Goal: Task Accomplishment & Management: Manage account settings

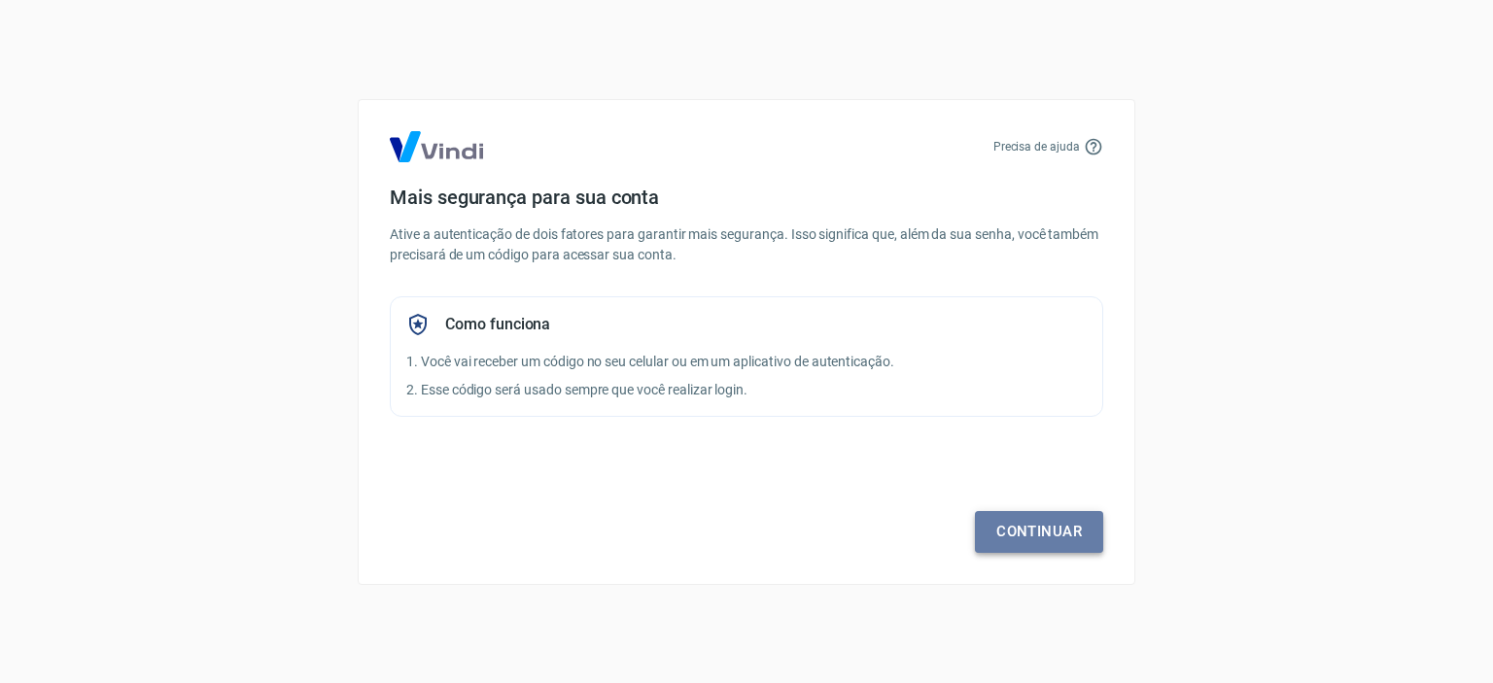
click at [1010, 531] on link "Continuar" at bounding box center [1039, 531] width 128 height 41
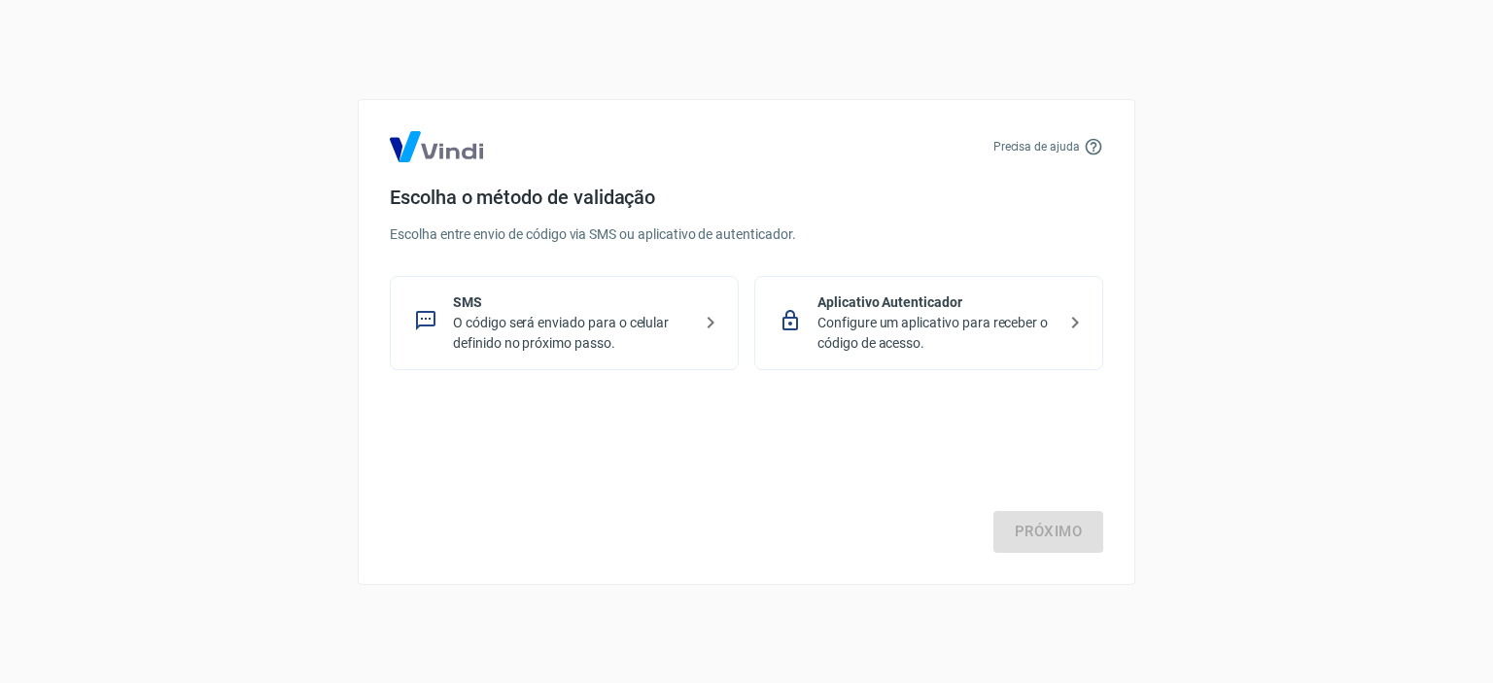
click at [611, 314] on p "O código será enviado para o celular definido no próximo passo." at bounding box center [572, 333] width 238 height 41
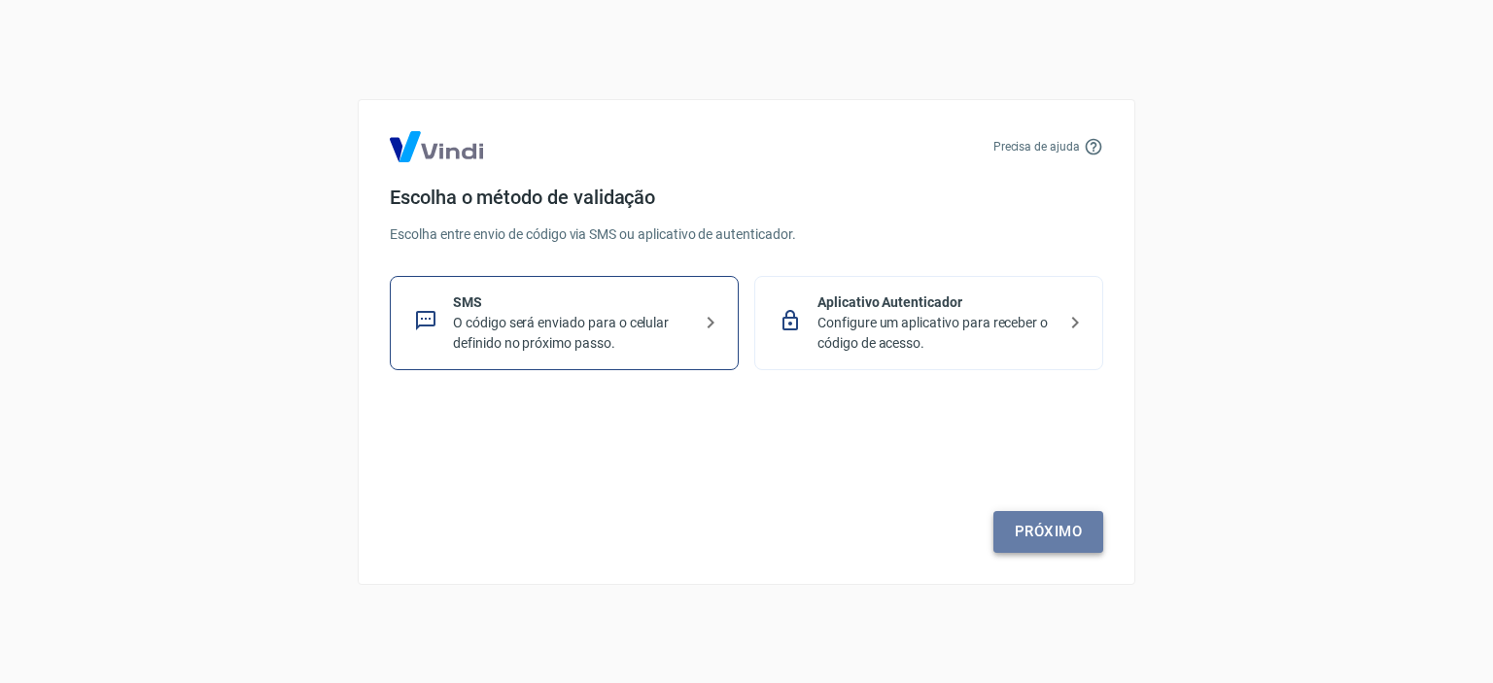
click at [1023, 530] on link "Próximo" at bounding box center [1048, 531] width 110 height 41
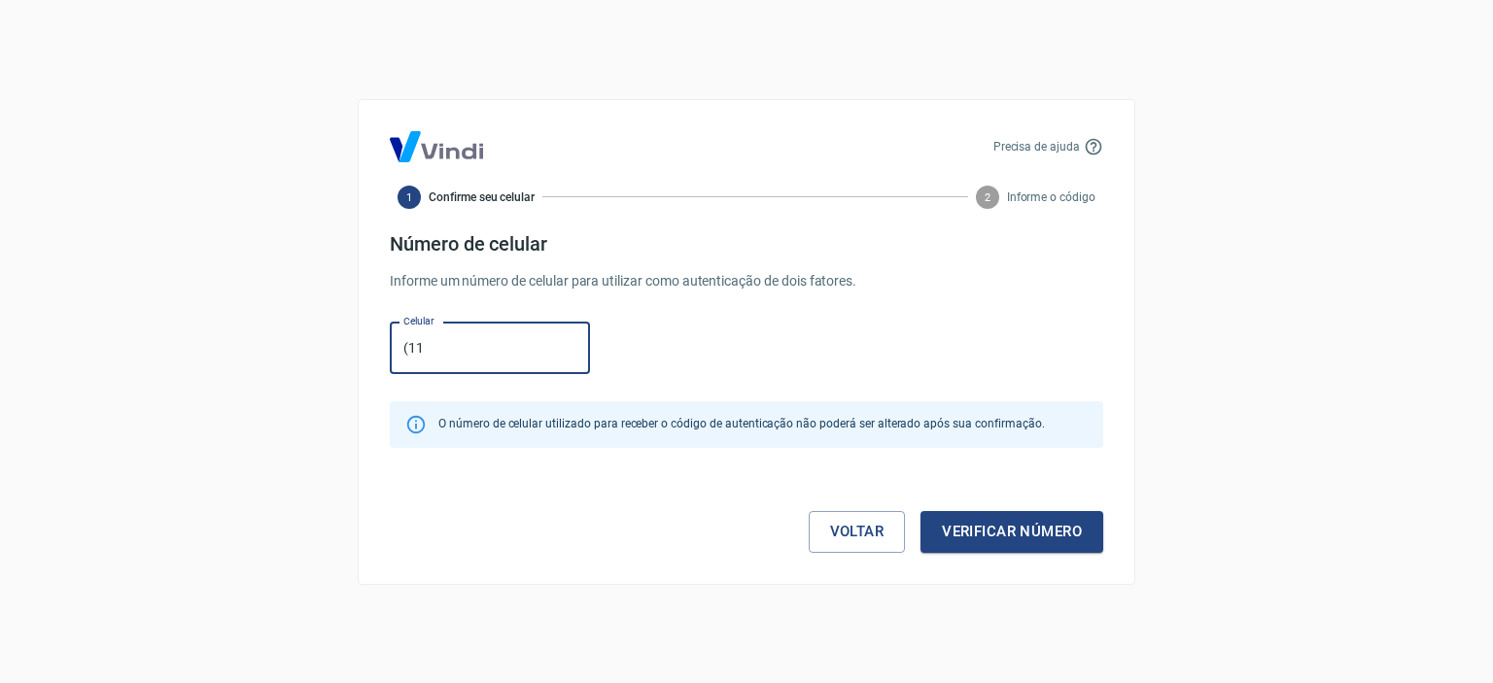
type input "(11) 99215-8769"
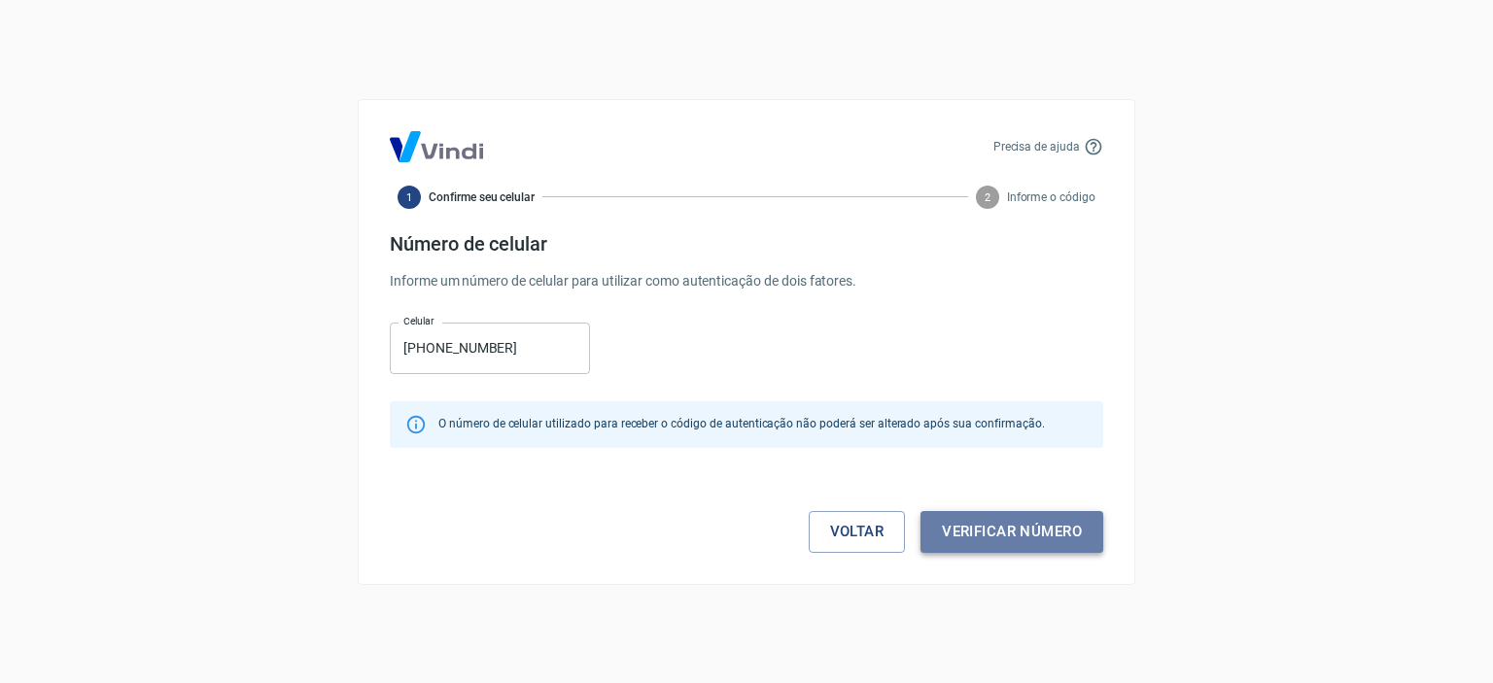
click at [1060, 528] on button "Verificar número" at bounding box center [1011, 531] width 183 height 41
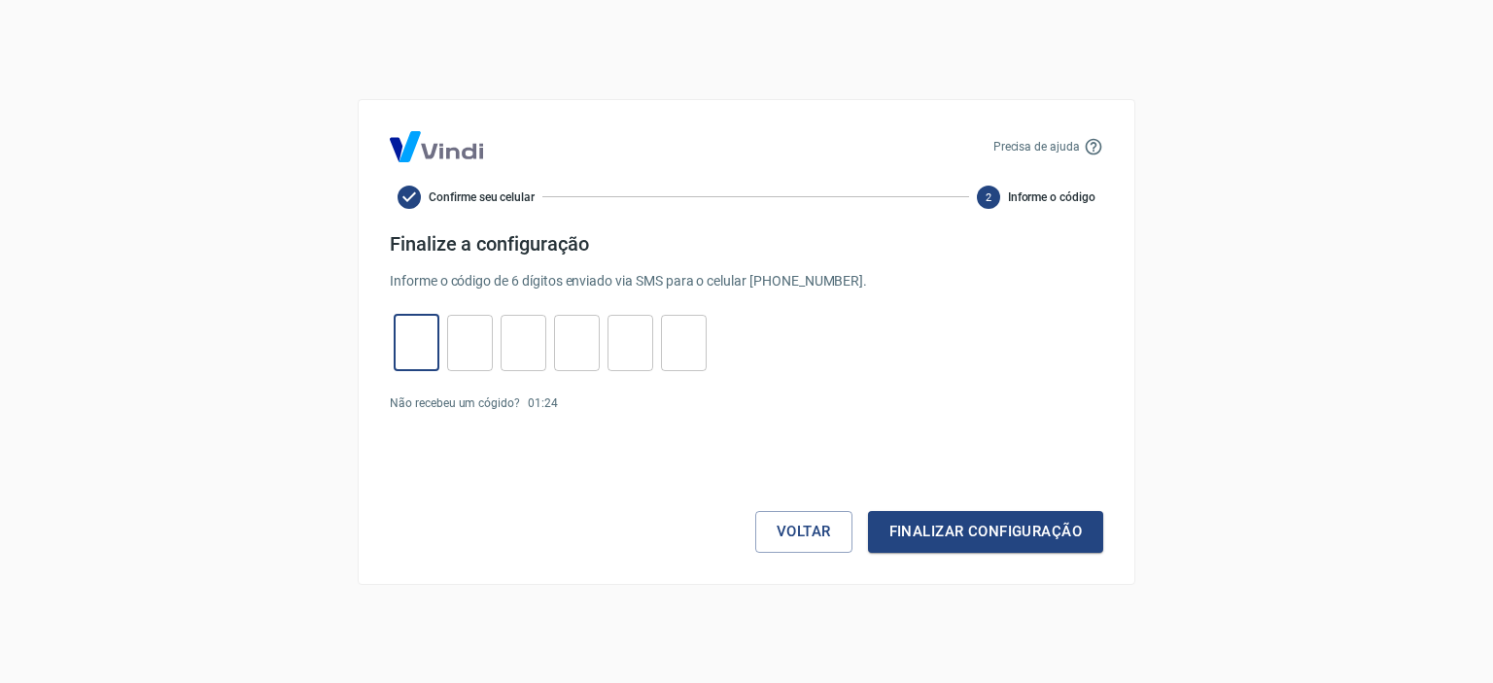
click at [428, 333] on input "tel" at bounding box center [417, 343] width 46 height 42
type input "7"
type input "1"
type input "7"
type input "5"
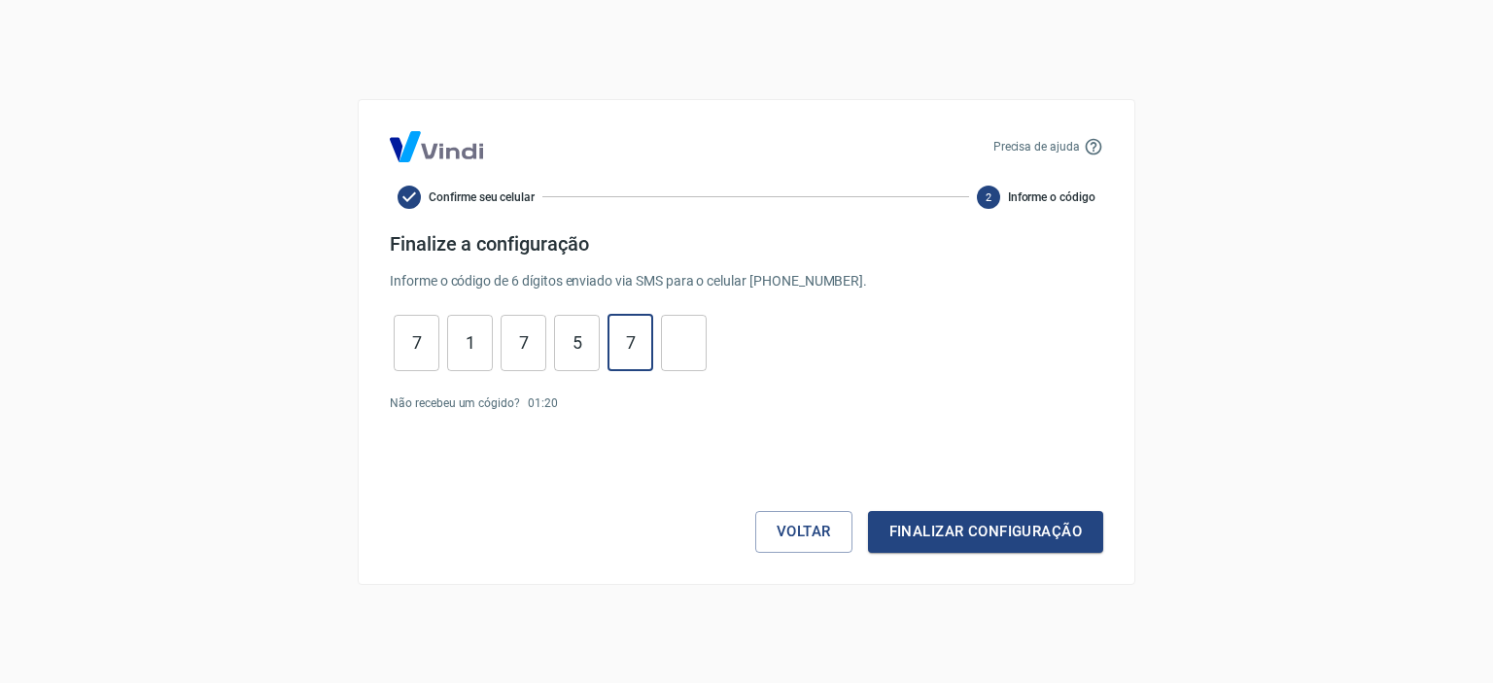
type input "7"
type input "8"
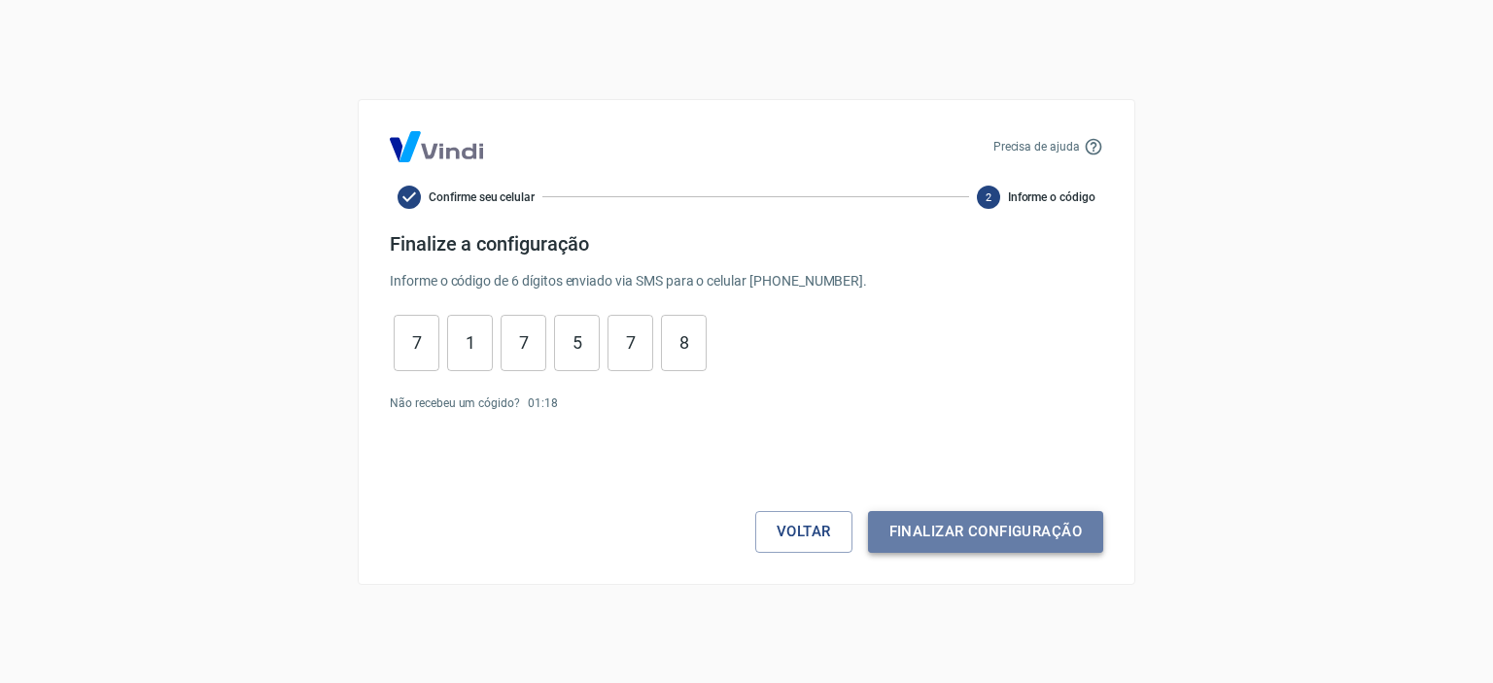
click at [960, 526] on button "Finalizar configuração" at bounding box center [985, 531] width 235 height 41
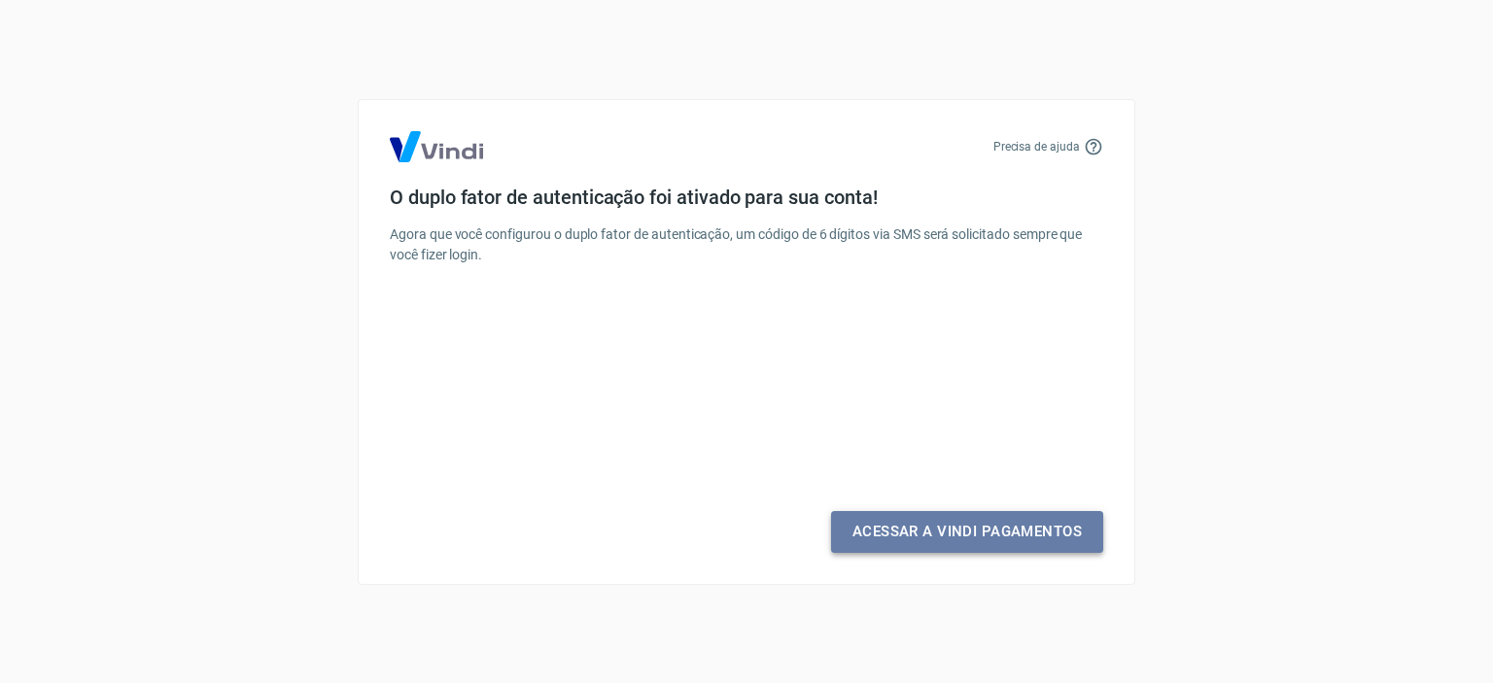
click at [946, 535] on link "Acessar a Vindi Pagamentos" at bounding box center [967, 531] width 272 height 41
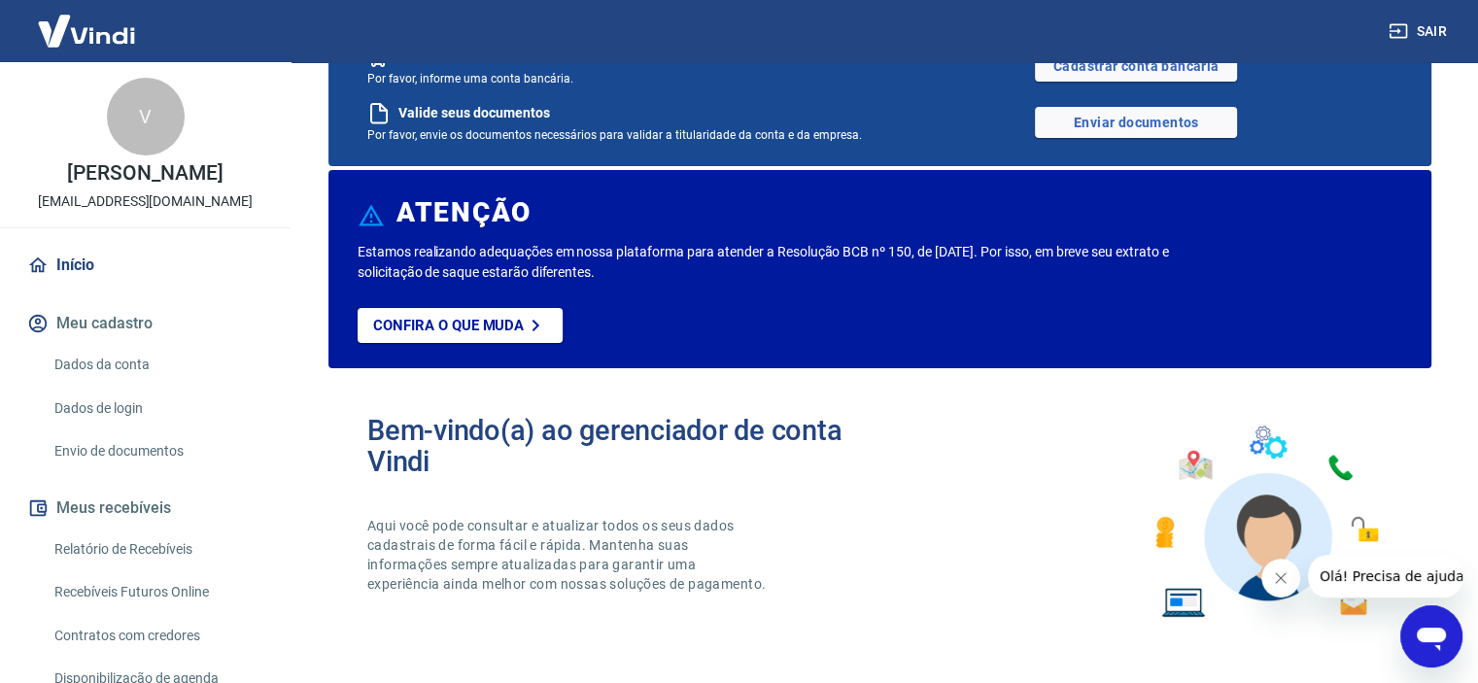
scroll to position [163, 0]
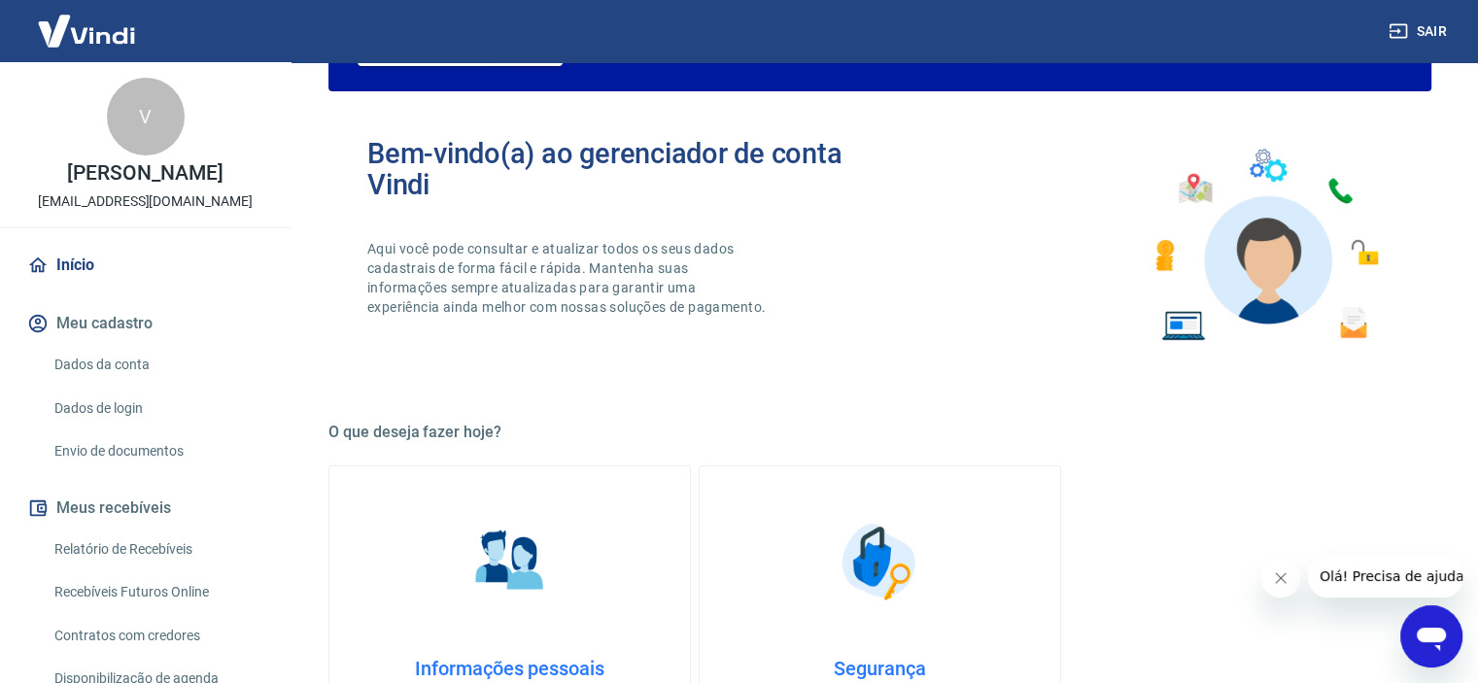
scroll to position [0, 0]
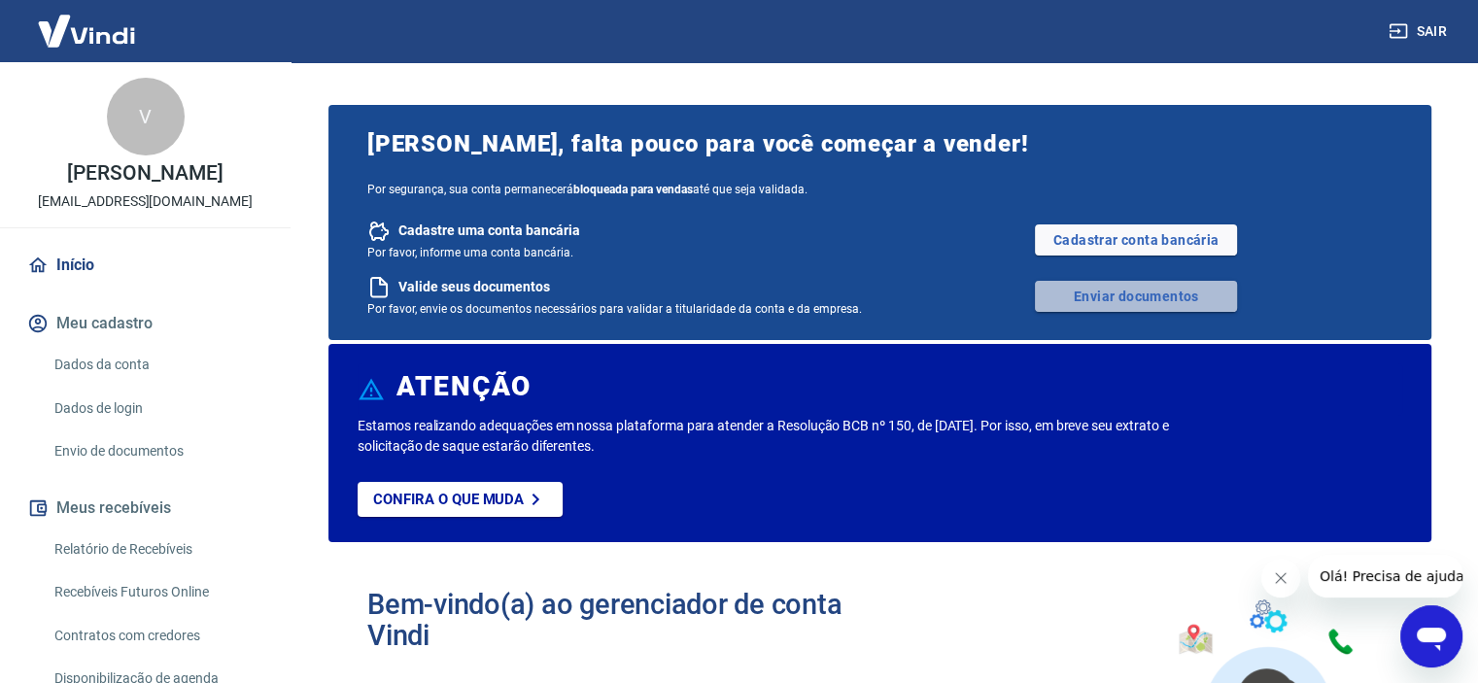
click at [1102, 305] on link "Enviar documentos" at bounding box center [1136, 296] width 202 height 31
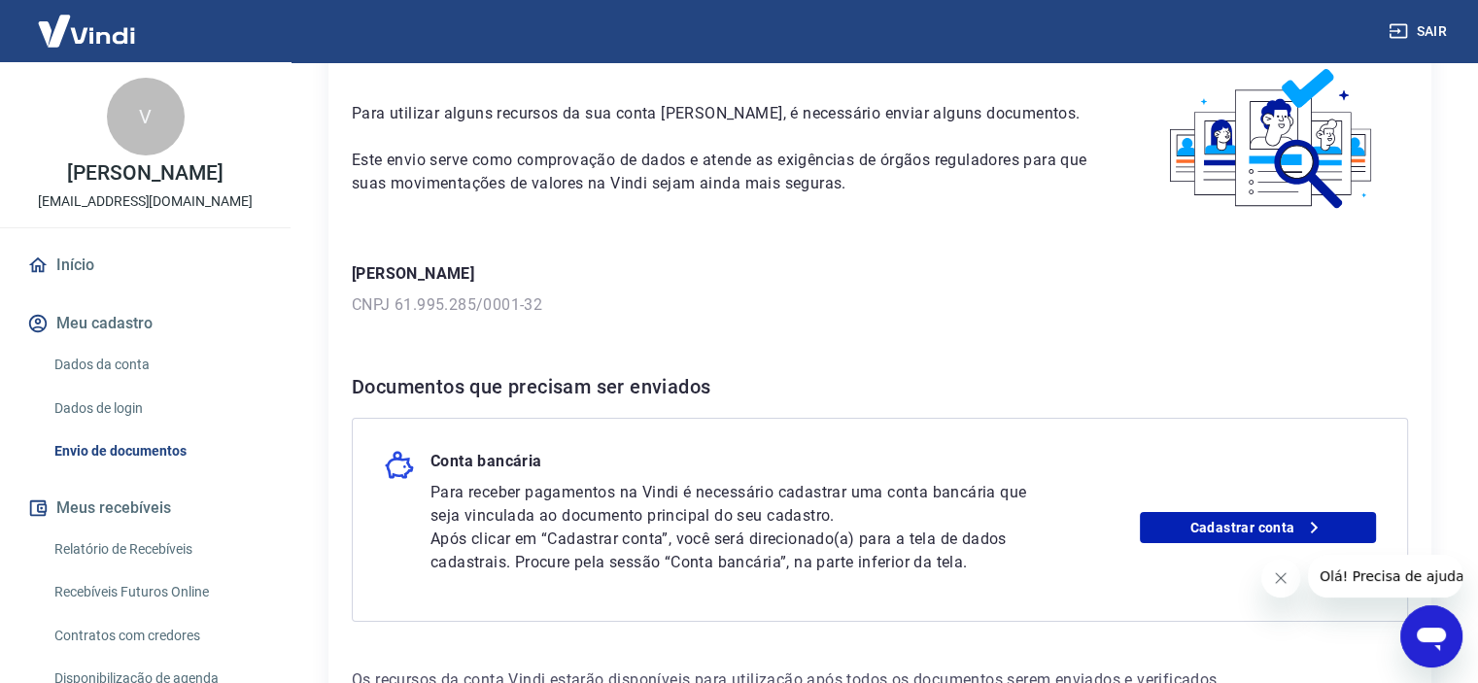
scroll to position [69, 0]
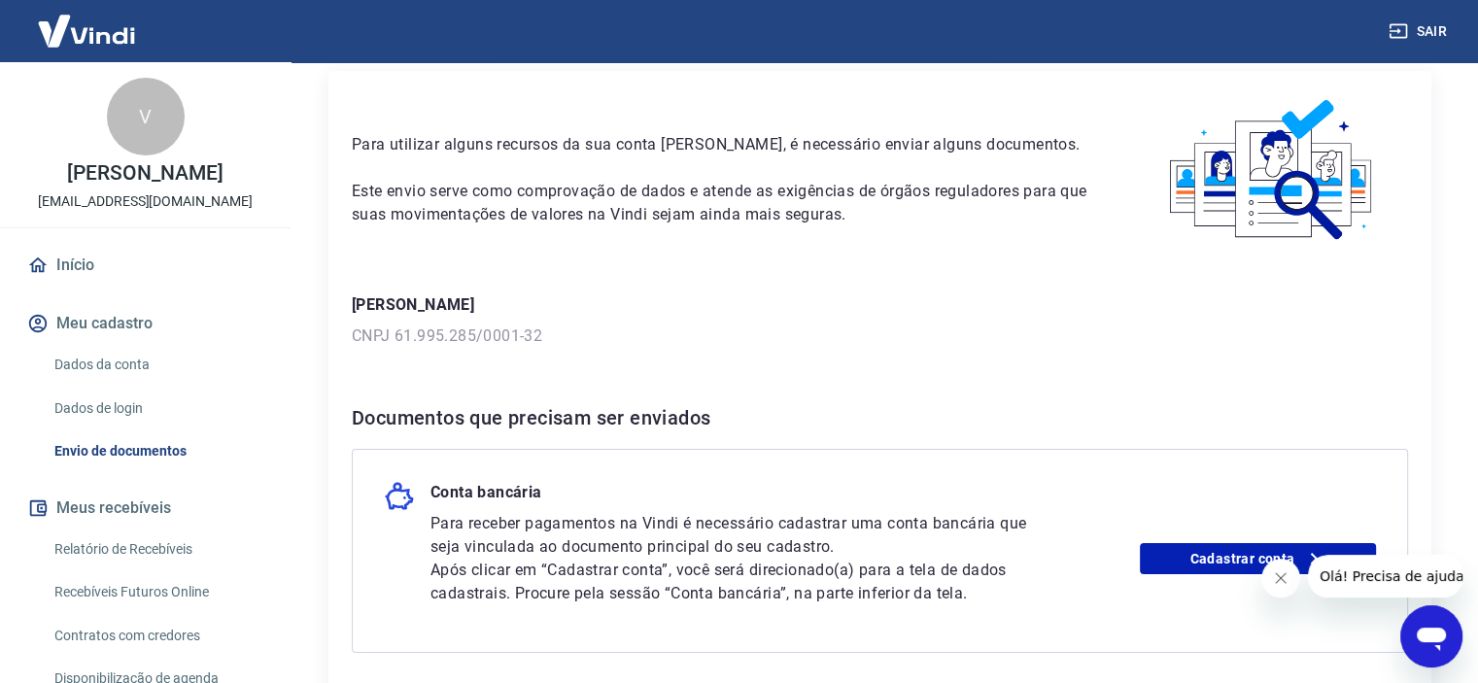
click at [1470, 273] on div "Envio de documentos Para utilizar alguns recursos da sua conta [PERSON_NAME], é…" at bounding box center [880, 381] width 1196 height 776
click at [1473, 269] on div "Envio de documentos Para utilizar alguns recursos da sua conta [PERSON_NAME], é…" at bounding box center [880, 381] width 1196 height 776
click at [1468, 281] on div "Envio de documentos Para utilizar alguns recursos da sua conta [PERSON_NAME], é…" at bounding box center [880, 381] width 1196 height 776
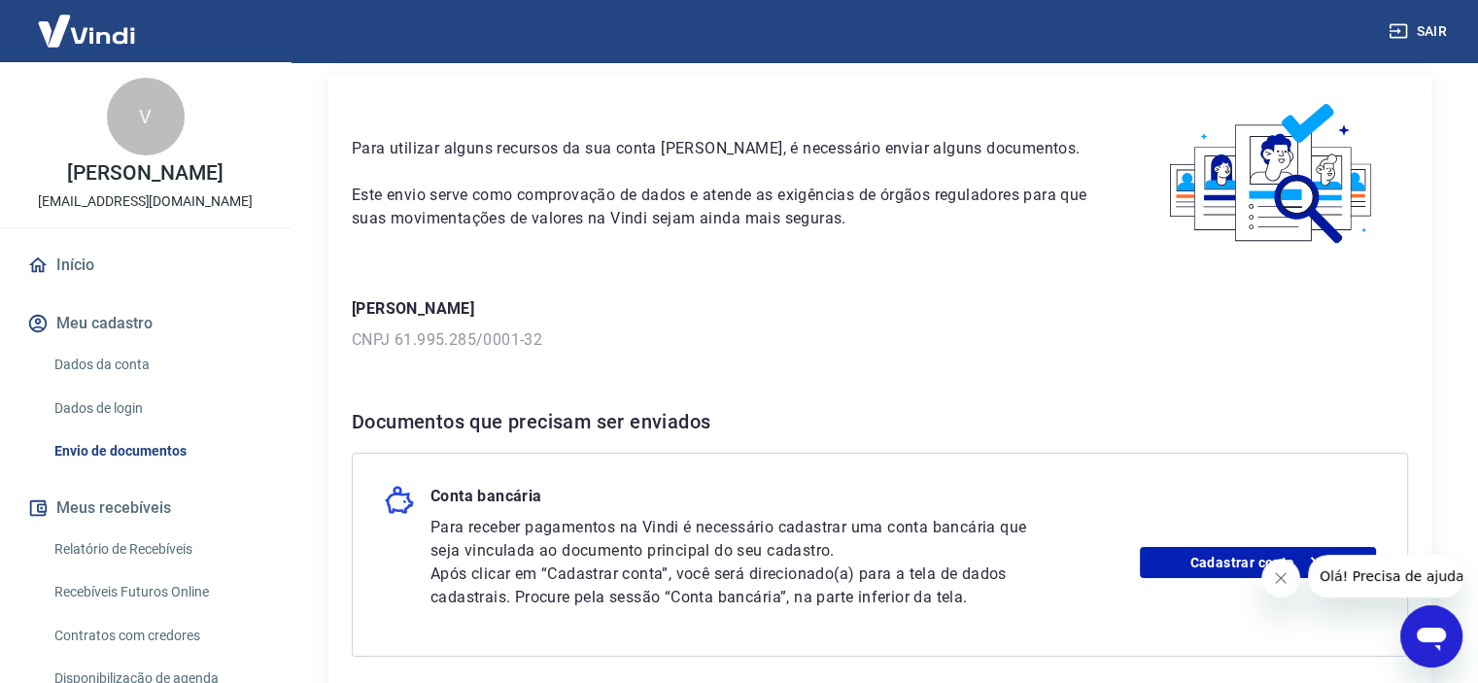
scroll to position [68, 0]
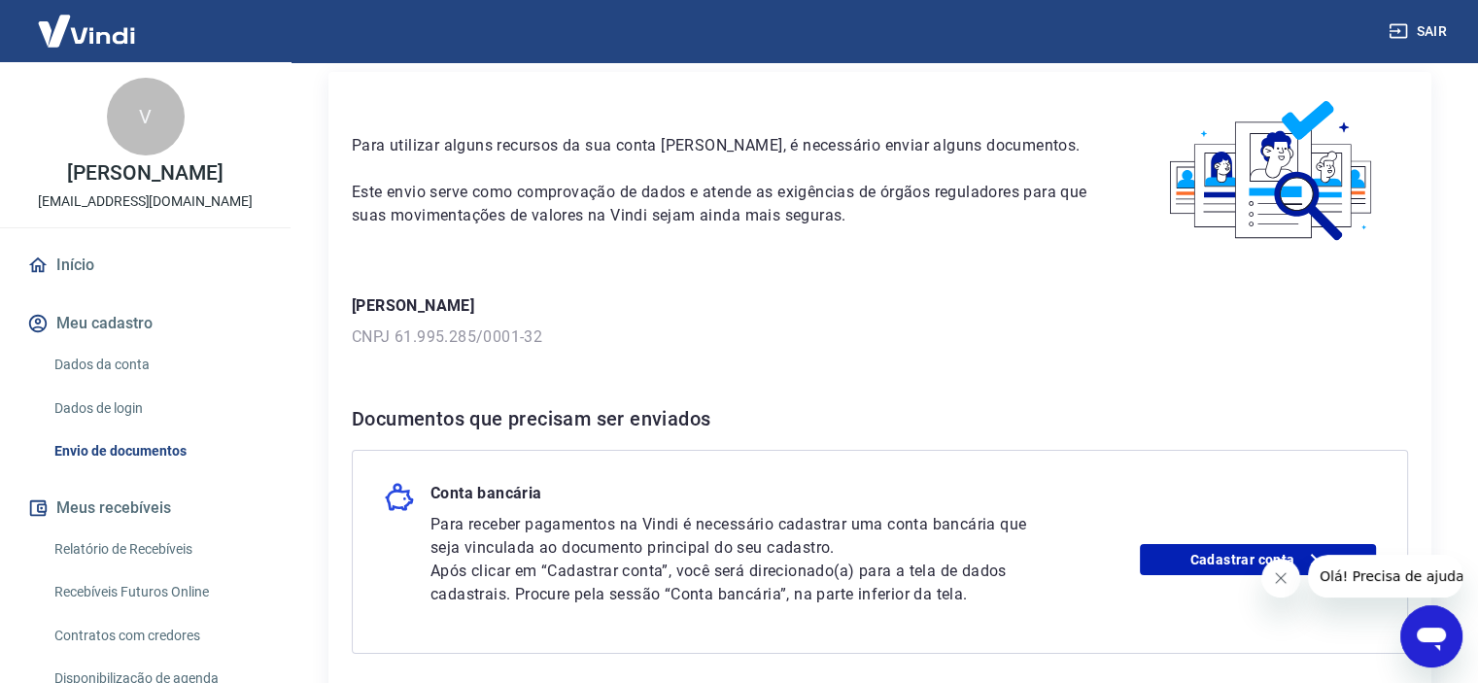
click at [1318, 350] on div "Para utilizar alguns recursos da sua conta [PERSON_NAME], é necessário enviar a…" at bounding box center [879, 409] width 1103 height 675
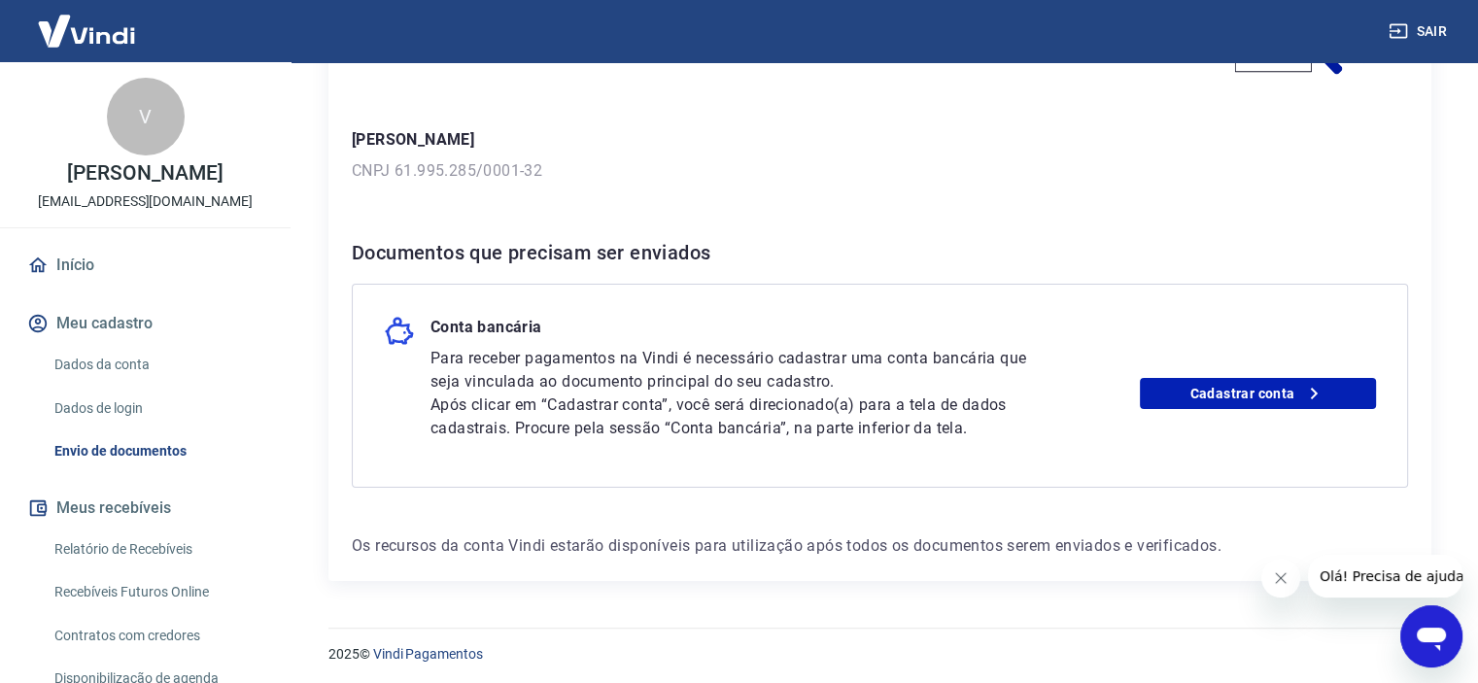
scroll to position [238, 0]
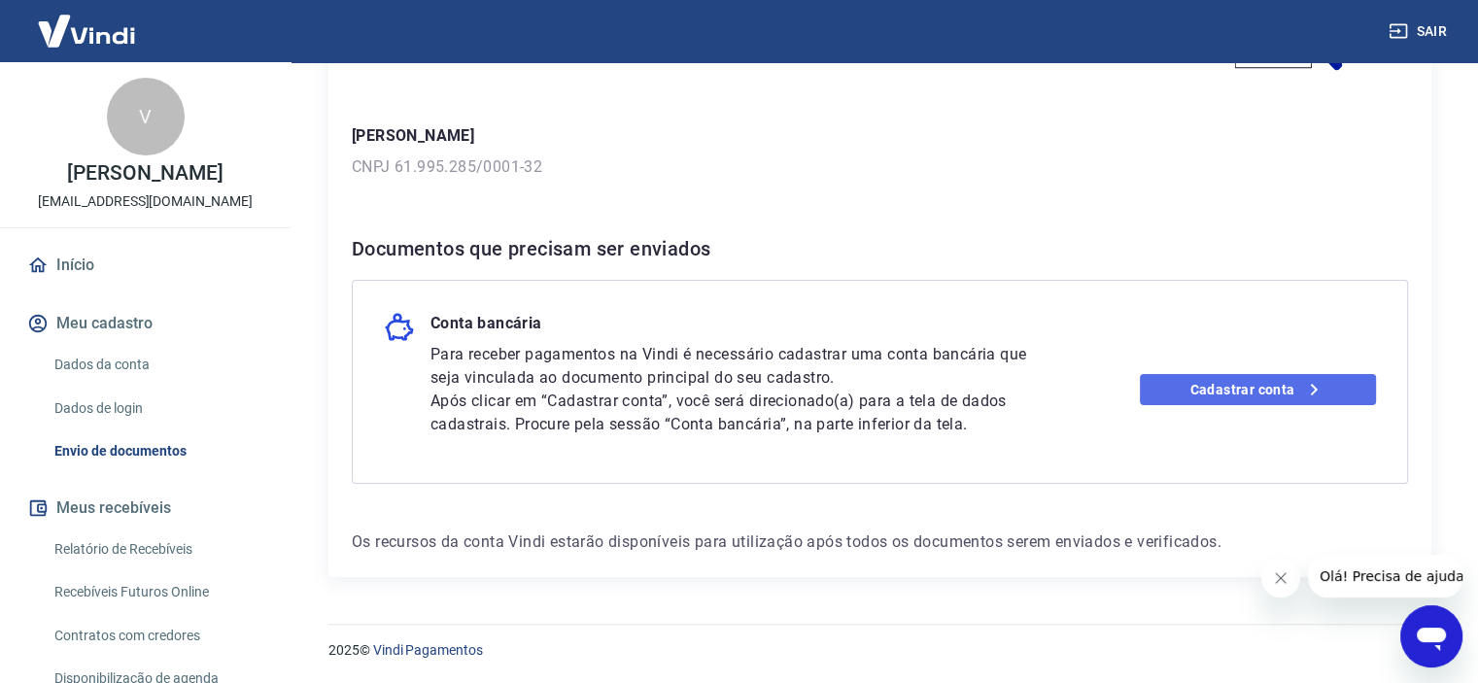
click at [1269, 396] on link "Cadastrar conta" at bounding box center [1258, 389] width 236 height 31
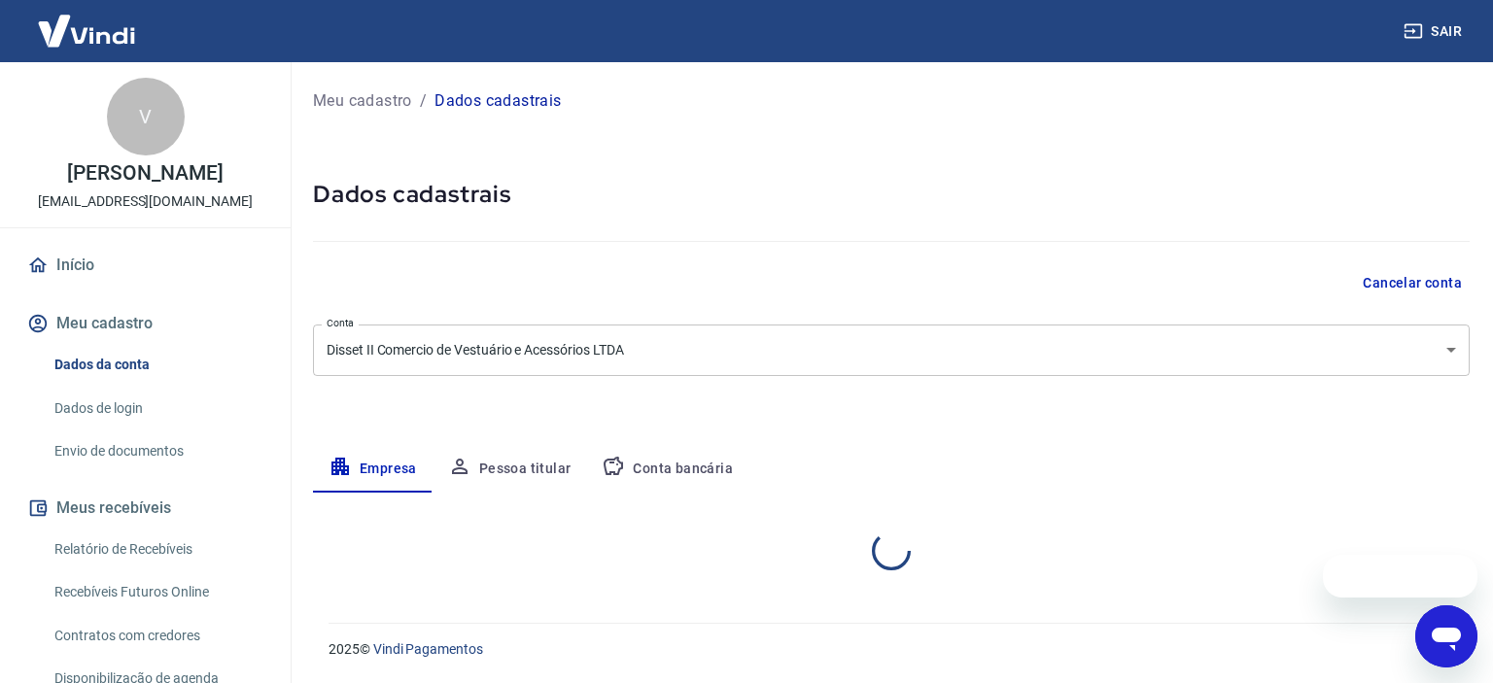
select select "SP"
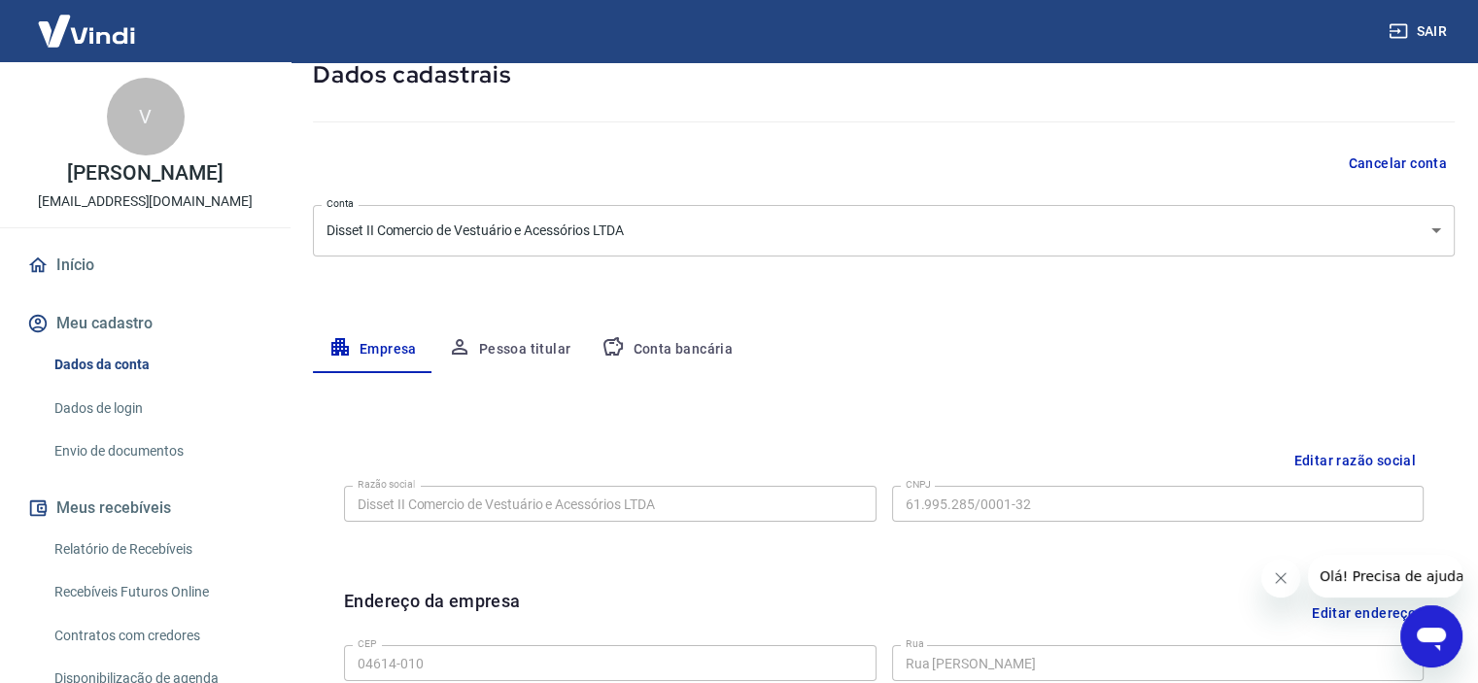
scroll to position [111, 0]
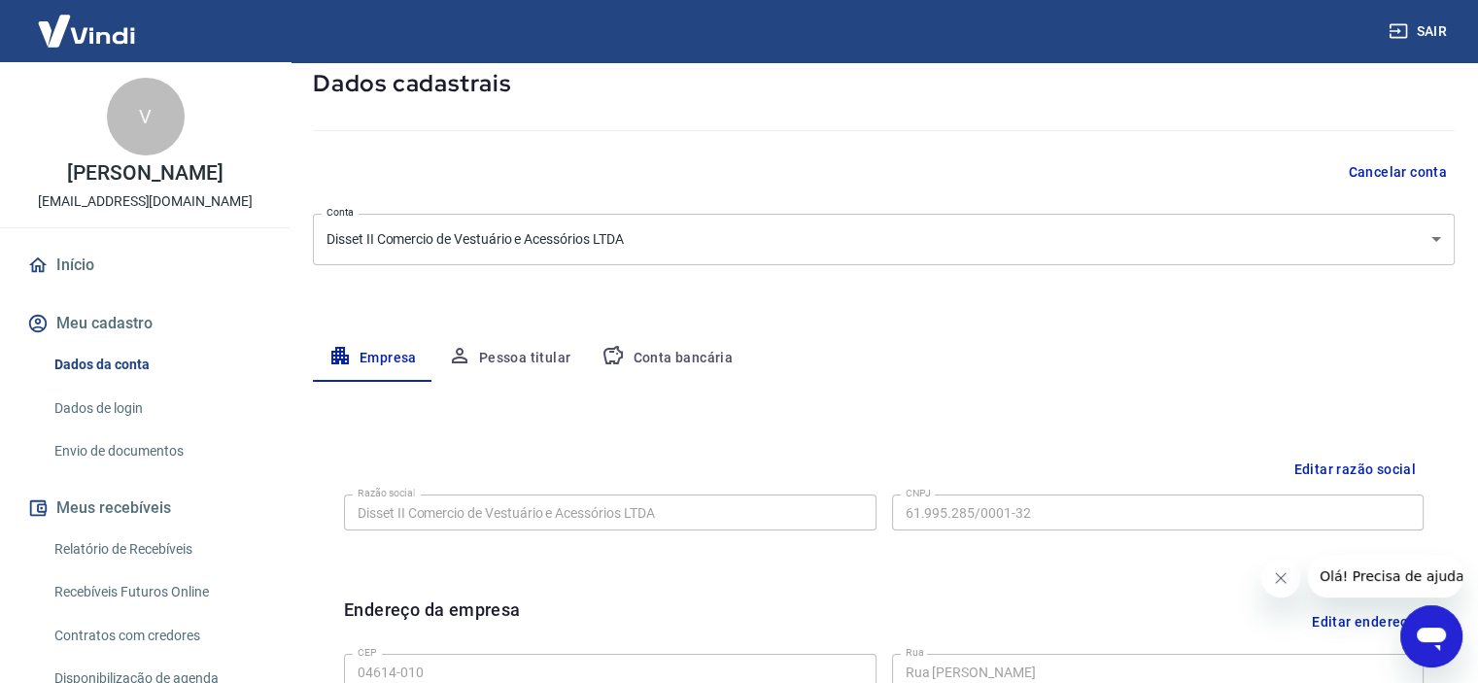
drag, startPoint x: 1464, startPoint y: 278, endPoint x: 1464, endPoint y: 335, distance: 57.3
click at [1464, 335] on div "Meu cadastro / Dados cadastrais Dados cadastrais Cancelar conta Conta Disset II…" at bounding box center [884, 579] width 1189 height 1256
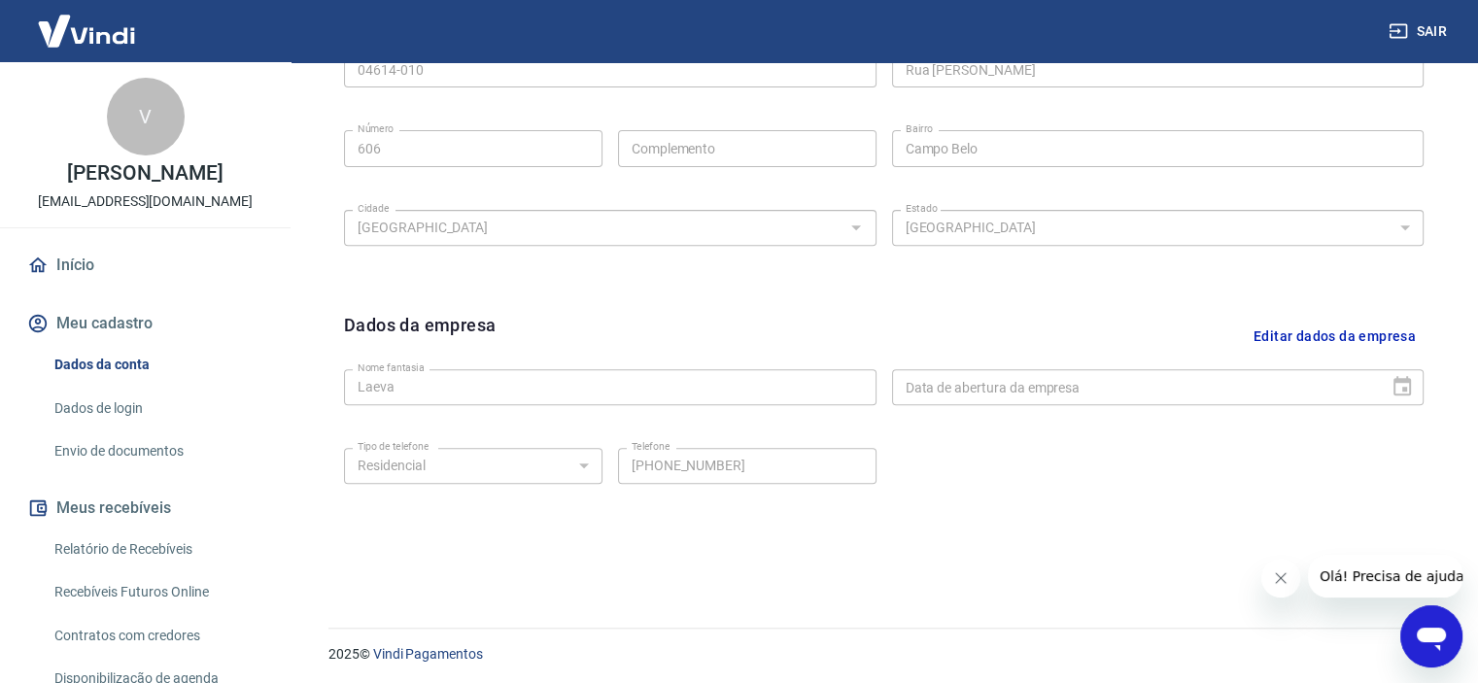
scroll to position [717, 0]
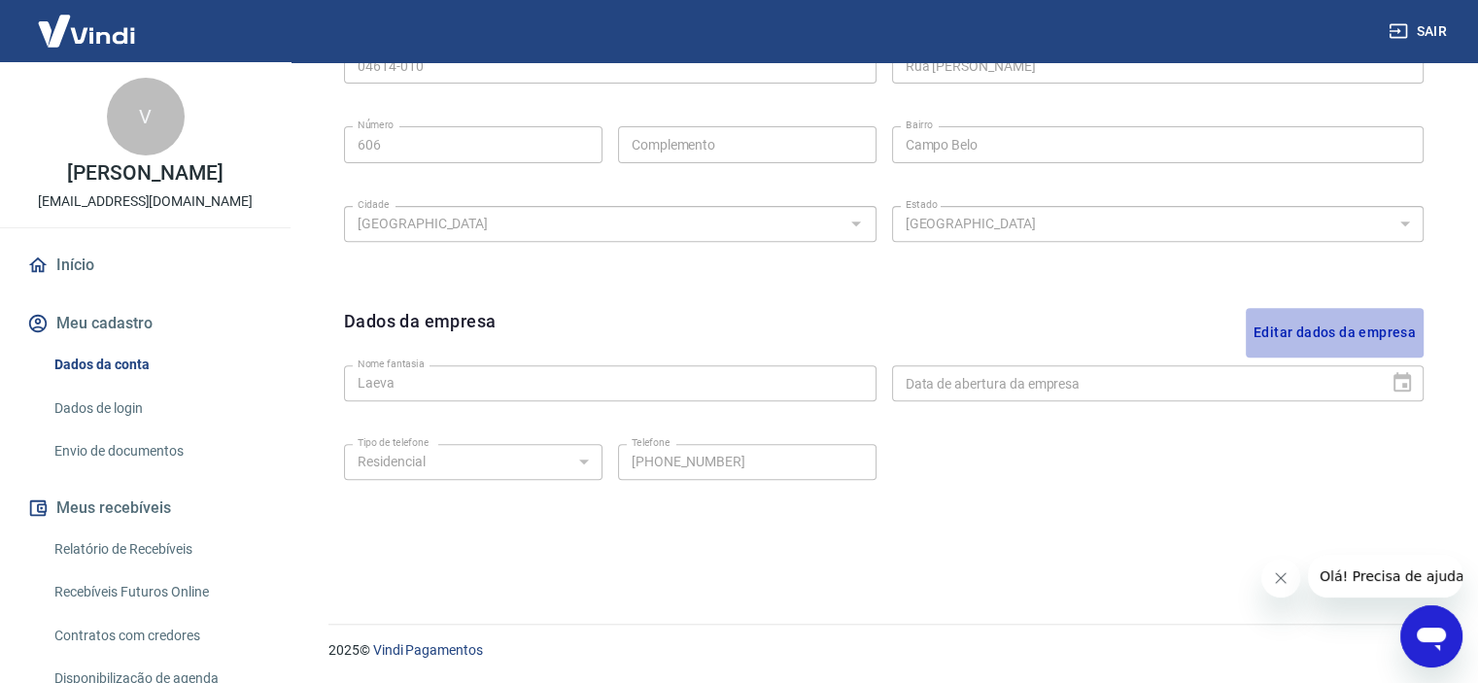
click at [1397, 327] on button "Editar dados da empresa" at bounding box center [1335, 333] width 178 height 50
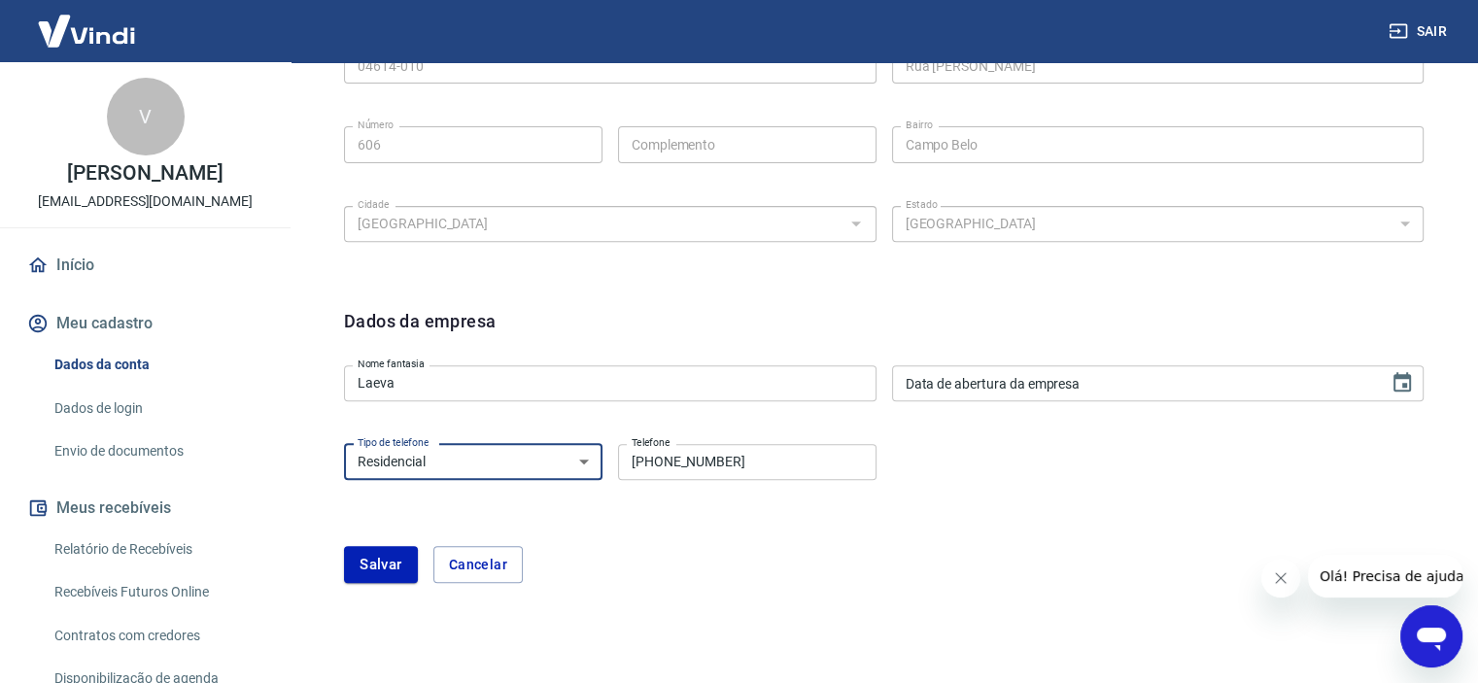
click at [568, 452] on select "Residencial Comercial" at bounding box center [473, 462] width 258 height 36
select select "business"
click at [344, 444] on select "Residencial Comercial" at bounding box center [473, 462] width 258 height 36
click at [1407, 375] on icon "Choose date" at bounding box center [1402, 381] width 17 height 19
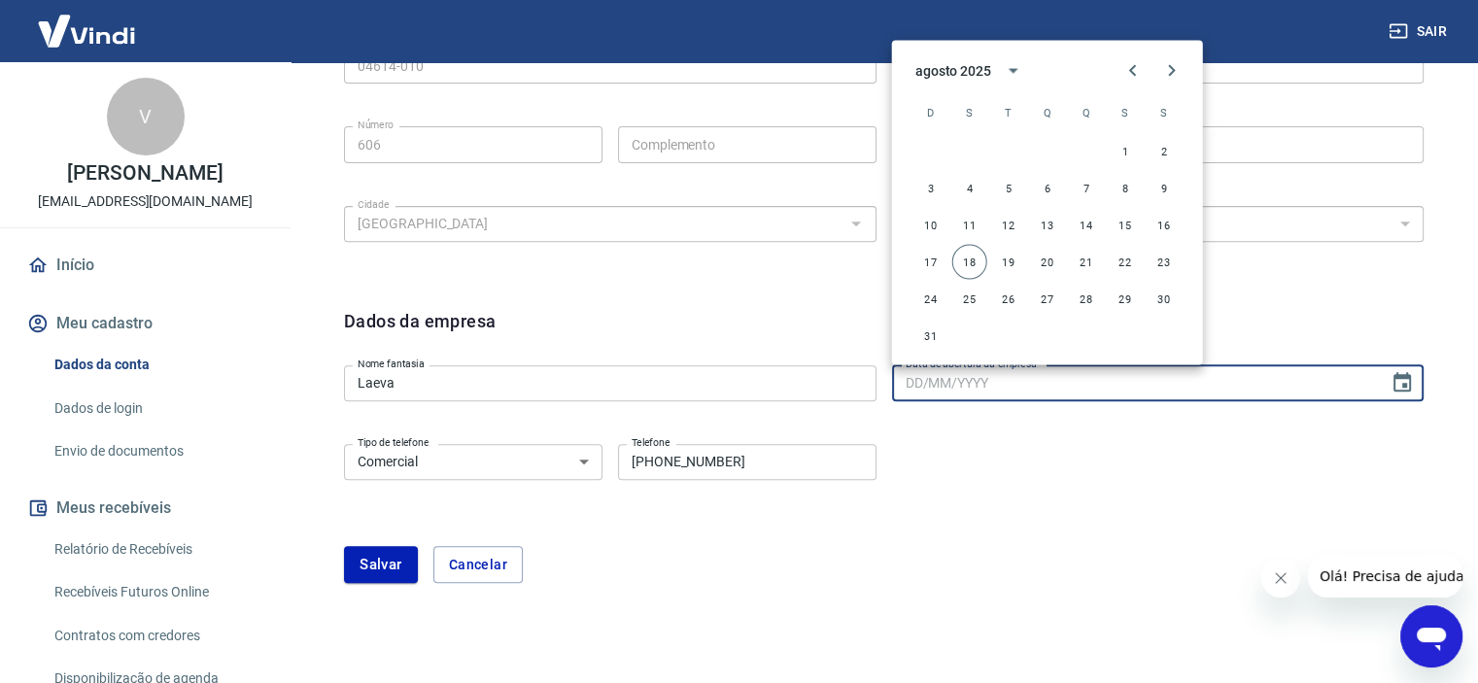
click at [1210, 440] on div "Tipo de telefone Residencial Comercial Tipo de telefone Telefone (11) 99215-876…" at bounding box center [884, 475] width 1080 height 79
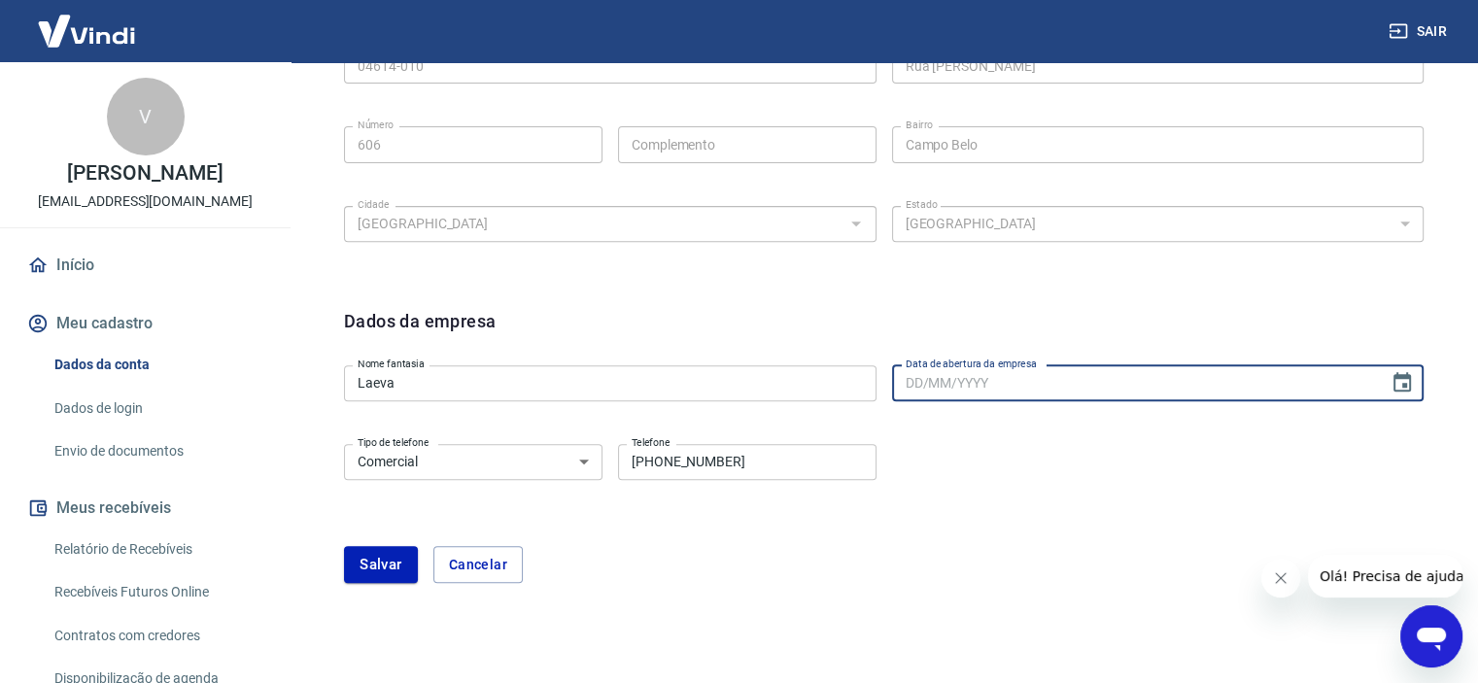
click at [1018, 380] on input "Data de abertura da empresa" at bounding box center [1134, 383] width 484 height 36
type input "DD/MM/YYYY"
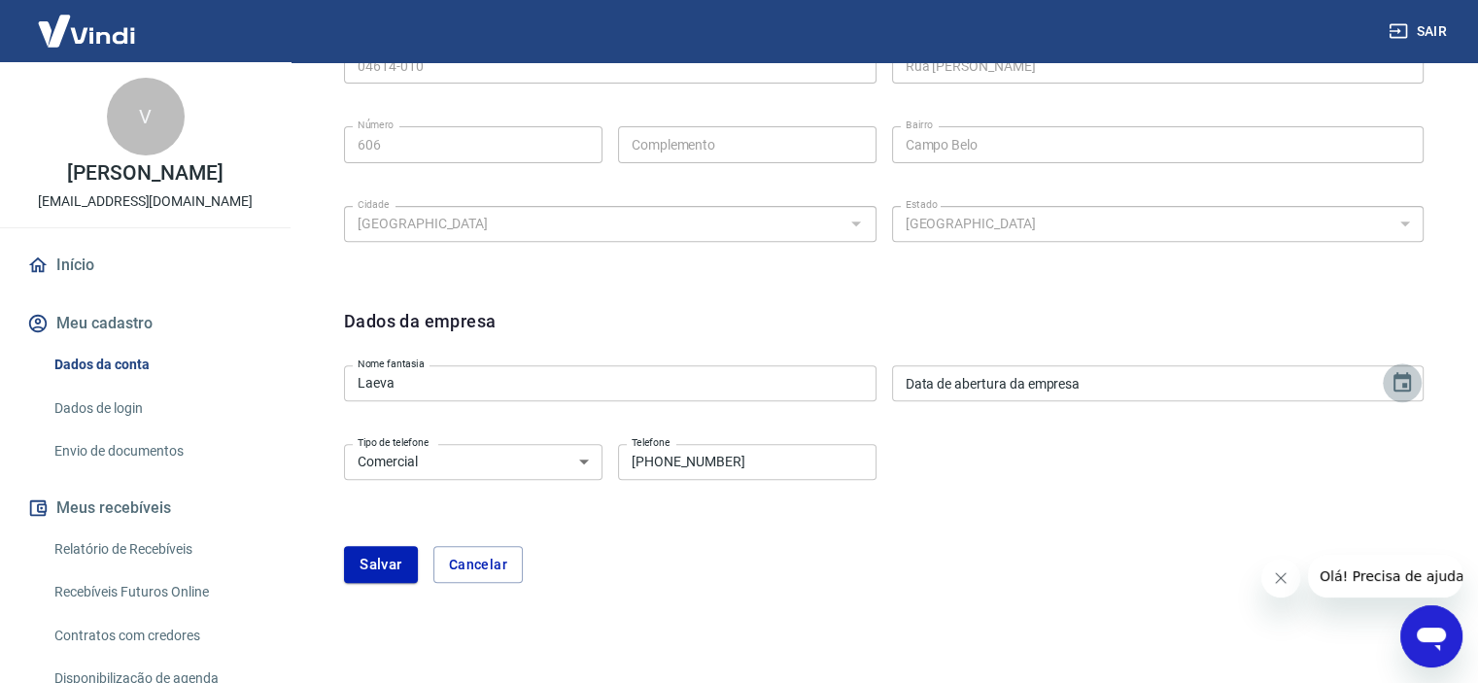
click at [1399, 375] on icon "Choose date" at bounding box center [1402, 381] width 17 height 19
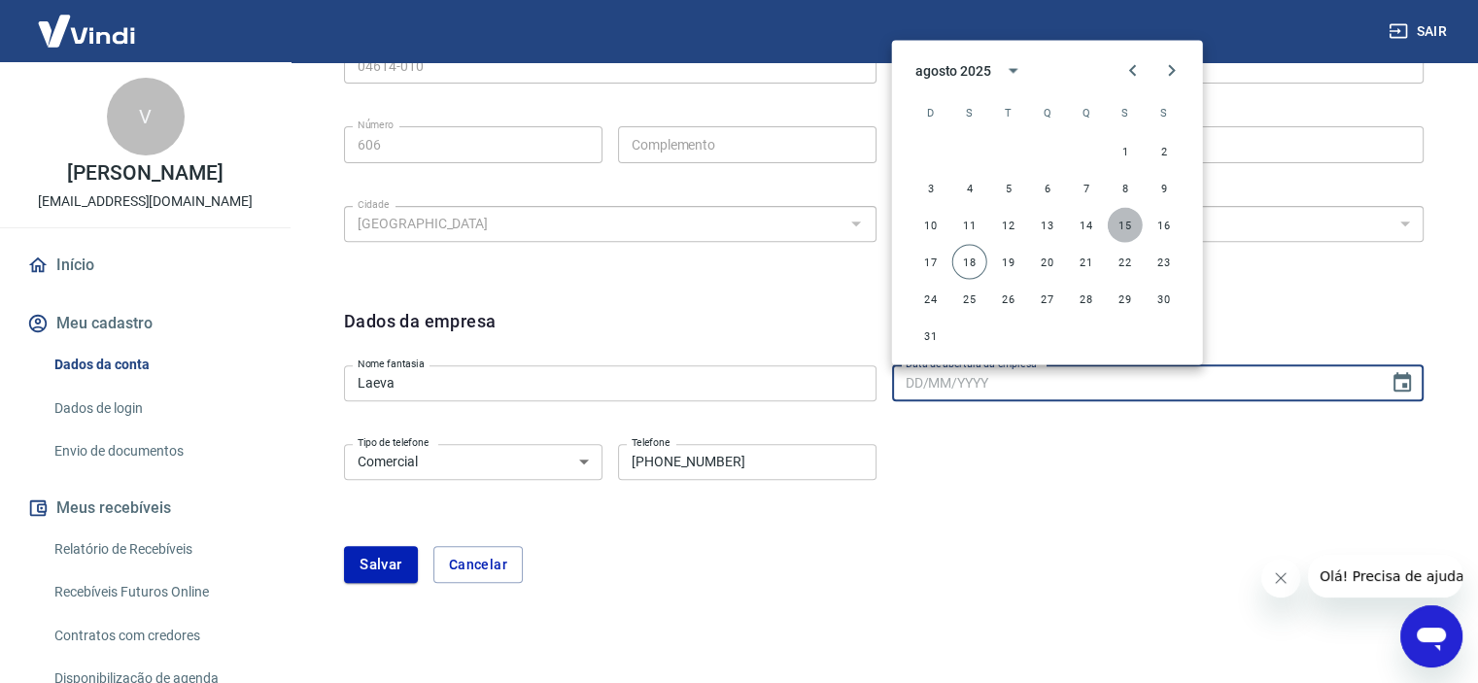
click at [1126, 231] on button "15" at bounding box center [1125, 224] width 35 height 35
type input "15/08/2025"
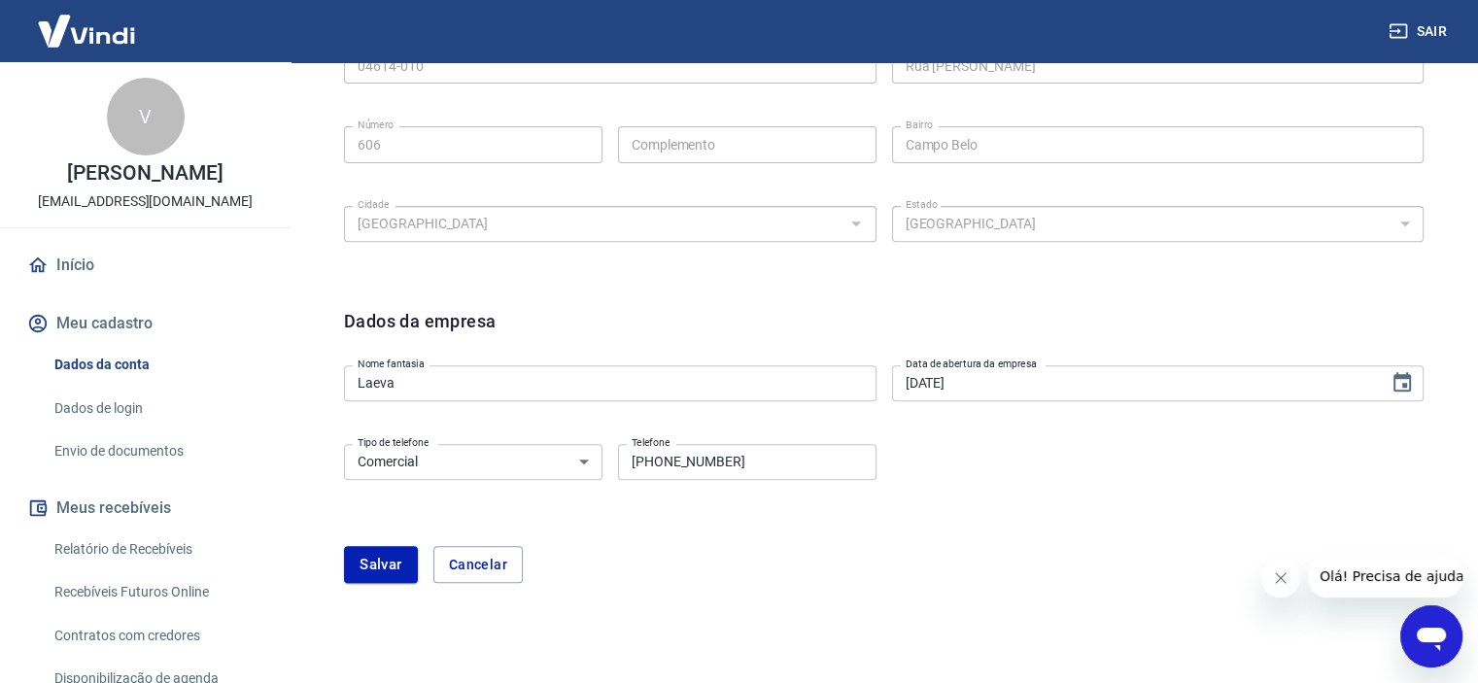
click at [1117, 480] on div "Tipo de telefone Residencial Comercial Tipo de telefone Telefone (11) 99215-876…" at bounding box center [884, 475] width 1080 height 79
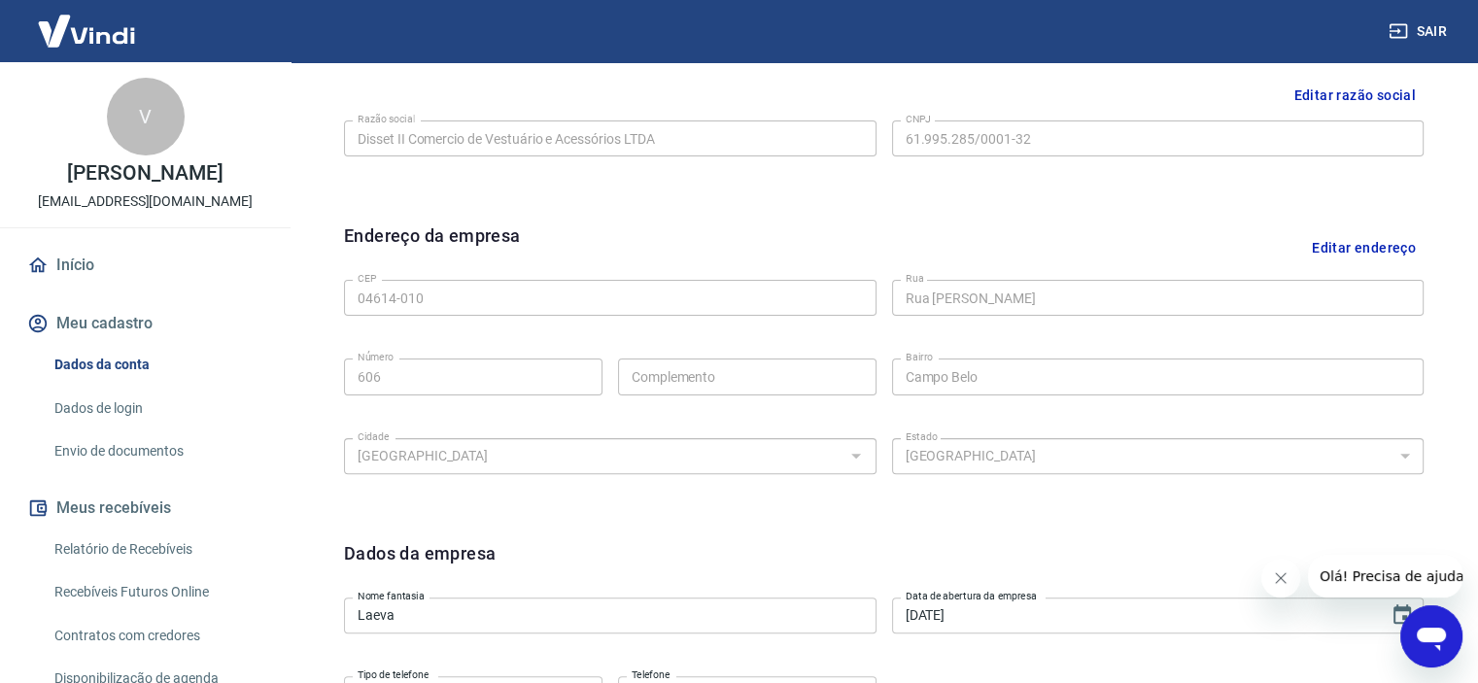
scroll to position [367, 0]
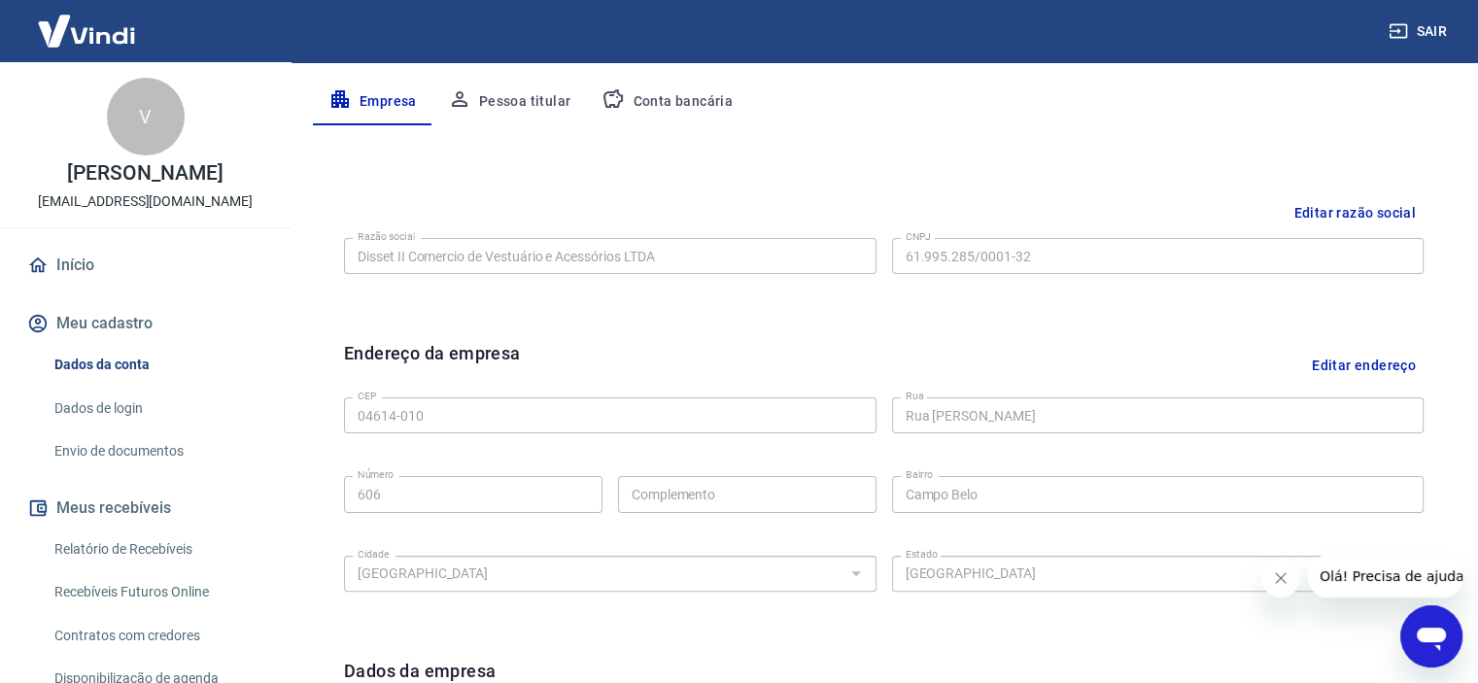
click at [1390, 364] on button "Editar endereço" at bounding box center [1364, 365] width 120 height 50
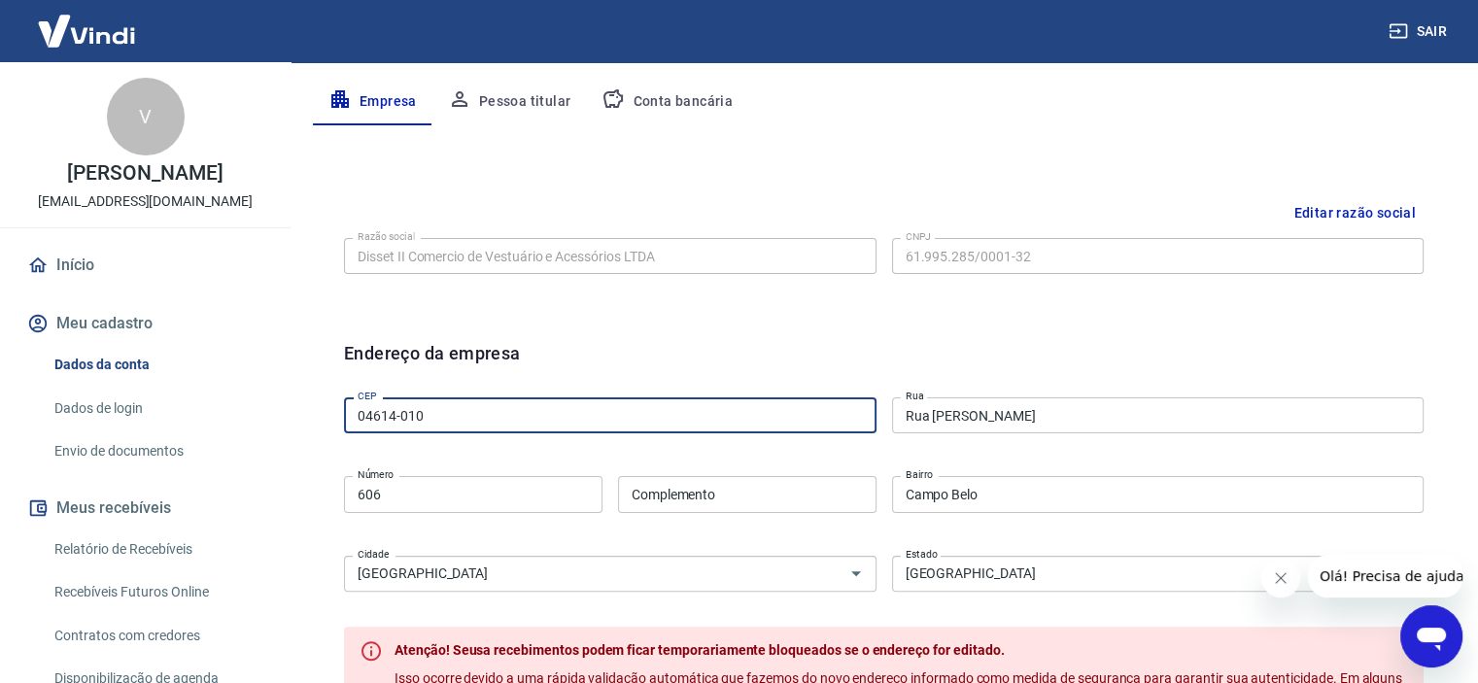
click at [435, 423] on input "04614-010" at bounding box center [610, 415] width 533 height 36
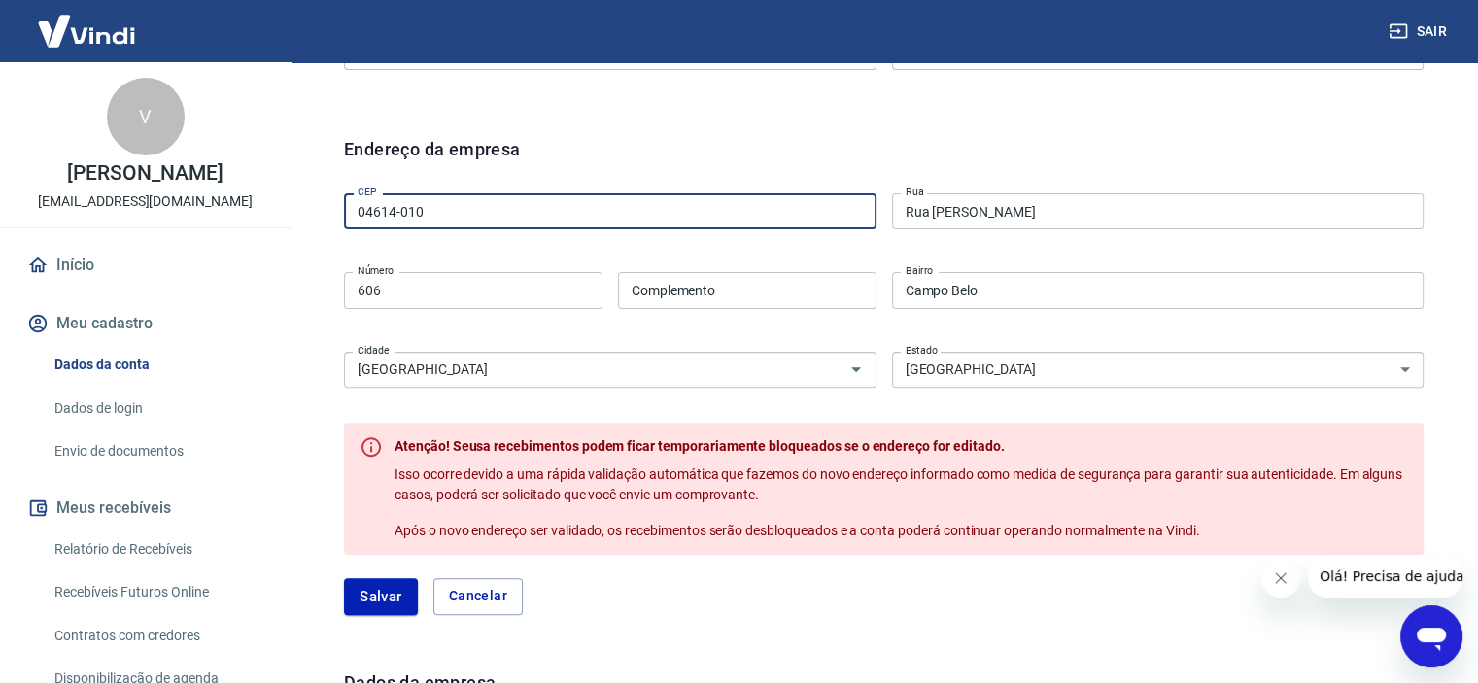
scroll to position [575, 0]
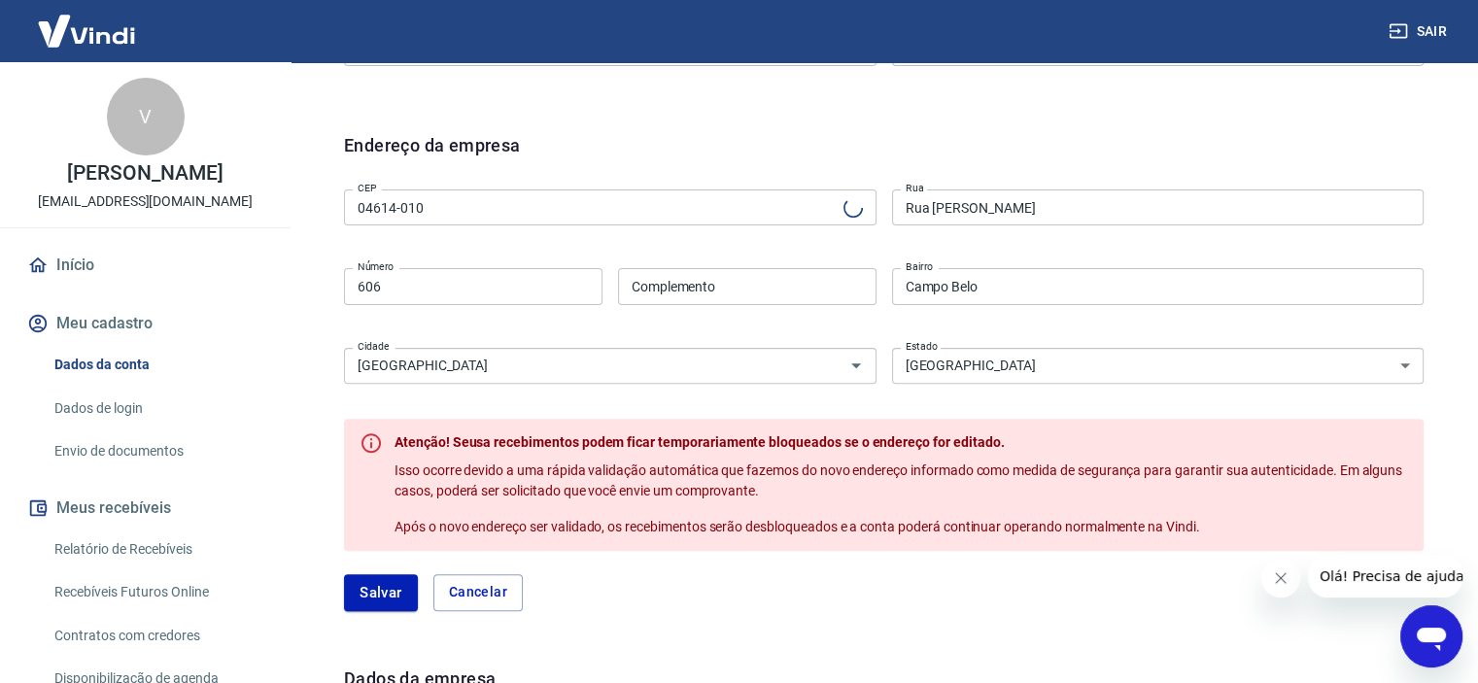
click at [1466, 261] on div "Meu cadastro / Dados cadastrais Dados cadastrais Cancelar conta Conta Disset II…" at bounding box center [884, 253] width 1189 height 1532
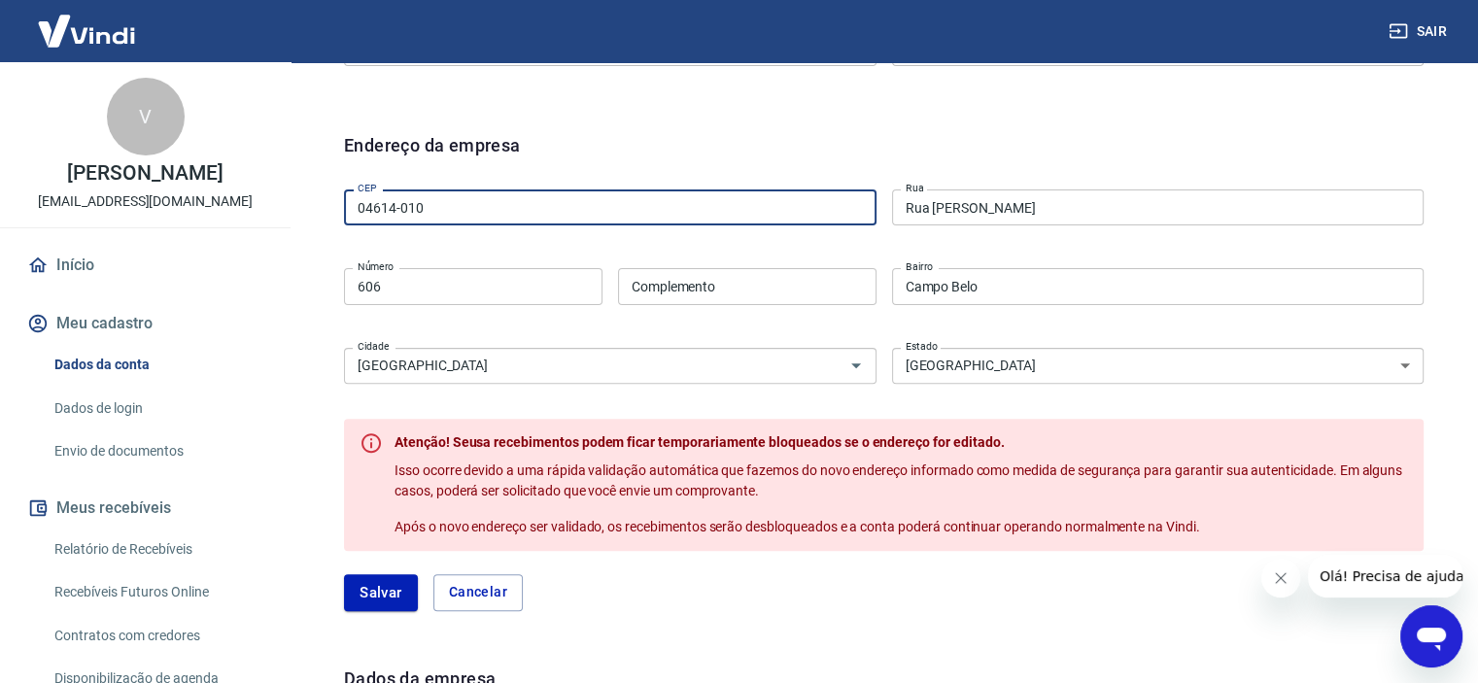
click at [607, 219] on input "04614-010" at bounding box center [610, 207] width 533 height 36
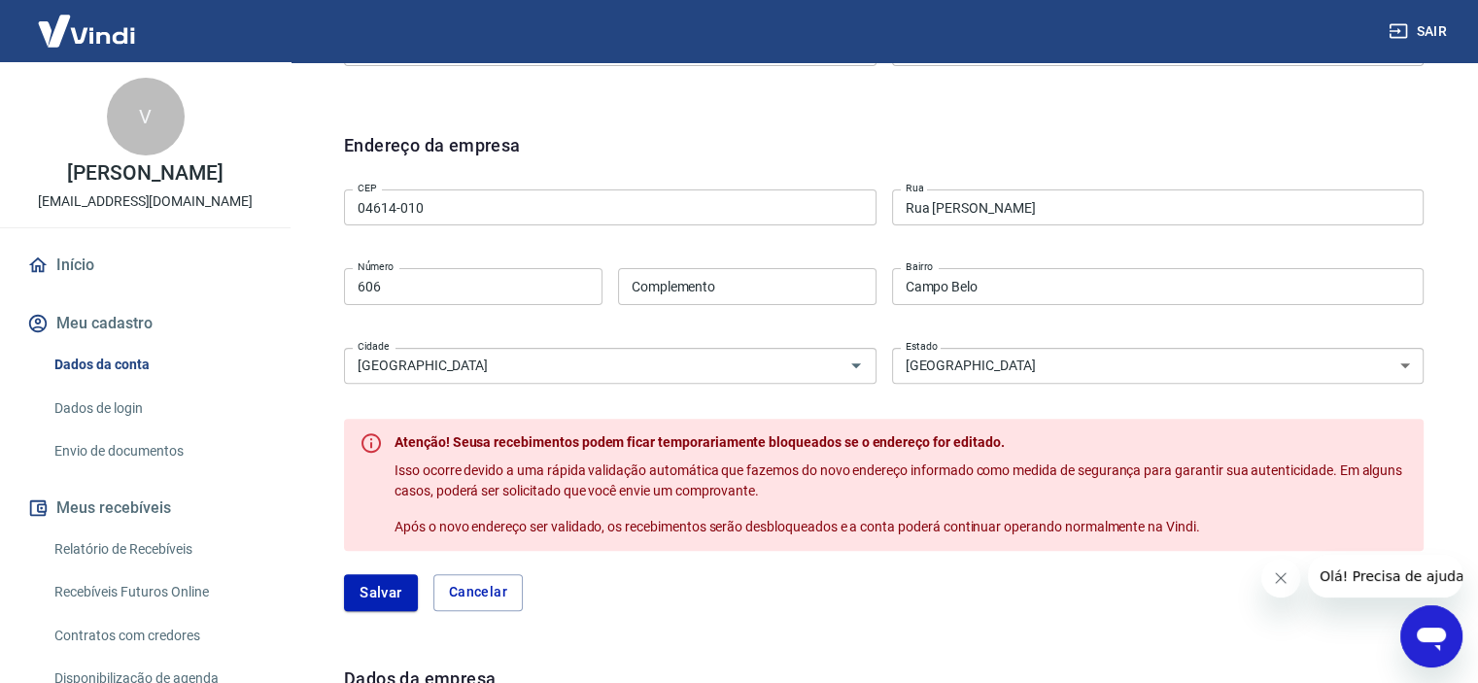
click at [1205, 116] on div "Editar razão social Razão social Disset II Comercio de Vestuário e Acessórios L…" at bounding box center [883, 45] width 1111 height 146
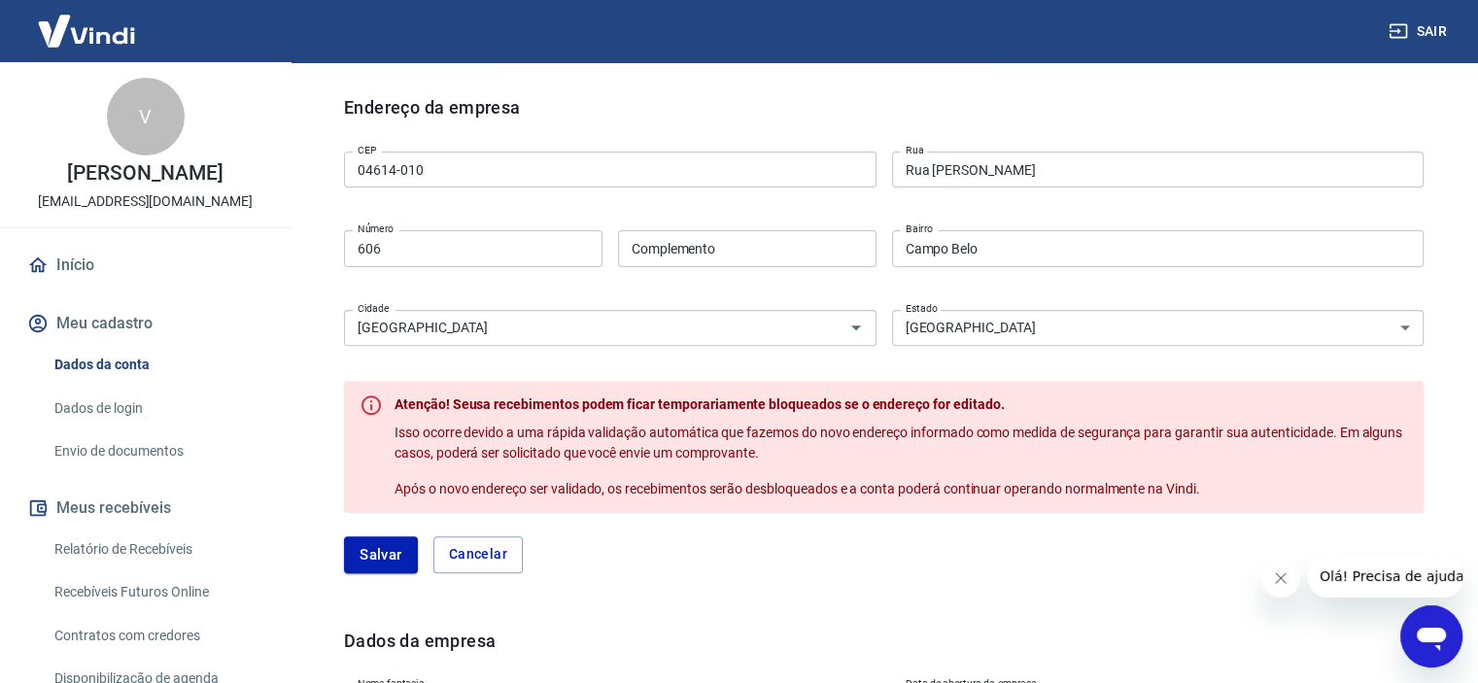
scroll to position [614, 0]
click at [463, 178] on input "04614-010" at bounding box center [610, 169] width 533 height 36
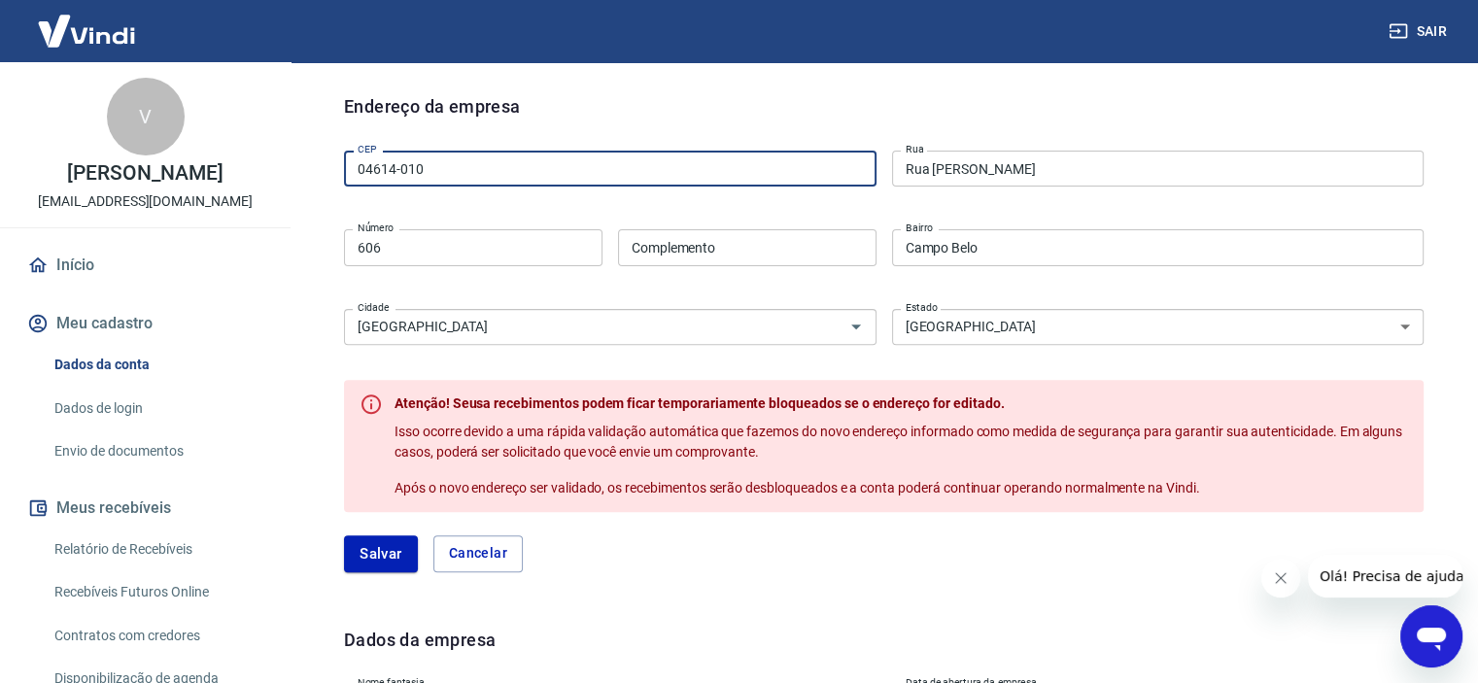
click at [463, 178] on input "04614-010" at bounding box center [610, 169] width 533 height 36
type input "05001-200"
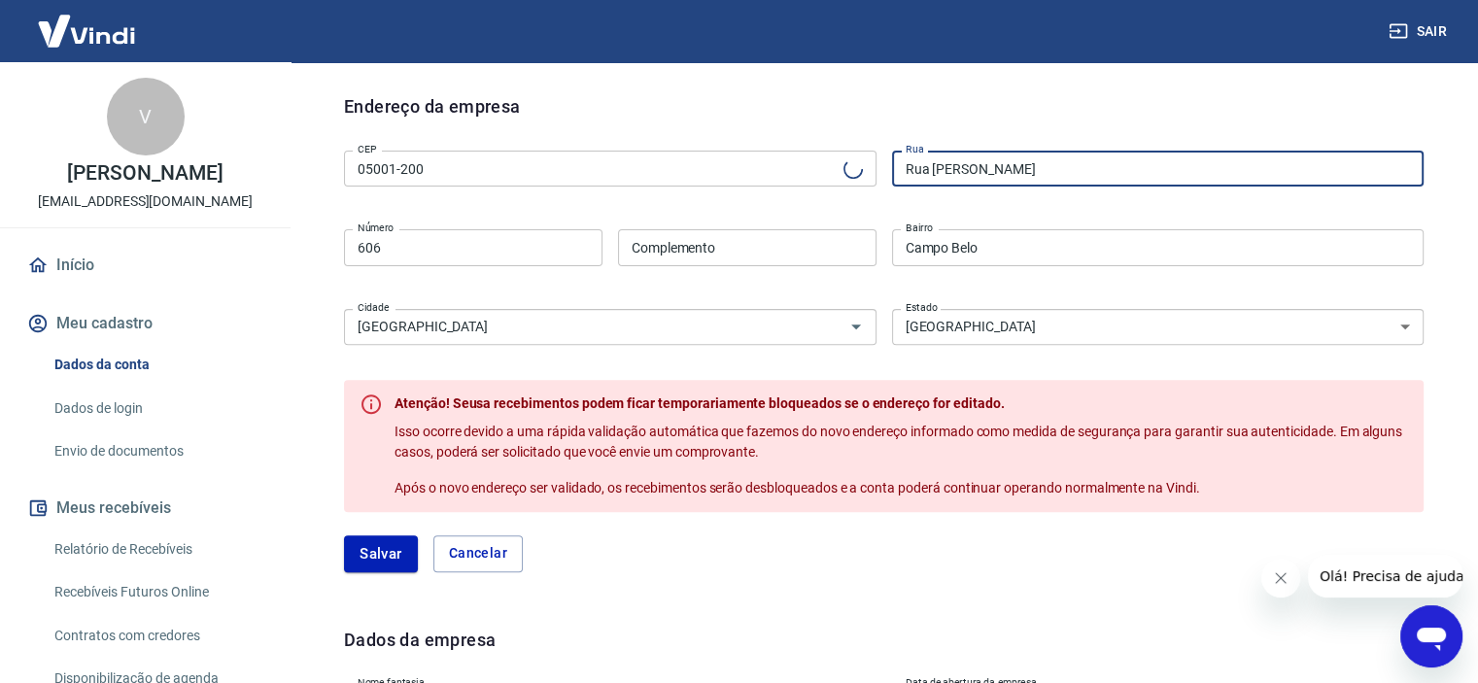
click at [1032, 174] on input "Rua Demóstenes" at bounding box center [1158, 169] width 533 height 36
type input "Avenida Francisco Matarazzo"
type input "Água Branca"
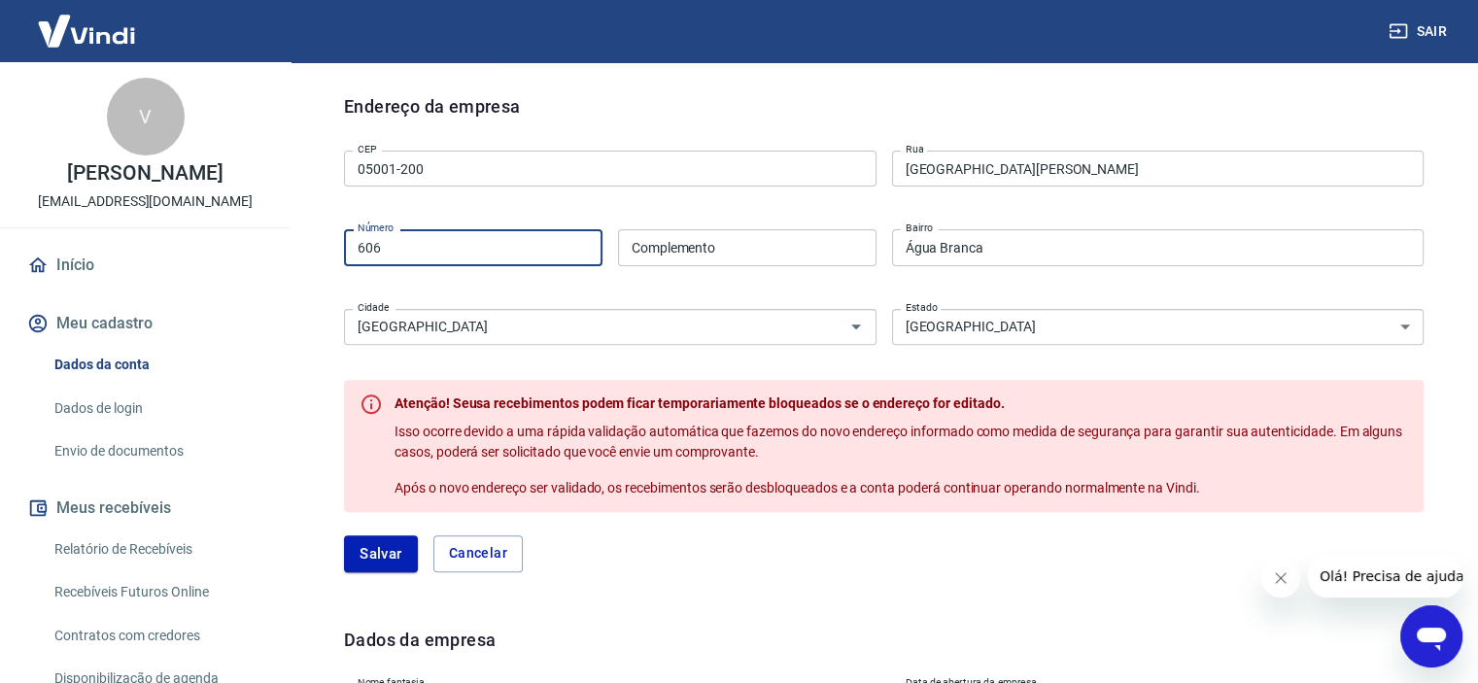
click at [498, 254] on input "606" at bounding box center [473, 247] width 258 height 36
type input "6"
type input "1752"
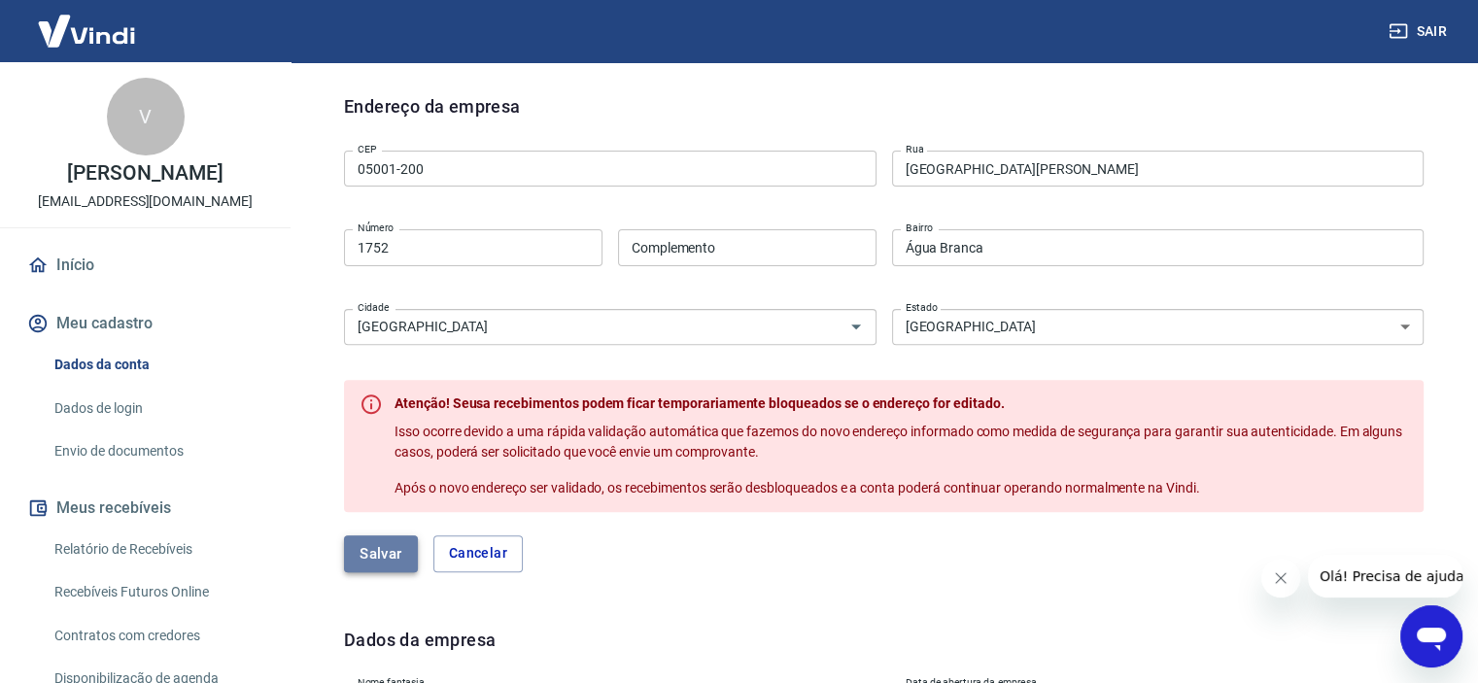
click at [351, 559] on button "Salvar" at bounding box center [381, 553] width 74 height 37
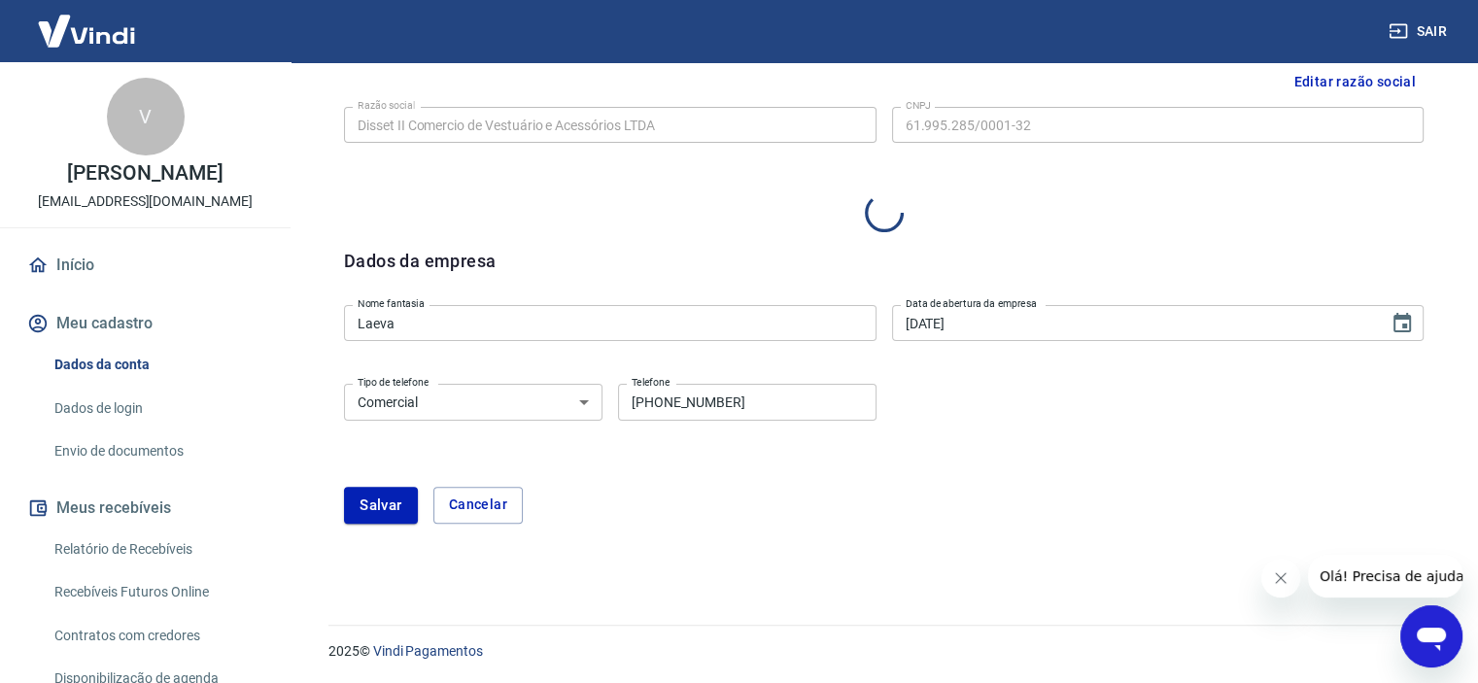
select select "SP"
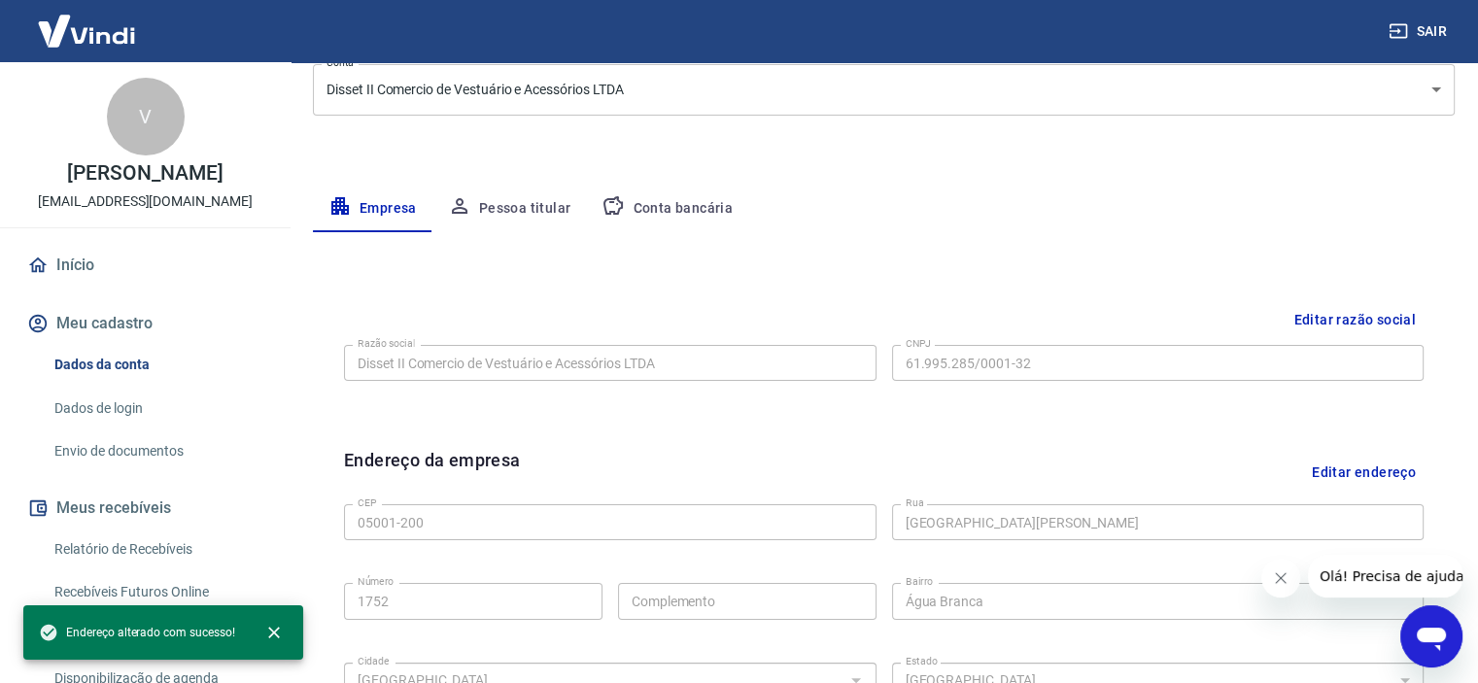
scroll to position [194, 0]
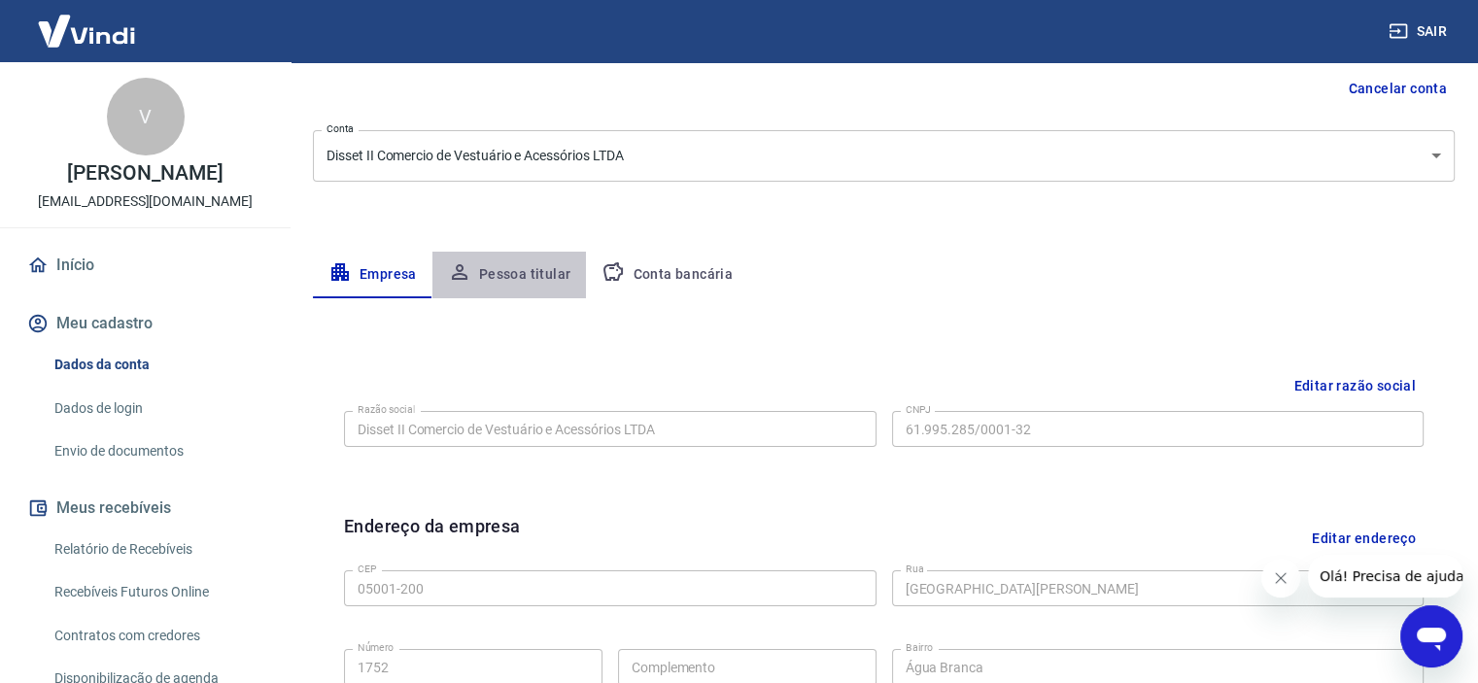
click at [517, 275] on button "Pessoa titular" at bounding box center [509, 275] width 155 height 47
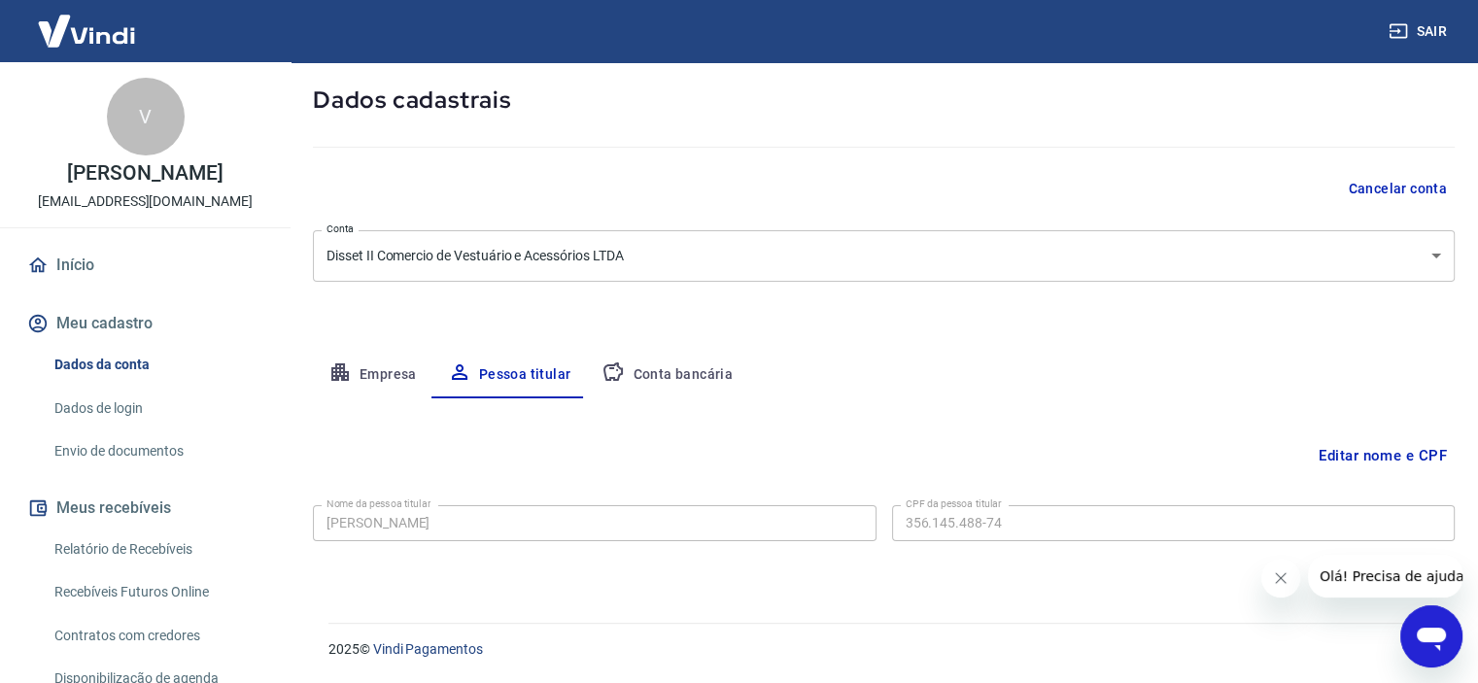
scroll to position [93, 0]
click at [666, 378] on button "Conta bancária" at bounding box center [667, 376] width 162 height 47
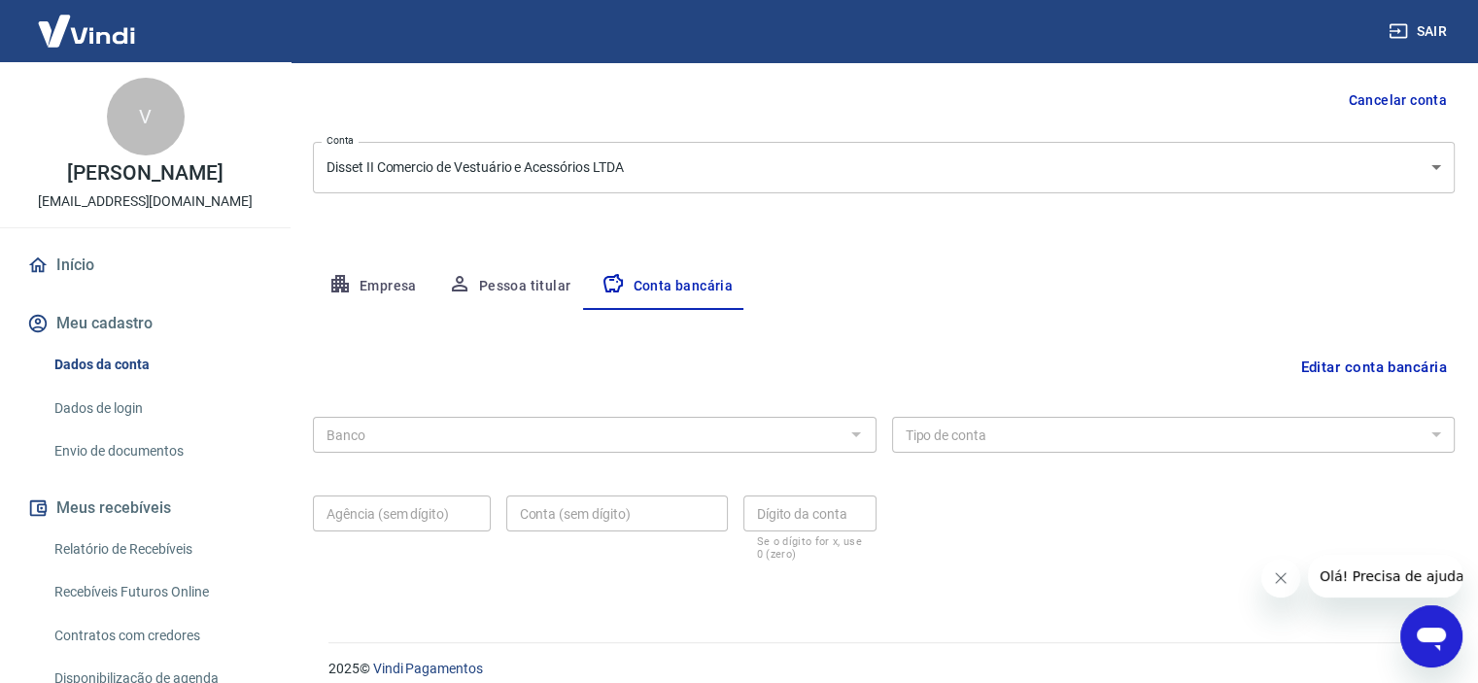
scroll to position [201, 0]
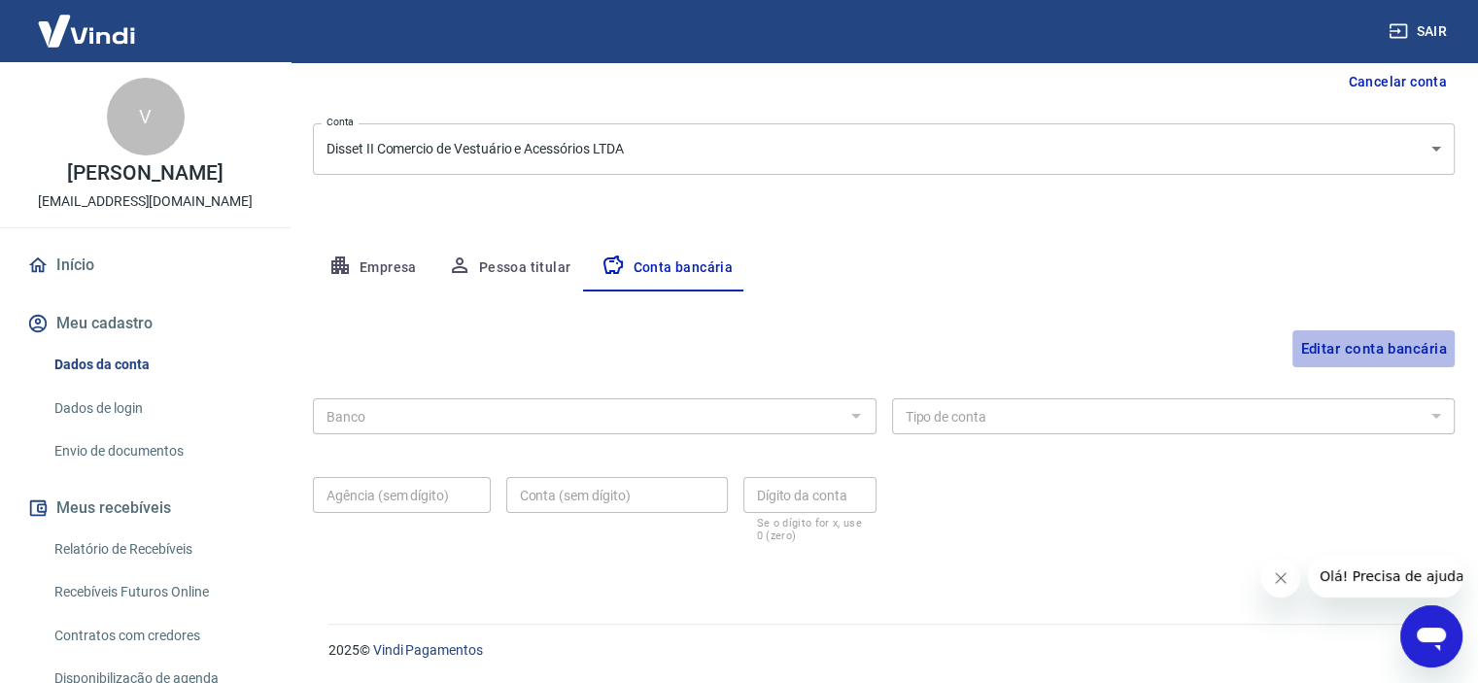
click at [1395, 357] on button "Editar conta bancária" at bounding box center [1373, 348] width 162 height 37
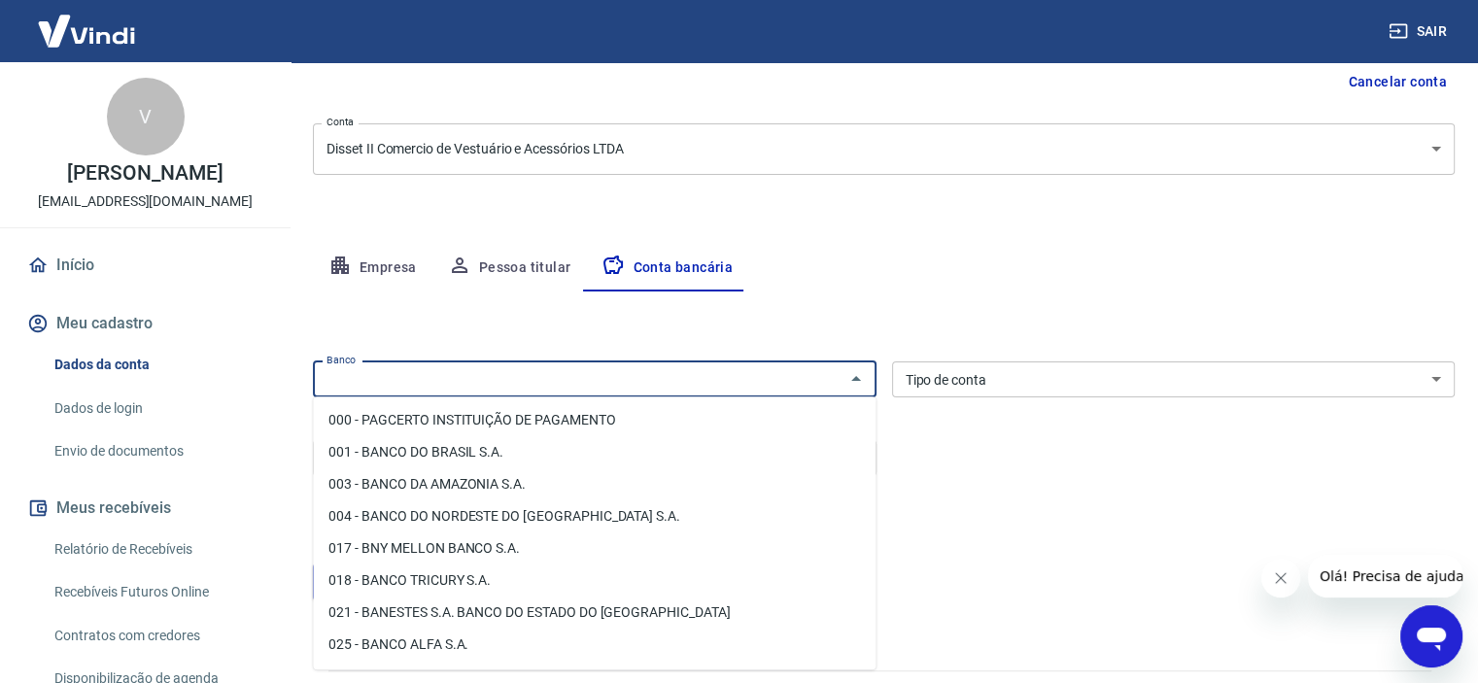
click at [792, 376] on input "Banco" at bounding box center [579, 379] width 520 height 24
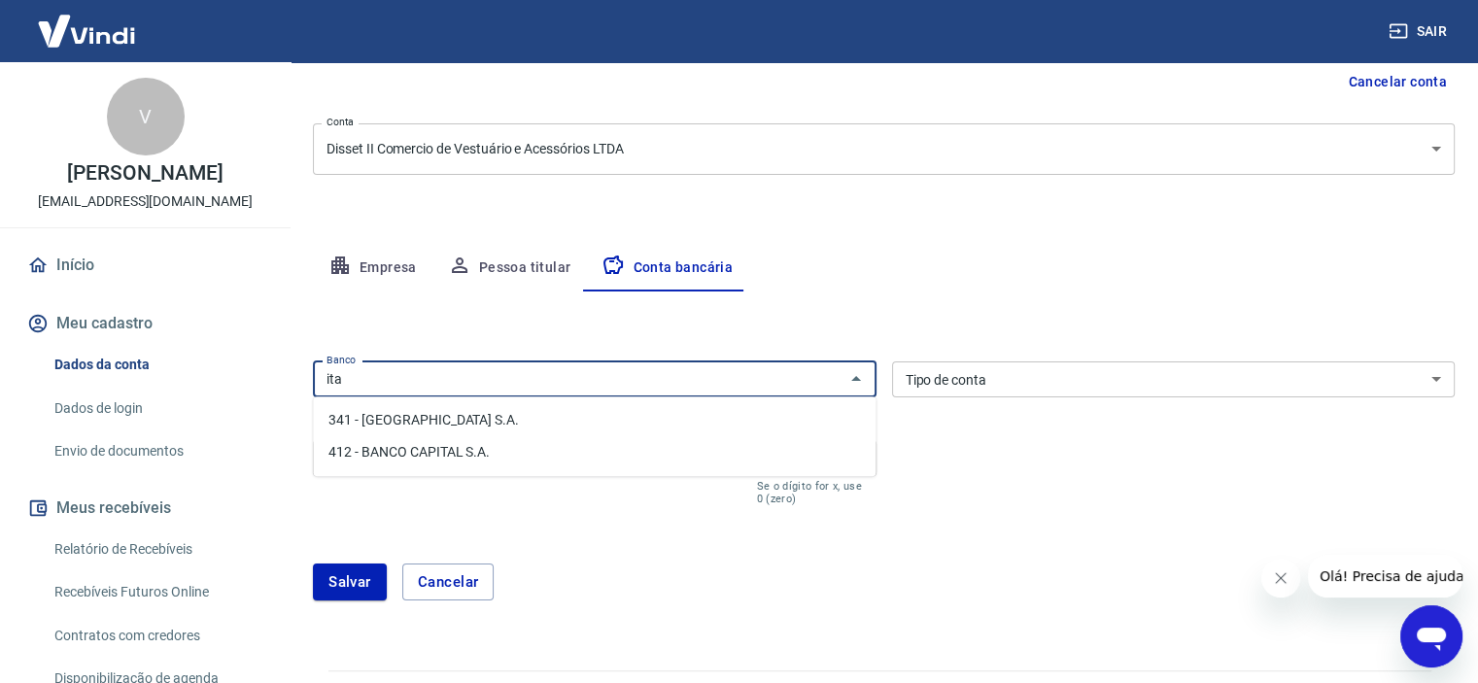
click at [526, 427] on li "341 - ITAÚ UNIBANCO S.A." at bounding box center [594, 420] width 563 height 32
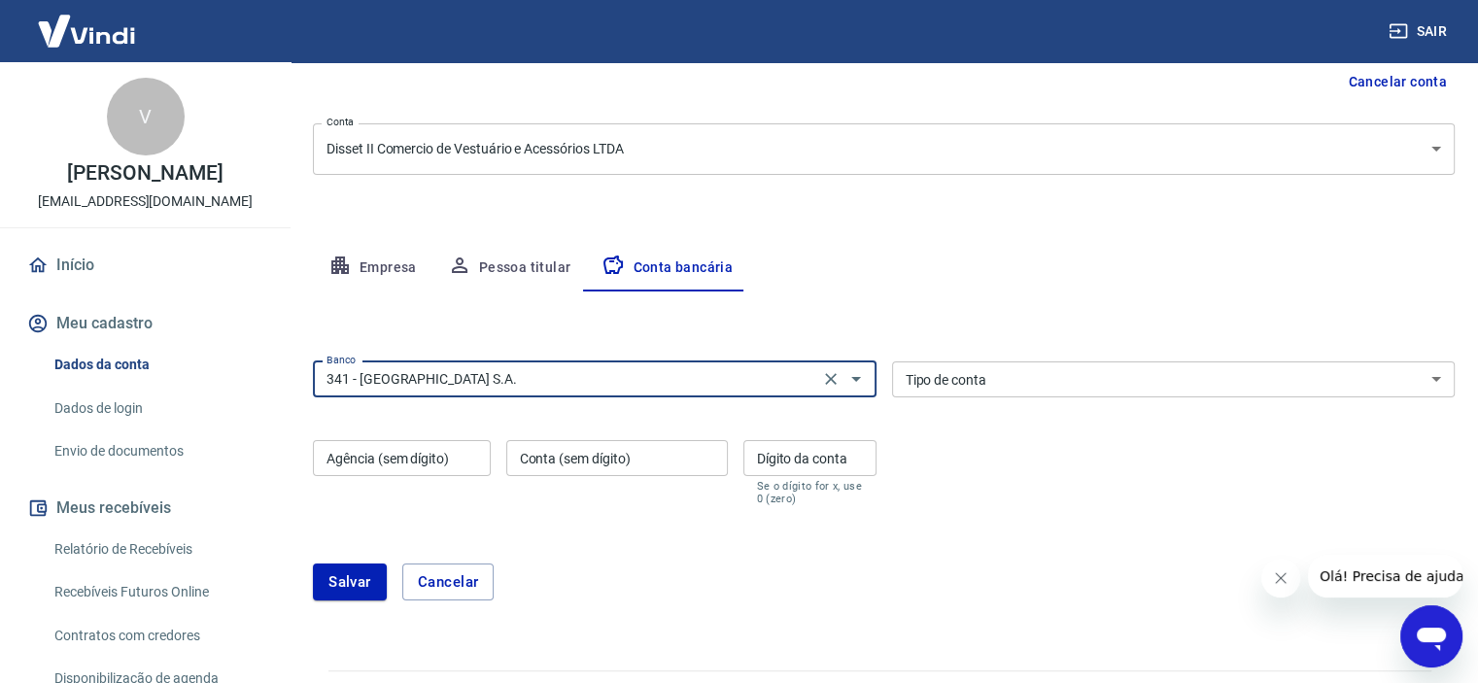
type input "341 - ITAÚ UNIBANCO S.A."
click at [932, 380] on select "Conta Corrente Conta Poupança" at bounding box center [1174, 380] width 564 height 36
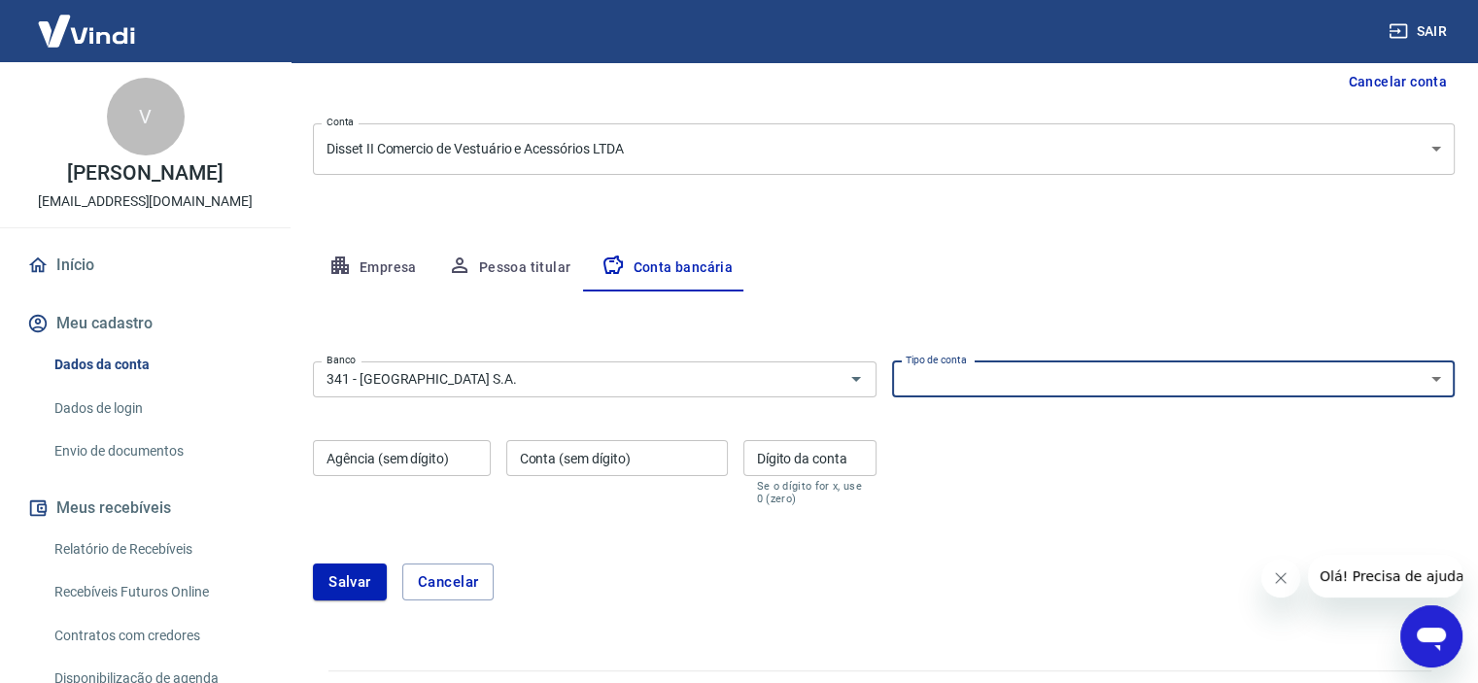
select select "1"
click at [892, 362] on select "Conta Corrente Conta Poupança" at bounding box center [1174, 380] width 564 height 36
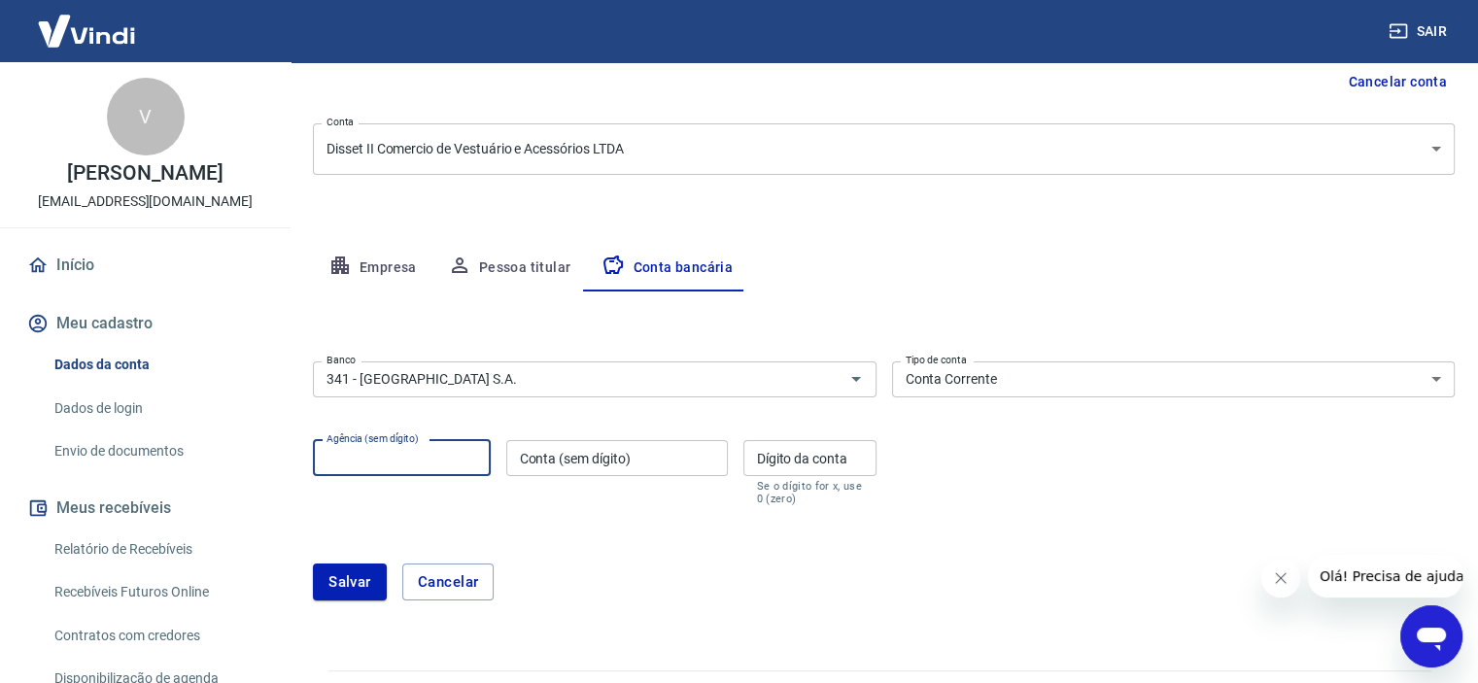
click at [372, 468] on input "Agência (sem dígito)" at bounding box center [402, 458] width 178 height 36
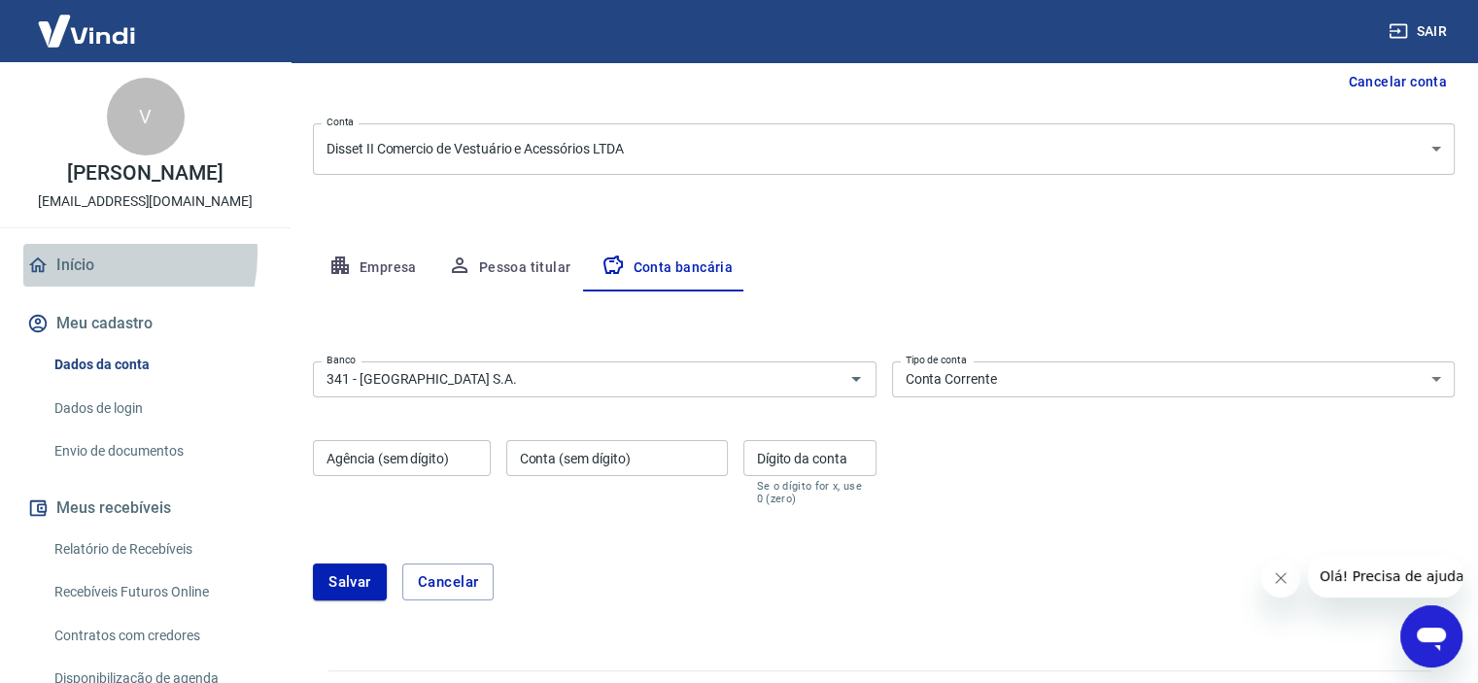
click at [87, 254] on link "Início" at bounding box center [145, 265] width 244 height 43
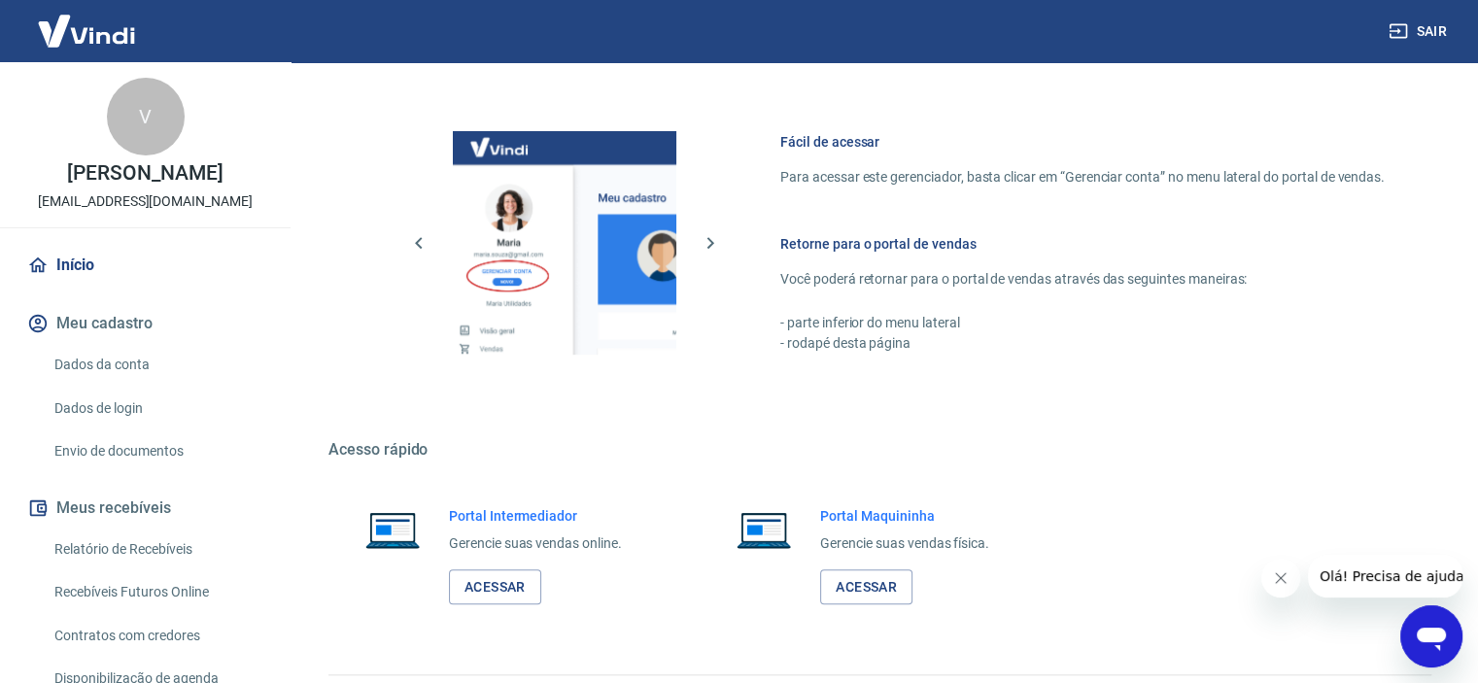
scroll to position [1189, 0]
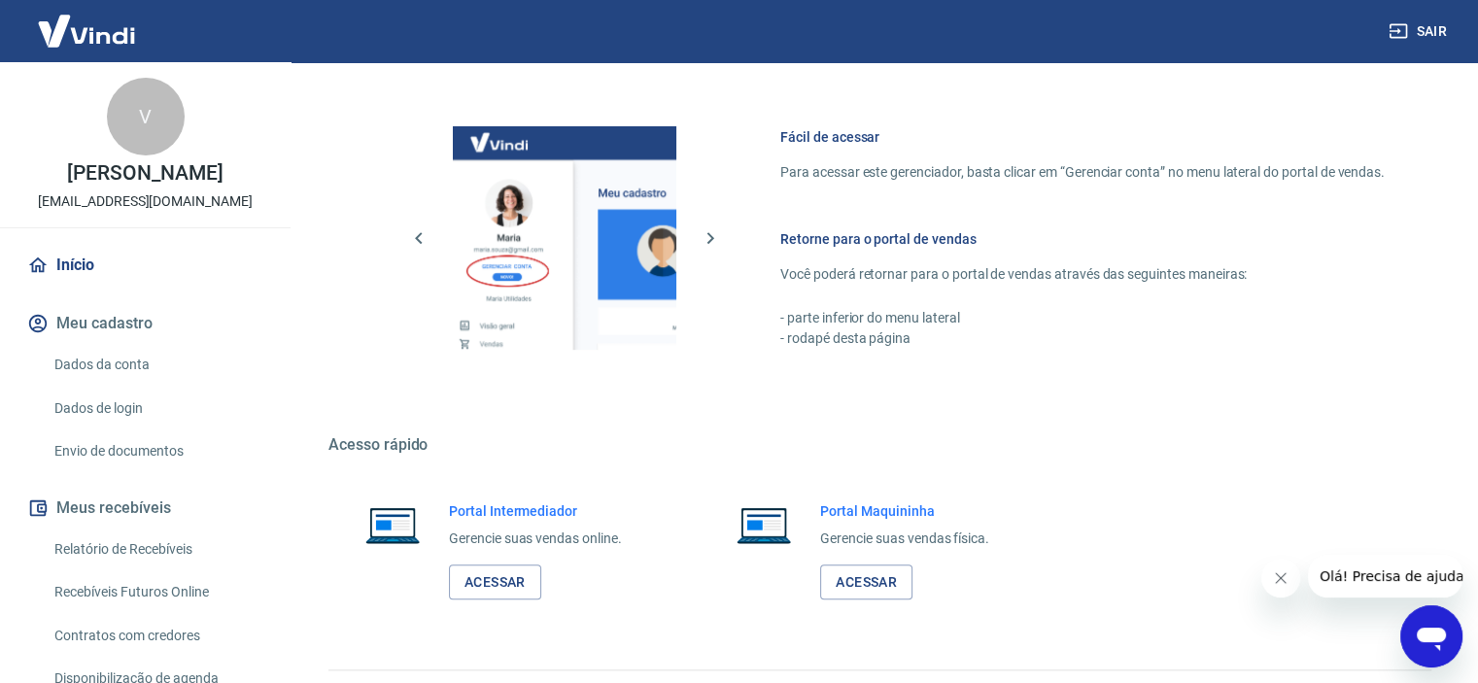
click at [135, 451] on link "Envio de documentos" at bounding box center [157, 451] width 221 height 40
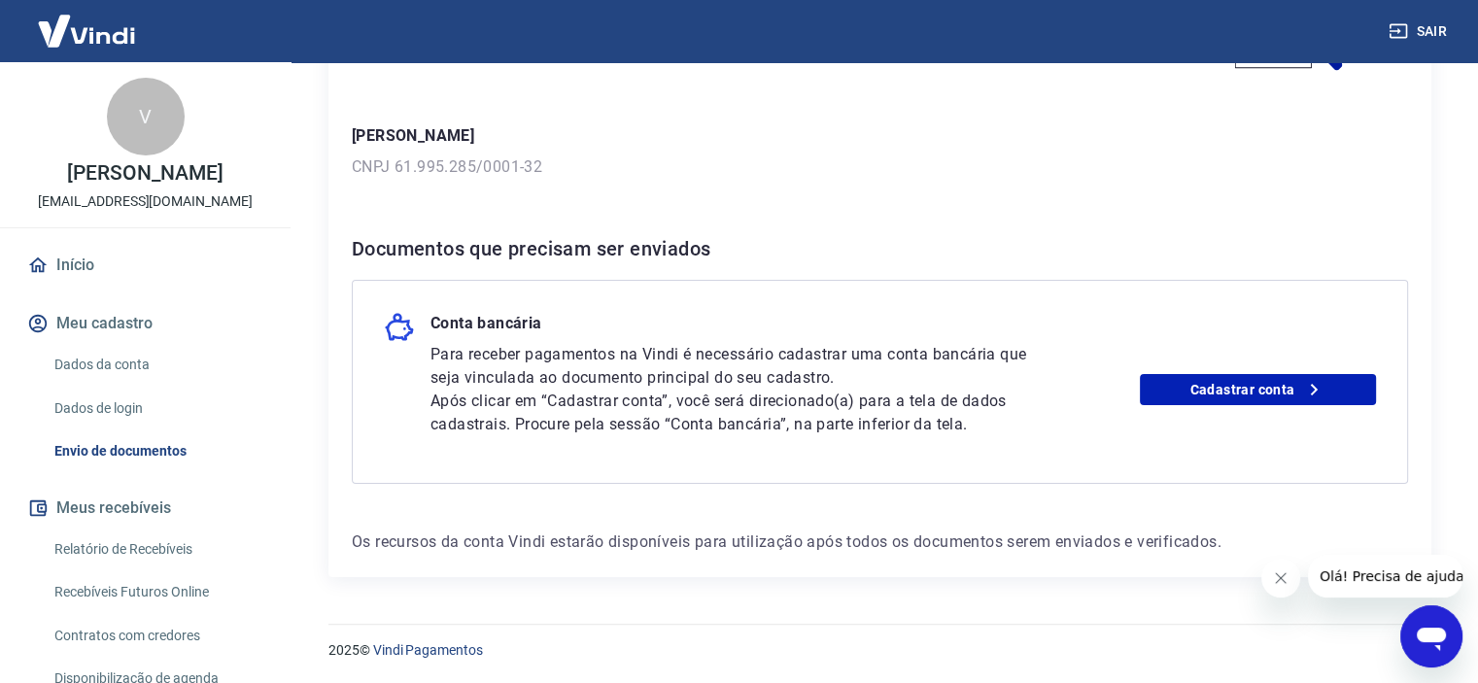
scroll to position [131, 0]
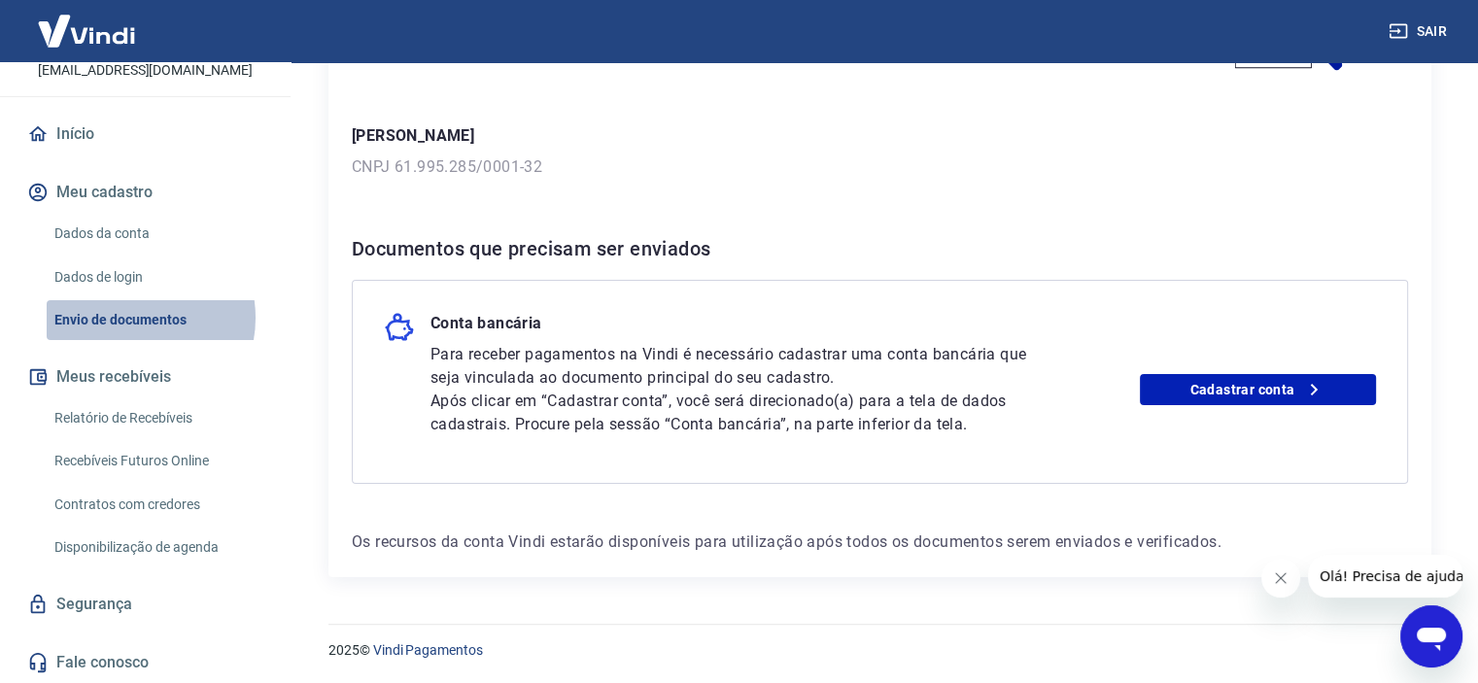
click at [130, 318] on link "Envio de documentos" at bounding box center [157, 320] width 221 height 40
click at [1441, 632] on icon "Abrir janela de mensagens" at bounding box center [1431, 639] width 29 height 23
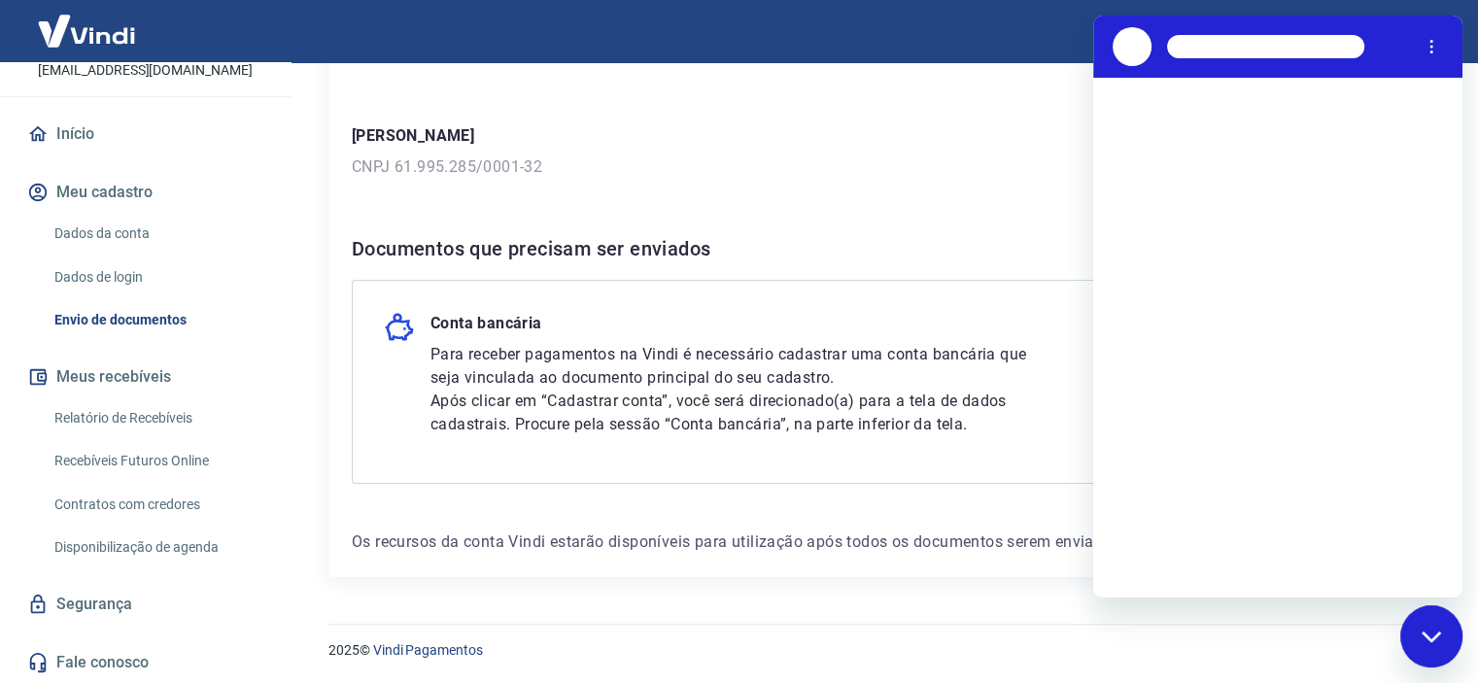
scroll to position [0, 0]
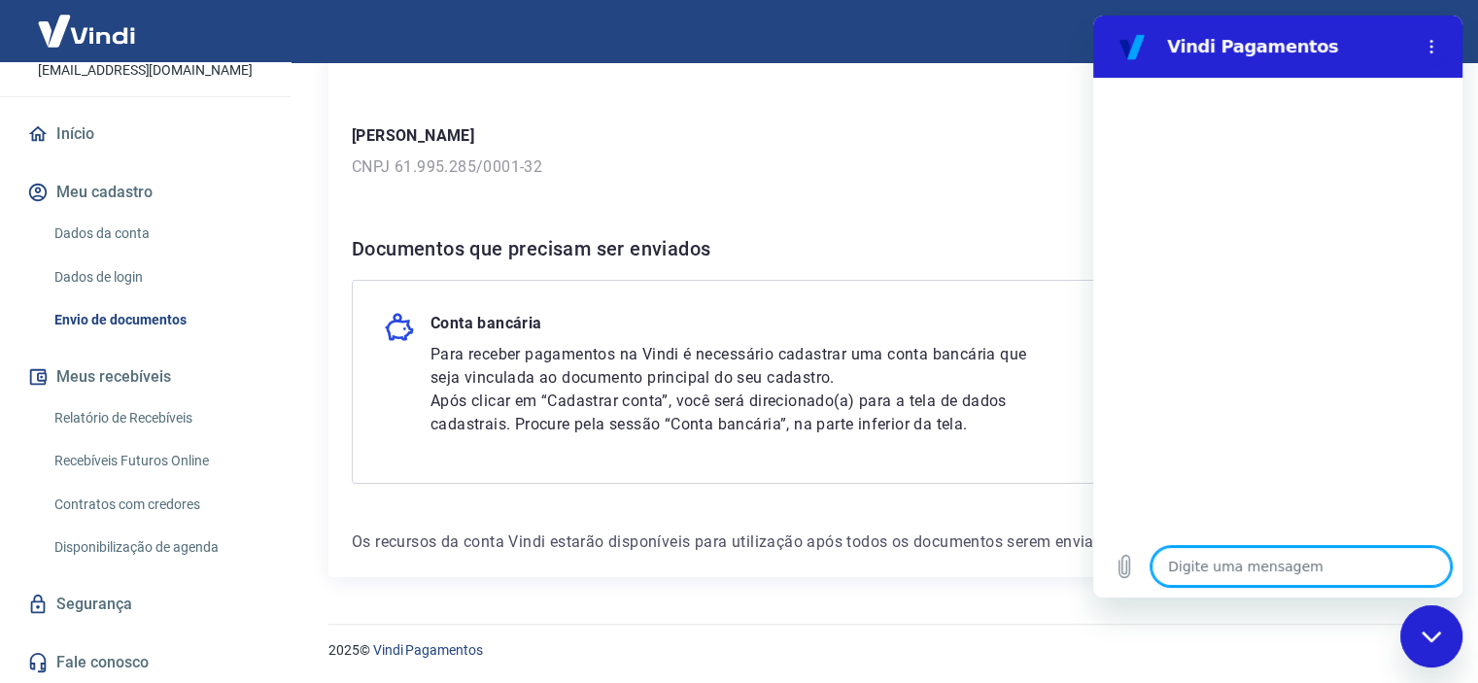
type textarea "c"
type textarea "x"
type textarea "co"
type textarea "x"
type textarea "com"
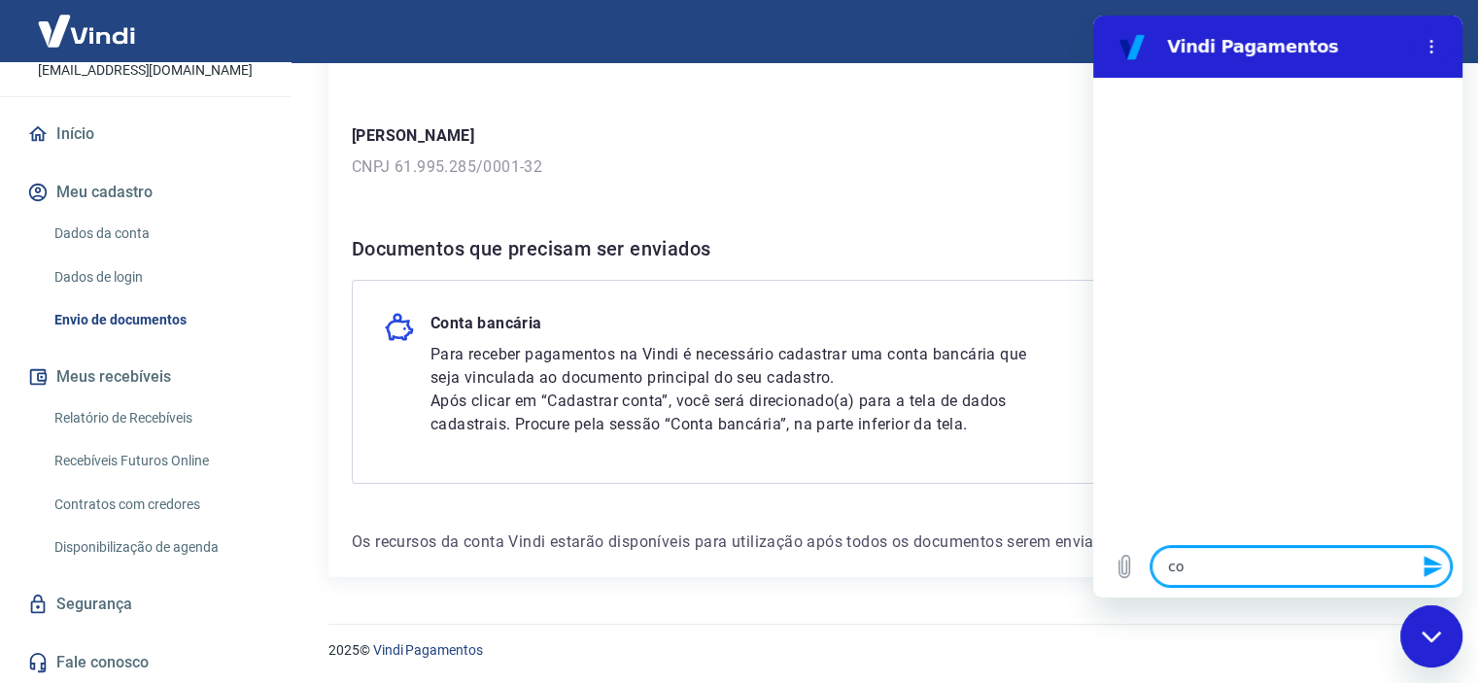
type textarea "x"
type textarea "como"
type textarea "x"
type textarea "como"
type textarea "x"
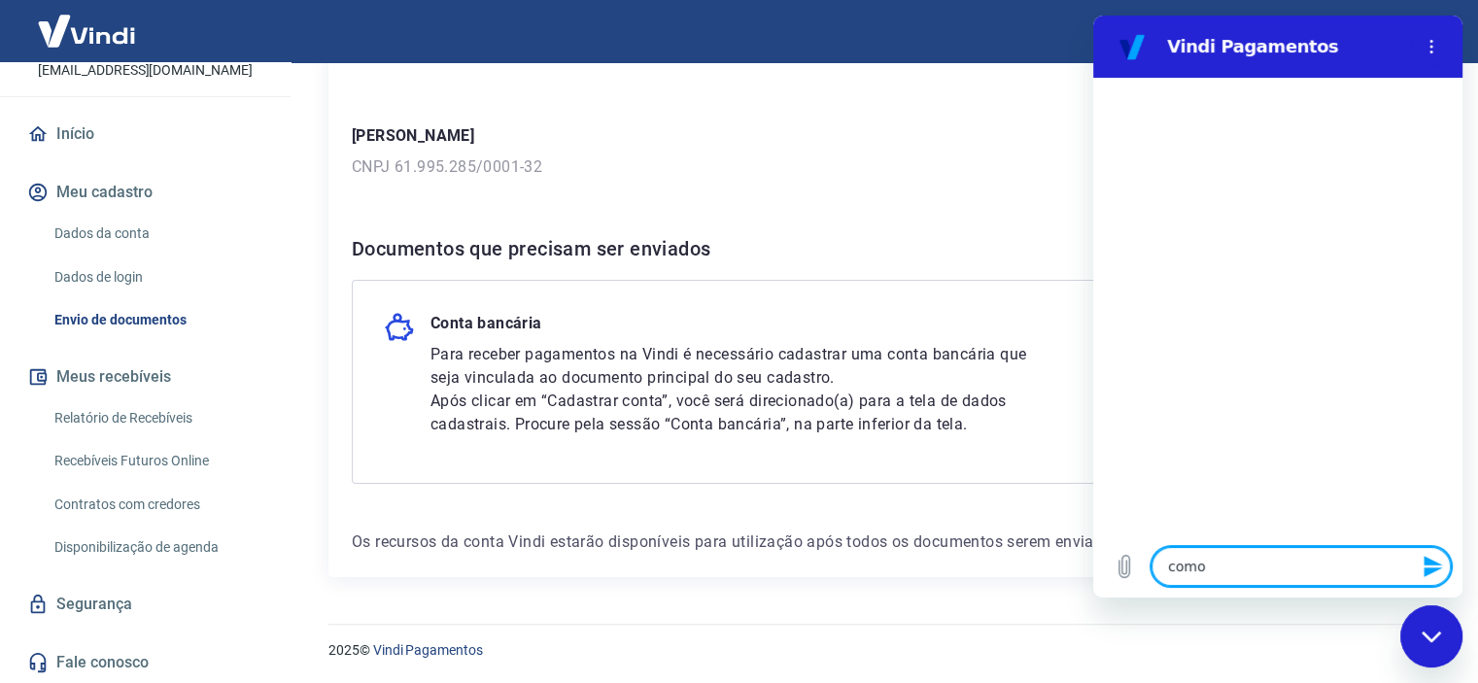
type textarea "como f"
type textarea "x"
type textarea "como fa"
type textarea "x"
type textarea "como faç"
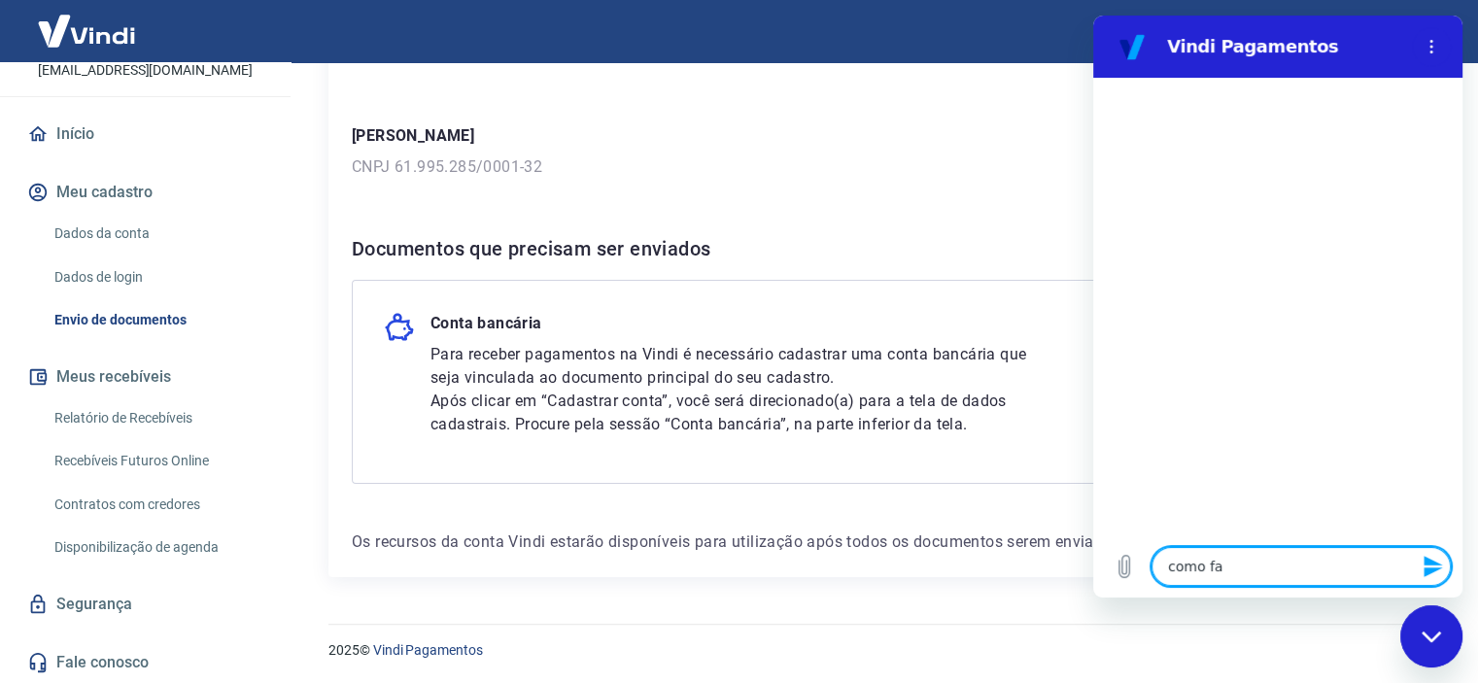
type textarea "x"
type textarea "como faço"
type textarea "x"
type textarea "como faço"
type textarea "x"
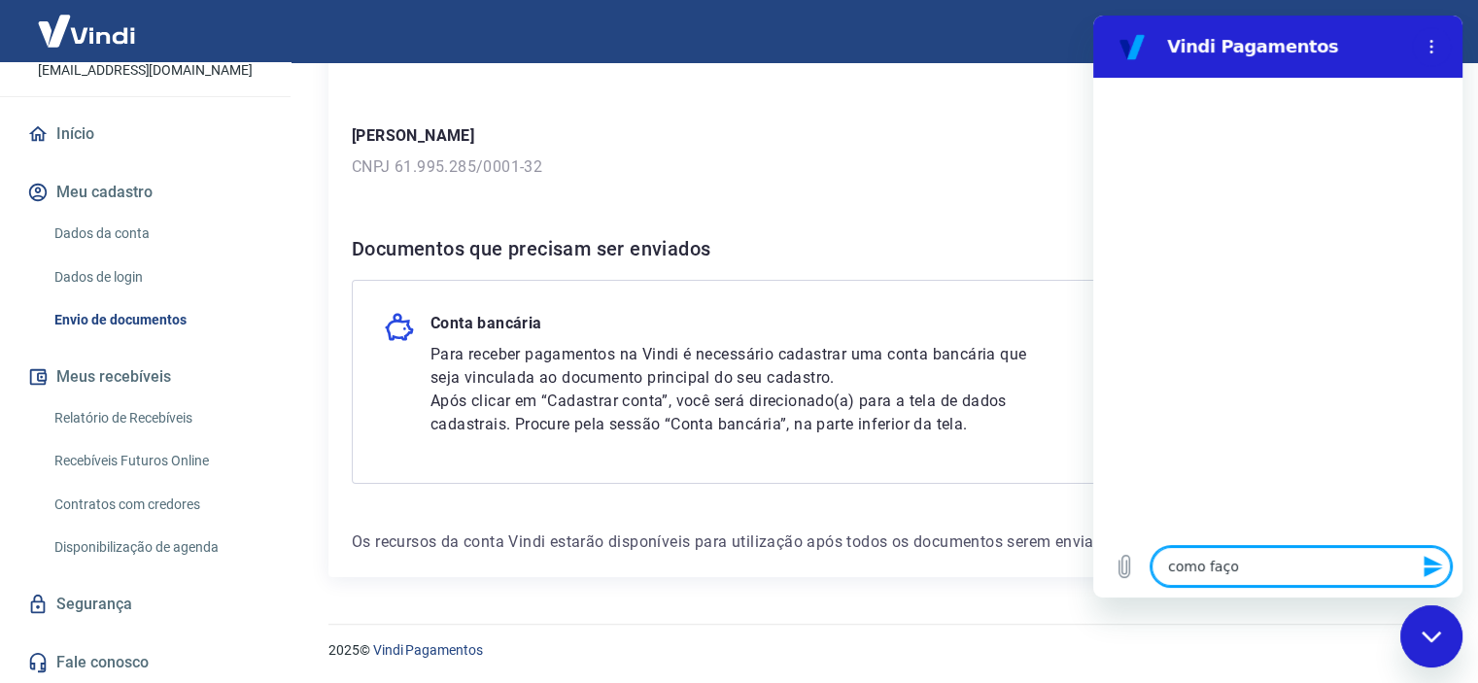
type textarea "como faço p"
type textarea "x"
type textarea "como faço pa"
type textarea "x"
type textarea "como faço pat"
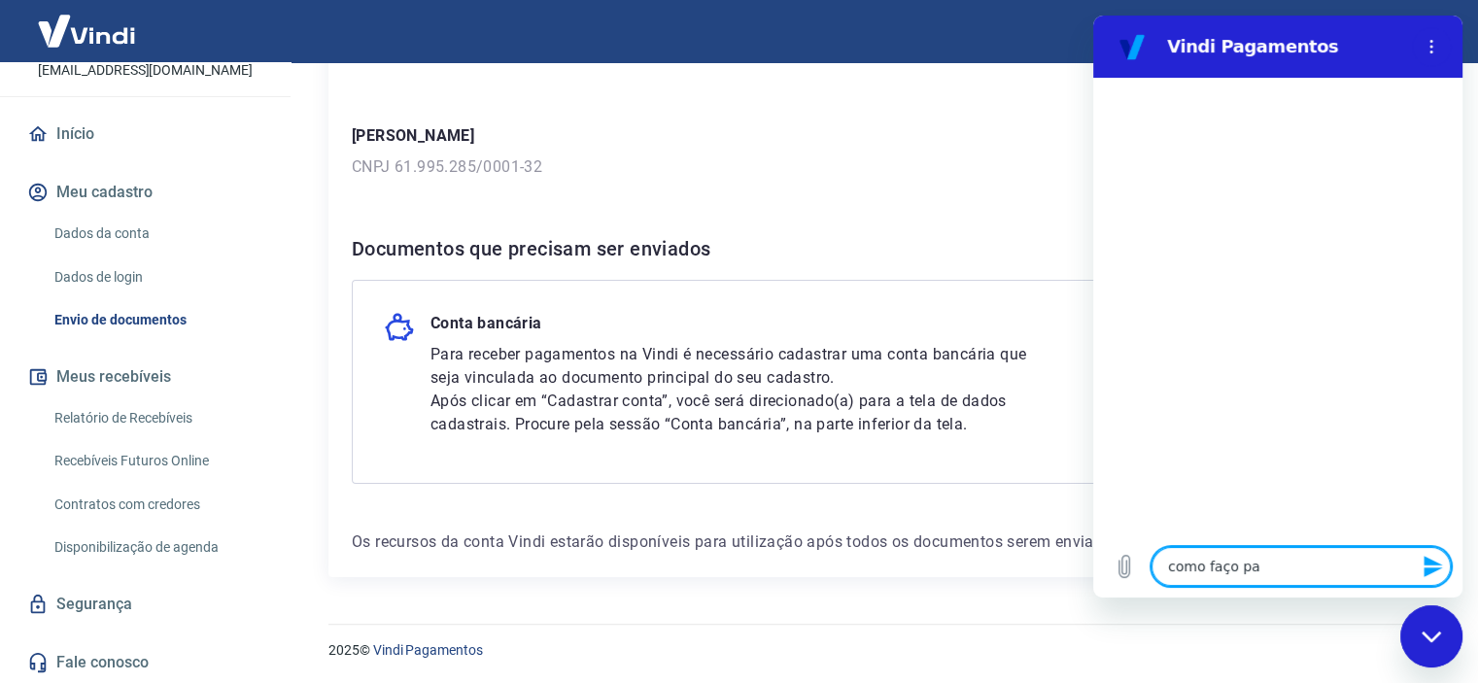
type textarea "x"
type textarea "como faço pata"
type textarea "x"
type textarea "como faço pata"
type textarea "x"
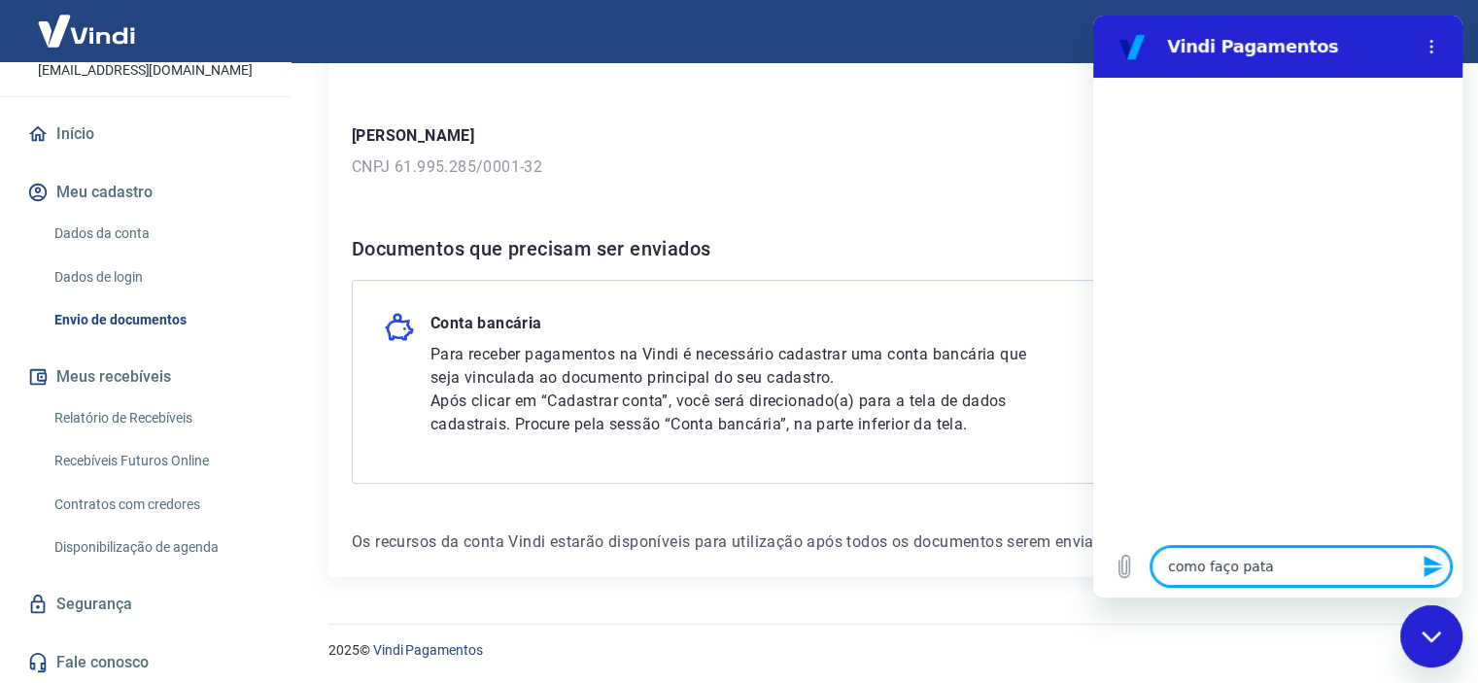
type textarea "como faço pata"
type textarea "x"
type textarea "como faço pat"
type textarea "x"
type textarea "como faço pa"
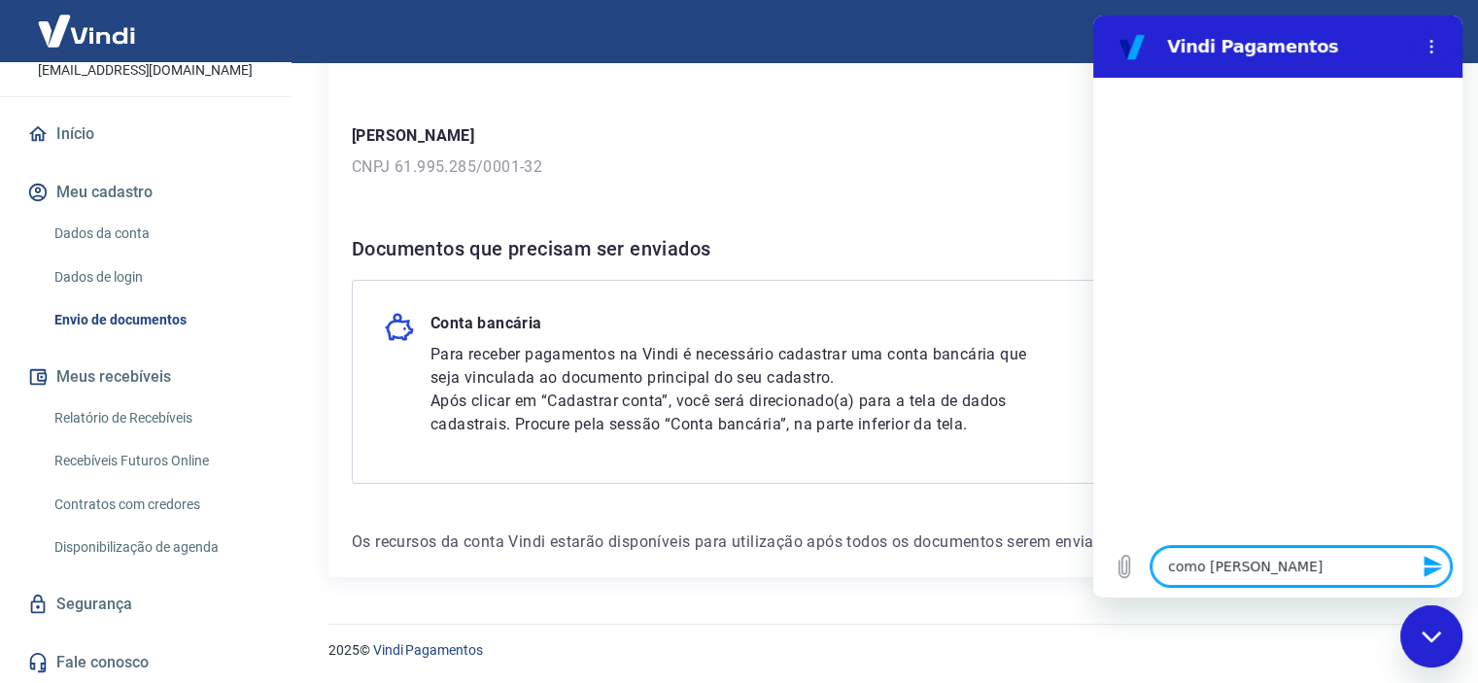
type textarea "x"
type textarea "como faço par"
type textarea "x"
type textarea "como faço para"
type textarea "x"
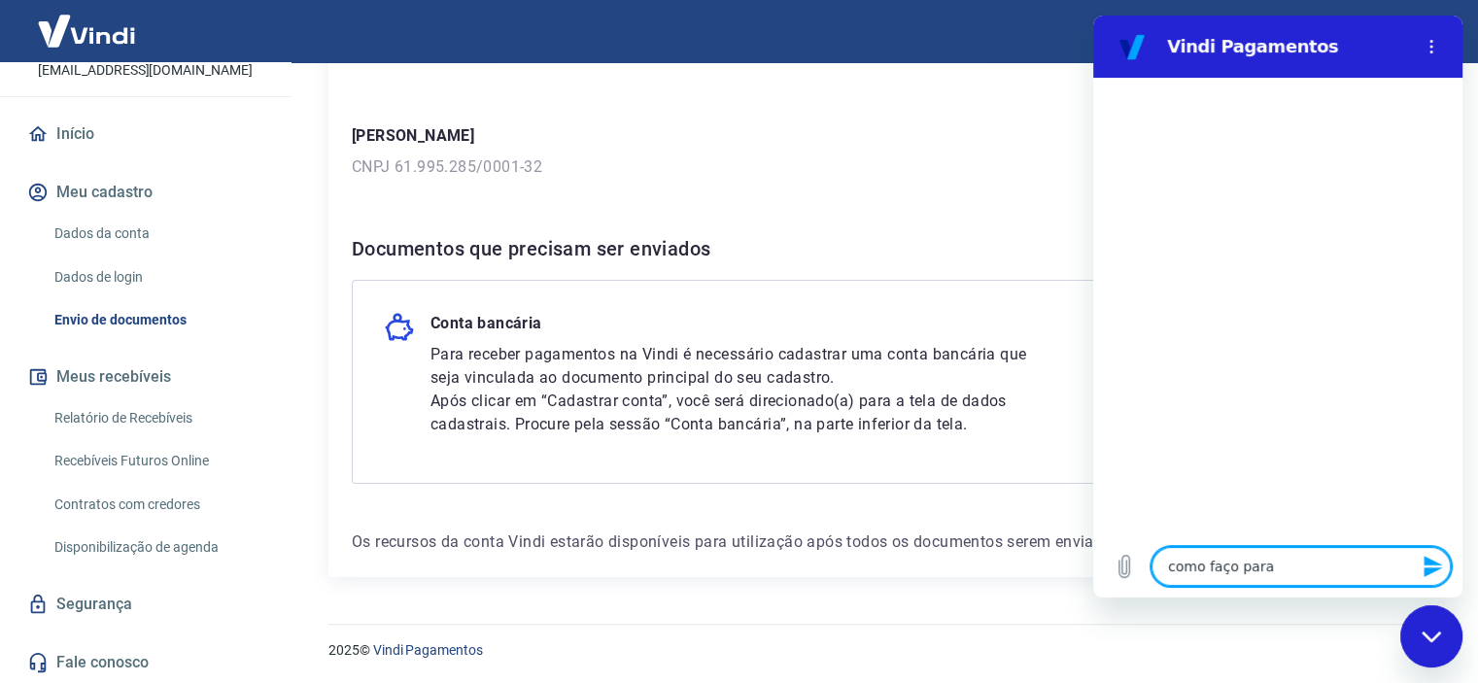
type textarea "como faço para"
type textarea "x"
type textarea "como faço para a"
type textarea "x"
type textarea "como faço para ap"
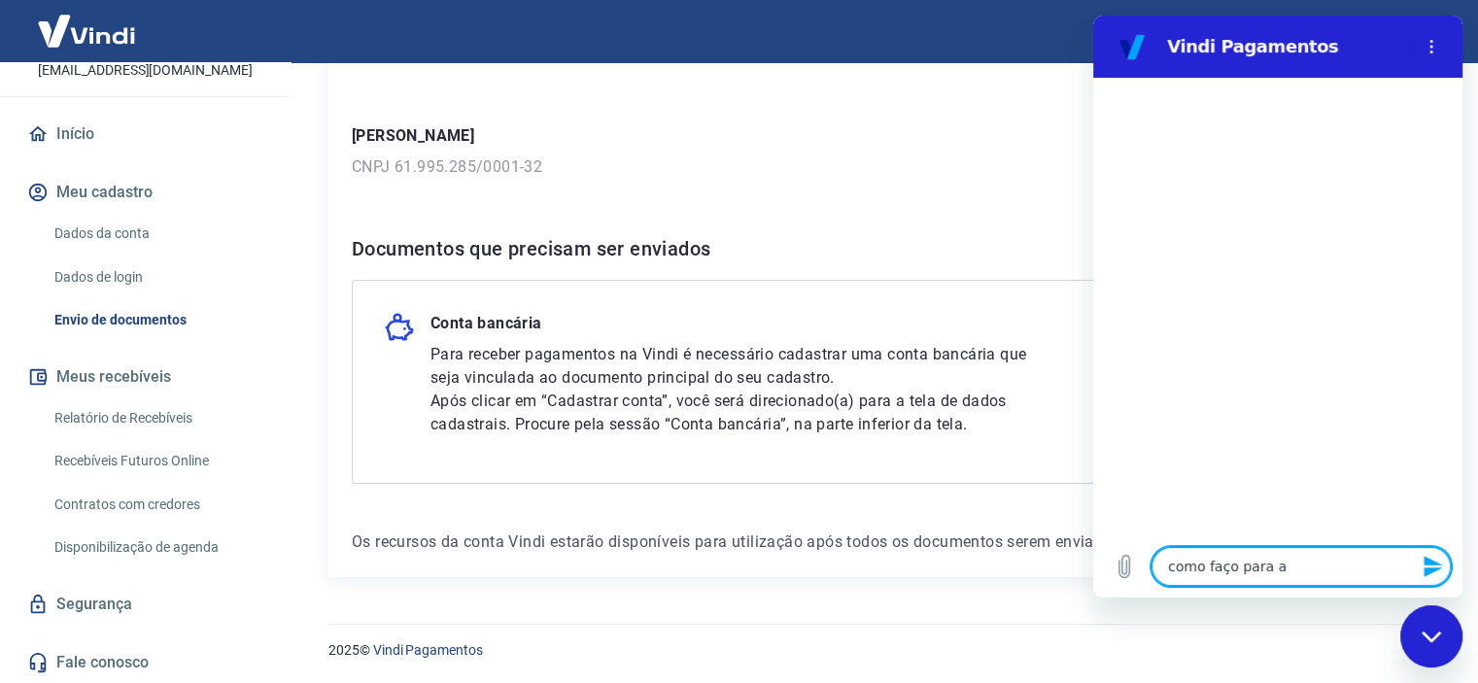
type textarea "x"
type textarea "como faço para a"
type textarea "x"
type textarea "como faço para ab"
type textarea "x"
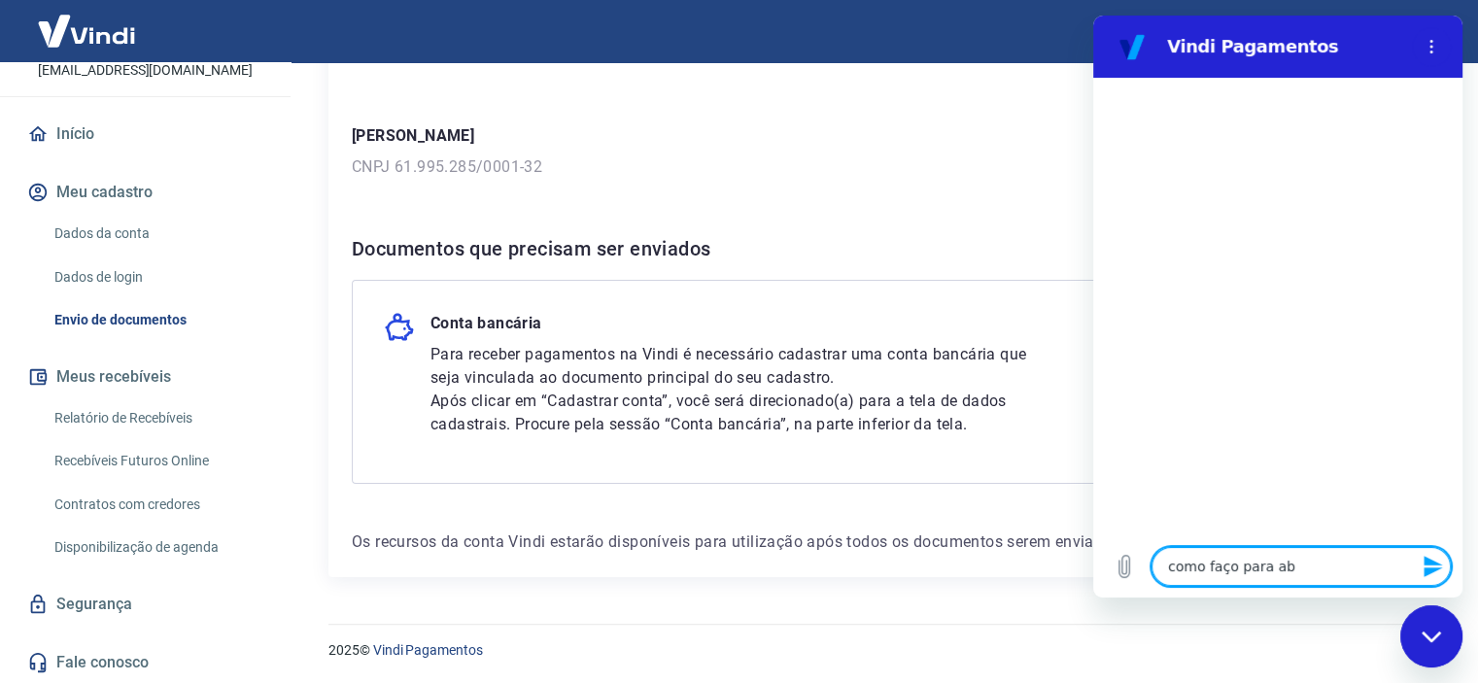
type textarea "como faço para abi"
type textarea "x"
type textarea "como faço para abii"
type textarea "x"
type textarea "como faço para abiit"
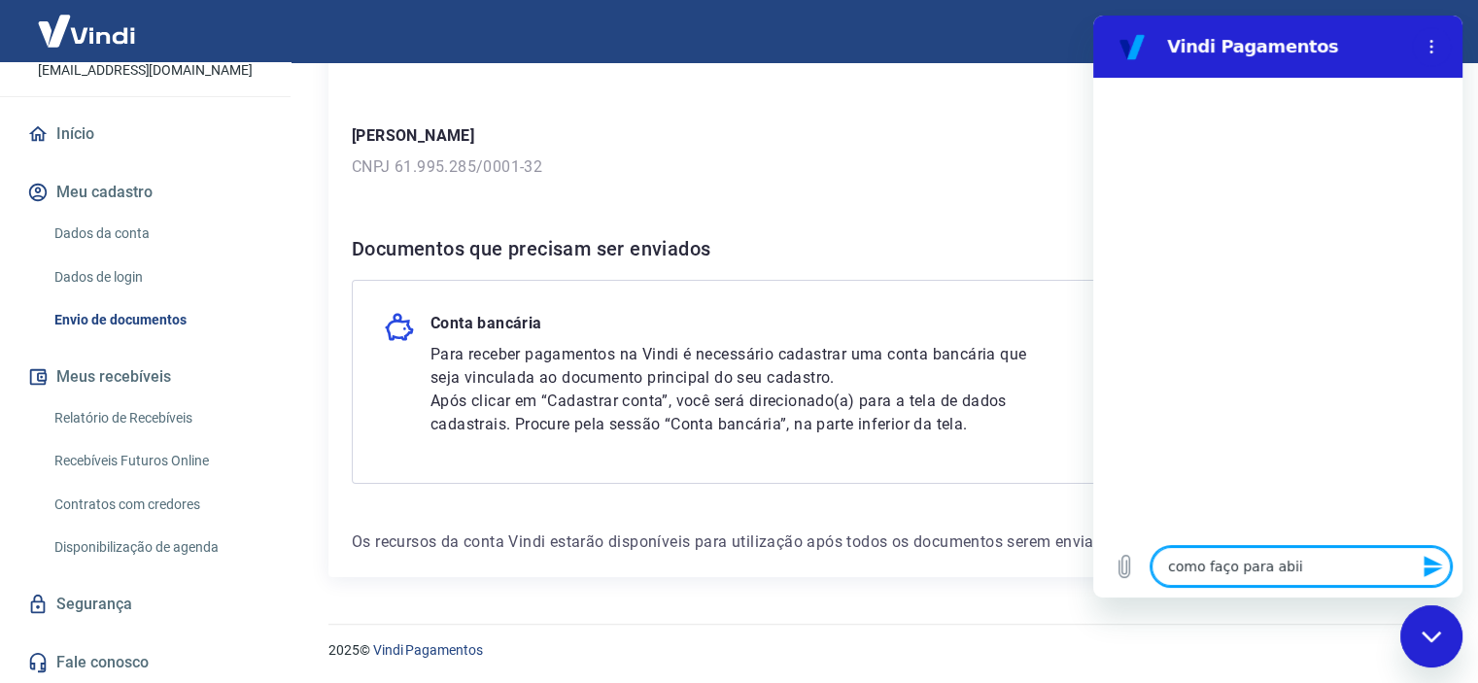
type textarea "x"
type textarea "como faço para abiita"
type textarea "x"
type textarea "como faço para abiit"
type textarea "x"
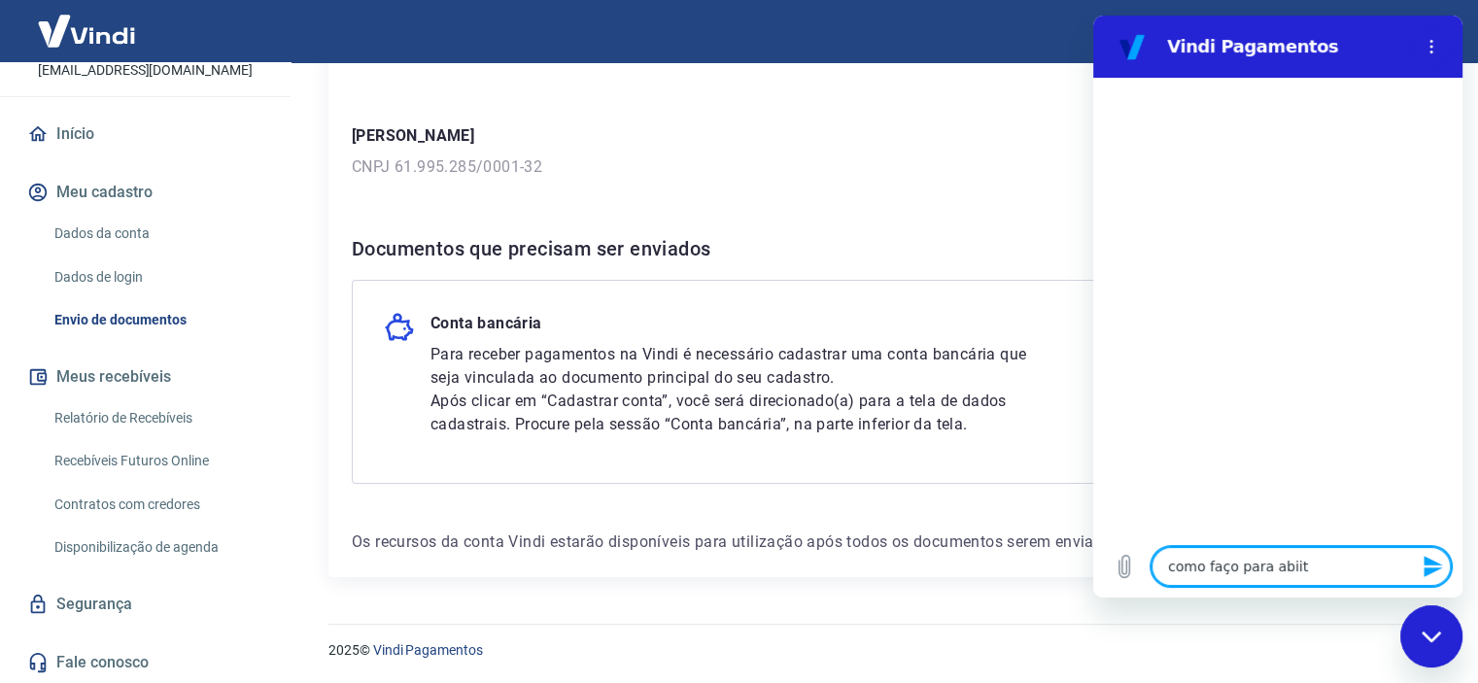
type textarea "como faço para abii"
type textarea "x"
type textarea "como faço para abi"
type textarea "x"
type textarea "como faço para ab"
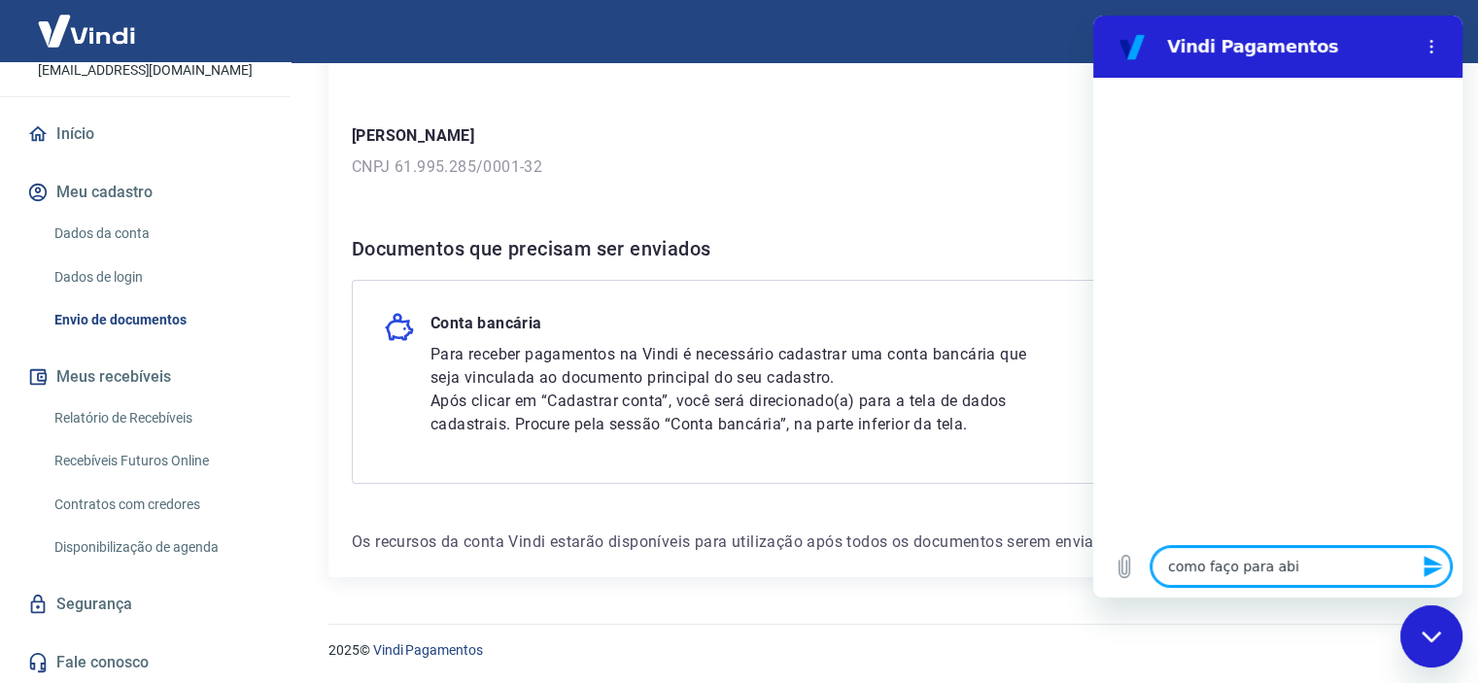
type textarea "x"
type textarea "como faço para a"
type textarea "x"
type textarea "como faço para"
type textarea "x"
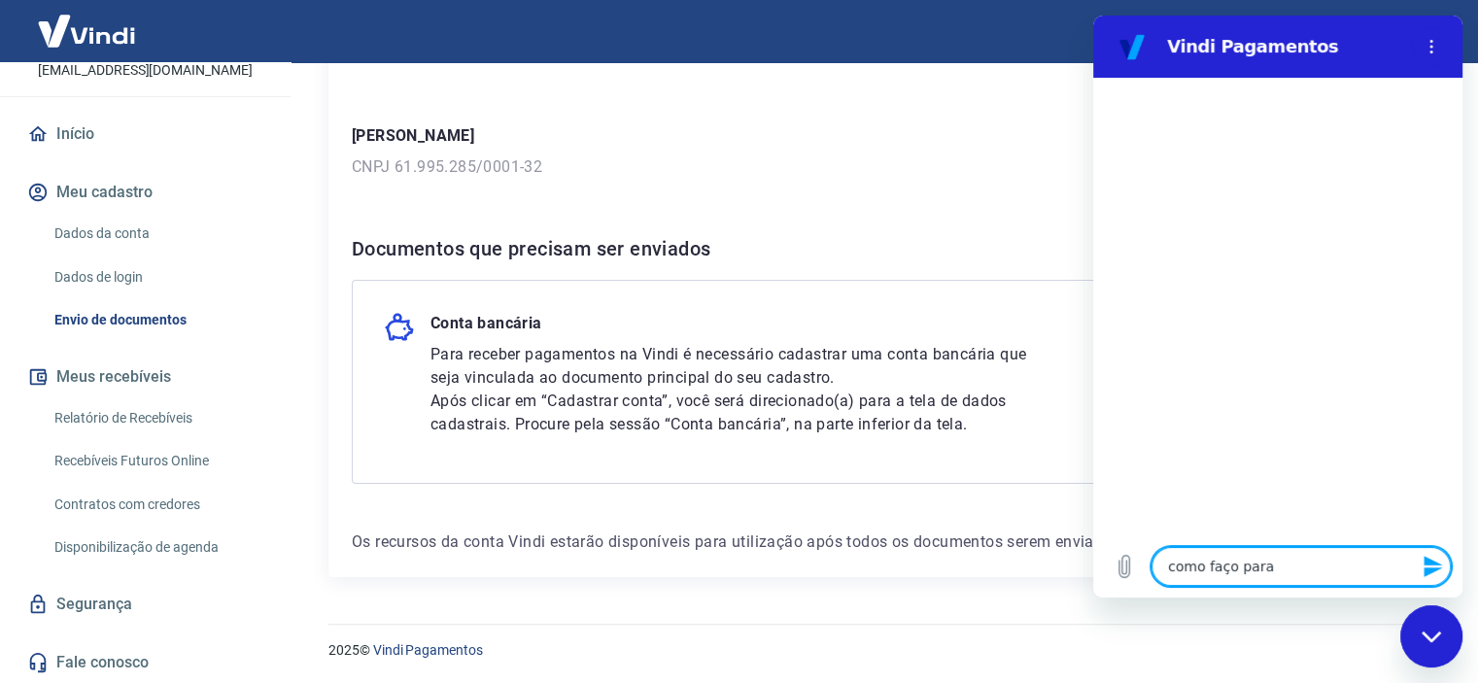
type textarea "como faço para h"
type textarea "x"
type textarea "como faço para ha"
type textarea "x"
type textarea "como faço para hab"
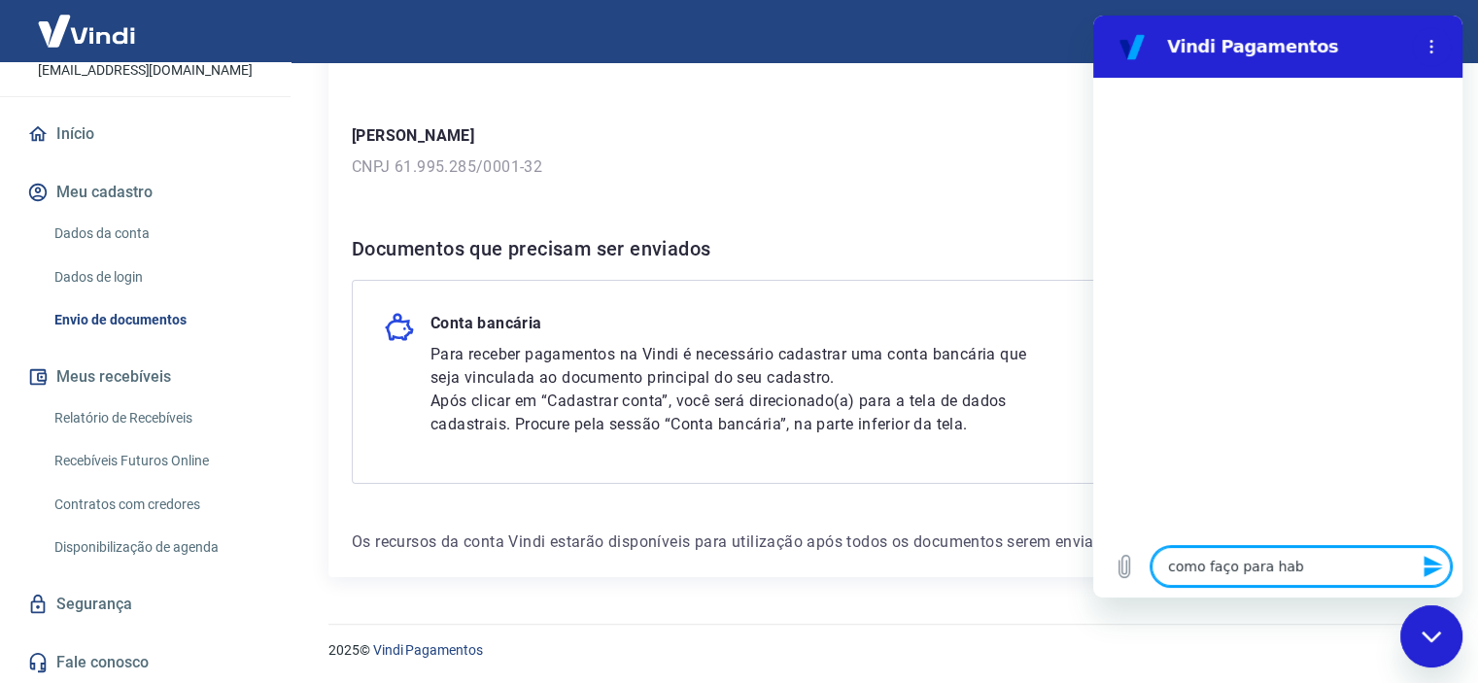
type textarea "x"
type textarea "como faço para habi"
type textarea "x"
type textarea "como faço para habil"
type textarea "x"
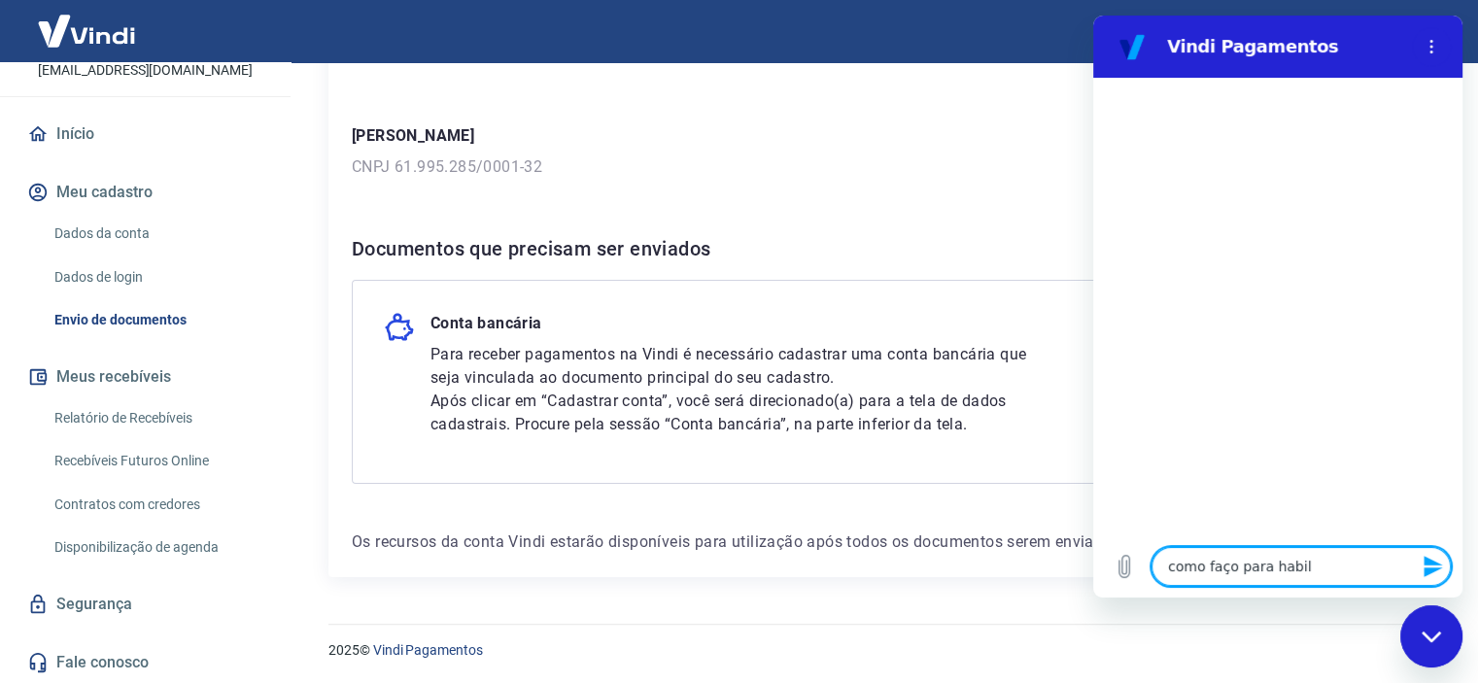
type textarea "como faço para habili"
type textarea "x"
type textarea "como faço para habilit"
type textarea "x"
type textarea "como faço para habilita"
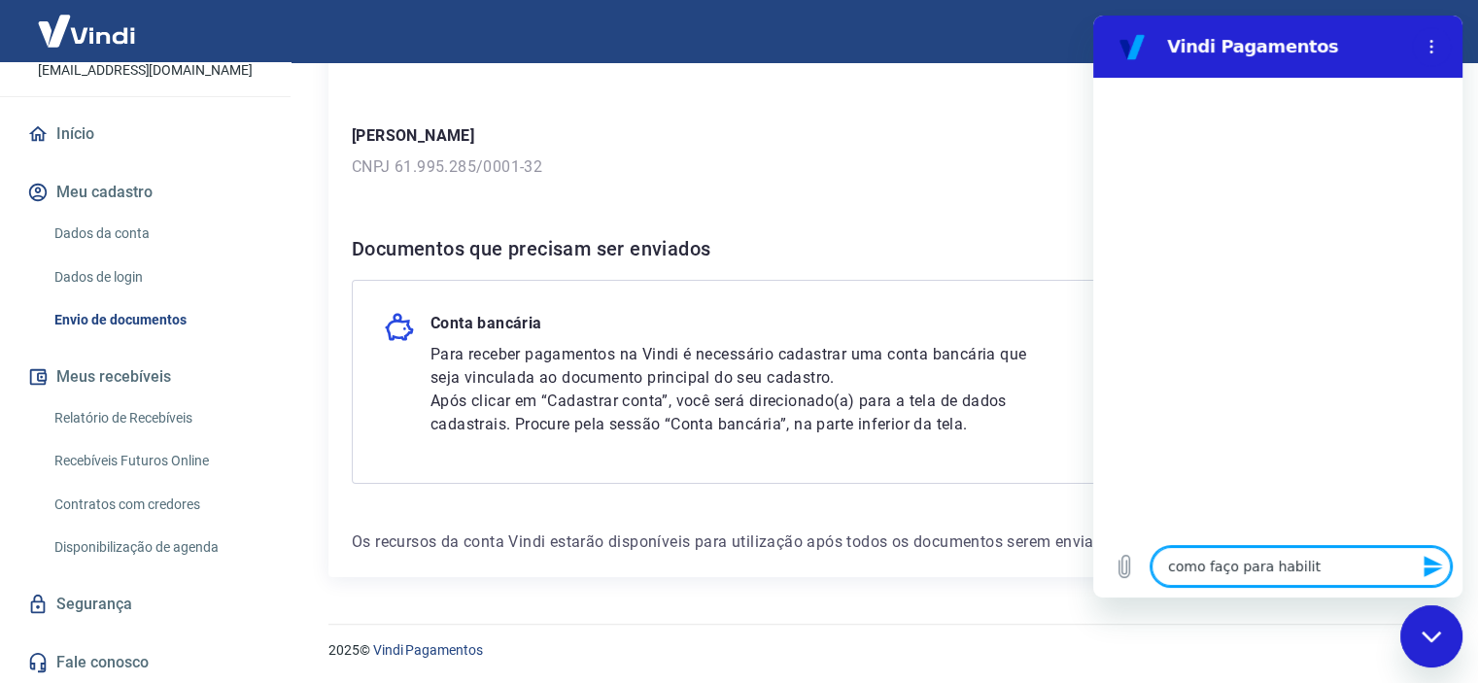
type textarea "x"
type textarea "como faço para habilitar"
type textarea "x"
type textarea "como faço para habilitar"
type textarea "x"
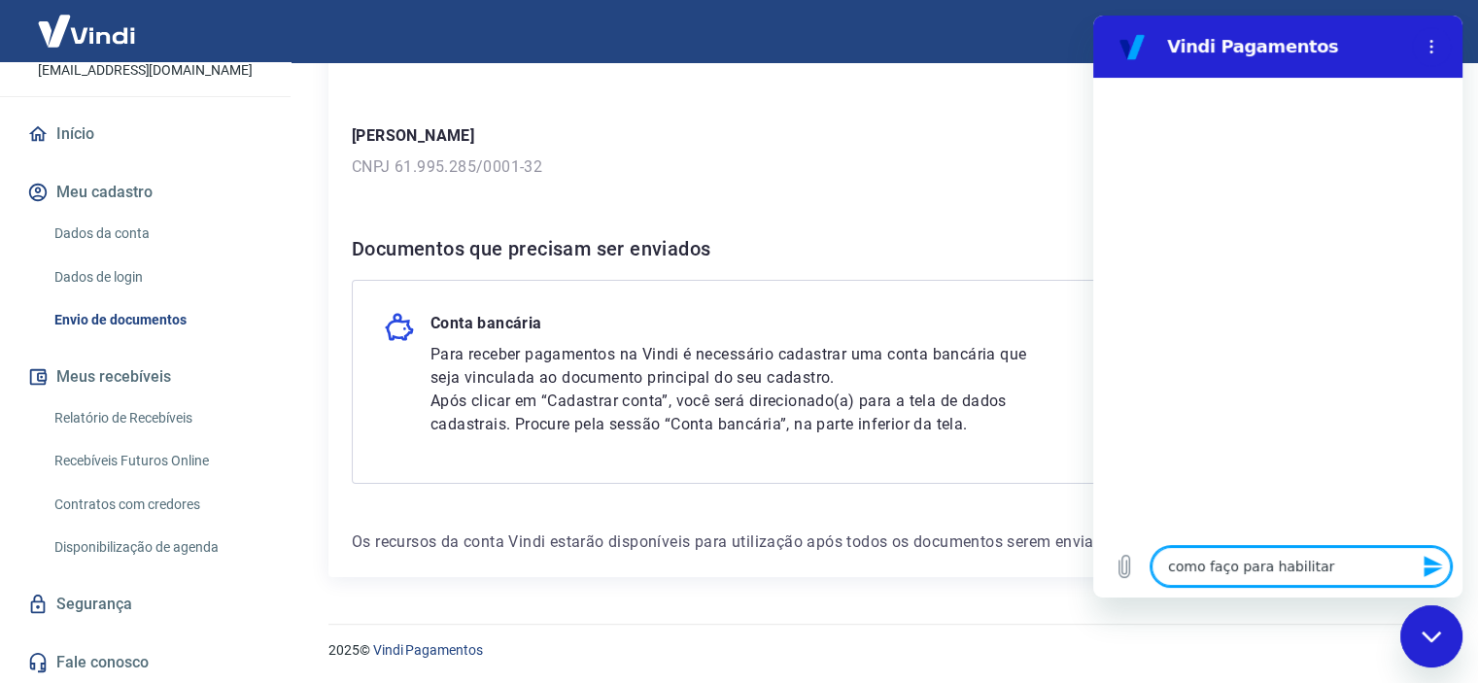
type textarea "como faço para habilitar a"
type textarea "x"
type textarea "como faço para habilitar a"
type textarea "x"
type textarea "como faço para habilitar a v"
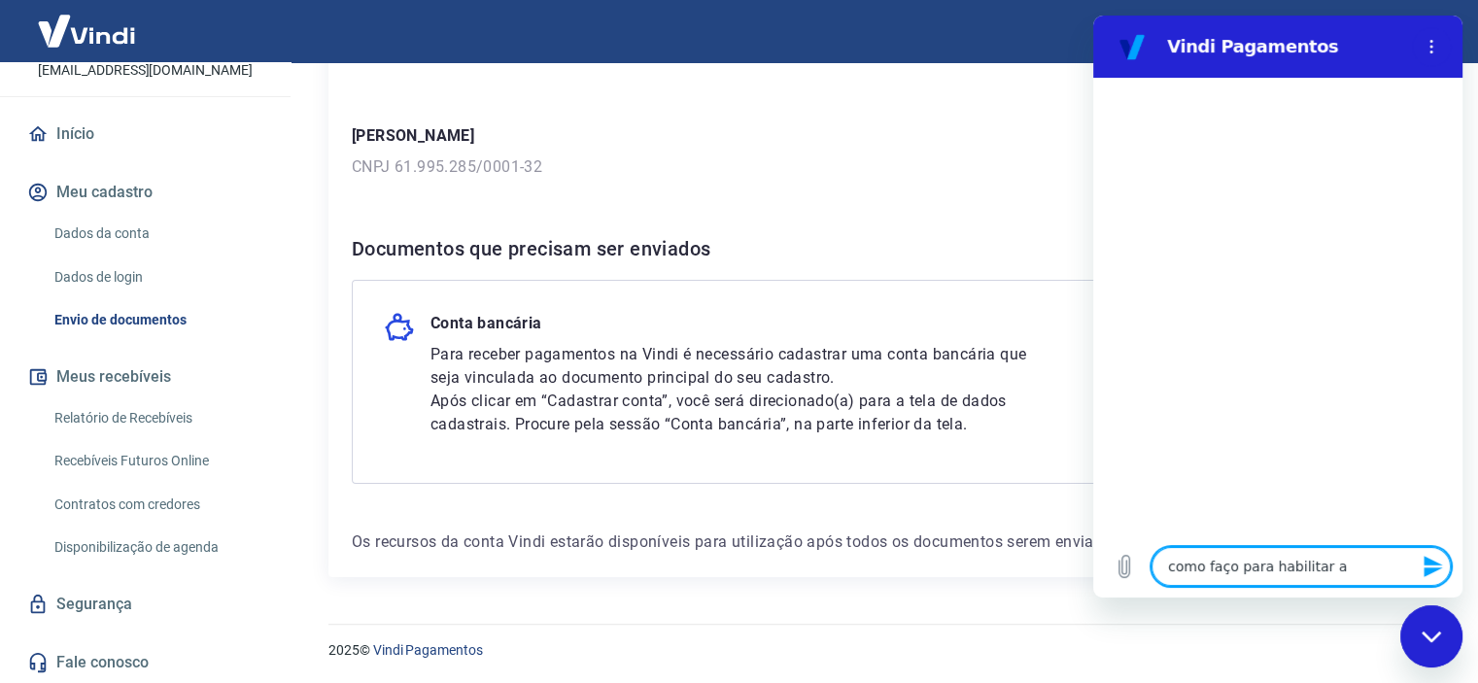
type textarea "x"
type textarea "como faço para habilitar a vi"
type textarea "x"
type textarea "como faço para habilitar a vin"
type textarea "x"
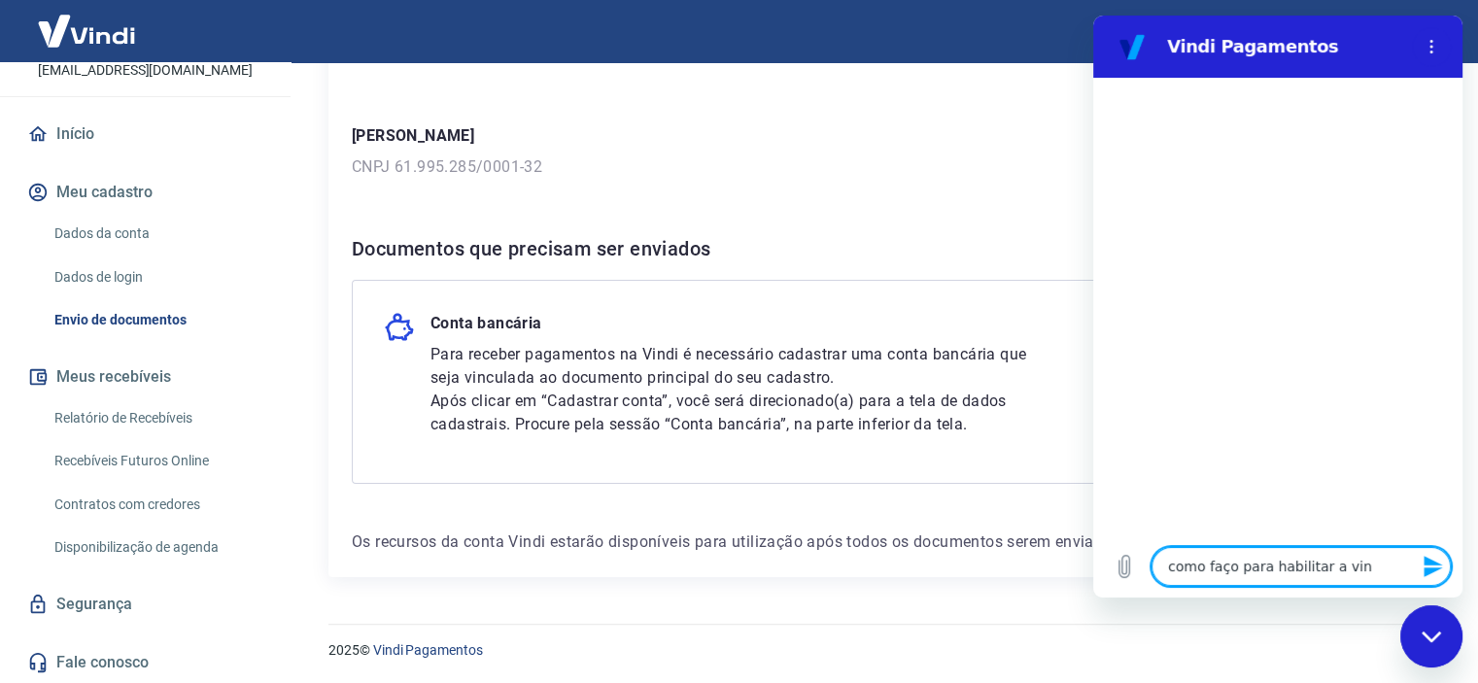
type textarea "como faço para habilitar a vind"
type textarea "x"
type textarea "como faço para habilitar a vindi"
type textarea "x"
type textarea "como faço para habilitar a vindi"
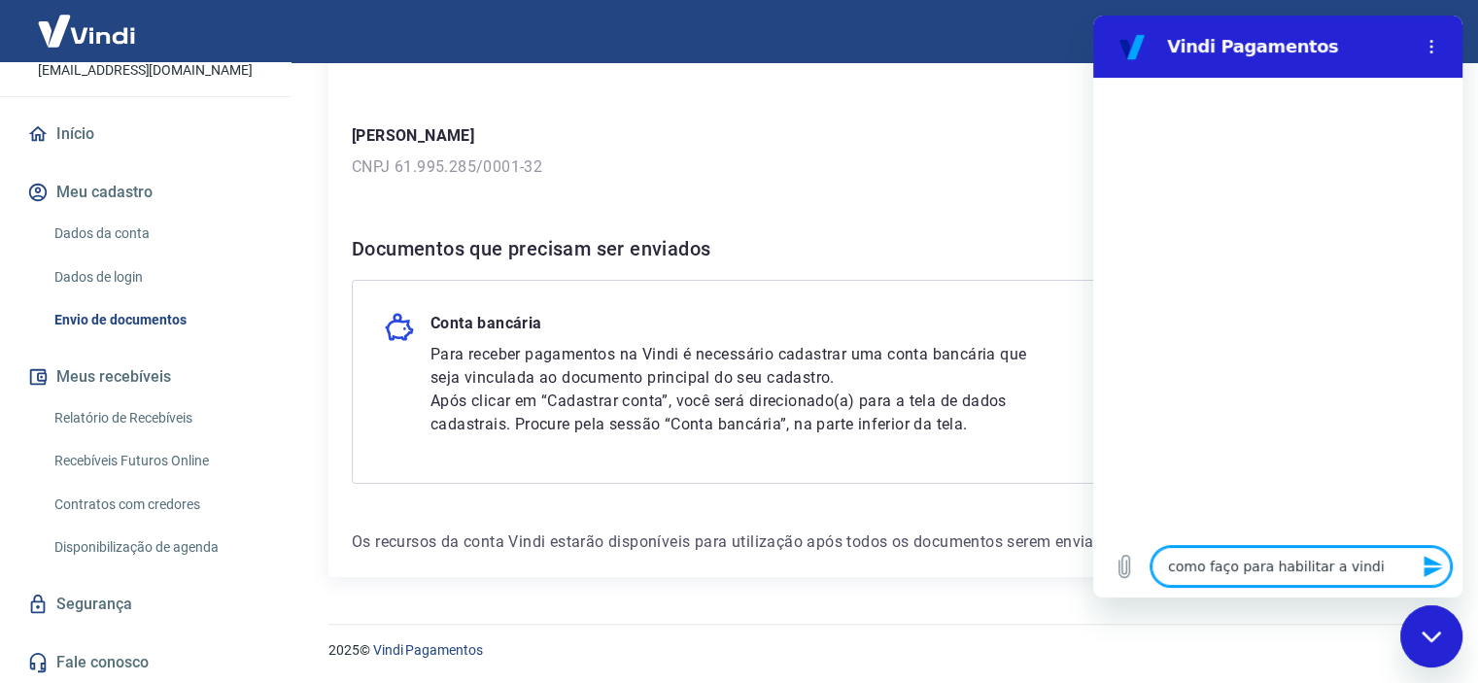
type textarea "x"
type textarea "como faço para habilitar a vindi n"
type textarea "x"
type textarea "como faço para habilitar a vindi no"
type textarea "x"
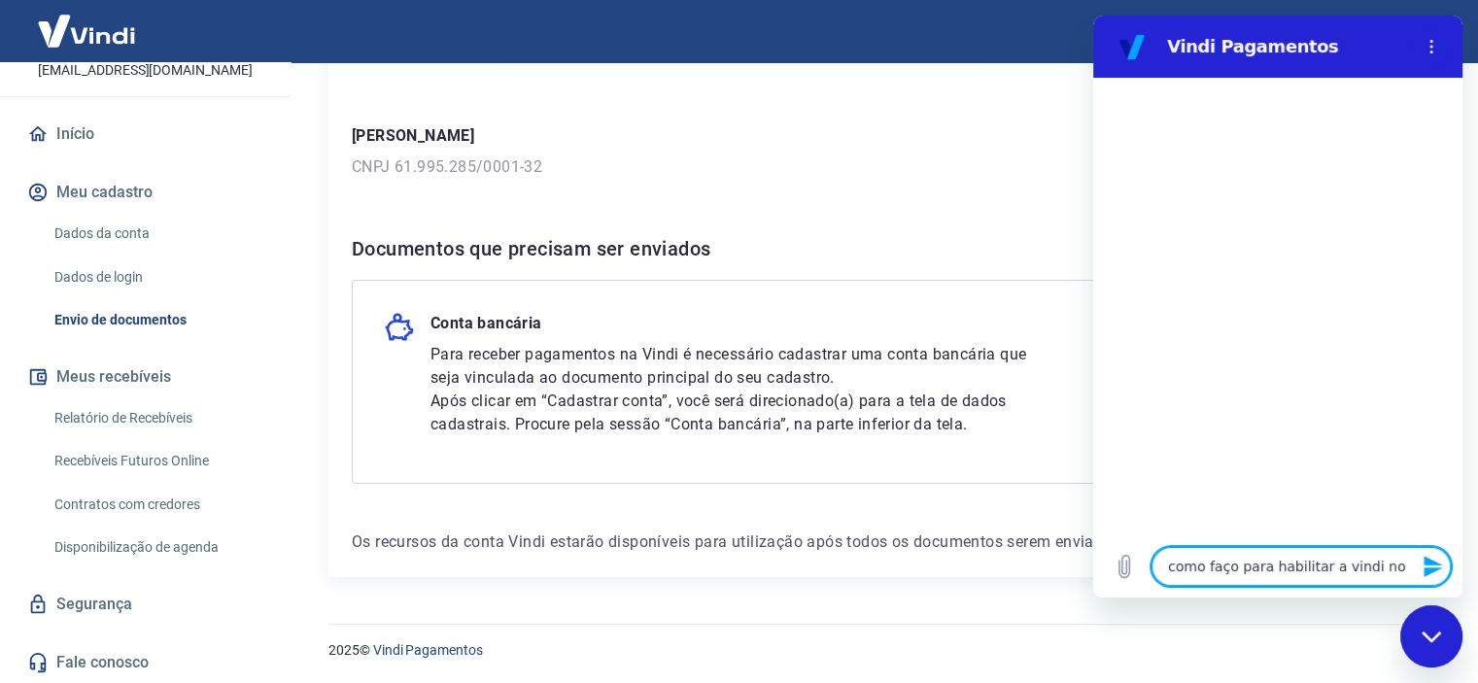
type textarea "como faço para habilitar a vindi no"
type textarea "x"
type textarea "como faço para habilitar a vindi no m"
type textarea "x"
type textarea "como faço para habilitar a vindi no me"
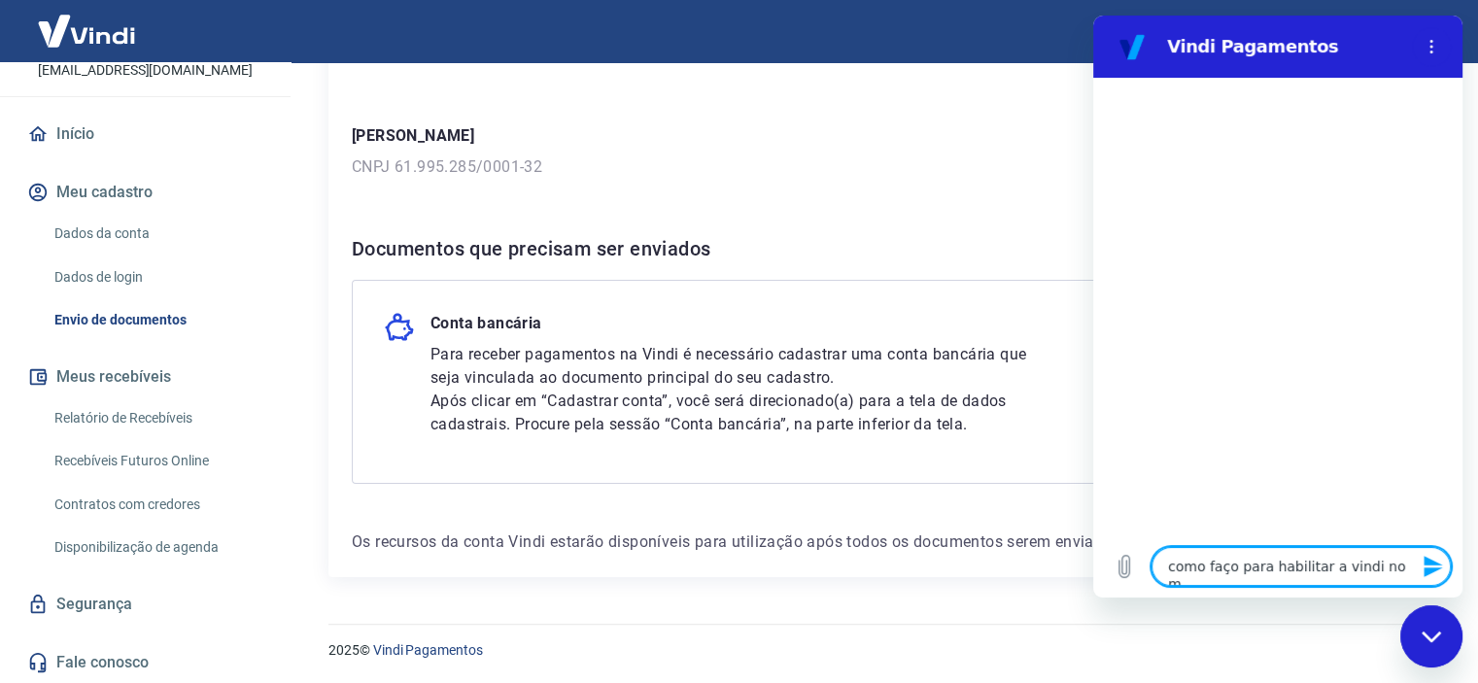
type textarea "x"
type textarea "como faço para habilitar a vindi no meu"
type textarea "x"
type textarea "como faço para habilitar a vindi no meu"
type textarea "x"
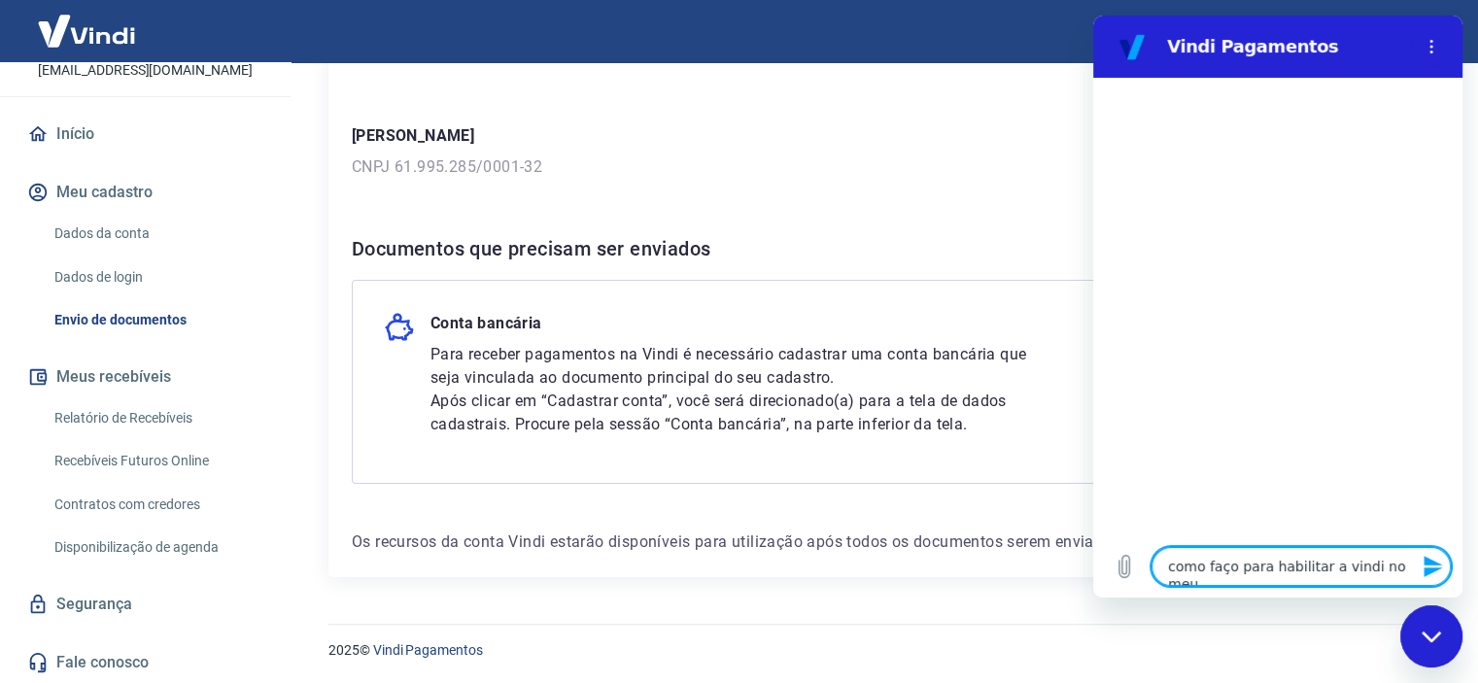
type textarea "como faço para habilitar a vindi no meu s"
type textarea "x"
type textarea "como faço para habilitar a vindi no meu si"
type textarea "x"
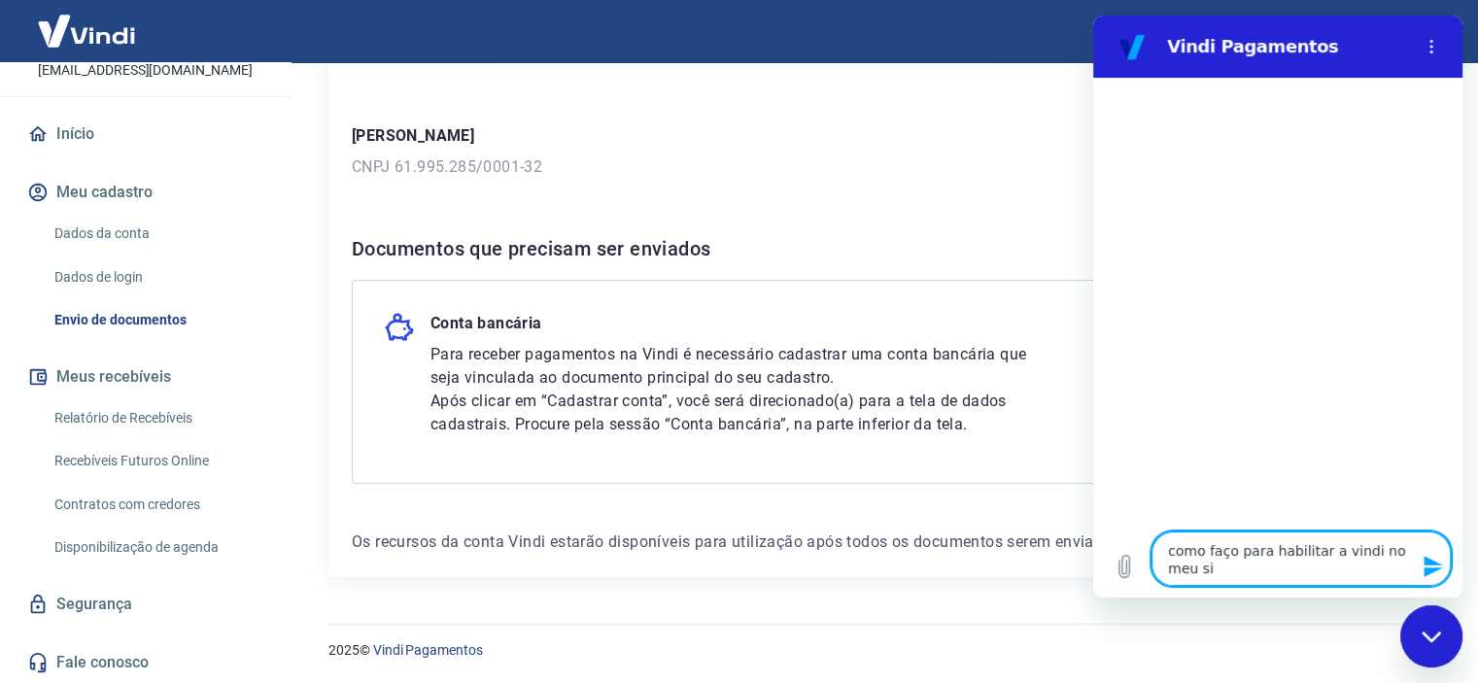
type textarea "como faço para habilitar a vindi no meu sit"
type textarea "x"
type textarea "como faço para habilitar a vindi no meu site"
type textarea "x"
type textarea "como faço para habilitar a vindi no meu site?"
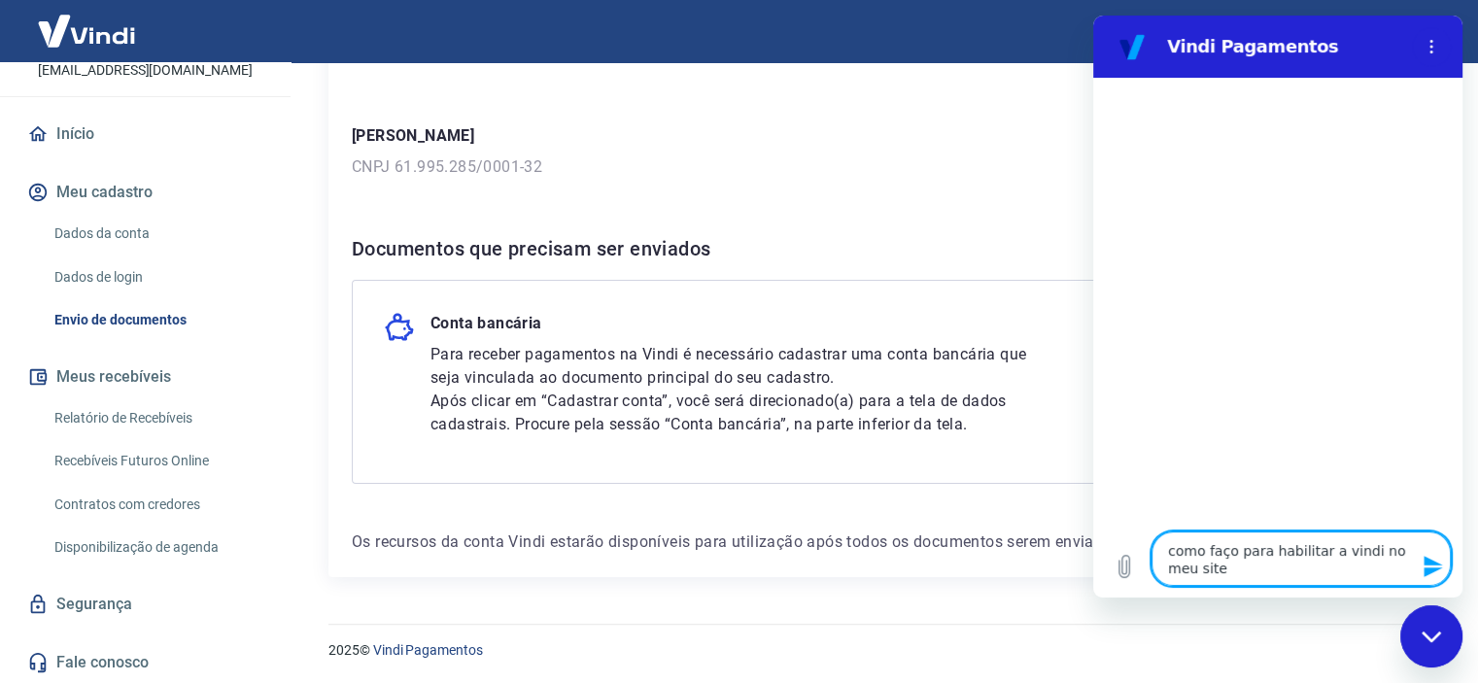
type textarea "x"
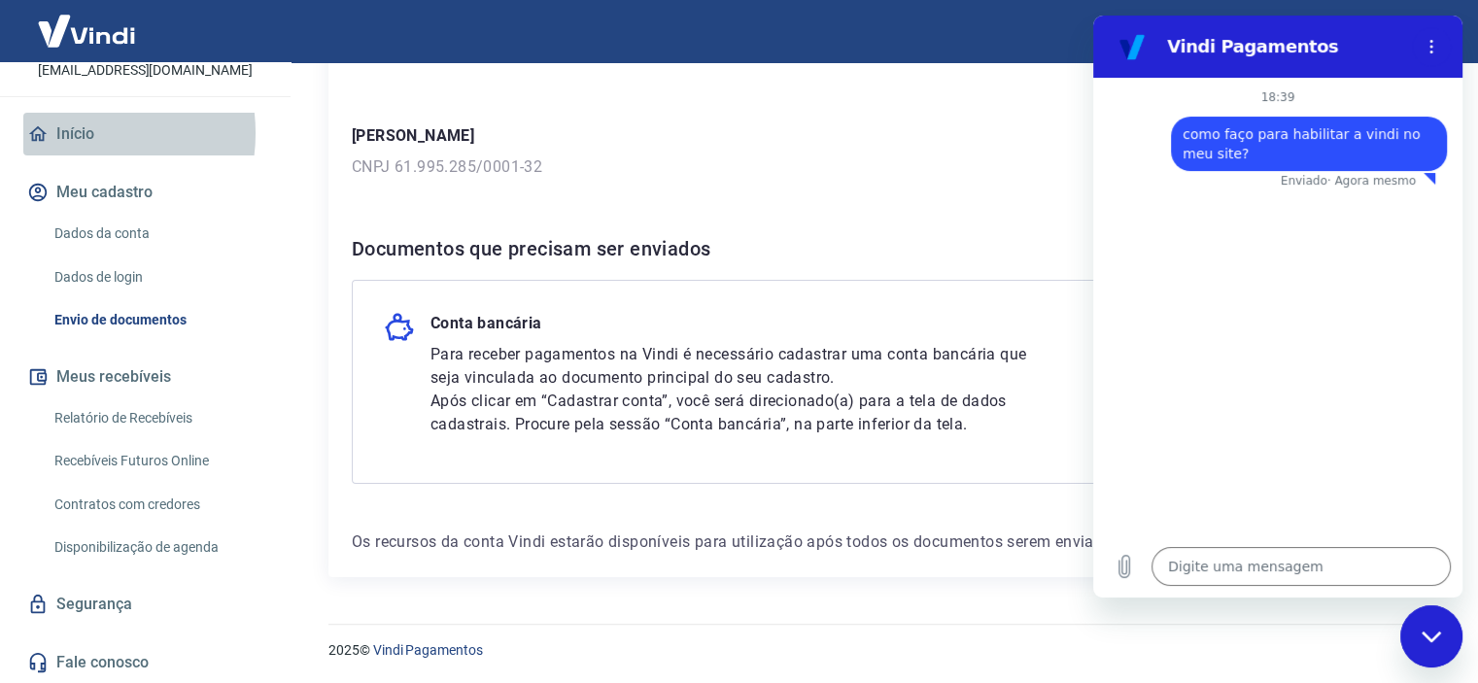
click at [75, 133] on link "Início" at bounding box center [145, 134] width 244 height 43
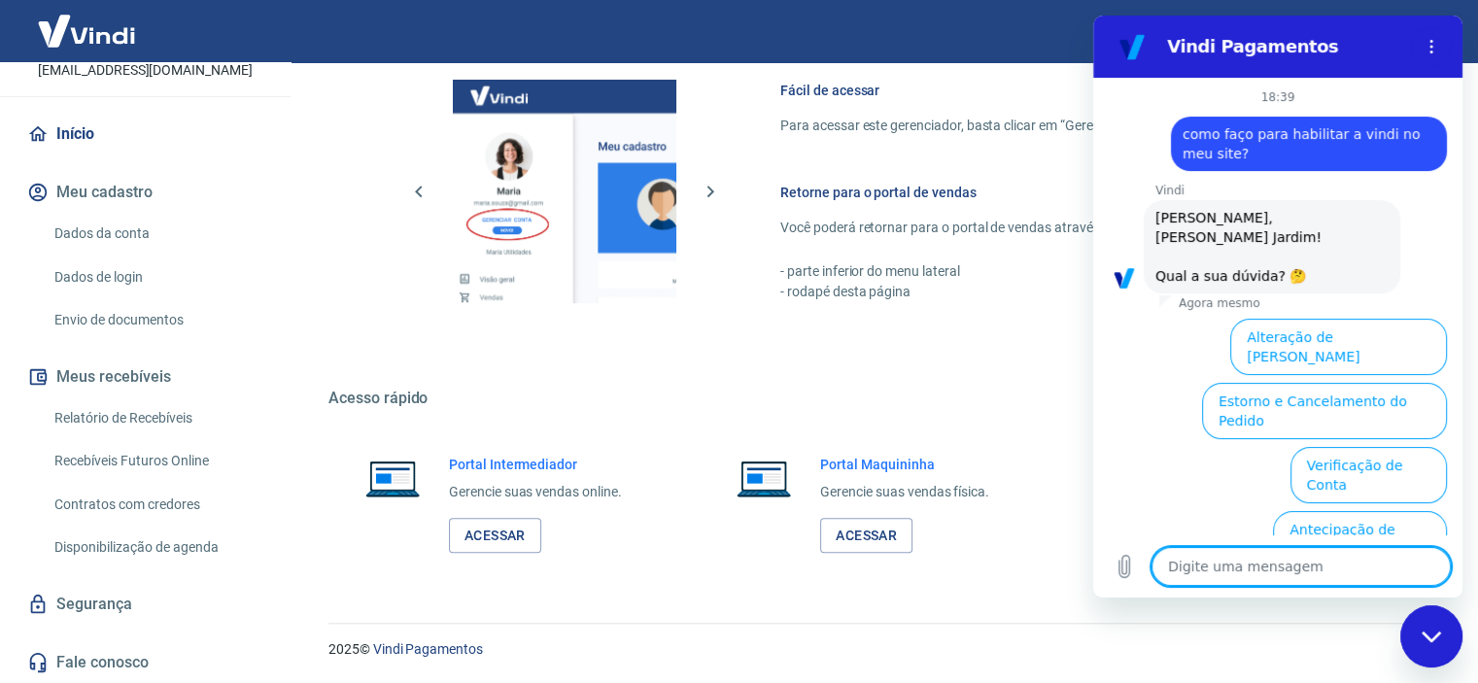
scroll to position [159, 0]
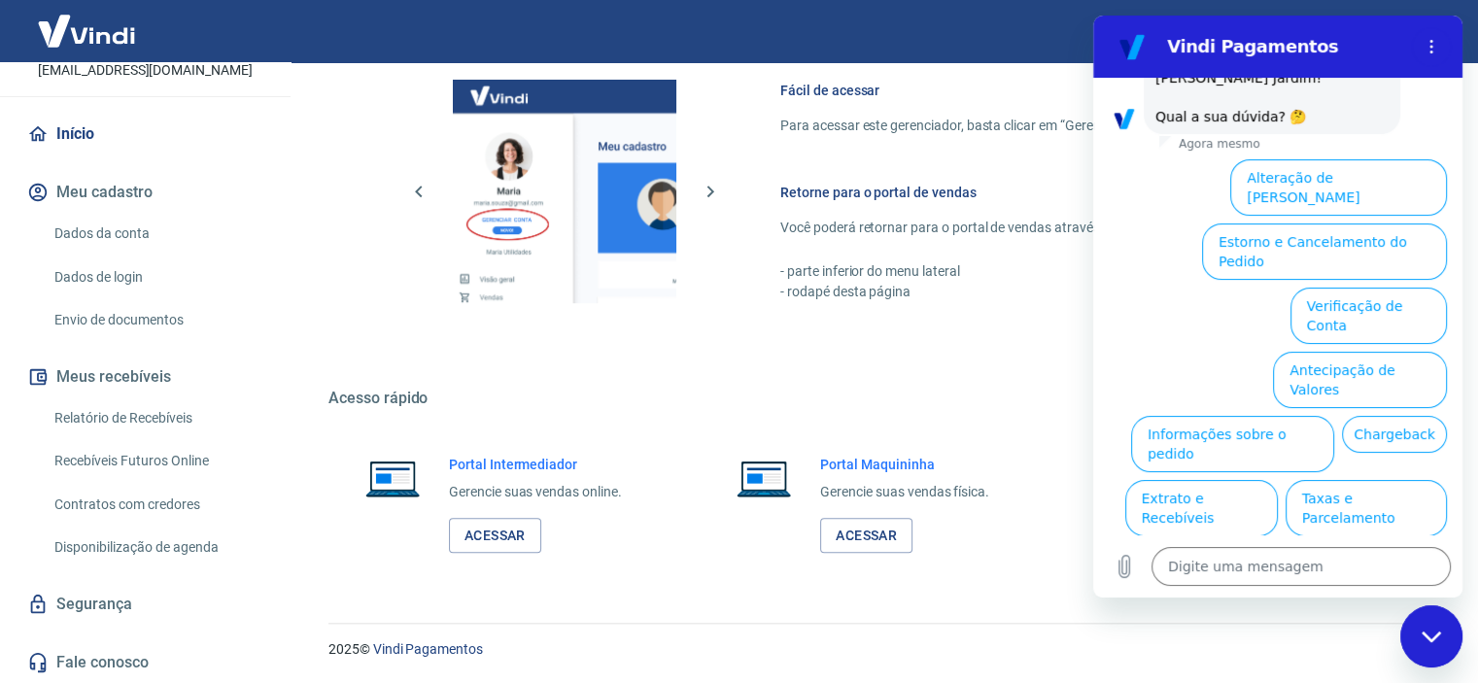
click at [1365, 608] on button "Assinaturas e Faturas Tray" at bounding box center [1353, 636] width 188 height 56
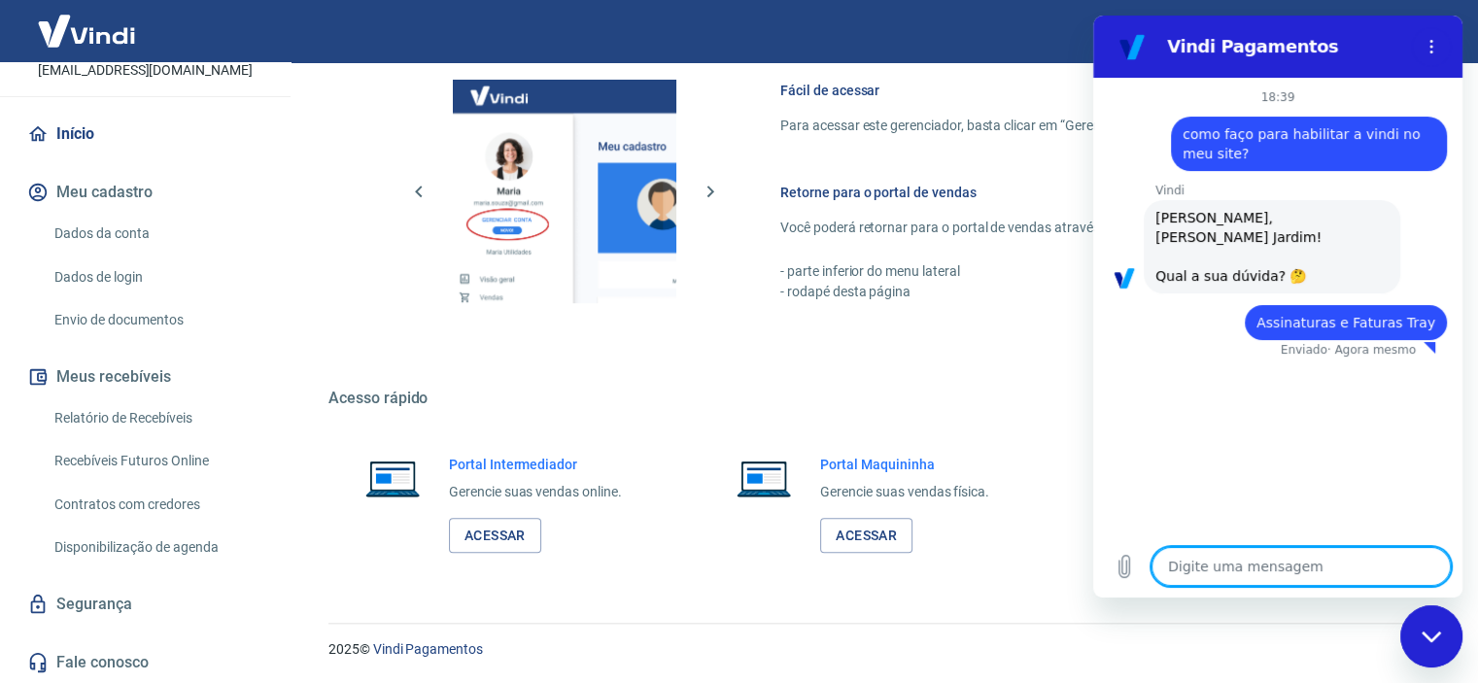
type textarea "x"
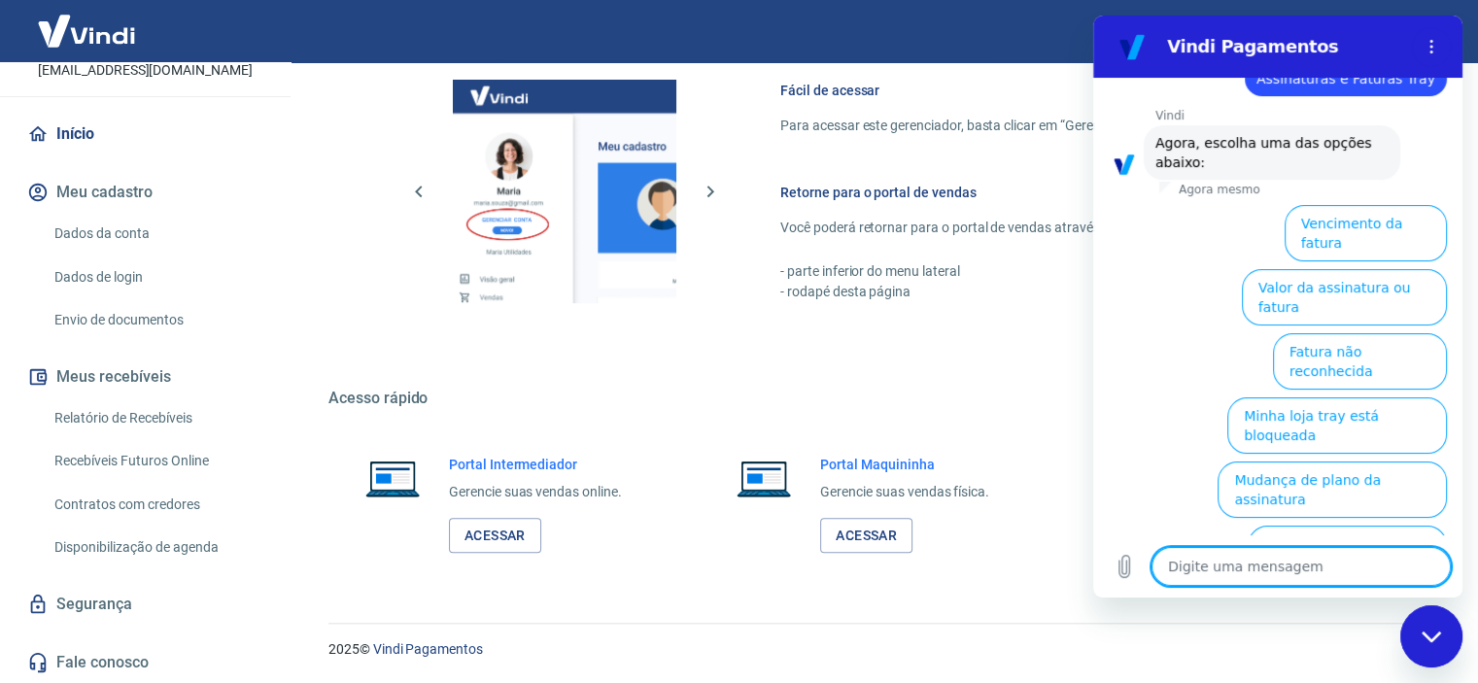
scroll to position [290, 0]
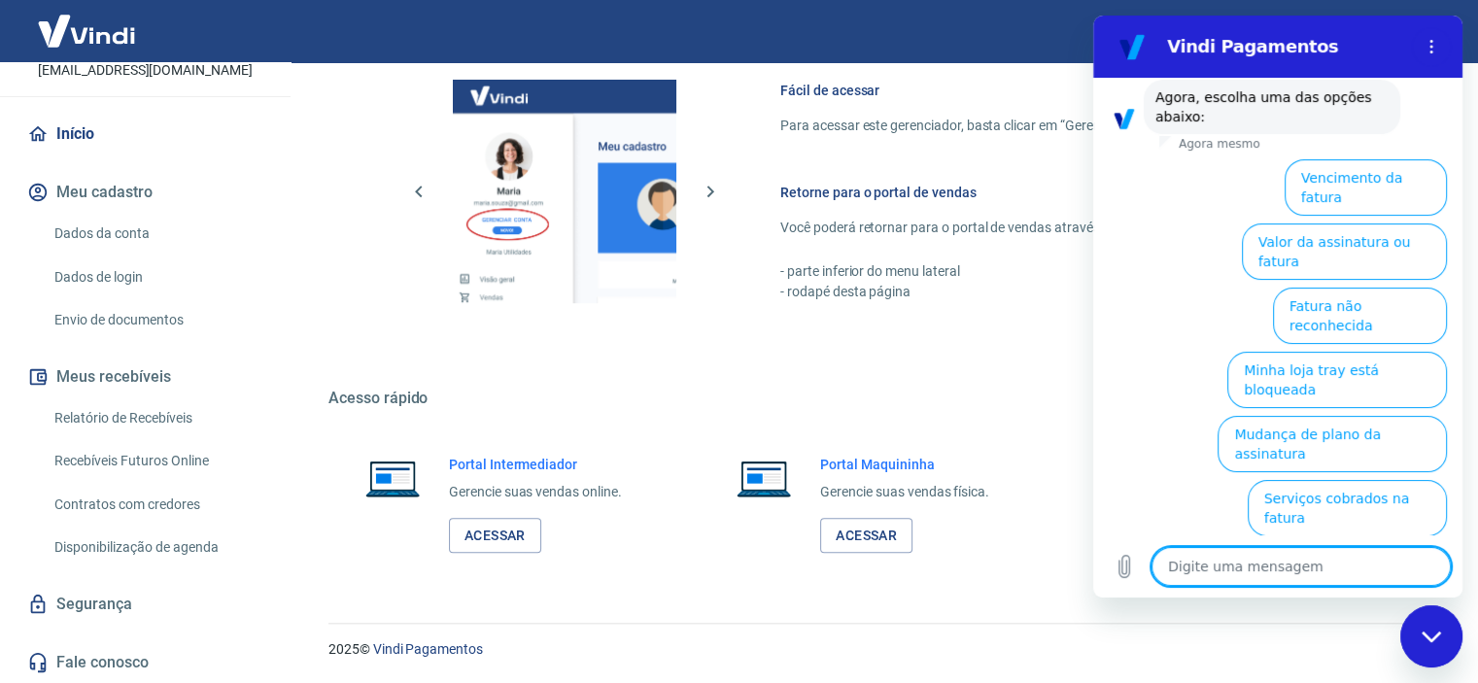
click at [1237, 572] on textarea at bounding box center [1301, 566] width 299 height 39
type textarea "a"
type textarea "x"
type textarea "ac"
type textarea "x"
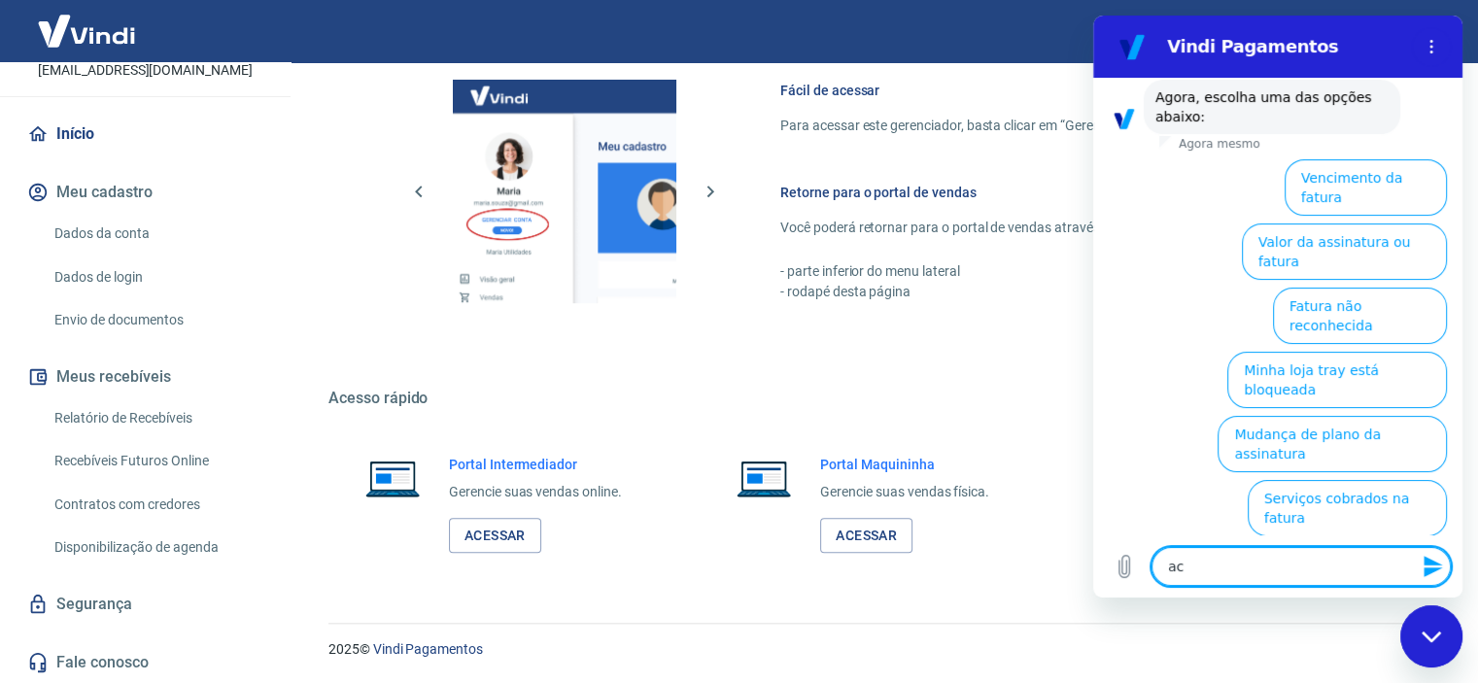
type textarea "ace"
type textarea "x"
type textarea "aces"
type textarea "x"
type textarea "acess"
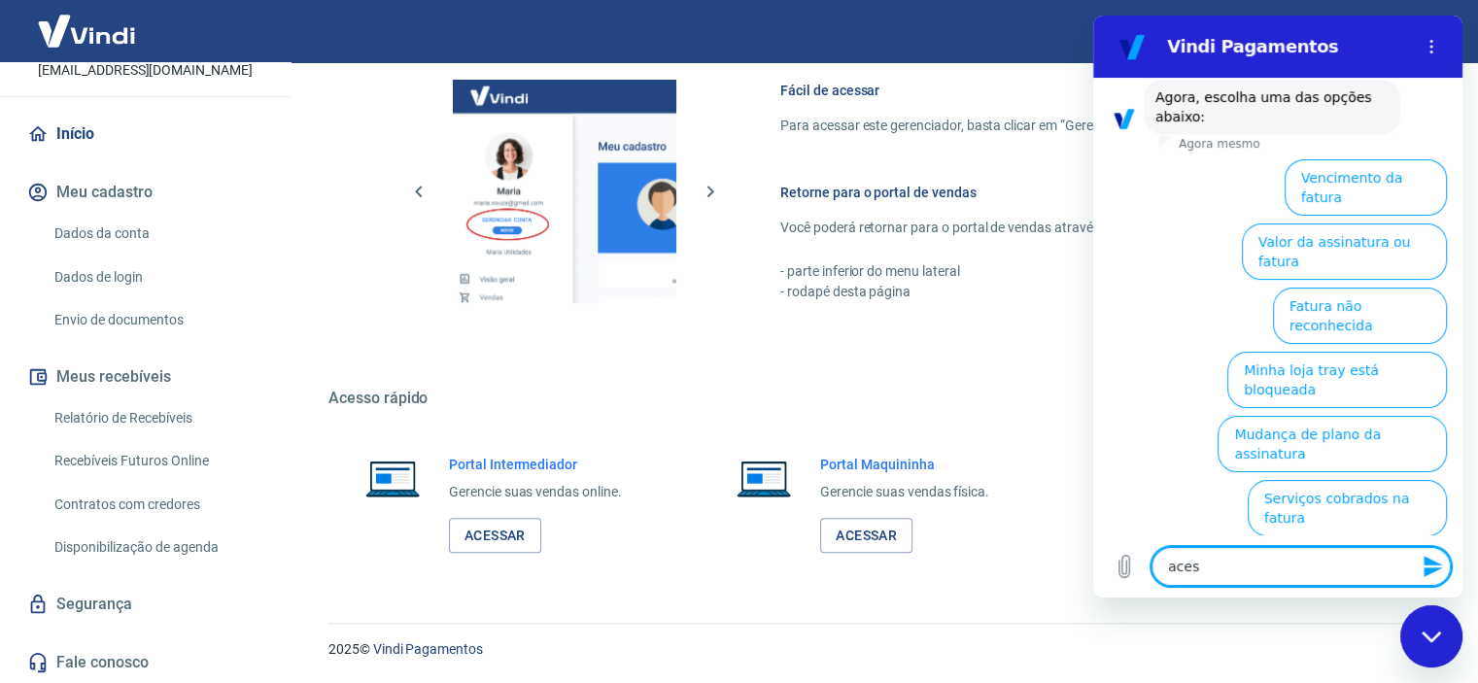
type textarea "x"
type textarea "acesso"
type textarea "x"
type textarea "acesso"
type textarea "x"
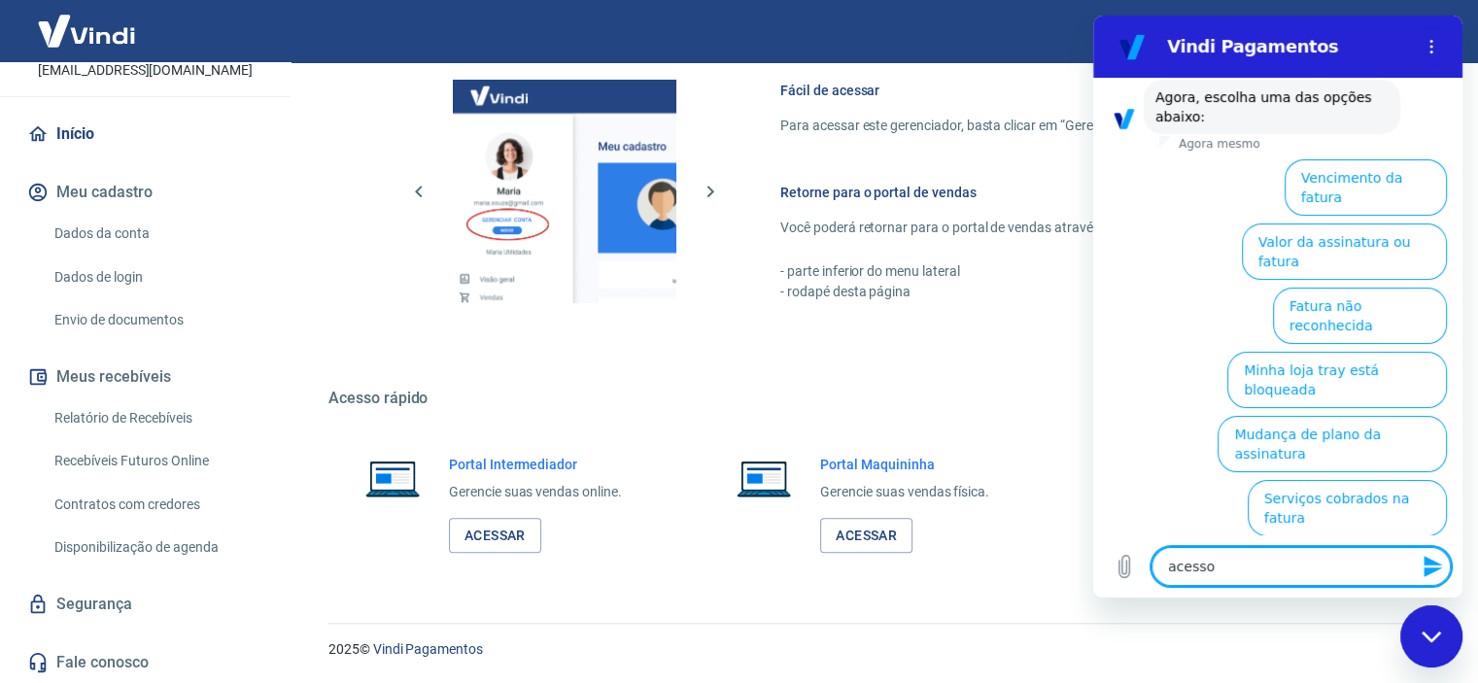
type textarea "acesso n"
type textarea "x"
type textarea "acesso na"
type textarea "x"
type textarea "acesso na"
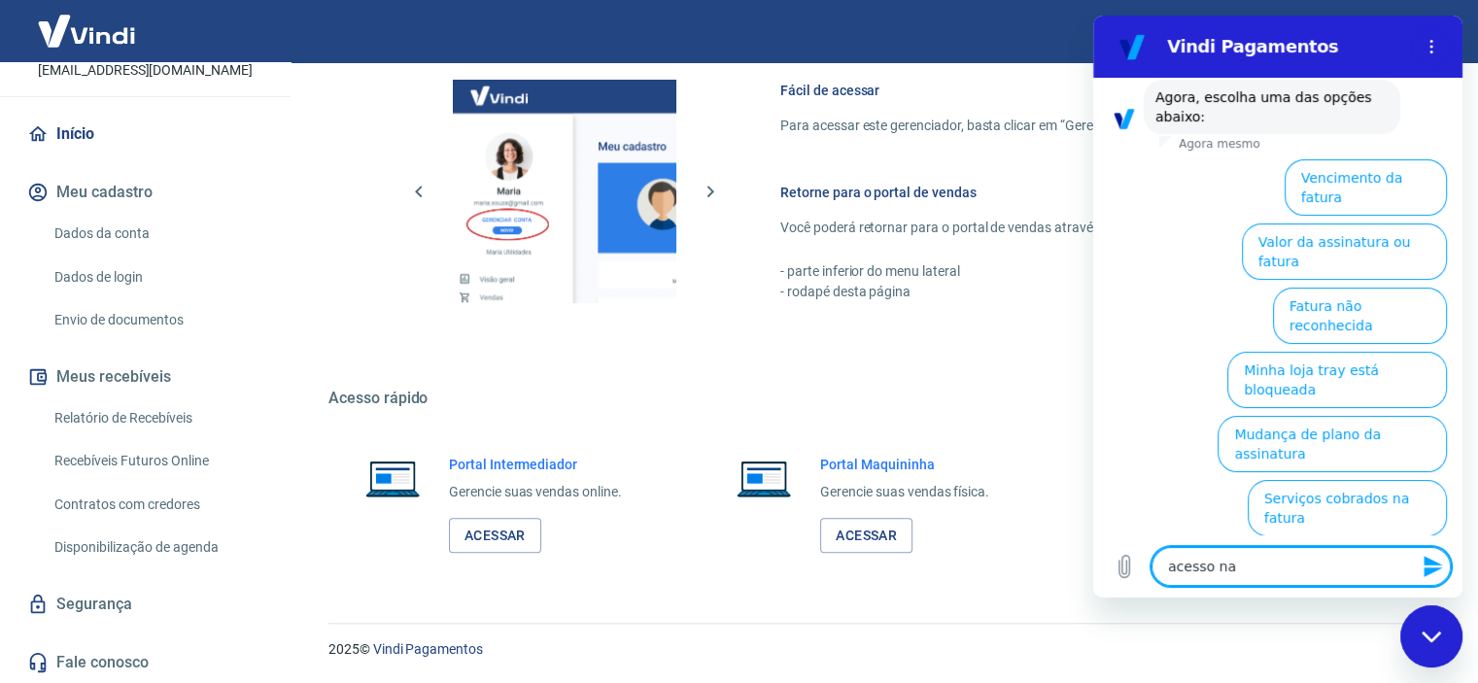
type textarea "x"
type textarea "acesso na t"
type textarea "x"
type textarea "acesso na tr"
type textarea "x"
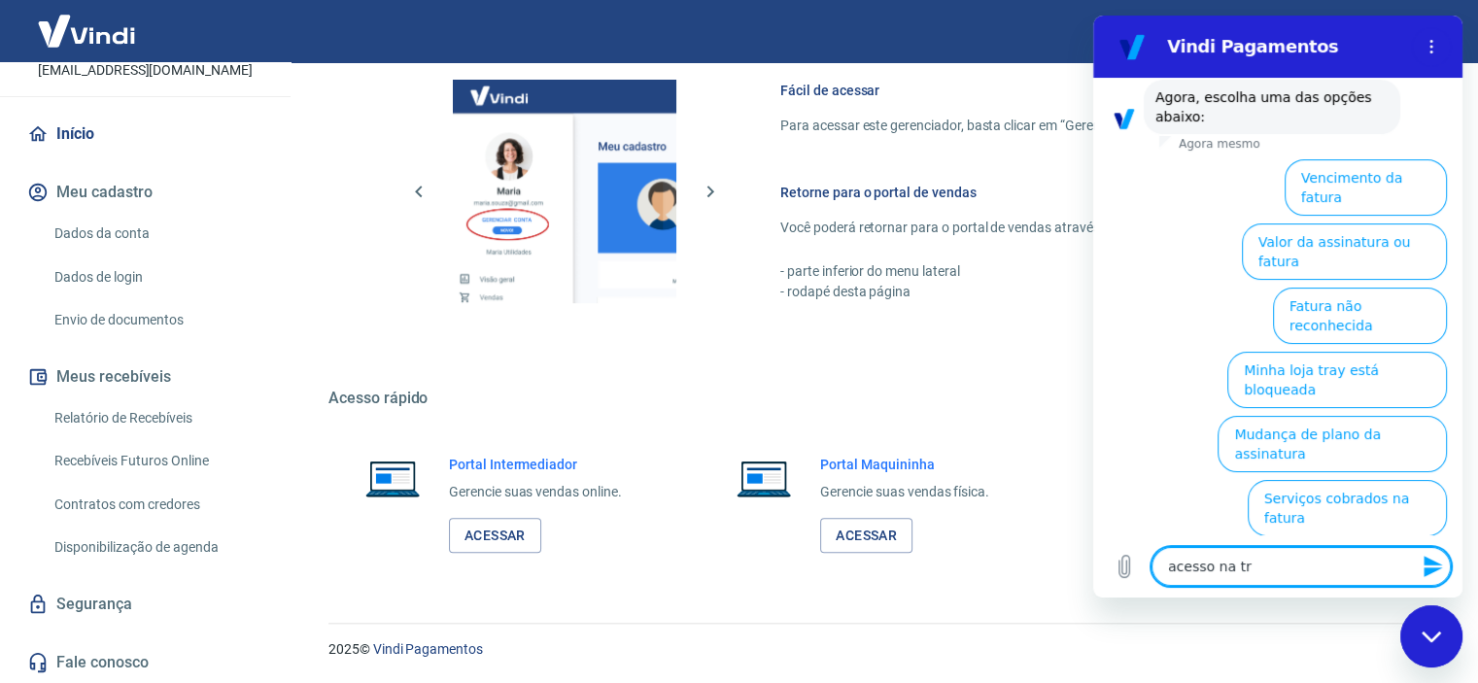
type textarea "acesso na tra"
type textarea "x"
type textarea "acesso na tray"
type textarea "x"
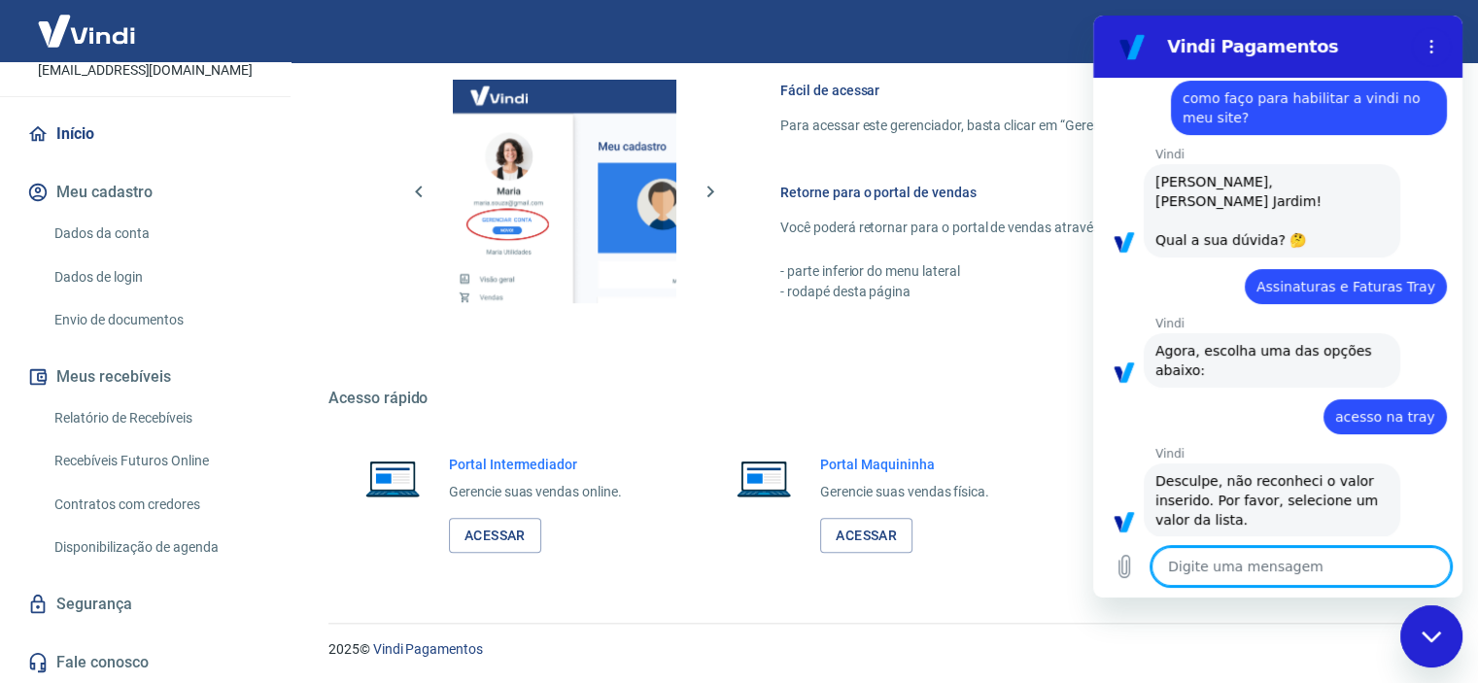
scroll to position [40, 0]
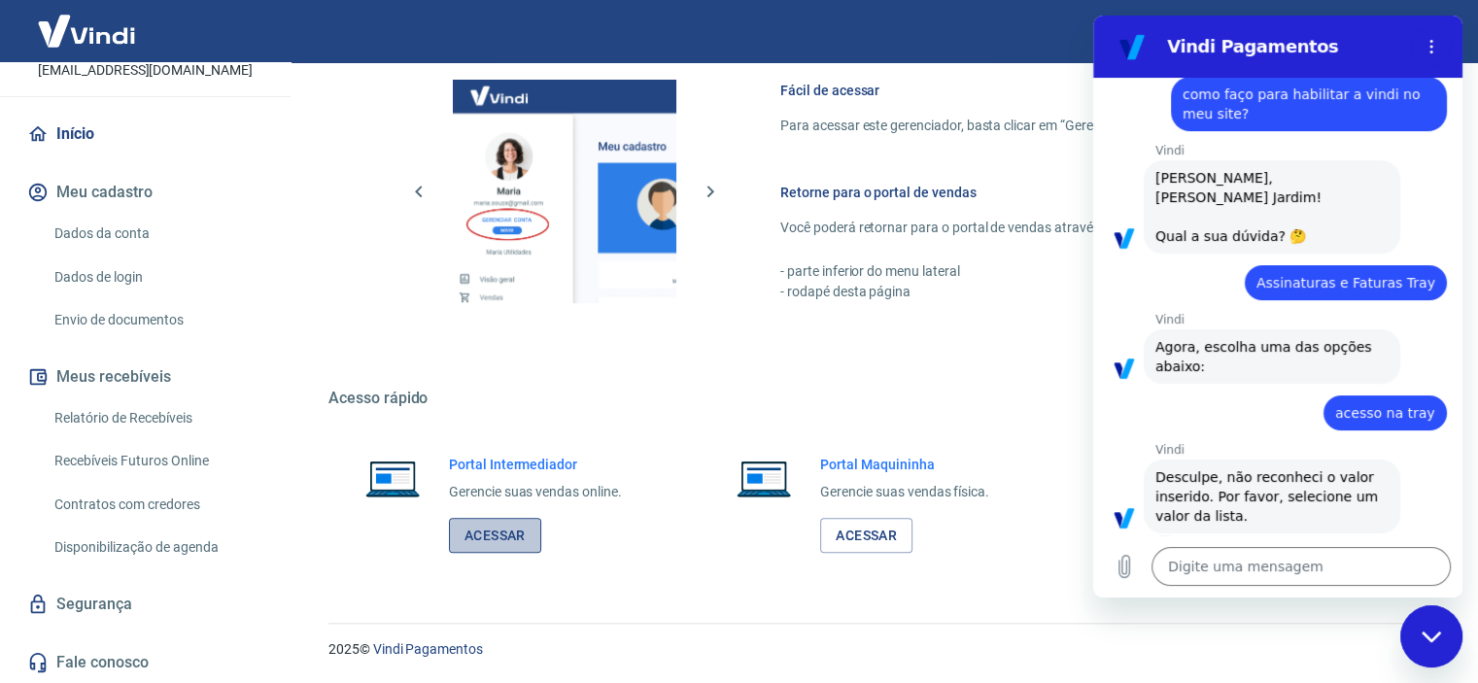
click at [477, 534] on link "Acessar" at bounding box center [495, 536] width 92 height 36
type textarea "x"
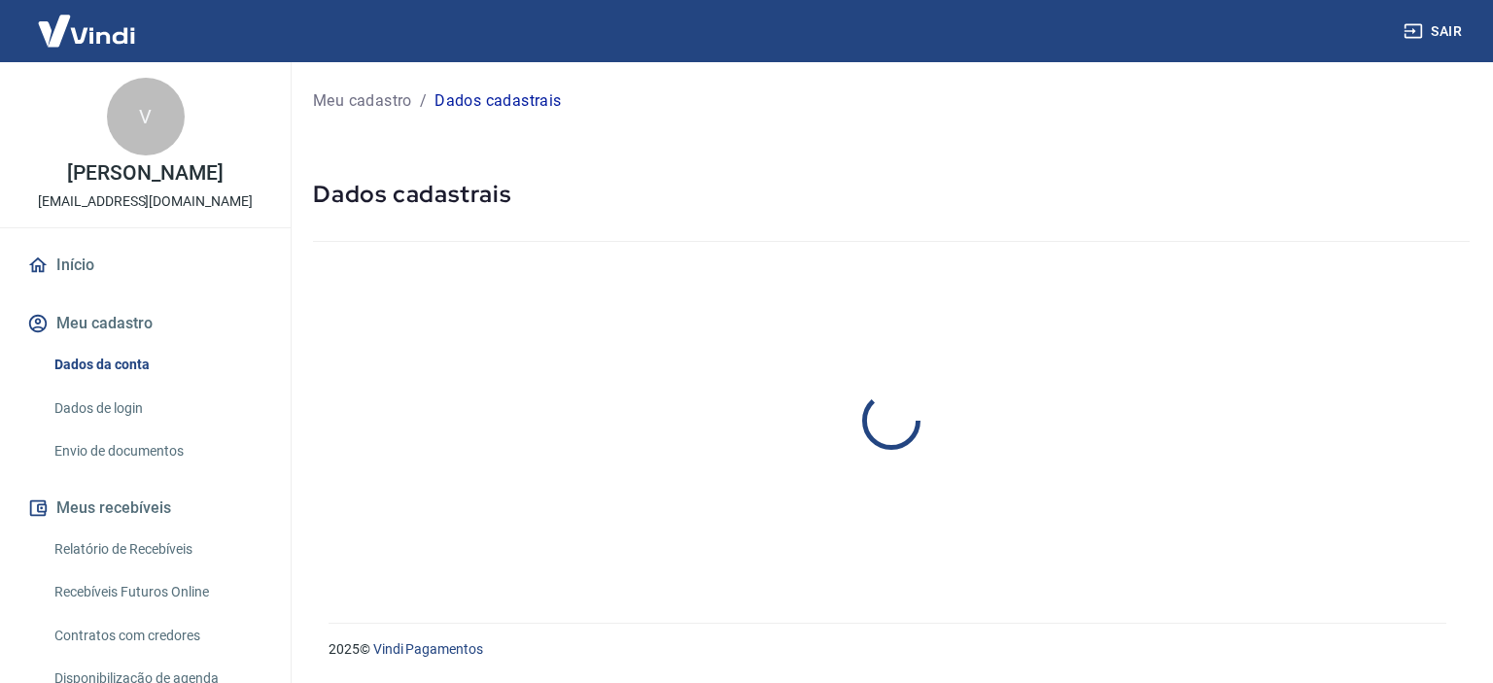
select select "SP"
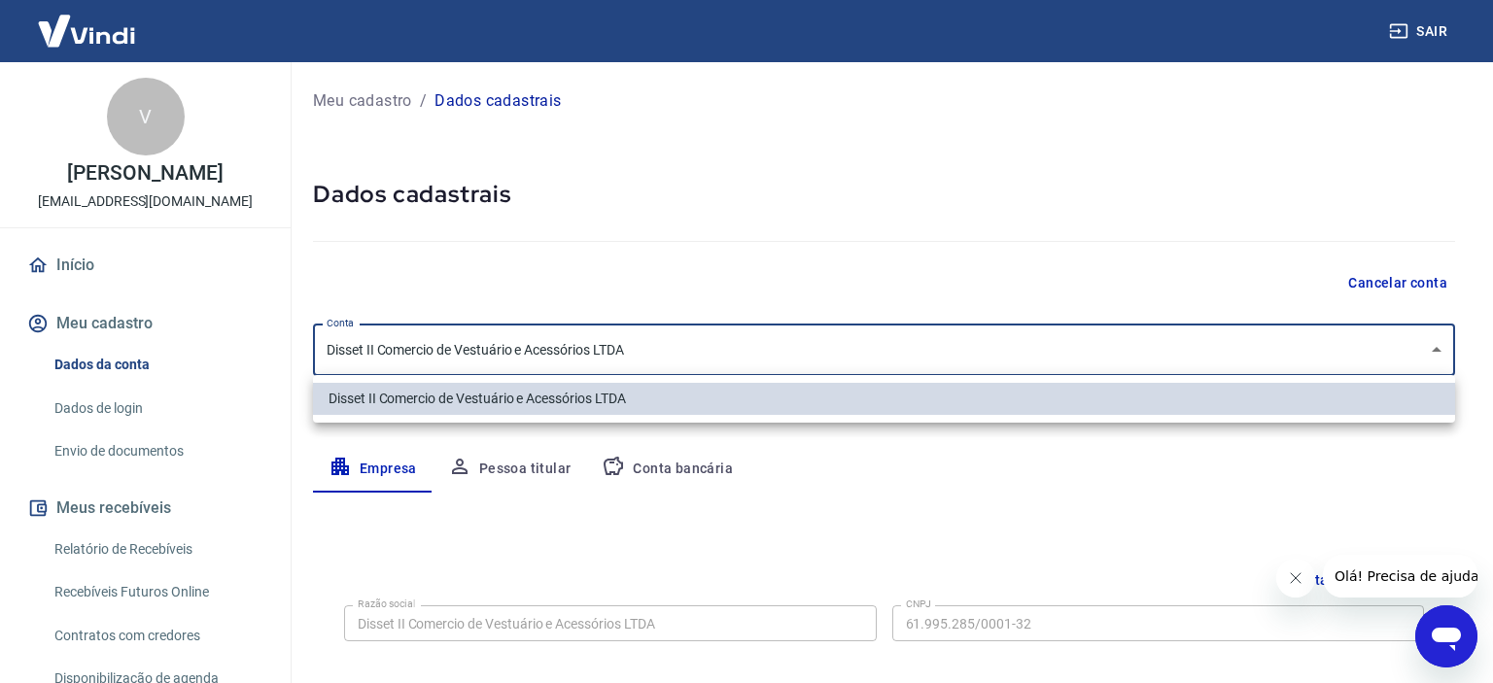
click at [1322, 351] on body "Sair V Vanessa Gonzalez Jardim donata@pacecomunicacao.com.br Início Meu cadastr…" at bounding box center [746, 341] width 1493 height 683
click at [1392, 466] on div at bounding box center [746, 341] width 1493 height 683
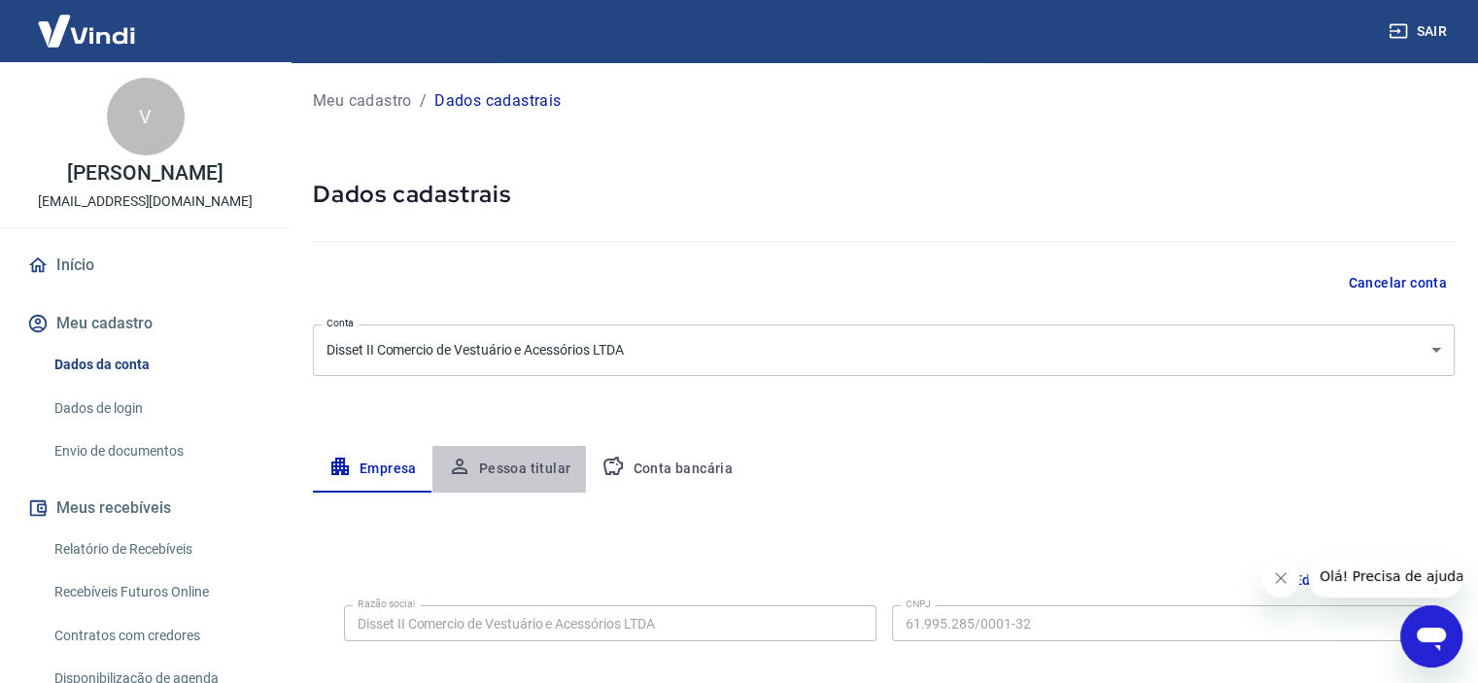
drag, startPoint x: 1485, startPoint y: 296, endPoint x: 530, endPoint y: 462, distance: 969.5
click at [530, 462] on button "Pessoa titular" at bounding box center [509, 469] width 155 height 47
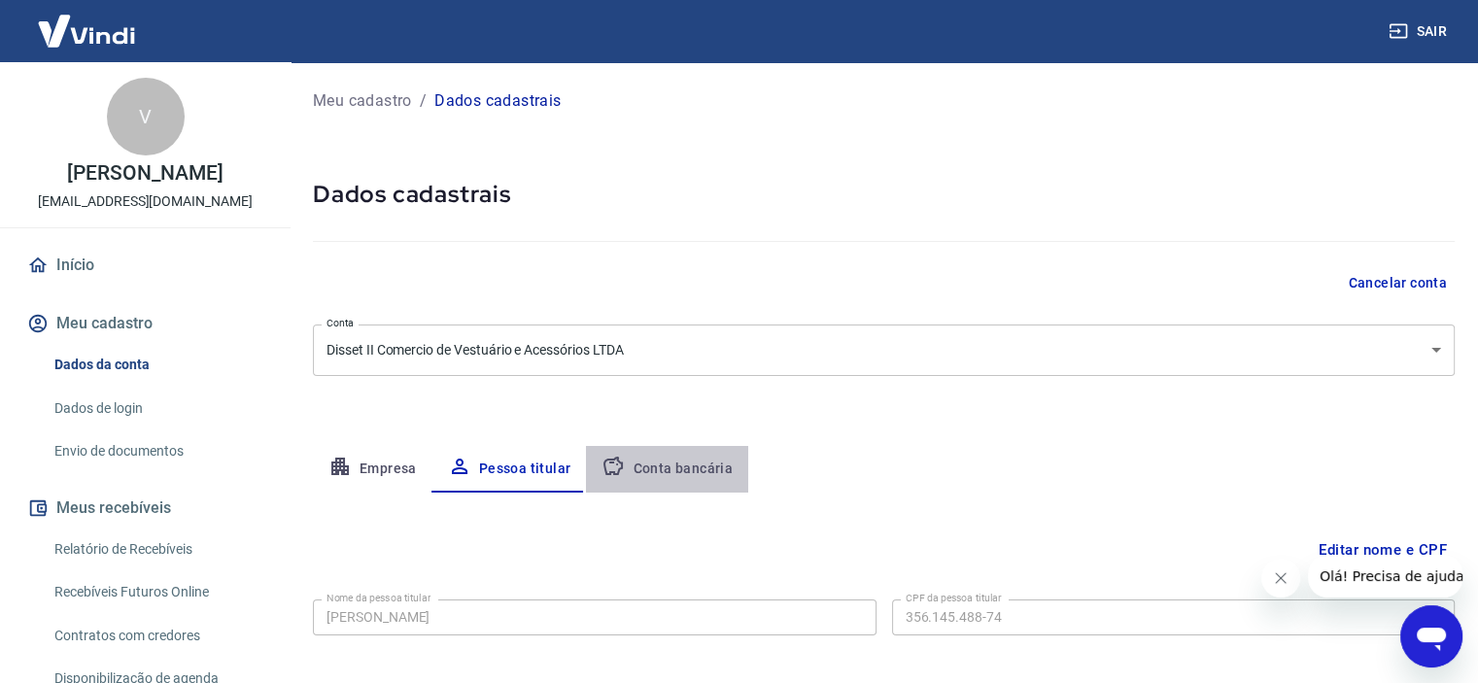
click at [698, 472] on button "Conta bancária" at bounding box center [667, 469] width 162 height 47
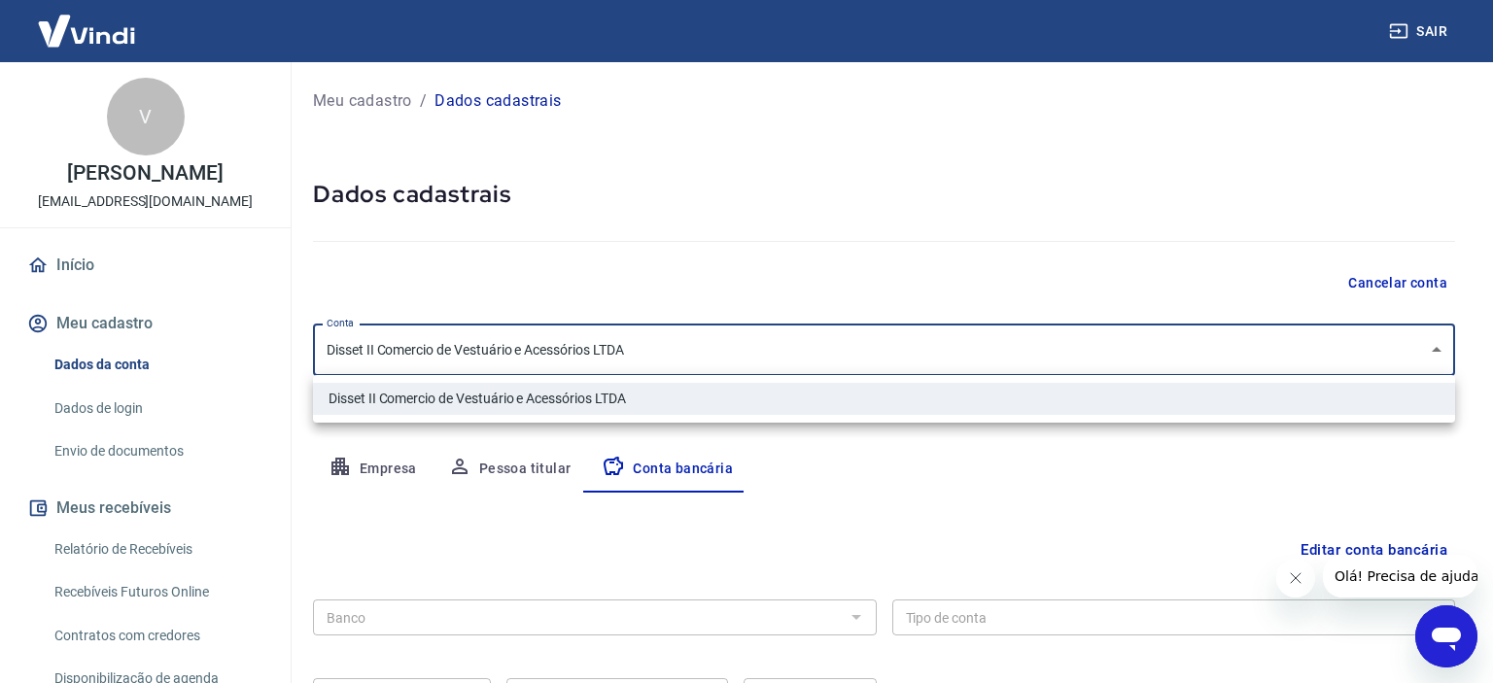
click at [1349, 370] on body "Sair V Vanessa Gonzalez Jardim donata@pacecomunicacao.com.br Início Meu cadastr…" at bounding box center [746, 341] width 1493 height 683
click at [1123, 514] on div at bounding box center [746, 341] width 1493 height 683
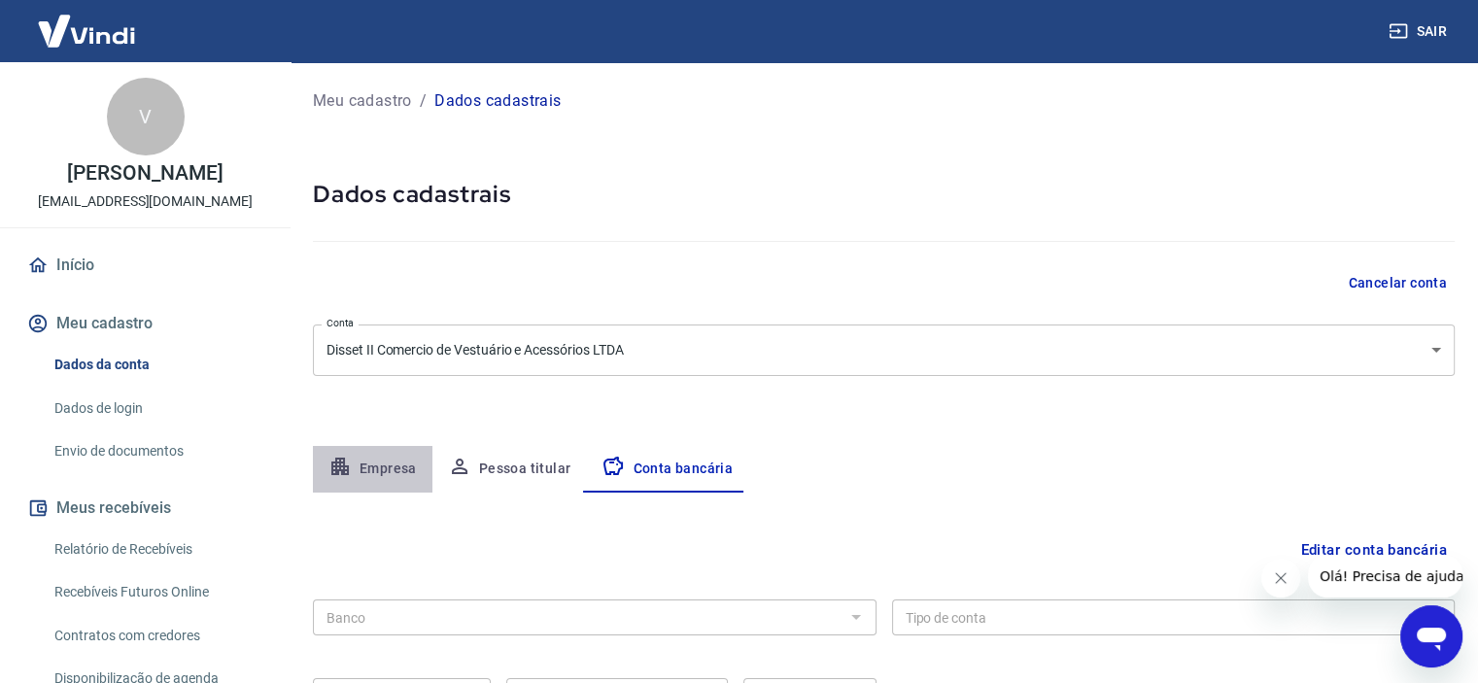
click at [358, 462] on button "Empresa" at bounding box center [373, 469] width 120 height 47
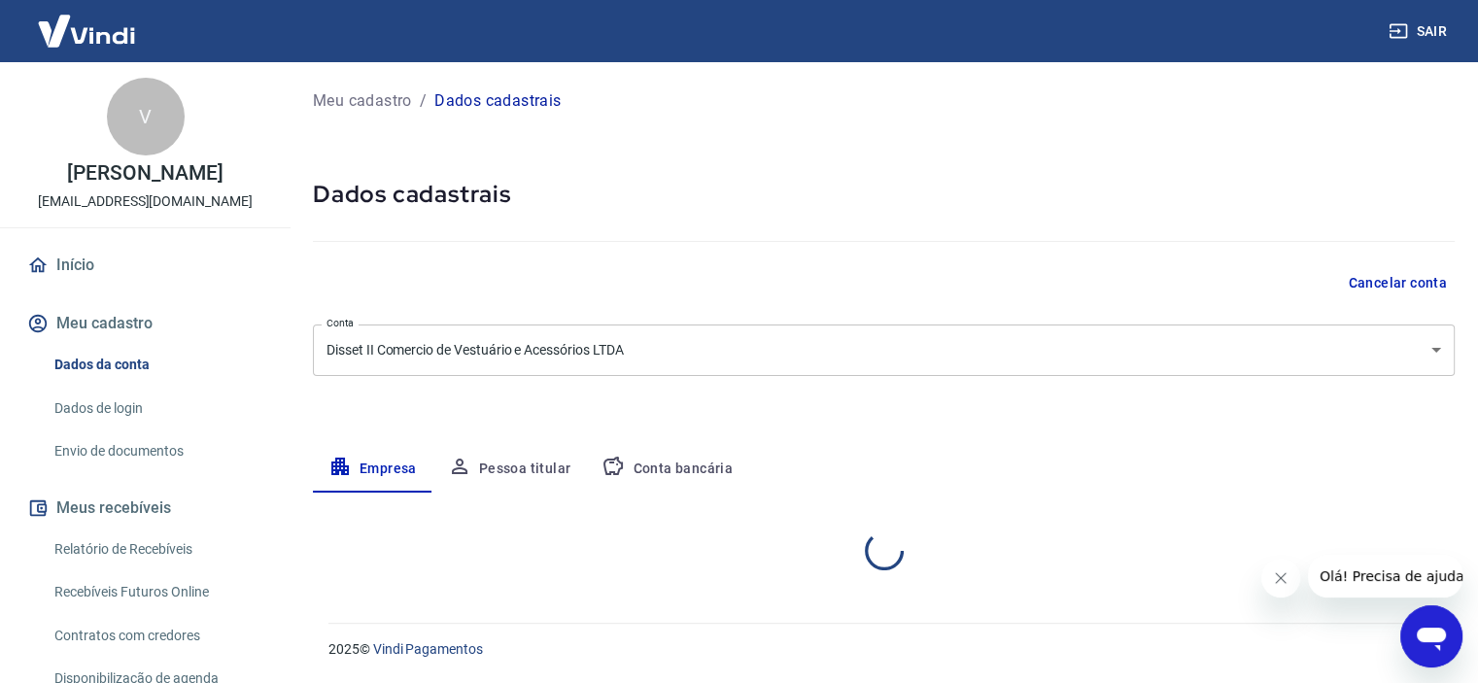
select select "SP"
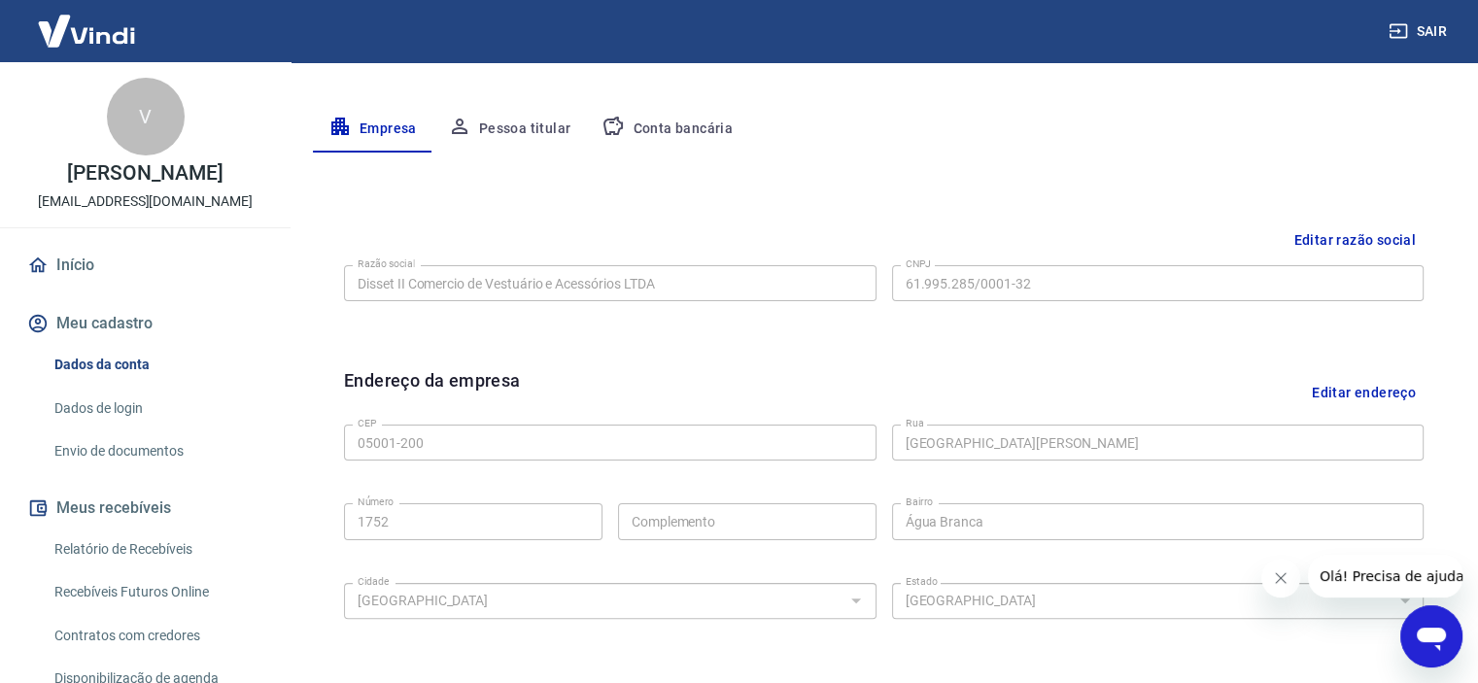
scroll to position [338, 0]
click at [538, 135] on button "Pessoa titular" at bounding box center [509, 131] width 155 height 47
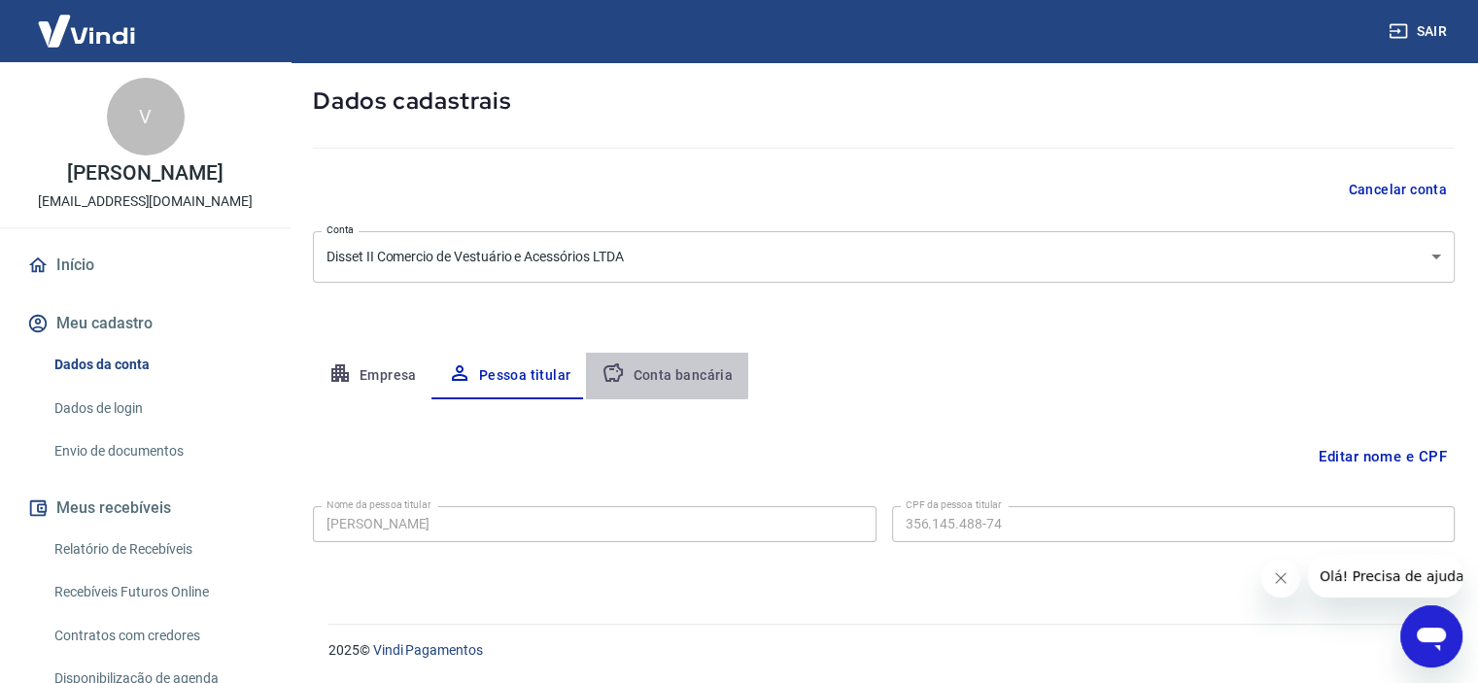
click at [659, 373] on button "Conta bancária" at bounding box center [667, 376] width 162 height 47
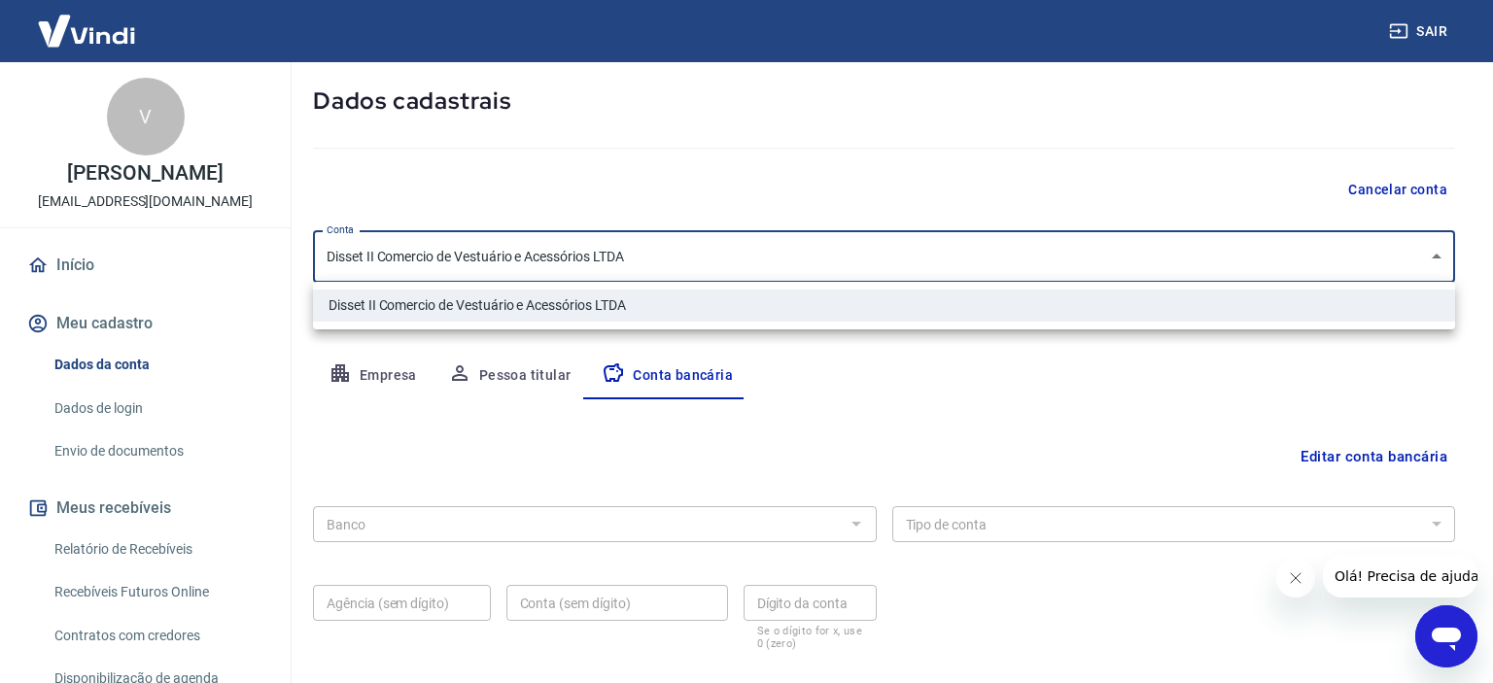
click at [1272, 248] on body "Sair V Vanessa Gonzalez Jardim donata@pacecomunicacao.com.br Início Meu cadastr…" at bounding box center [746, 248] width 1493 height 683
click at [1209, 152] on div at bounding box center [746, 341] width 1493 height 683
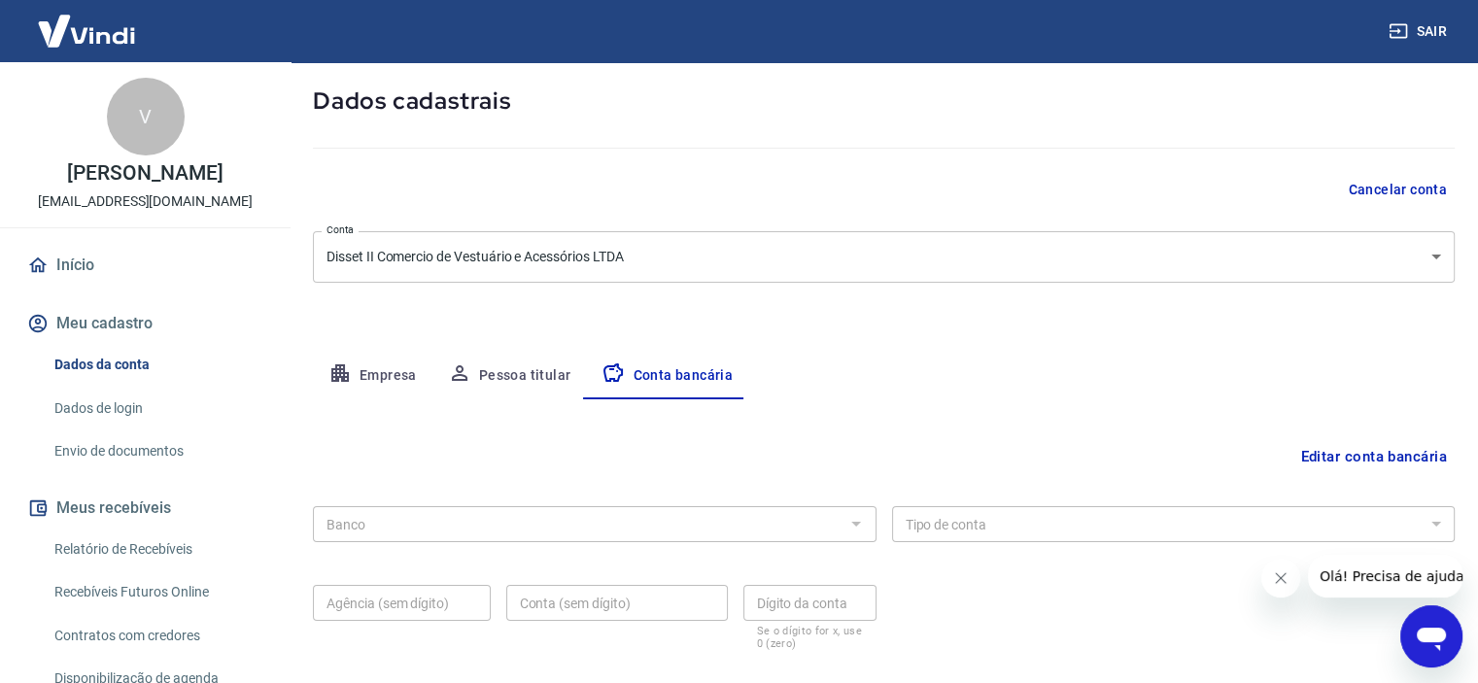
drag, startPoint x: 1481, startPoint y: 348, endPoint x: 1012, endPoint y: 632, distance: 548.5
click at [1012, 632] on div "Banco Banco Tipo de conta Conta Corrente Conta Poupança Tipo de conta Agência (…" at bounding box center [884, 576] width 1142 height 155
click at [1335, 463] on div "Editar conta bancária Banco Banco Tipo de conta Conta Corrente Conta Poupança T…" at bounding box center [884, 542] width 1142 height 286
click at [1335, 463] on button "Editar conta bancária" at bounding box center [1373, 456] width 162 height 37
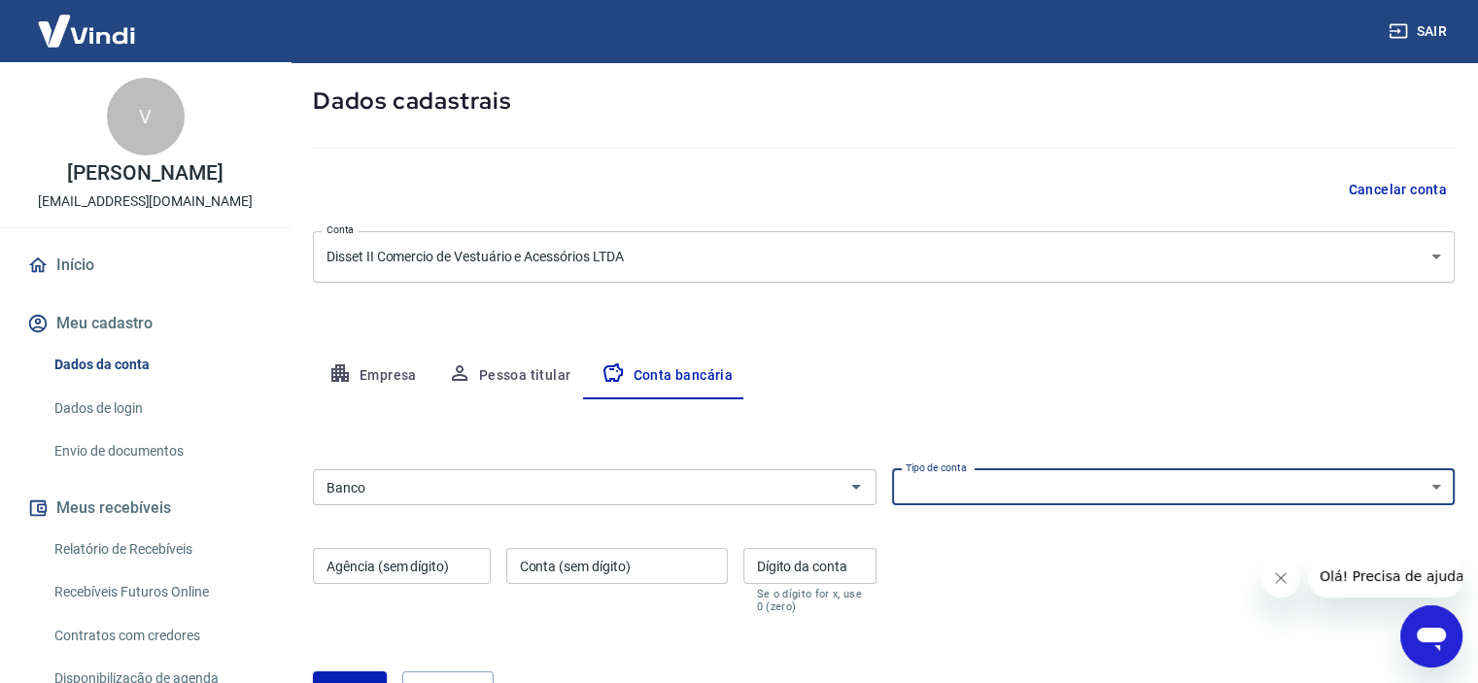
click at [1050, 494] on select "Conta Corrente Conta Poupança" at bounding box center [1174, 487] width 564 height 36
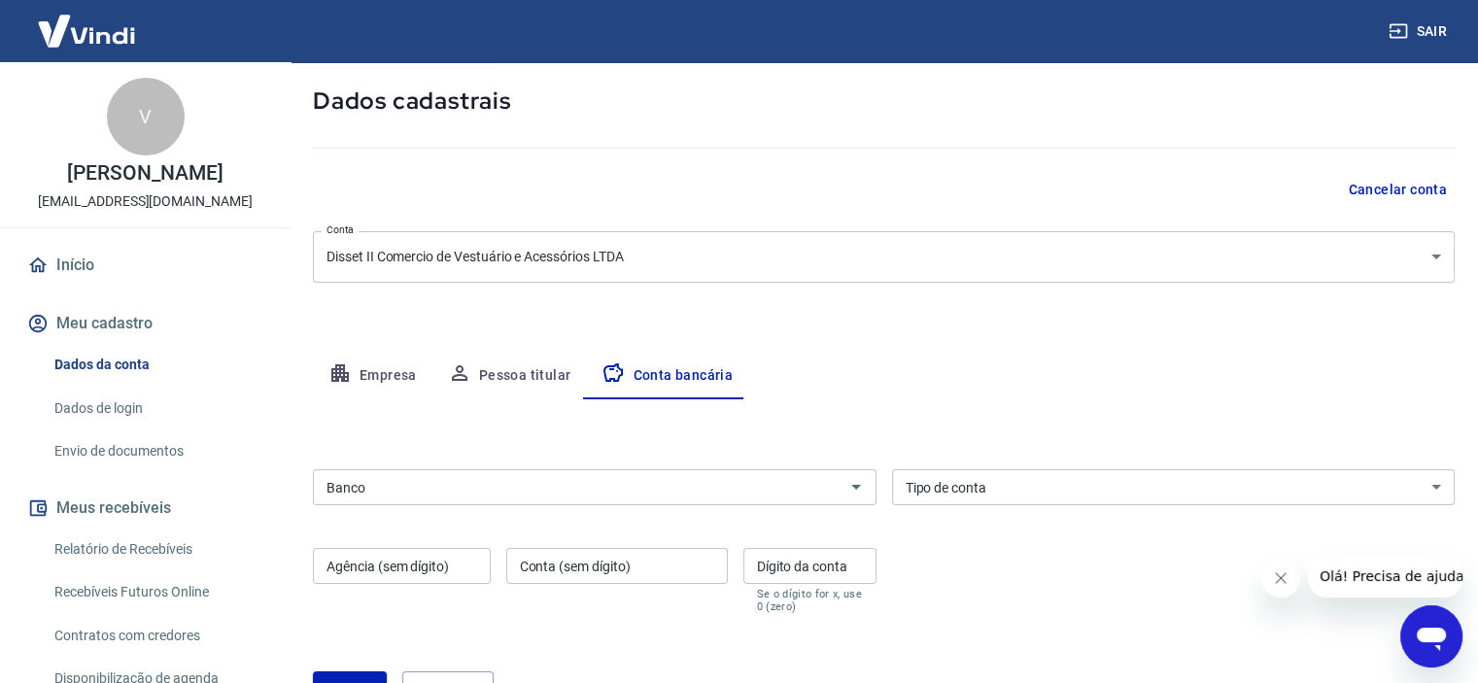
drag, startPoint x: 807, startPoint y: 329, endPoint x: 1078, endPoint y: 298, distance: 272.9
click at [1078, 298] on div "Meu cadastro / Dados cadastrais Dados cadastrais Cancelar conta Conta Disset II…" at bounding box center [884, 362] width 1189 height 786
click at [1405, 640] on div "Abrir janela de mensagens" at bounding box center [1431, 636] width 58 height 58
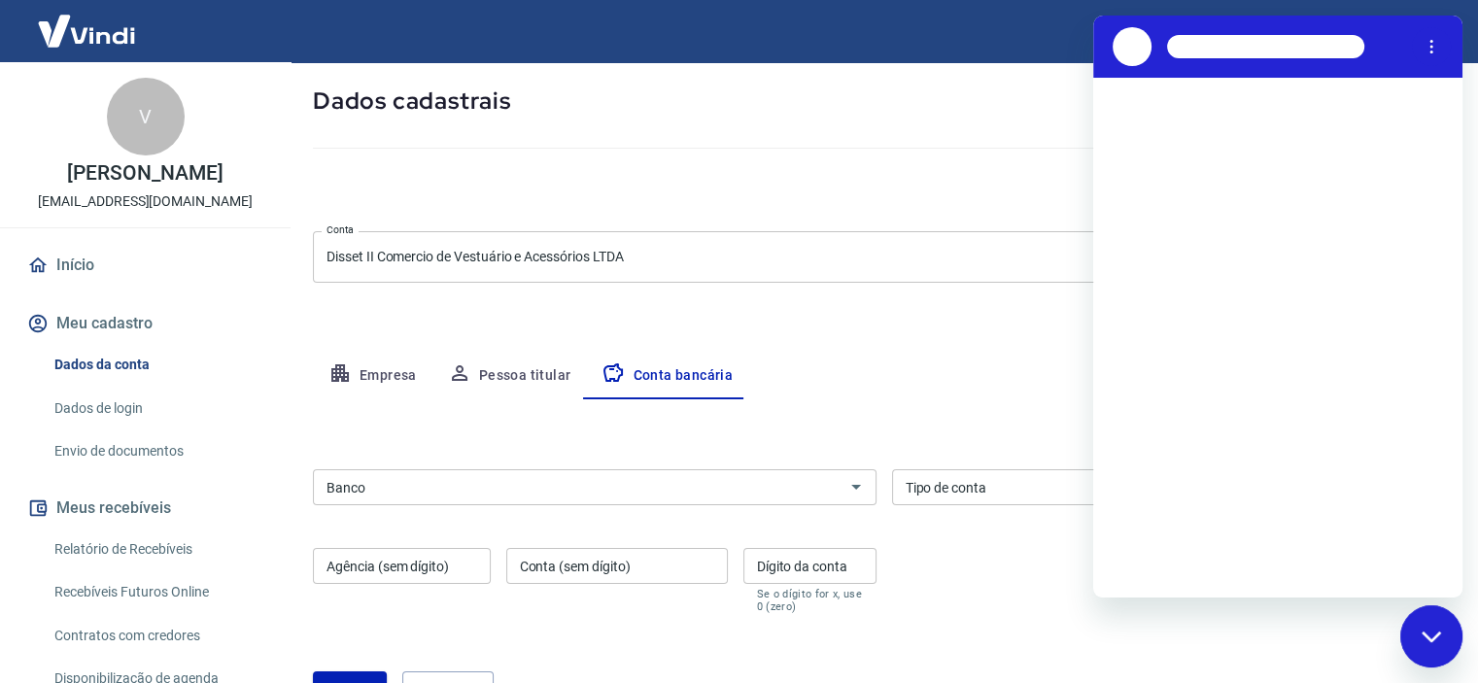
scroll to position [0, 0]
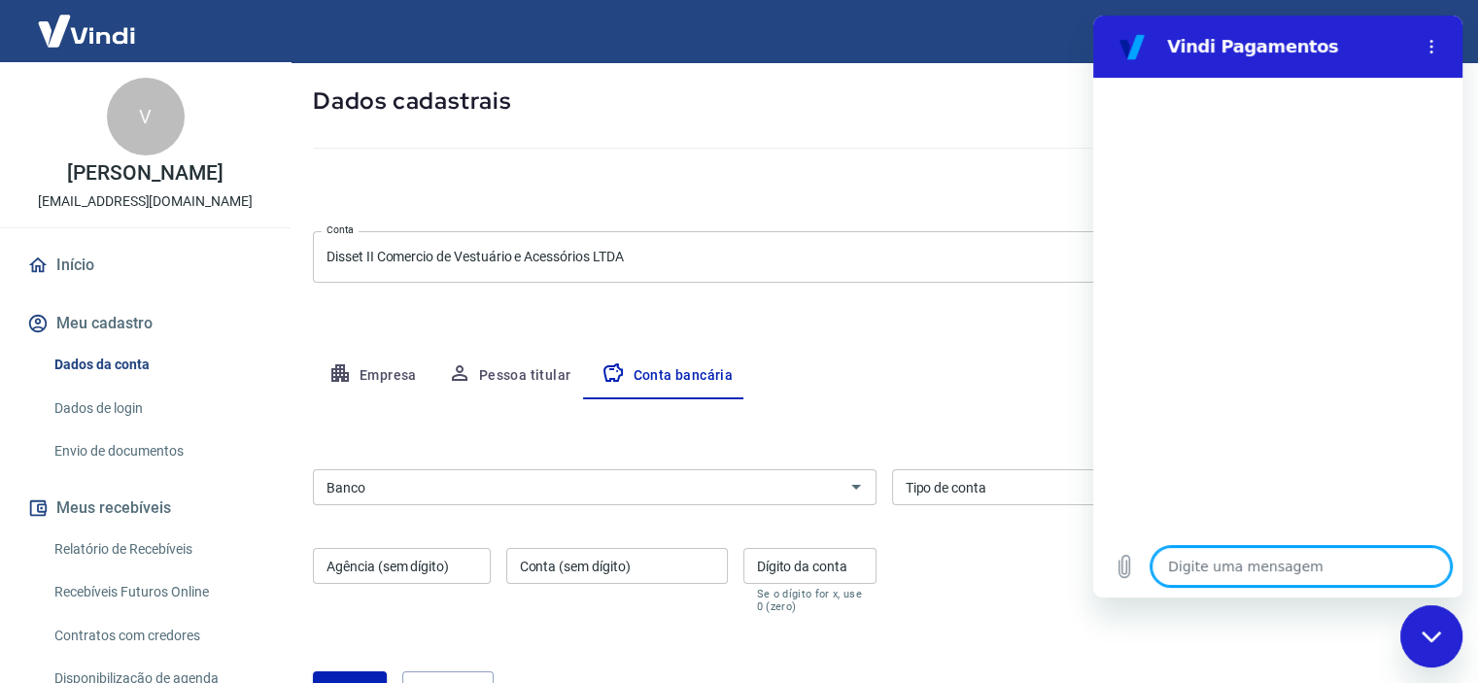
type textarea "p"
type textarea "x"
type textarea "po"
type textarea "x"
type textarea "pos"
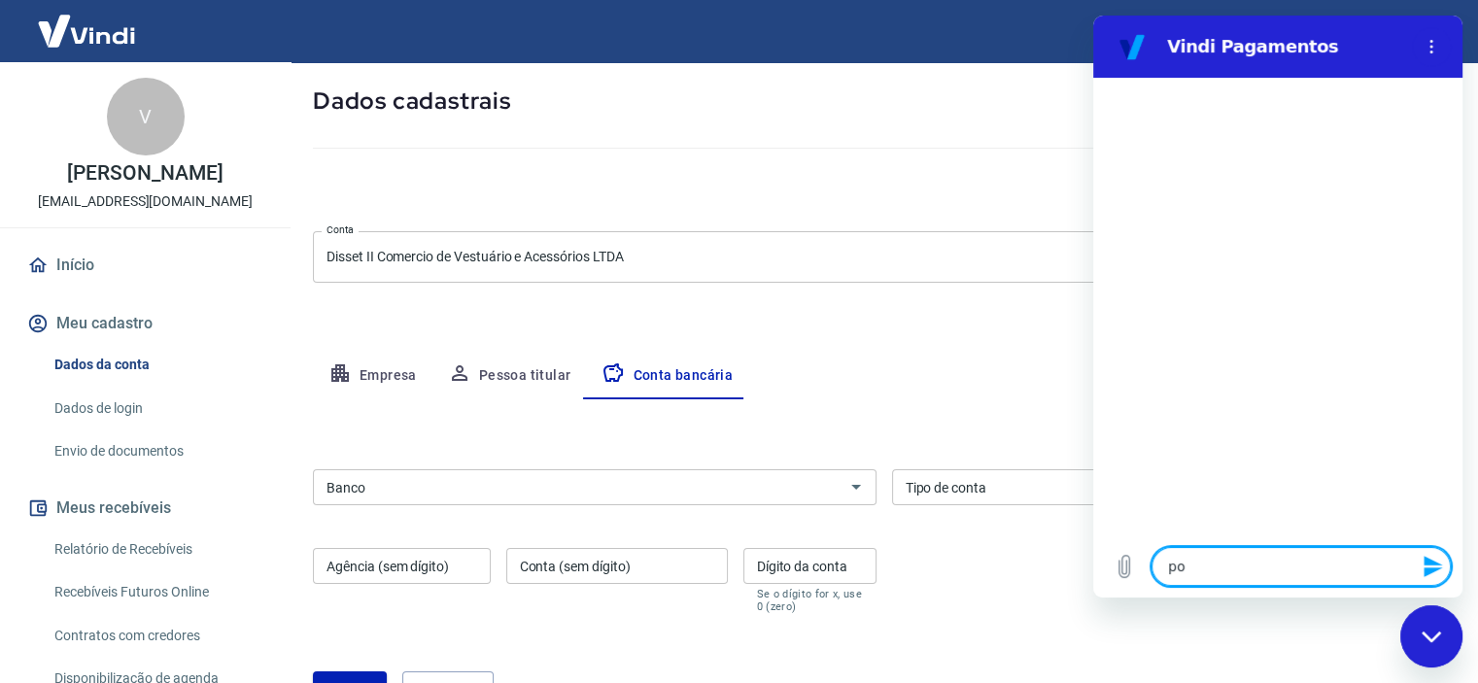
type textarea "x"
type textarea "poss"
type textarea "x"
type textarea "posso"
type textarea "x"
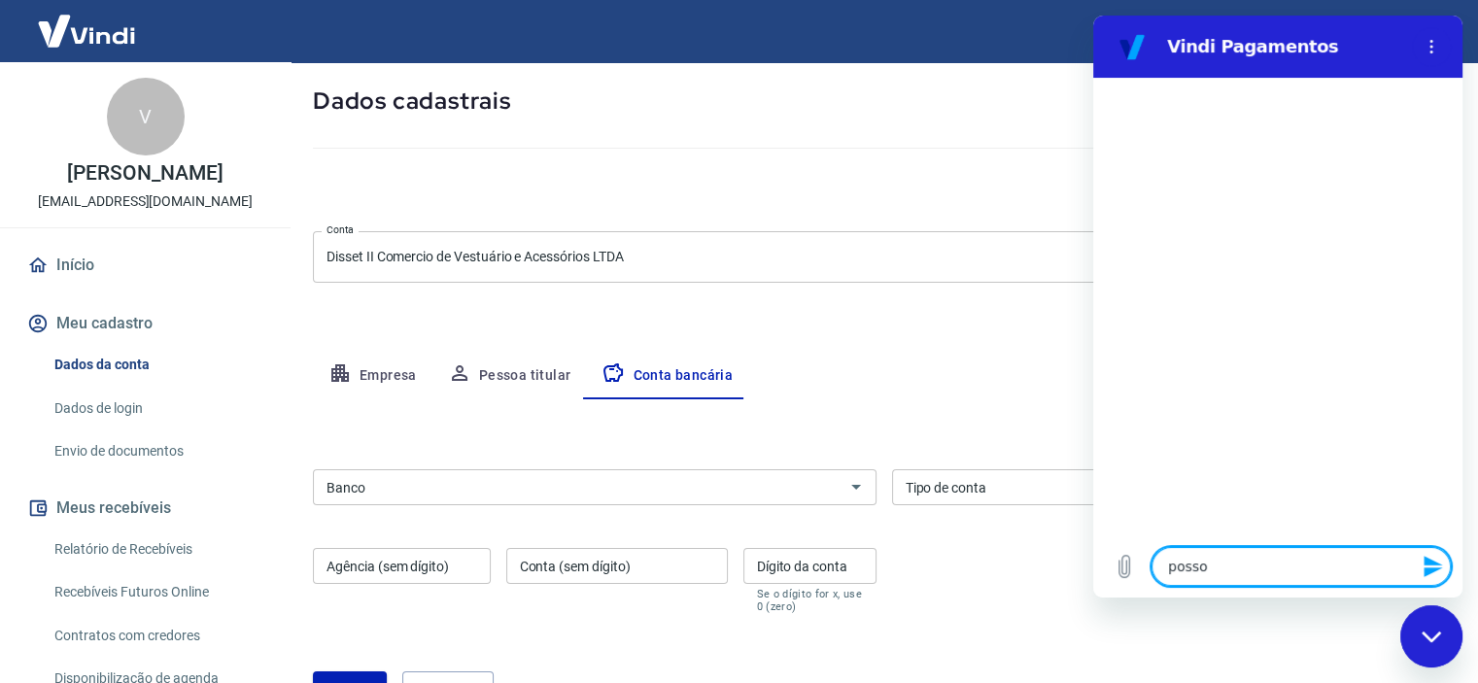
type textarea "posso"
type textarea "x"
type textarea "posso c"
type textarea "x"
type textarea "posso ca"
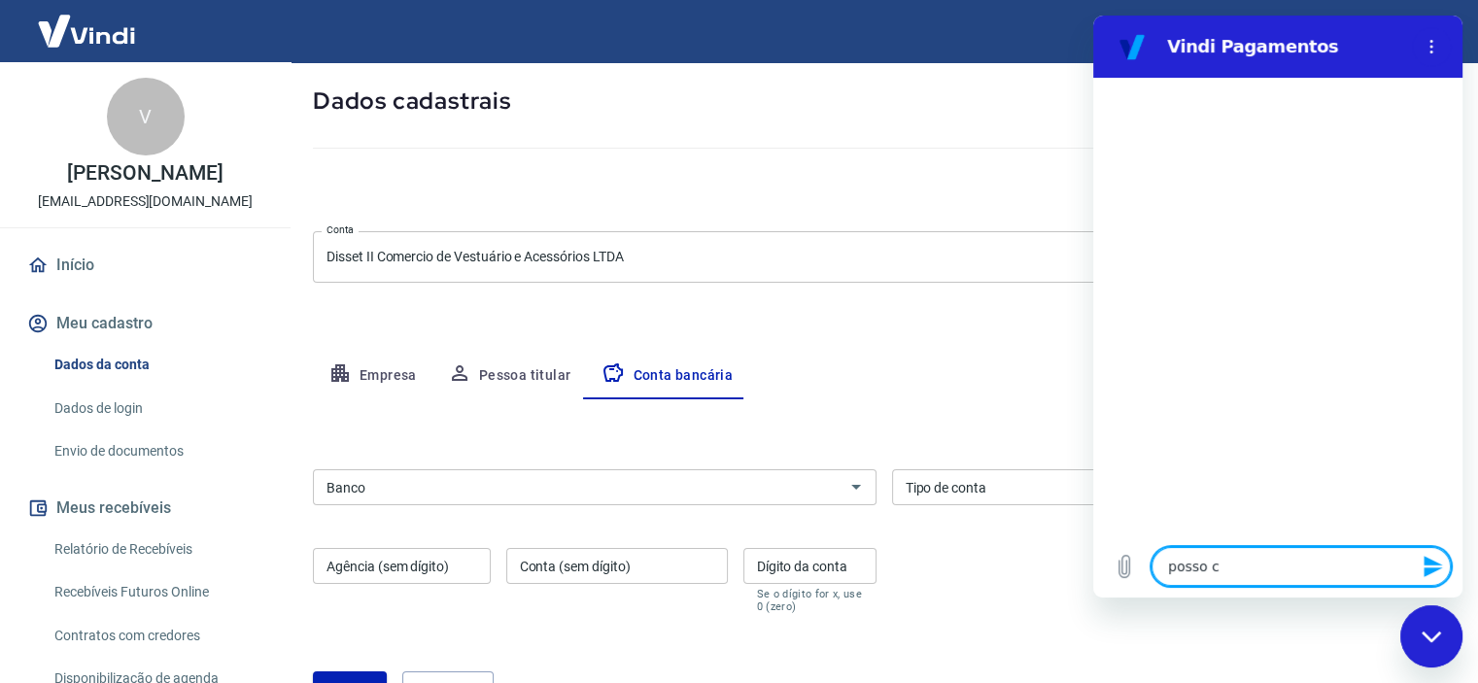
type textarea "x"
type textarea "posso cad"
type textarea "x"
type textarea "posso cada"
type textarea "x"
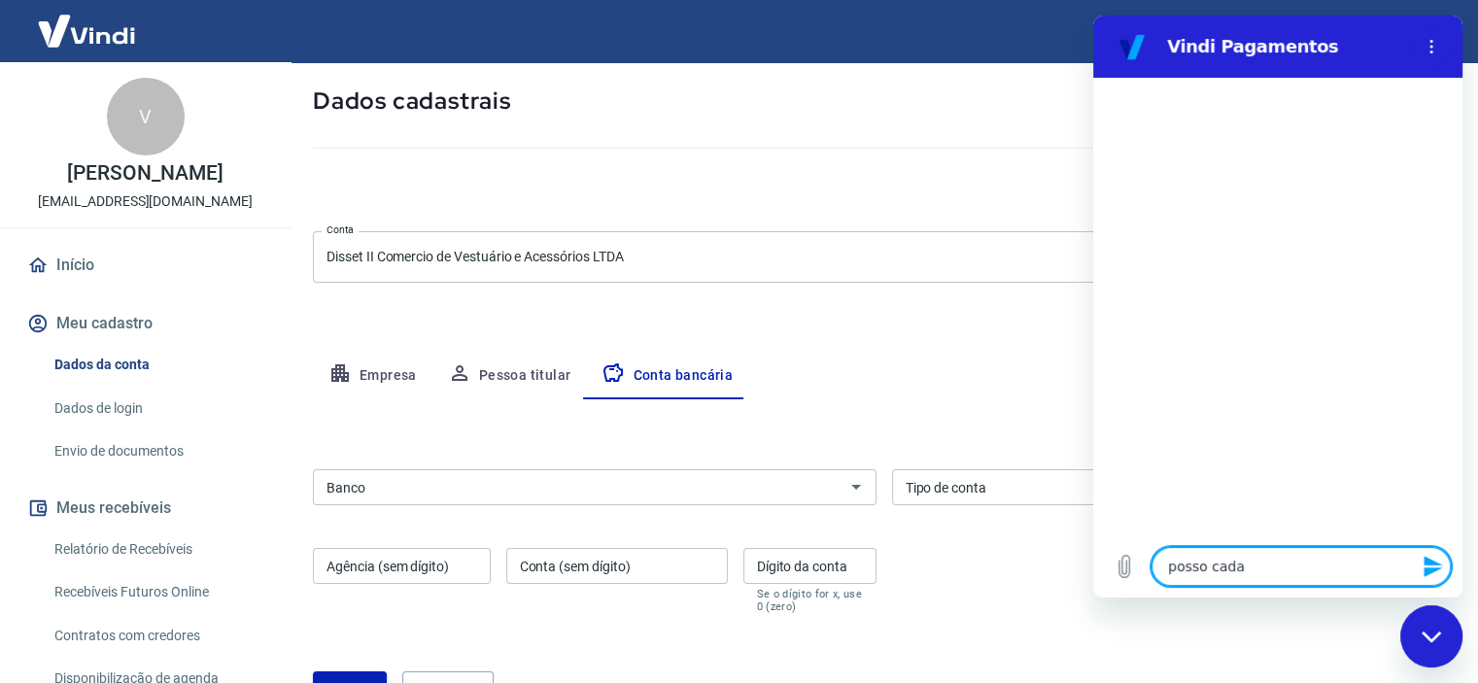
type textarea "posso cadas"
type textarea "x"
type textarea "posso cadast"
type textarea "x"
type textarea "posso cadastr"
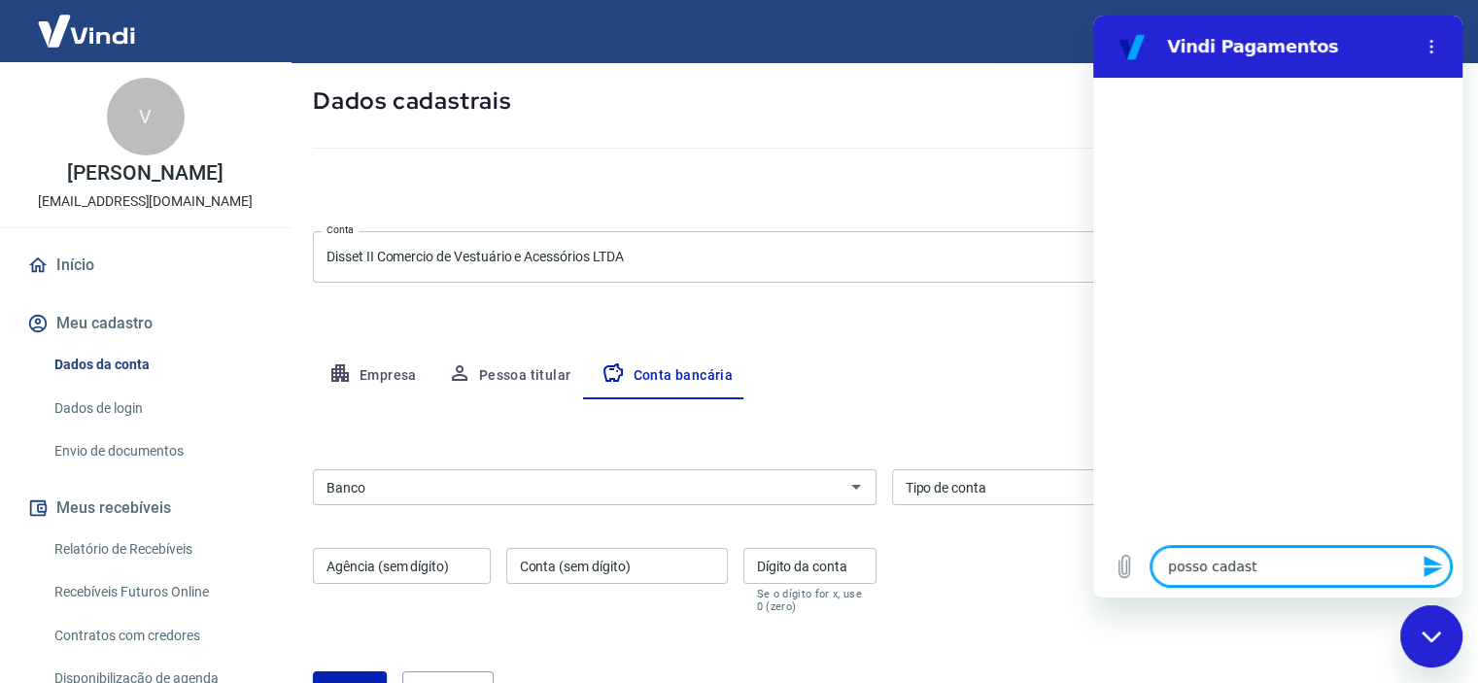
type textarea "x"
type textarea "posso cadastra"
type textarea "x"
type textarea "posso cadastrar"
type textarea "x"
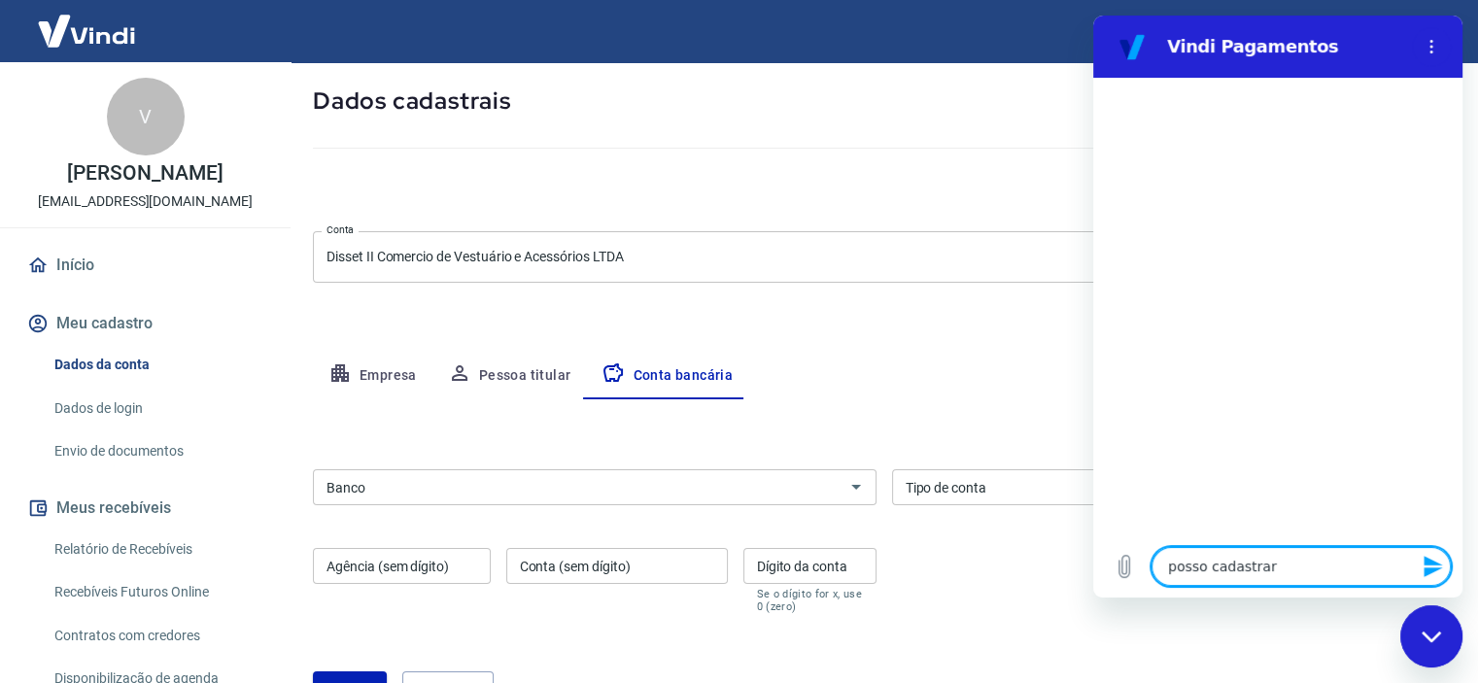
type textarea "posso cadastrar"
type textarea "x"
type textarea "posso cadastrar u"
type textarea "x"
type textarea "posso cadastrar um"
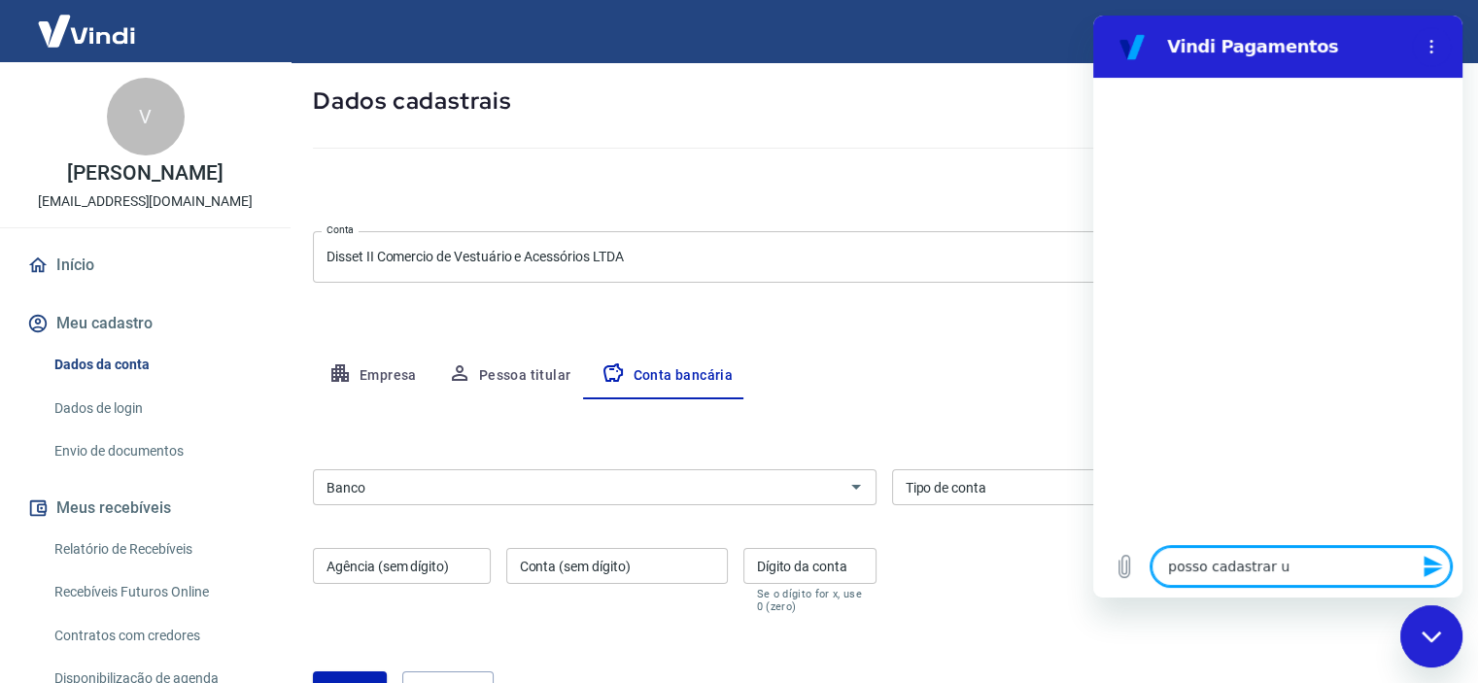
type textarea "x"
type textarea "posso cadastrar uma"
type textarea "x"
type textarea "posso cadastrar uma"
type textarea "x"
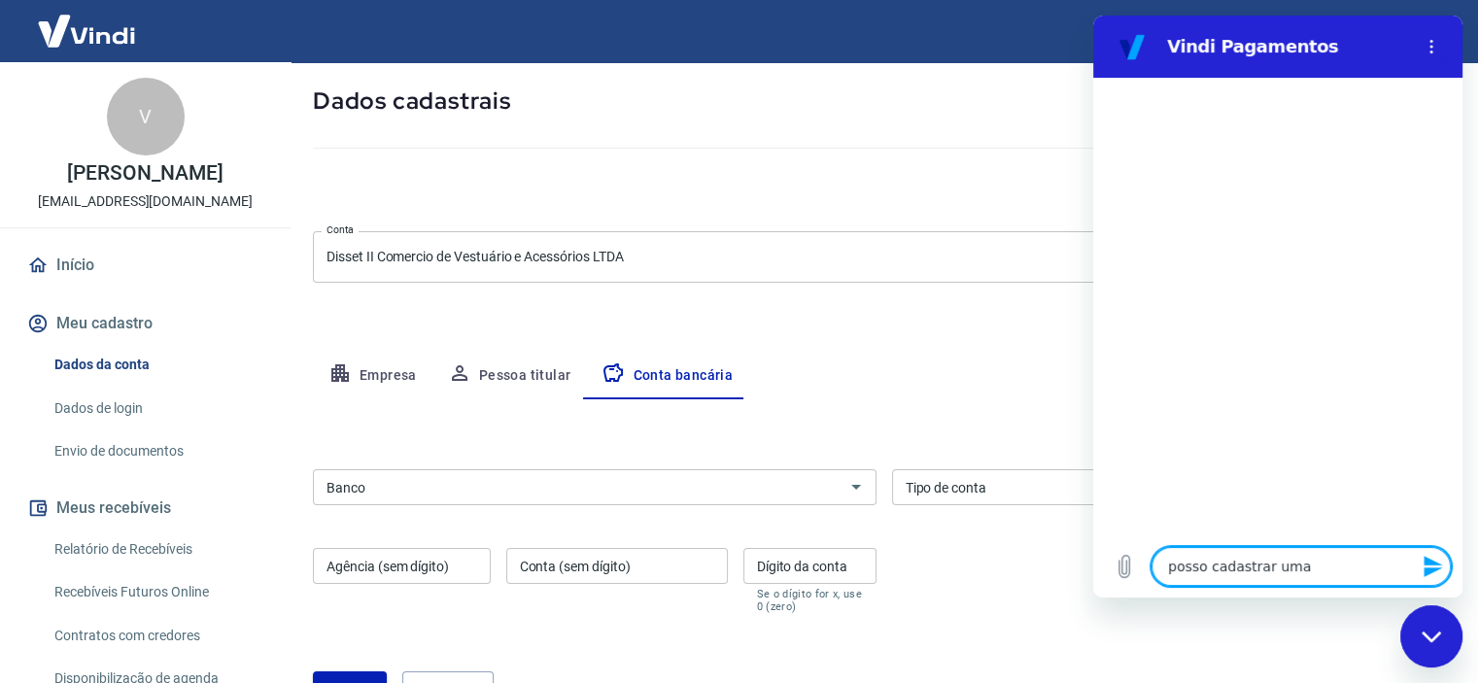
type textarea "posso cadastrar uma c"
type textarea "x"
type textarea "posso cadastrar uma co"
type textarea "x"
type textarea "posso cadastrar uma con"
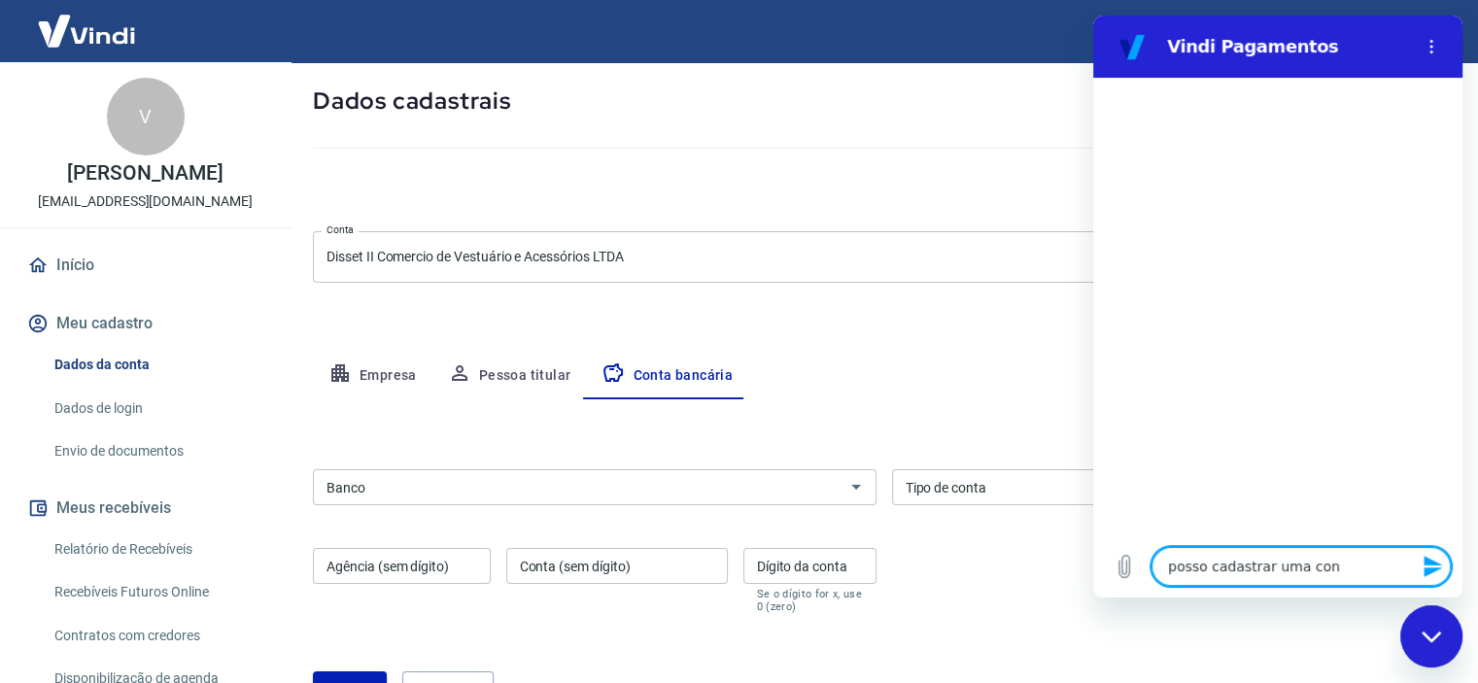
type textarea "x"
type textarea "posso cadastrar uma cont"
type textarea "x"
type textarea "posso cadastrar uma conta"
type textarea "x"
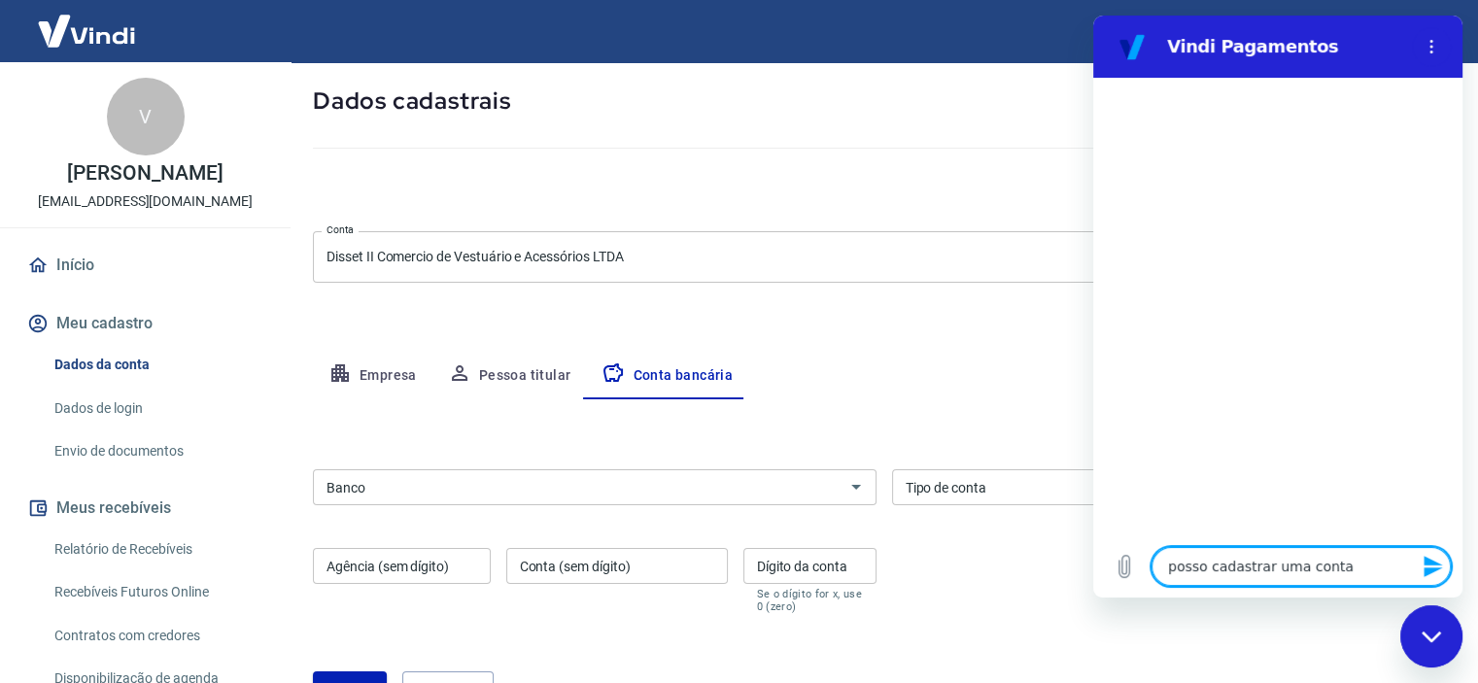
type textarea "posso cadastrar uma conta"
type textarea "x"
type textarea "posso cadastrar uma conta p"
type textarea "x"
type textarea "posso cadastrar uma conta pe"
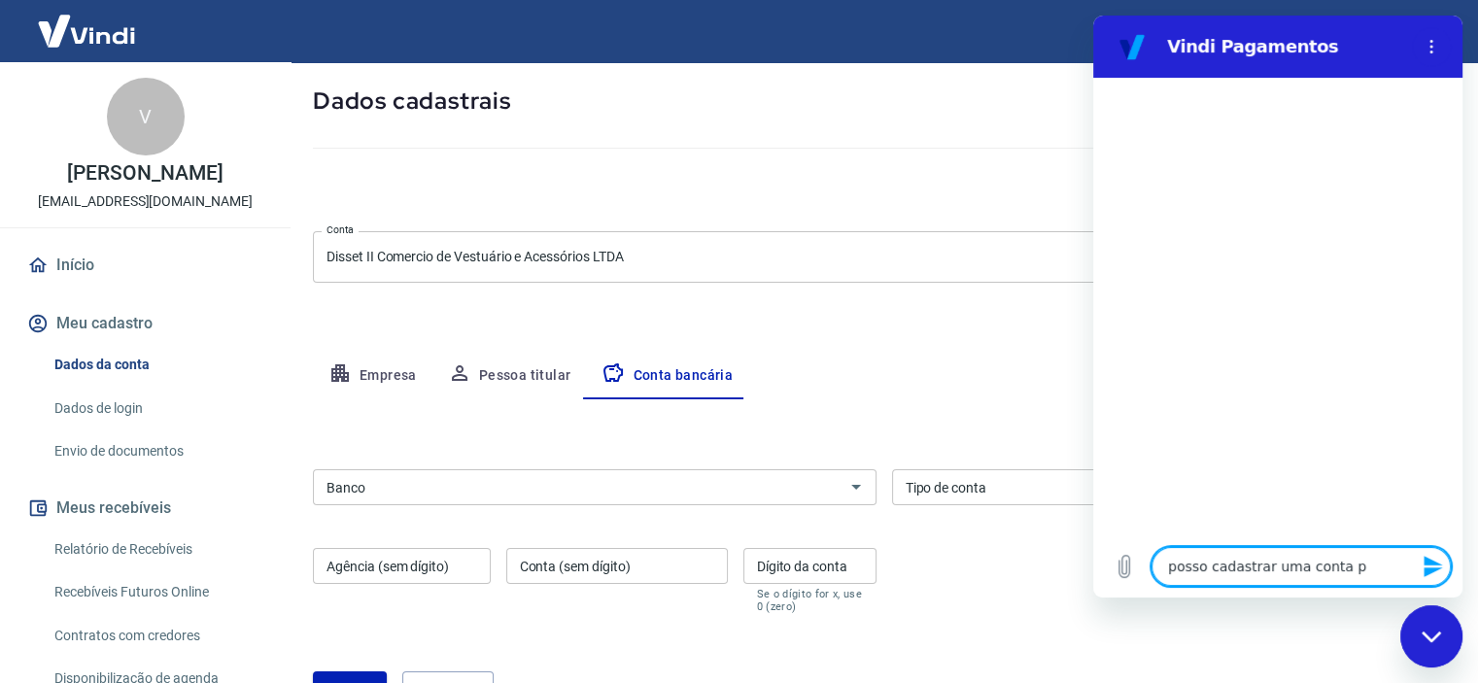
type textarea "x"
type textarea "posso cadastrar uma conta pes"
type textarea "x"
type textarea "posso cadastrar uma conta pess"
type textarea "x"
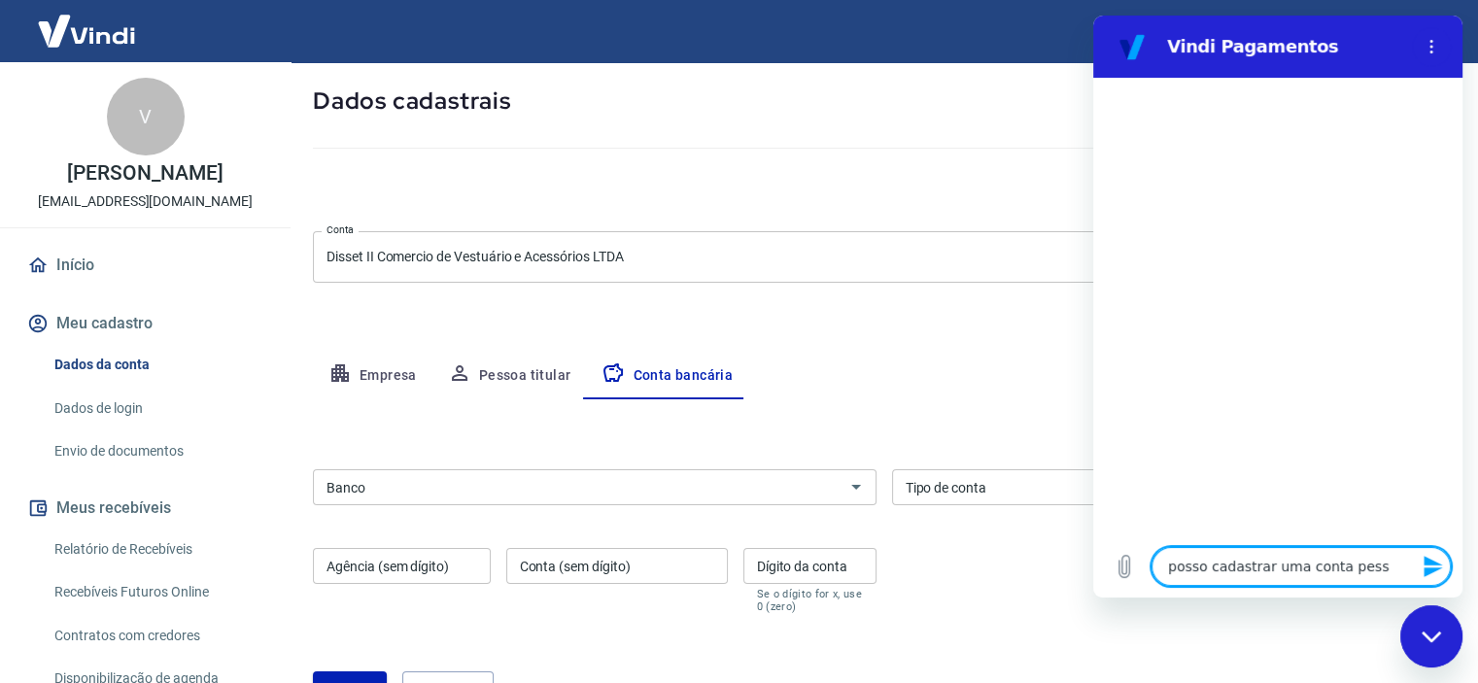
type textarea "posso cadastrar uma conta pesso"
type textarea "x"
type textarea "posso cadastrar uma conta pessoa"
type textarea "x"
type textarea "posso cadastrar uma conta pessoal"
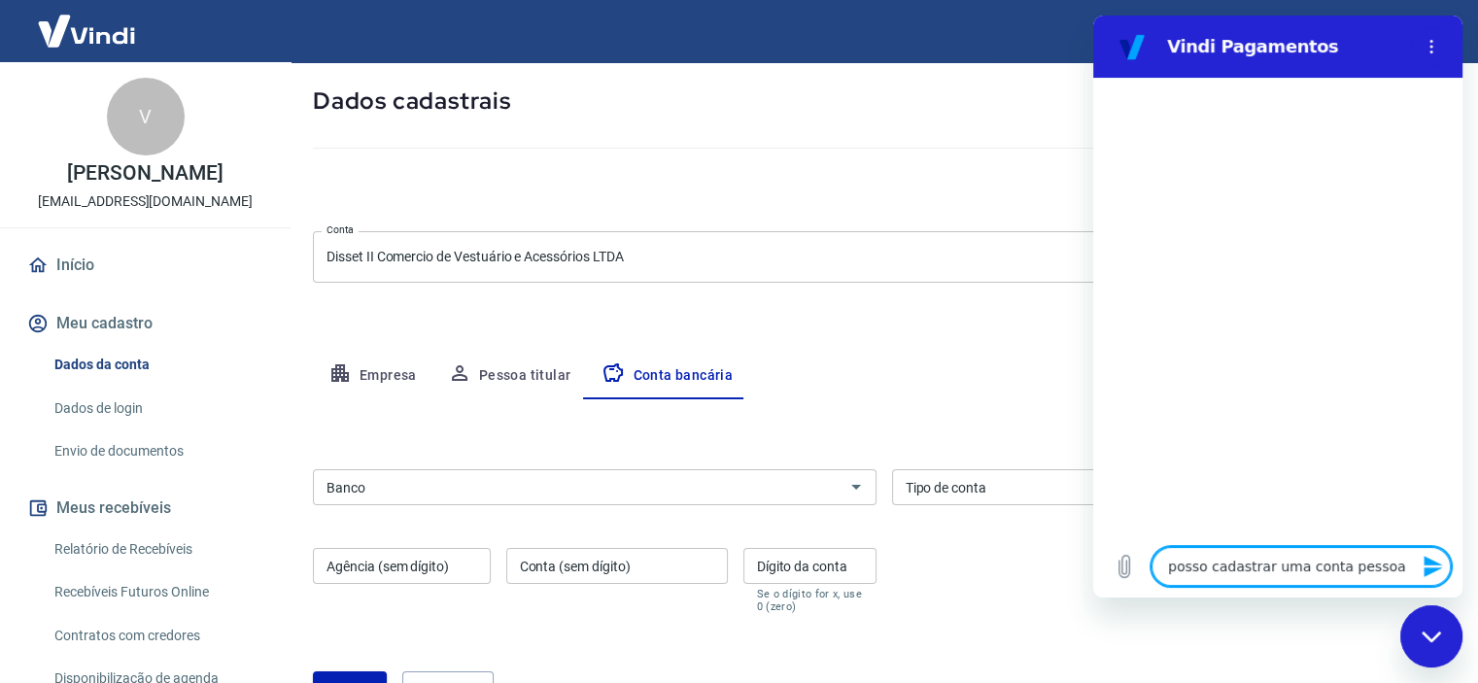
type textarea "x"
type textarea "posso cadastrar uma conta pessoal"
type textarea "x"
type textarea "posso cadastrar uma conta pessoal n"
type textarea "x"
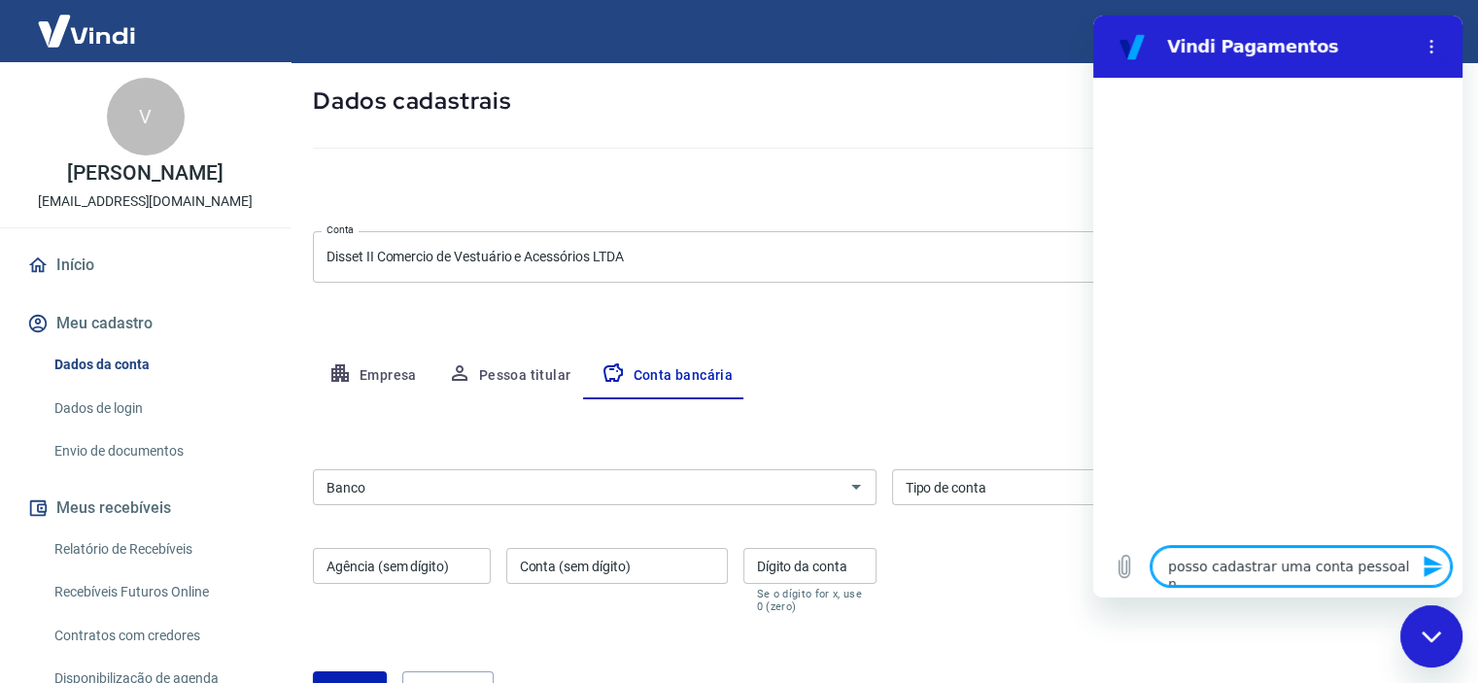
type textarea "posso cadastrar uma conta pessoal no"
type textarea "x"
type textarea "posso cadastrar uma conta pessoal no"
type textarea "x"
type textarea "posso cadastrar uma conta pessoal no n"
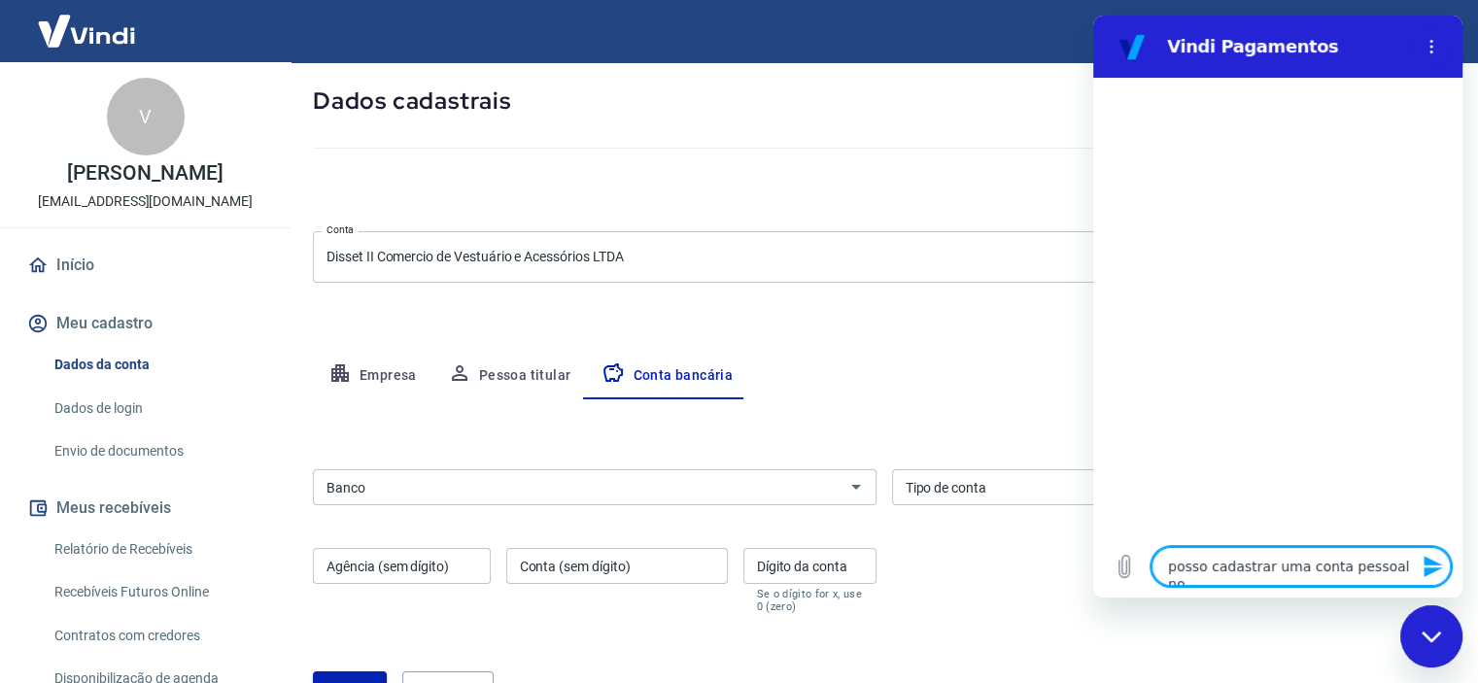
type textarea "x"
type textarea "posso cadastrar uma conta pessoal no no"
type textarea "x"
type textarea "posso cadastrar uma conta pessoal no nom"
type textarea "x"
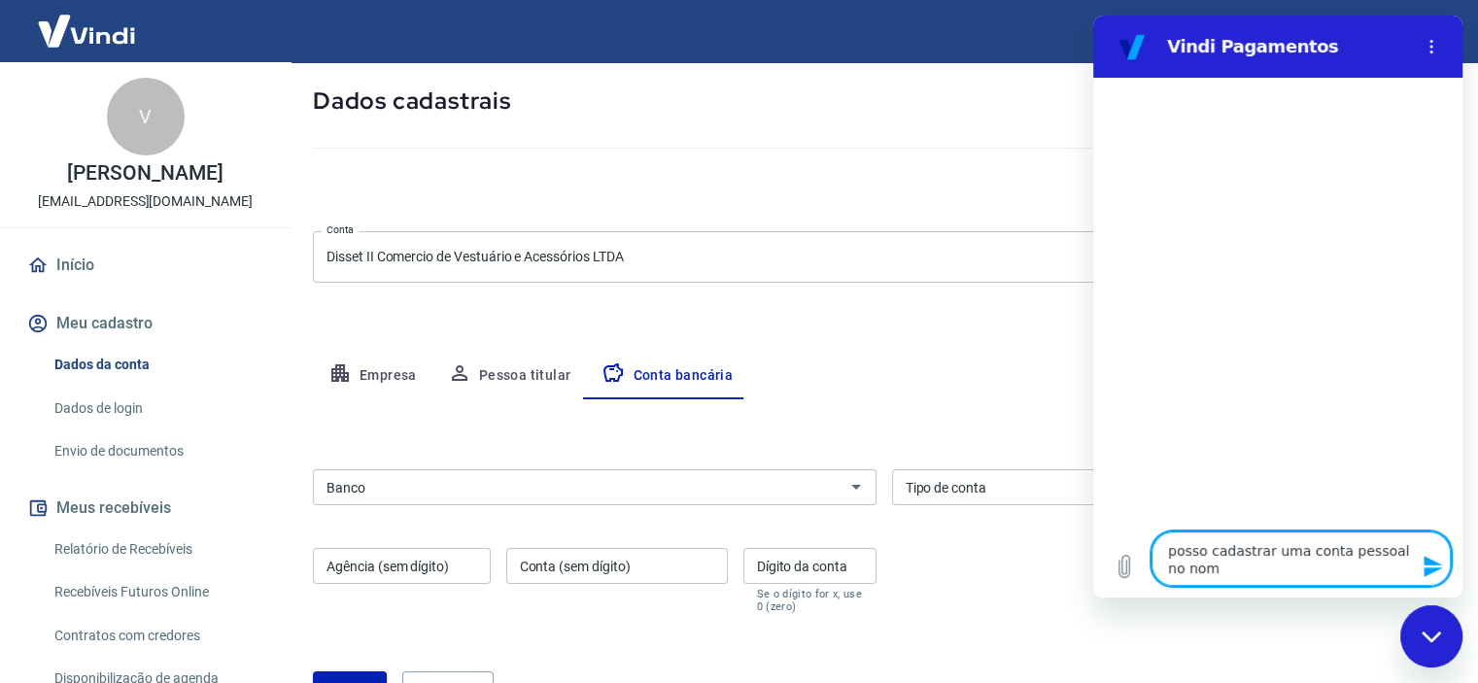
type textarea "posso cadastrar uma conta pessoal no nome"
type textarea "x"
type textarea "posso cadastrar uma conta pessoal no nome"
type textarea "x"
type textarea "posso cadastrar uma conta pessoal no nome d"
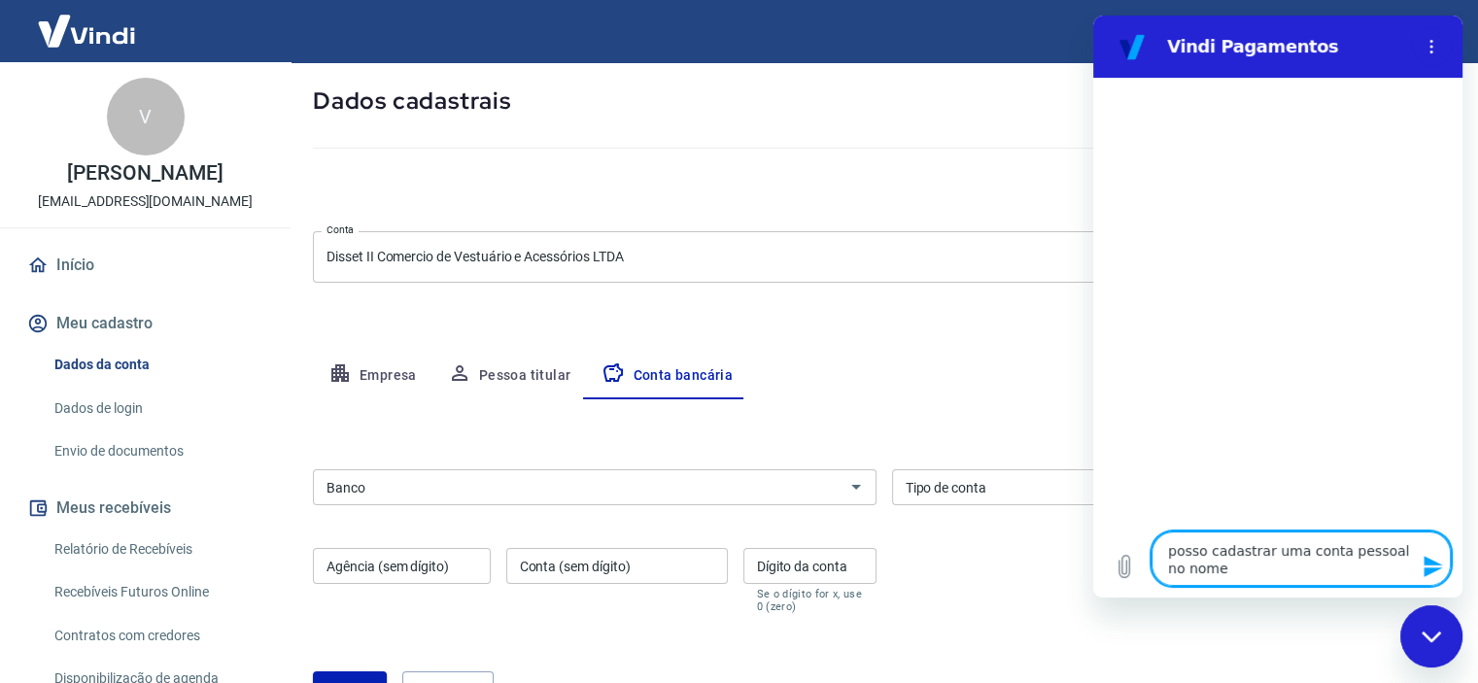
type textarea "x"
type textarea "posso cadastrar uma conta pessoal no nome da"
type textarea "x"
type textarea "posso cadastrar uma conta pessoal no nome da"
type textarea "x"
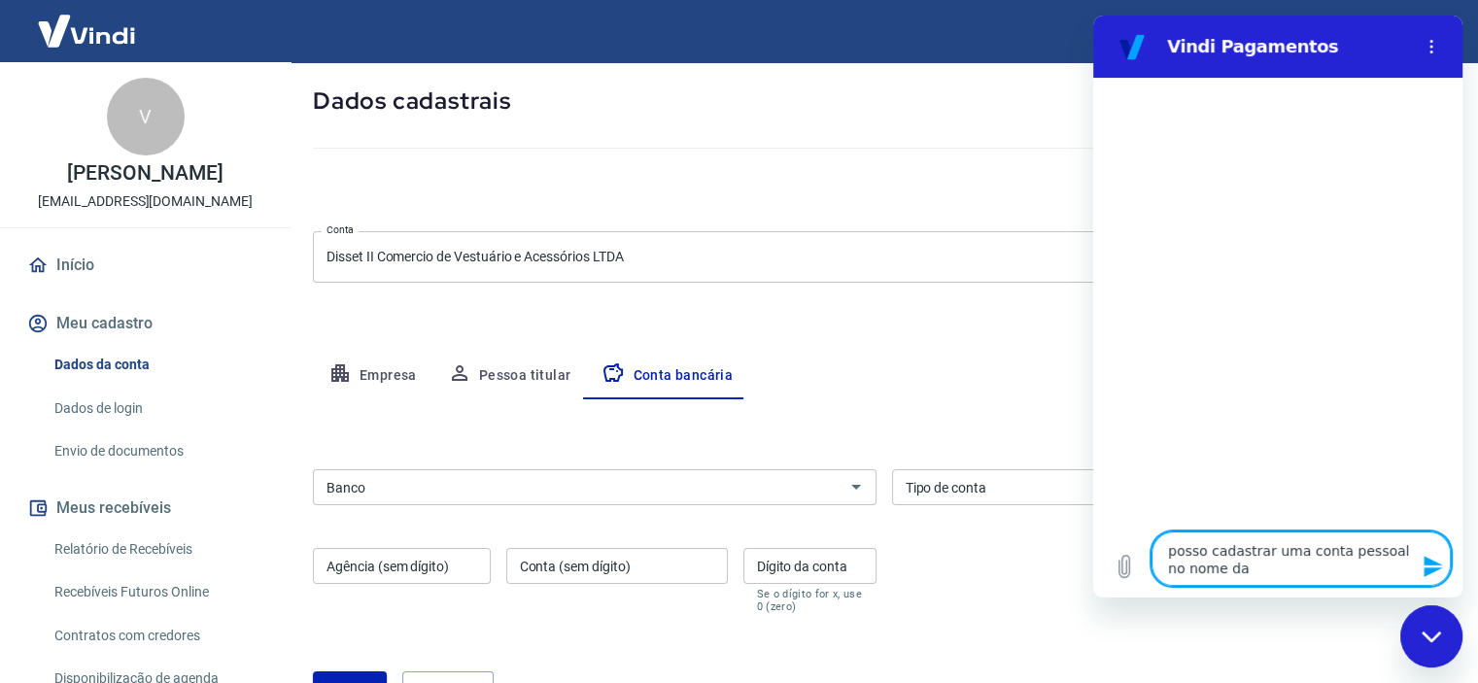
type textarea "posso cadastrar uma conta pessoal no nome da"
type textarea "x"
type textarea "posso cadastrar uma conta pessoal no nome d"
type textarea "x"
type textarea "posso cadastrar uma conta pessoal no nome"
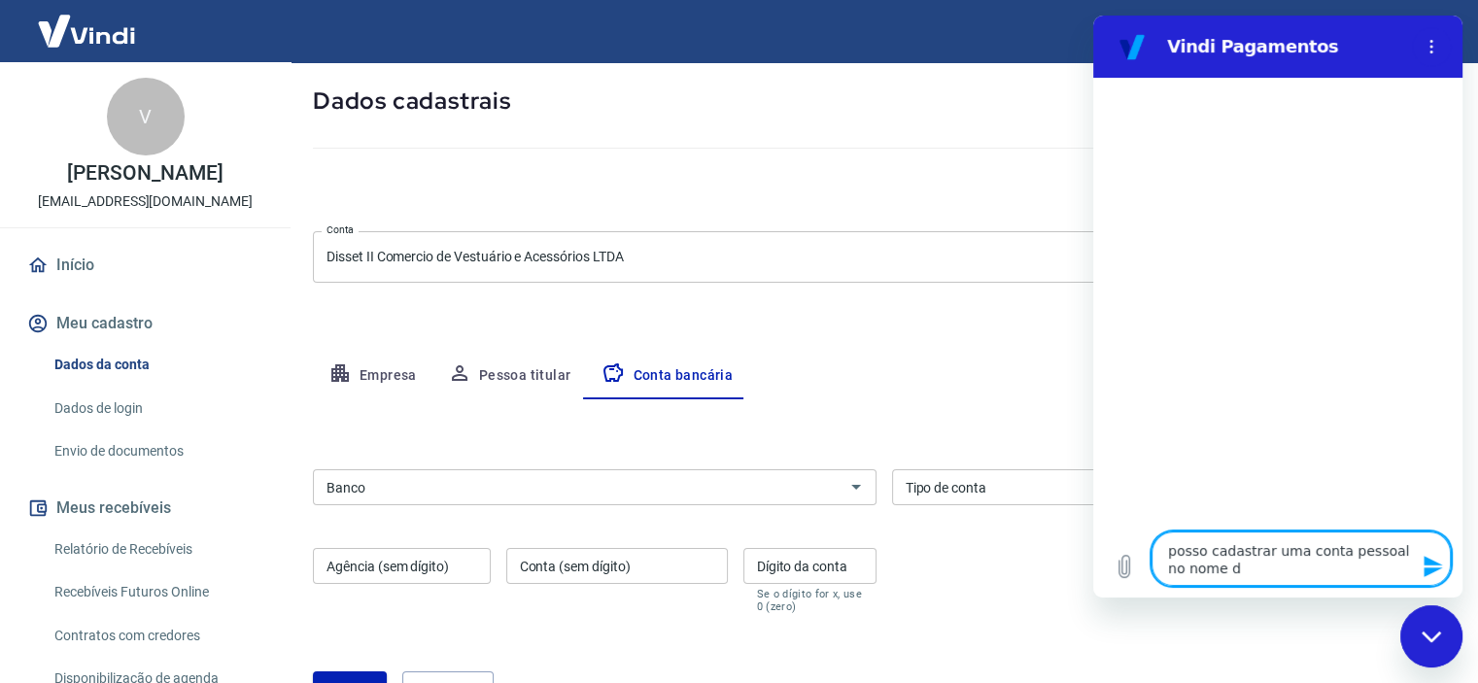
type textarea "x"
type textarea "posso cadastrar uma conta pessoal no nome"
type textarea "x"
type textarea "posso cadastrar uma conta pessoal no nom"
type textarea "x"
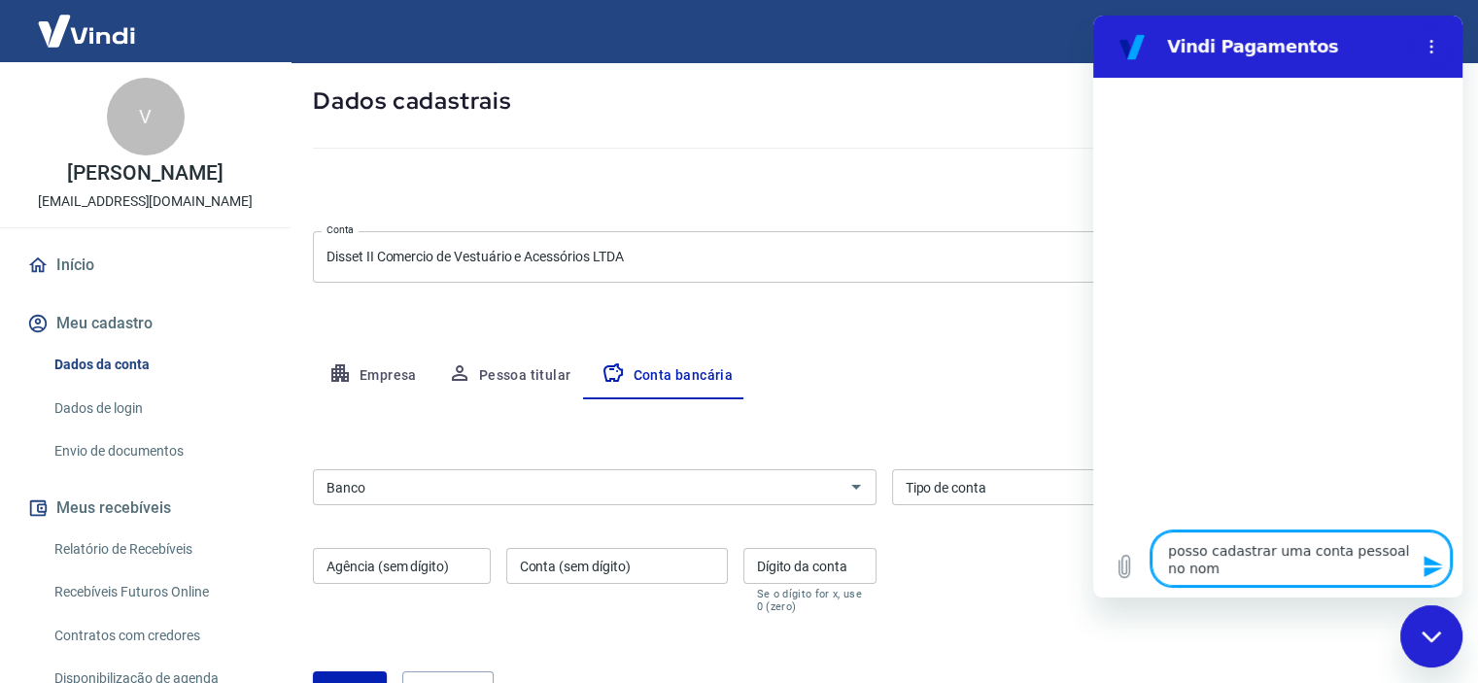
type textarea "posso cadastrar uma conta pessoal no no"
type textarea "x"
type textarea "posso cadastrar uma conta pessoal no n"
type textarea "x"
type textarea "posso cadastrar uma conta pessoal no"
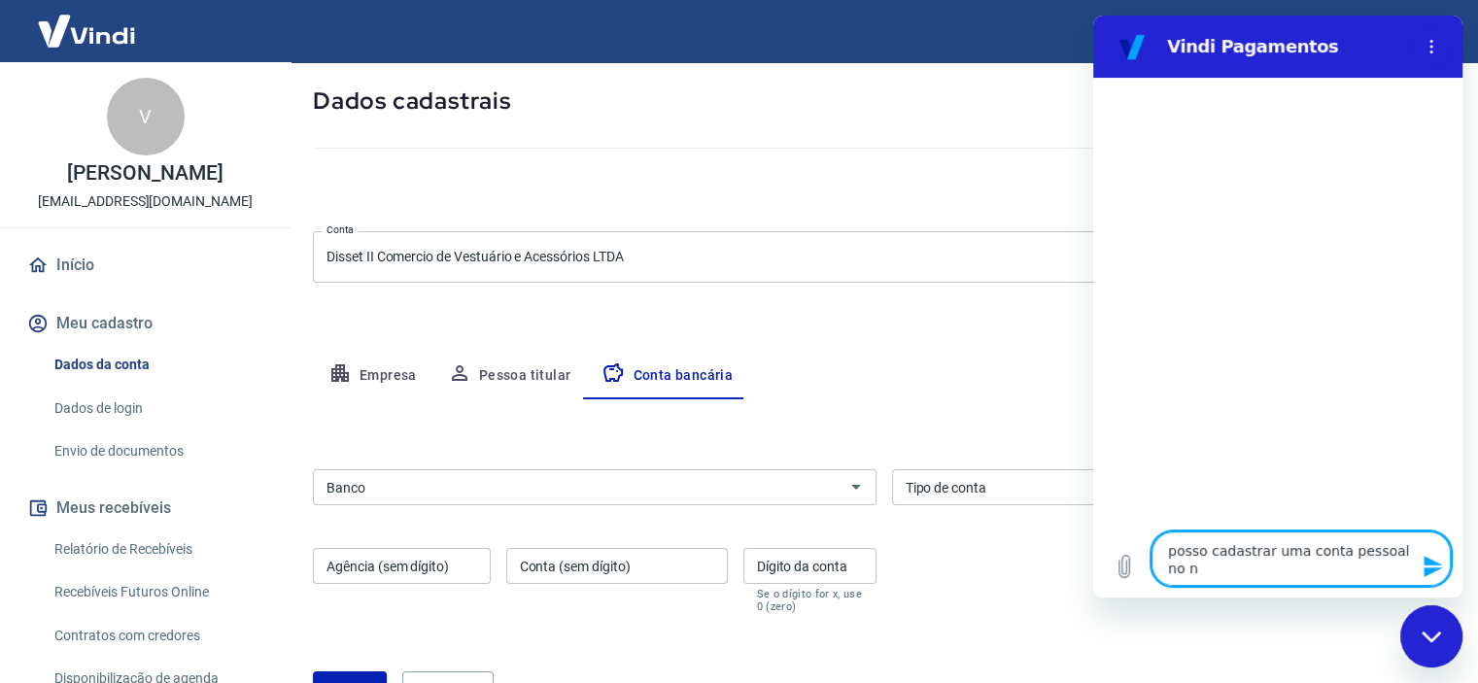
type textarea "x"
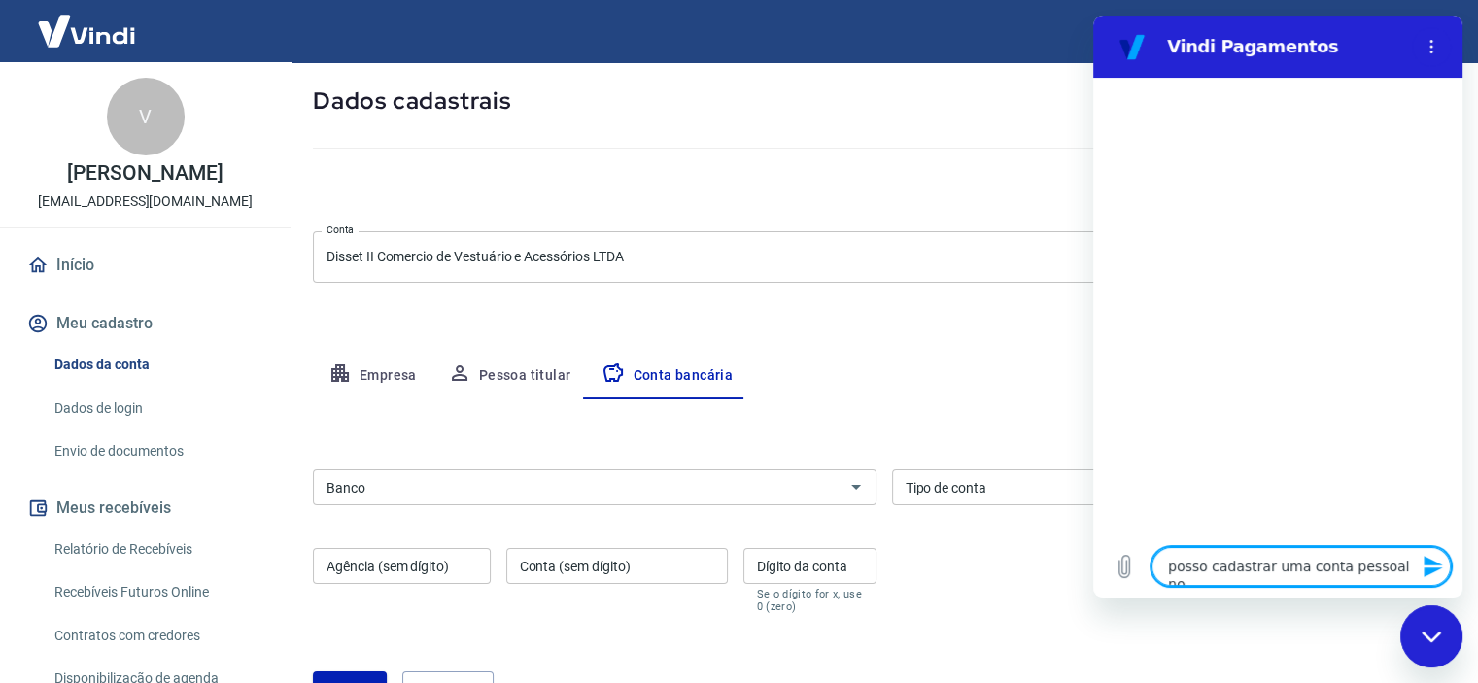
type textarea "posso cadastrar uma conta pessoal no"
type textarea "x"
type textarea "posso cadastrar uma conta pessoal n"
type textarea "x"
type textarea "posso cadastrar uma conta pessoal"
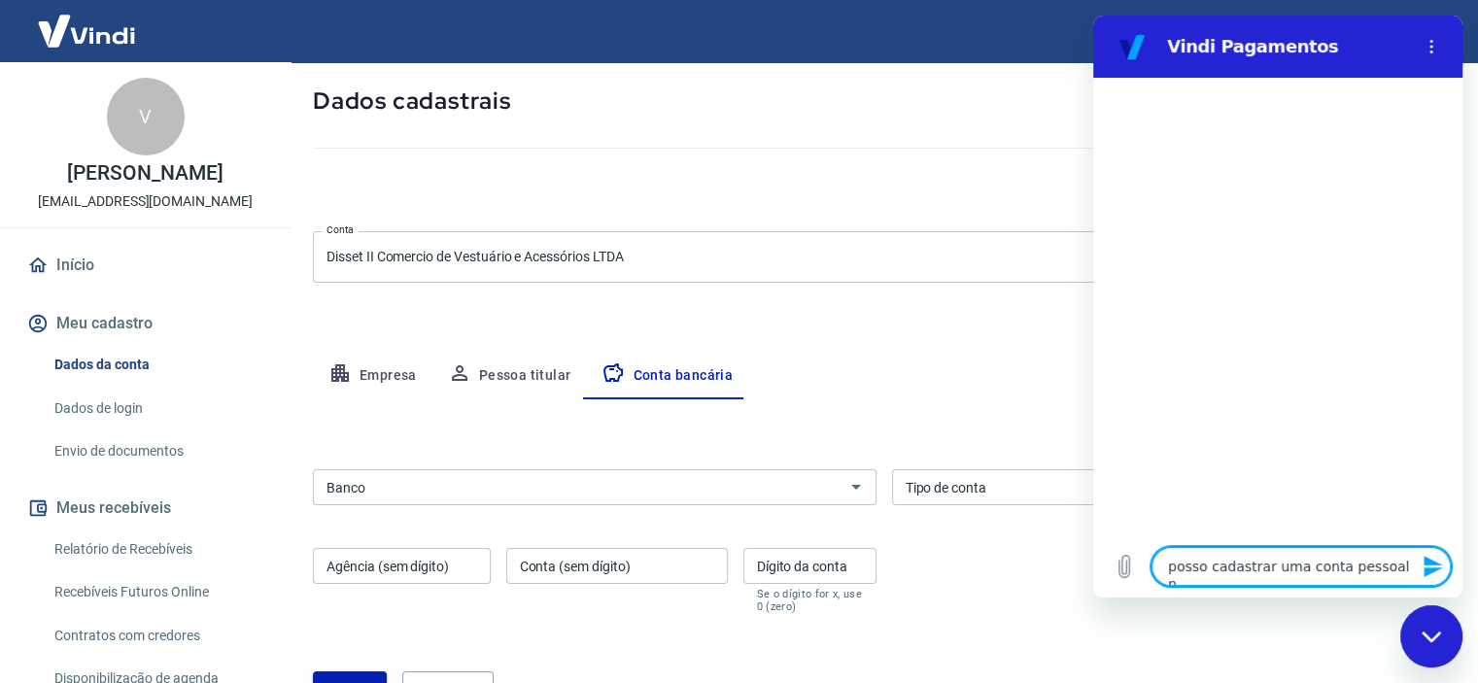
type textarea "x"
type textarea "posso cadastrar uma conta pessoal n"
type textarea "x"
type textarea "posso cadastrar uma conta pessoal no"
type textarea "x"
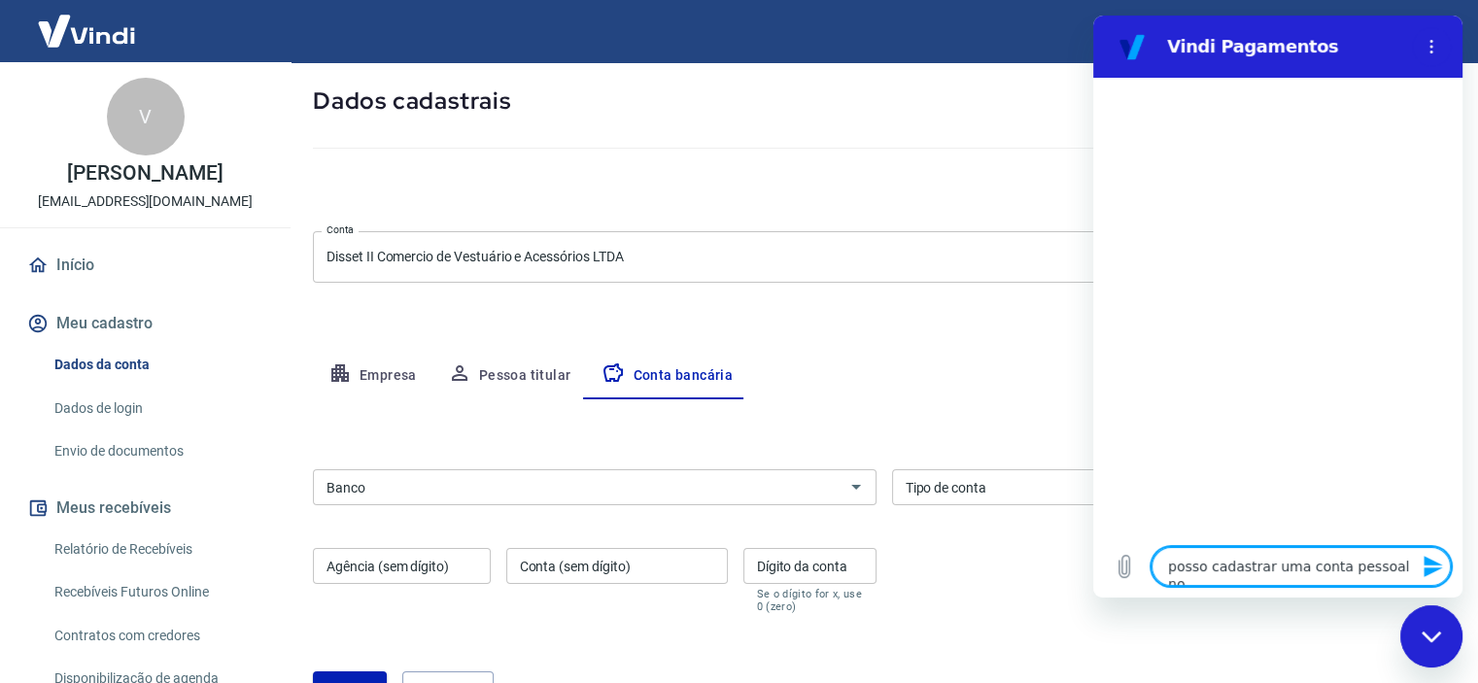
type textarea "posso cadastrar uma conta pessoal no"
type textarea "x"
type textarea "posso cadastrar uma conta pessoal no n"
type textarea "x"
type textarea "posso cadastrar uma conta pessoal no no"
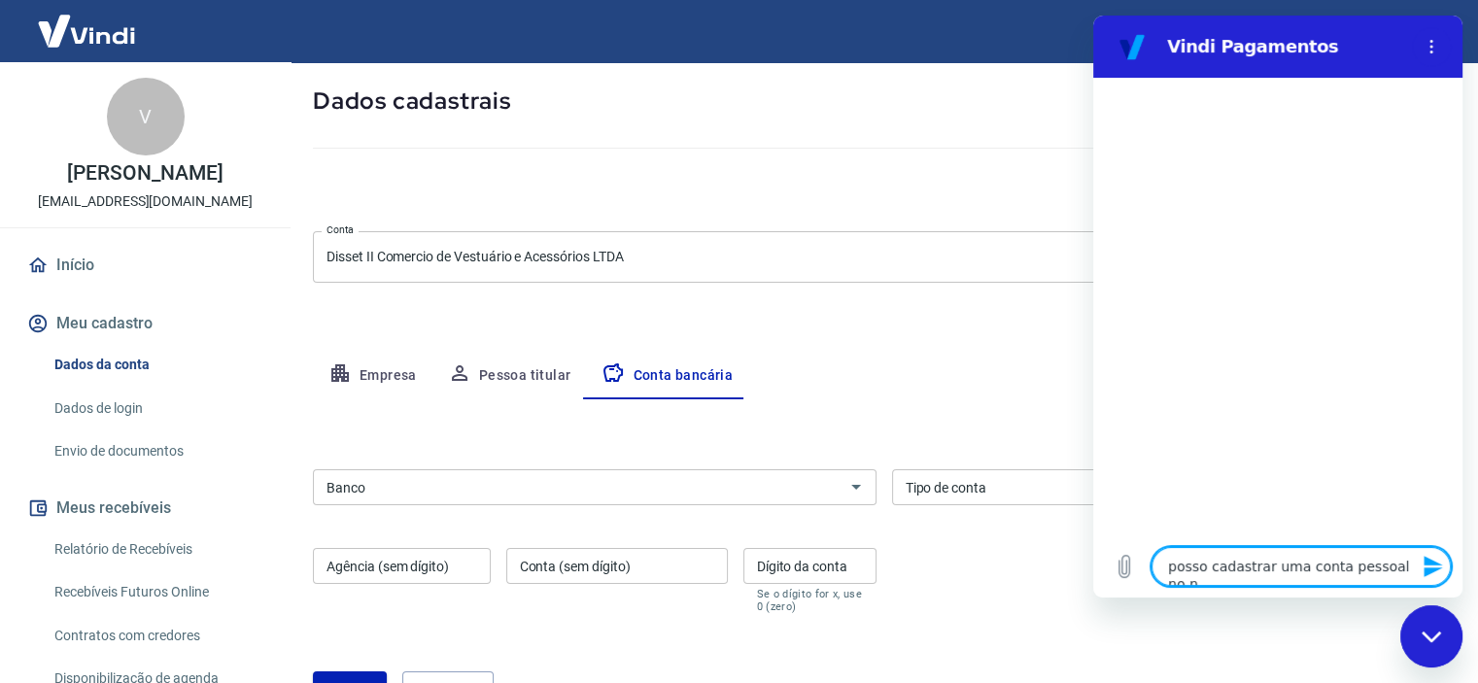
type textarea "x"
type textarea "posso cadastrar uma conta pessoal no nom"
type textarea "x"
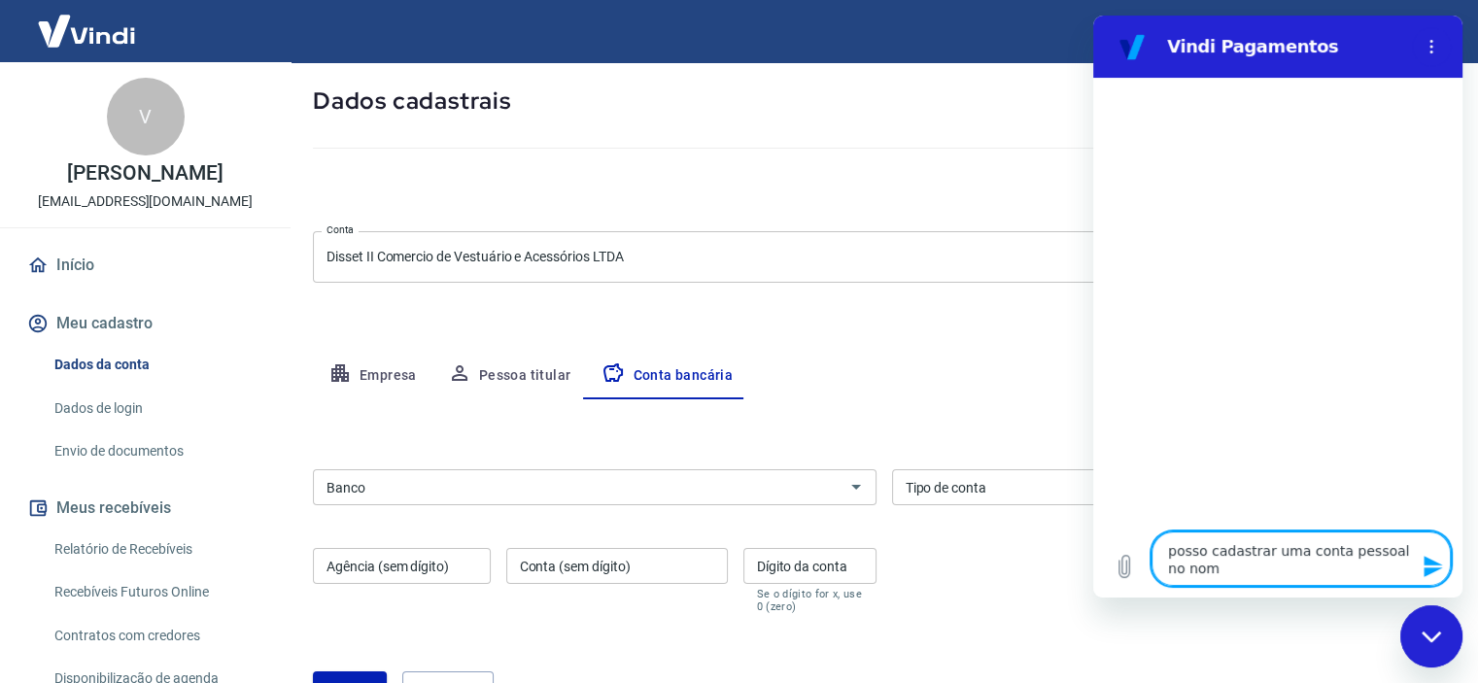
type textarea "posso cadastrar uma conta pessoal no nome"
type textarea "x"
type textarea "posso cadastrar uma conta pessoal no nome"
type textarea "x"
type textarea "posso cadastrar uma conta pessoal no nome d"
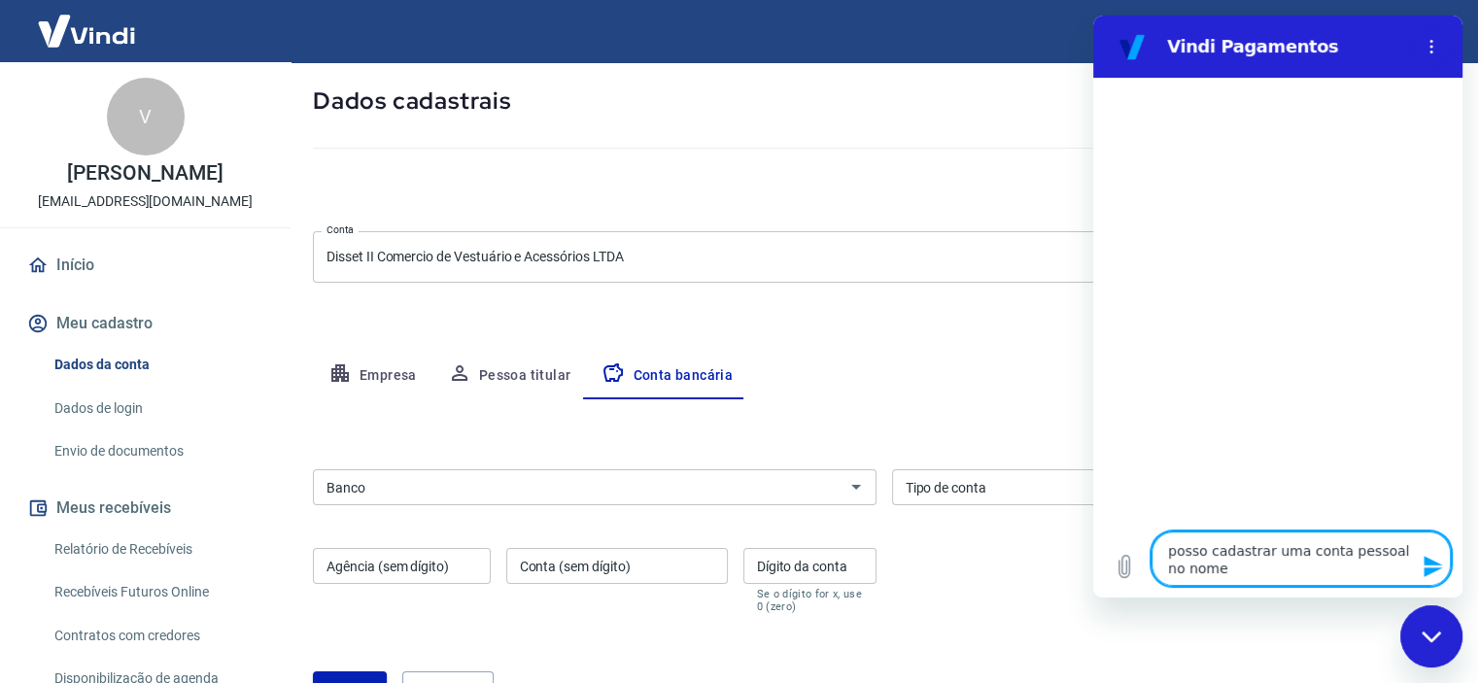
type textarea "x"
type textarea "posso cadastrar uma conta pessoal no nome de"
type textarea "x"
type textarea "posso cadastrar uma conta pessoal no nome de"
type textarea "x"
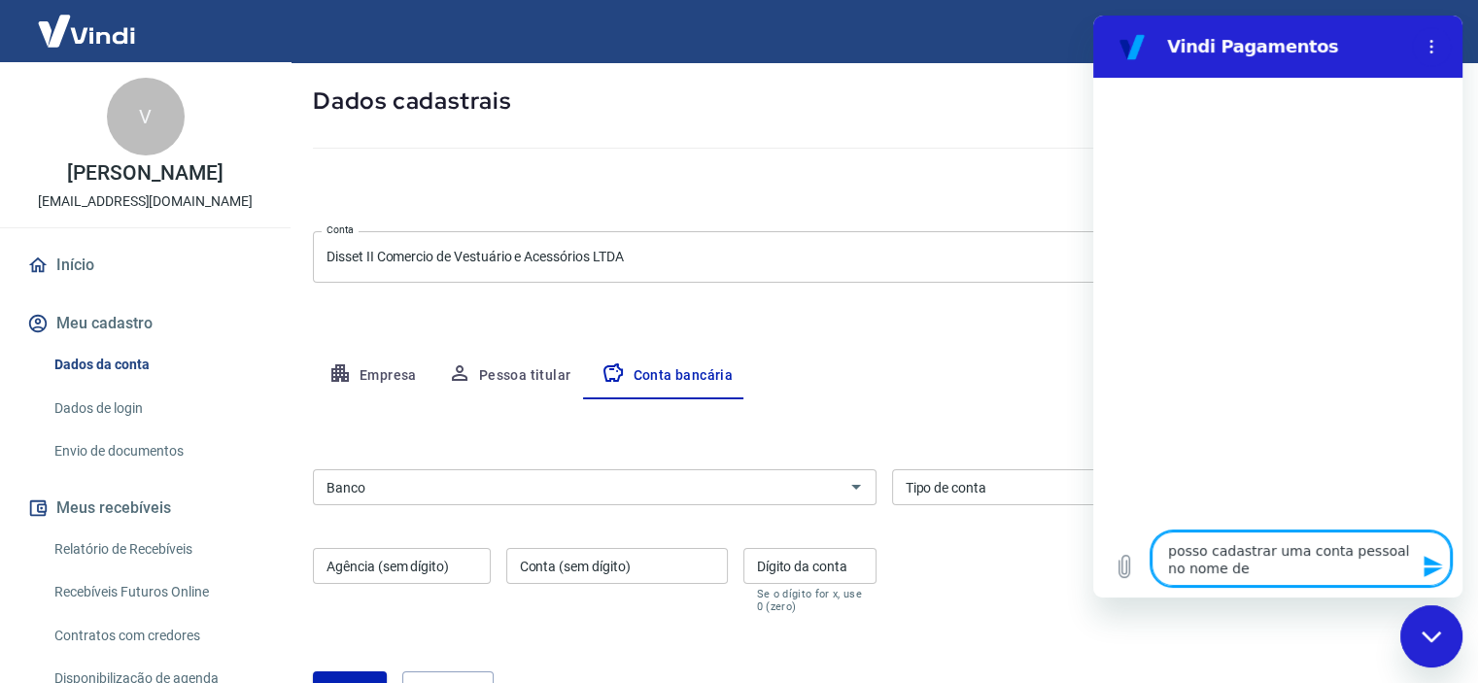
type textarea "posso cadastrar uma conta pessoal no nome de p"
type textarea "x"
type textarea "posso cadastrar uma conta pessoal no nome de pe"
type textarea "x"
type textarea "posso cadastrar uma conta pessoal no nome de pes"
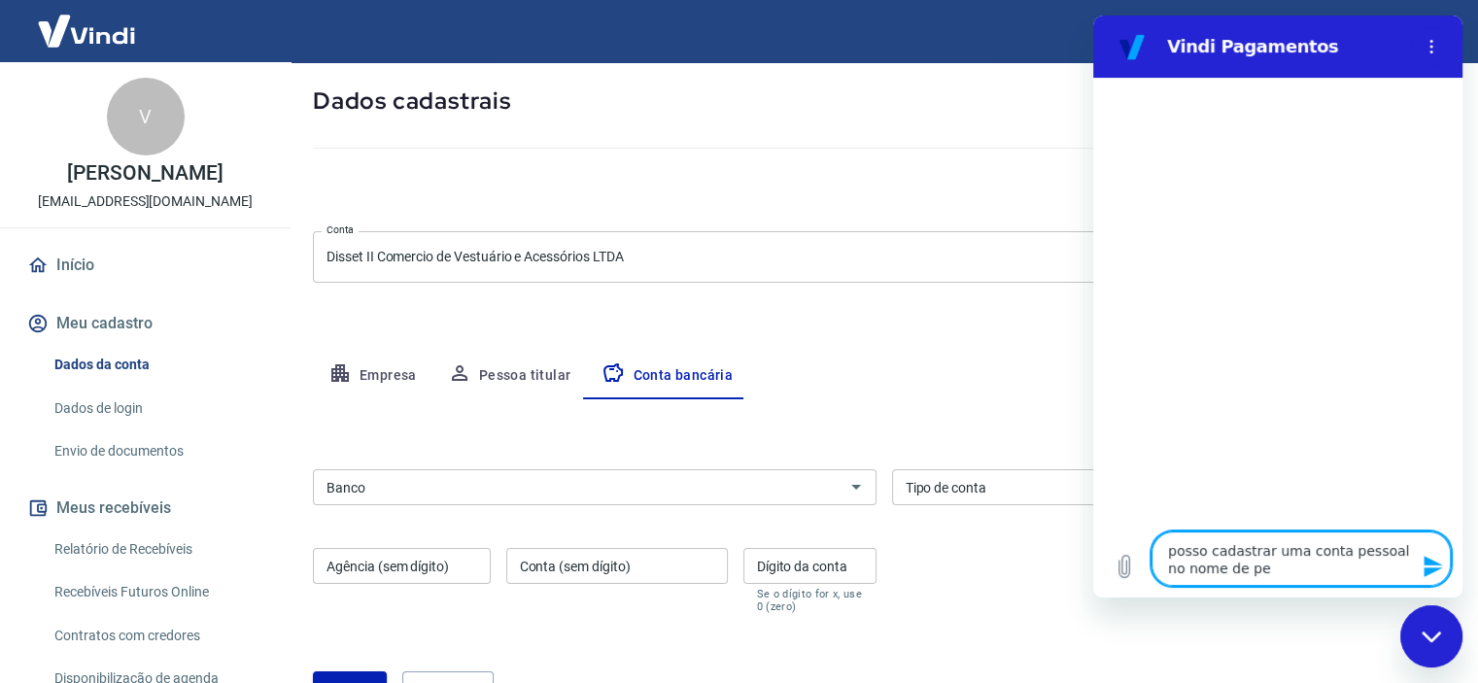
type textarea "x"
type textarea "posso cadastrar uma conta pessoal no nome de pess"
type textarea "x"
type textarea "posso cadastrar uma conta pessoal no nome de pessa"
type textarea "x"
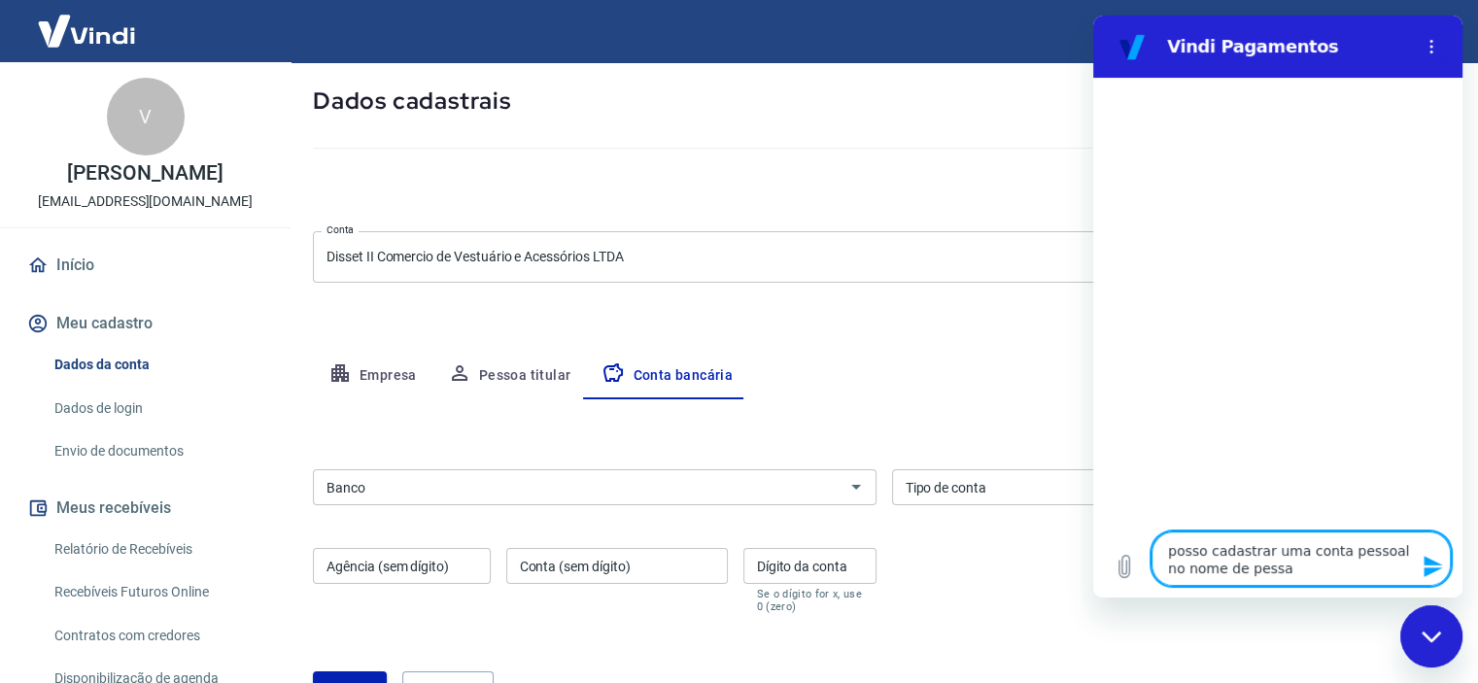
type textarea "posso cadastrar uma conta pessoal no nome de pess"
type textarea "x"
type textarea "posso cadastrar uma conta pessoal no nome de pesso"
type textarea "x"
type textarea "posso cadastrar uma conta pessoal no nome de pess"
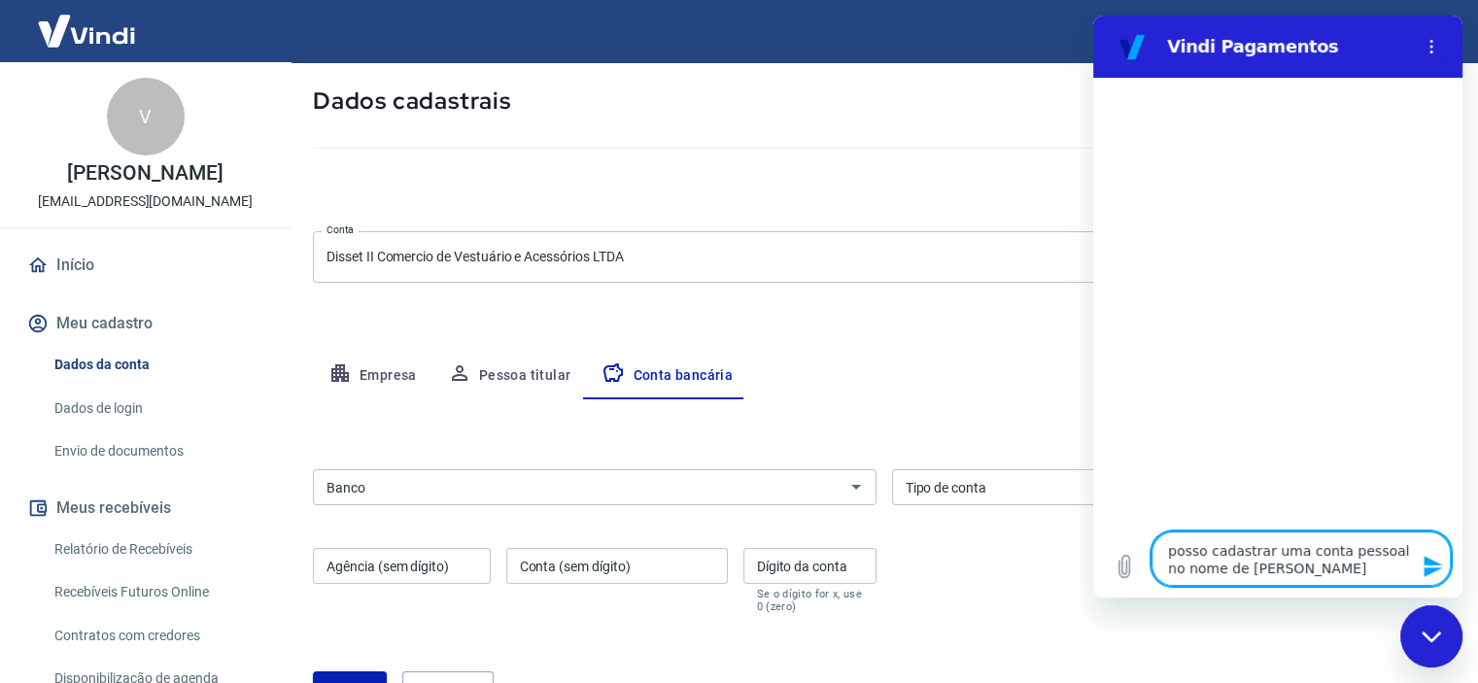
type textarea "x"
type textarea "posso cadastrar uma conta pessoal no nome de pes"
type textarea "x"
type textarea "posso cadastrar uma conta pessoal no nome de pe"
type textarea "x"
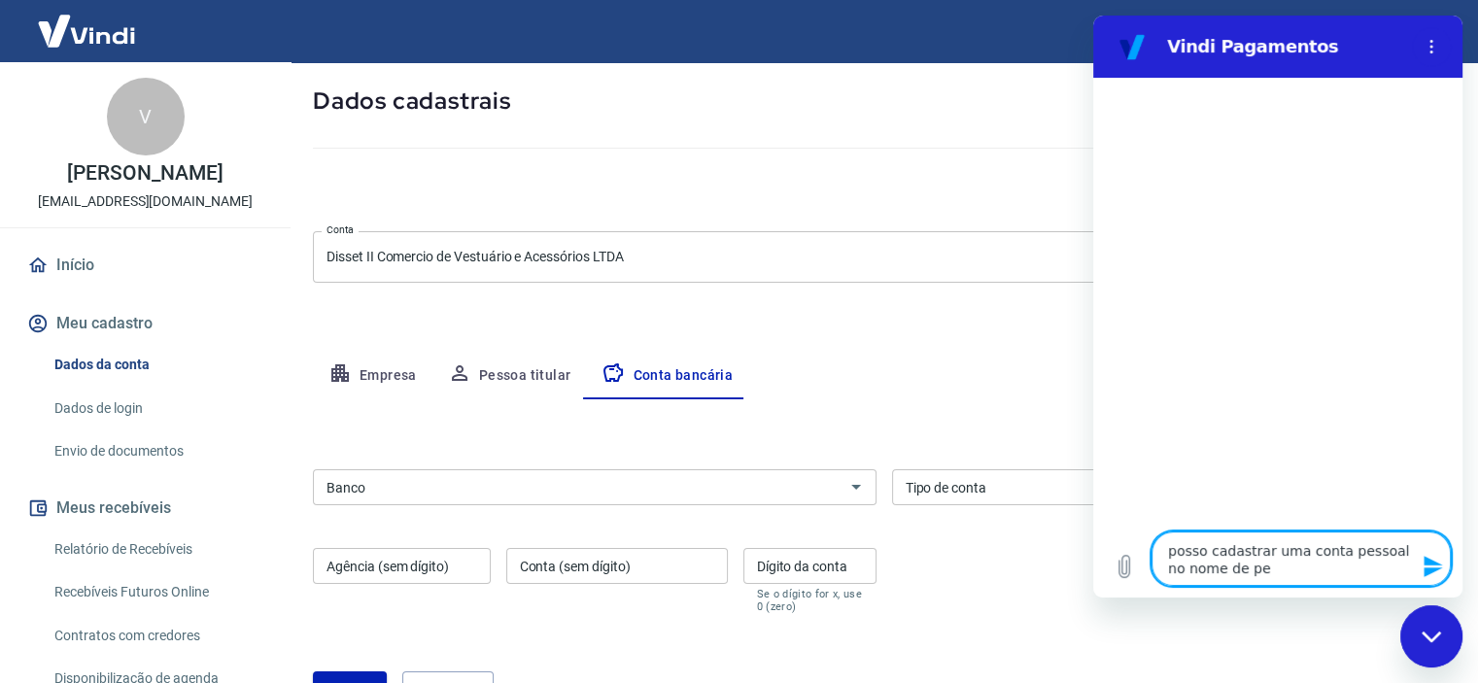
type textarea "posso cadastrar uma conta pessoal no nome de p"
type textarea "x"
type textarea "posso cadastrar uma conta pessoal no nome de"
type textarea "x"
type textarea "posso cadastrar uma conta pessoal no nome de"
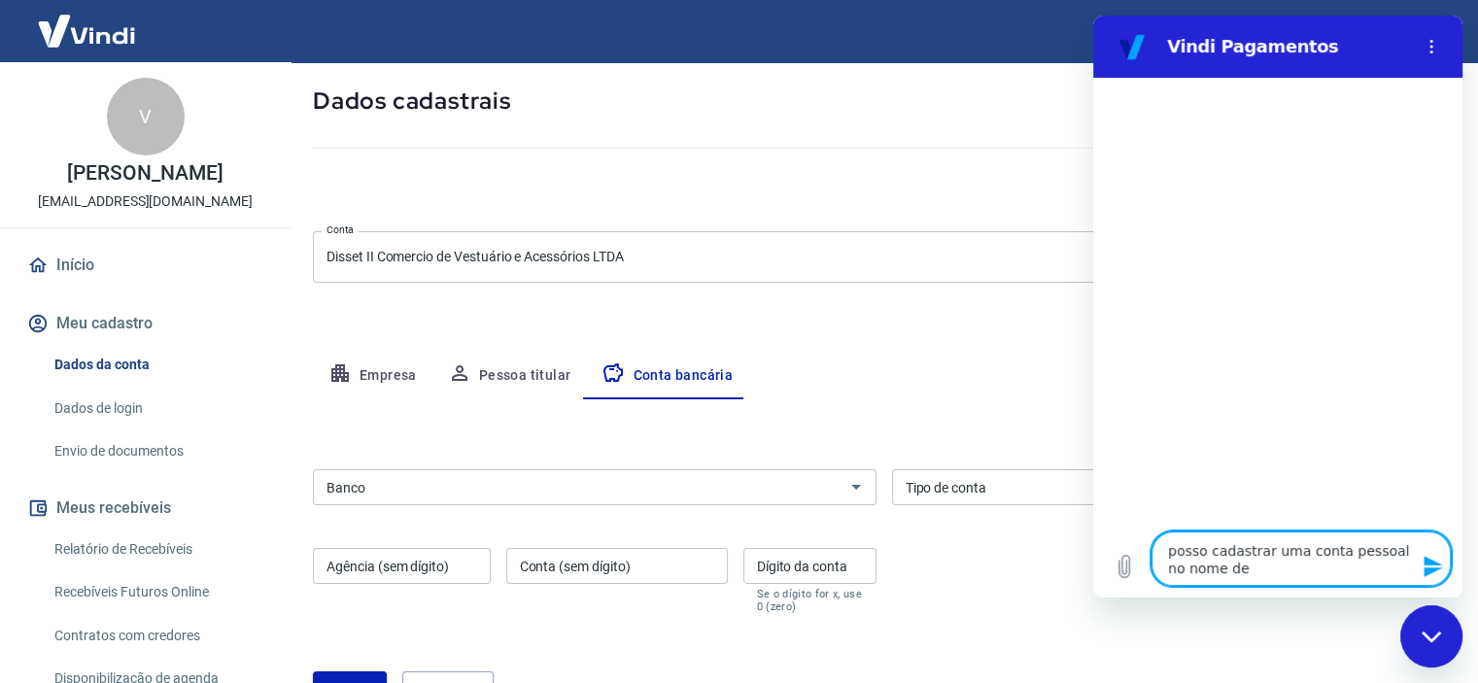
type textarea "x"
type textarea "posso cadastrar uma conta pessoal no nome d"
type textarea "x"
type textarea "posso cadastrar uma conta pessoal no nome"
type textarea "x"
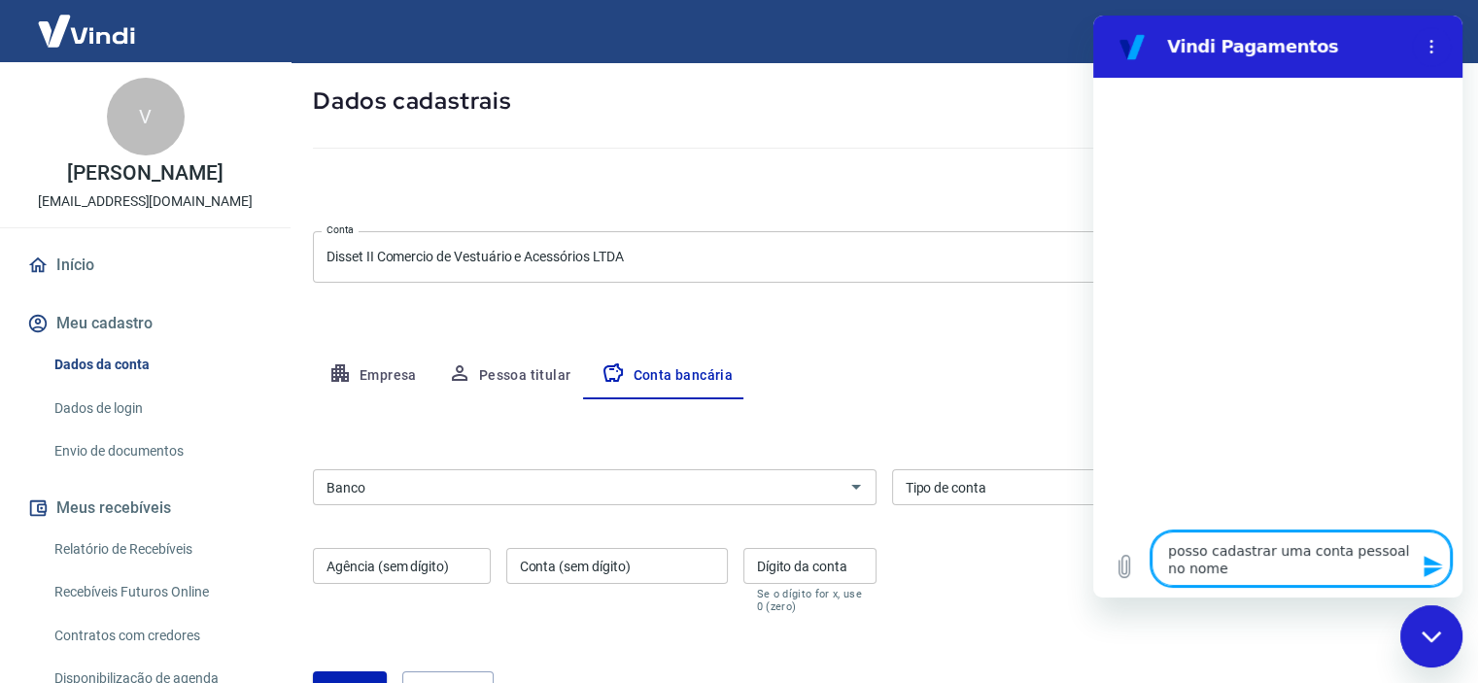
type textarea "posso cadastrar uma conta pessoal no nome d"
type textarea "x"
type textarea "posso cadastrar uma conta pessoal no nome do"
type textarea "x"
type textarea "posso cadastrar uma conta pessoal no nome do"
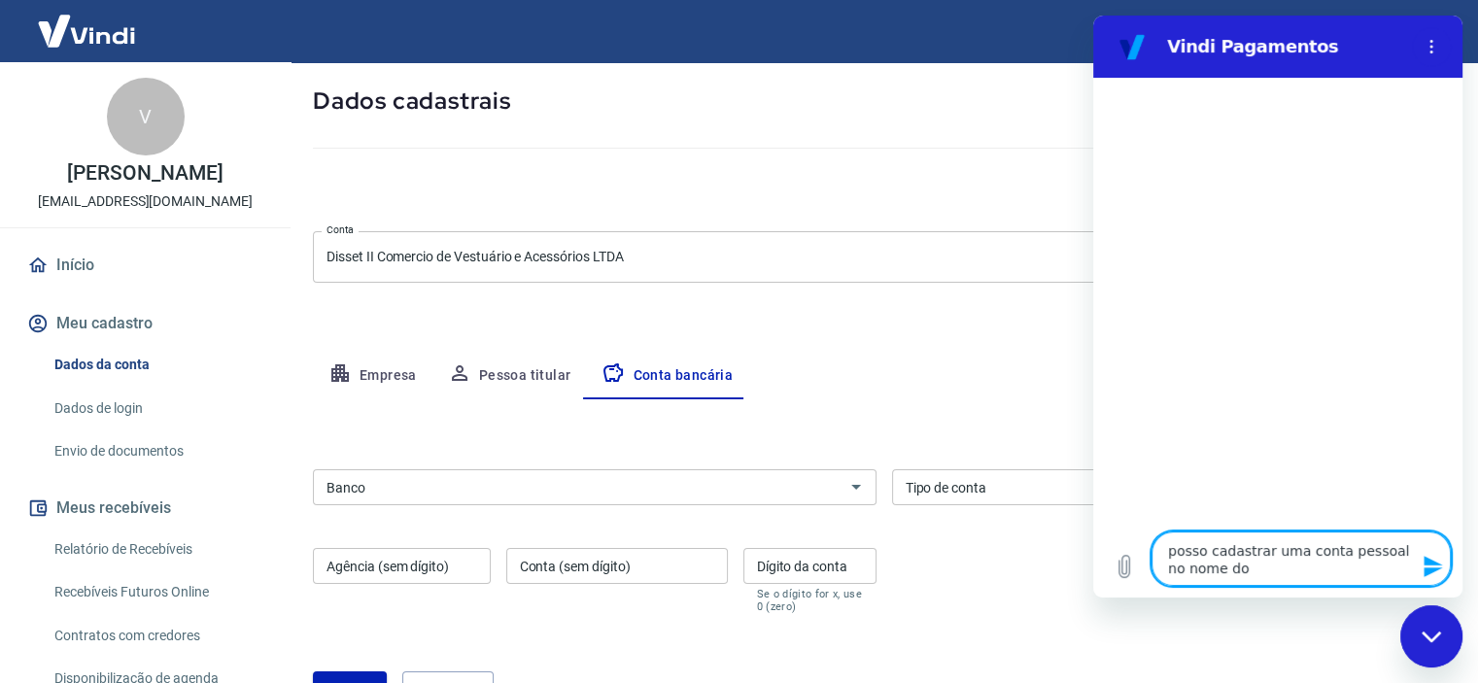
type textarea "x"
type textarea "posso cadastrar uma conta pessoal no nome do t"
type textarea "x"
type textarea "posso cadastrar uma conta pessoal no nome do ti"
type textarea "x"
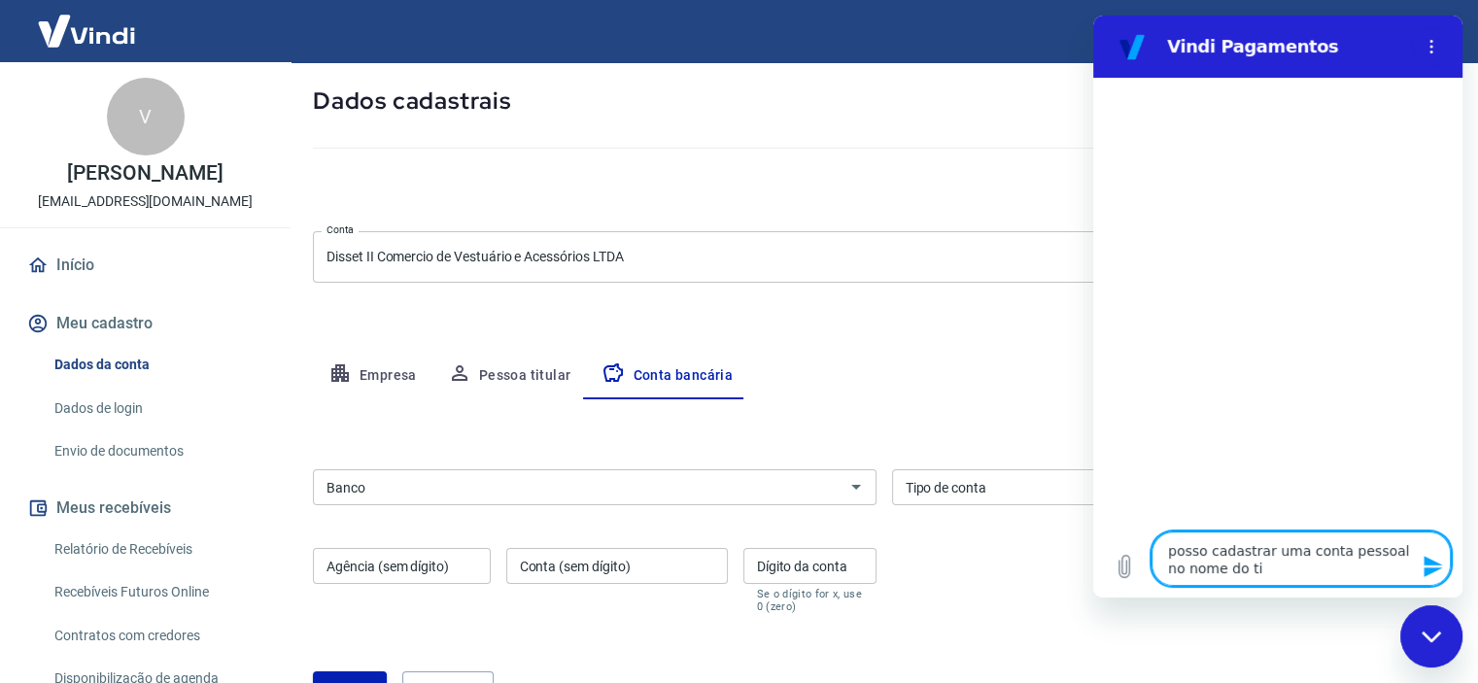
type textarea "posso cadastrar uma conta pessoal no nome do tit"
type textarea "x"
type textarea "posso cadastrar uma conta pessoal no nome do titu"
type textarea "x"
type textarea "posso cadastrar uma conta pessoal no nome do titul"
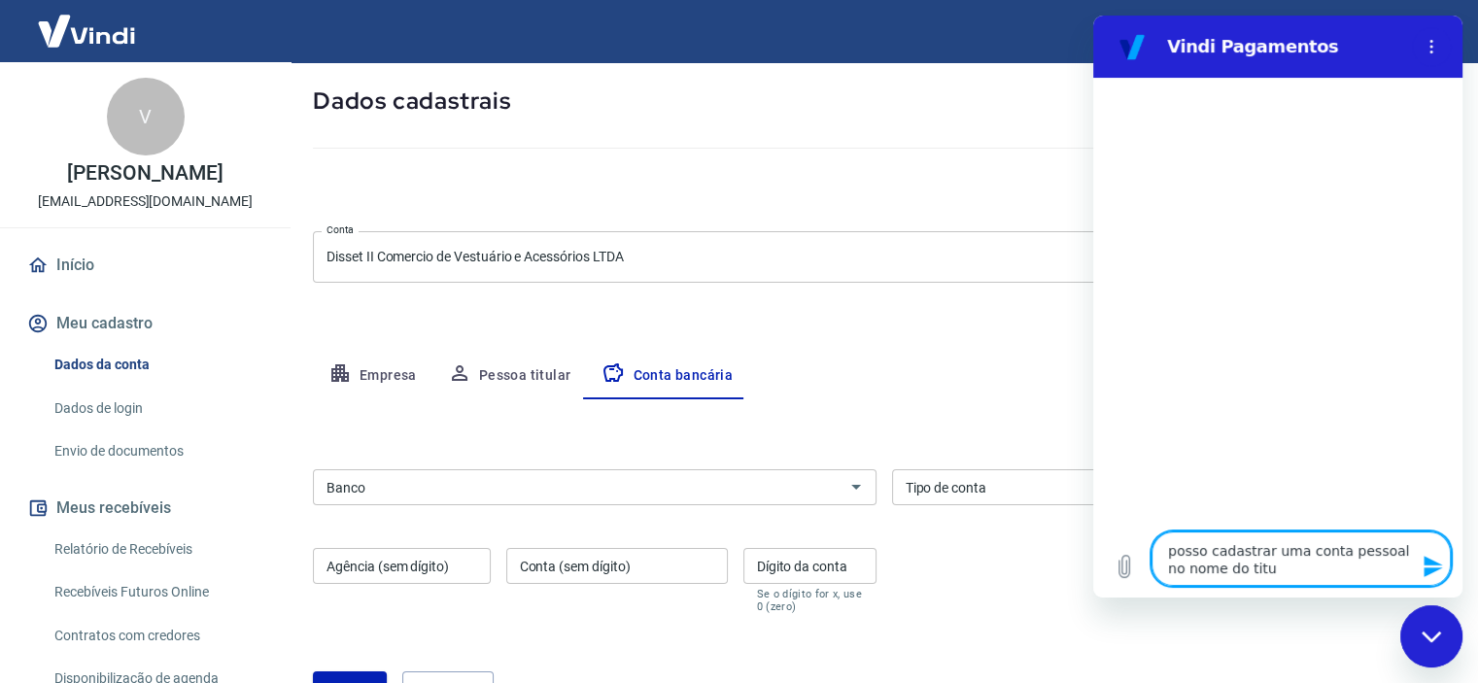
type textarea "x"
type textarea "posso cadastrar uma conta pessoal no nome do titula"
type textarea "x"
type textarea "posso cadastrar uma conta pessoal no nome do titular"
type textarea "x"
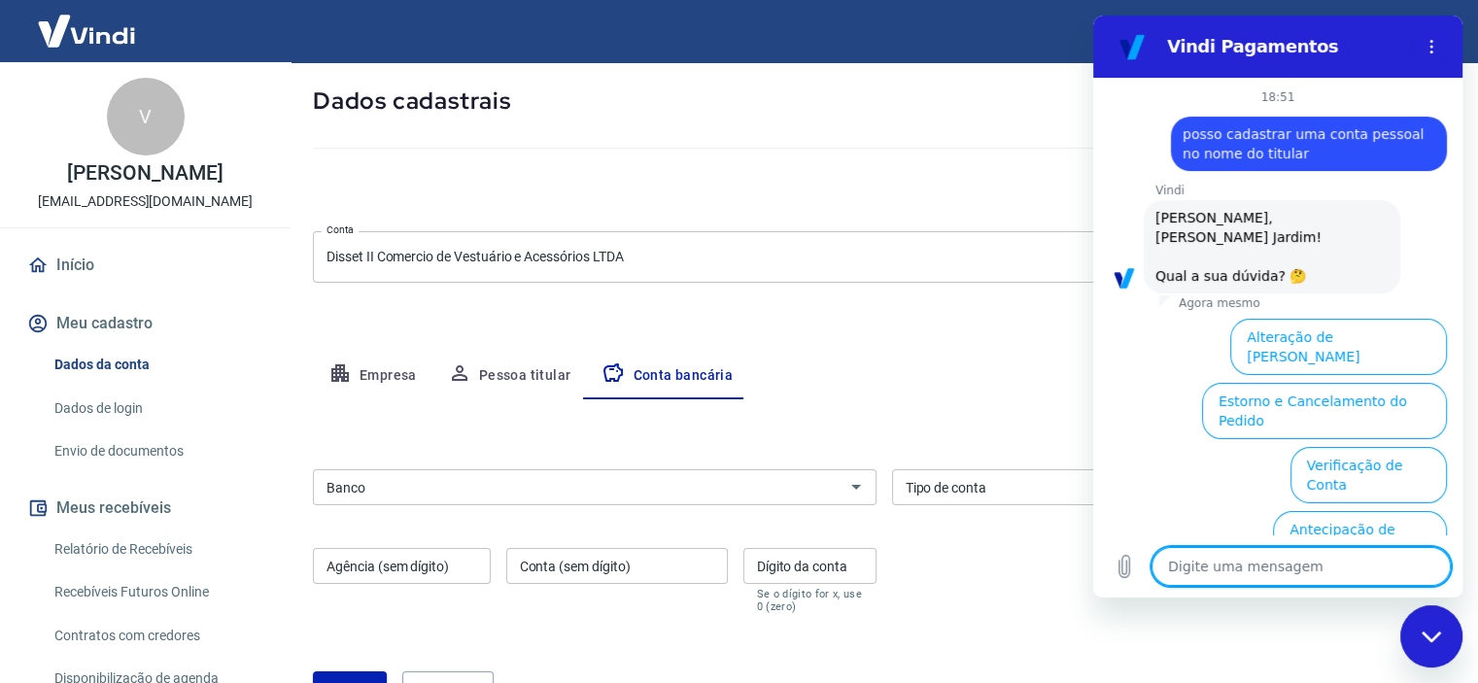
scroll to position [159, 0]
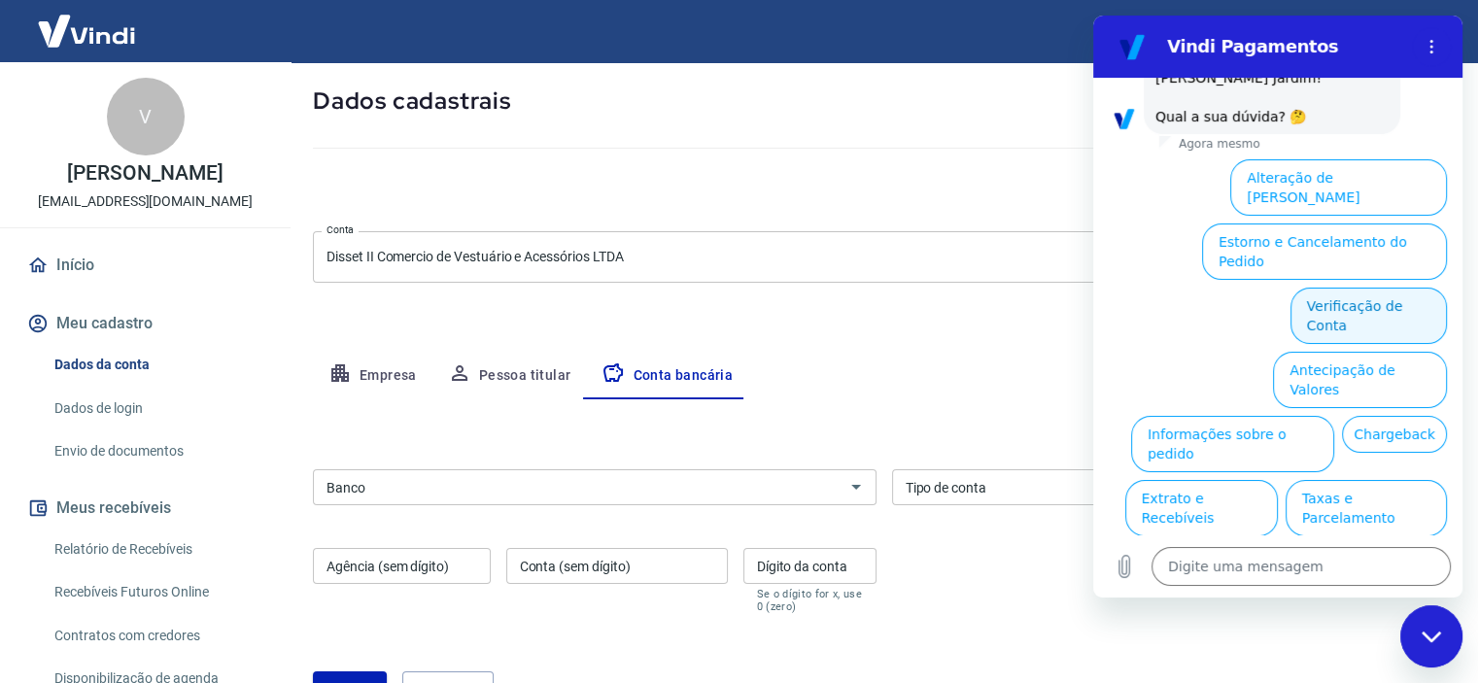
click at [1326, 288] on button "Verificação de Conta" at bounding box center [1369, 316] width 156 height 56
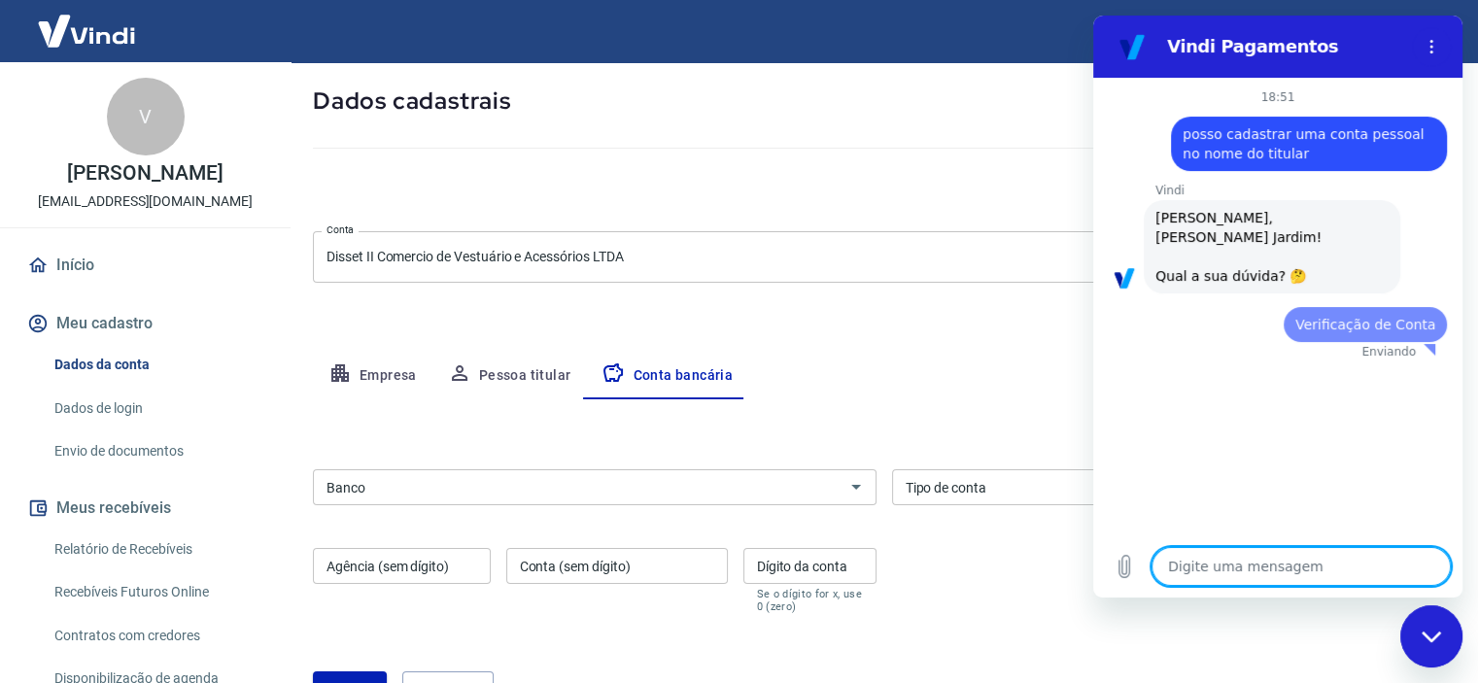
scroll to position [0, 0]
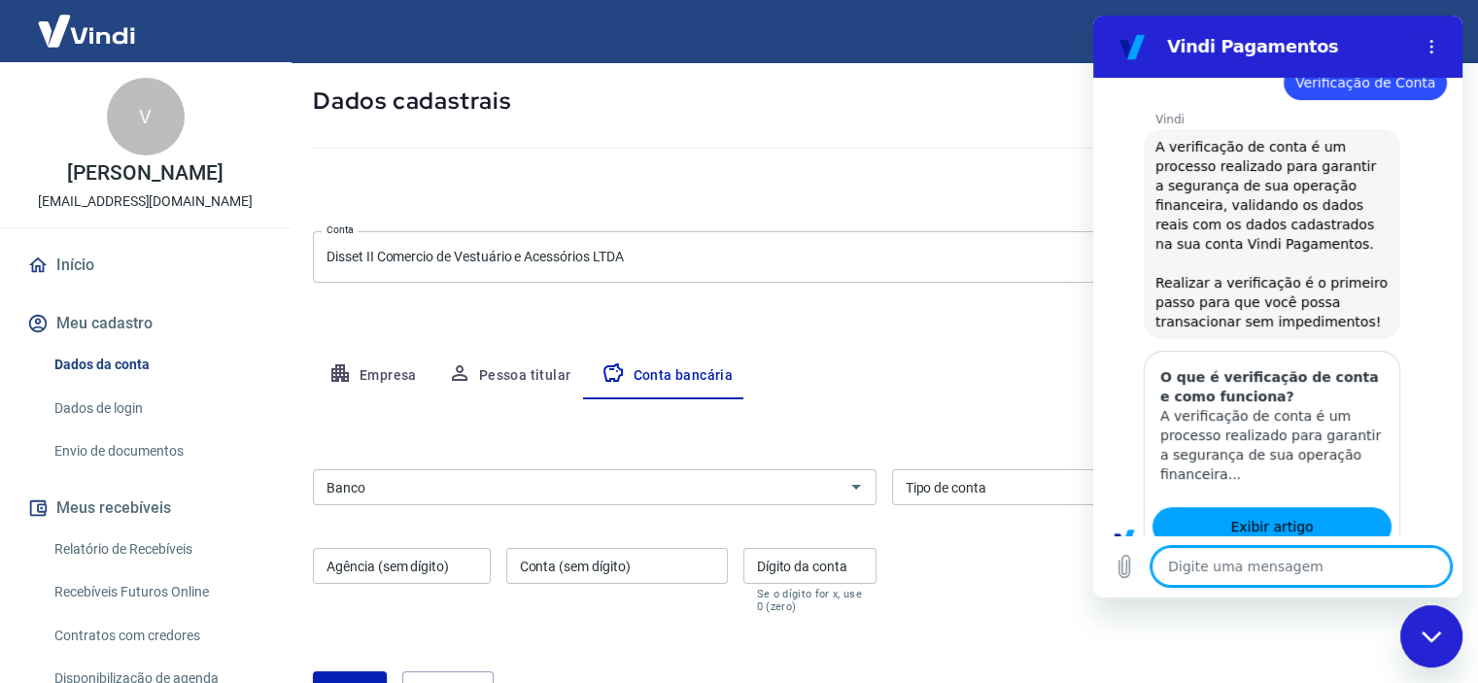
type textarea "x"
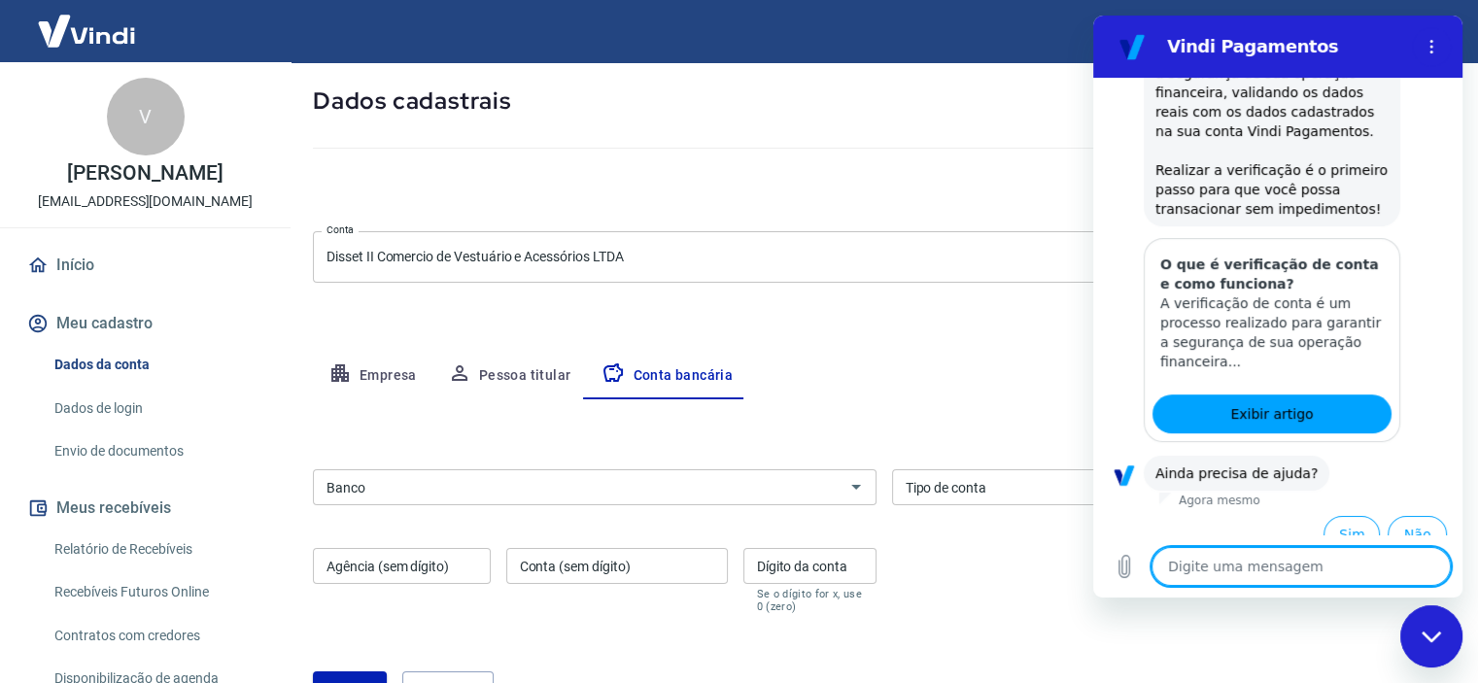
scroll to position [354, 0]
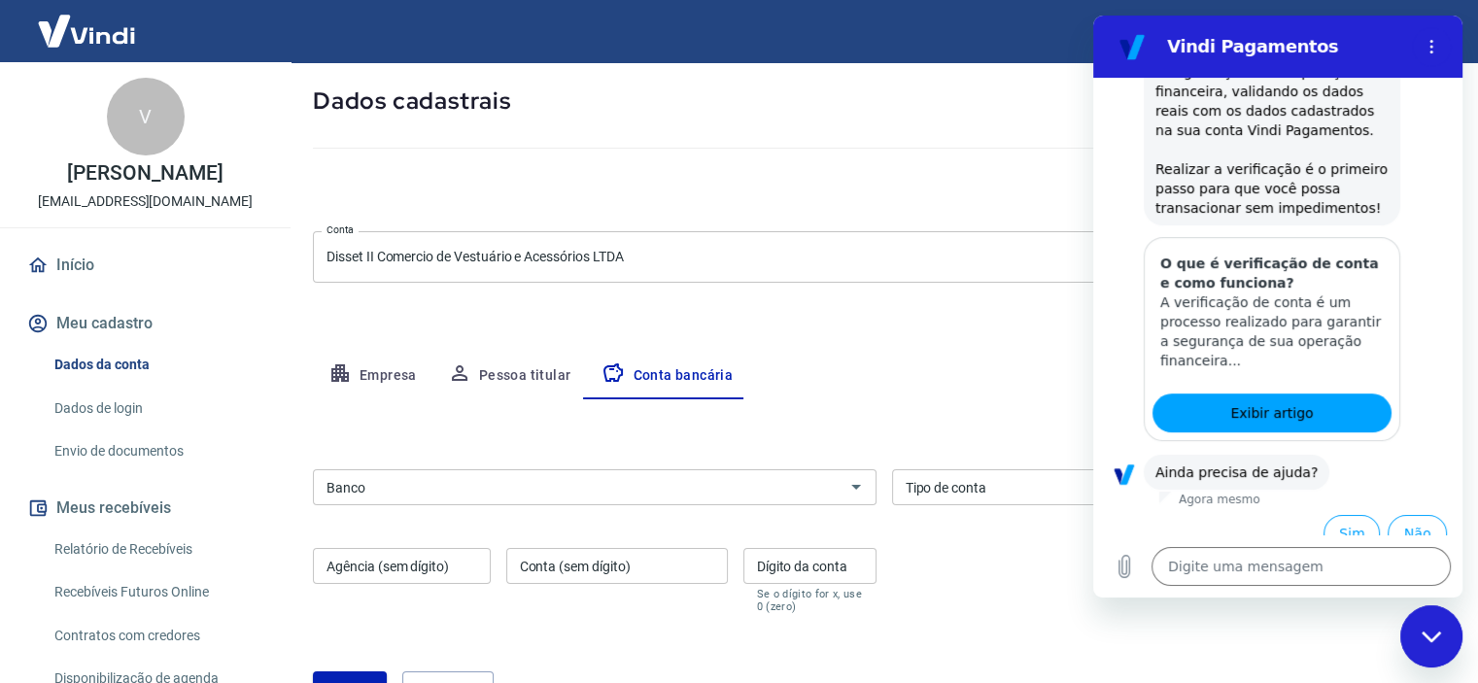
drag, startPoint x: 1444, startPoint y: 356, endPoint x: 1447, endPoint y: 344, distance: 12.0
drag, startPoint x: 354, startPoint y: 328, endPoint x: 858, endPoint y: 386, distance: 507.6
click at [858, 386] on div "Empresa Pessoa titular Conta bancária" at bounding box center [884, 376] width 1142 height 47
click at [634, 502] on div "Banco" at bounding box center [595, 487] width 564 height 36
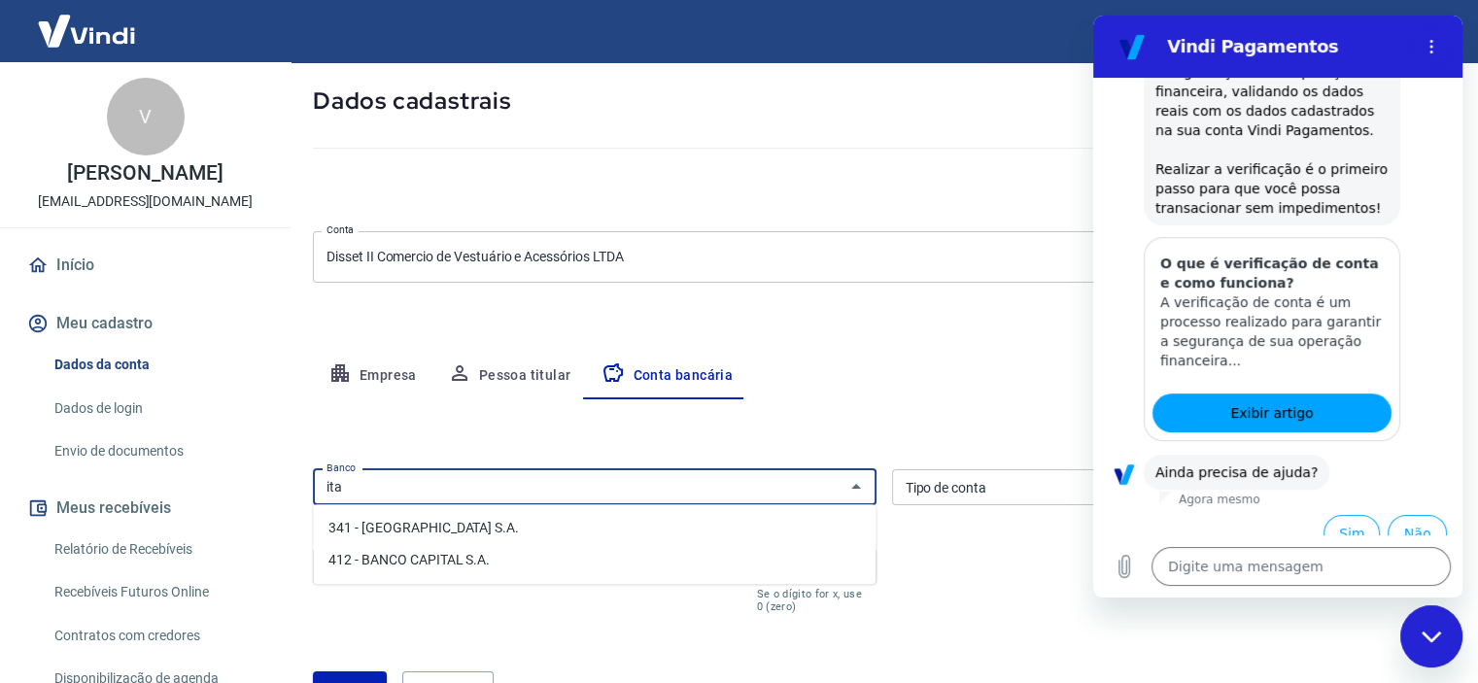
click at [451, 521] on li "341 - [GEOGRAPHIC_DATA] S.A." at bounding box center [594, 528] width 563 height 32
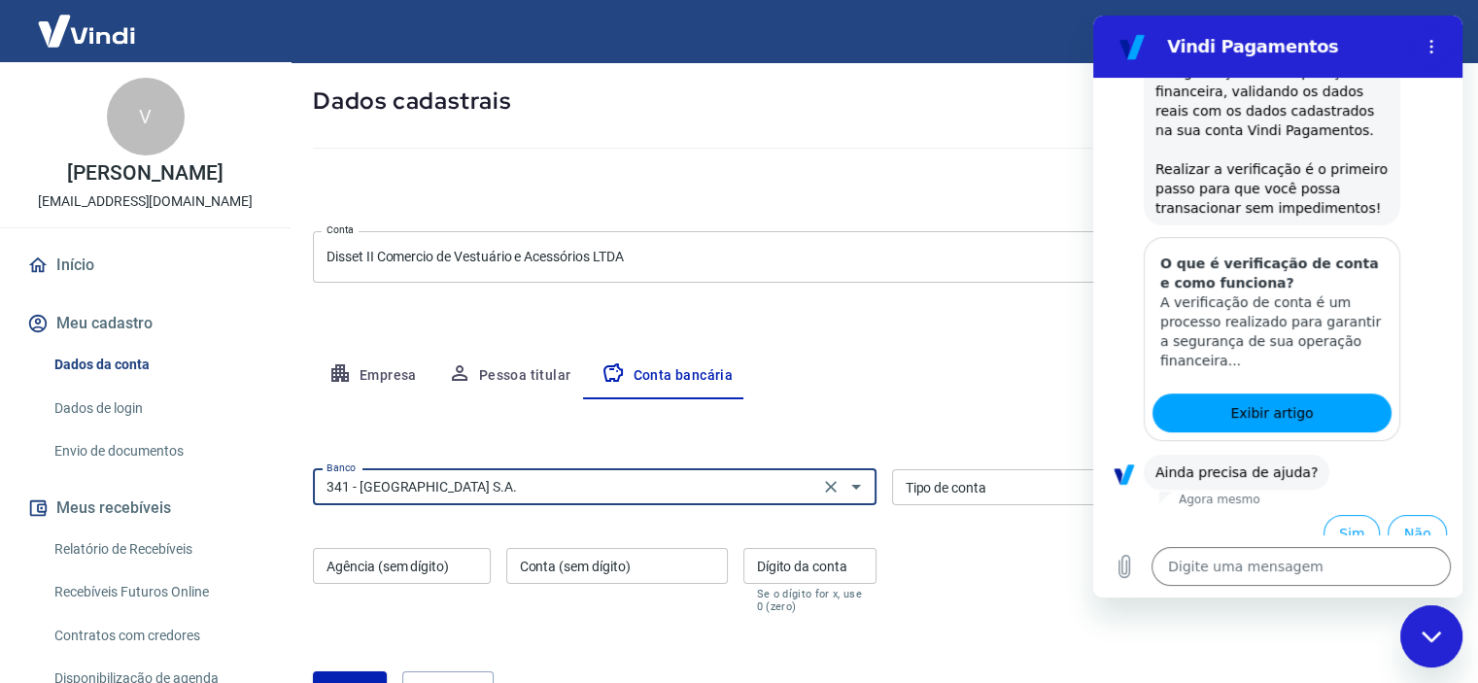
type input "341 - [GEOGRAPHIC_DATA] S.A."
click at [975, 485] on select "Conta Corrente Conta Poupança" at bounding box center [1174, 487] width 564 height 36
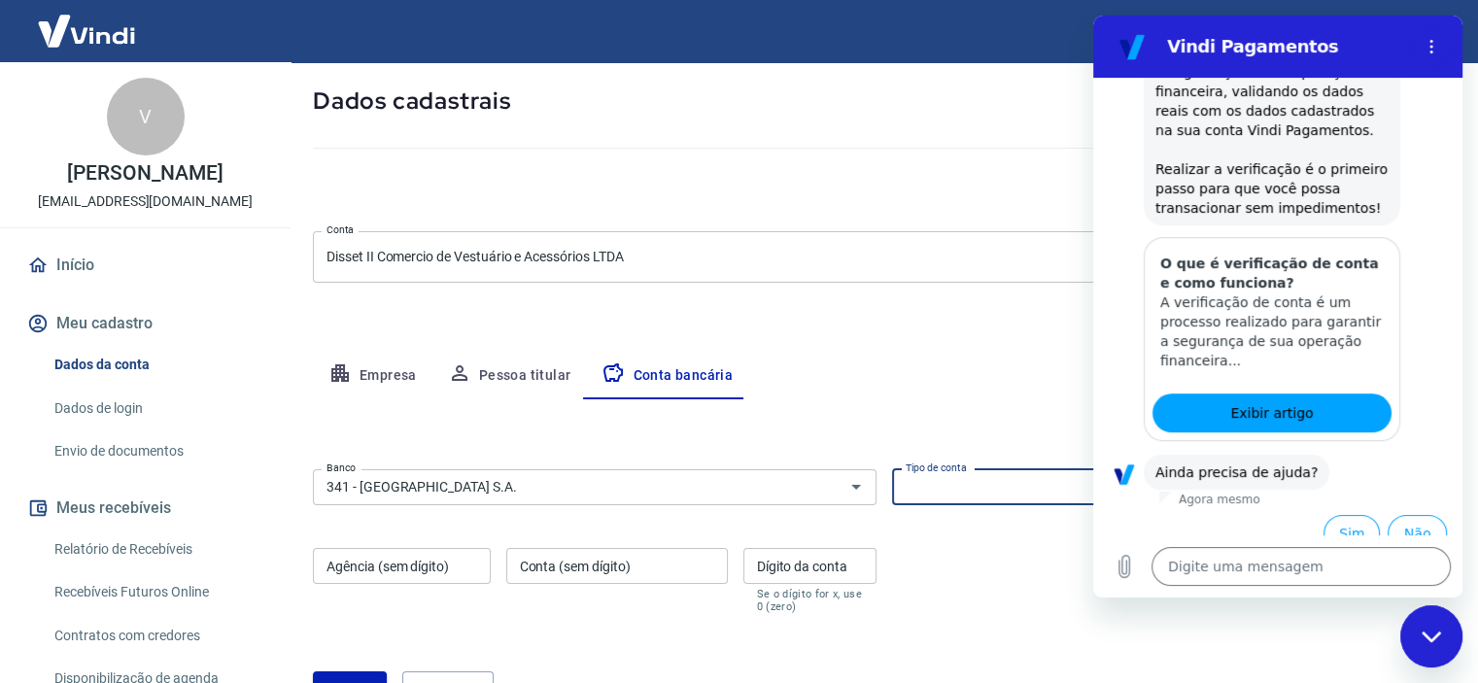
select select "1"
click at [892, 469] on select "Conta Corrente Conta Poupança" at bounding box center [1174, 487] width 564 height 36
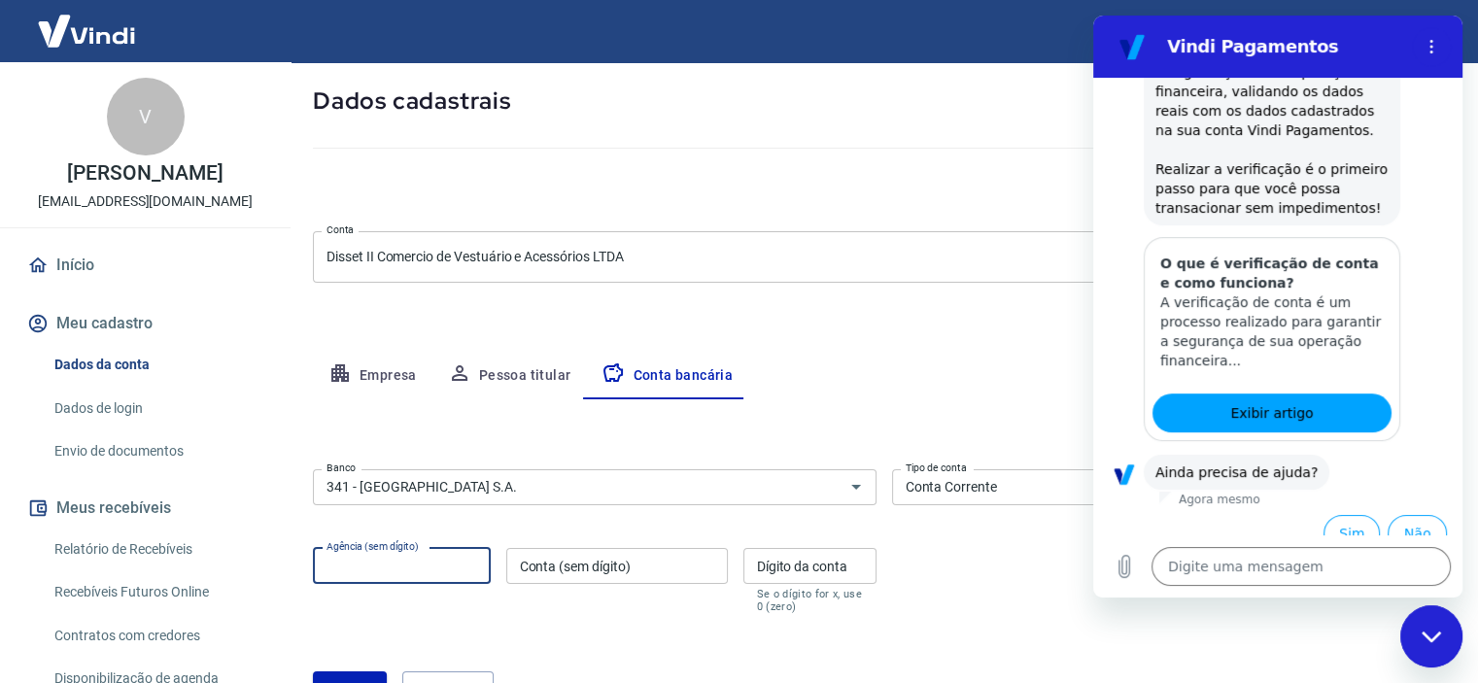
click at [363, 578] on input "Agência (sem dígito)" at bounding box center [402, 566] width 178 height 36
type input "9643"
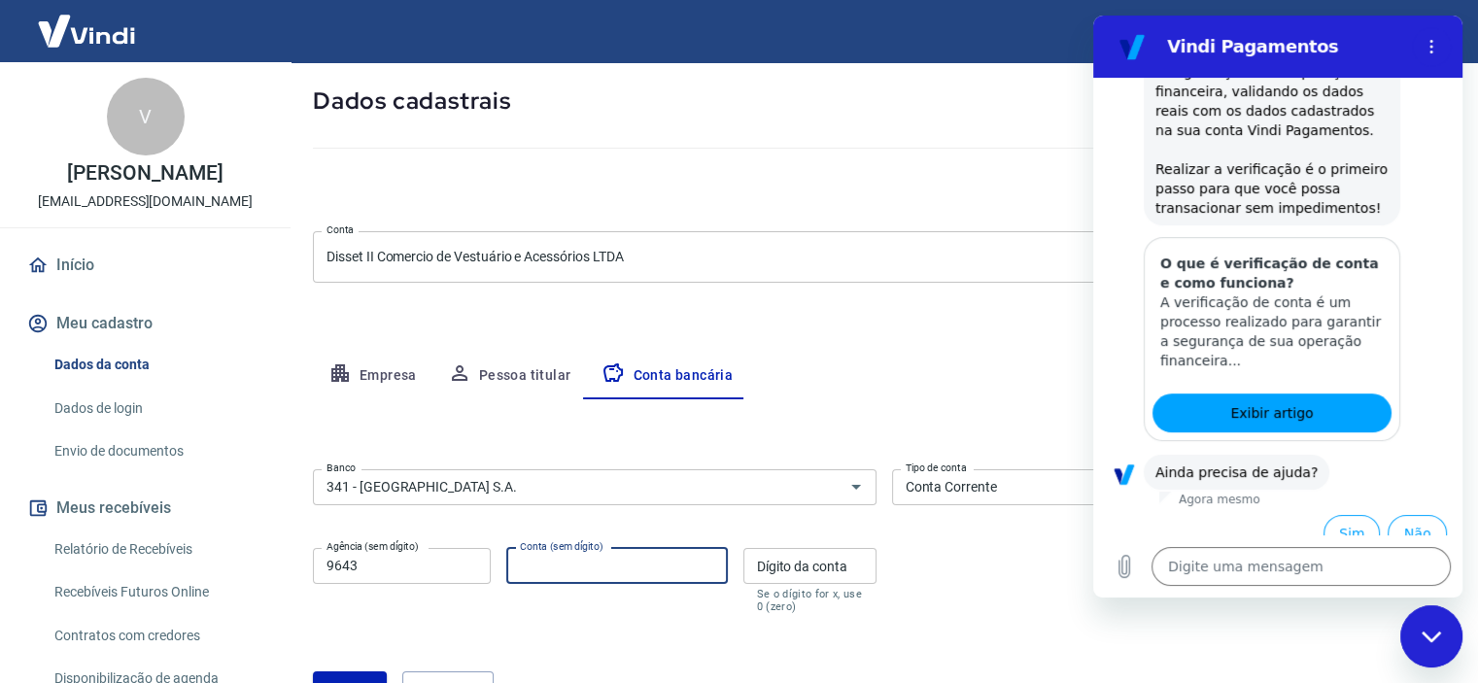
click at [534, 575] on input "Conta (sem dígito)" at bounding box center [617, 566] width 222 height 36
type input "37383"
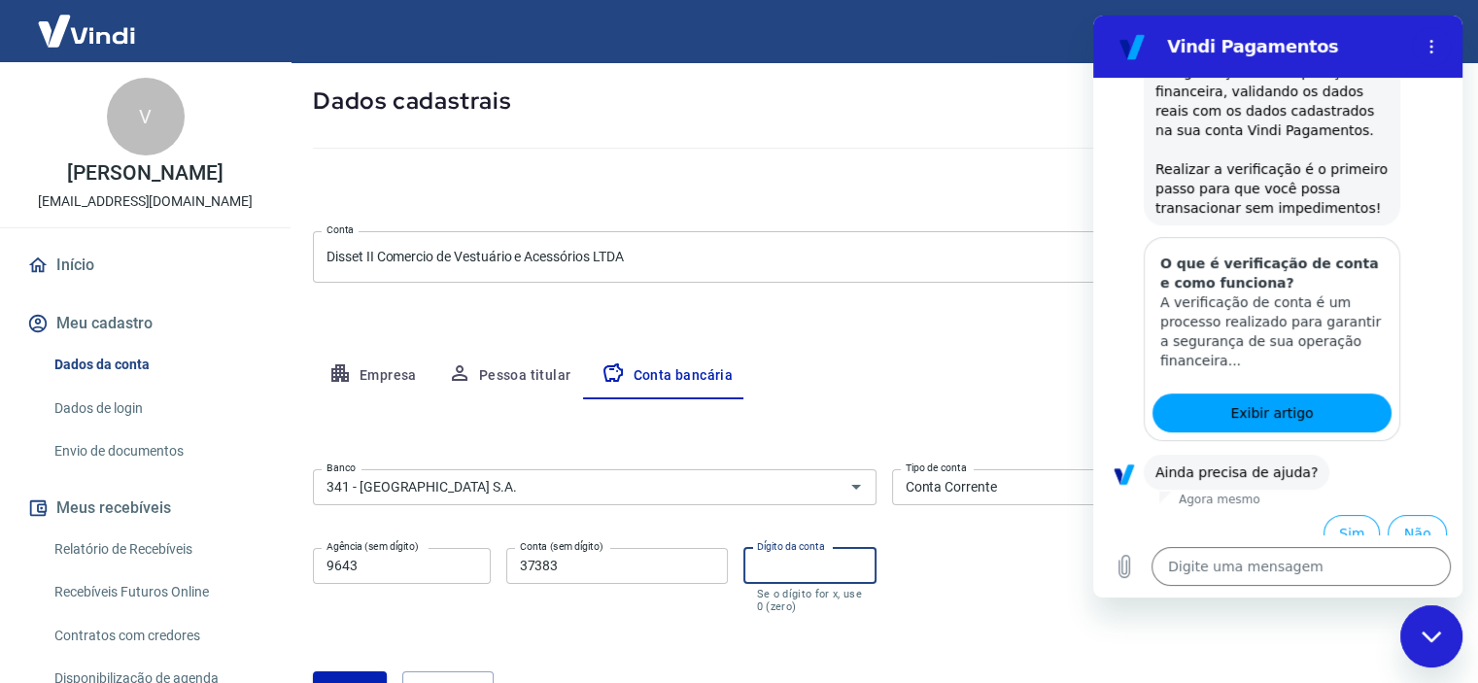
click at [805, 559] on input "Dígito da conta" at bounding box center [809, 566] width 133 height 36
type input "1"
click at [1435, 625] on div "Fechar janela de mensagens" at bounding box center [1431, 636] width 58 height 58
type textarea "x"
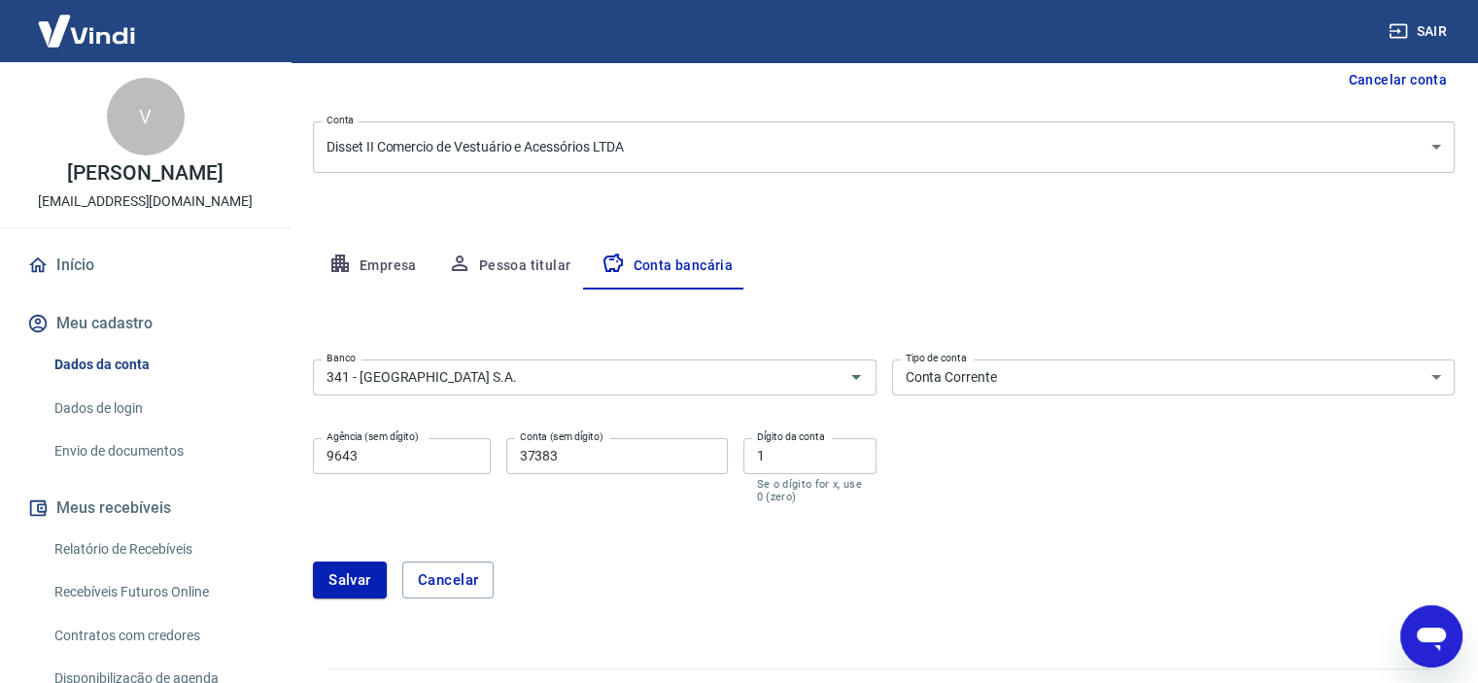
scroll to position [237, 0]
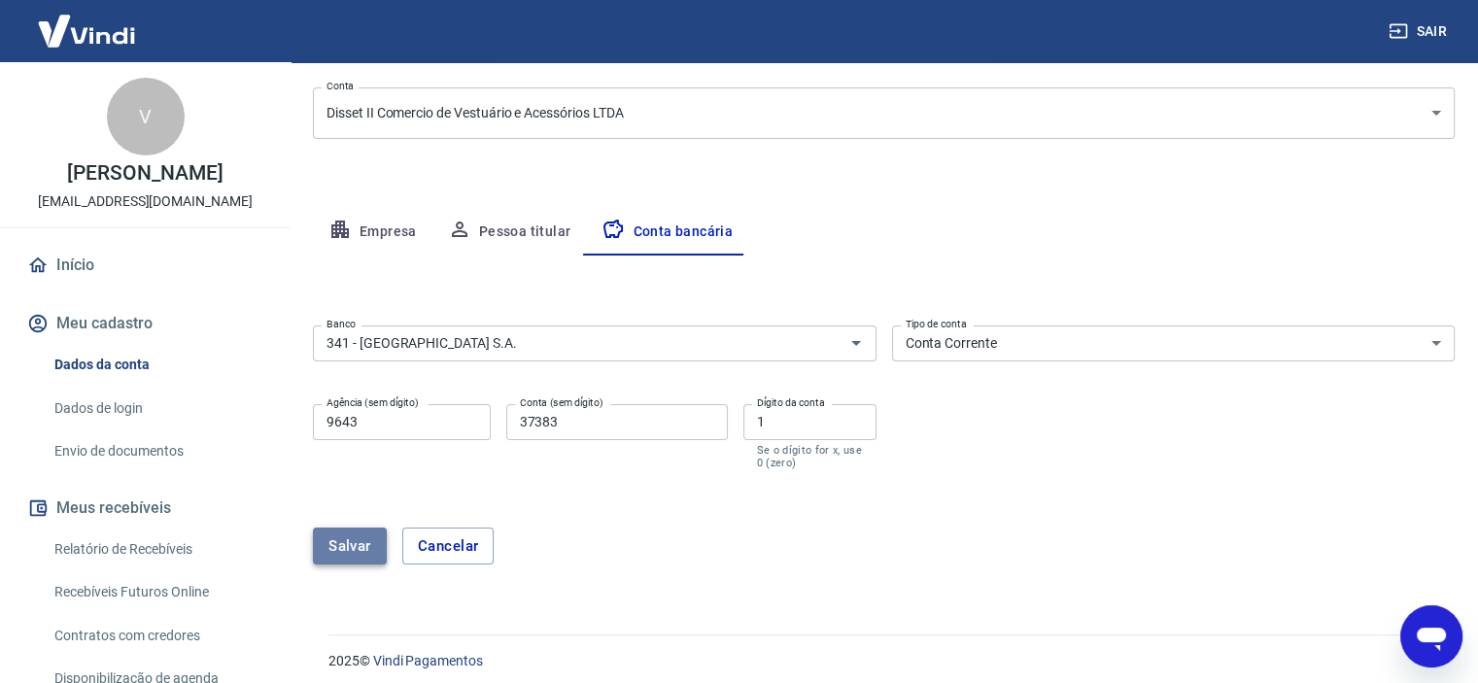
click at [358, 546] on button "Salvar" at bounding box center [350, 546] width 74 height 37
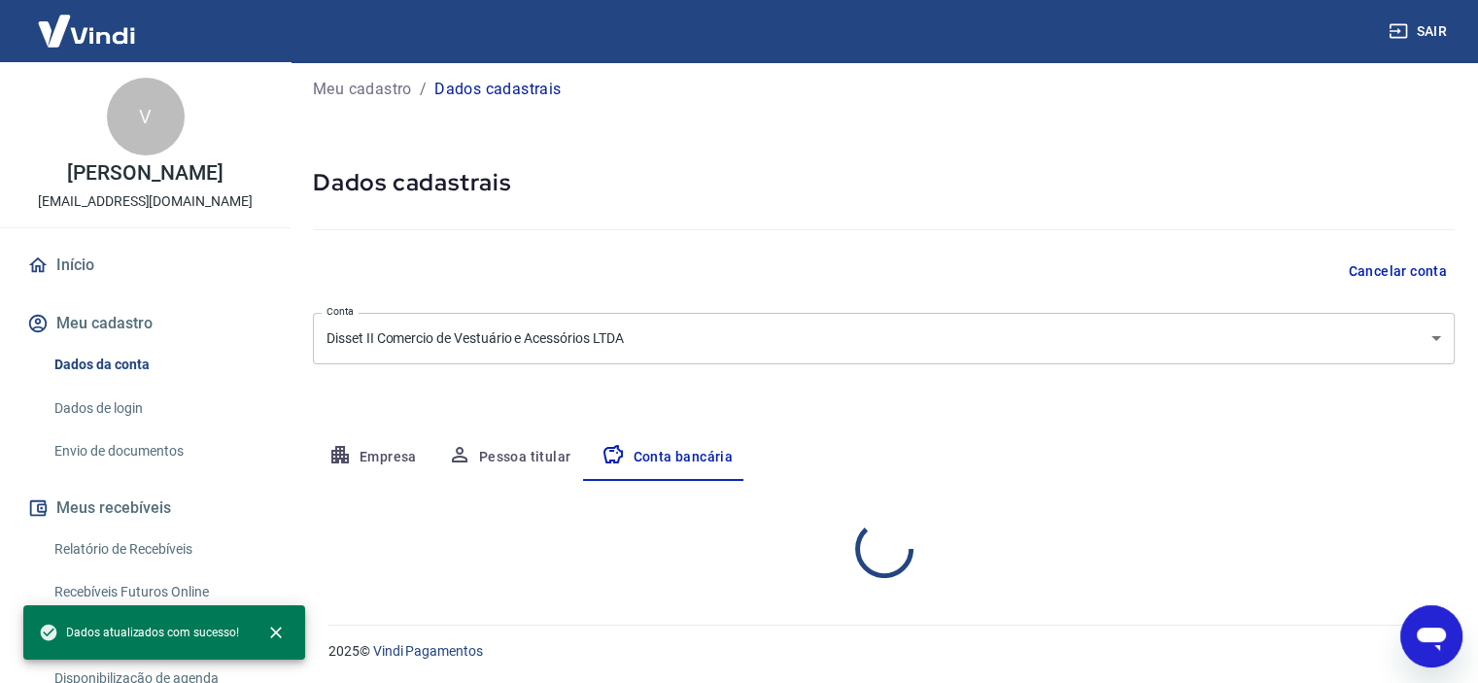
select select "1"
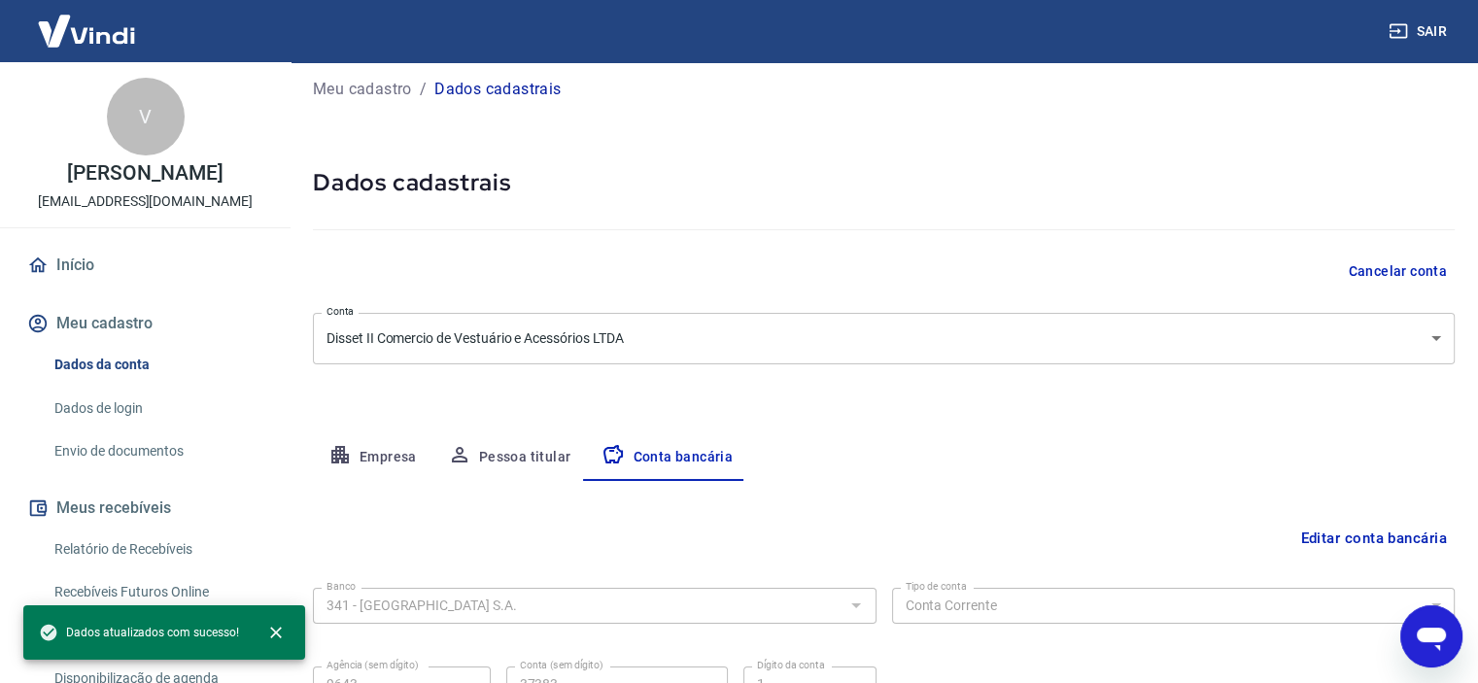
scroll to position [201, 0]
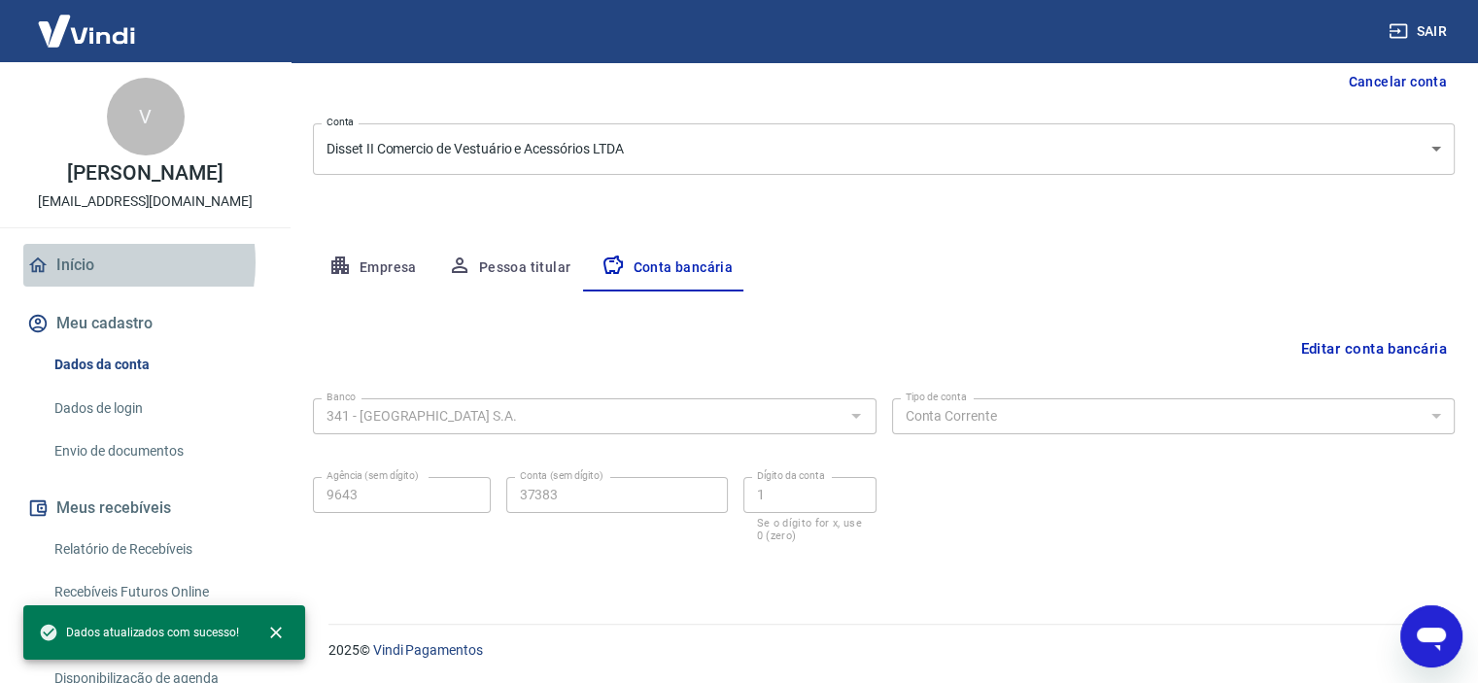
click at [91, 262] on link "Início" at bounding box center [145, 265] width 244 height 43
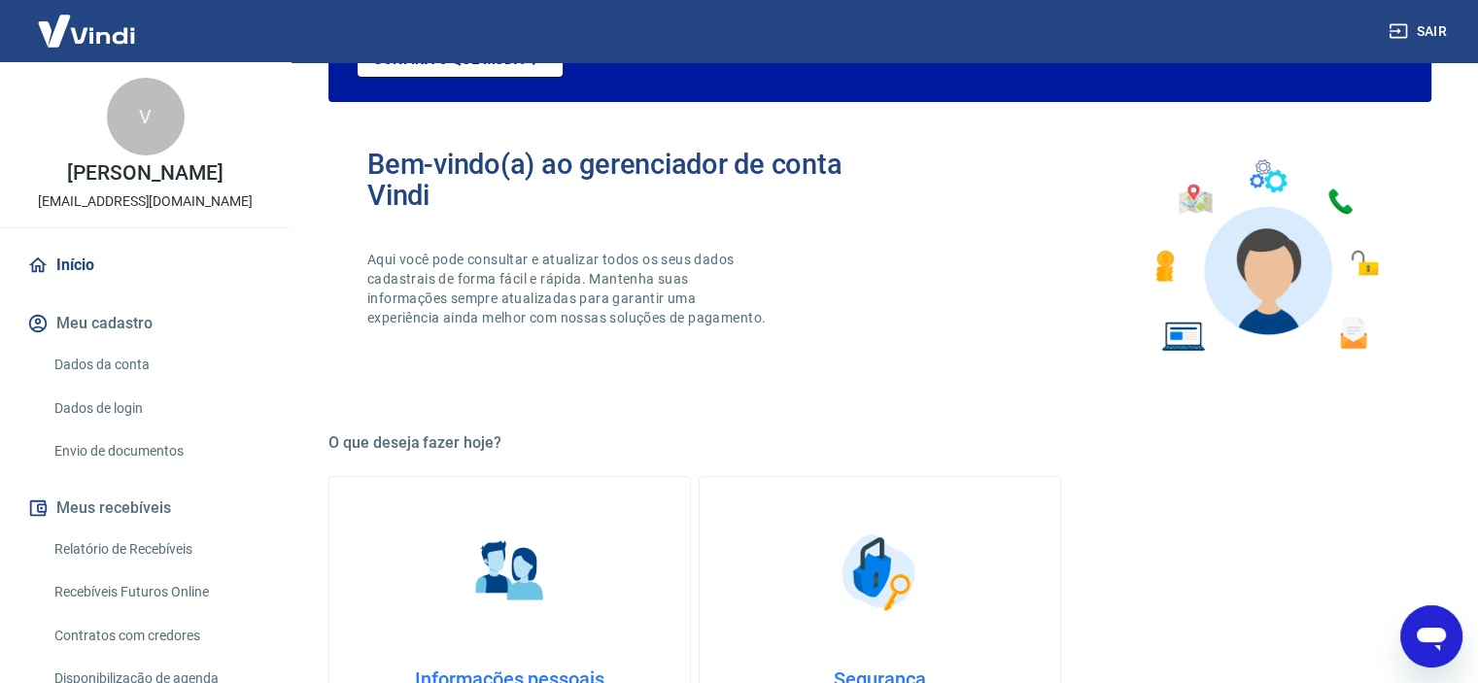
scroll to position [1052, 0]
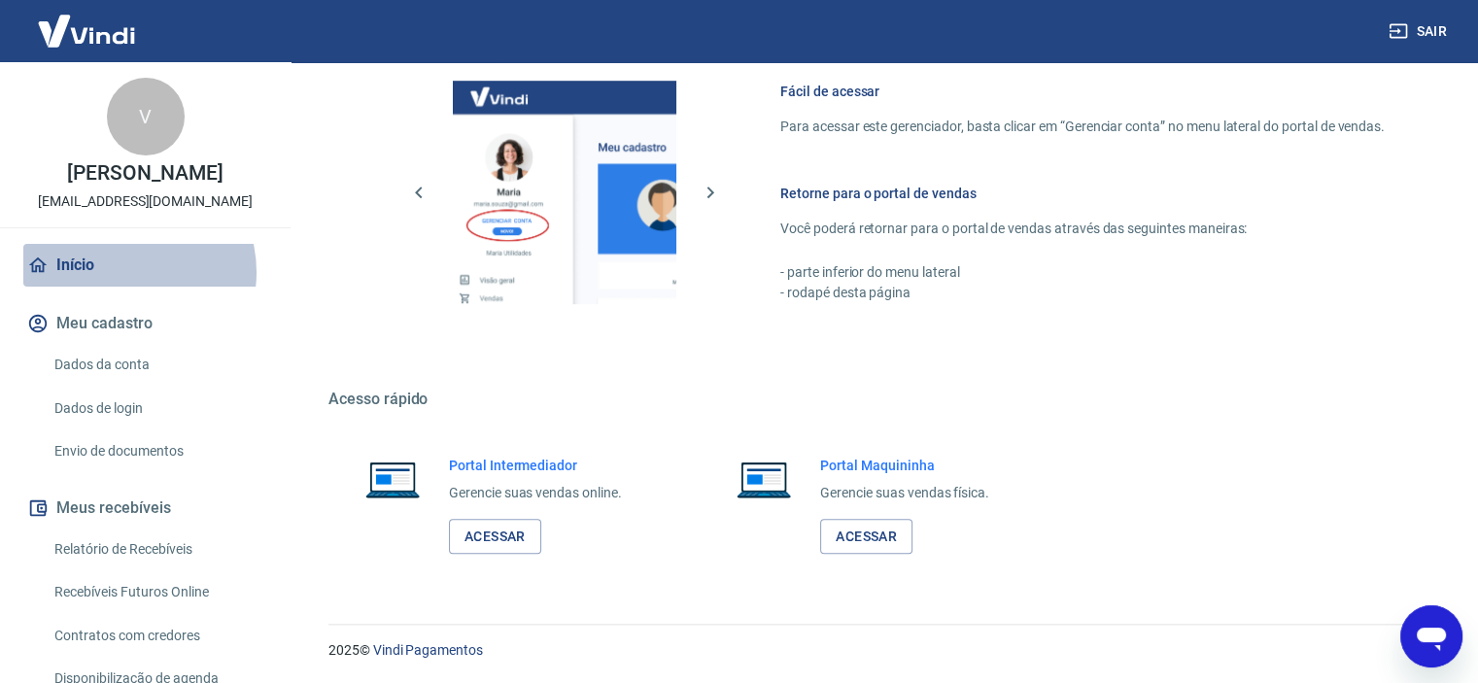
click at [124, 272] on link "Início" at bounding box center [145, 265] width 244 height 43
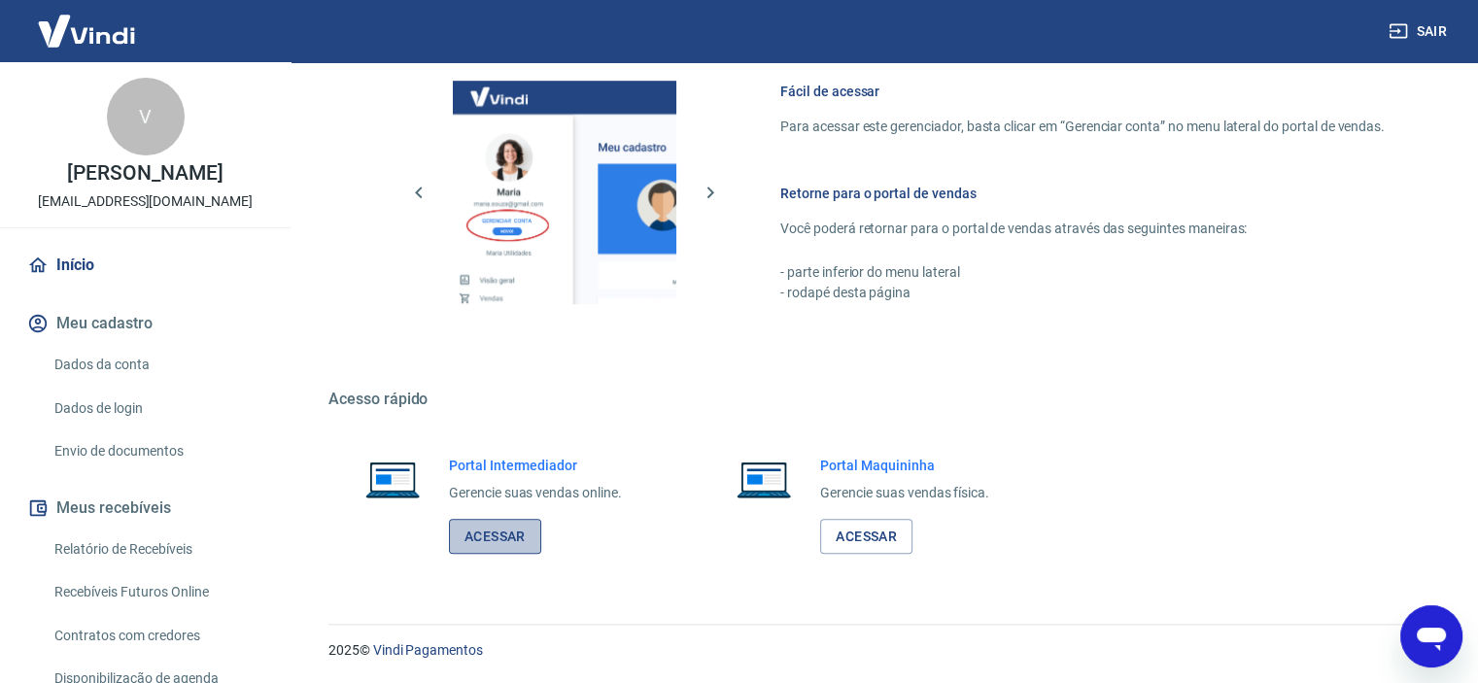
click at [505, 530] on link "Acessar" at bounding box center [495, 537] width 92 height 36
click at [504, 546] on link "Acessar" at bounding box center [495, 537] width 92 height 36
click at [501, 546] on link "Acessar" at bounding box center [495, 537] width 92 height 36
type textarea "x"
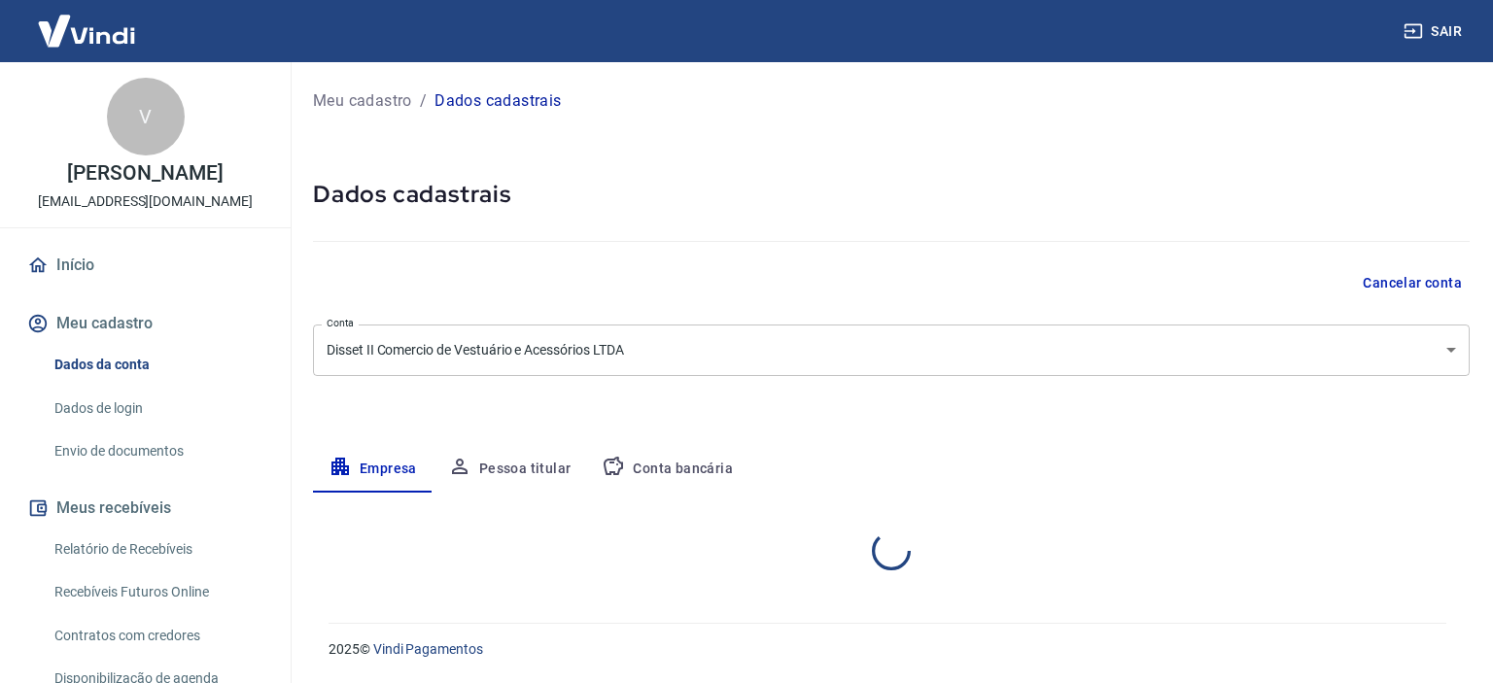
select select "SP"
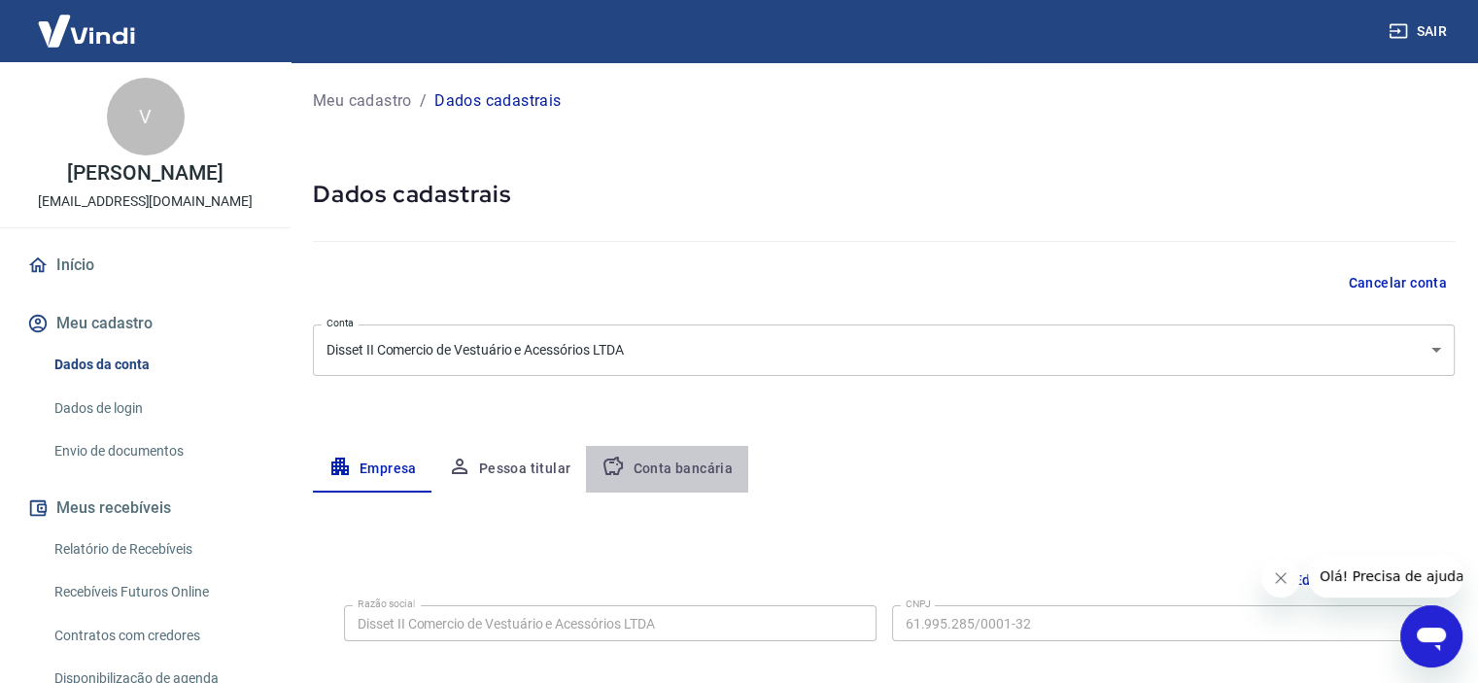
click at [709, 472] on button "Conta bancária" at bounding box center [667, 469] width 162 height 47
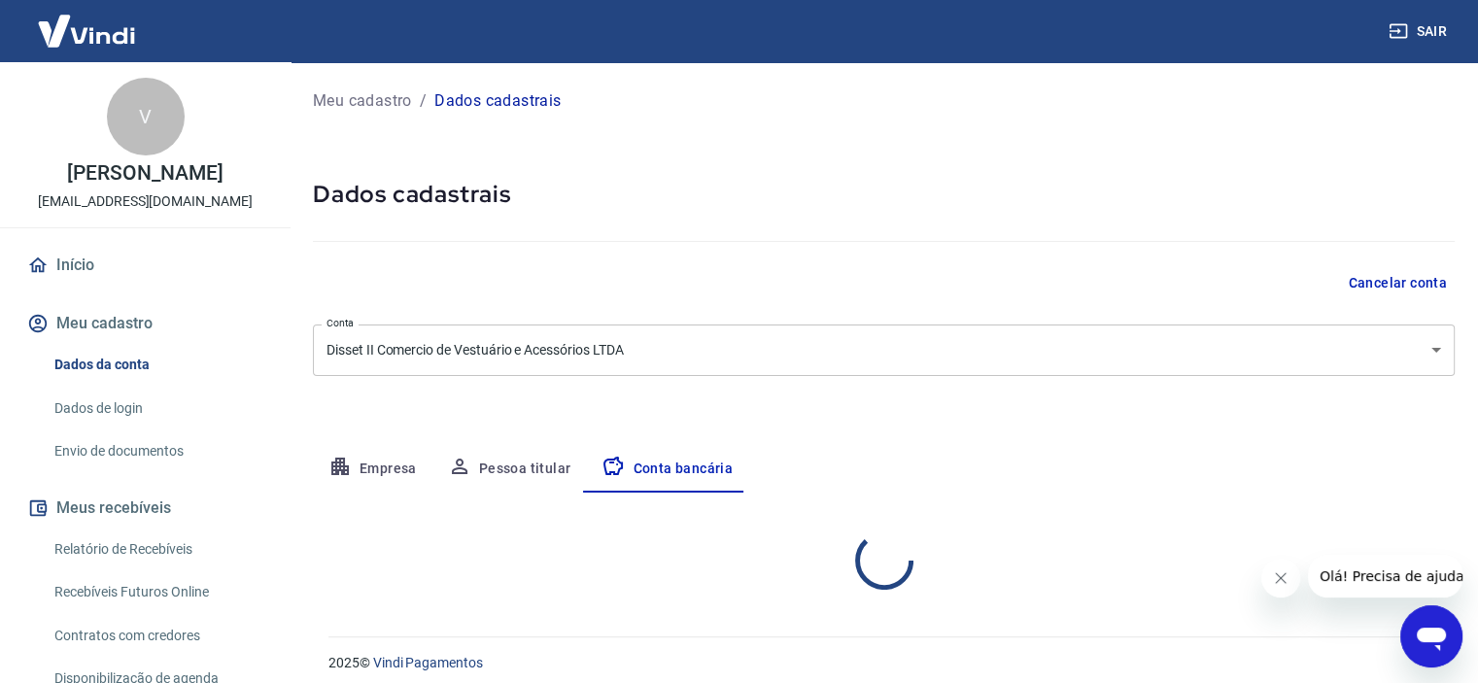
select select "1"
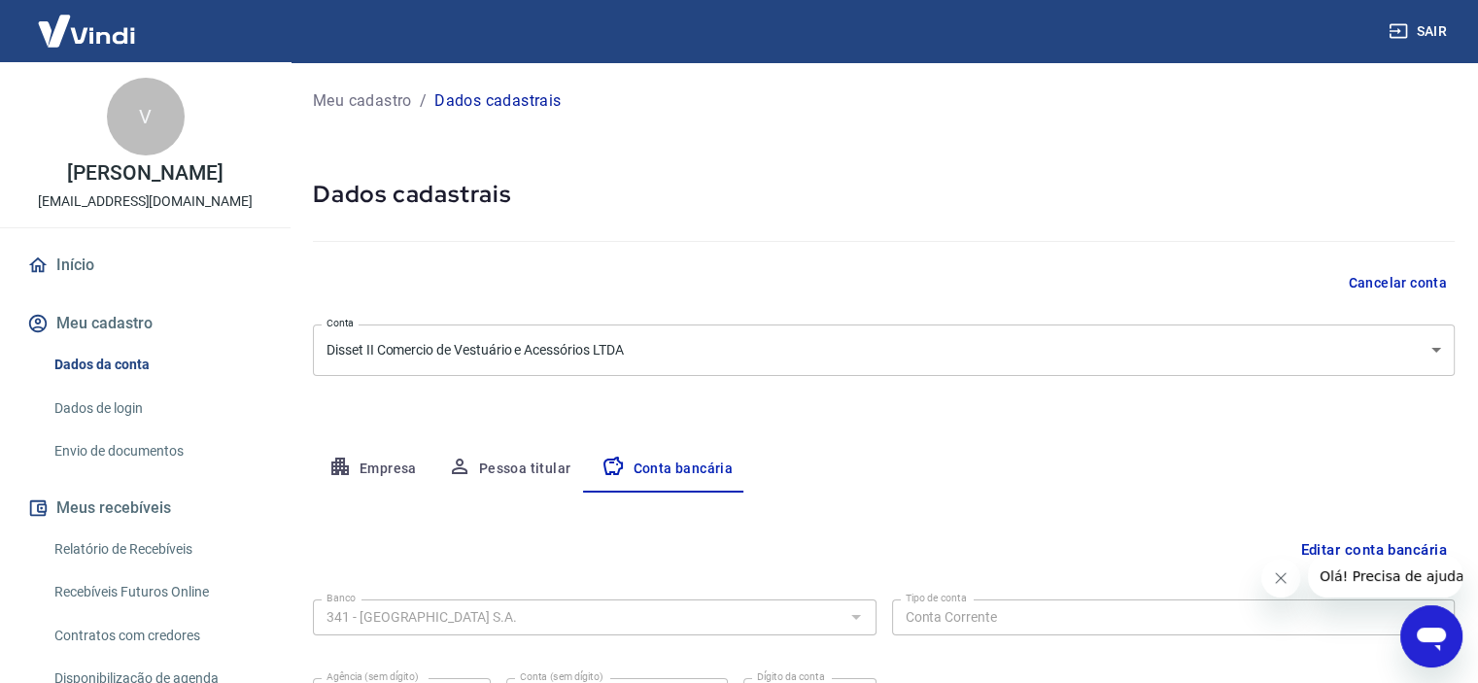
scroll to position [201, 0]
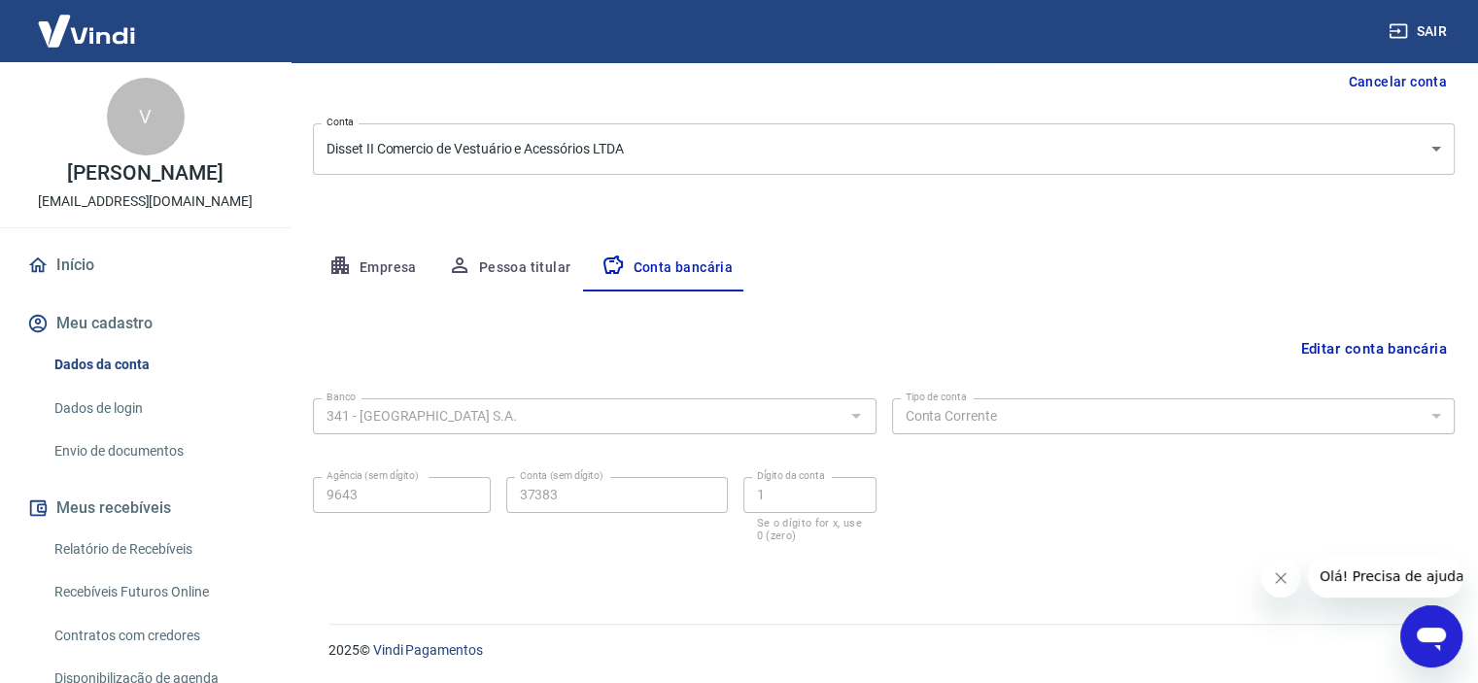
click at [186, 450] on link "Envio de documentos" at bounding box center [157, 451] width 221 height 40
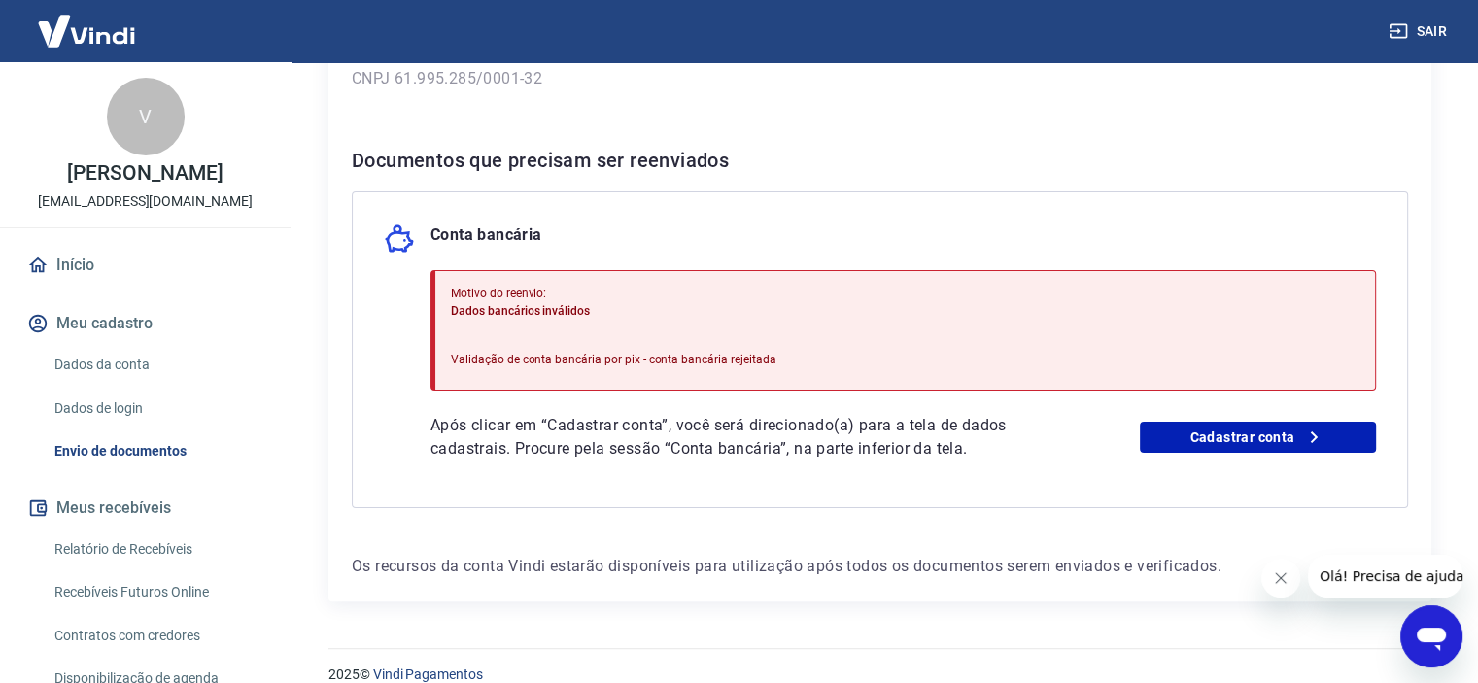
scroll to position [350, 0]
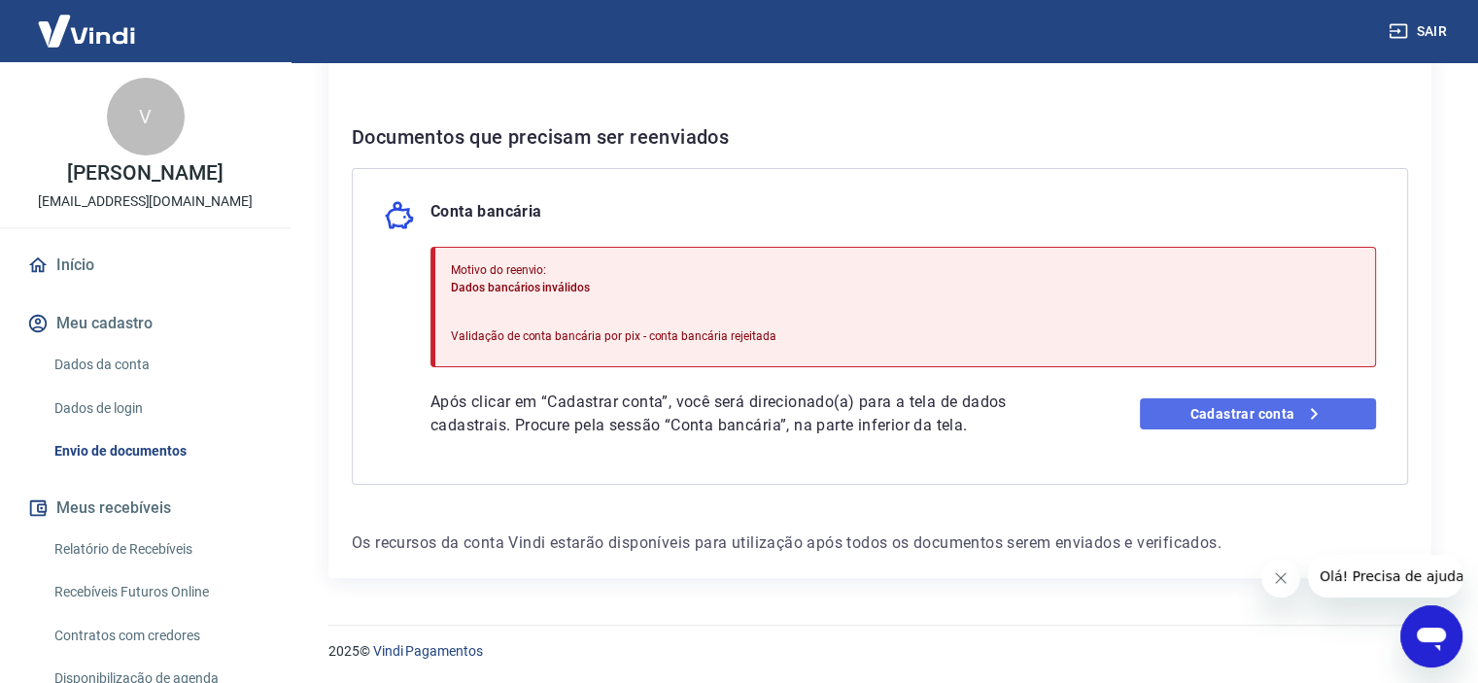
click at [1233, 407] on link "Cadastrar conta" at bounding box center [1258, 413] width 236 height 31
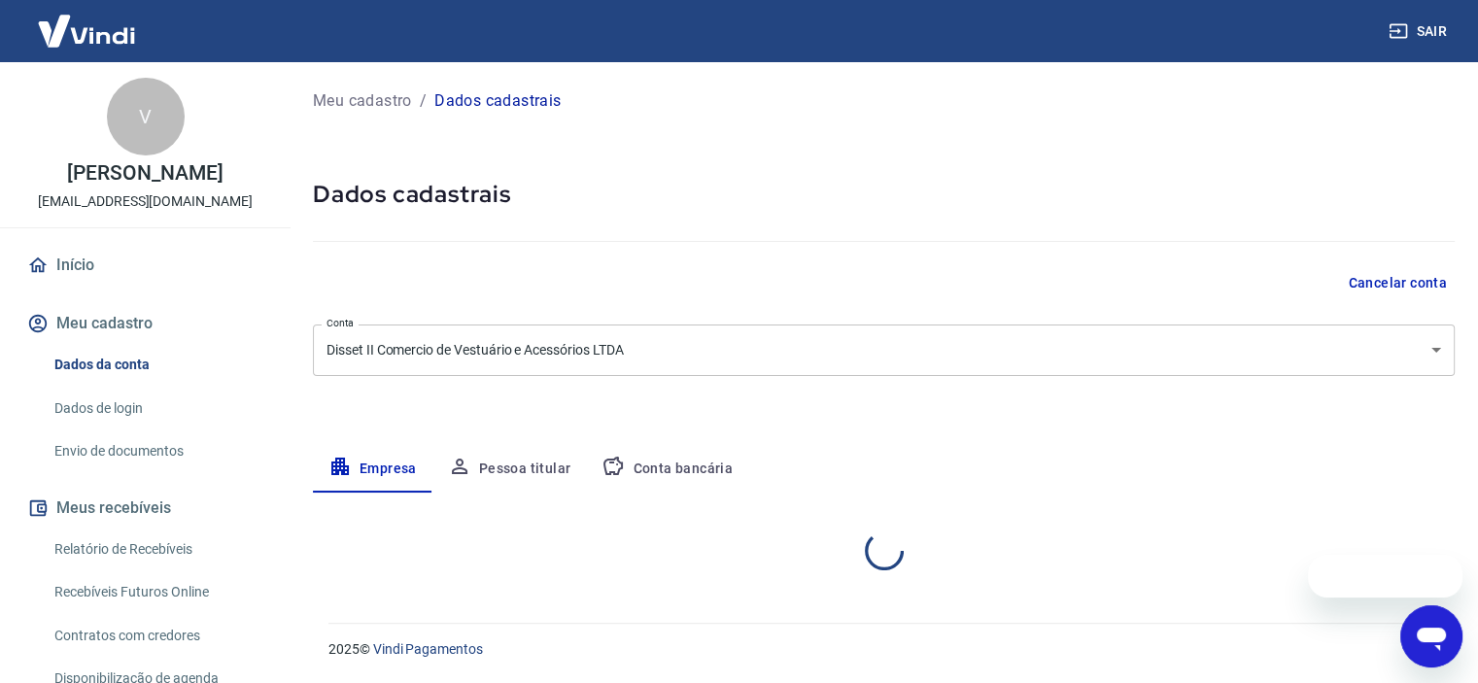
select select "SP"
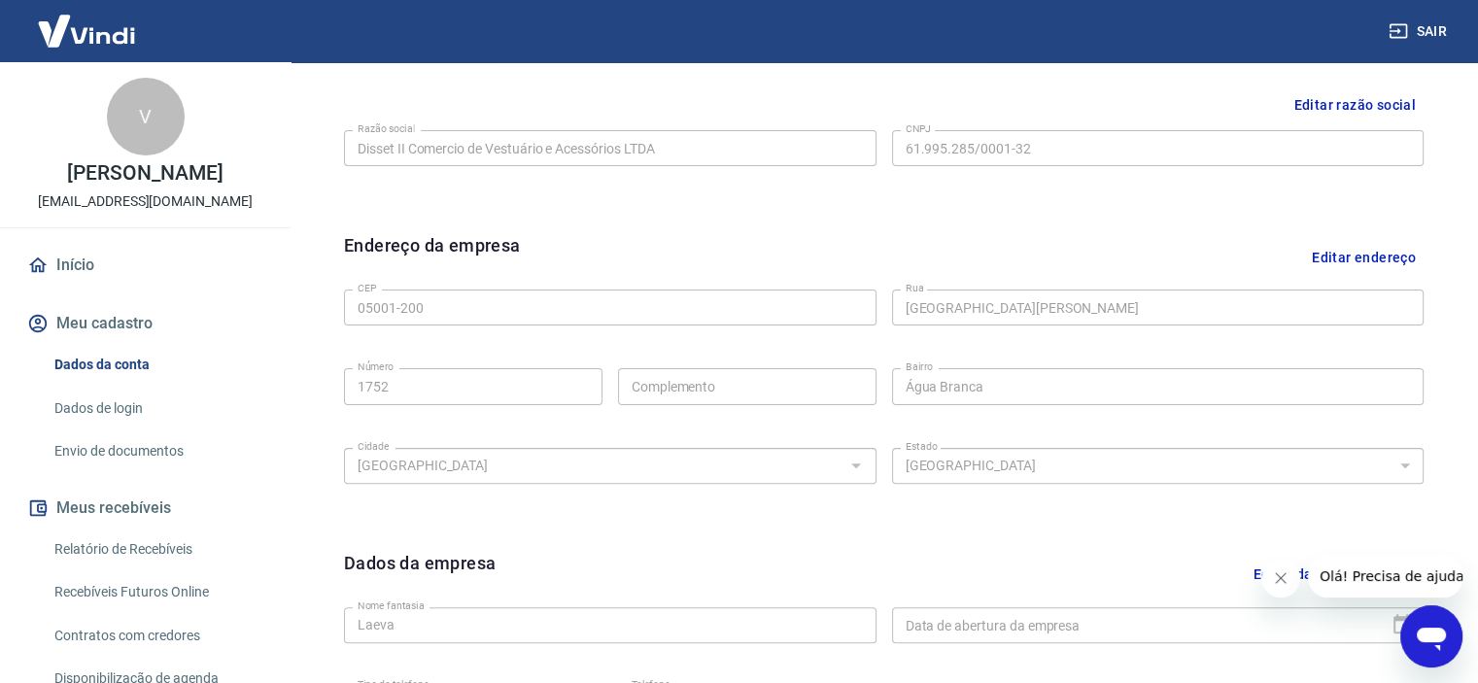
scroll to position [326, 0]
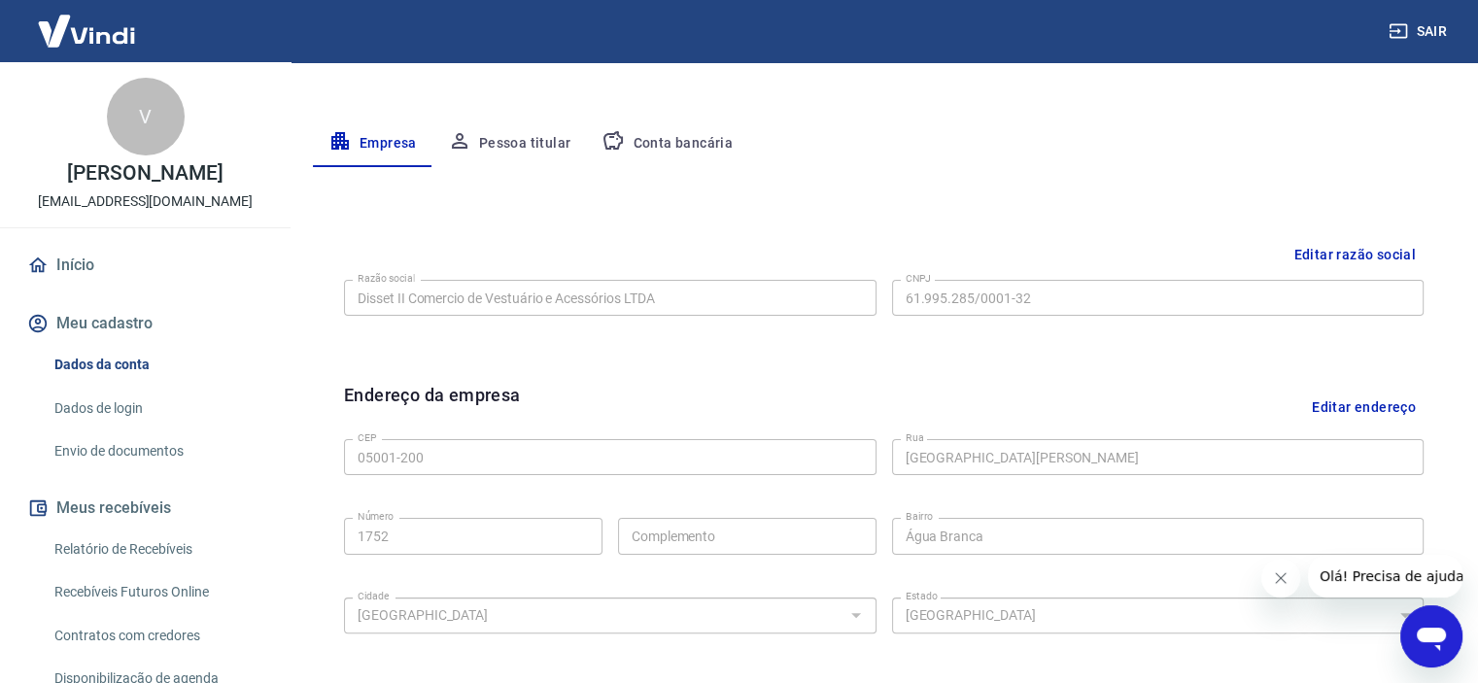
click at [694, 143] on button "Conta bancária" at bounding box center [667, 144] width 162 height 47
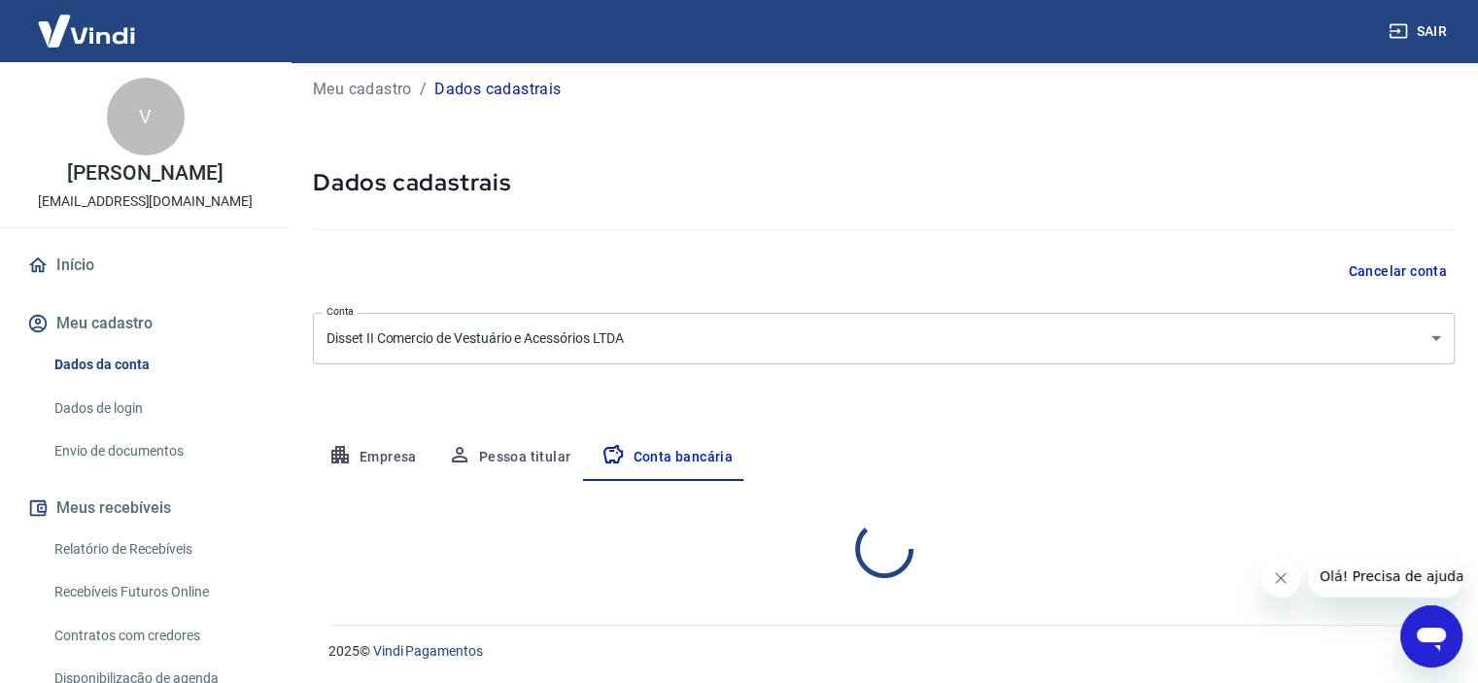
select select "1"
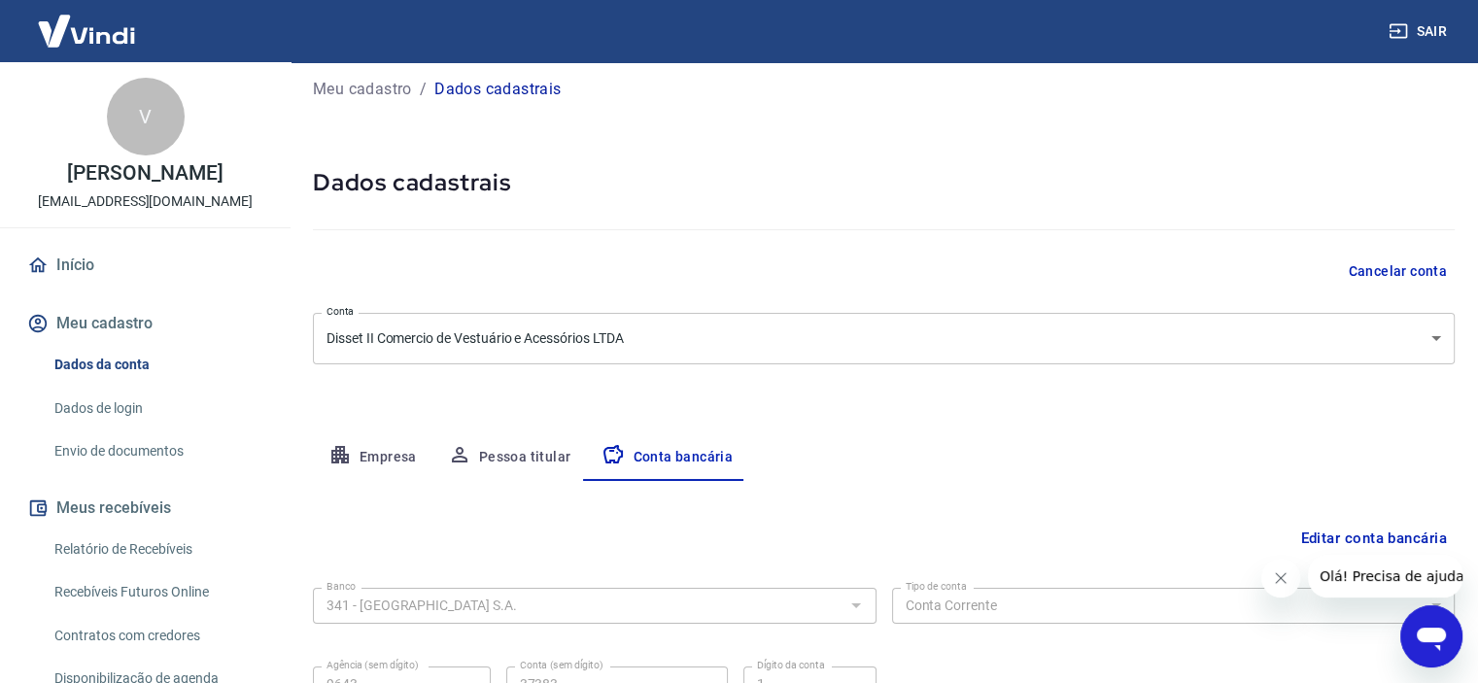
scroll to position [201, 0]
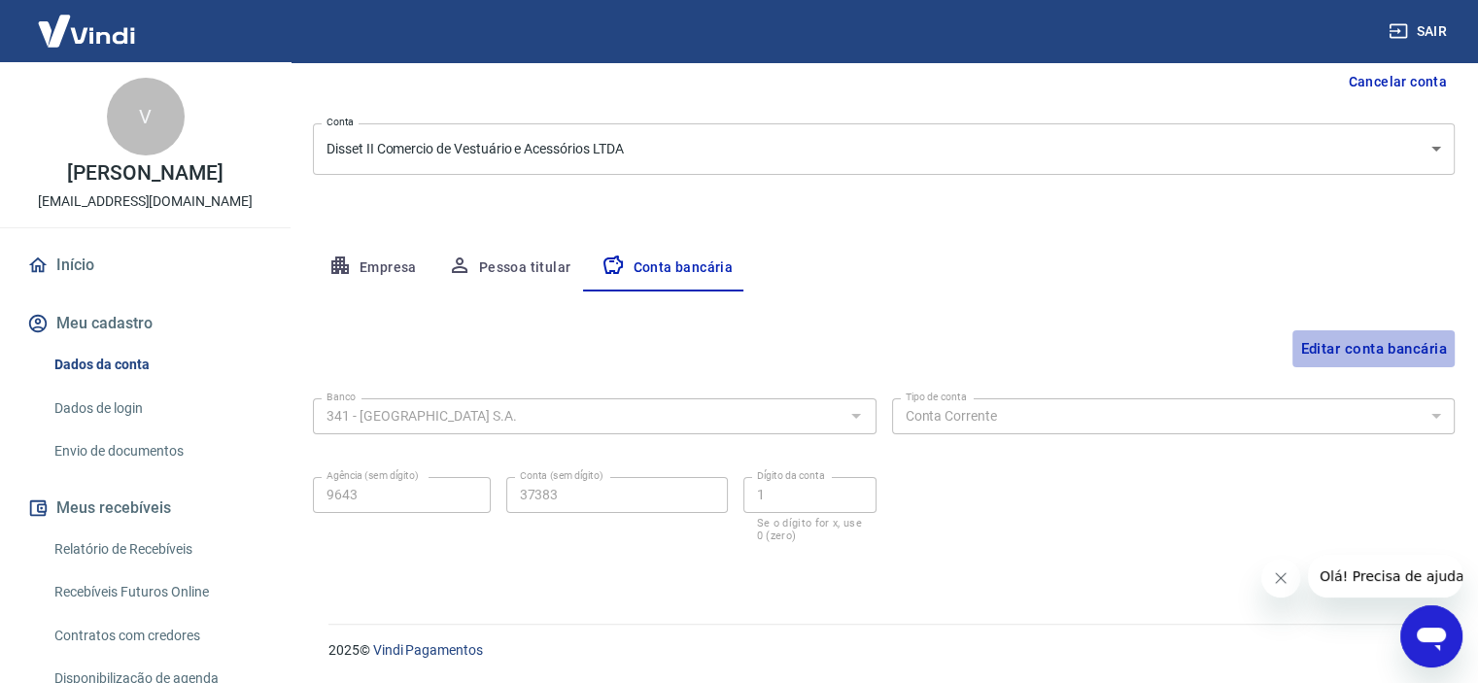
click at [1403, 340] on button "Editar conta bancária" at bounding box center [1373, 348] width 162 height 37
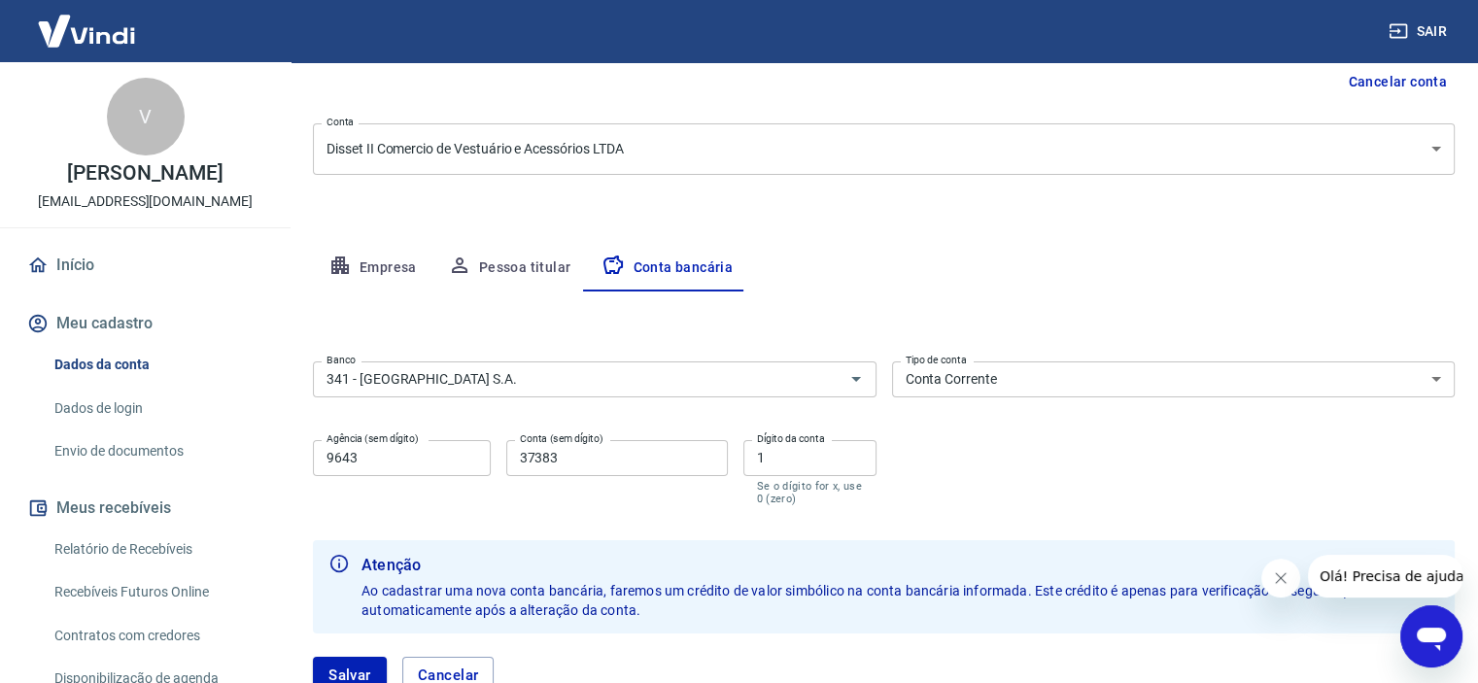
scroll to position [341, 0]
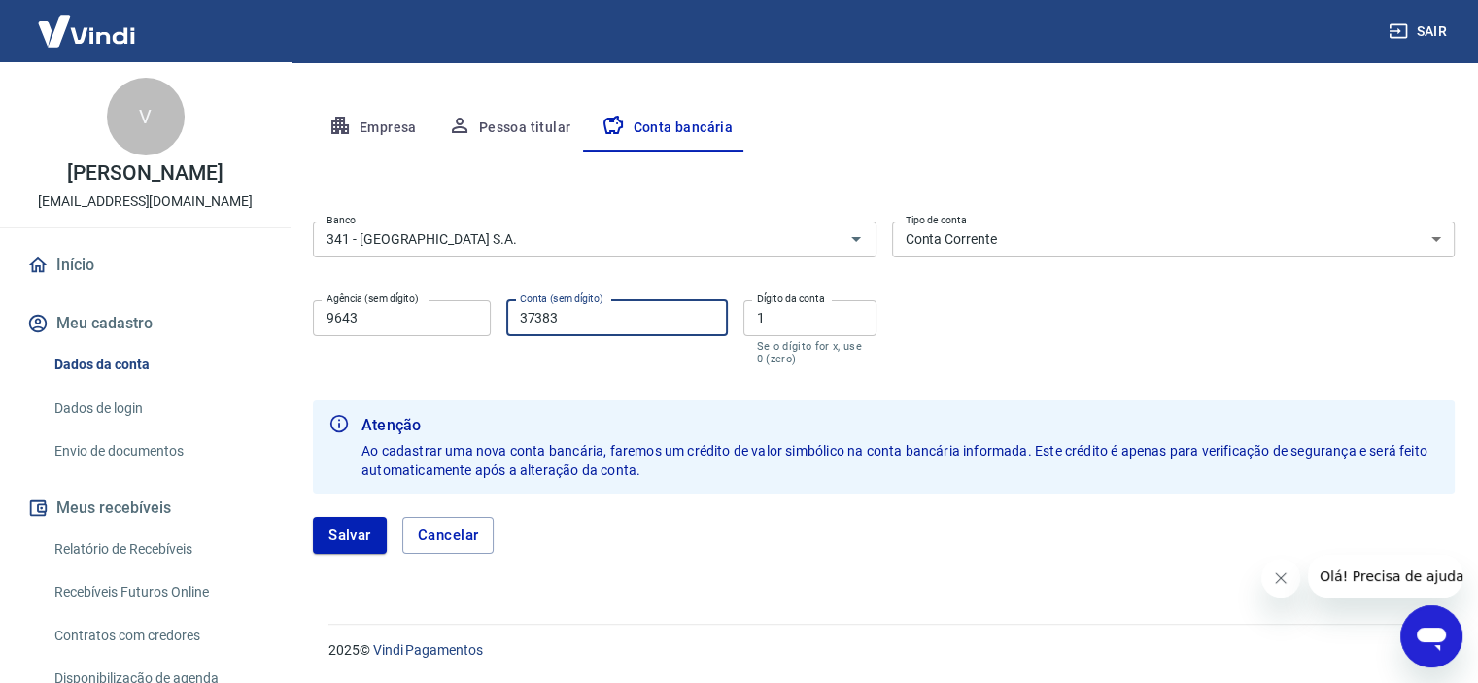
click at [657, 319] on input "37383" at bounding box center [617, 318] width 222 height 36
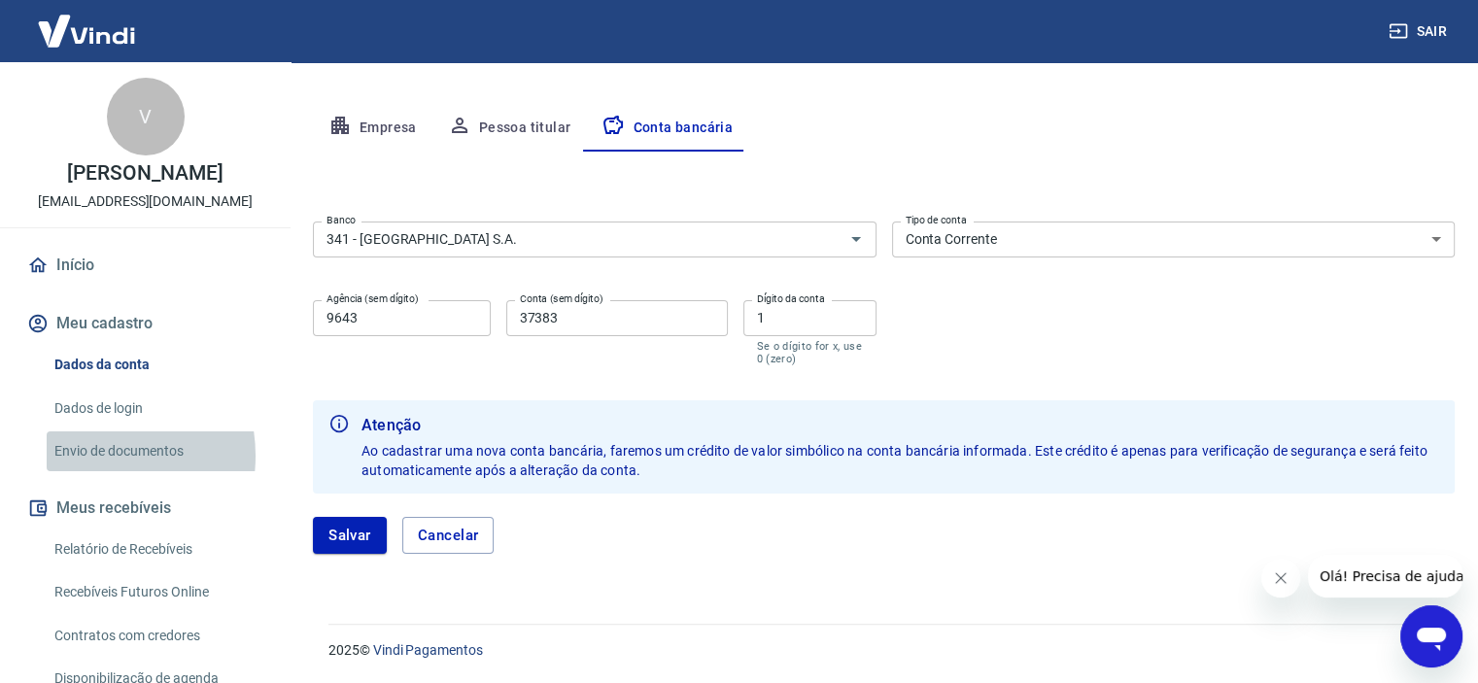
click at [89, 456] on link "Envio de documentos" at bounding box center [157, 451] width 221 height 40
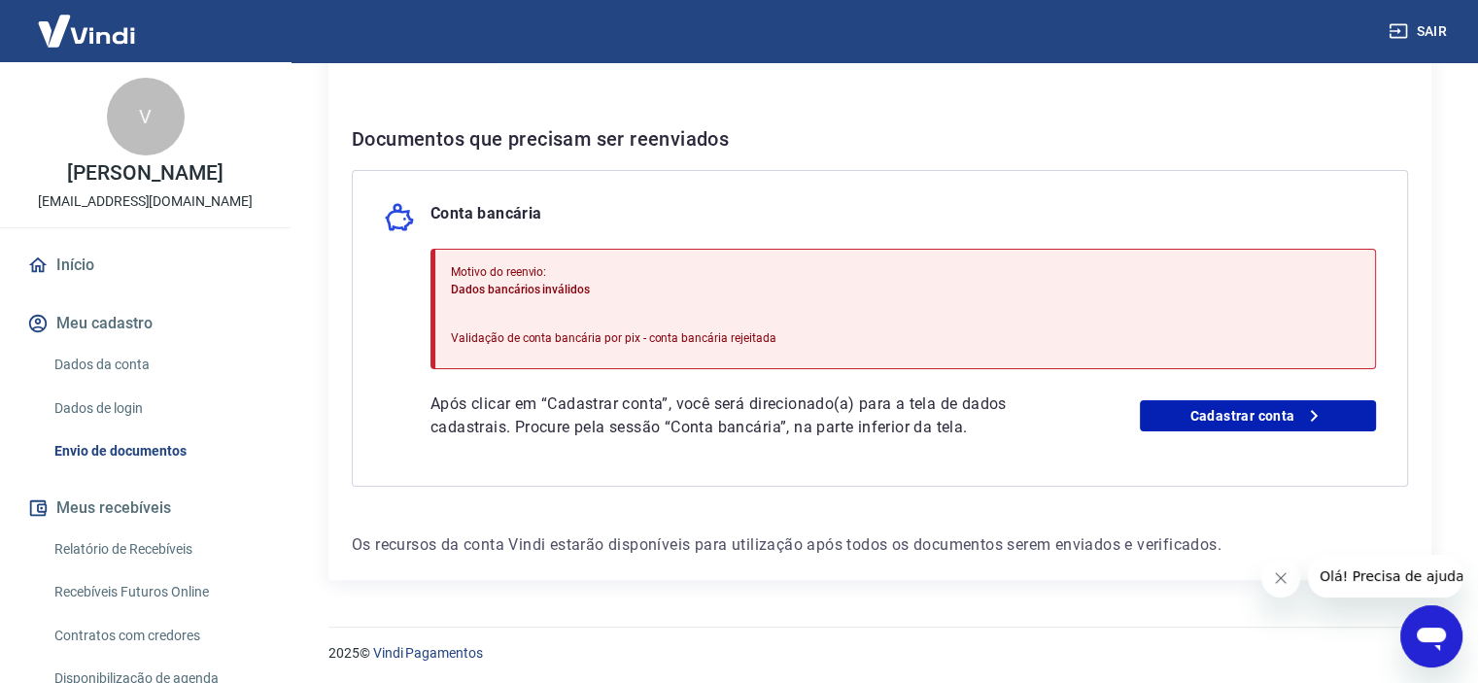
scroll to position [350, 0]
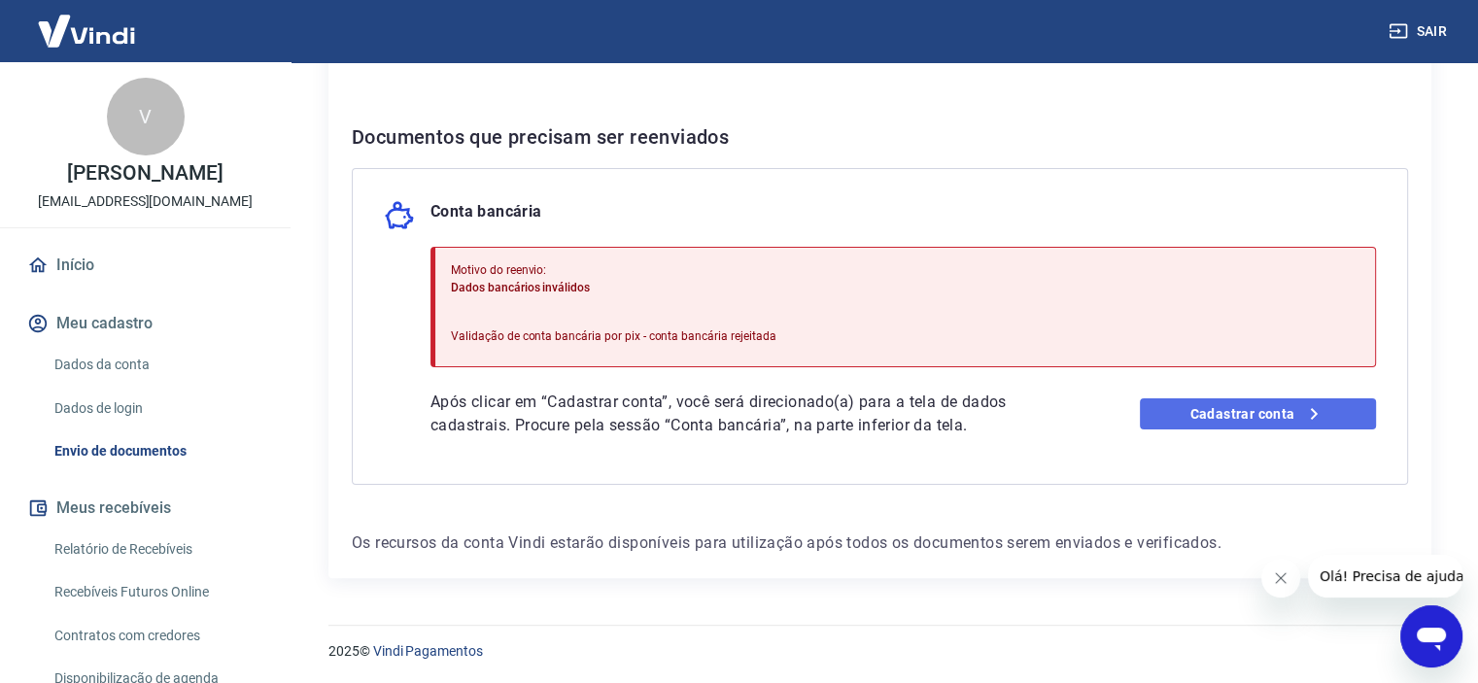
click at [1242, 416] on link "Cadastrar conta" at bounding box center [1258, 413] width 236 height 31
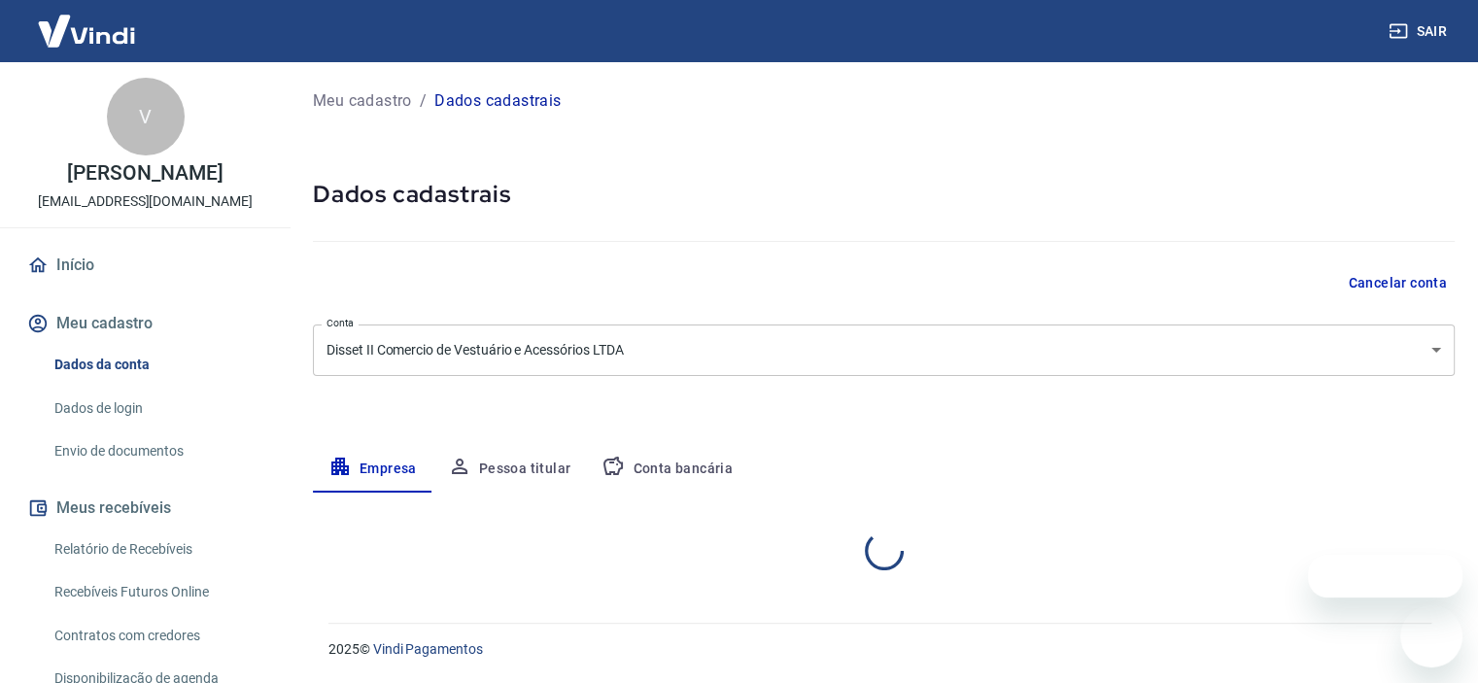
select select "SP"
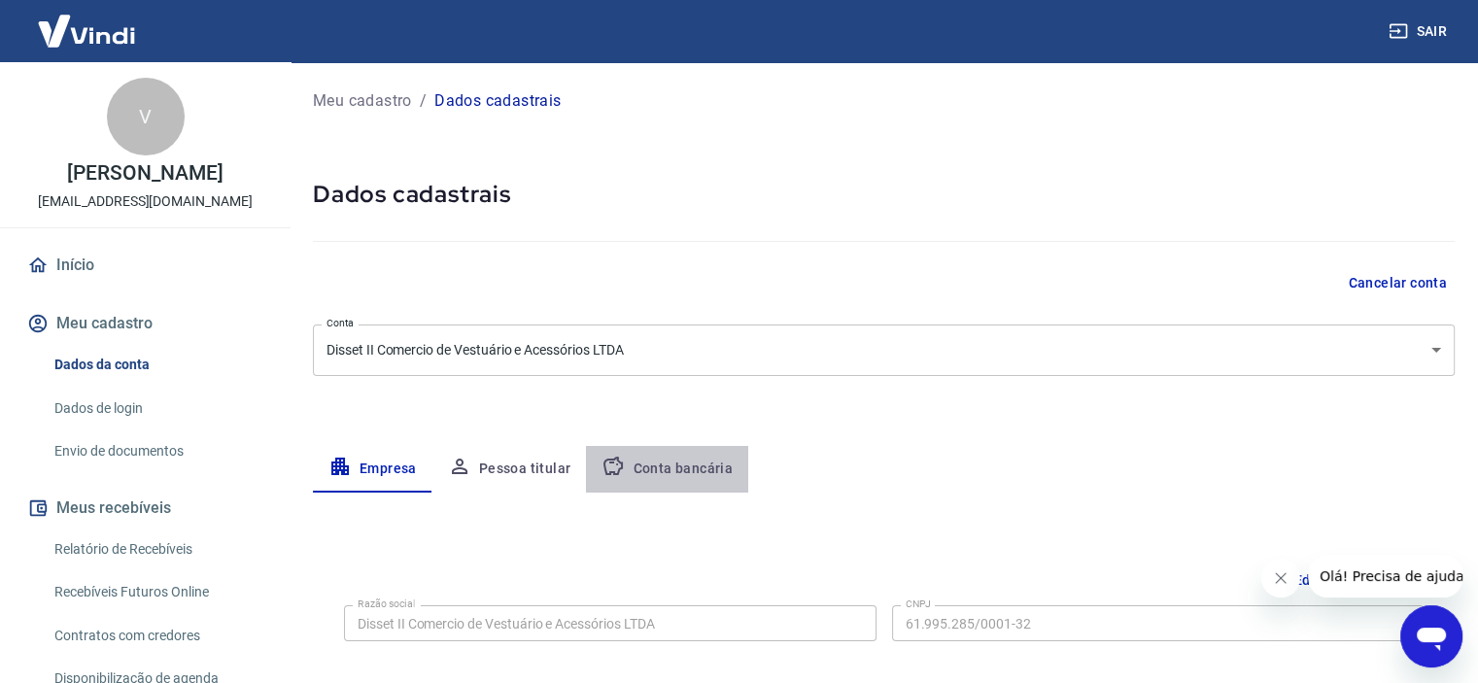
click at [696, 474] on button "Conta bancária" at bounding box center [667, 469] width 162 height 47
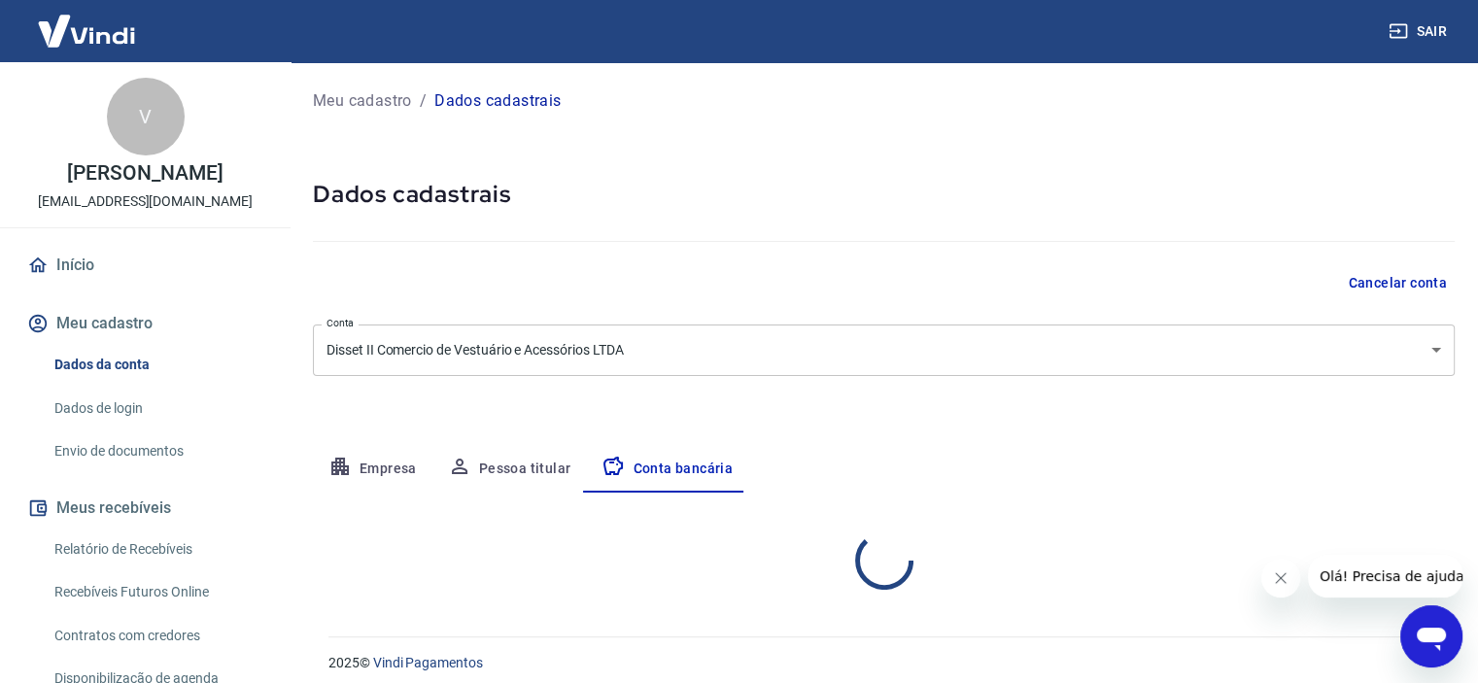
select select "1"
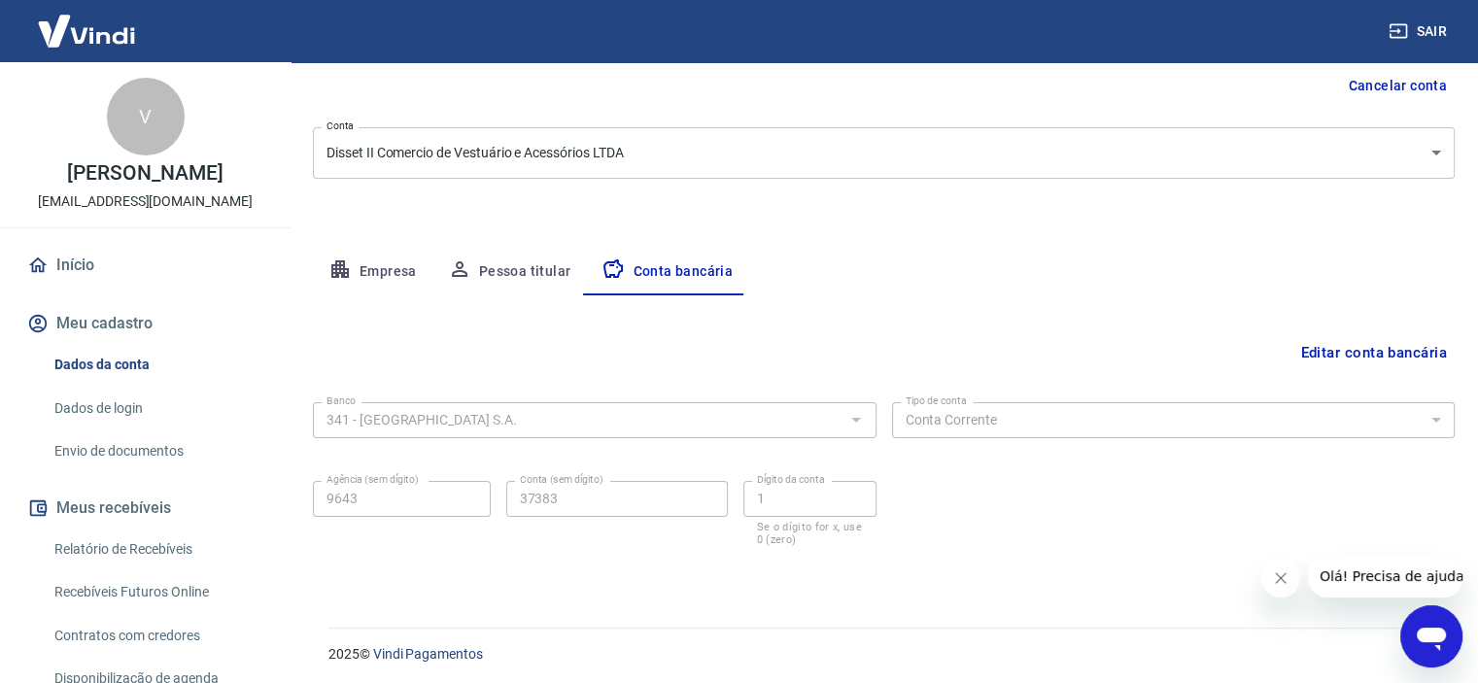
scroll to position [201, 0]
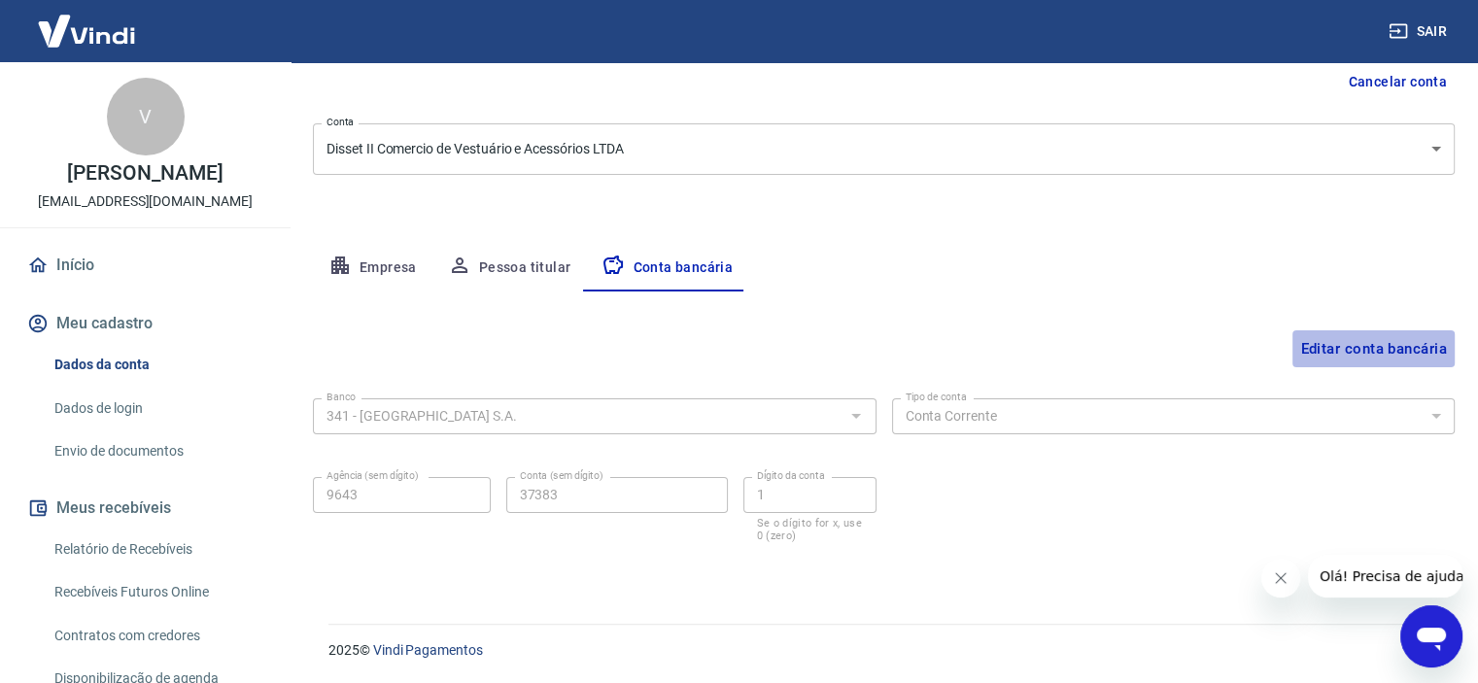
click at [1414, 336] on button "Editar conta bancária" at bounding box center [1373, 348] width 162 height 37
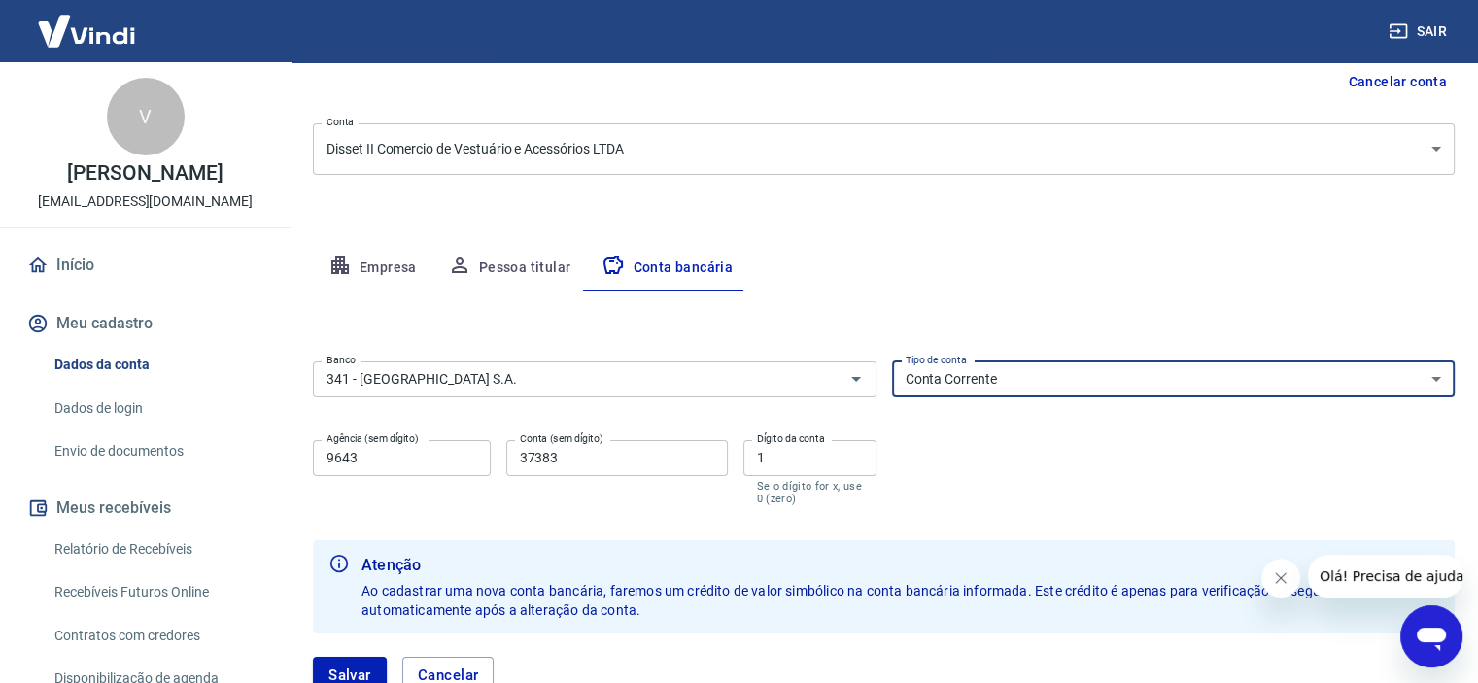
click at [966, 390] on select "Conta Corrente Conta Poupança" at bounding box center [1174, 380] width 564 height 36
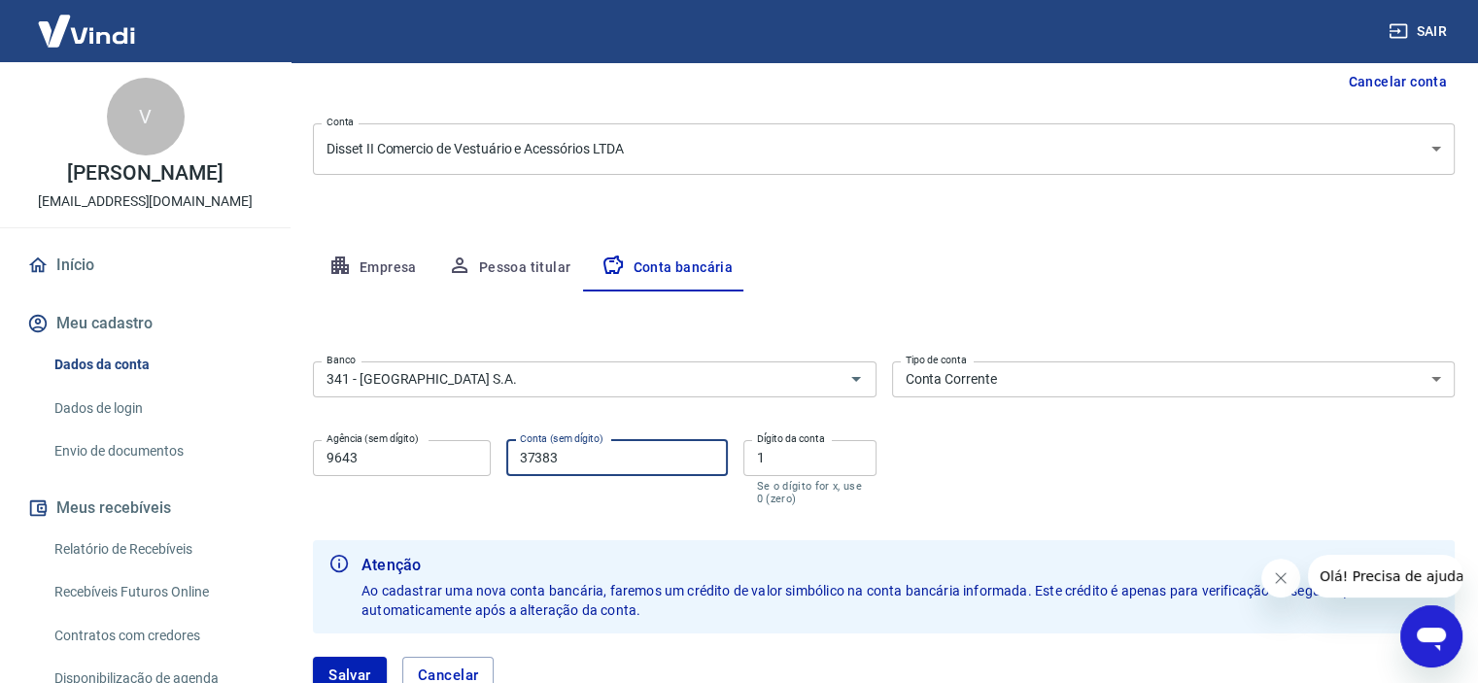
click at [606, 457] on input "37383" at bounding box center [617, 458] width 222 height 36
click at [611, 465] on input "373831" at bounding box center [617, 458] width 222 height 36
type input "3"
type input "37383"
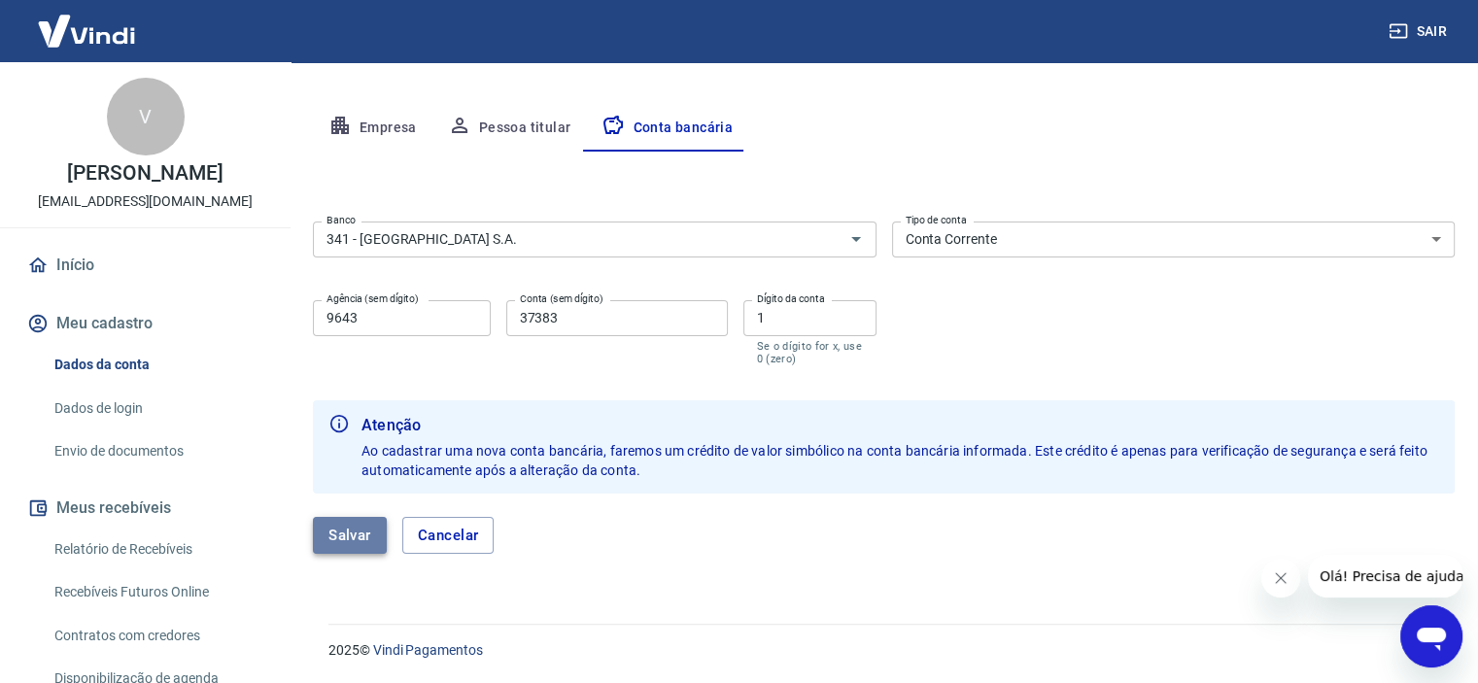
click at [347, 535] on button "Salvar" at bounding box center [350, 535] width 74 height 37
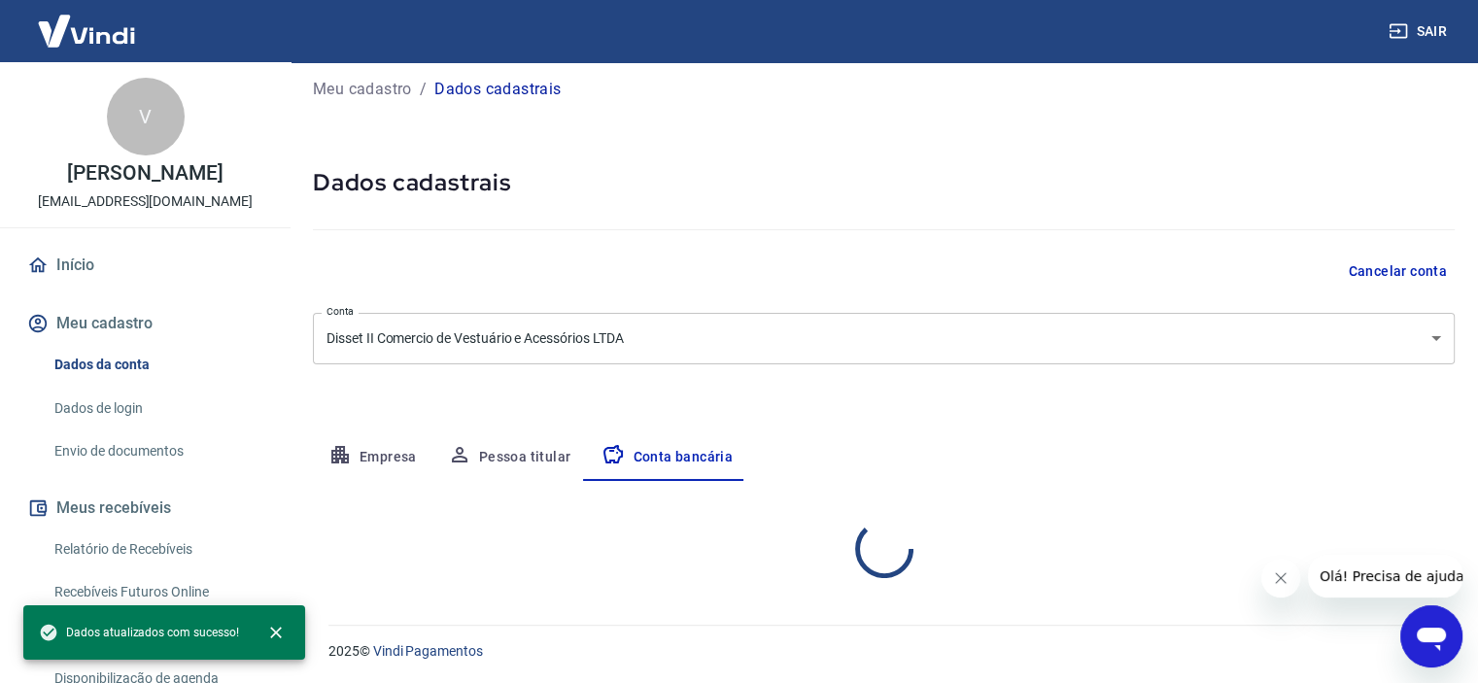
select select "1"
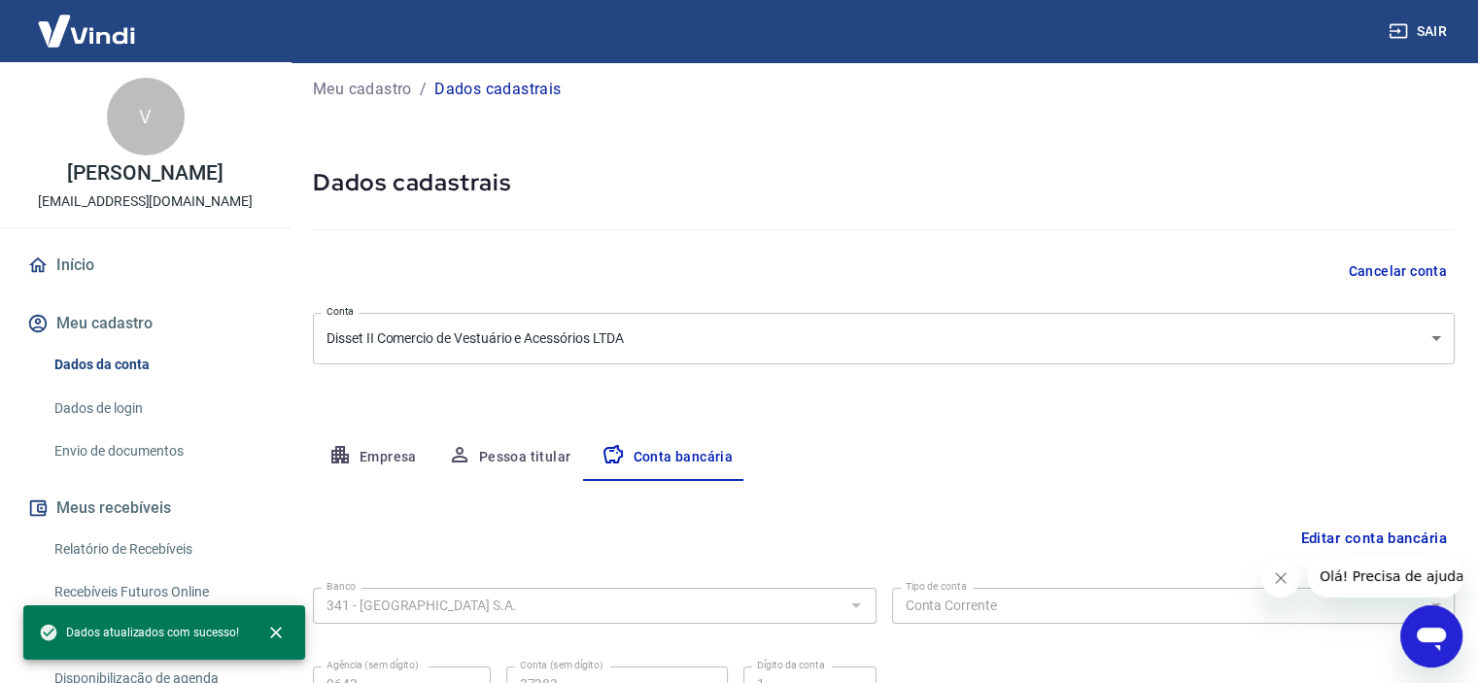
scroll to position [201, 0]
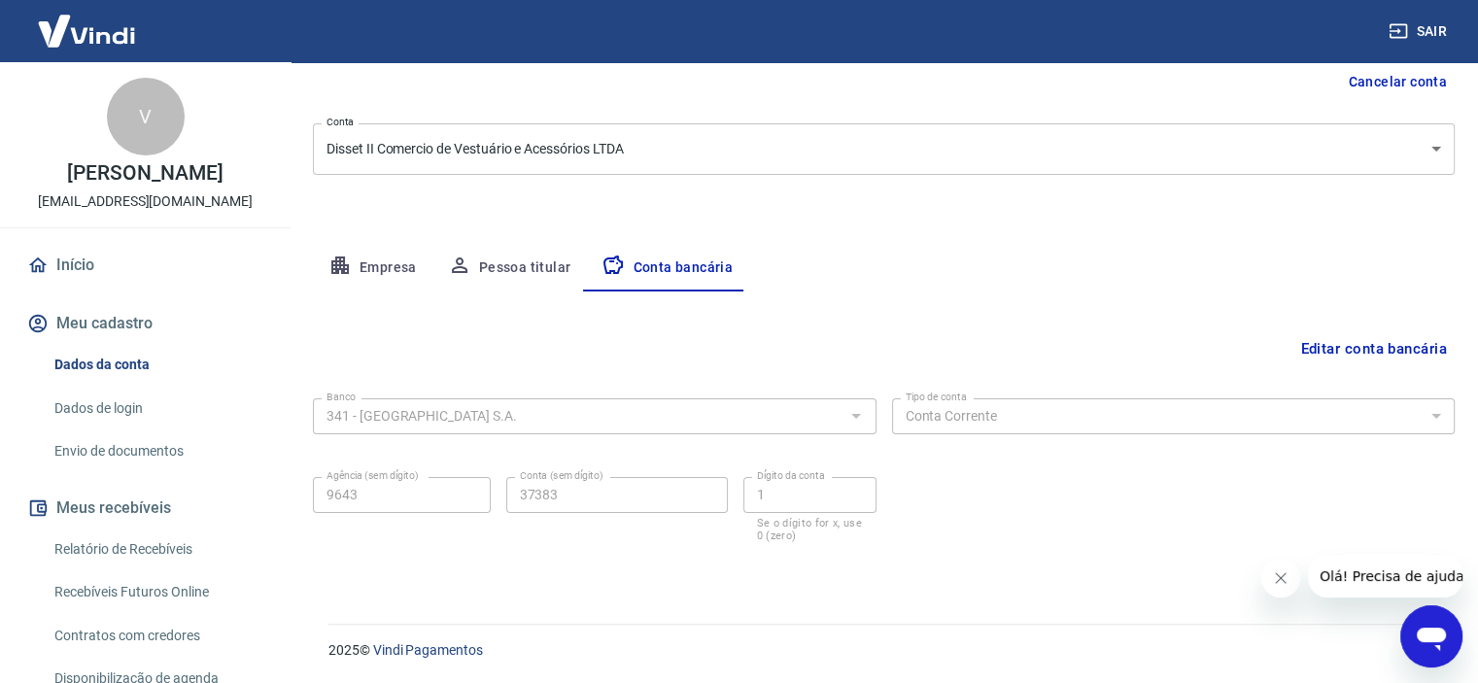
click at [108, 447] on link "Envio de documentos" at bounding box center [157, 451] width 221 height 40
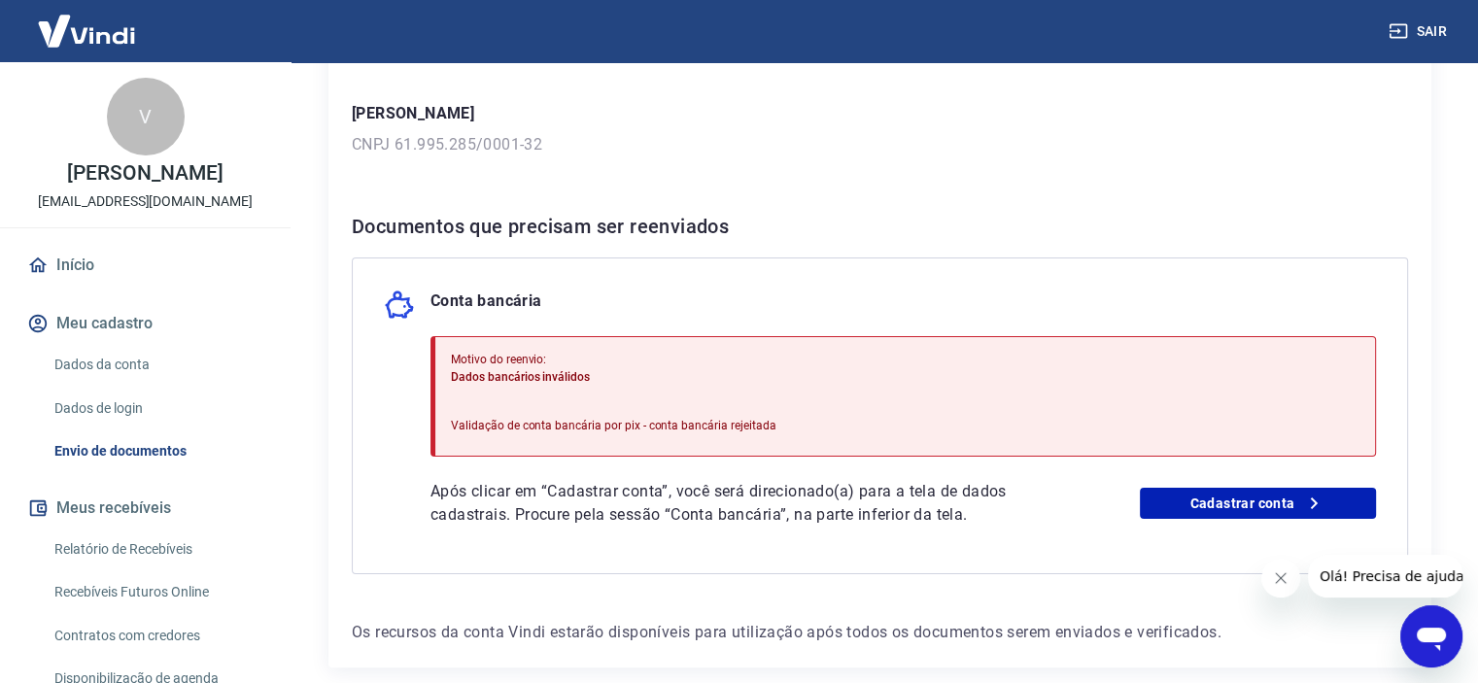
scroll to position [266, 0]
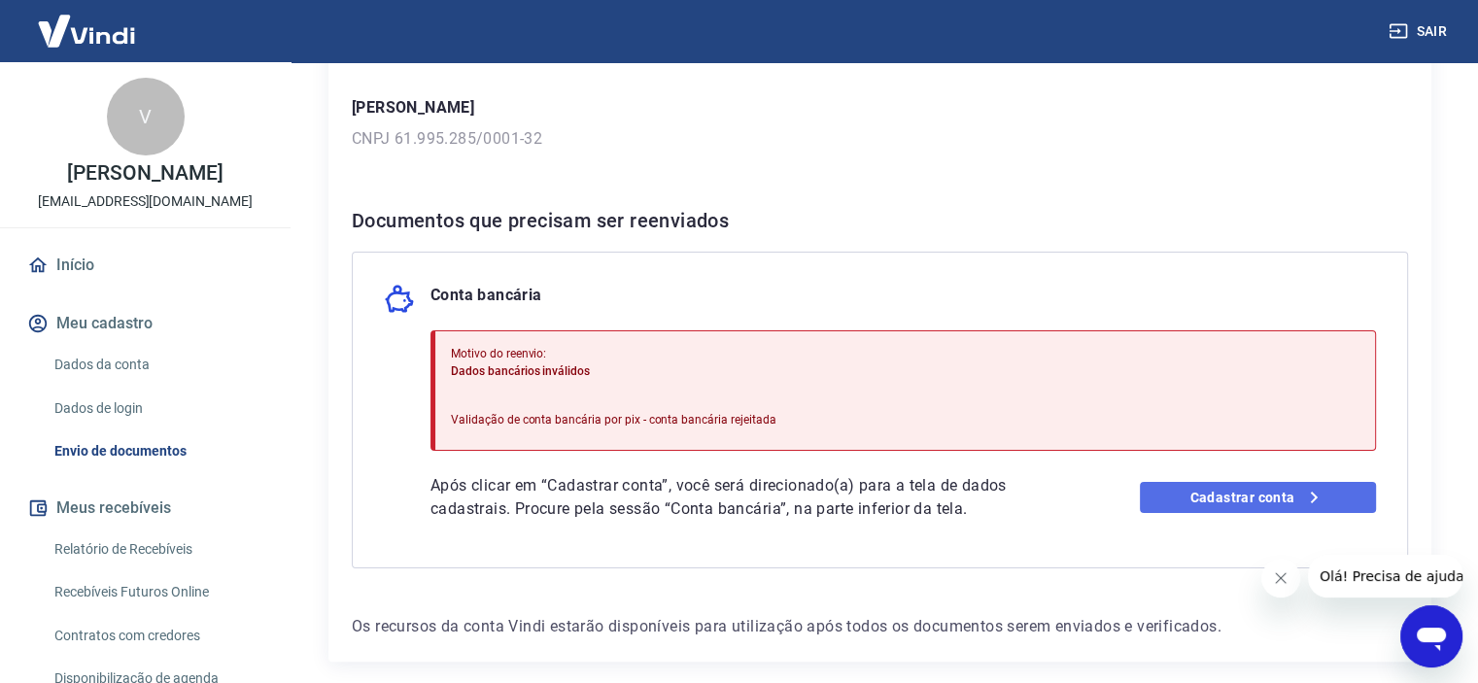
click at [1273, 499] on link "Cadastrar conta" at bounding box center [1258, 497] width 236 height 31
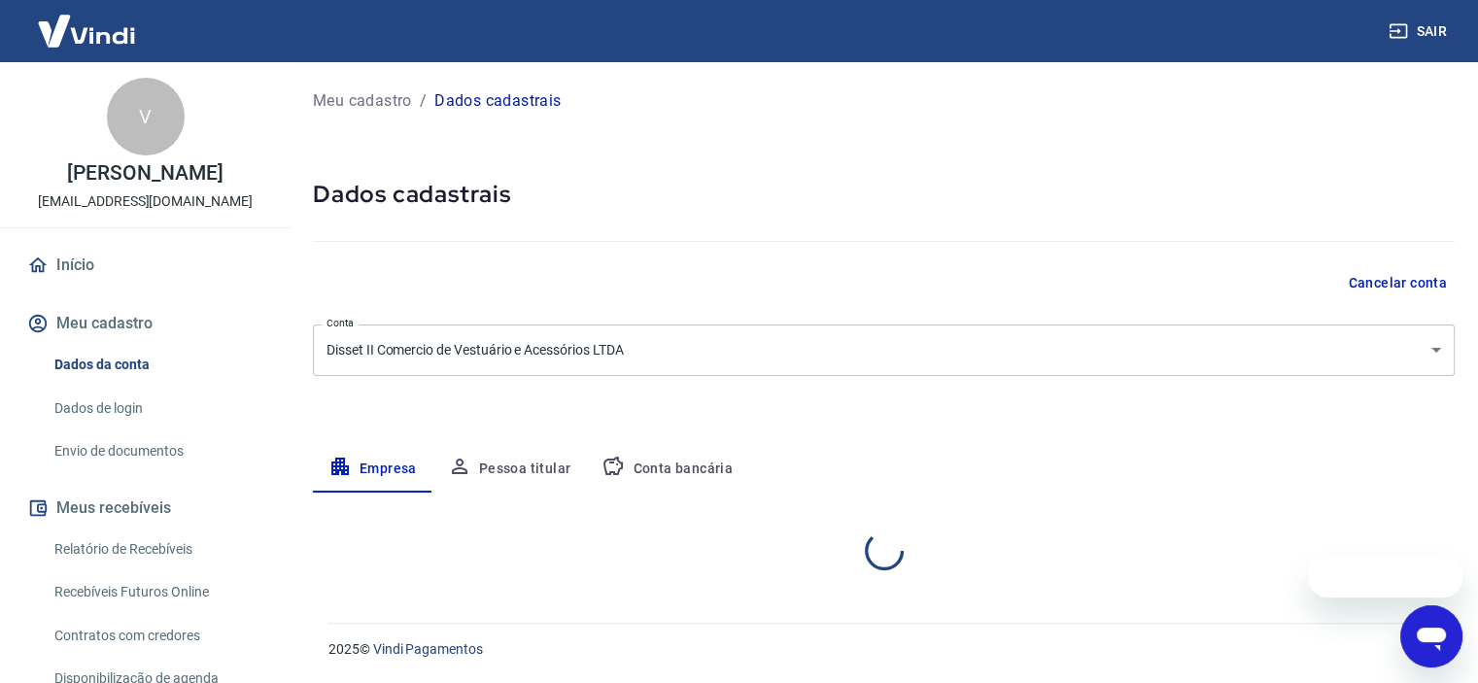
select select "SP"
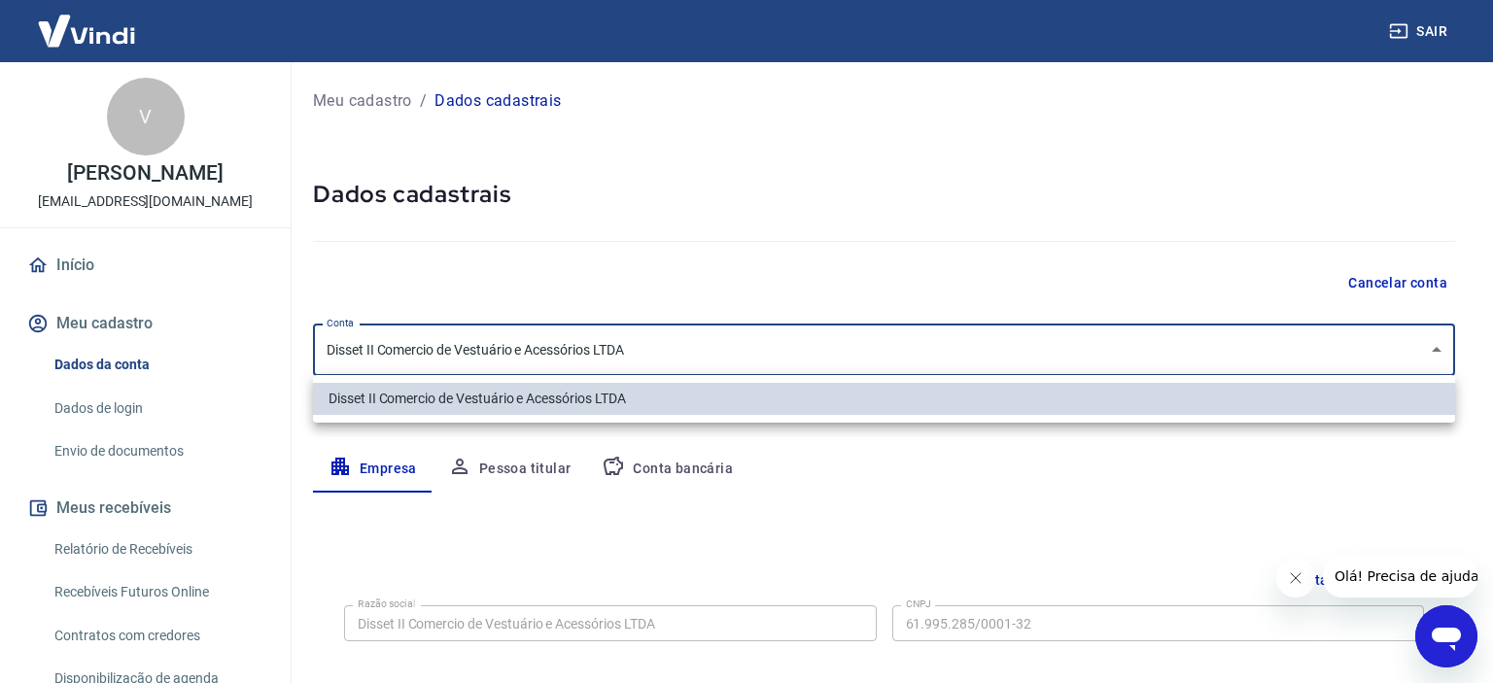
click at [1423, 349] on body "Sair V [PERSON_NAME] Jardim [EMAIL_ADDRESS][DOMAIN_NAME] Início Meu cadastro Da…" at bounding box center [746, 341] width 1493 height 683
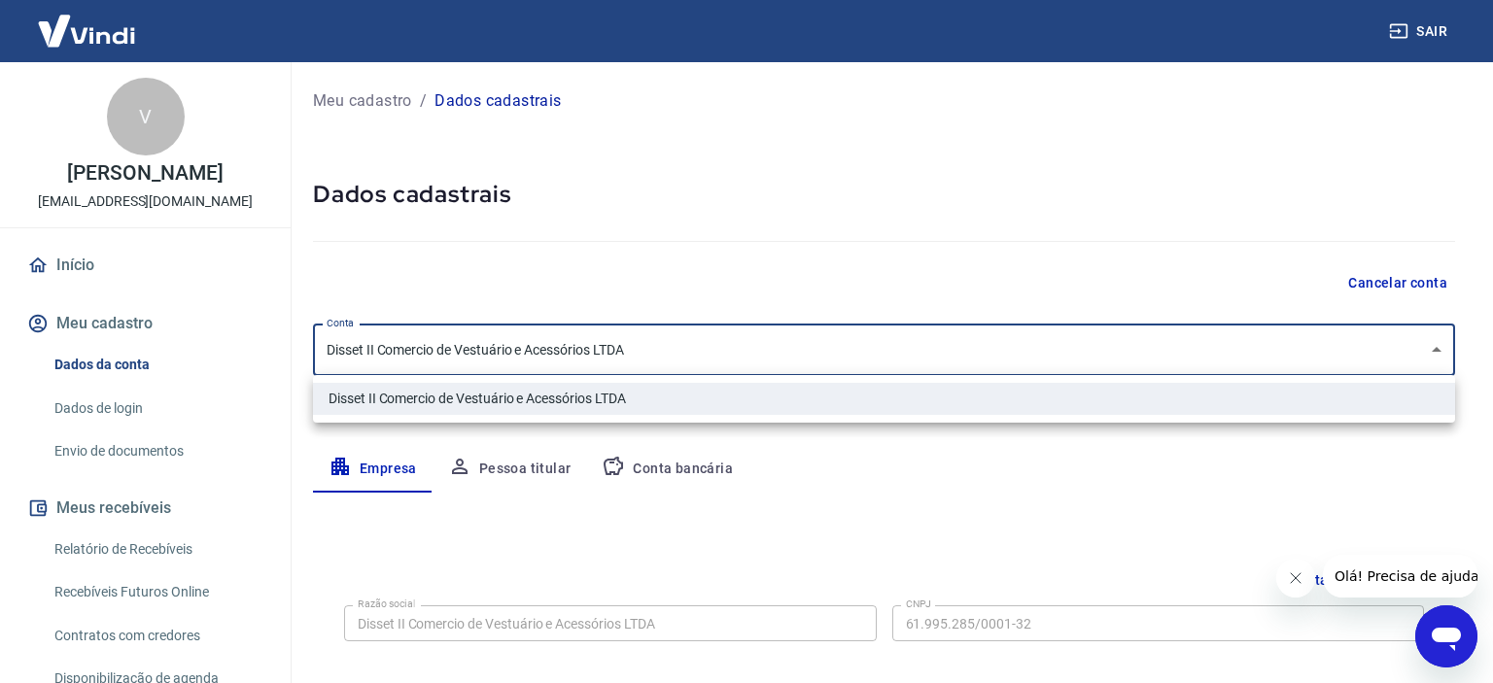
click at [1473, 294] on div at bounding box center [746, 341] width 1493 height 683
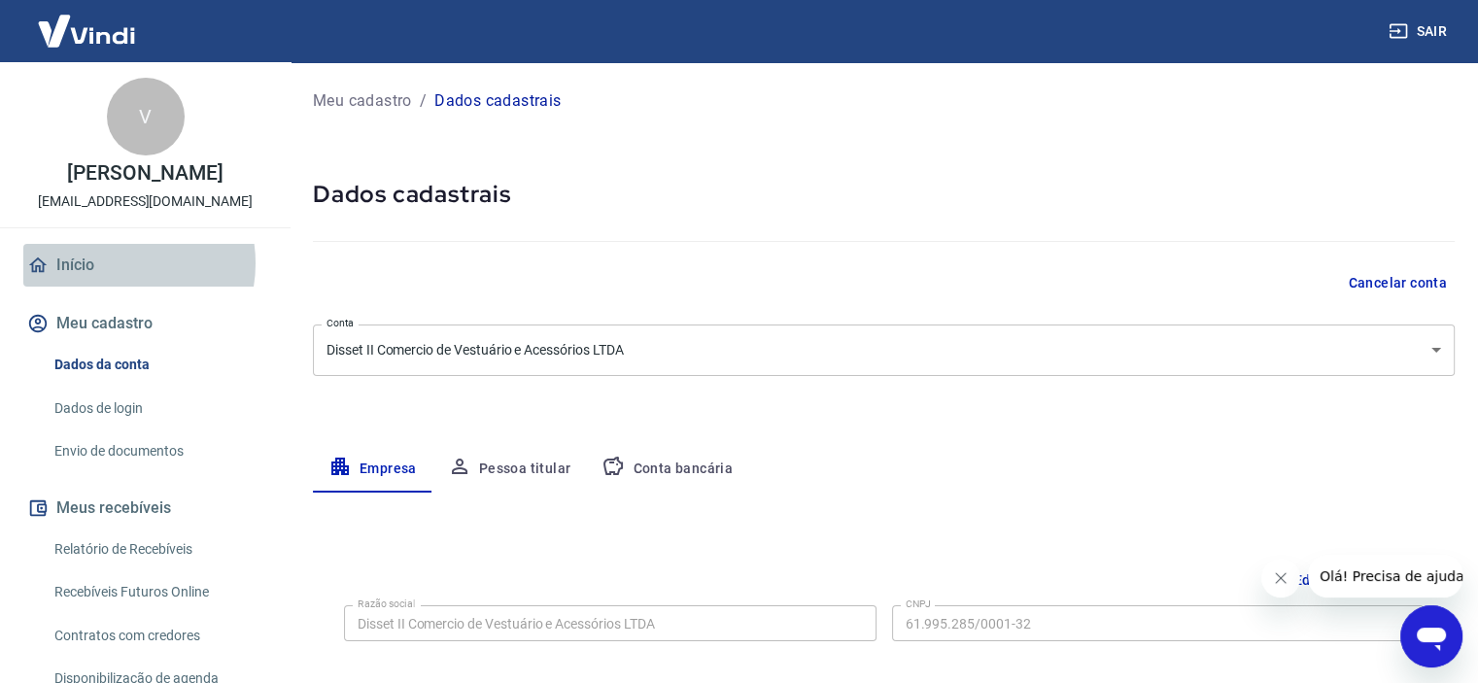
click at [113, 263] on link "Início" at bounding box center [145, 265] width 244 height 43
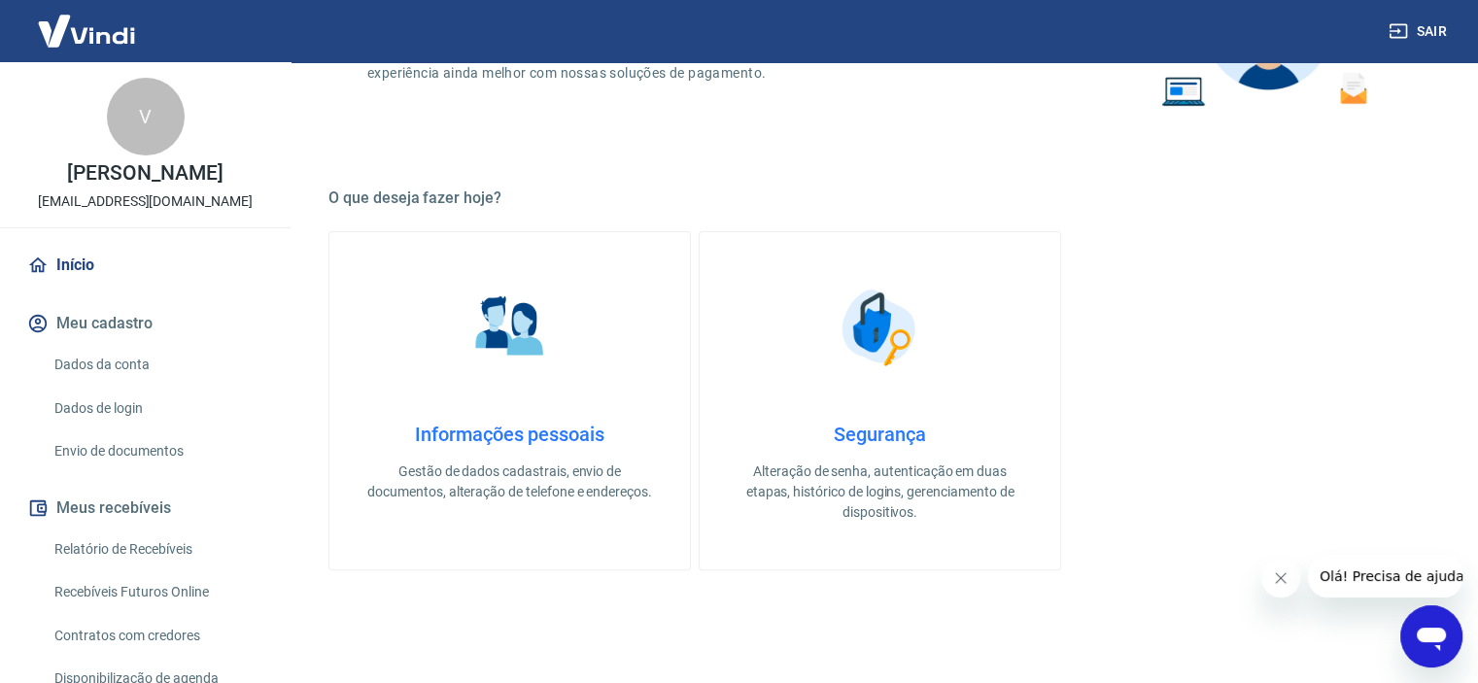
scroll to position [420, 0]
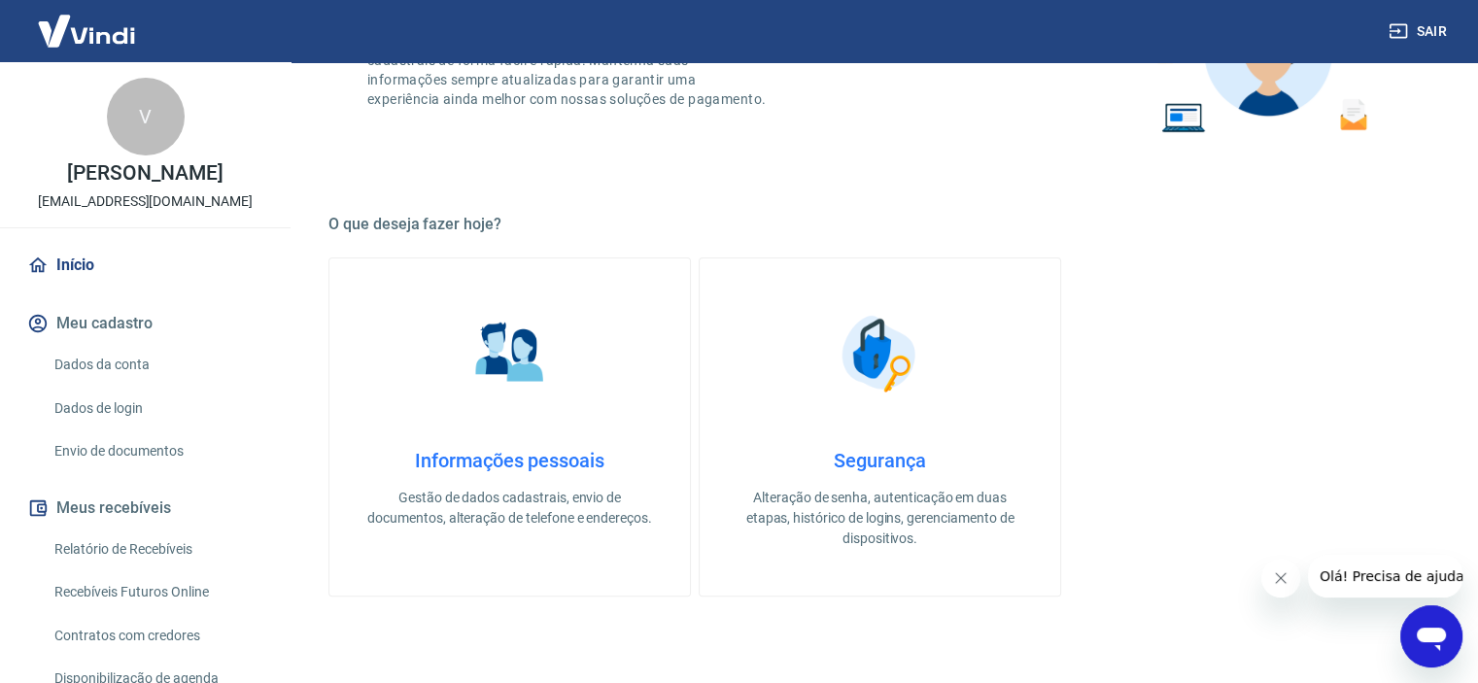
click at [551, 464] on h4 "Informações pessoais" at bounding box center [510, 460] width 298 height 23
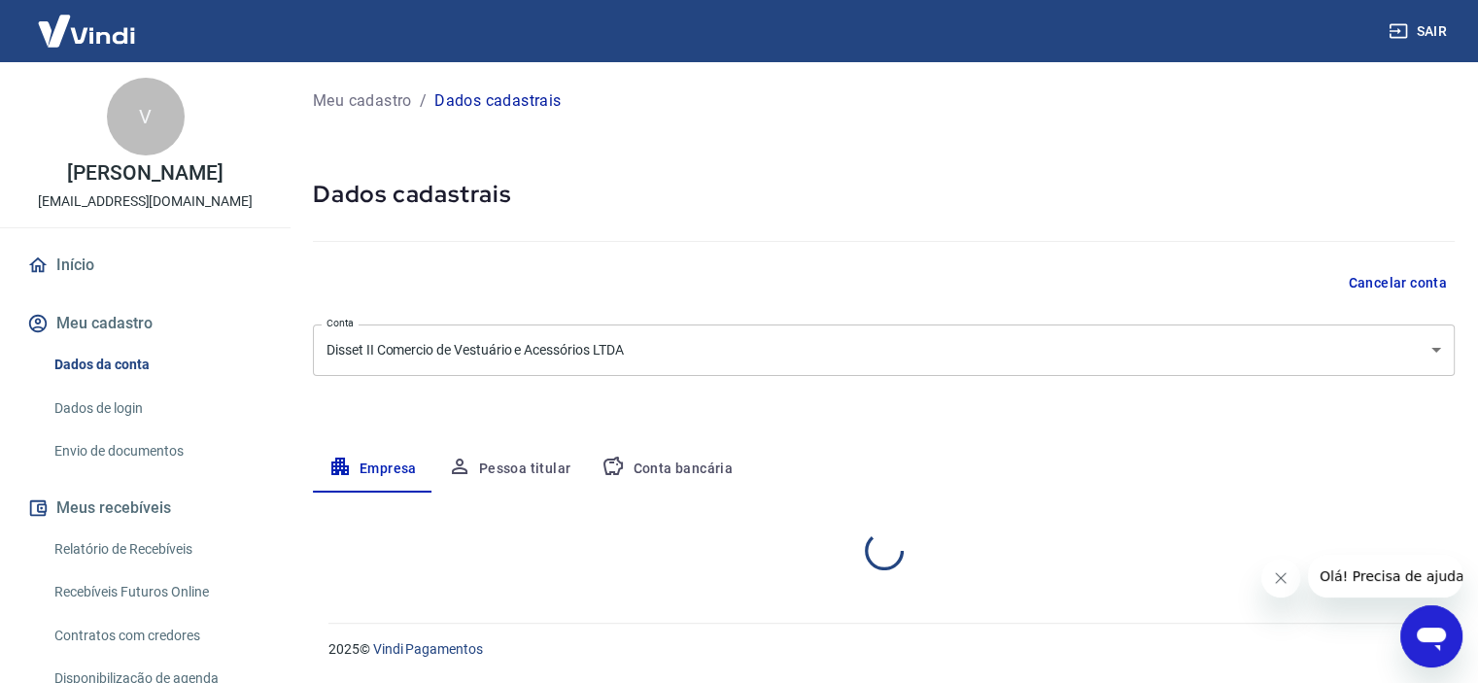
select select "SP"
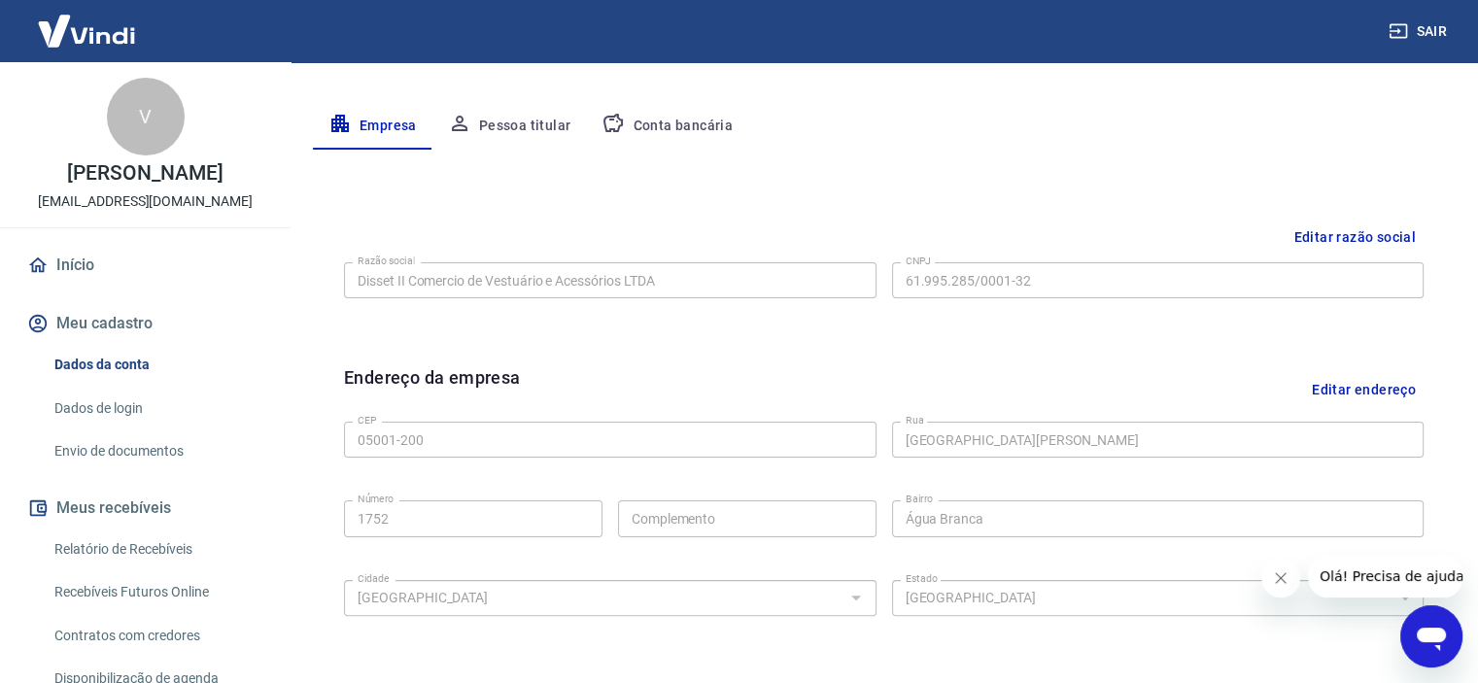
scroll to position [307, 0]
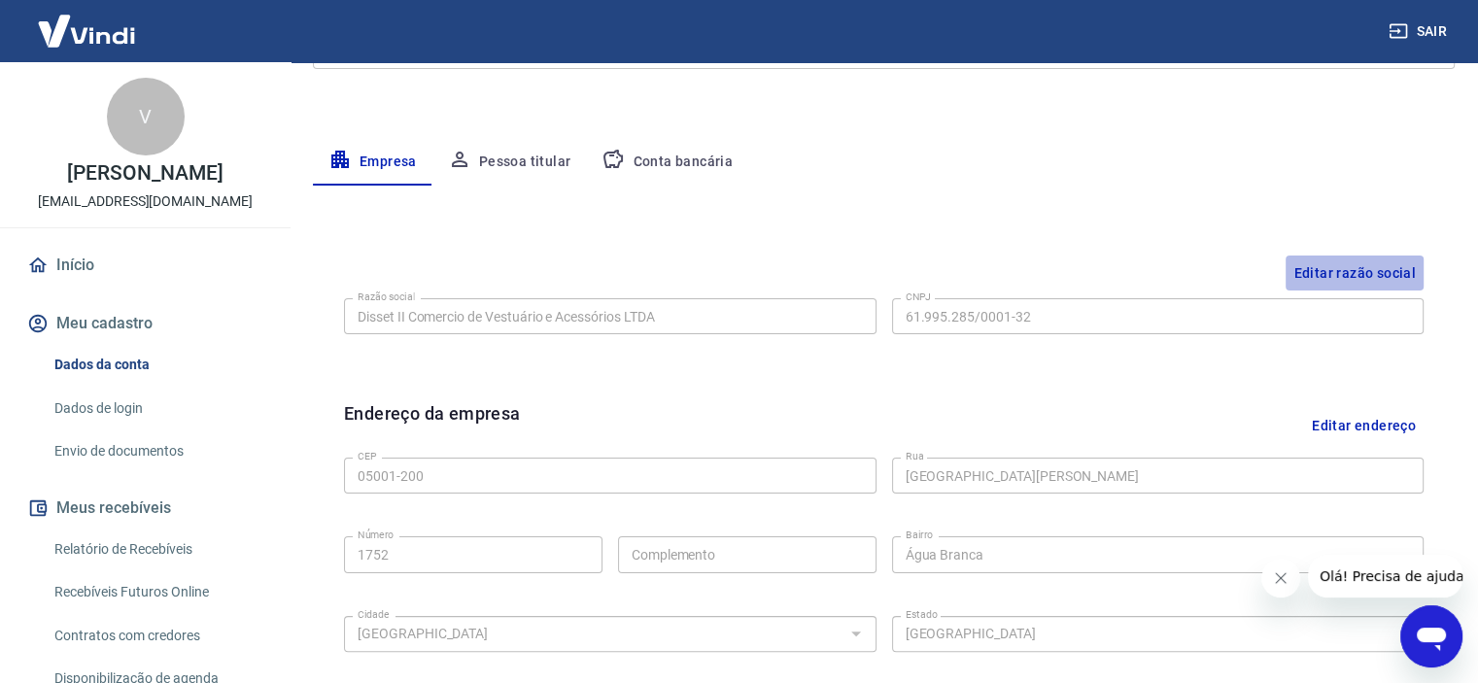
click at [1366, 271] on button "Editar razão social" at bounding box center [1355, 274] width 138 height 36
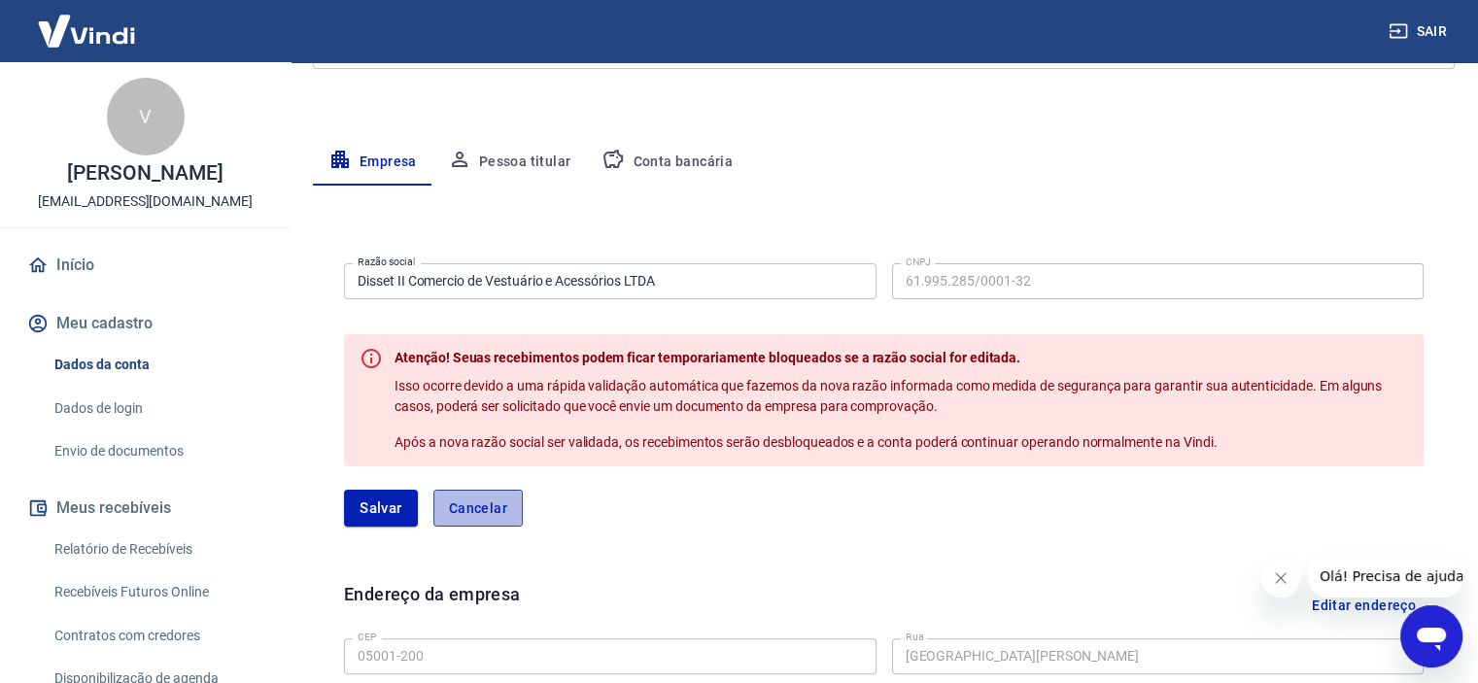
click at [481, 503] on button "Cancelar" at bounding box center [477, 508] width 89 height 37
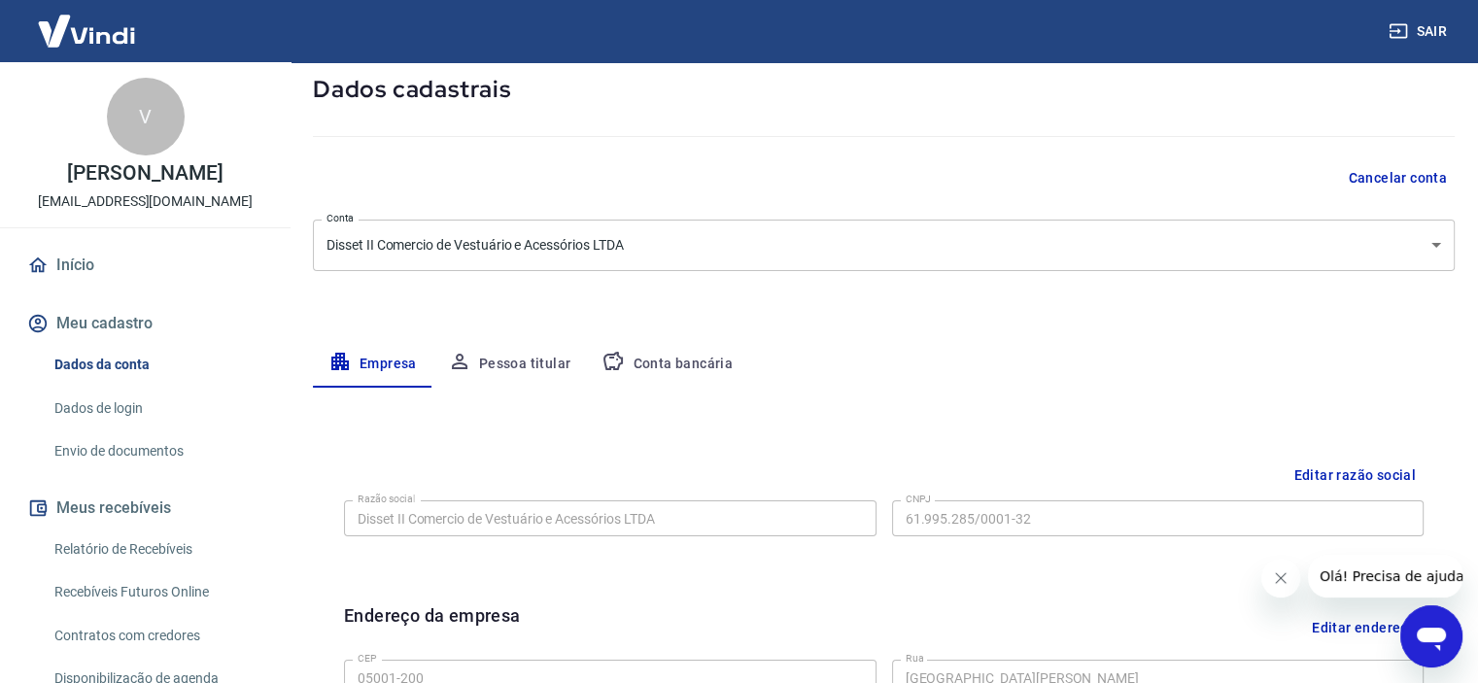
scroll to position [74, 0]
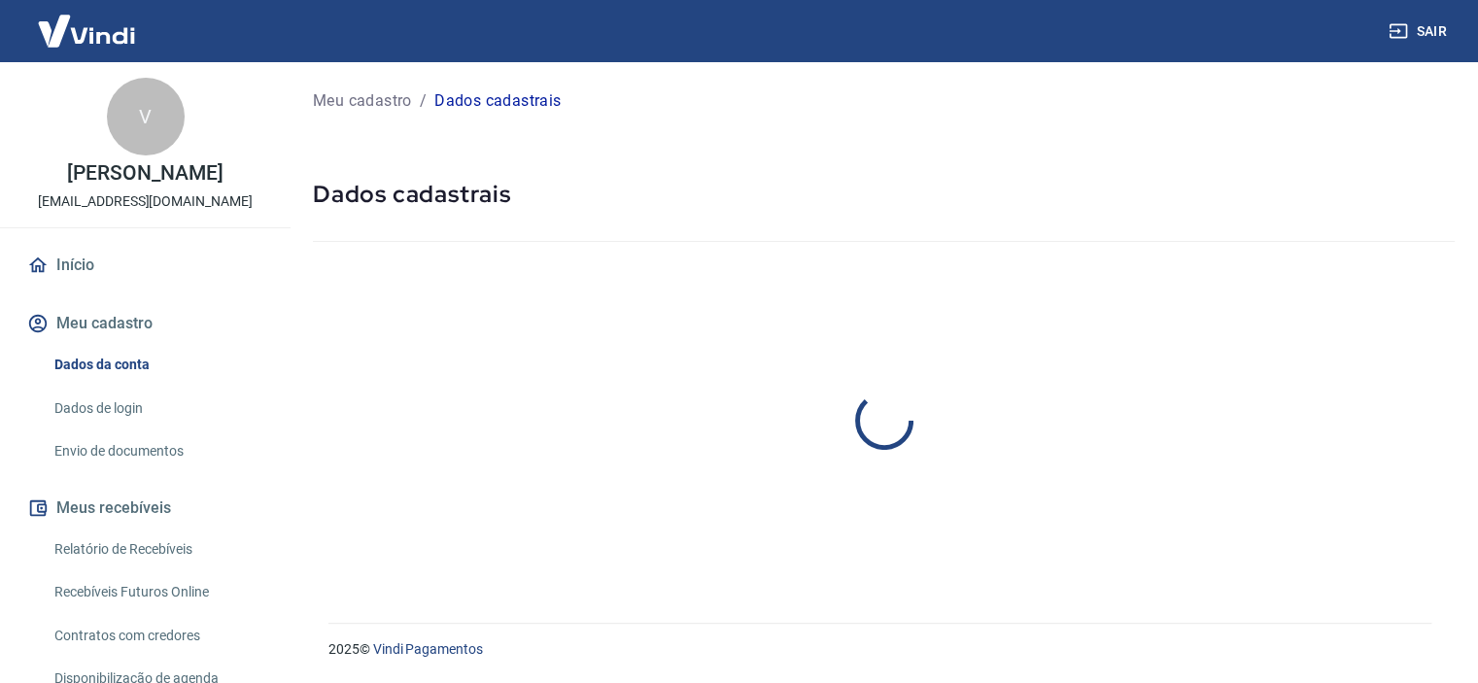
select select "SP"
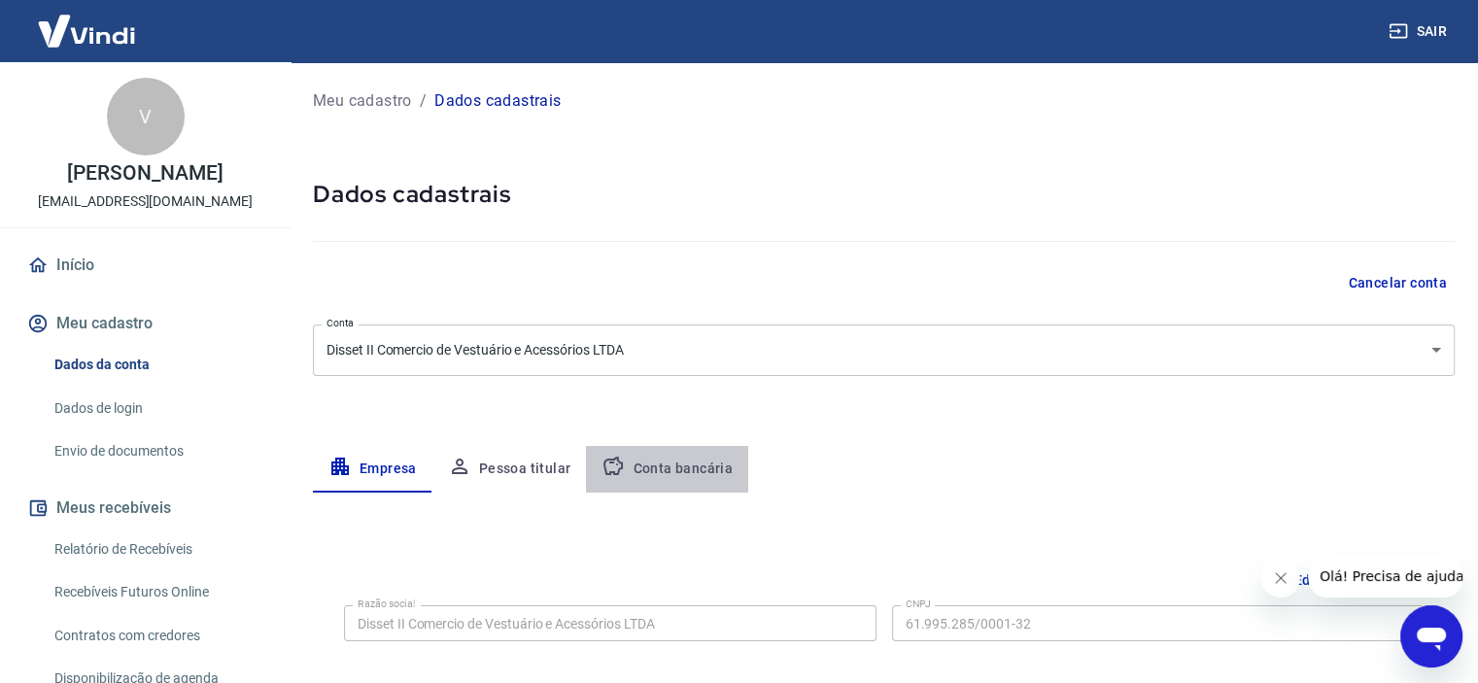
click at [676, 476] on button "Conta bancária" at bounding box center [667, 469] width 162 height 47
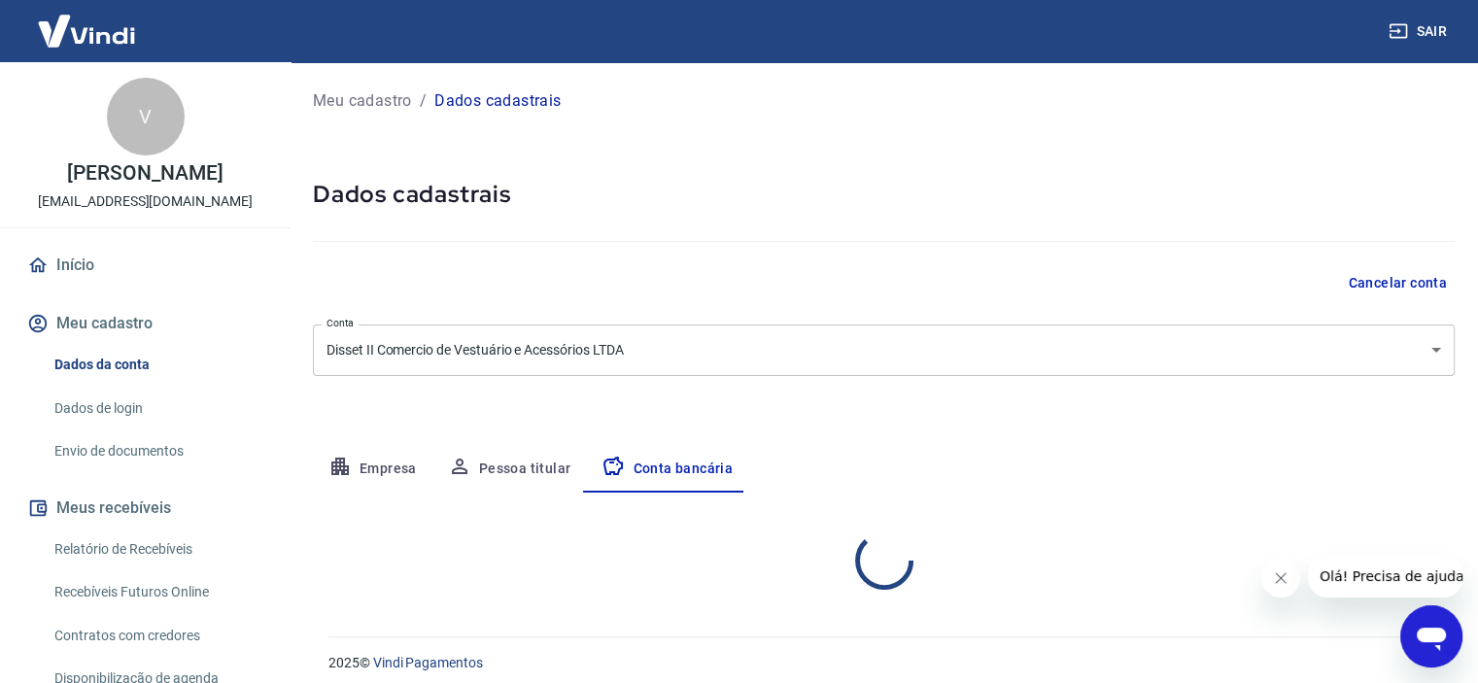
select select "1"
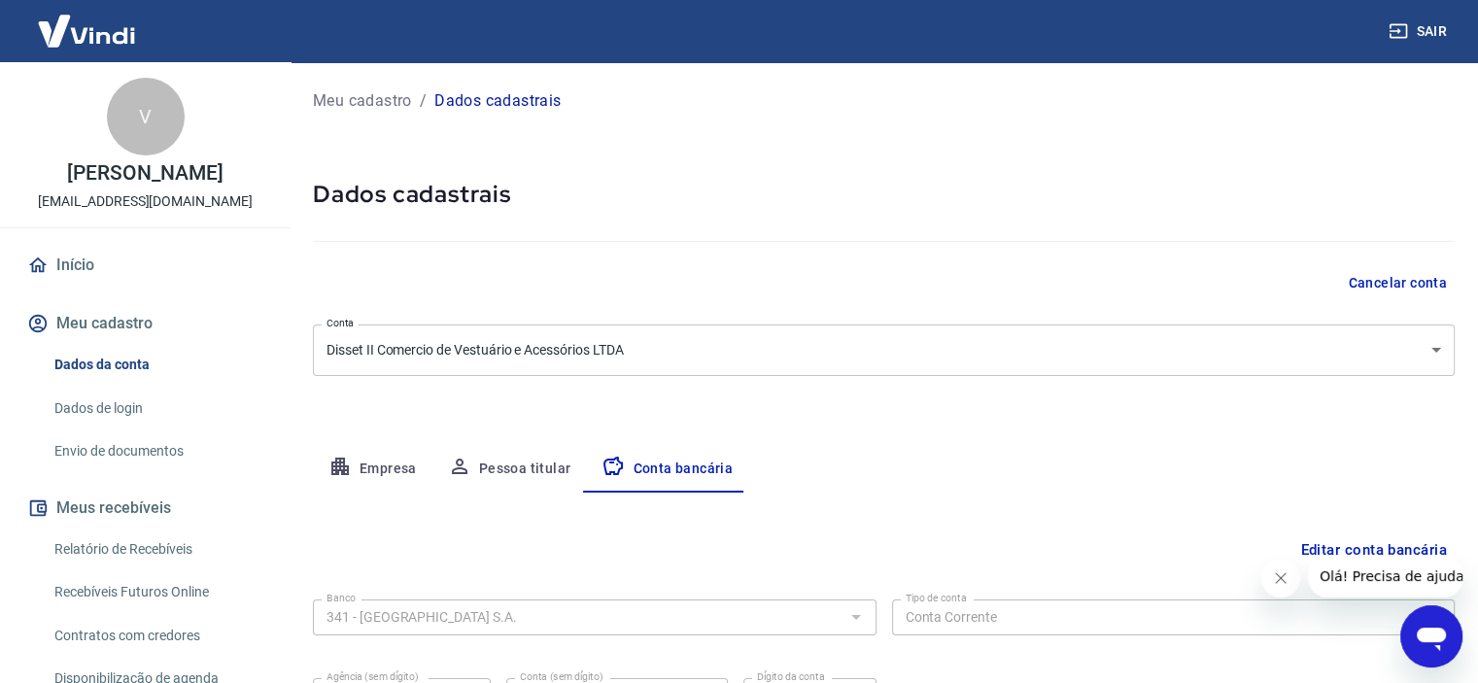
scroll to position [201, 0]
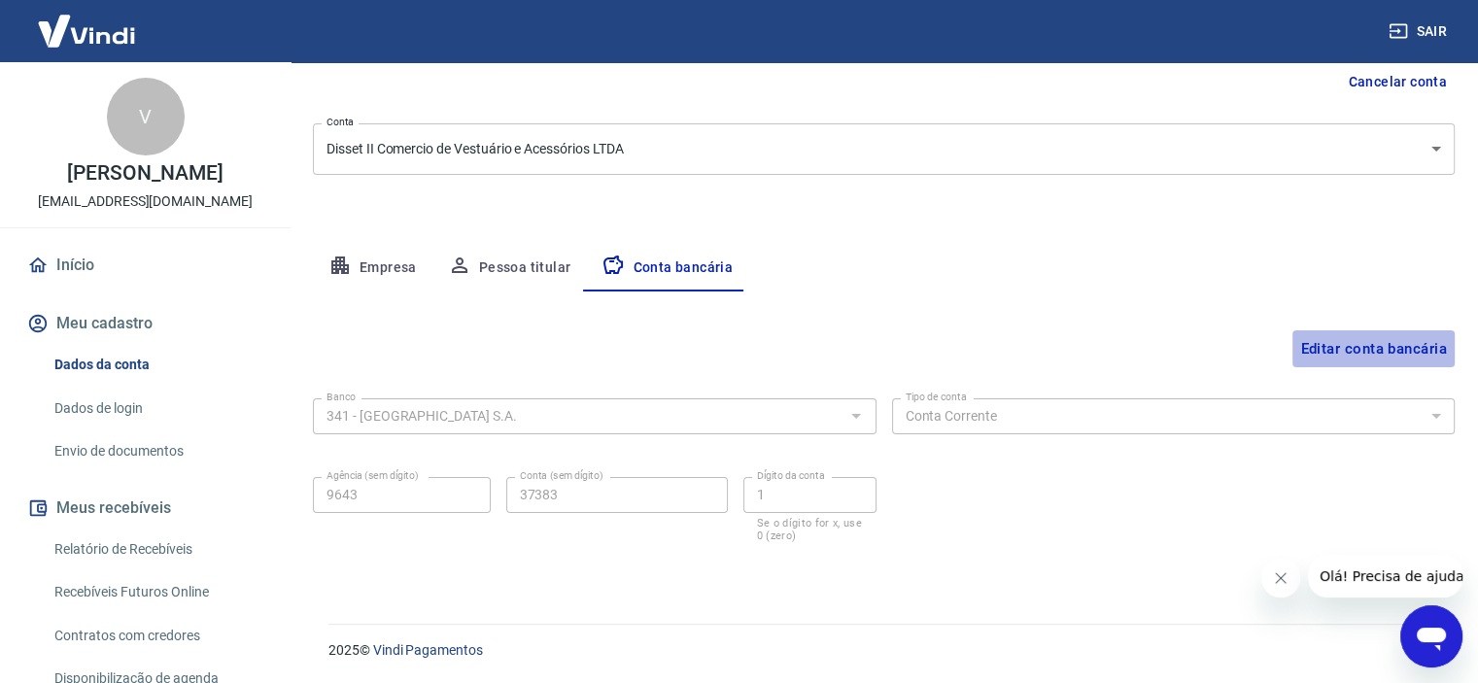
click at [1373, 353] on button "Editar conta bancária" at bounding box center [1373, 348] width 162 height 37
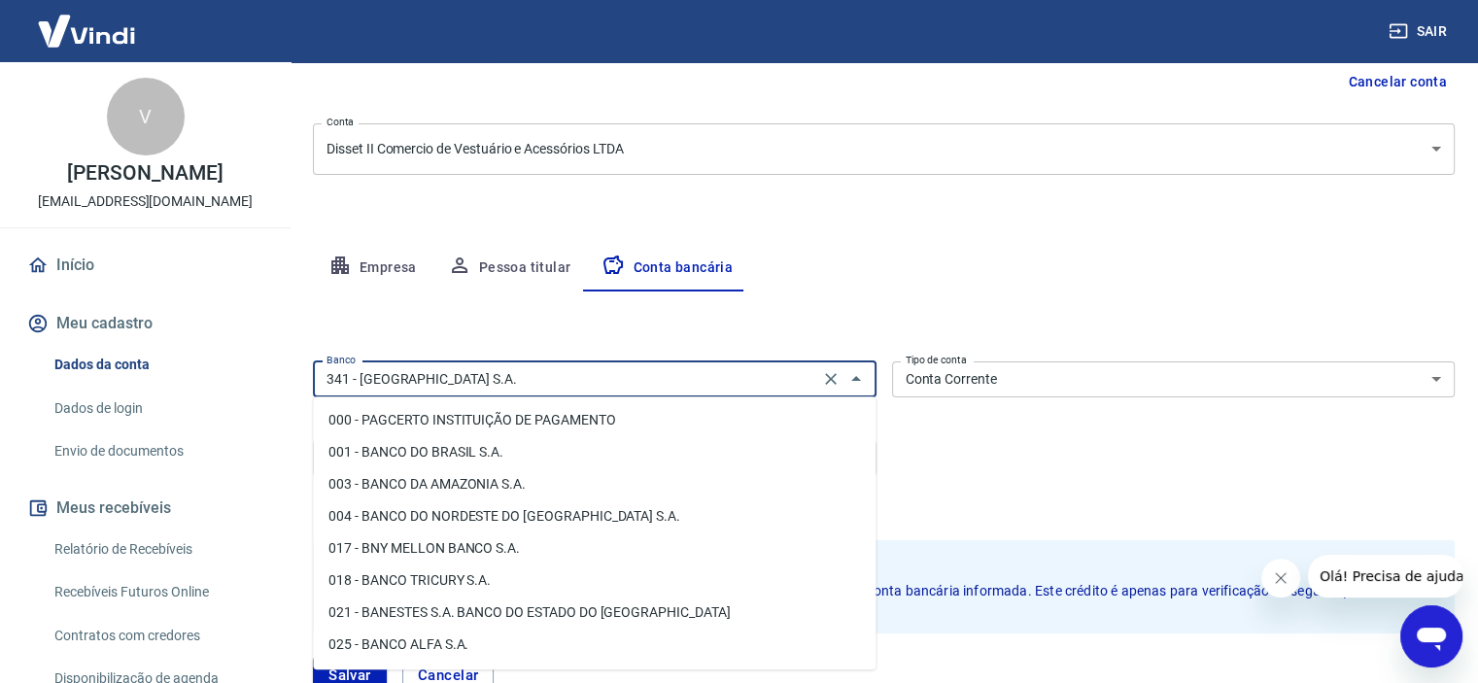
click at [733, 388] on input "341 - ITAÚ UNIBANCO S.A." at bounding box center [566, 379] width 495 height 24
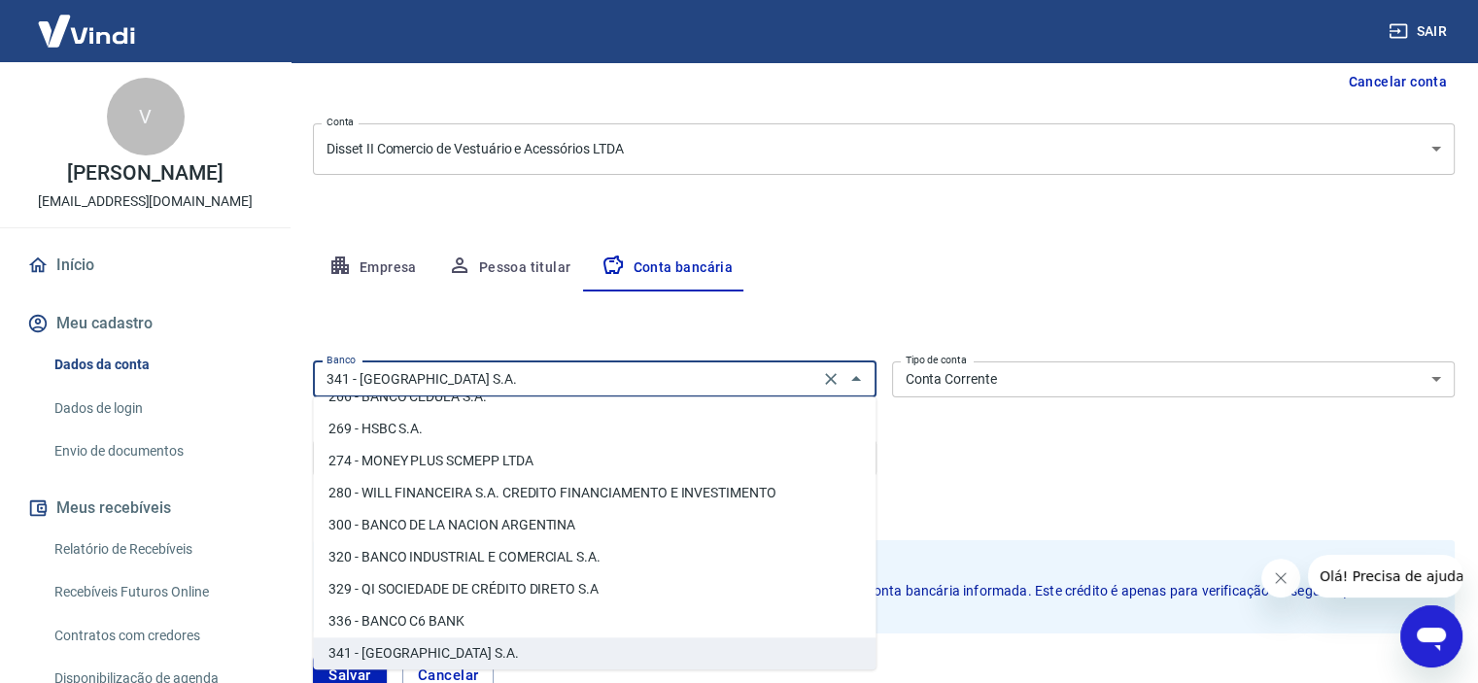
click at [472, 617] on li "336 - BANCO C6 BANK" at bounding box center [594, 621] width 563 height 32
type input "336 - BANCO C6 BANK"
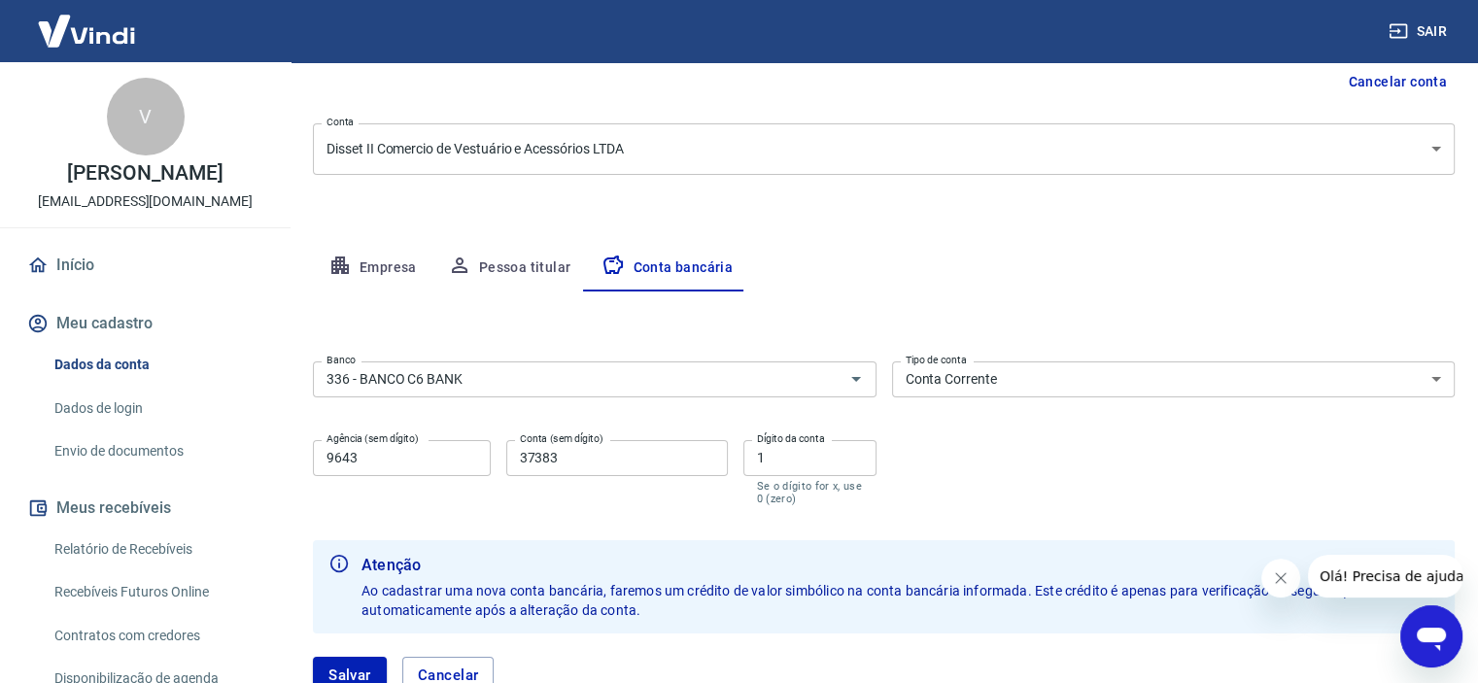
click at [976, 450] on div "Banco 336 - BANCO C6 BANK Banco Tipo de conta Conta Corrente Conta Poupança Tip…" at bounding box center [884, 431] width 1142 height 155
click at [107, 259] on link "Início" at bounding box center [145, 265] width 244 height 43
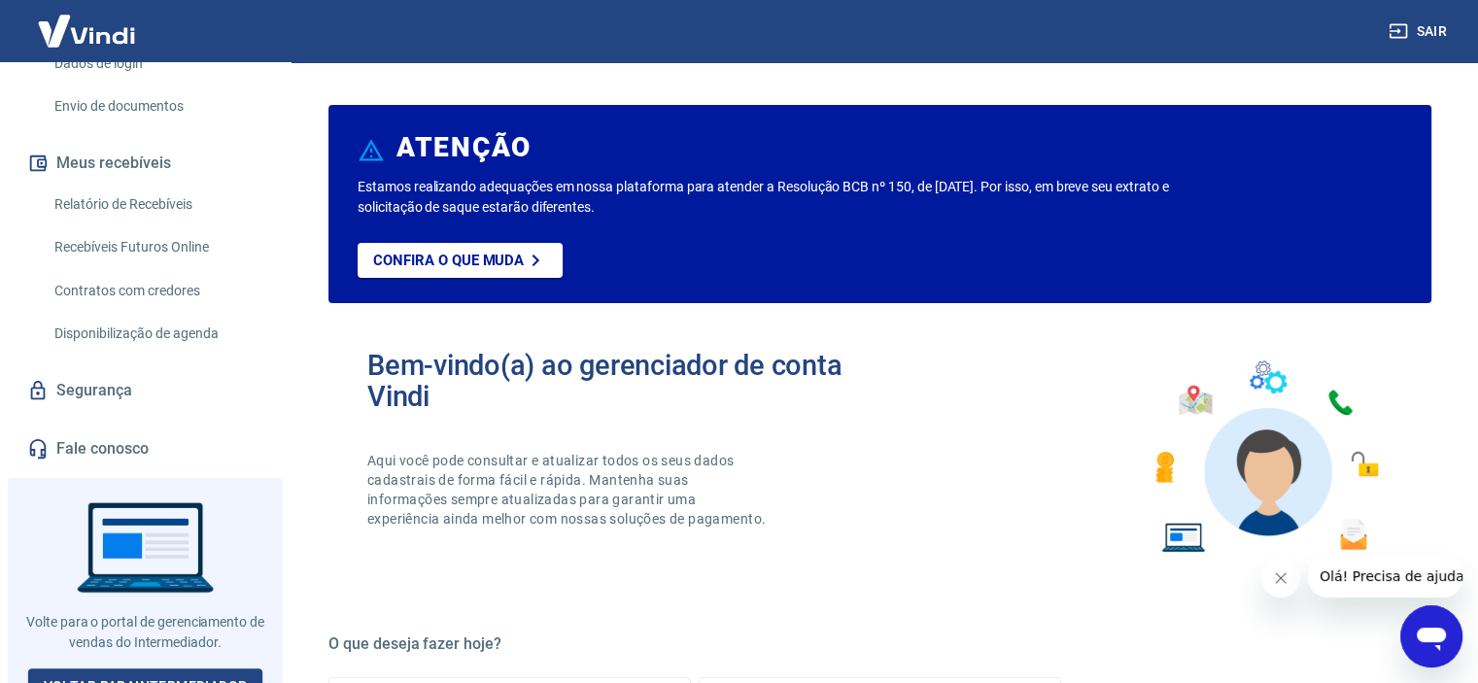
scroll to position [366, 0]
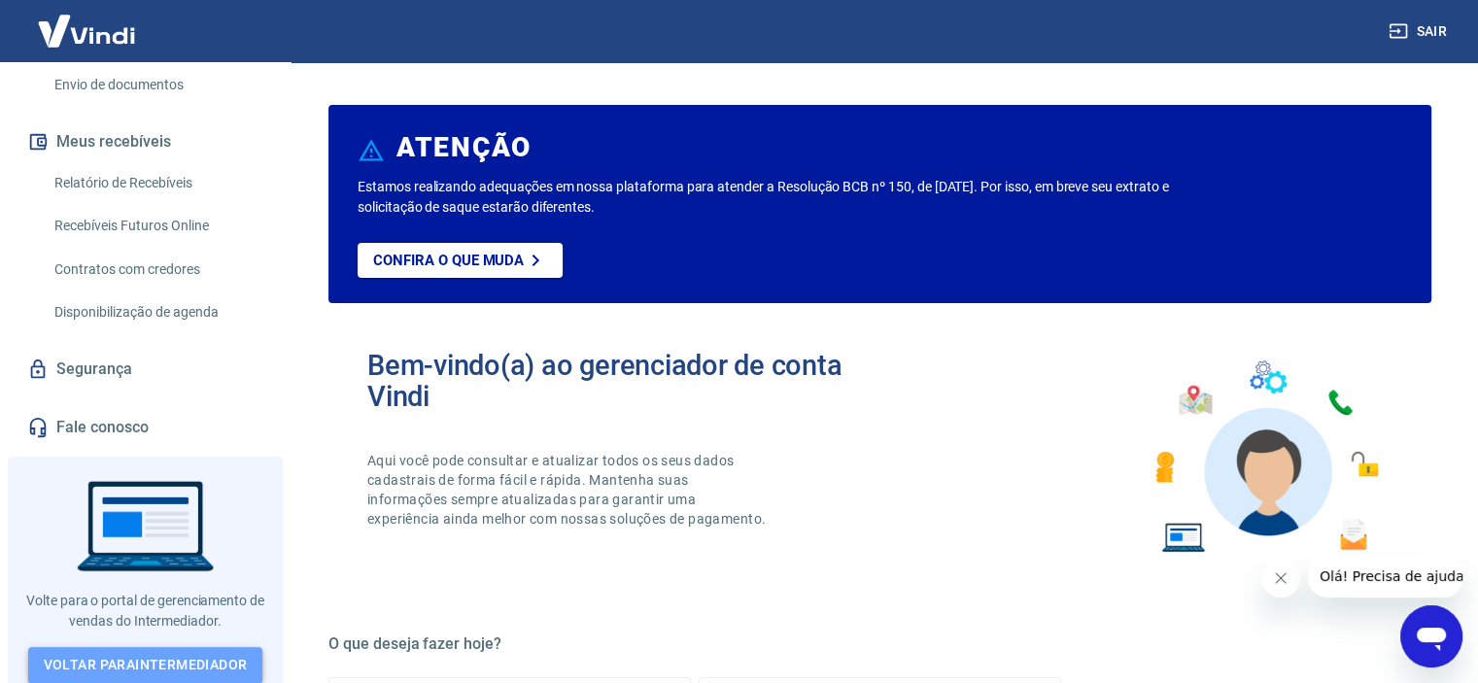
click at [227, 660] on link "Voltar para Intermediador" at bounding box center [145, 665] width 235 height 36
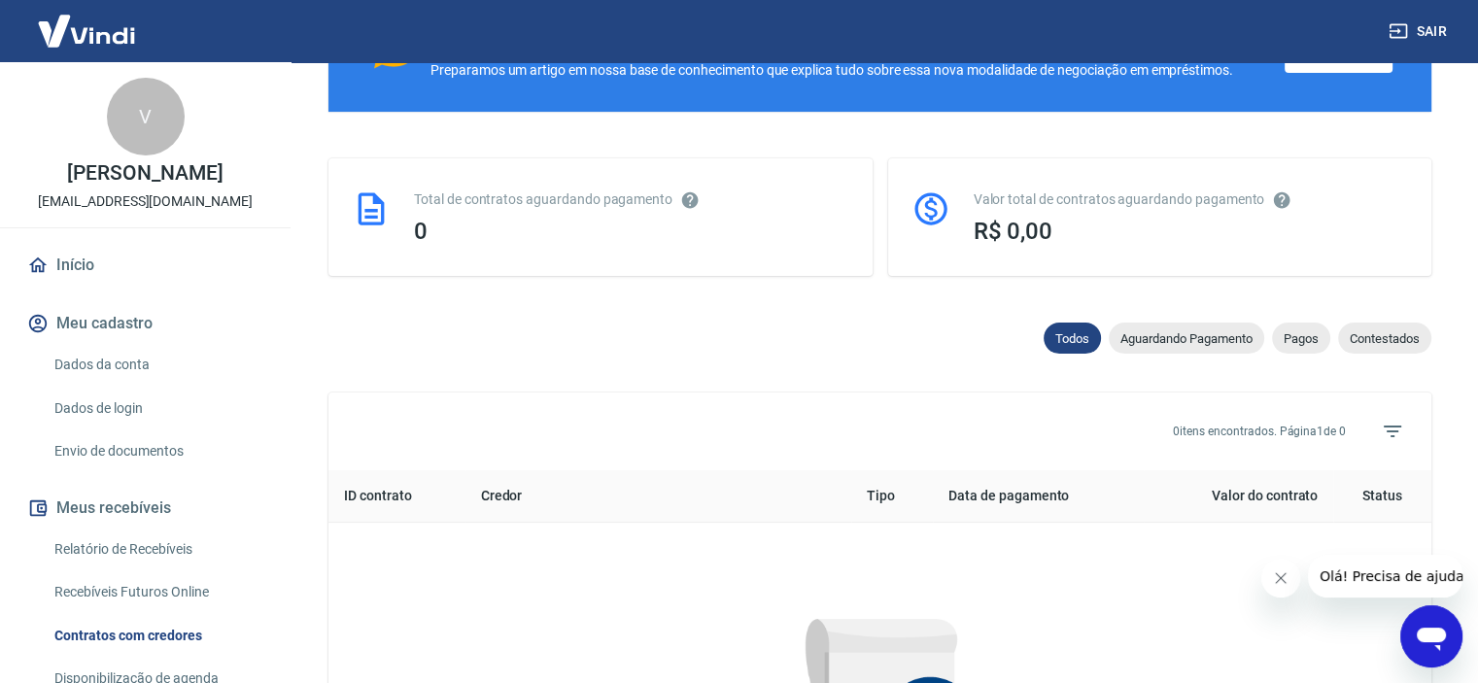
scroll to position [389, 0]
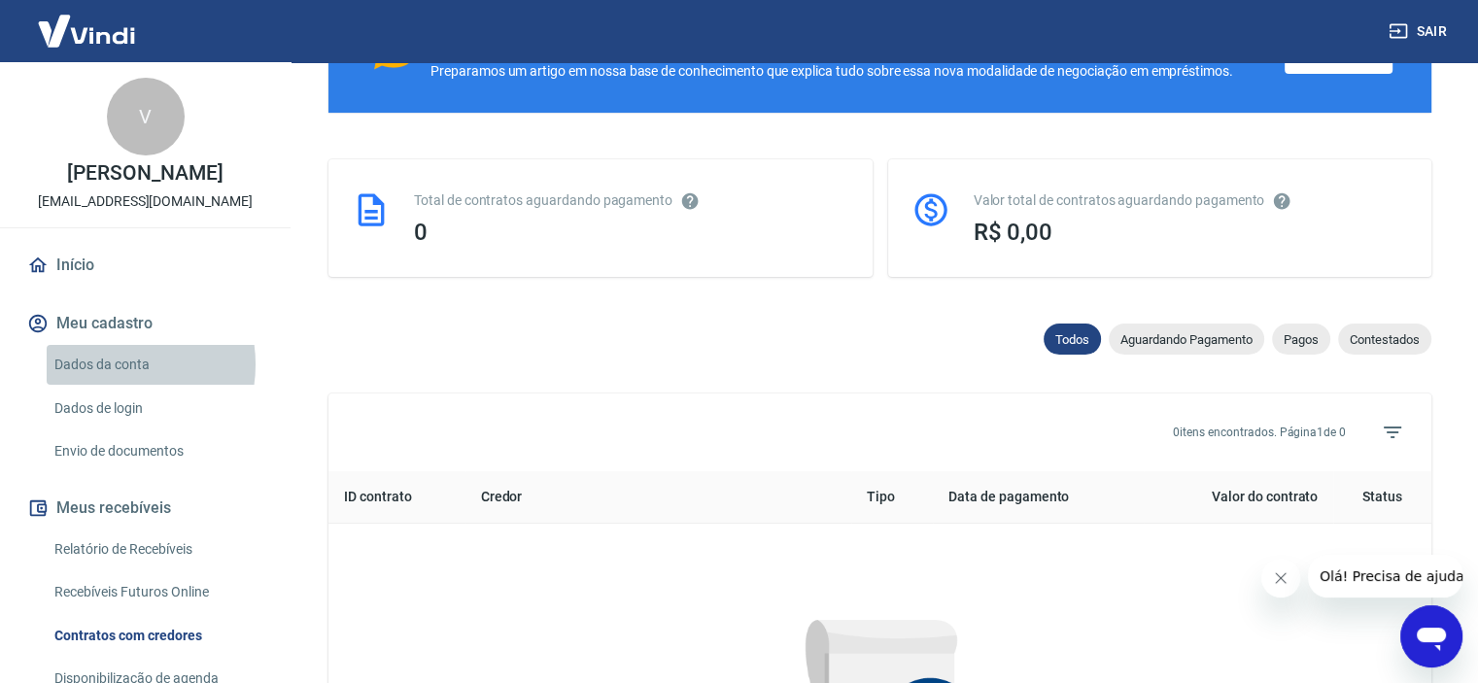
click at [115, 364] on link "Dados da conta" at bounding box center [157, 365] width 221 height 40
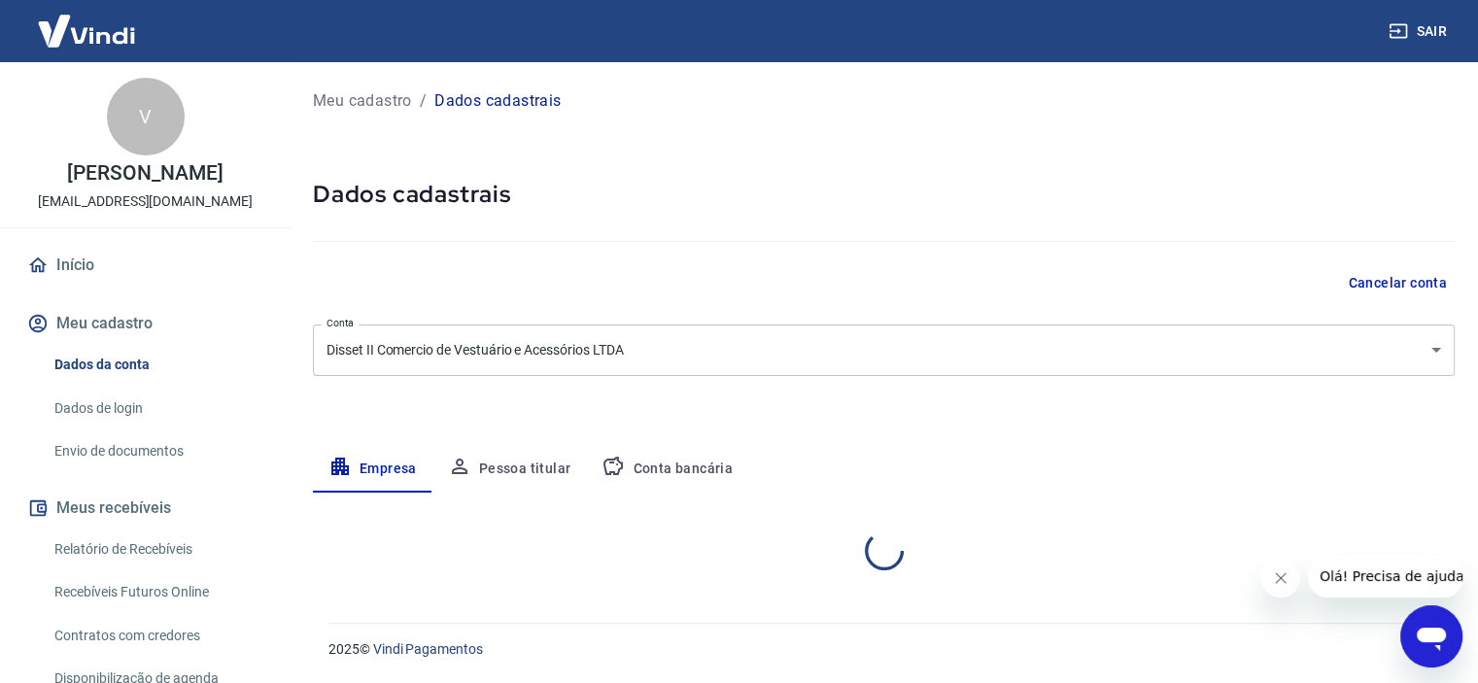
select select "SP"
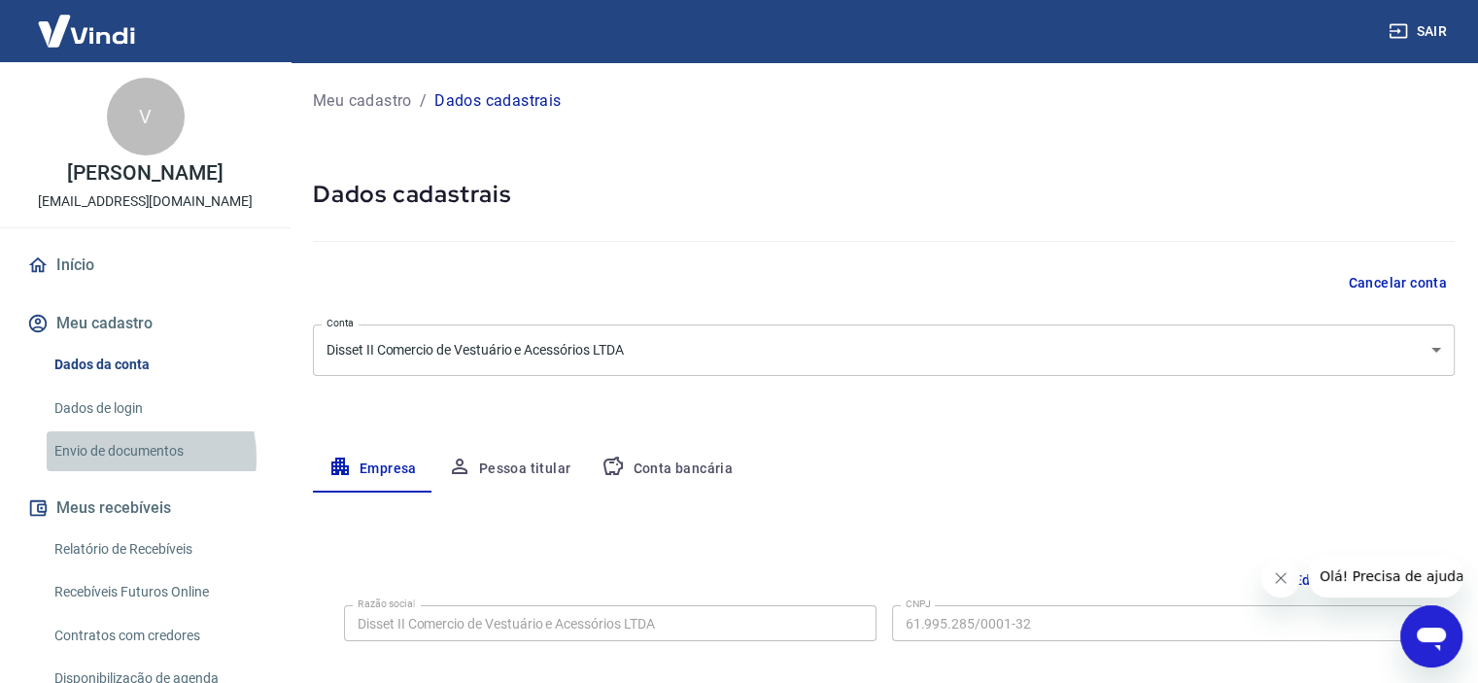
click at [123, 458] on link "Envio de documentos" at bounding box center [157, 451] width 221 height 40
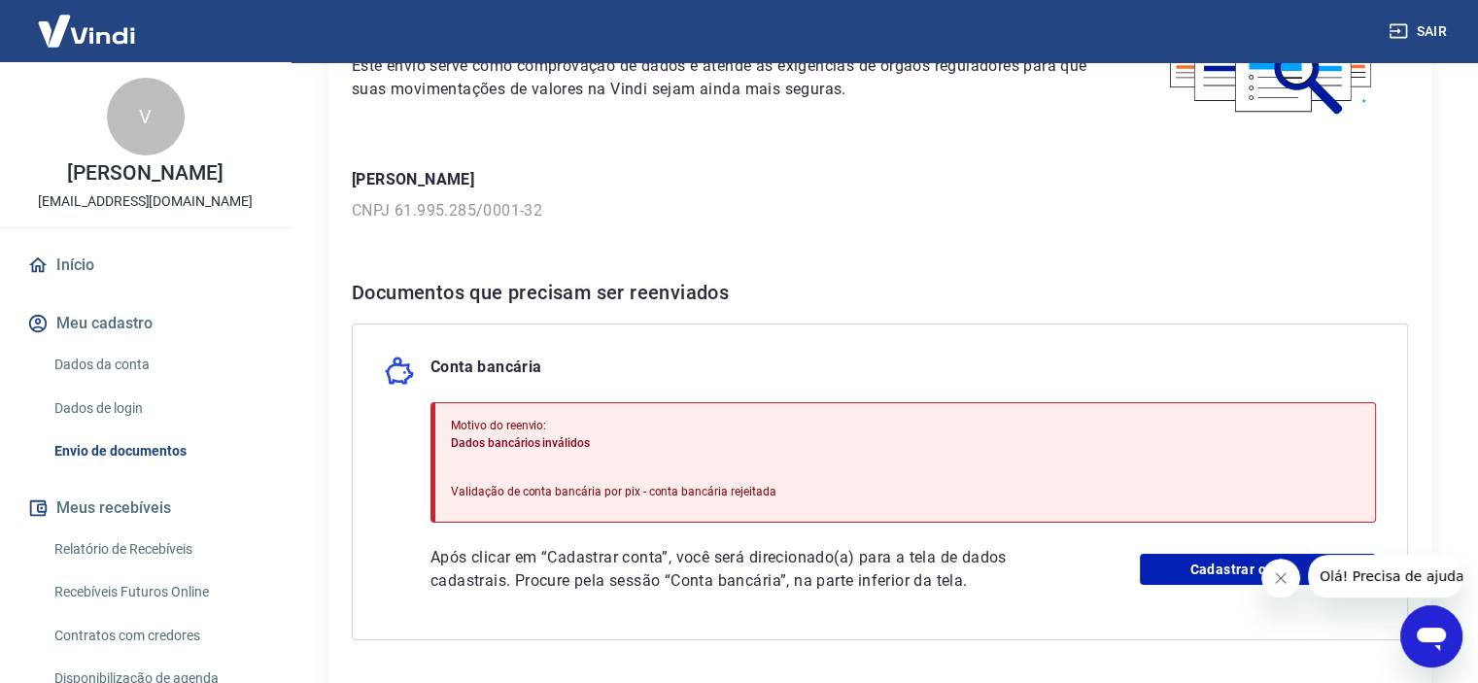
scroll to position [350, 0]
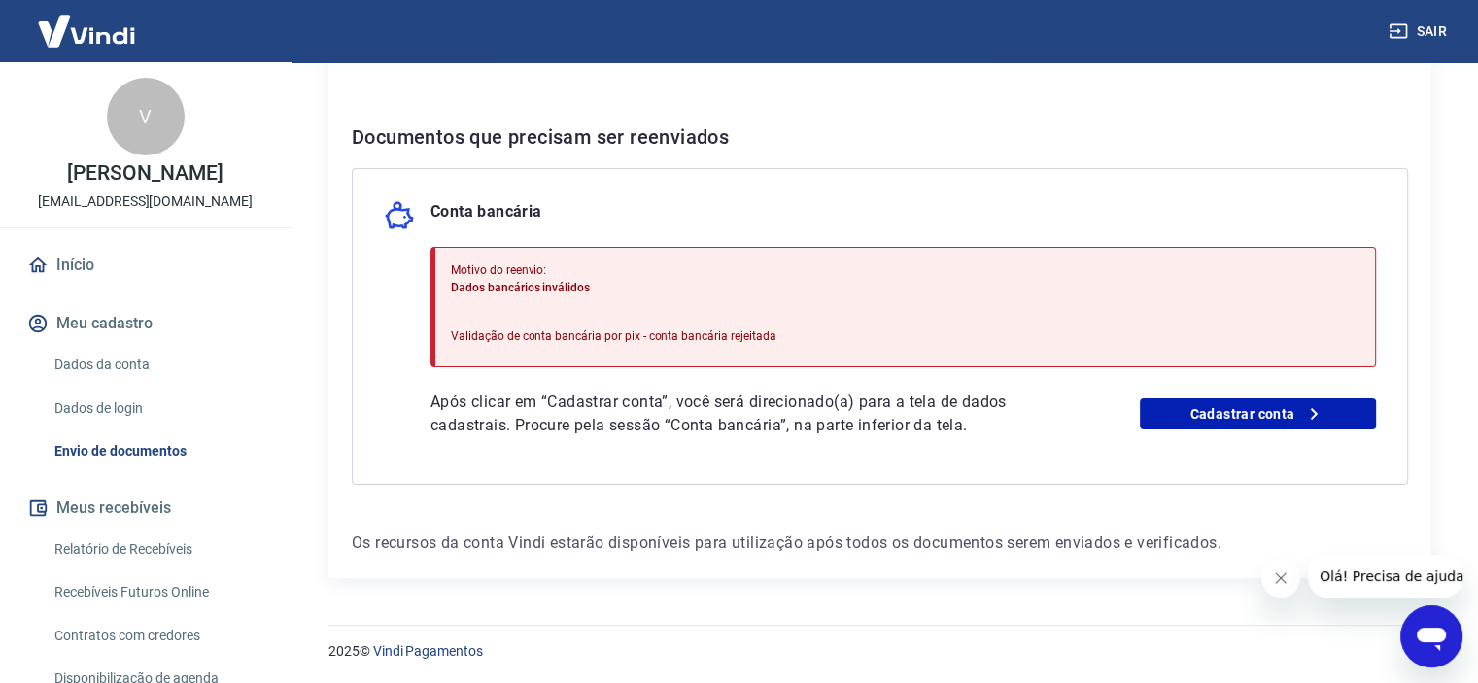
click at [1454, 478] on div "Envio de documentos Para utilizar alguns recursos da sua conta Vindi, é necessá…" at bounding box center [880, 156] width 1196 height 889
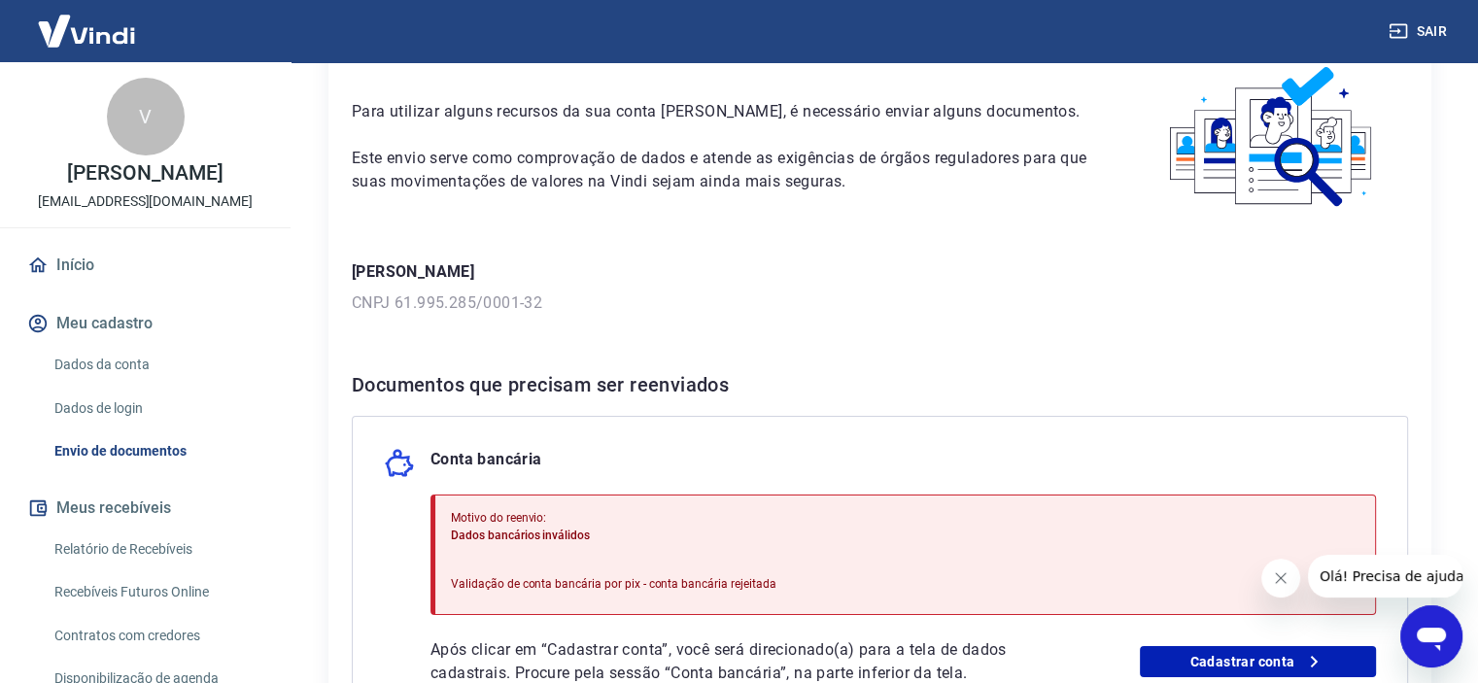
scroll to position [0, 0]
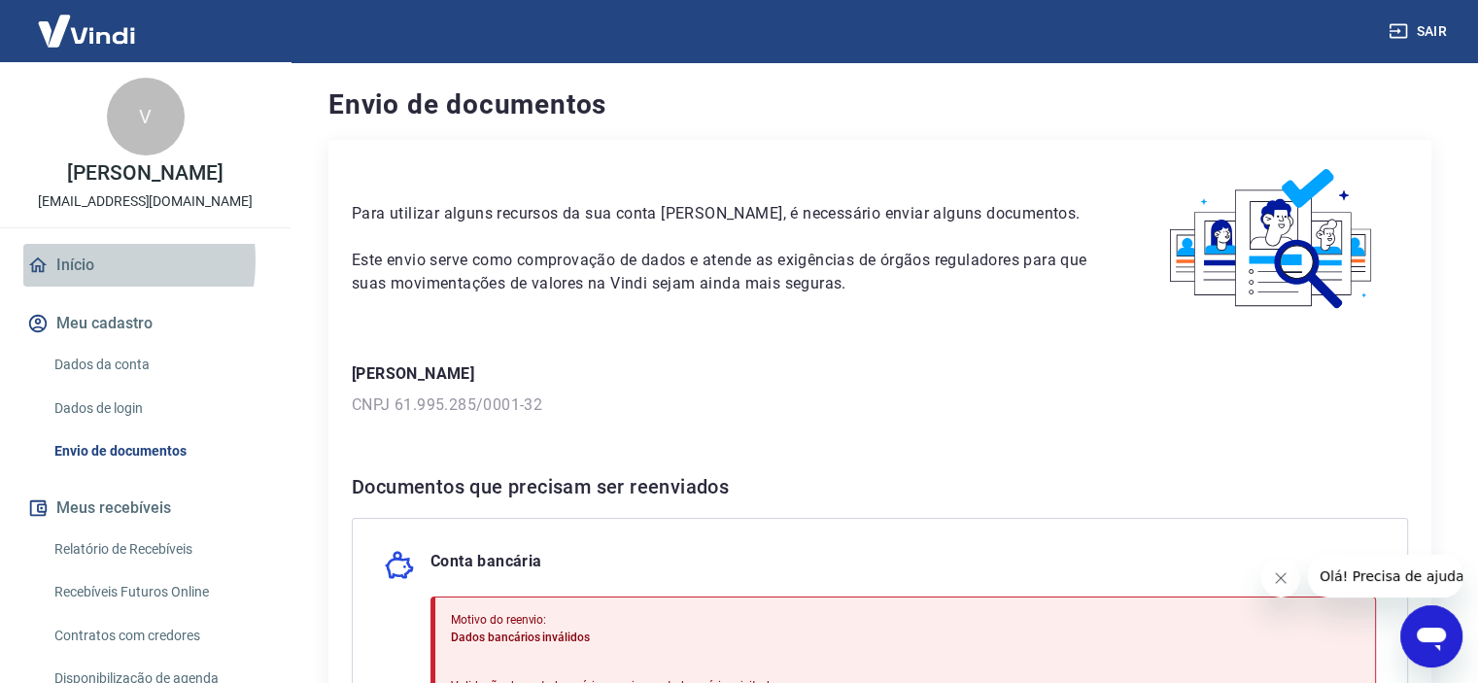
click at [77, 260] on link "Início" at bounding box center [145, 265] width 244 height 43
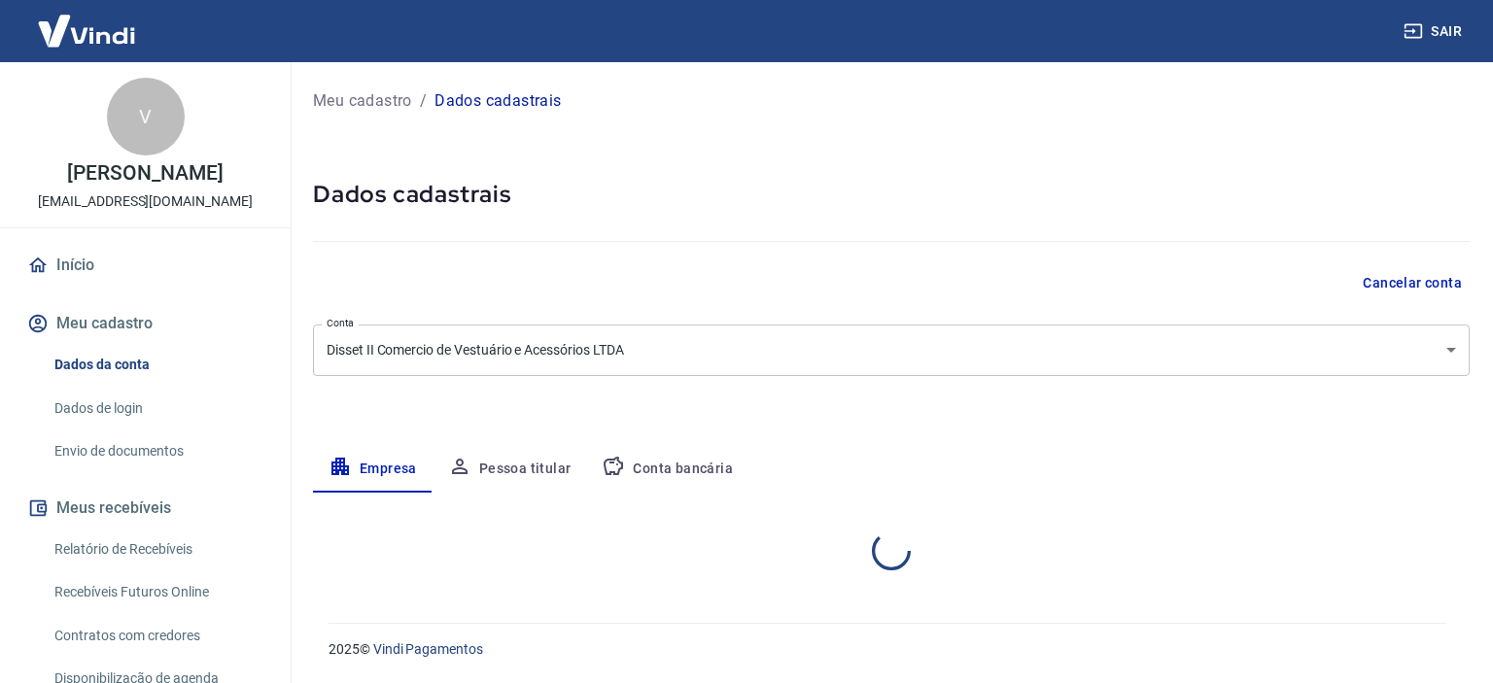
select select "SP"
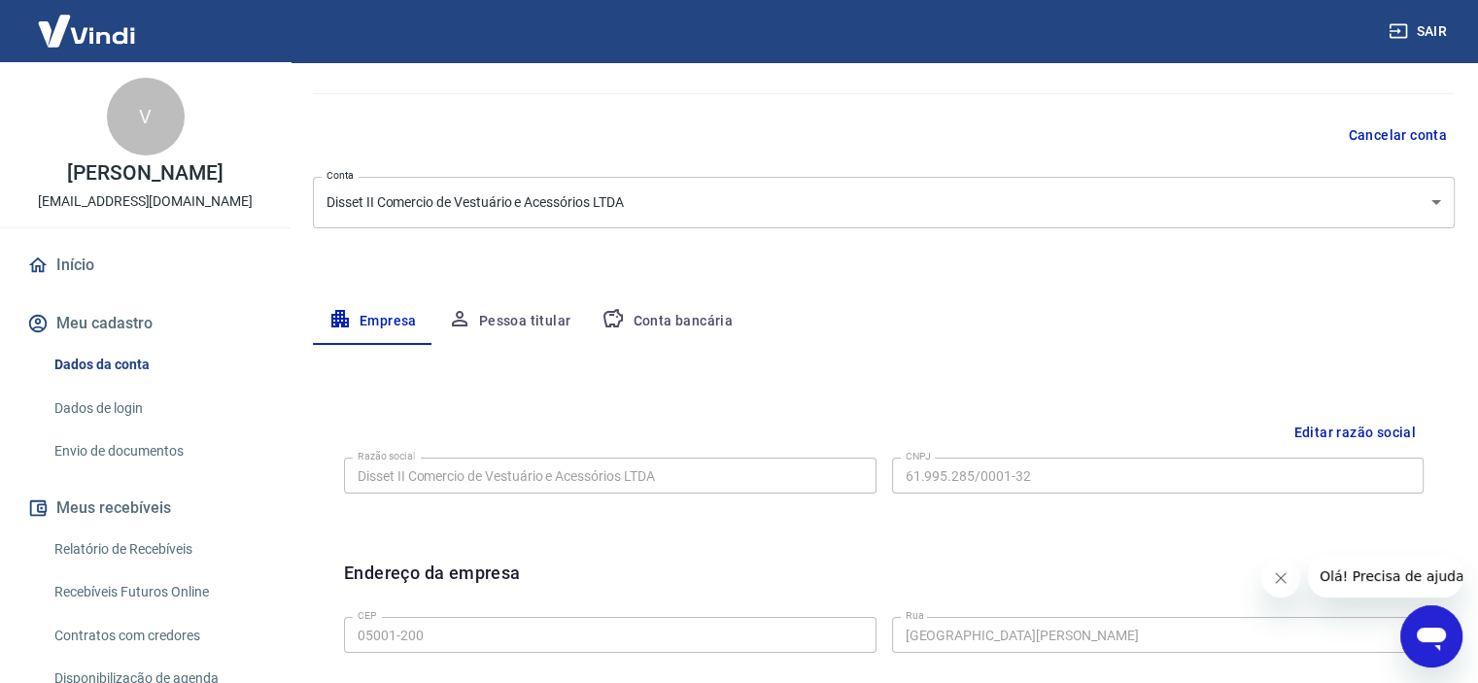
scroll to position [126, 0]
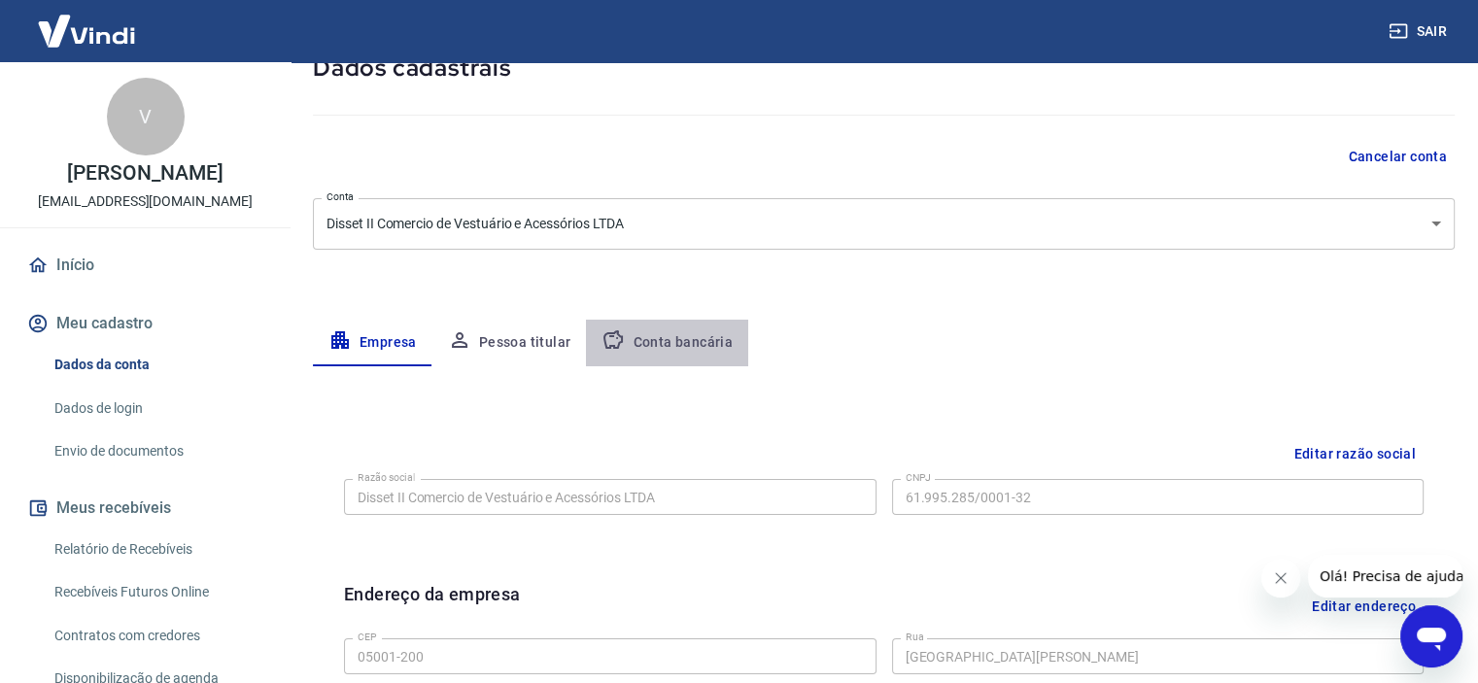
click at [698, 351] on button "Conta bancária" at bounding box center [667, 343] width 162 height 47
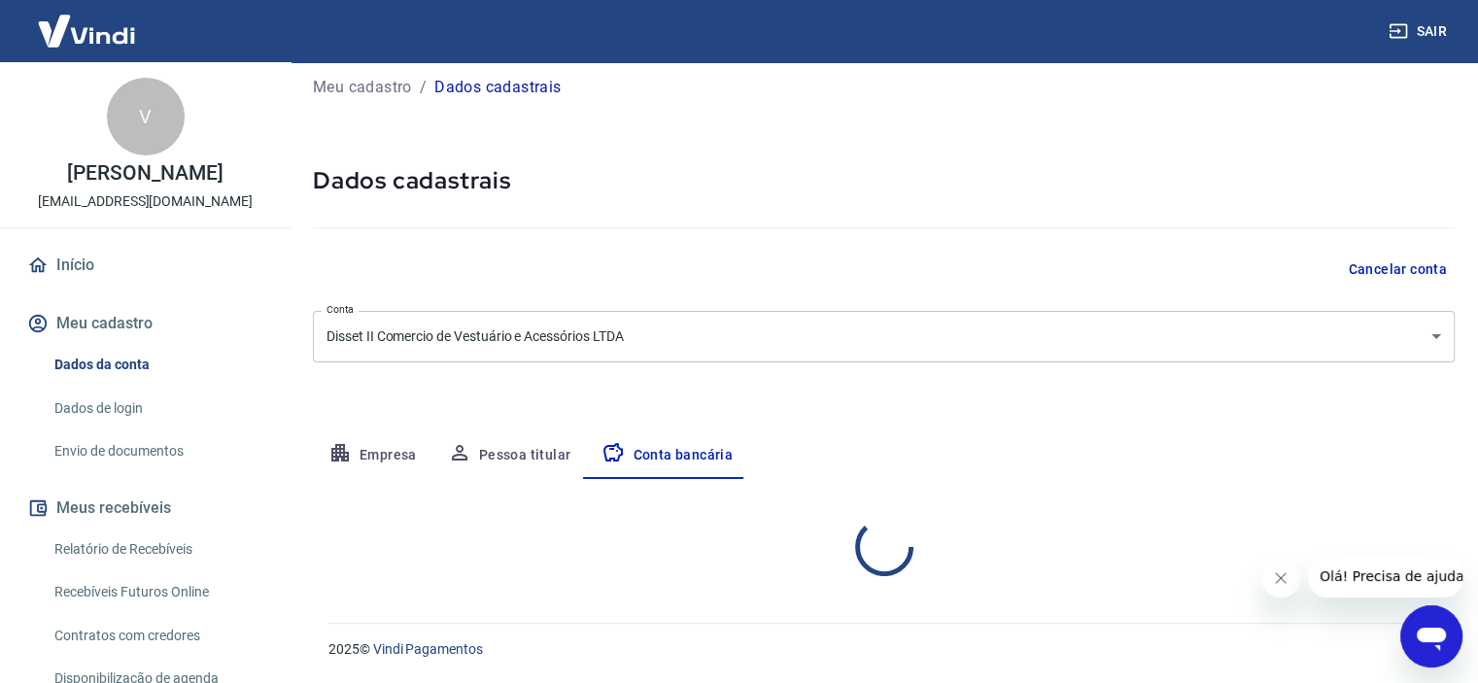
select select "1"
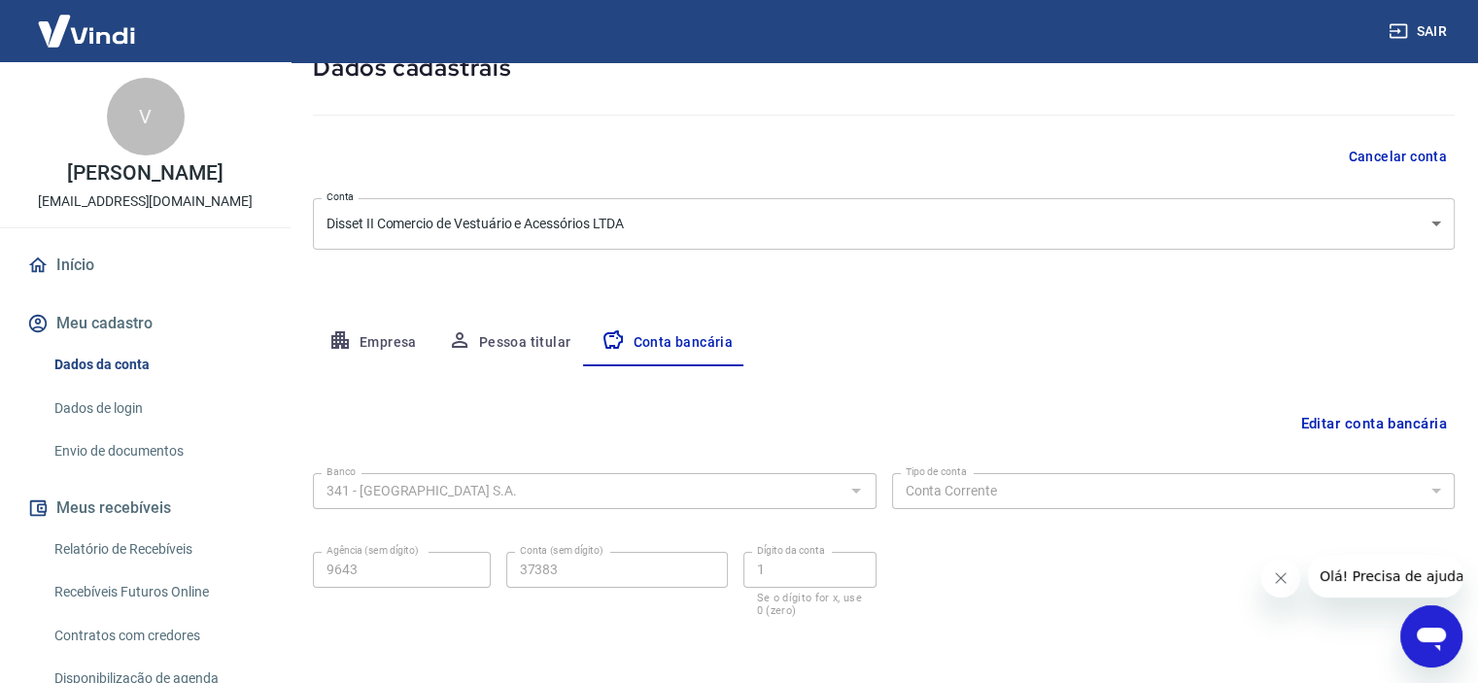
click at [488, 349] on button "Pessoa titular" at bounding box center [509, 343] width 155 height 47
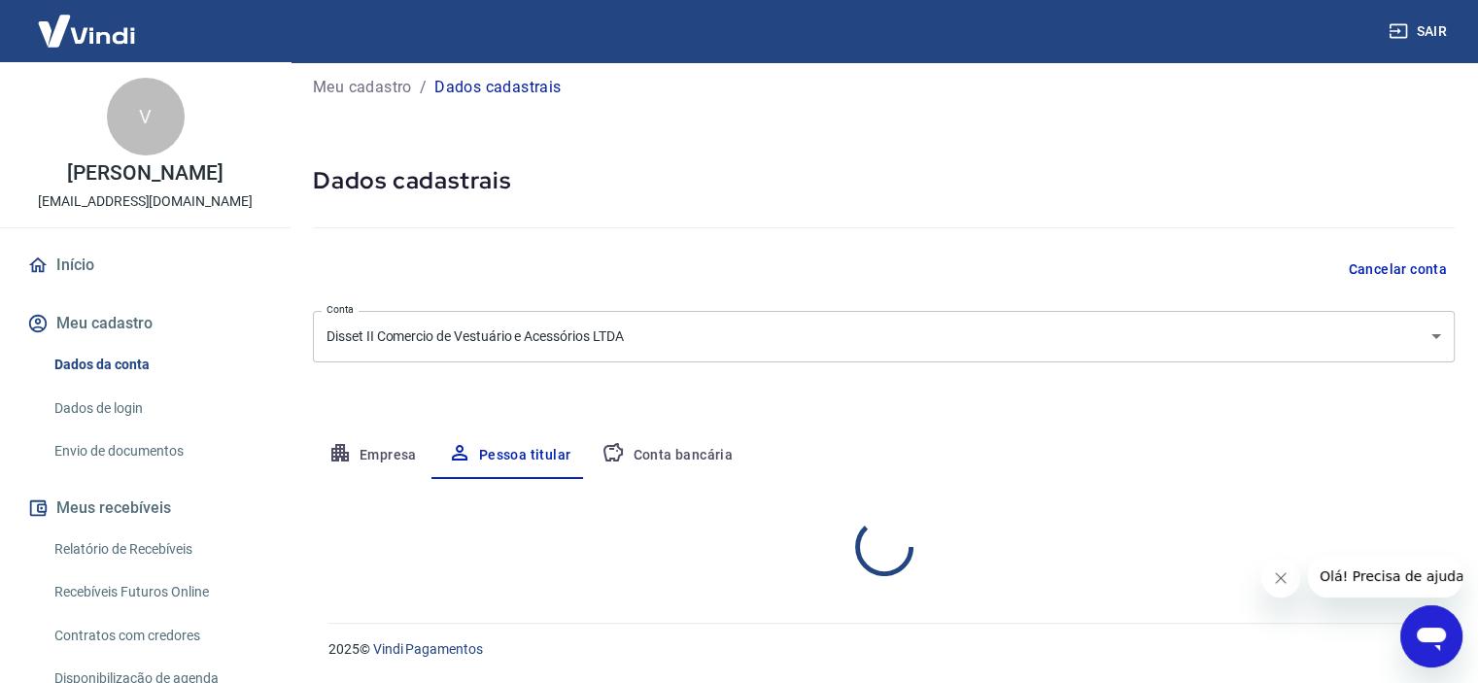
scroll to position [93, 0]
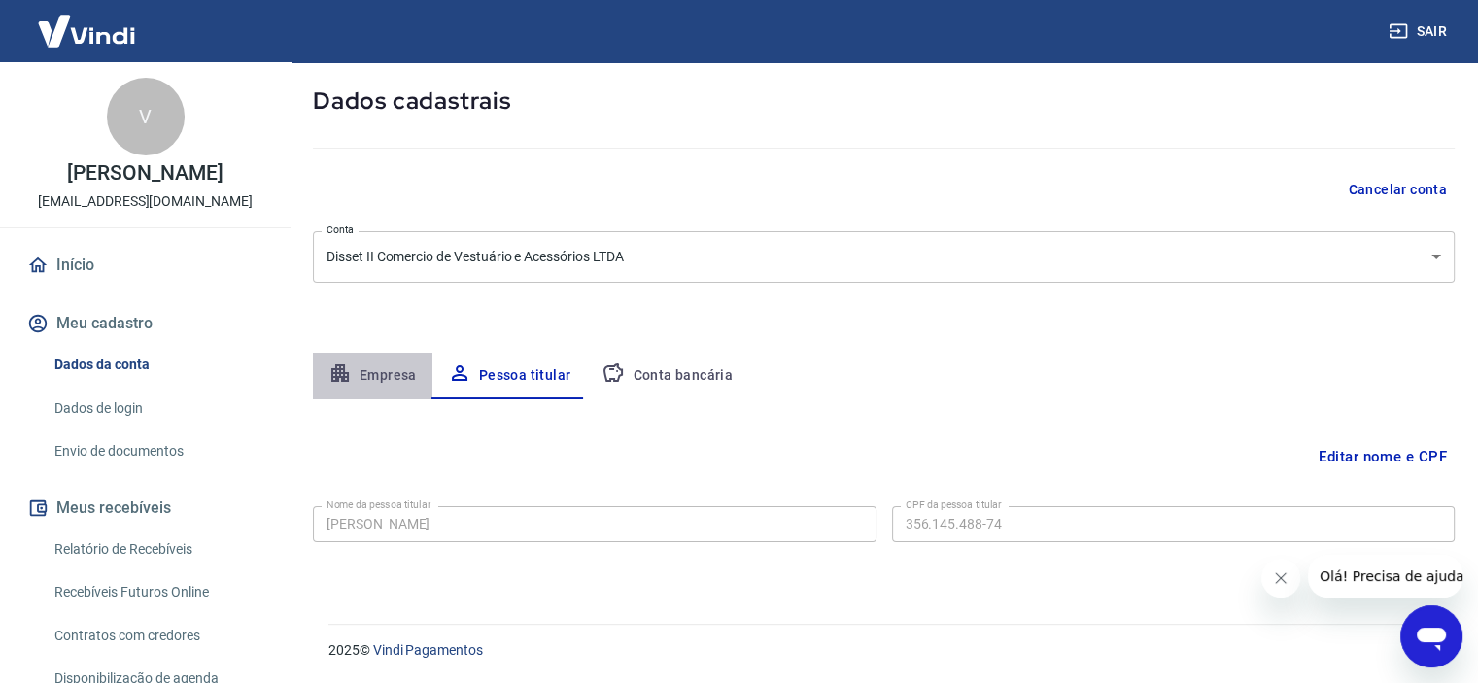
click at [388, 366] on button "Empresa" at bounding box center [373, 376] width 120 height 47
select select "SP"
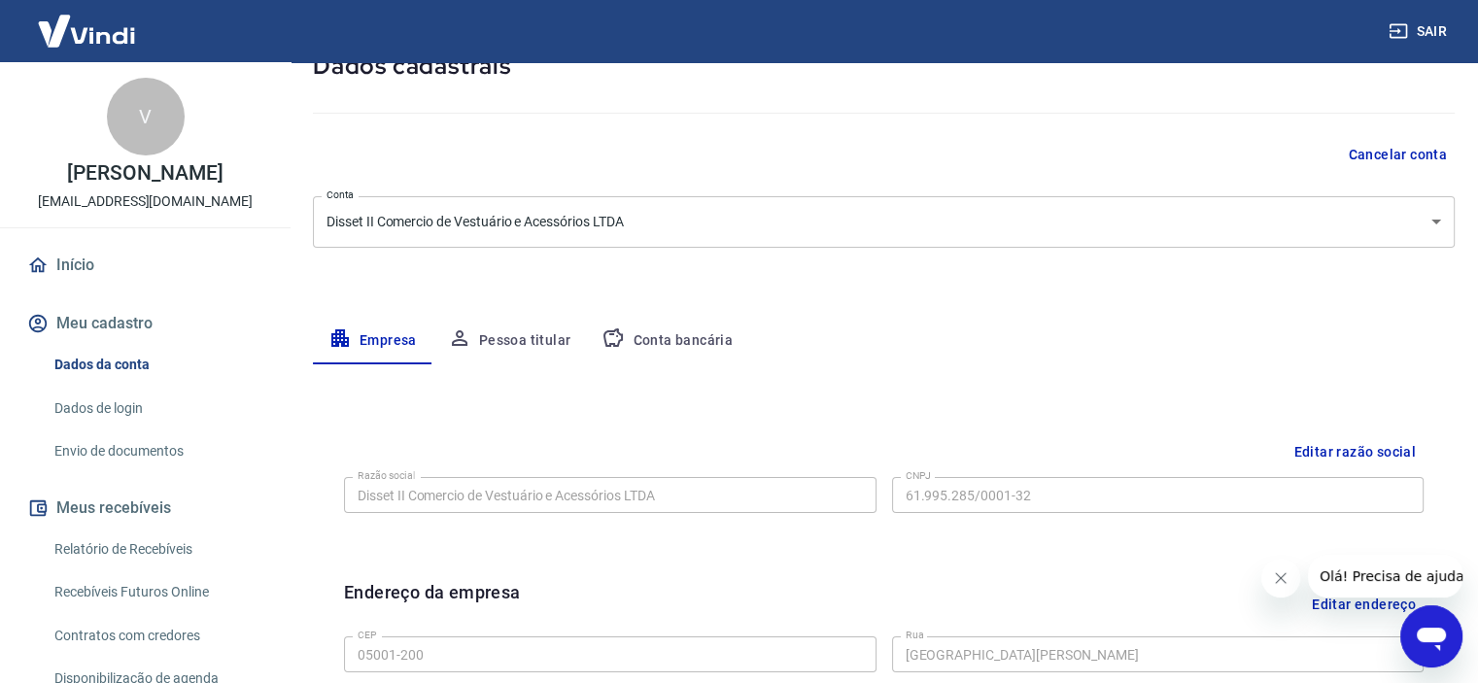
scroll to position [11, 0]
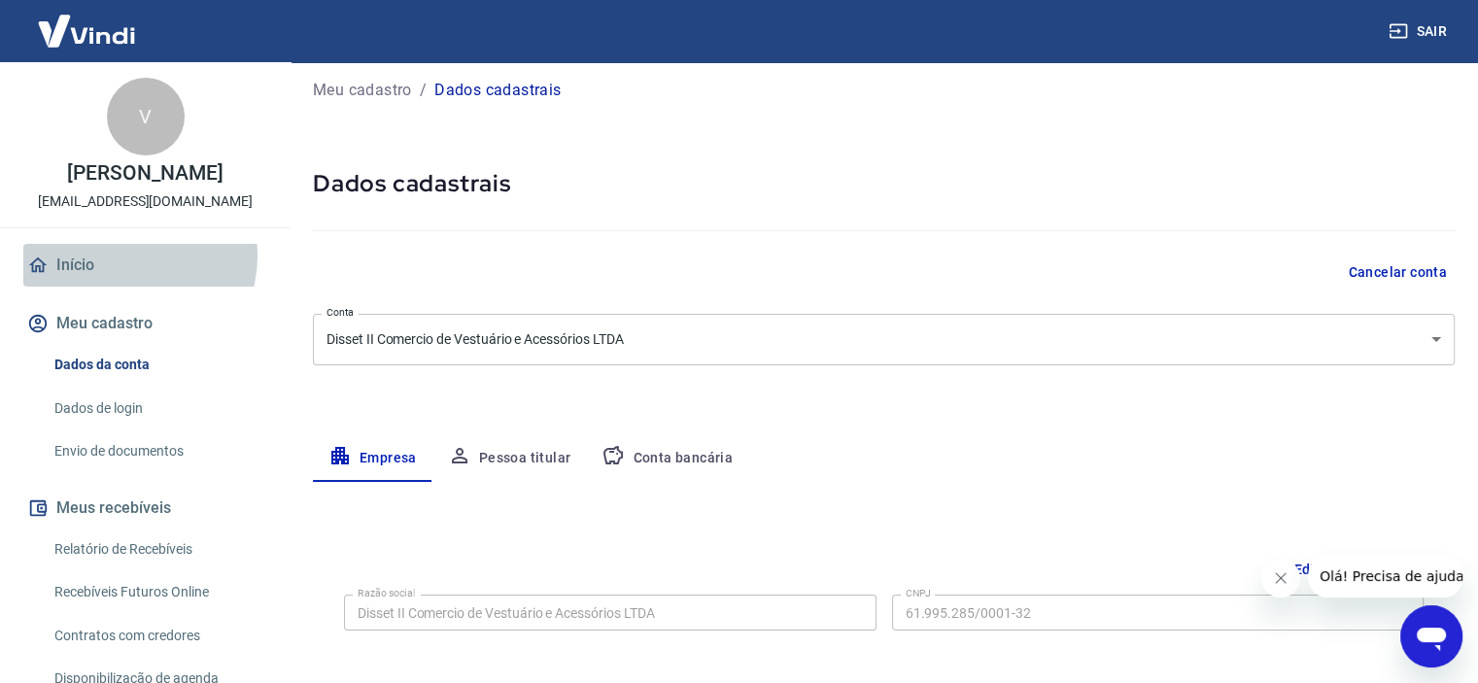
click at [121, 256] on link "Início" at bounding box center [145, 265] width 244 height 43
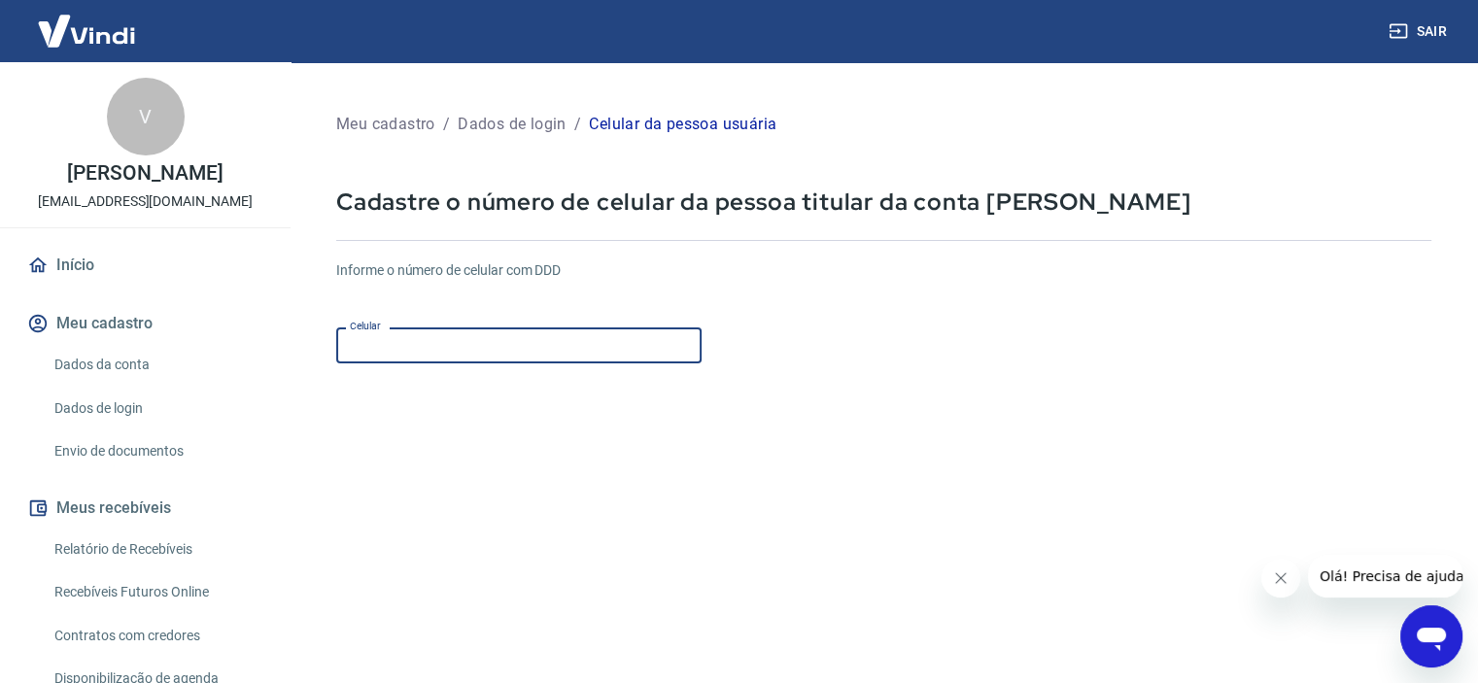
click at [568, 339] on input "Celular" at bounding box center [518, 345] width 365 height 36
type input "[PHONE_NUMBER]"
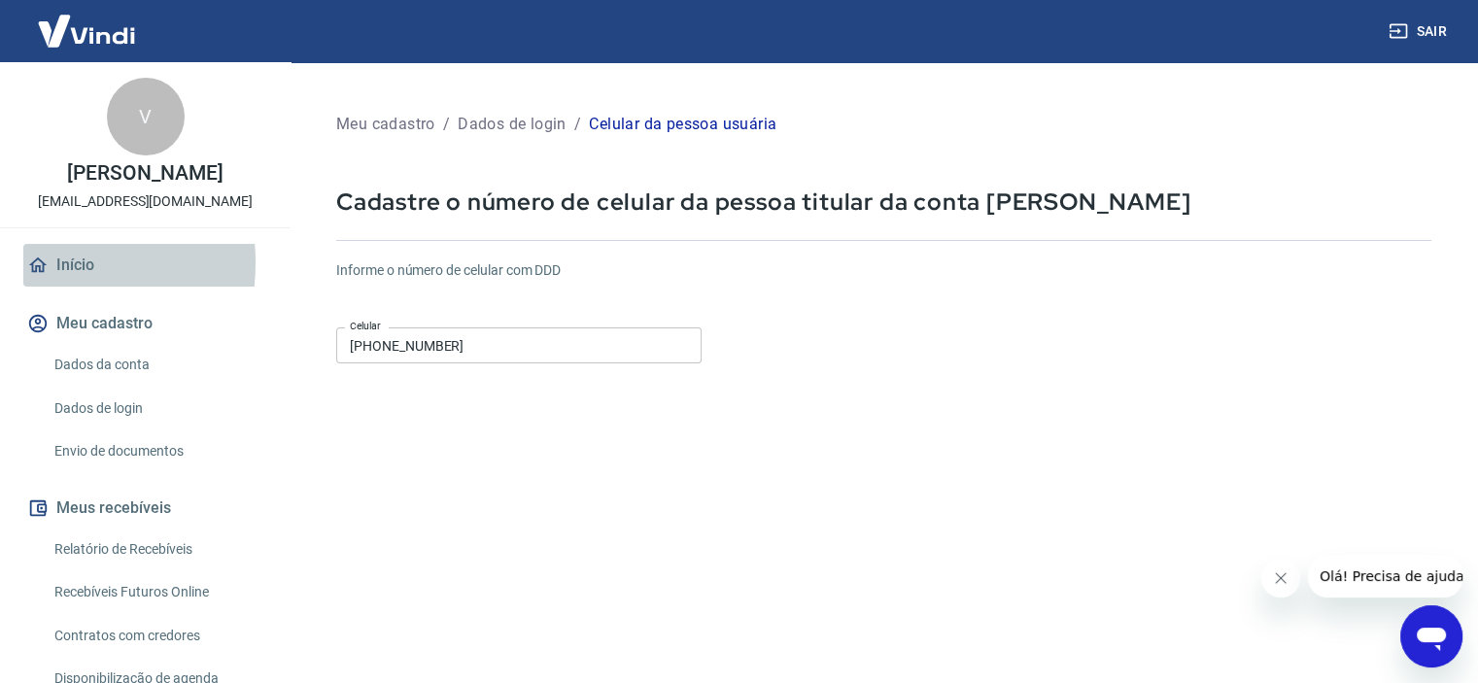
click at [35, 262] on icon at bounding box center [37, 265] width 21 height 21
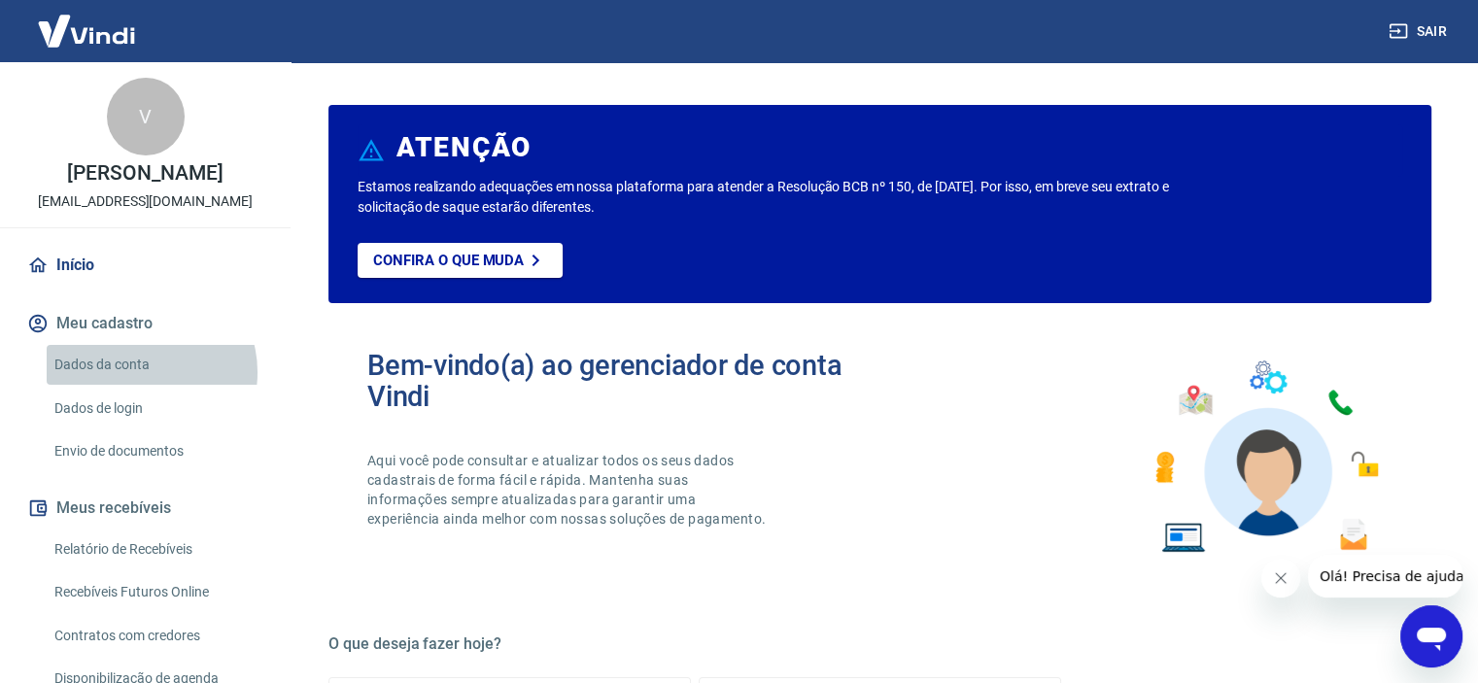
click at [143, 372] on link "Dados da conta" at bounding box center [157, 365] width 221 height 40
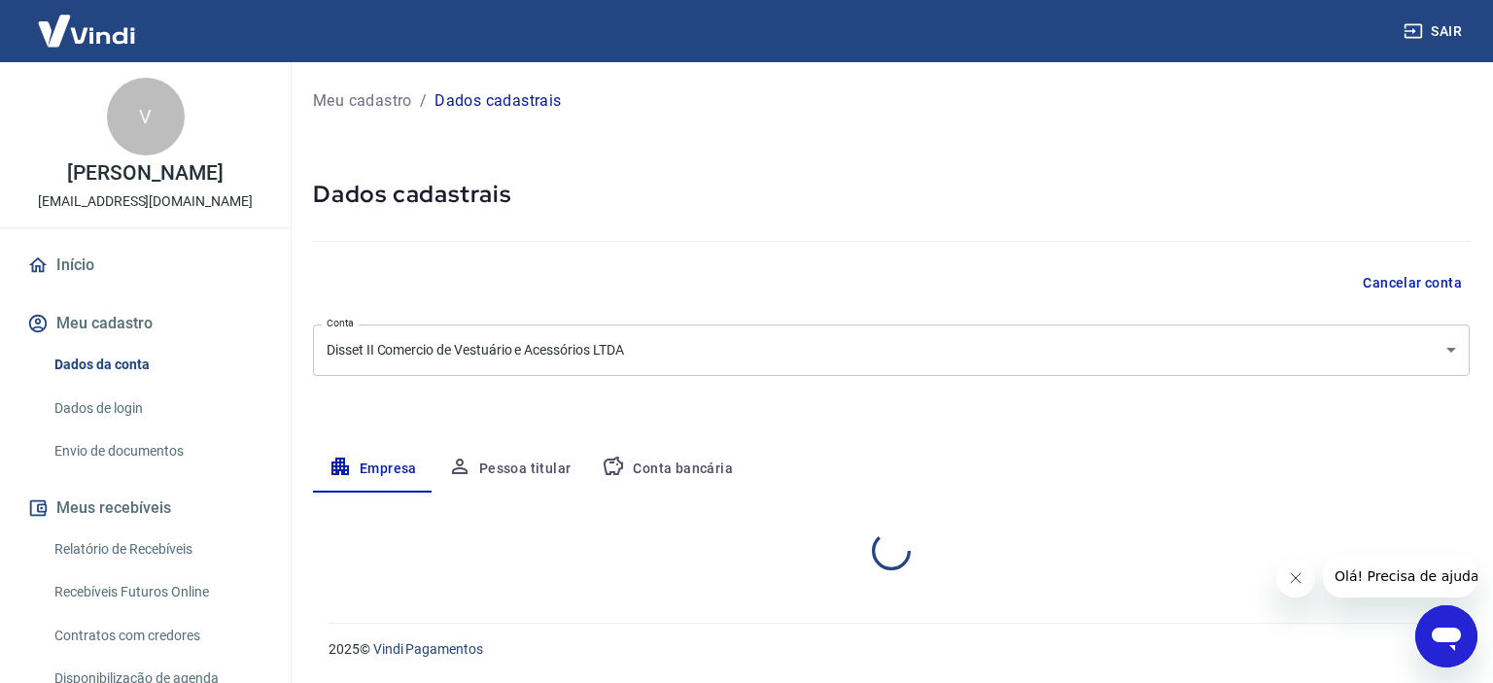
select select "SP"
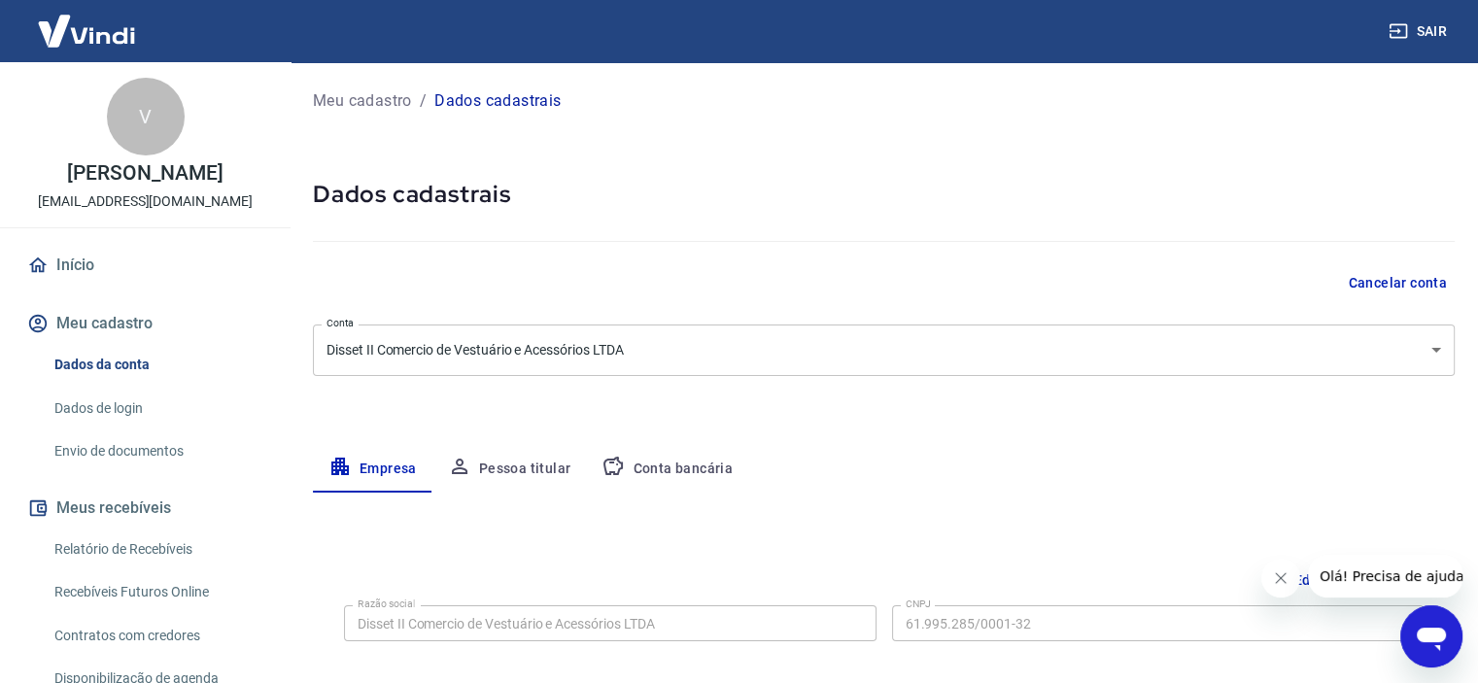
click at [699, 469] on button "Conta bancária" at bounding box center [667, 469] width 162 height 47
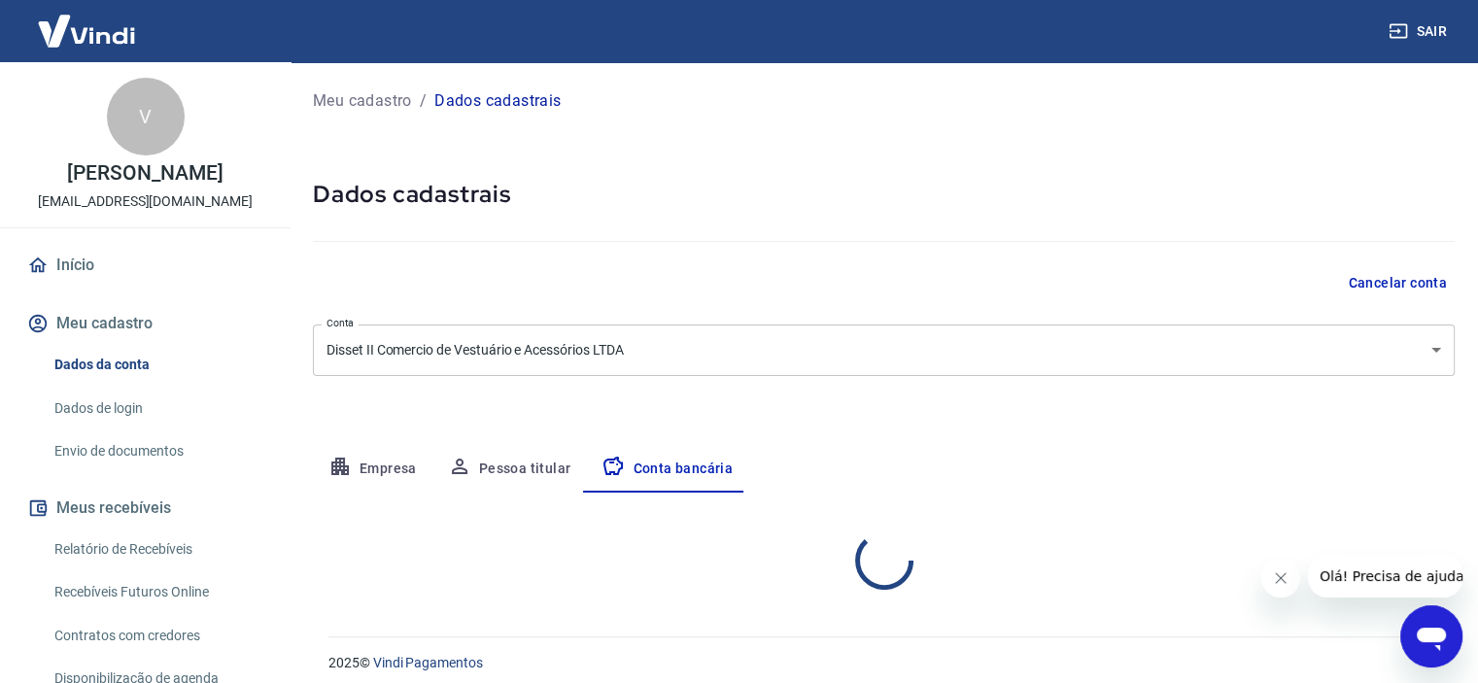
select select "1"
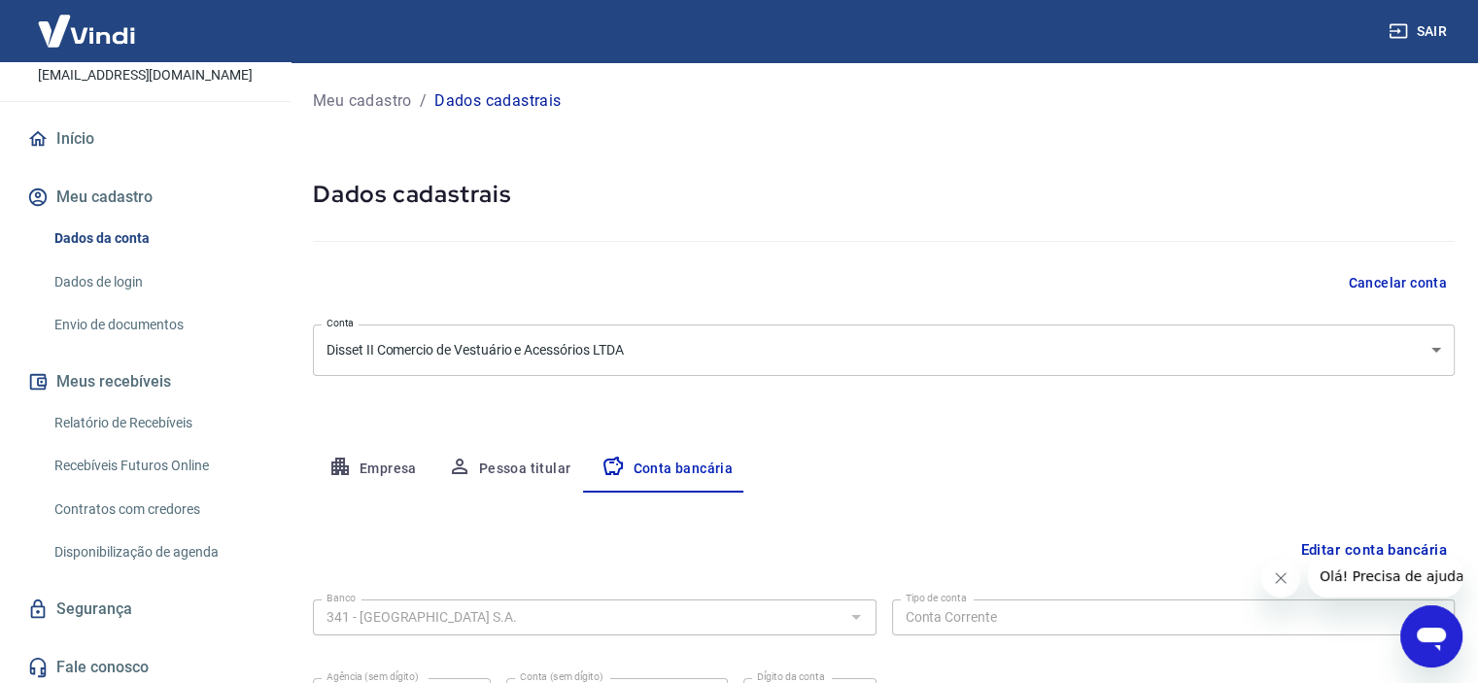
scroll to position [131, 0]
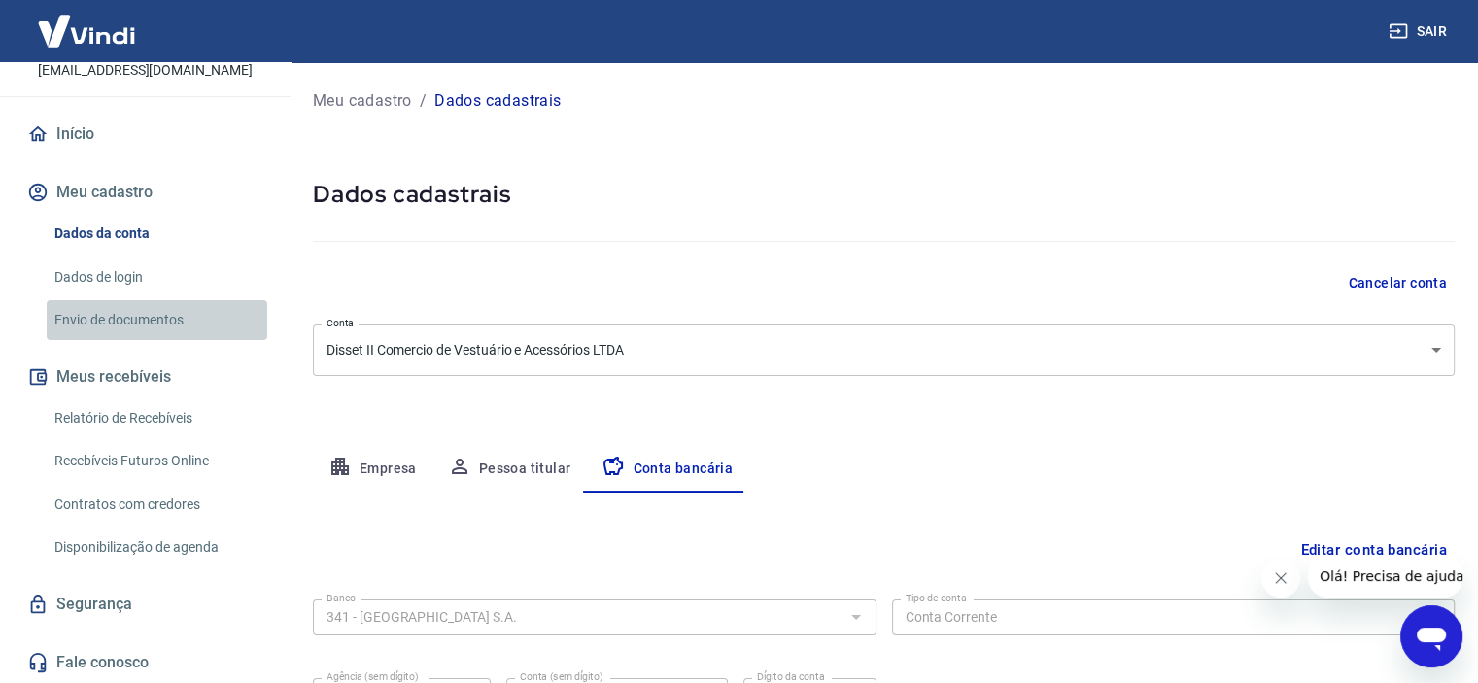
click at [159, 307] on link "Envio de documentos" at bounding box center [157, 320] width 221 height 40
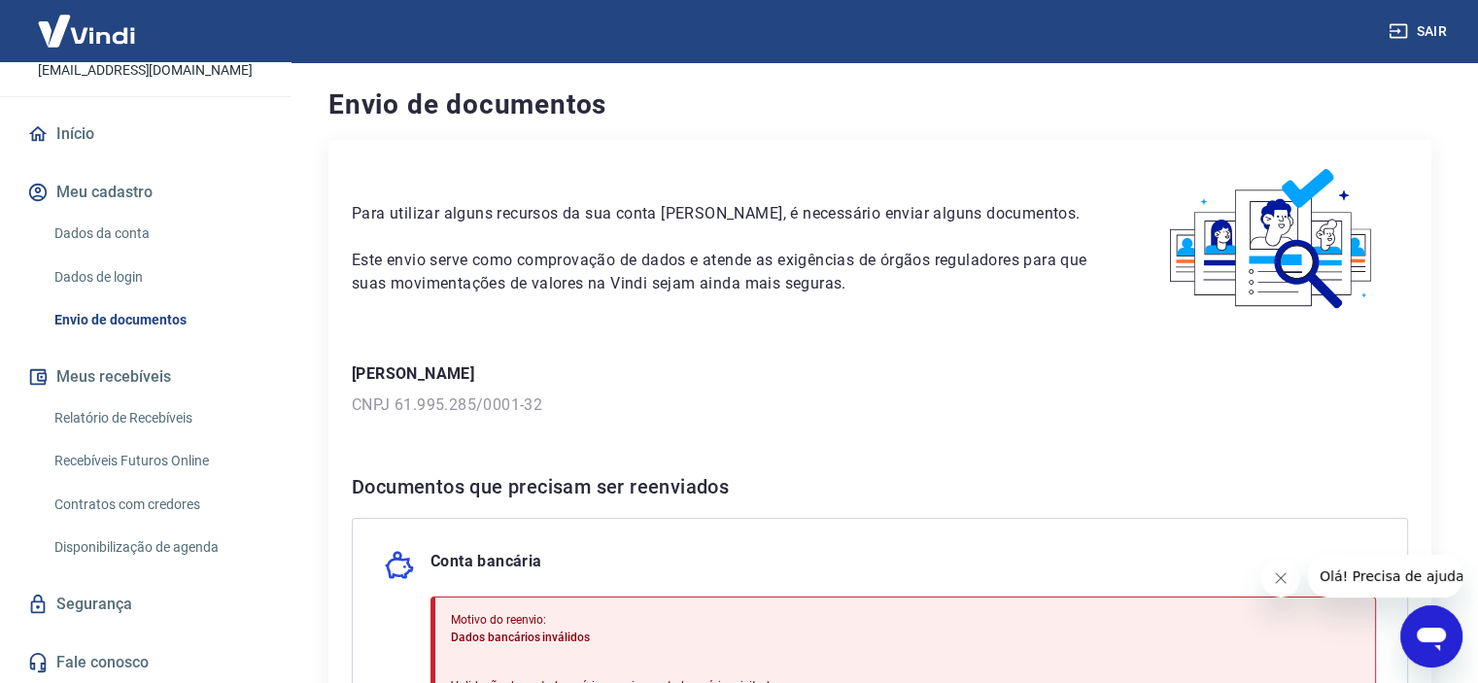
scroll to position [350, 0]
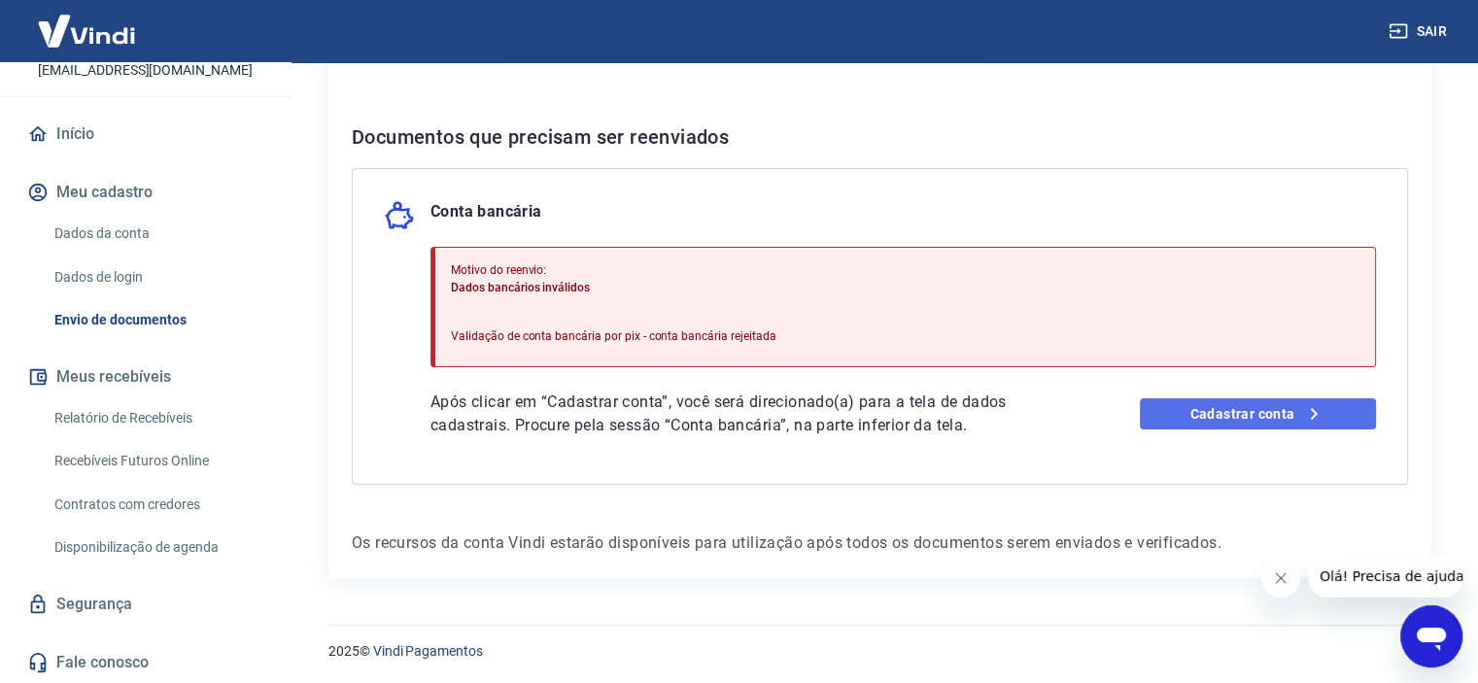
click at [1201, 409] on link "Cadastrar conta" at bounding box center [1258, 413] width 236 height 31
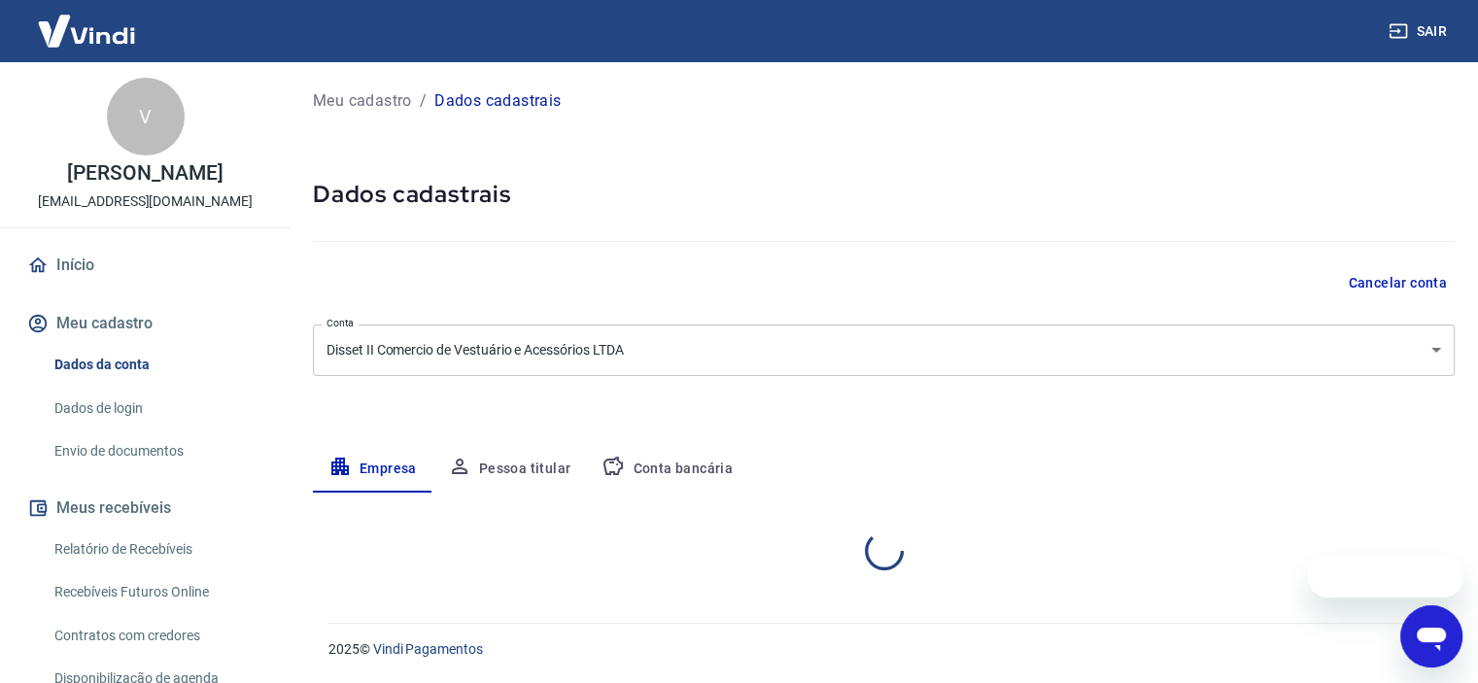
select select "SP"
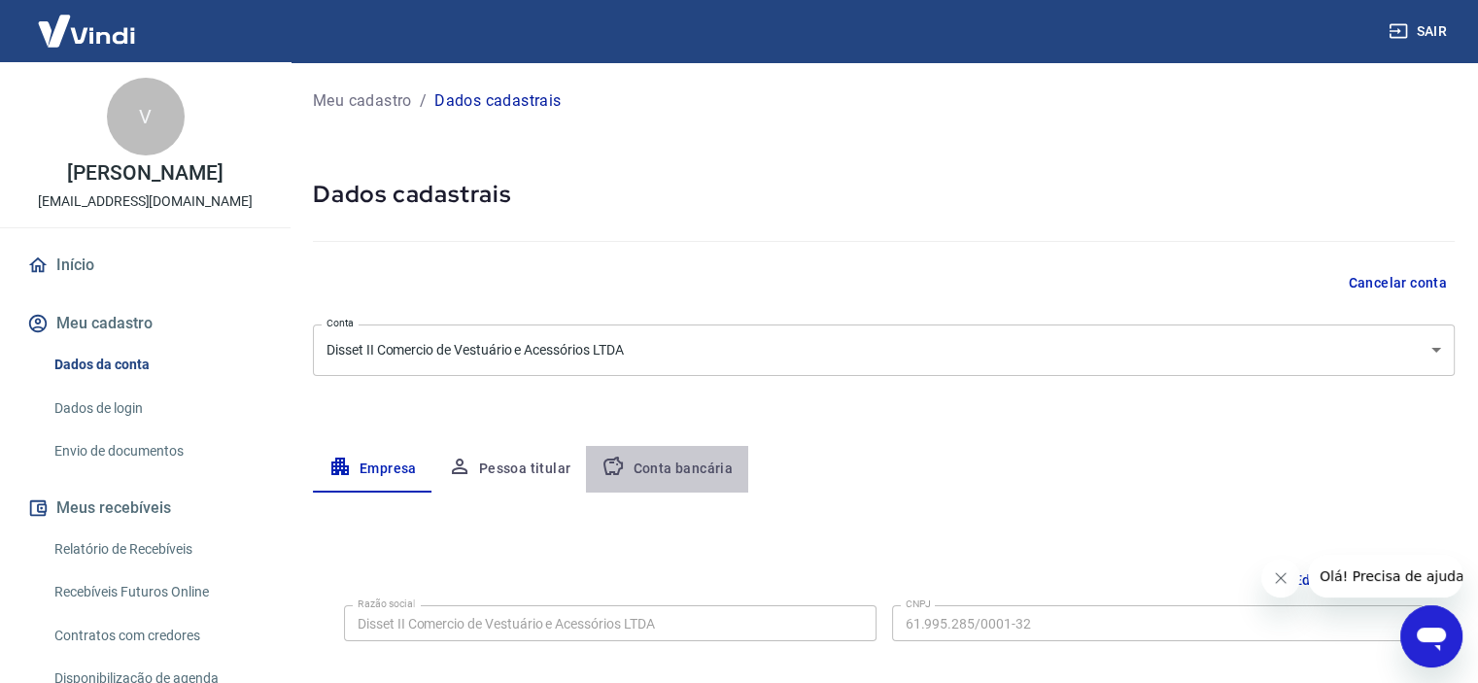
click at [680, 462] on button "Conta bancária" at bounding box center [667, 469] width 162 height 47
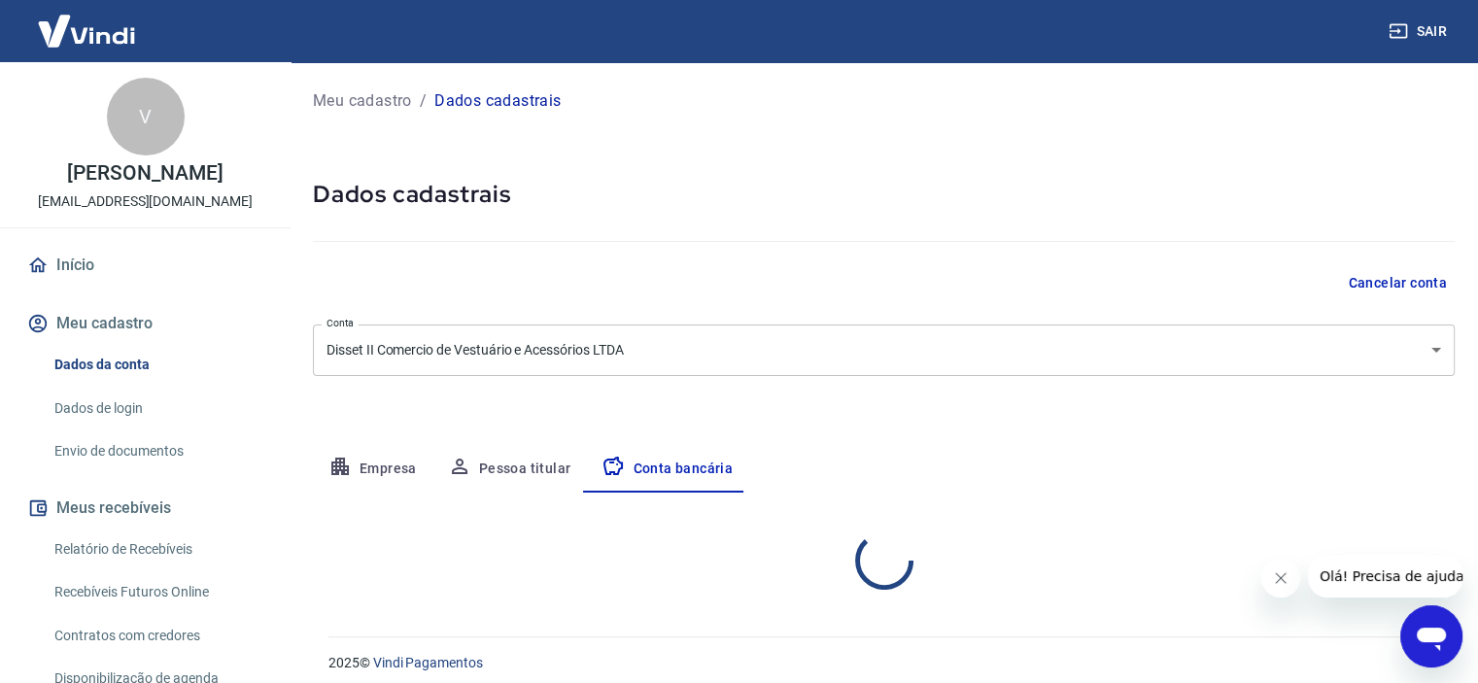
select select "1"
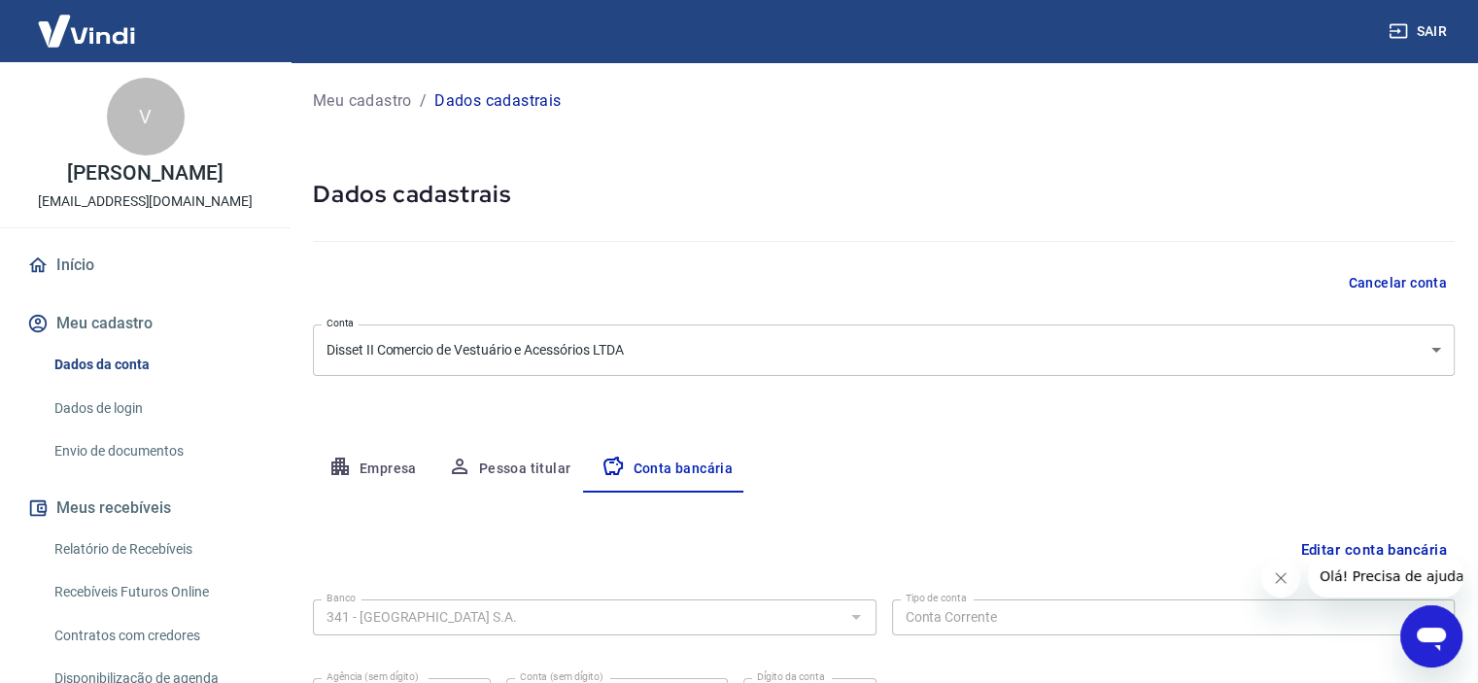
scroll to position [201, 0]
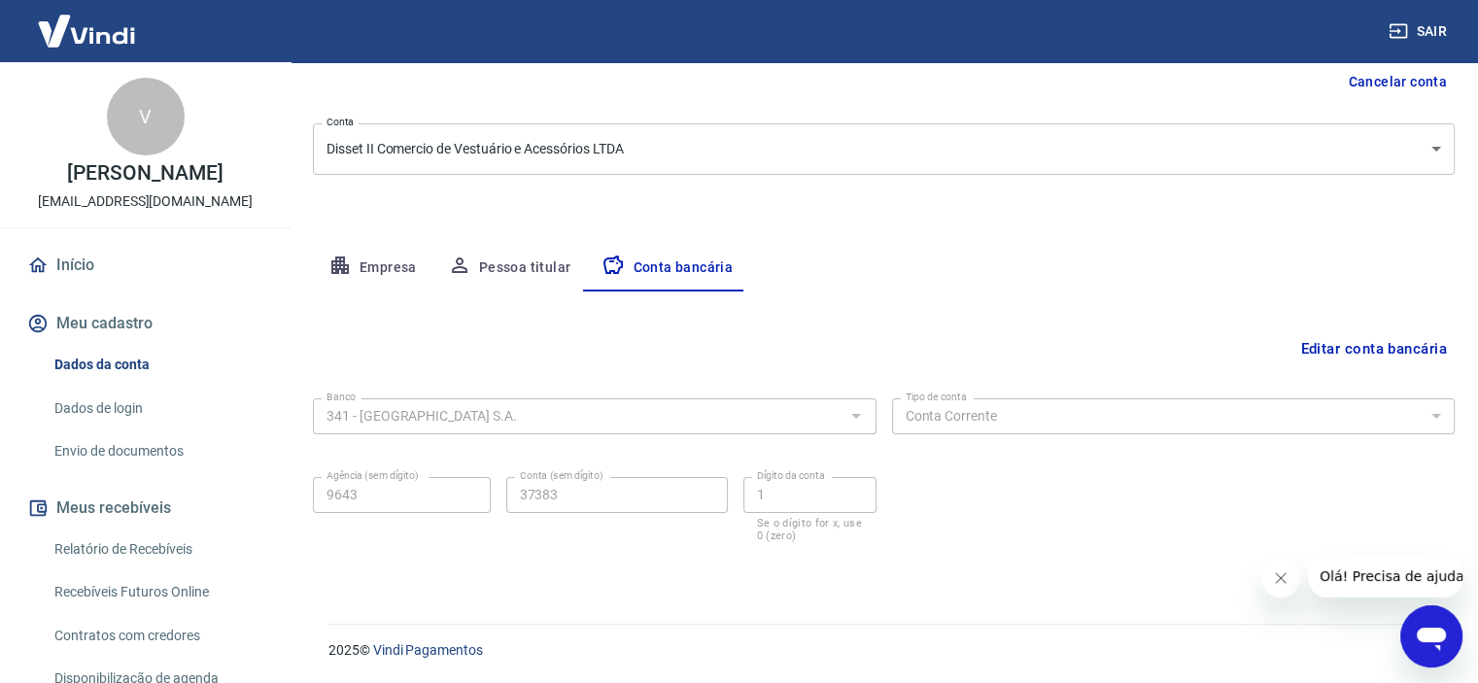
click at [1425, 649] on icon "Abrir janela de mensagens" at bounding box center [1431, 636] width 35 height 35
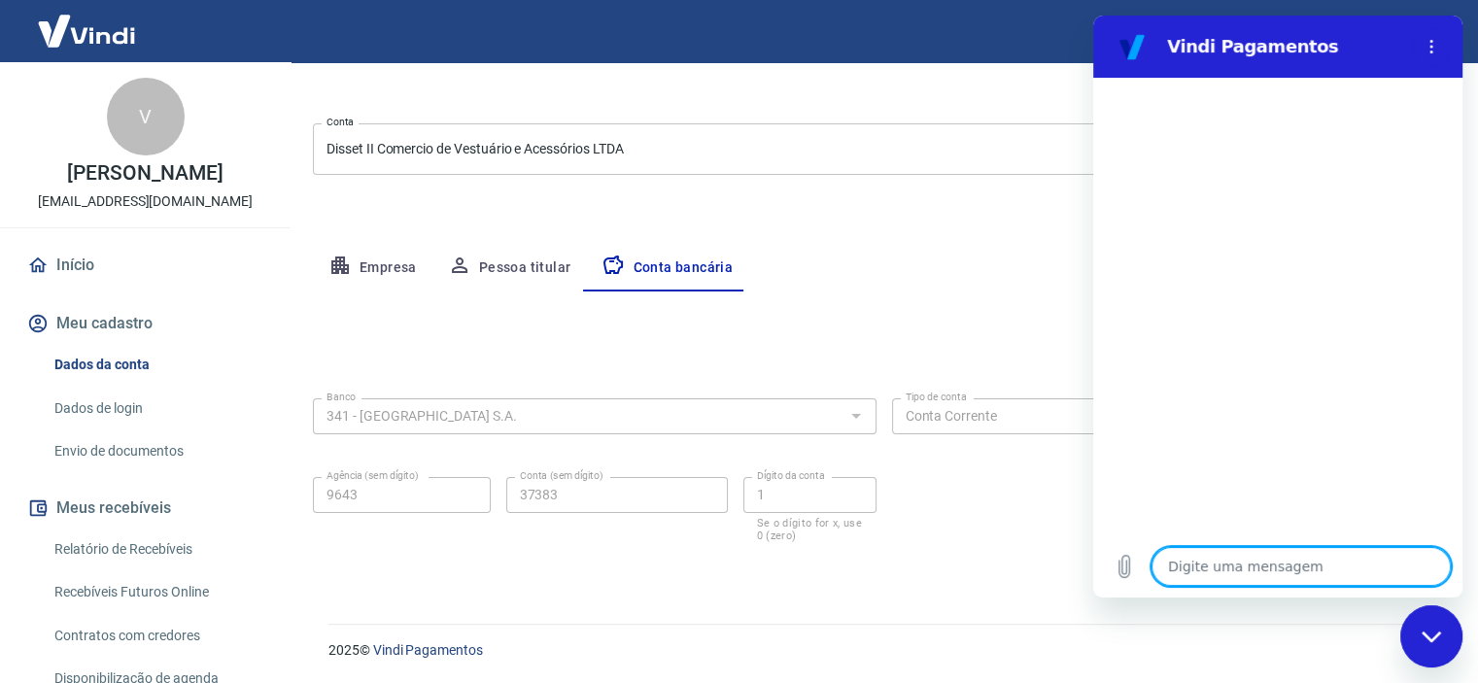
scroll to position [131, 0]
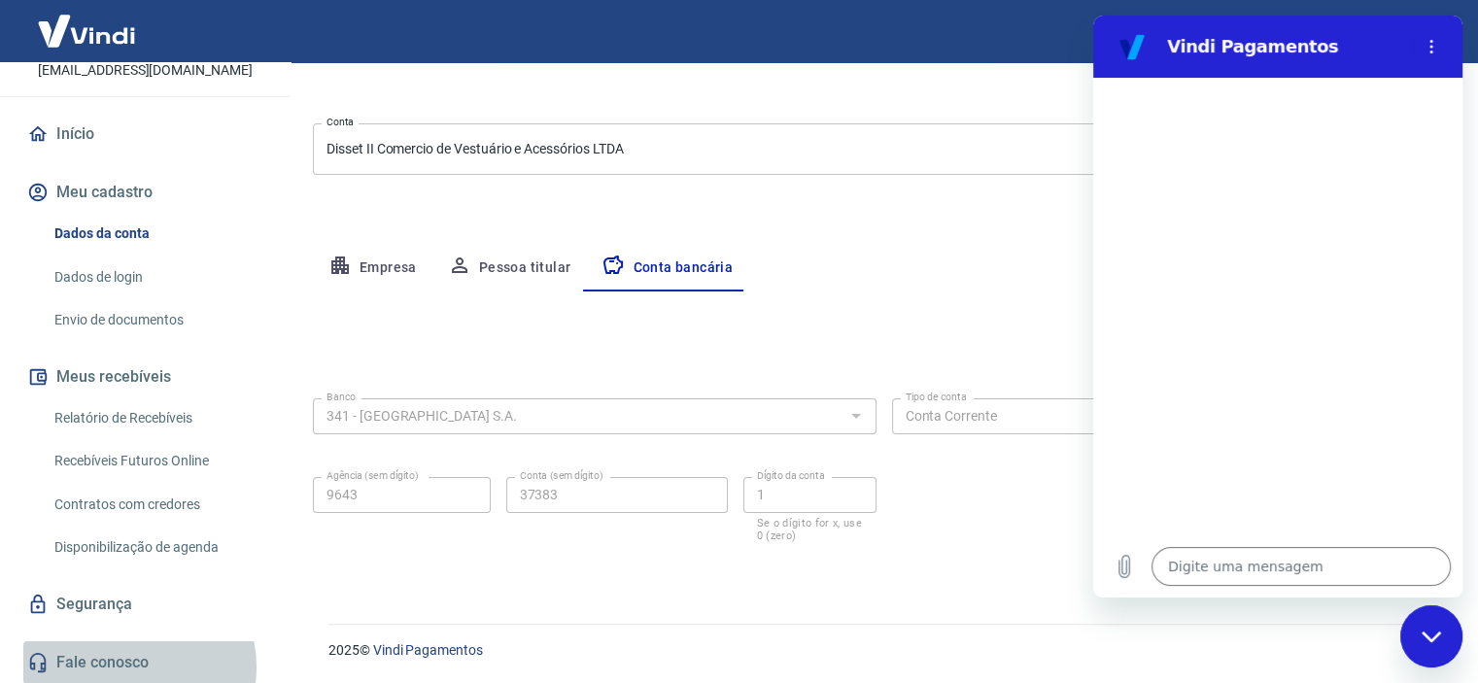
click at [133, 667] on link "Fale conosco" at bounding box center [145, 662] width 244 height 43
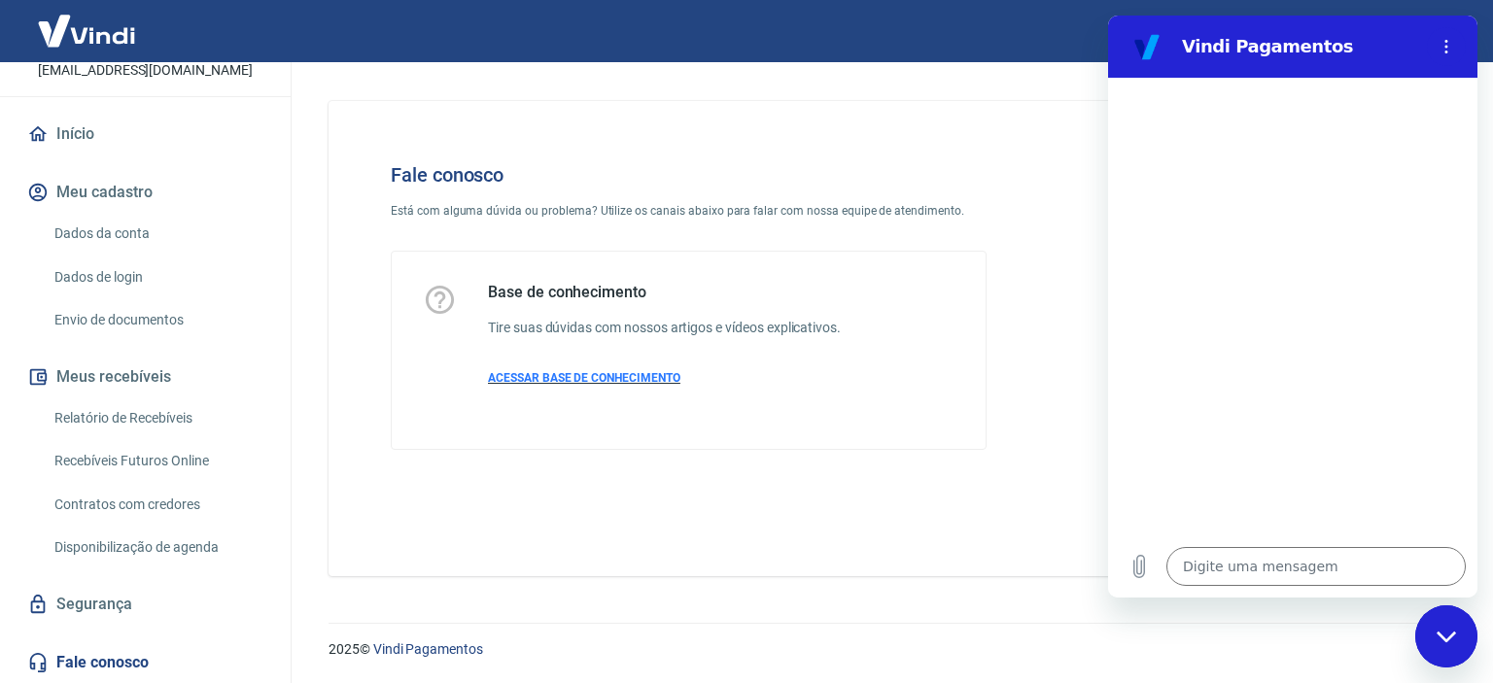
click at [609, 379] on span "ACESSAR BASE DE CONHECIMENTO" at bounding box center [584, 378] width 192 height 14
type textarea "x"
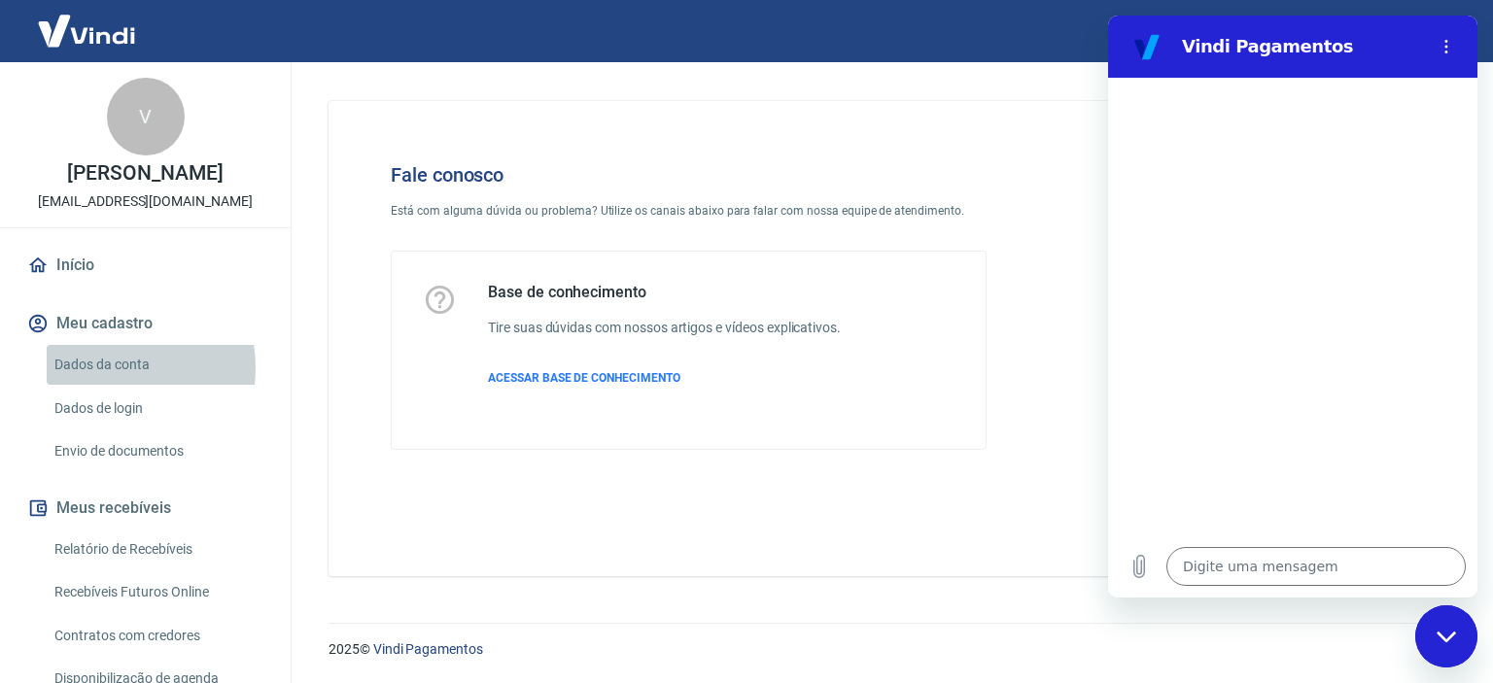
click at [111, 367] on link "Dados da conta" at bounding box center [157, 365] width 221 height 40
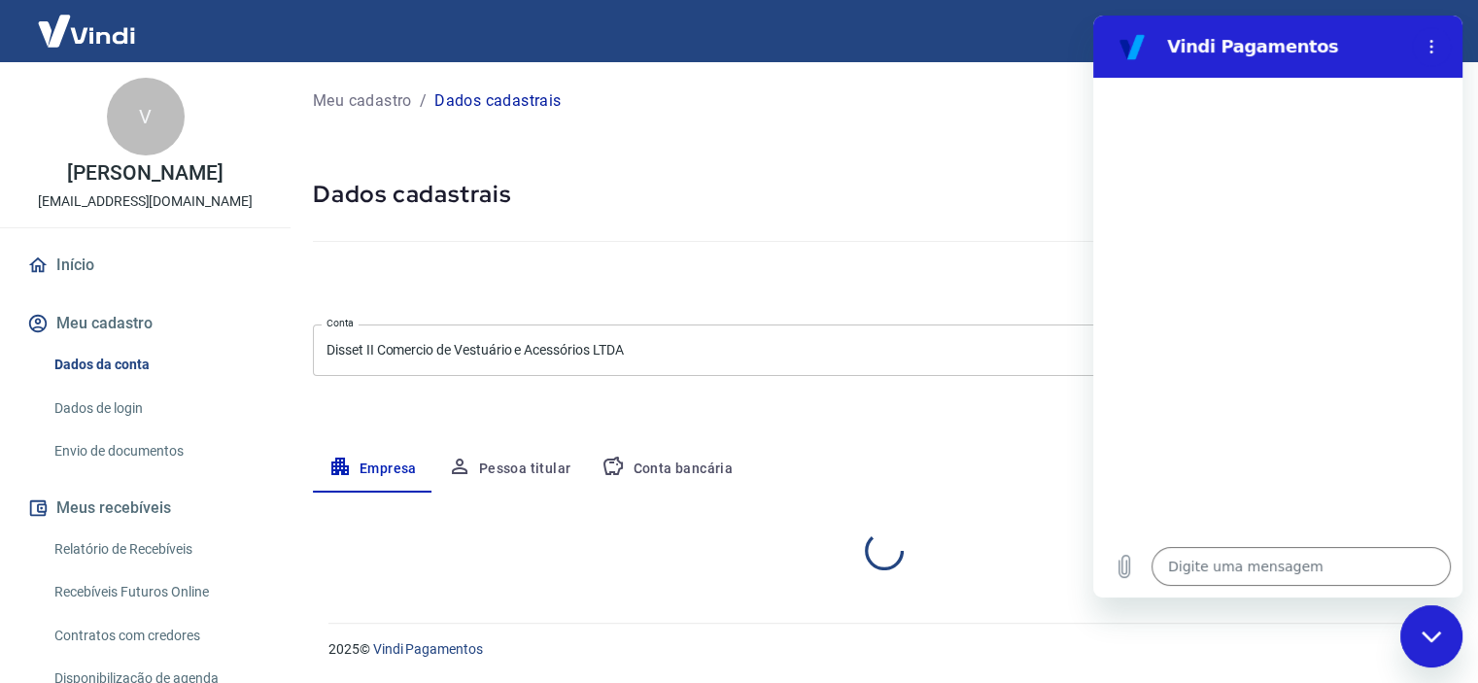
select select "SP"
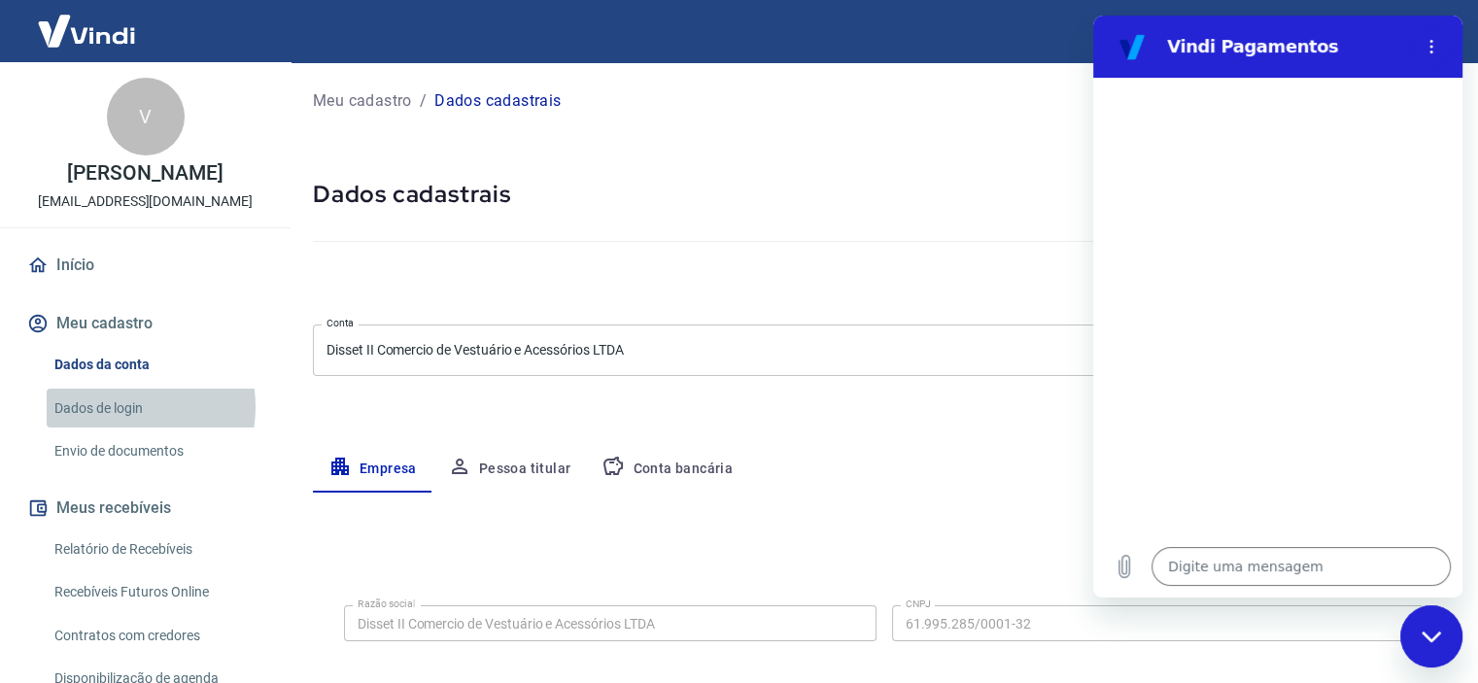
click at [116, 406] on link "Dados de login" at bounding box center [157, 409] width 221 height 40
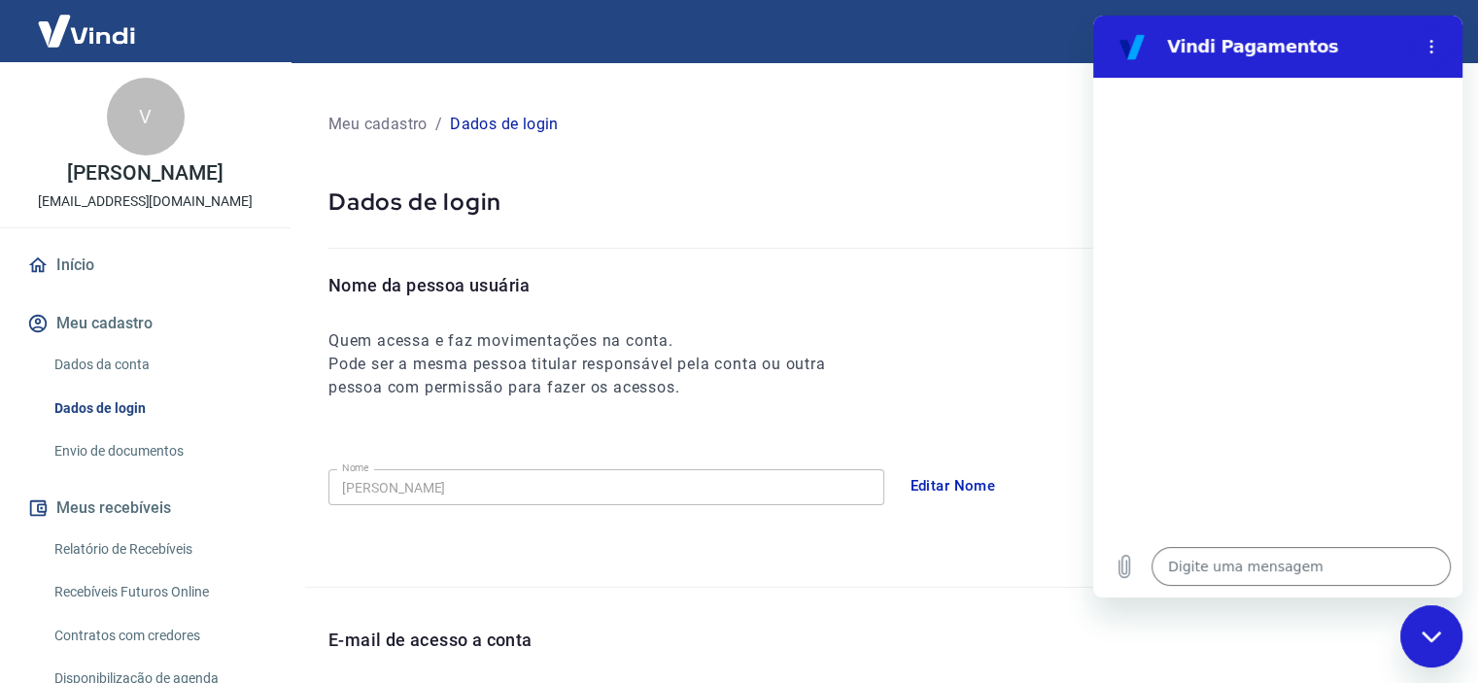
click at [982, 241] on div at bounding box center [879, 233] width 1103 height 32
click at [1432, 48] on icon "Menu de opções" at bounding box center [1432, 47] width 16 height 16
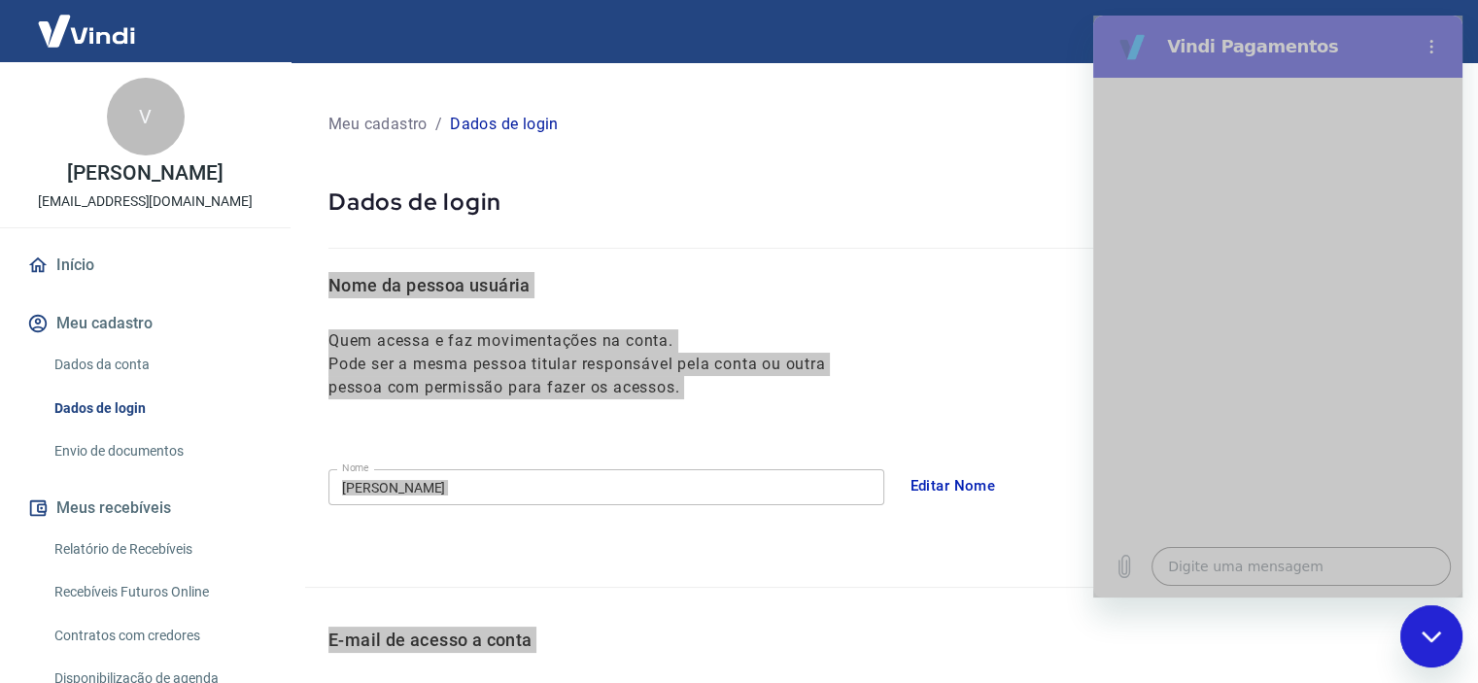
drag, startPoint x: 2352, startPoint y: 836, endPoint x: 1424, endPoint y: 636, distance: 949.4
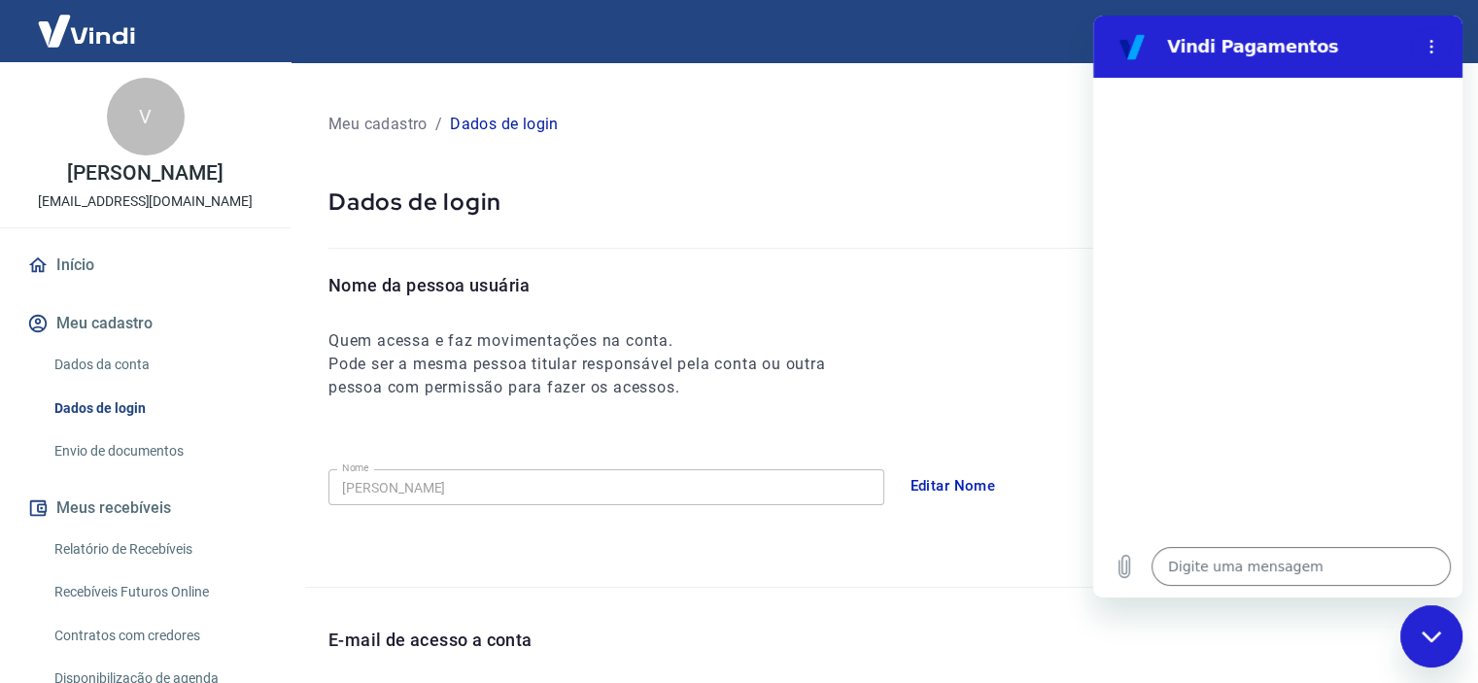
click at [1424, 636] on icon "Fechar janela de mensagens" at bounding box center [1430, 636] width 19 height 11
type textarea "x"
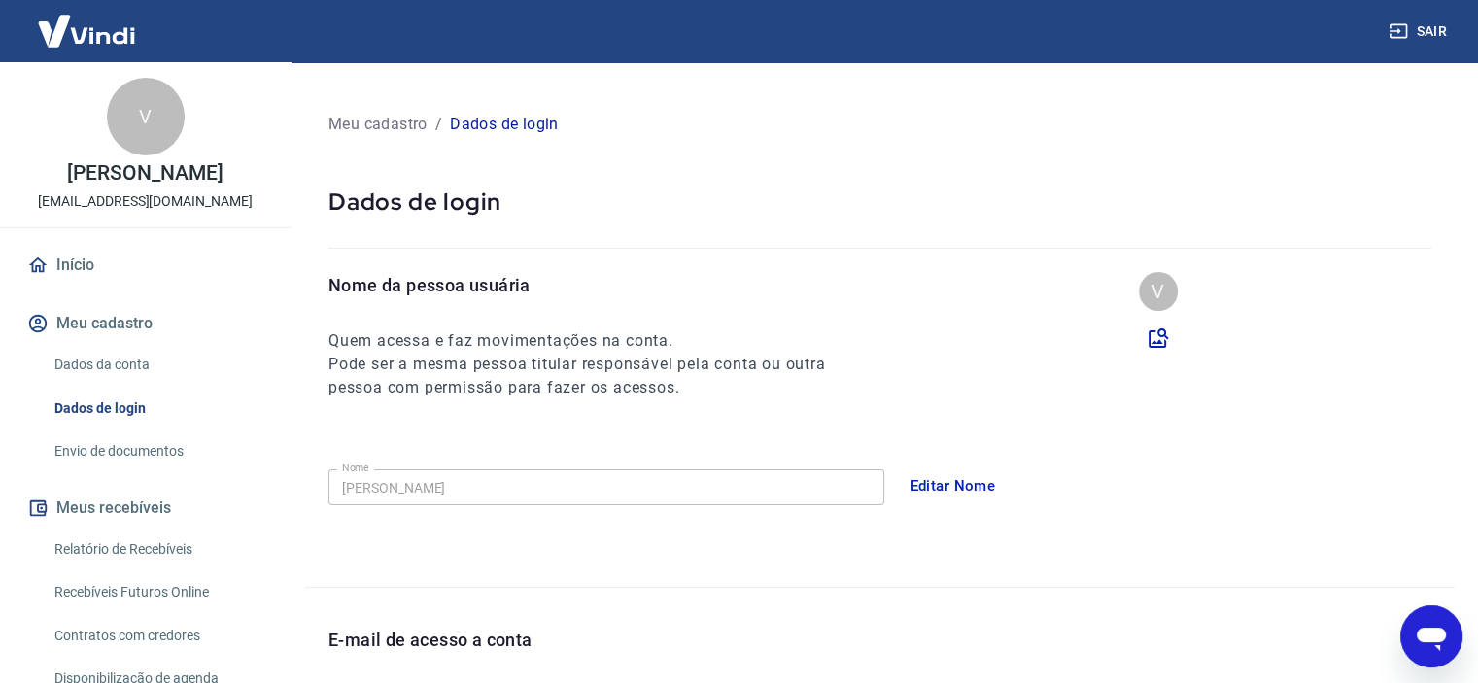
click at [1390, 378] on div "Nome da pessoa usuária Quem acessa e faz movimentações na conta. Pode ser a mes…" at bounding box center [891, 335] width 1126 height 127
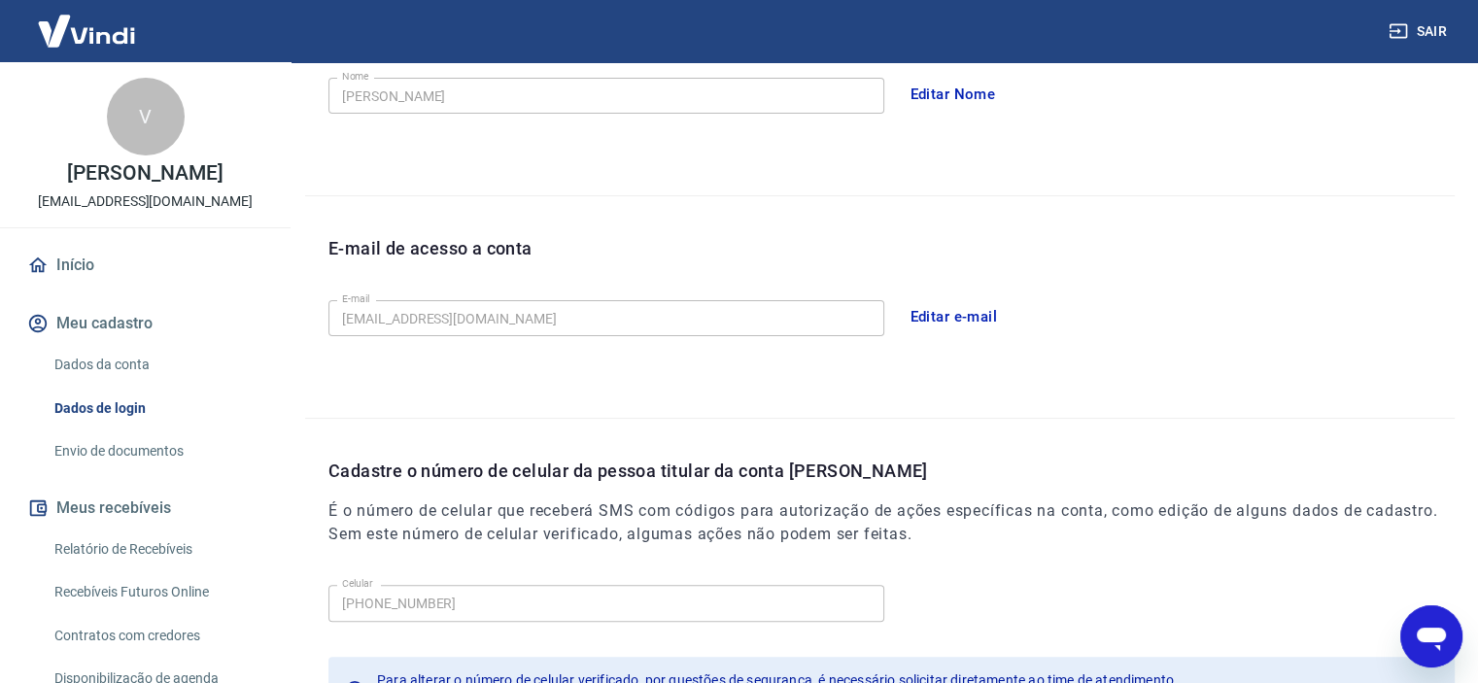
scroll to position [428, 0]
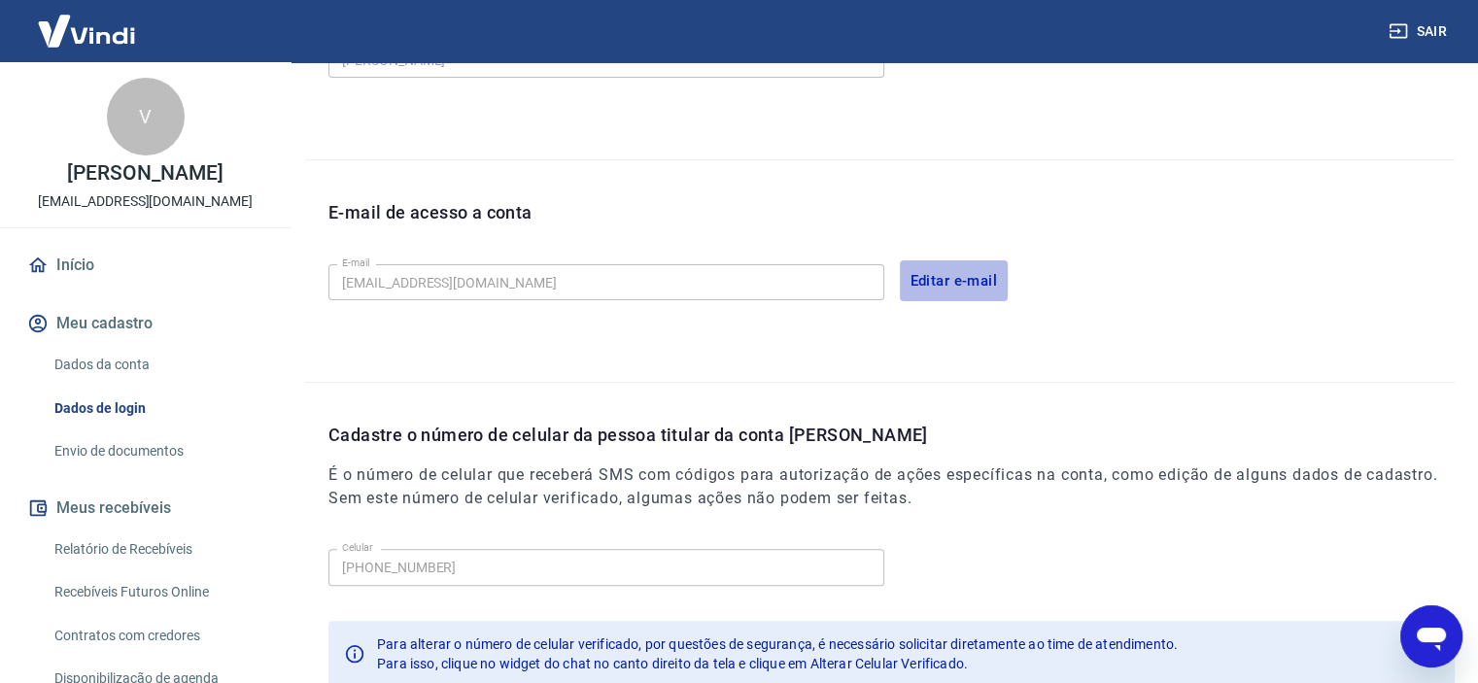
click at [941, 291] on button "Editar e-mail" at bounding box center [954, 280] width 109 height 41
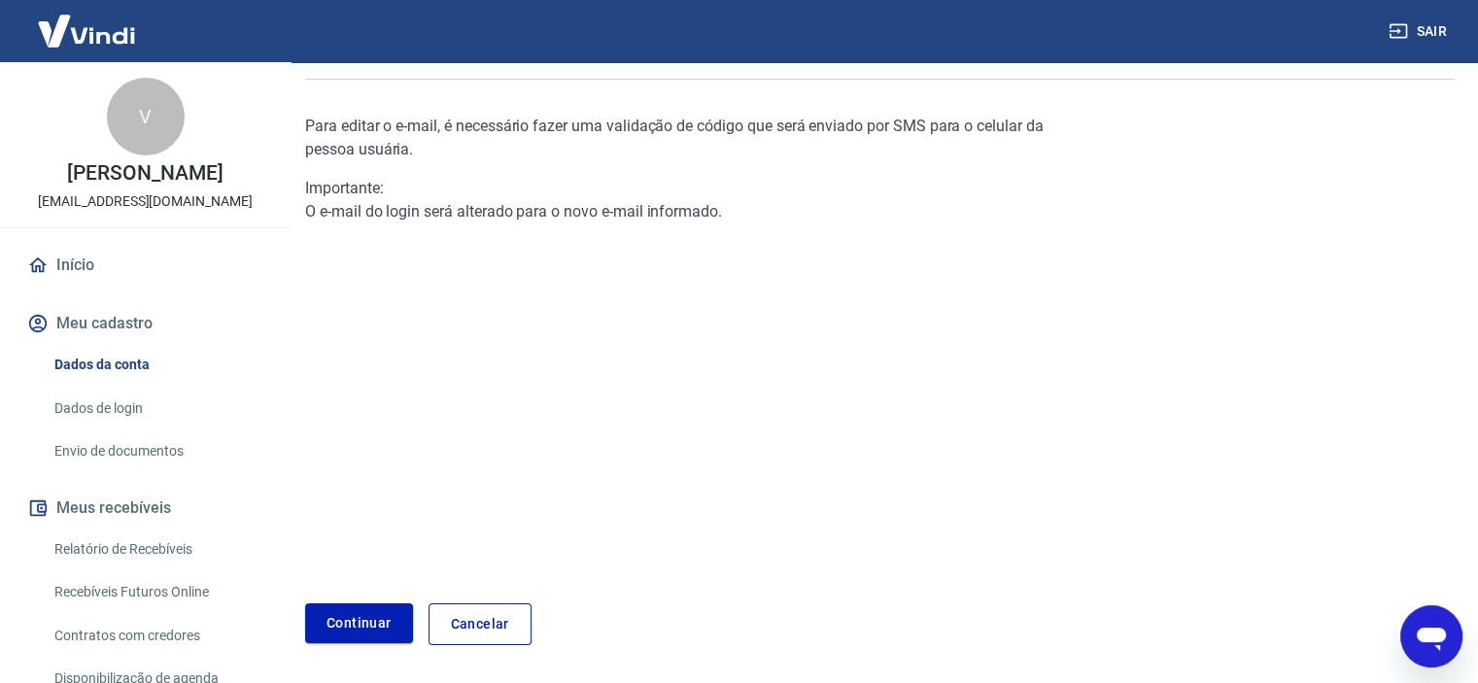
scroll to position [229, 0]
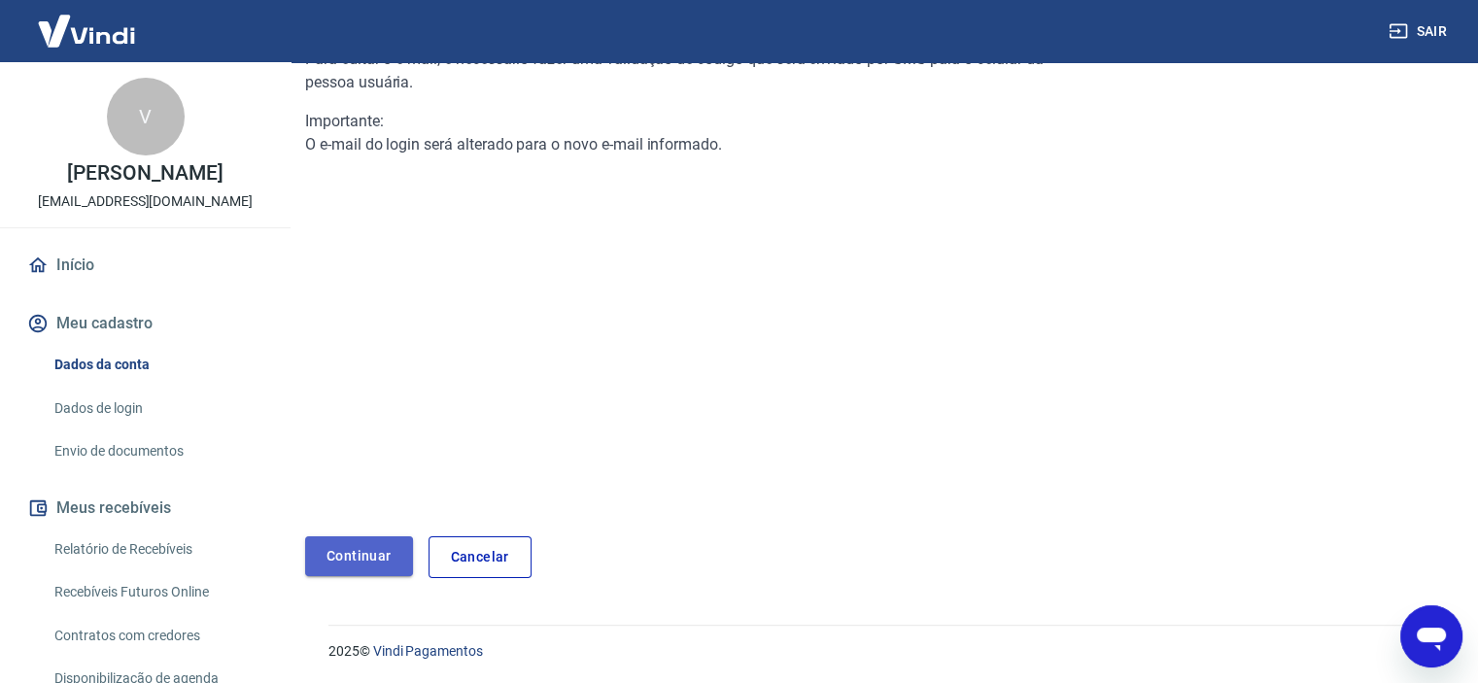
click at [380, 555] on link "Continuar" at bounding box center [359, 556] width 108 height 40
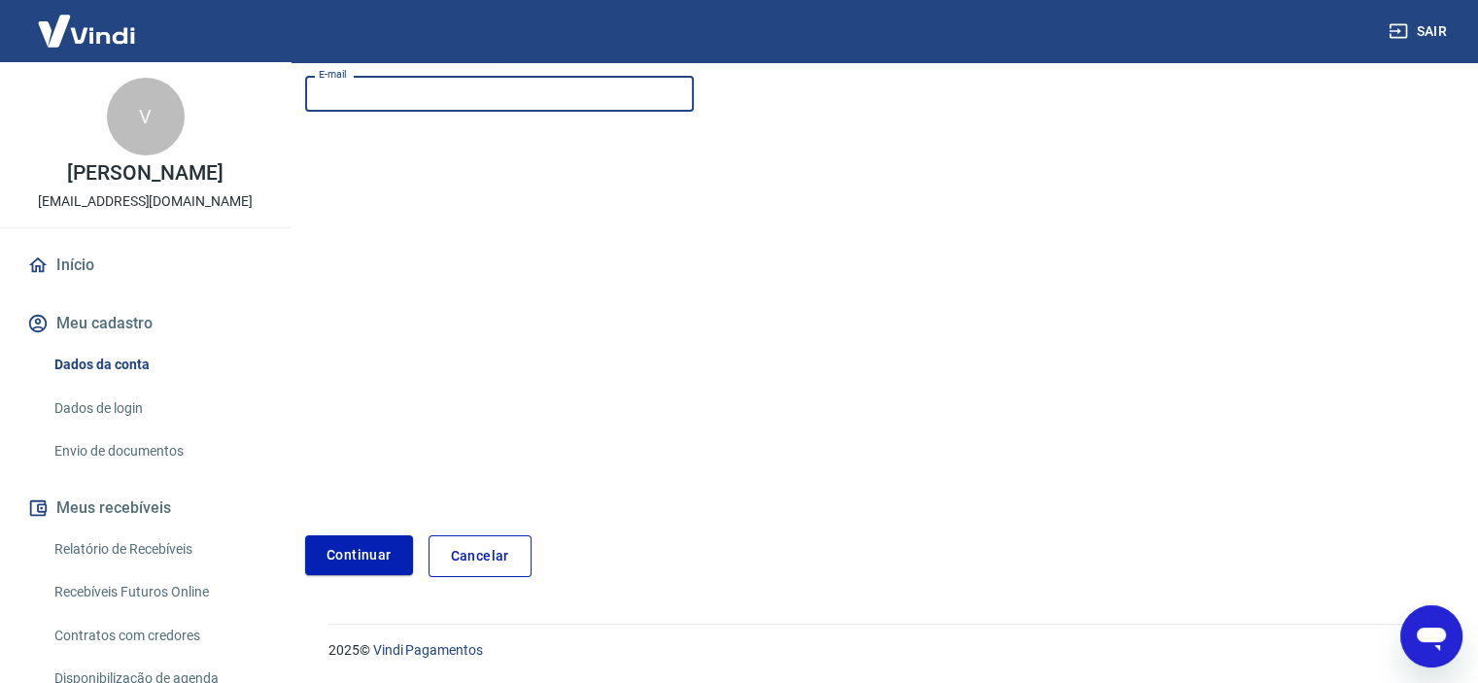
click at [665, 91] on input "E-mail" at bounding box center [499, 94] width 389 height 36
type input "laevabrasil@gmail.com"
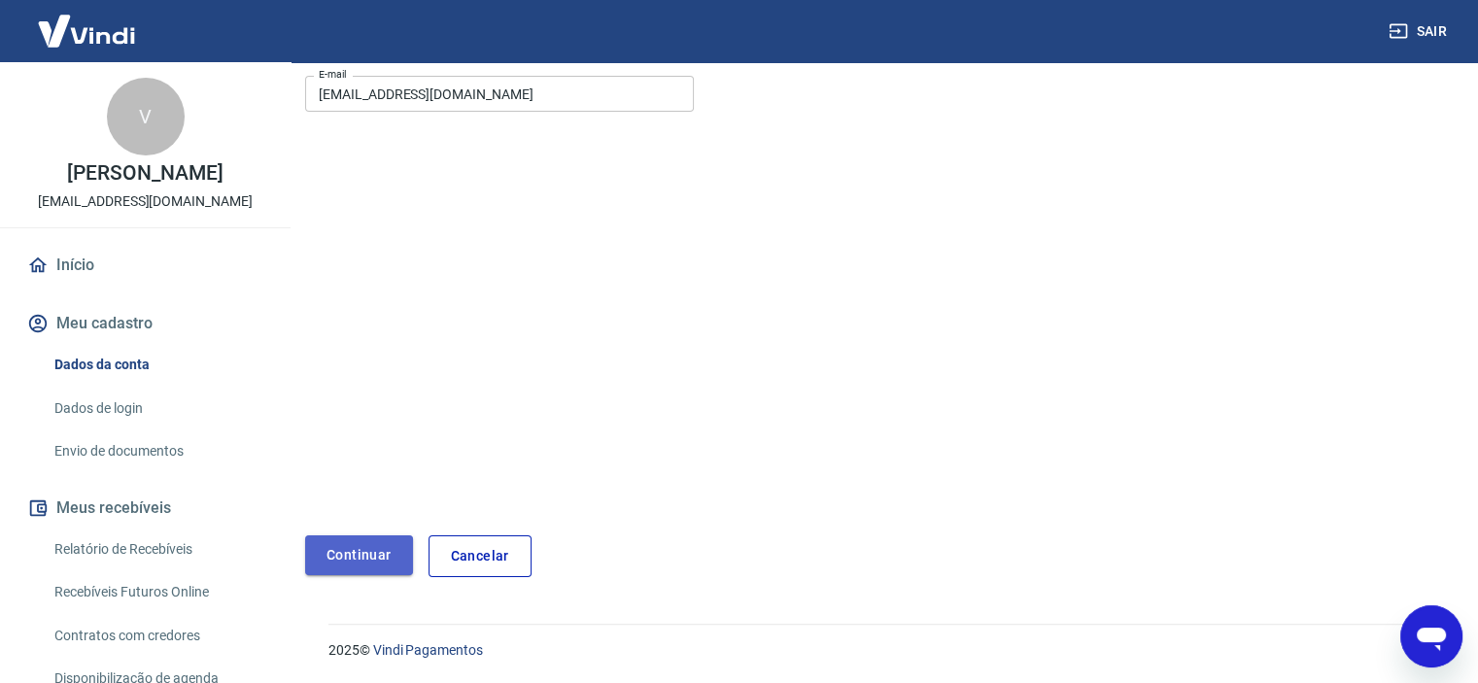
click at [381, 570] on button "Continuar" at bounding box center [359, 555] width 108 height 40
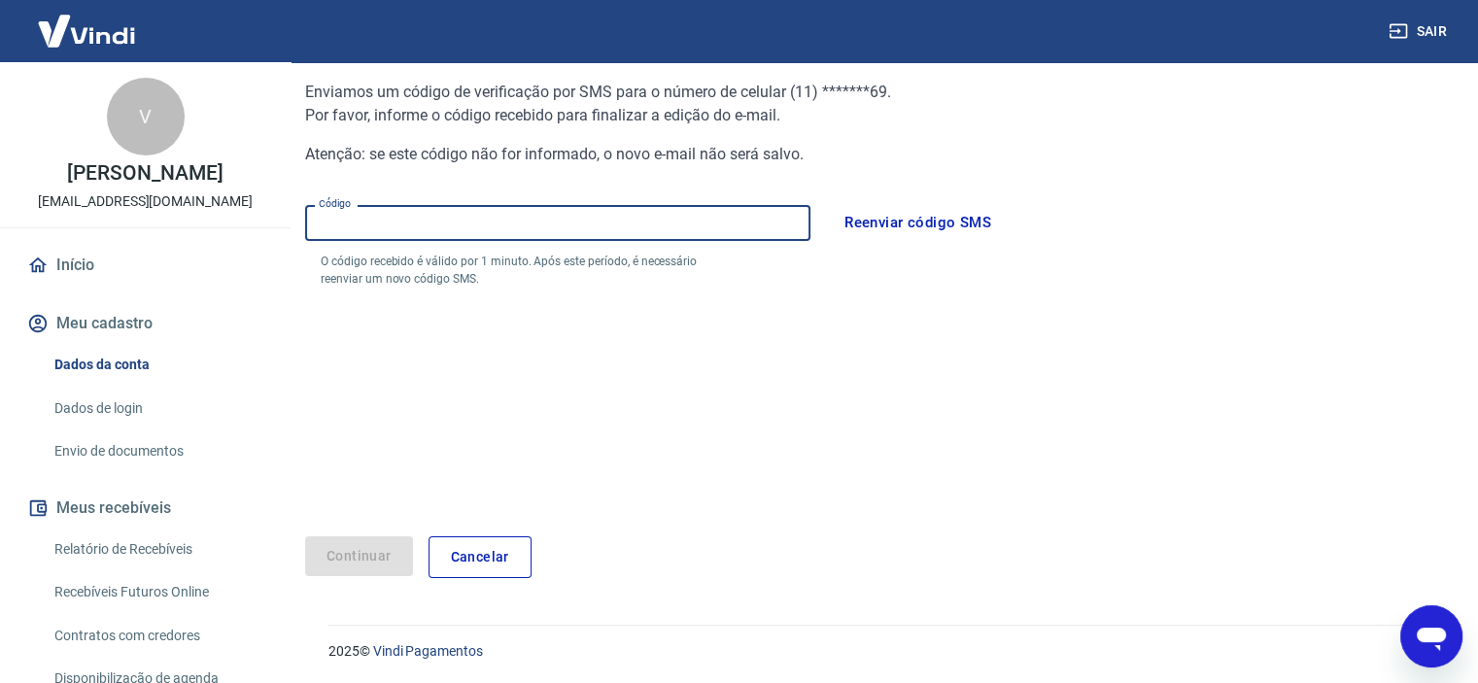
click at [546, 228] on input "Código" at bounding box center [557, 223] width 505 height 36
type input "974574"
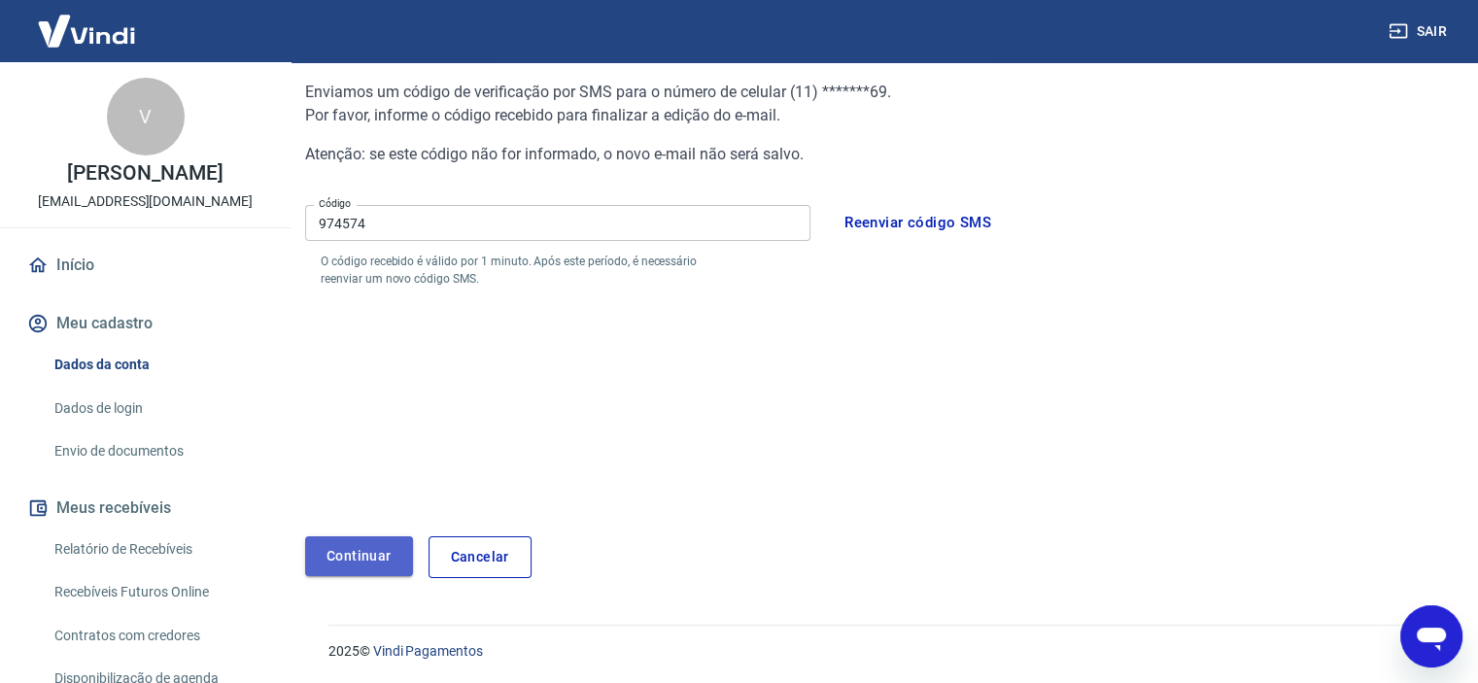
click at [364, 561] on button "Continuar" at bounding box center [359, 556] width 108 height 40
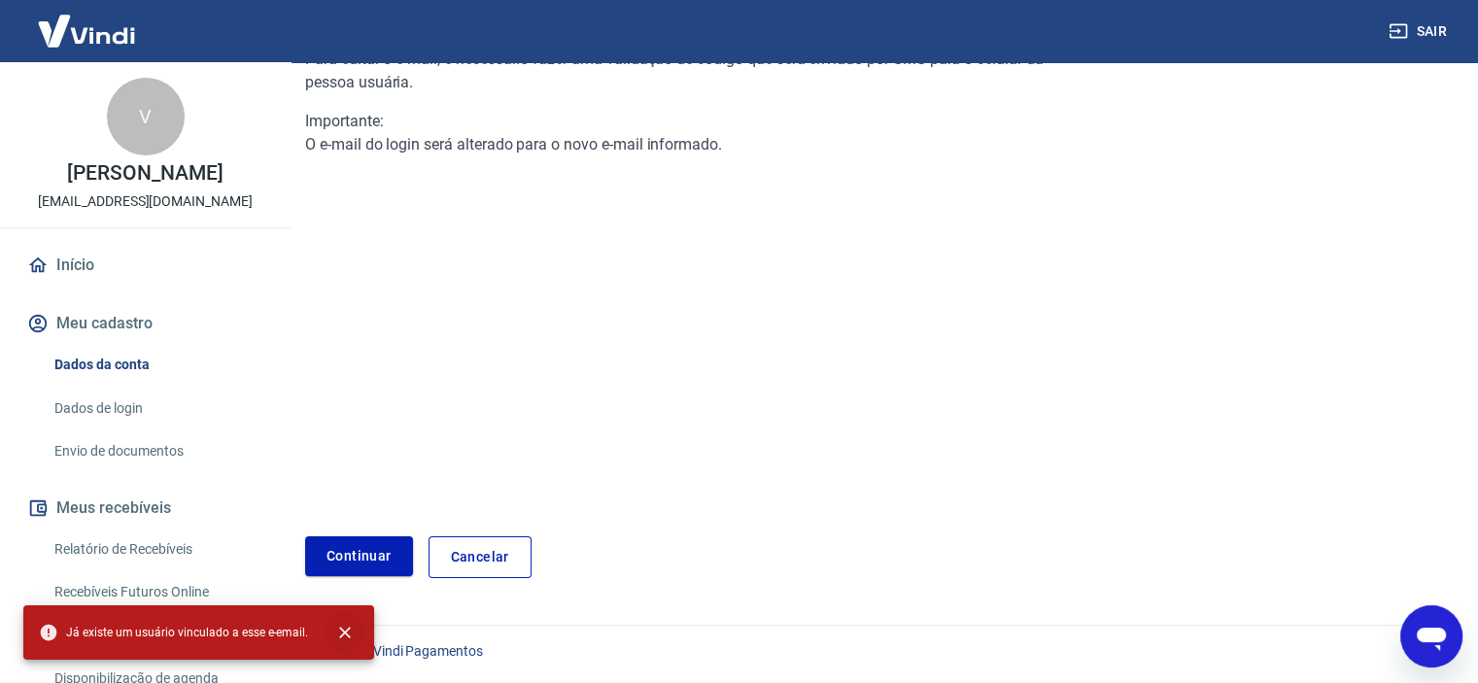
click at [337, 632] on icon "close" at bounding box center [344, 632] width 19 height 19
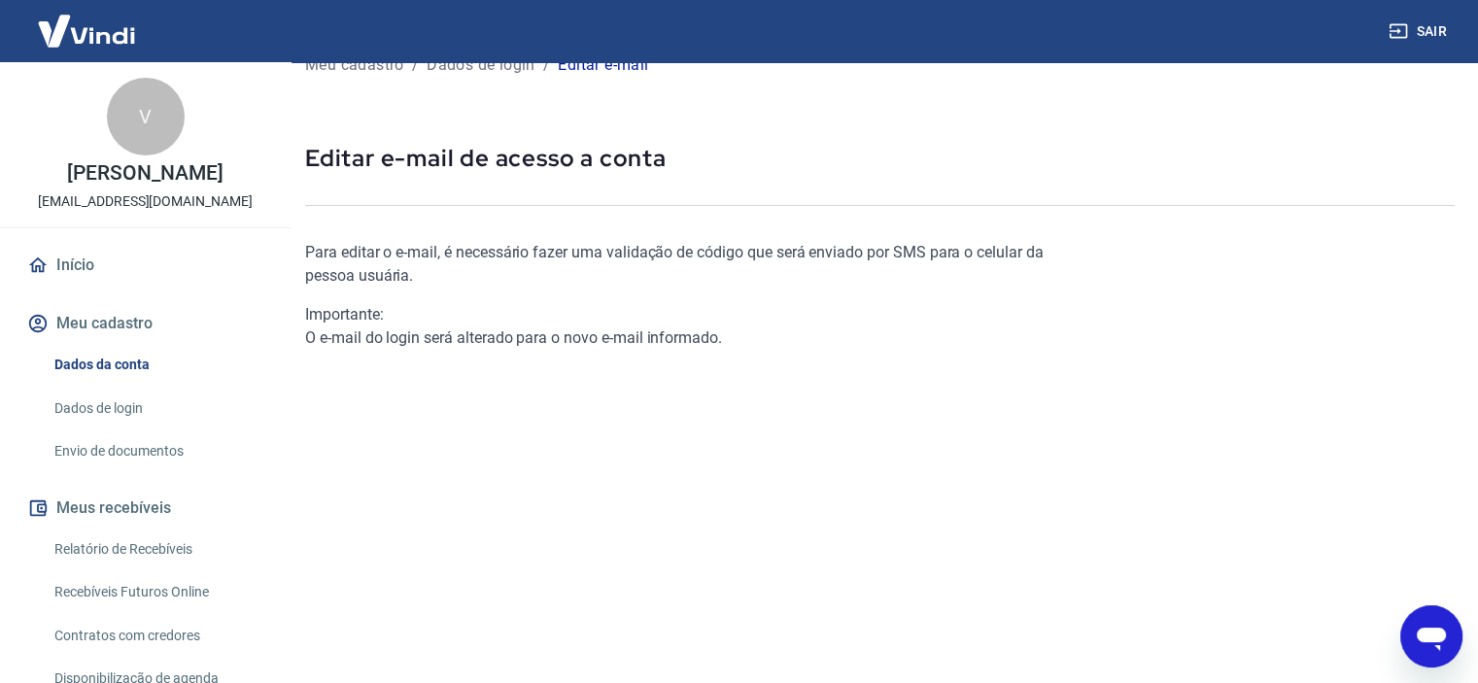
scroll to position [2, 0]
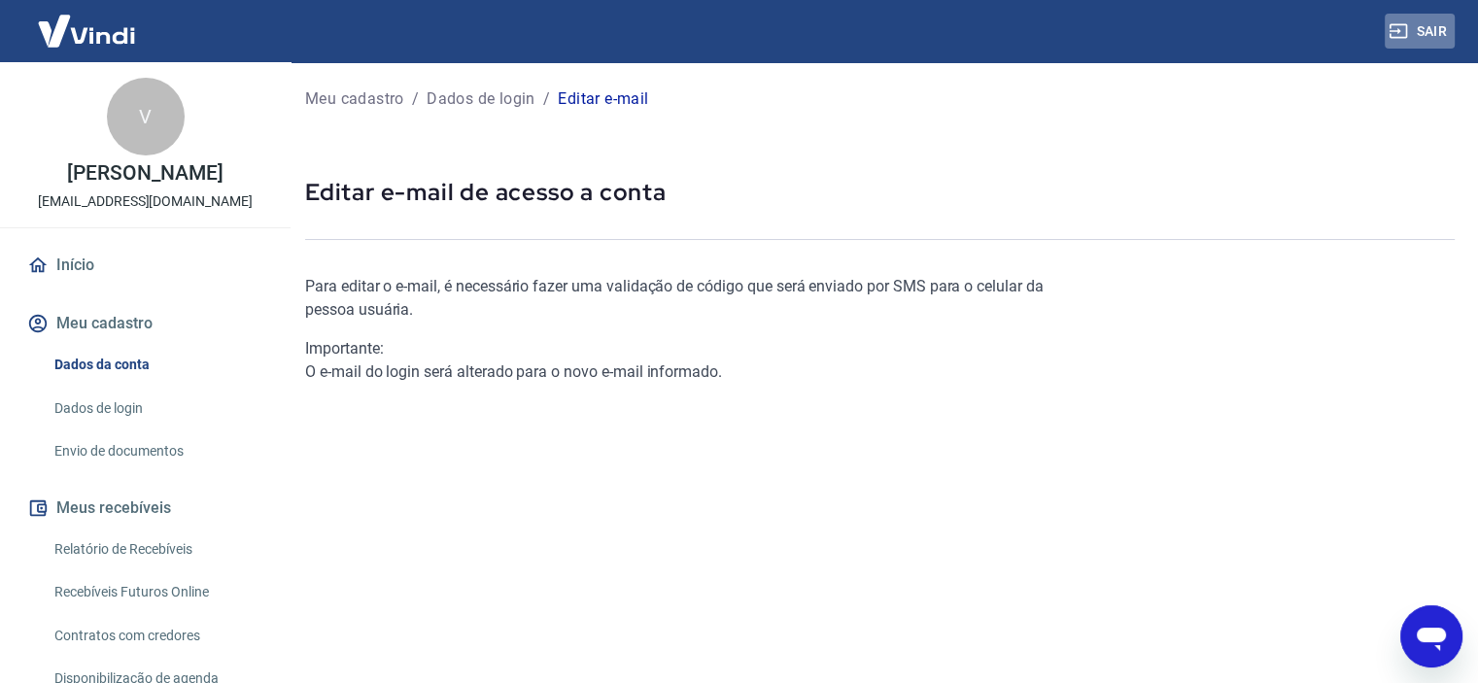
click at [1423, 34] on button "Sair" at bounding box center [1420, 32] width 70 height 36
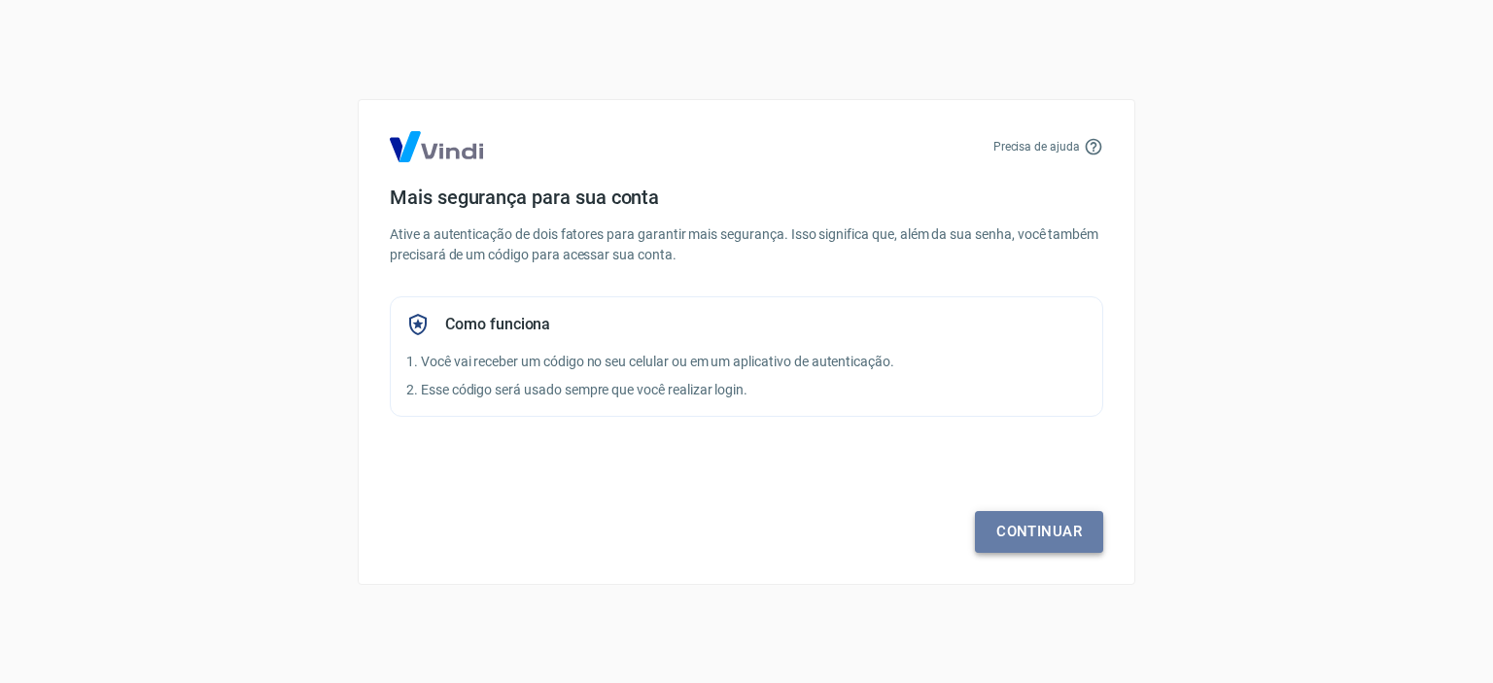
click at [1021, 532] on link "Continuar" at bounding box center [1039, 531] width 128 height 41
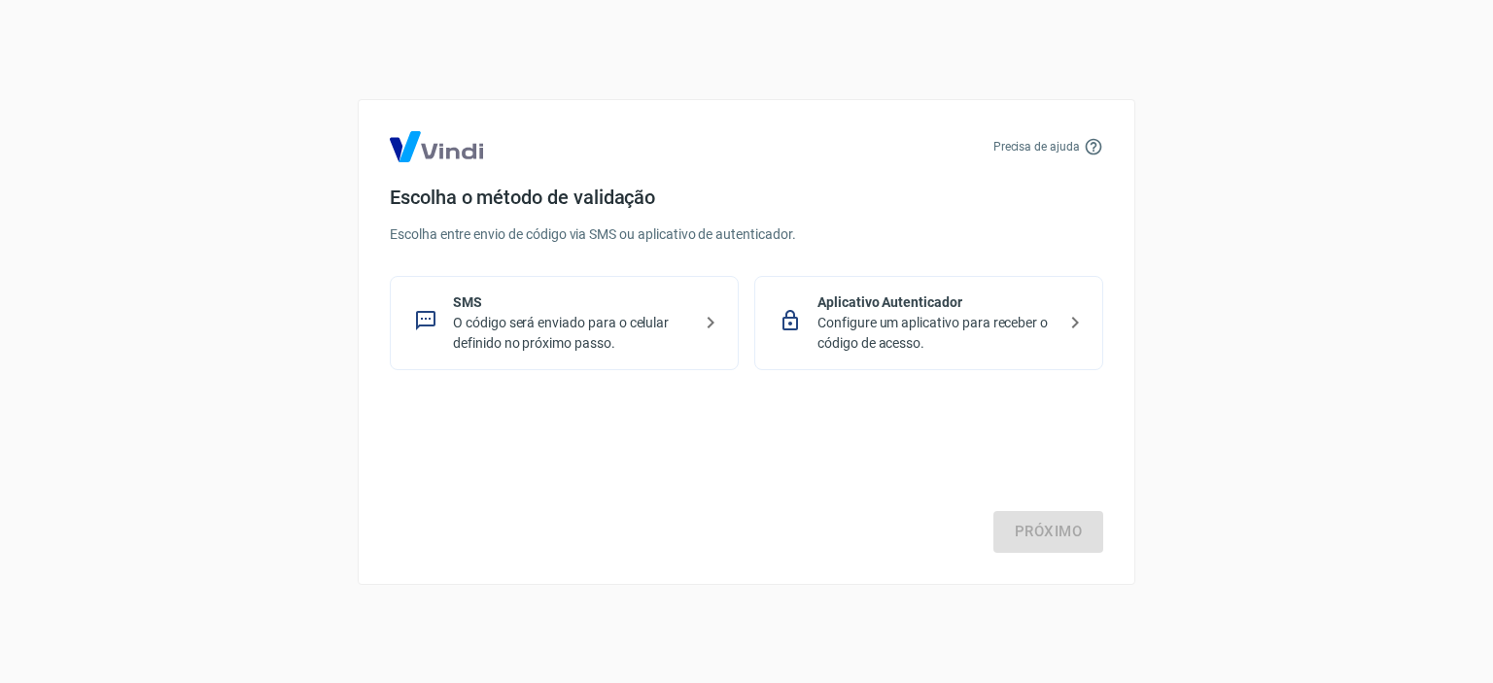
click at [546, 316] on p "O código será enviado para o celular definido no próximo passo." at bounding box center [572, 333] width 238 height 41
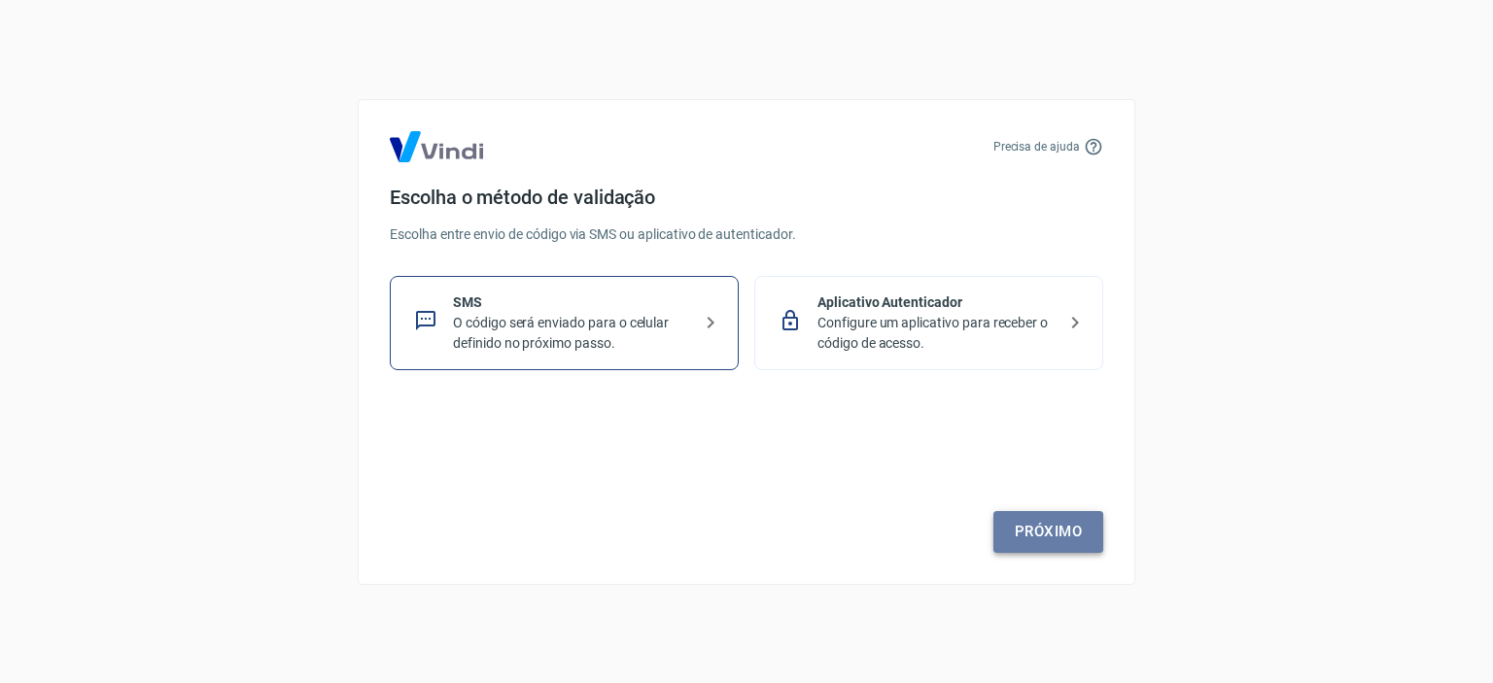
click at [1056, 528] on link "Próximo" at bounding box center [1048, 531] width 110 height 41
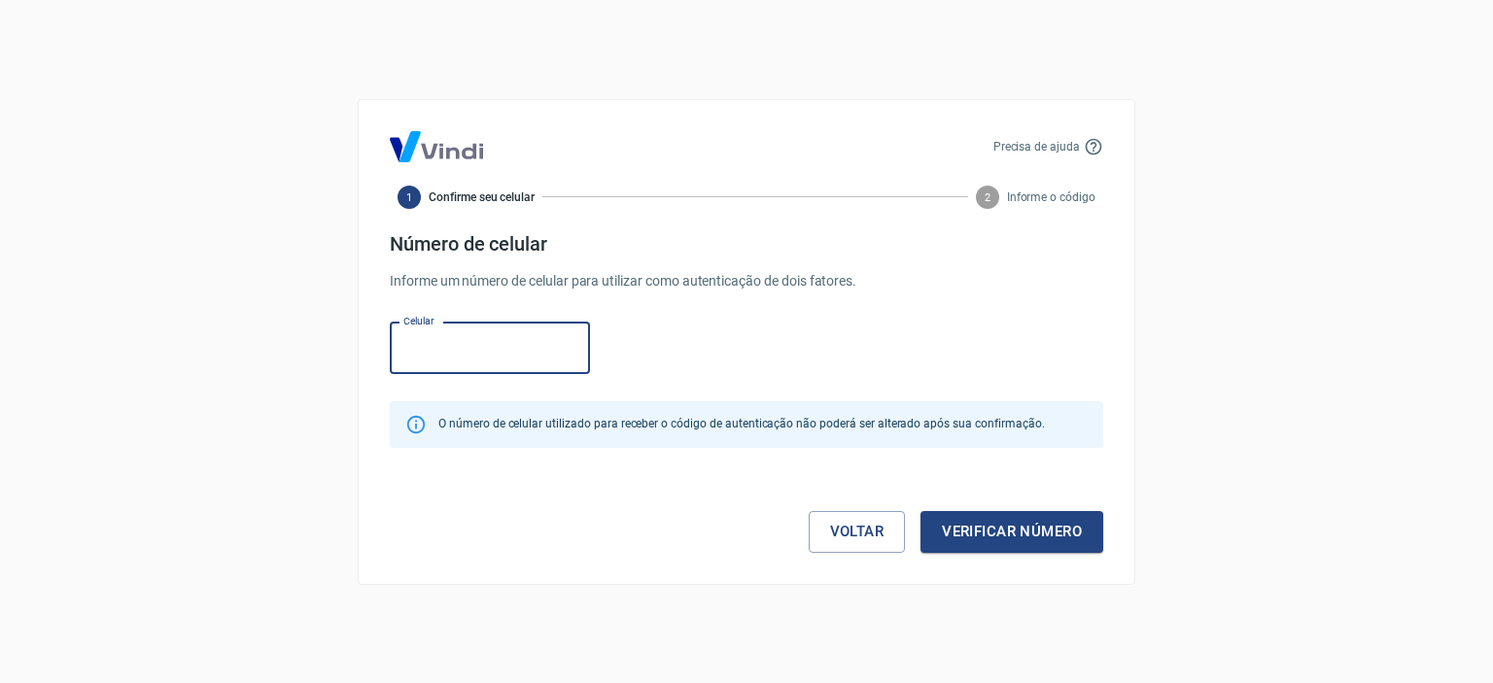
click at [510, 362] on input "Celular" at bounding box center [490, 349] width 200 height 52
type input "[PHONE_NUMBER]"
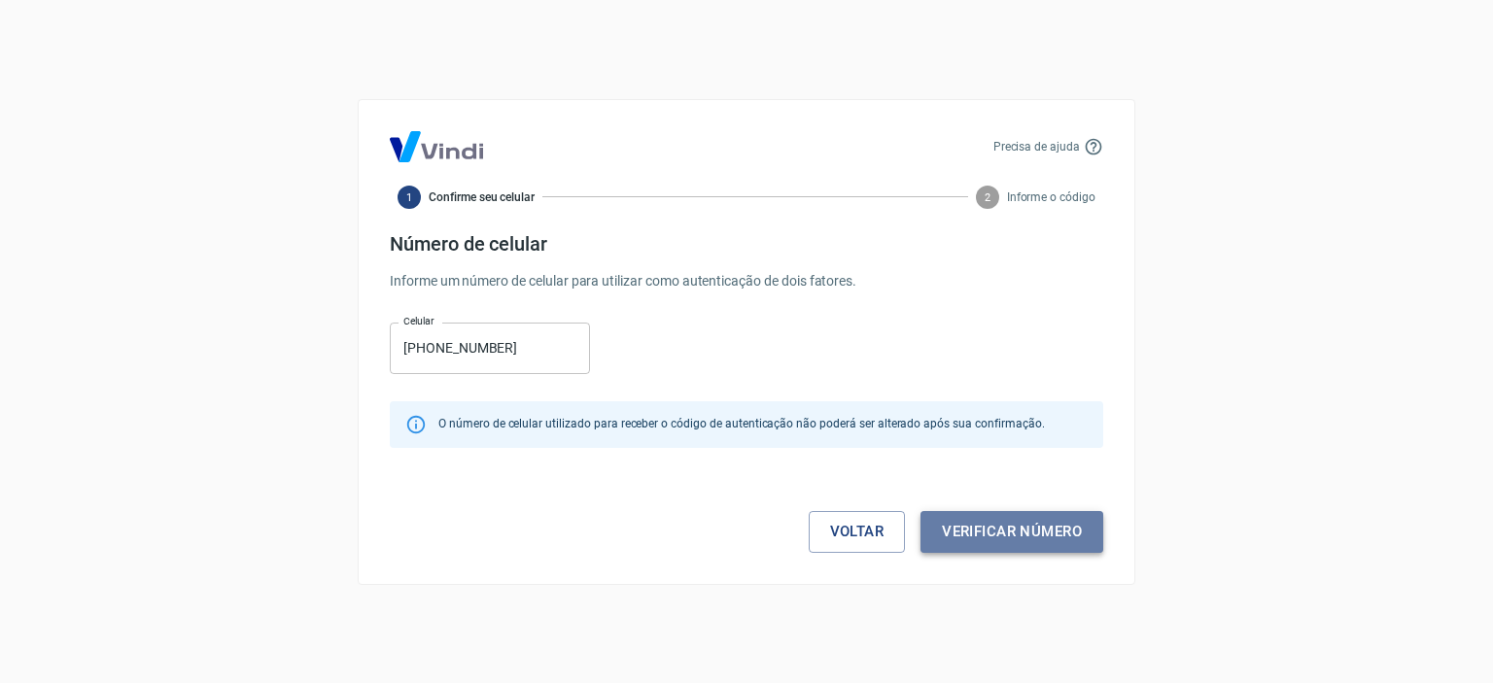
click at [968, 539] on button "Verificar número" at bounding box center [1011, 531] width 183 height 41
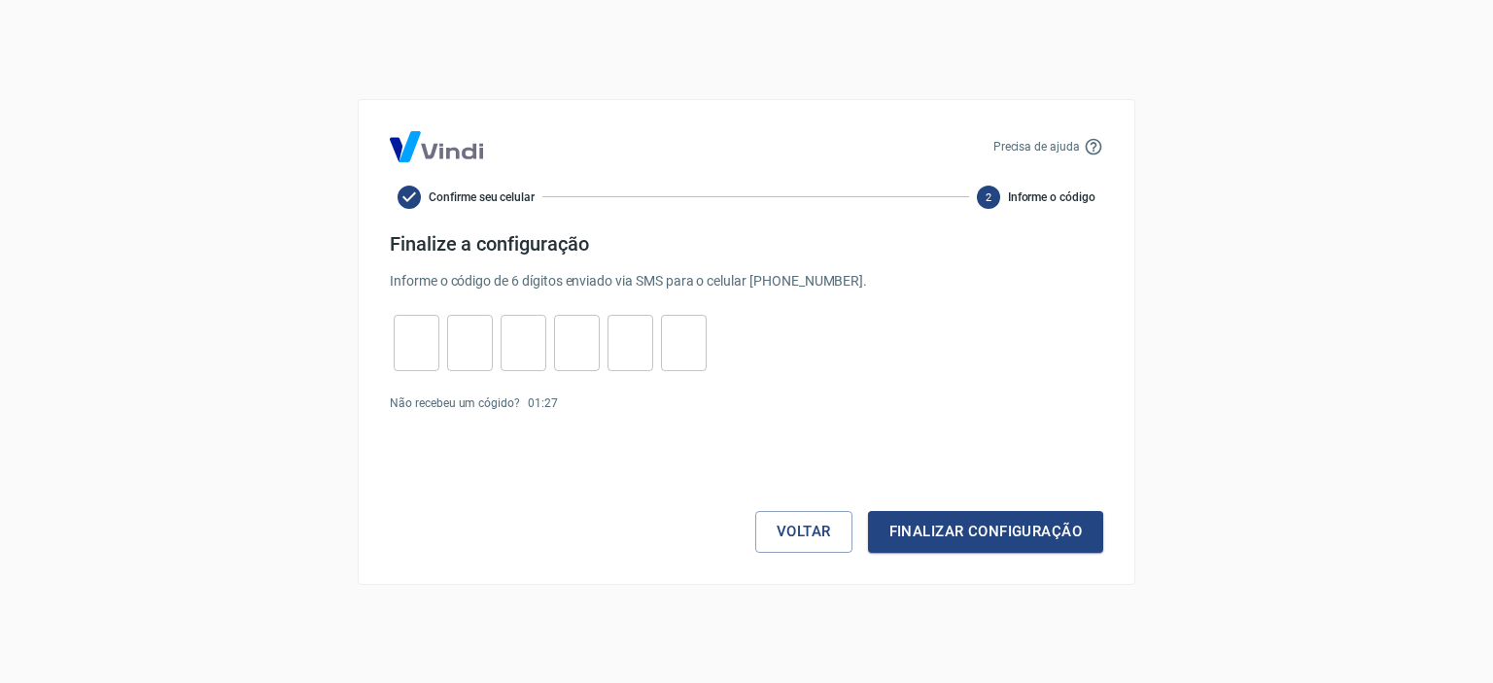
click at [405, 325] on input "tel" at bounding box center [417, 343] width 46 height 42
type input "5"
type input "3"
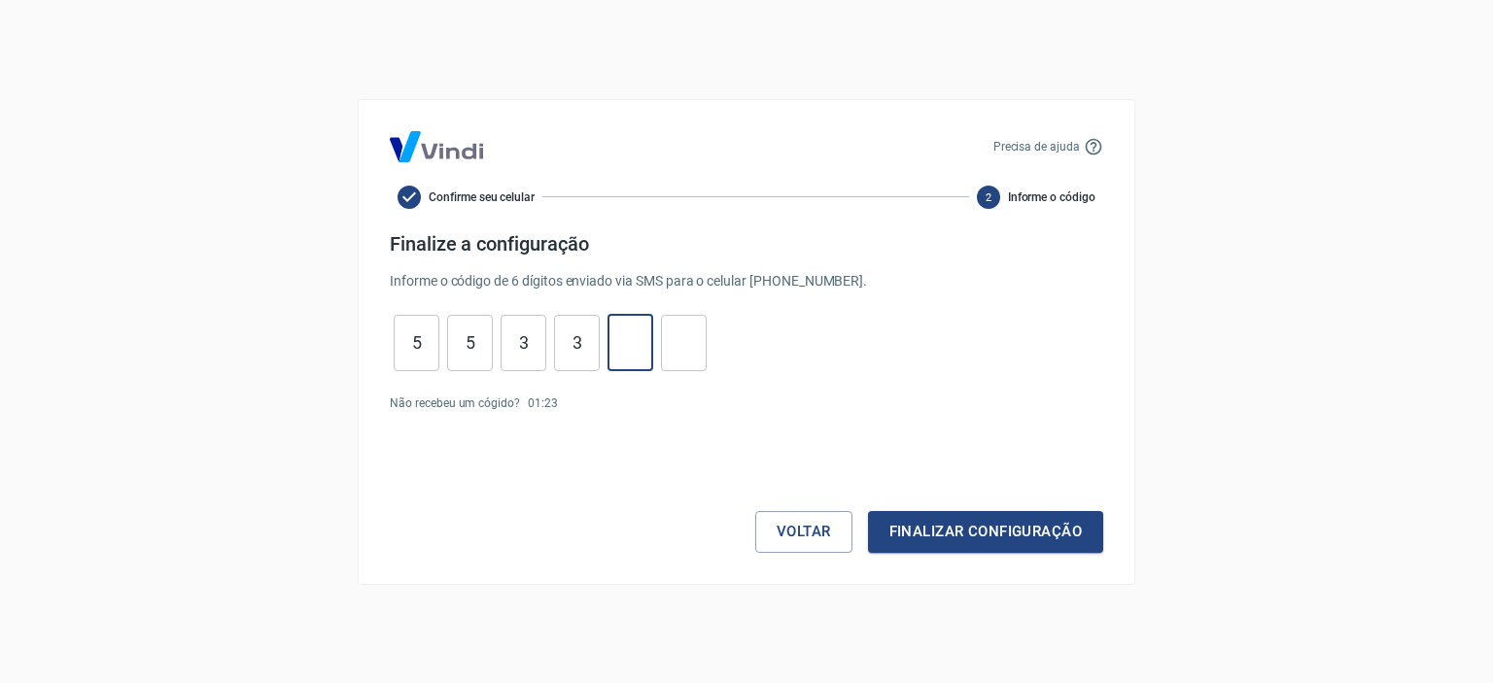
type input "3"
type input "6"
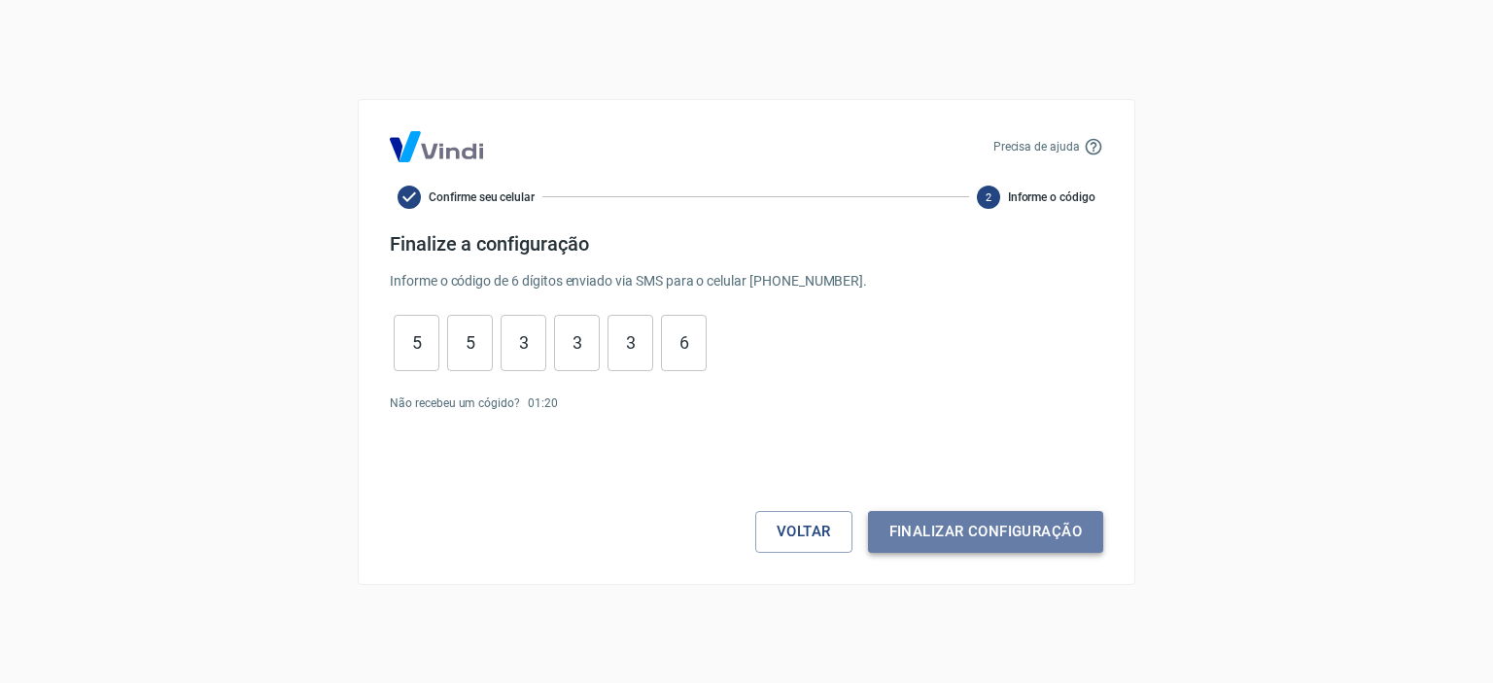
click at [972, 549] on button "Finalizar configuração" at bounding box center [985, 531] width 235 height 41
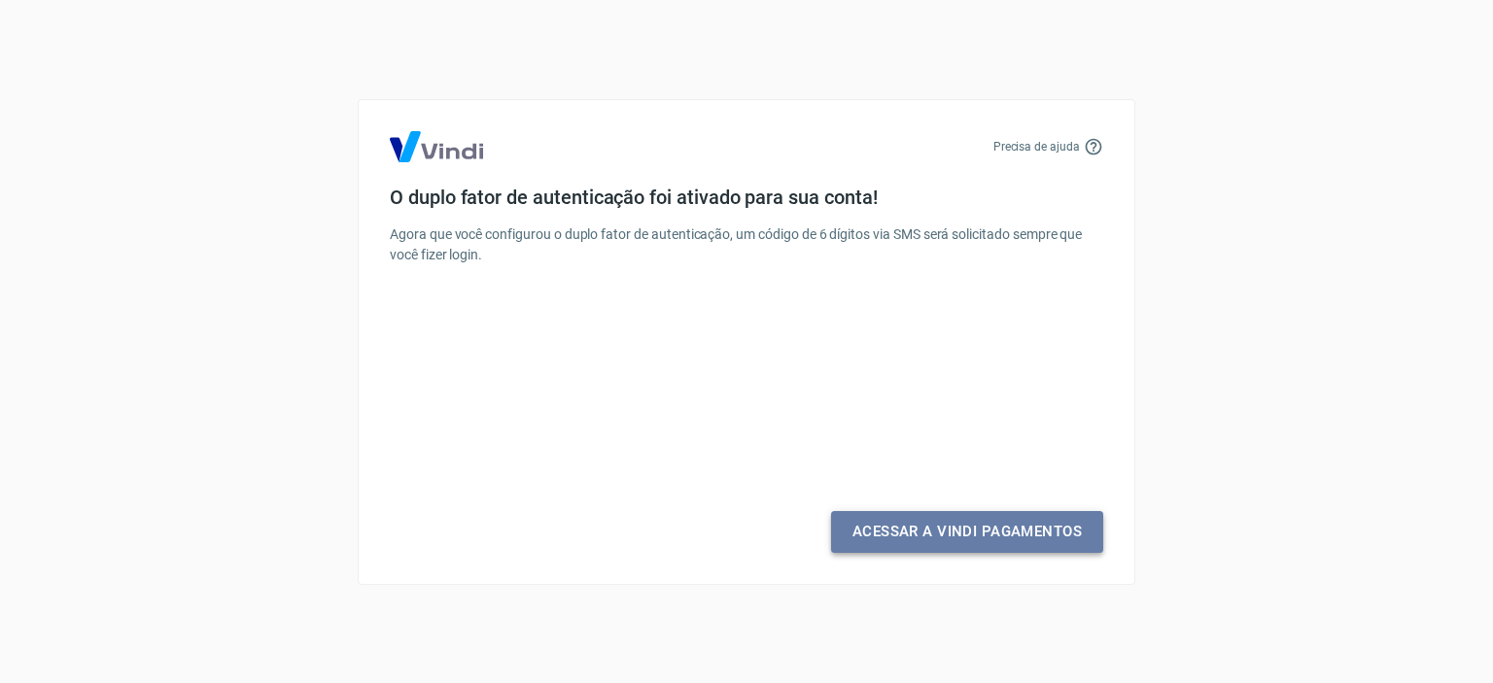
click at [983, 521] on link "Acessar a Vindi Pagamentos" at bounding box center [967, 531] width 272 height 41
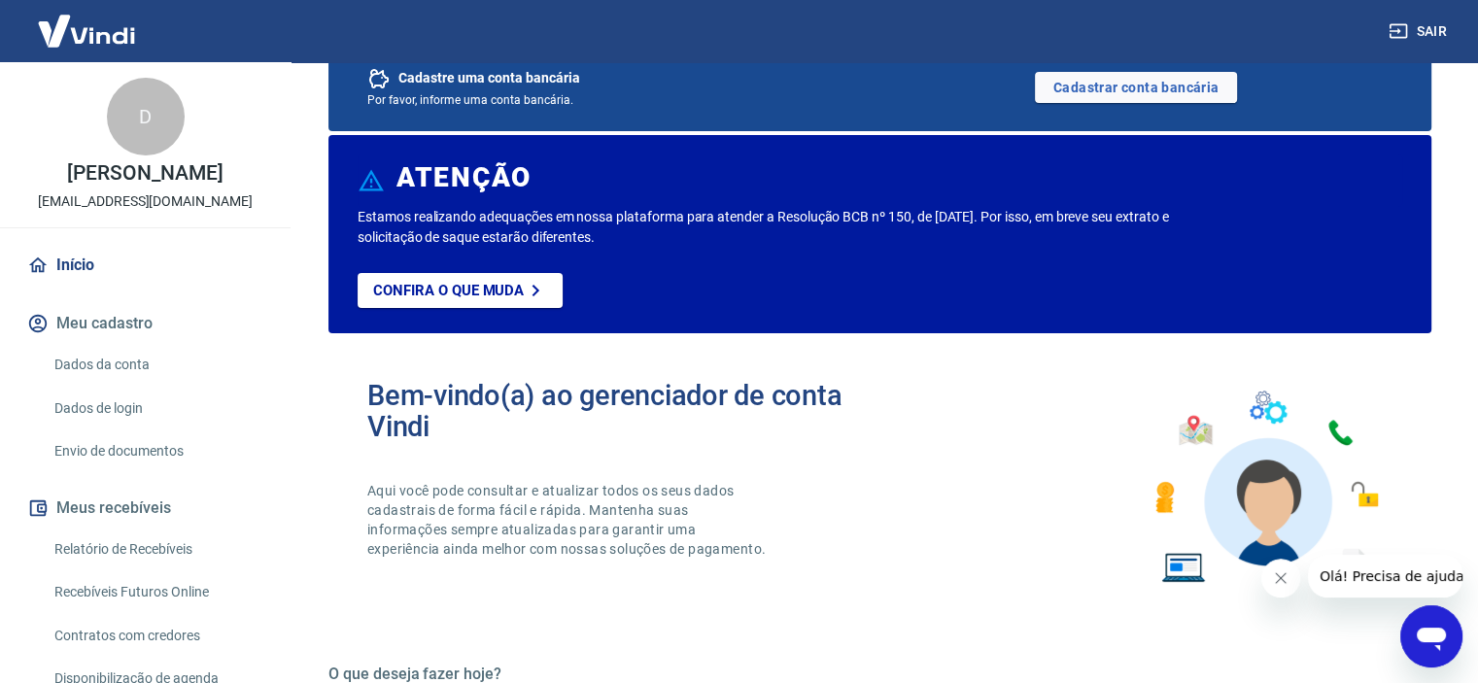
scroll to position [196, 0]
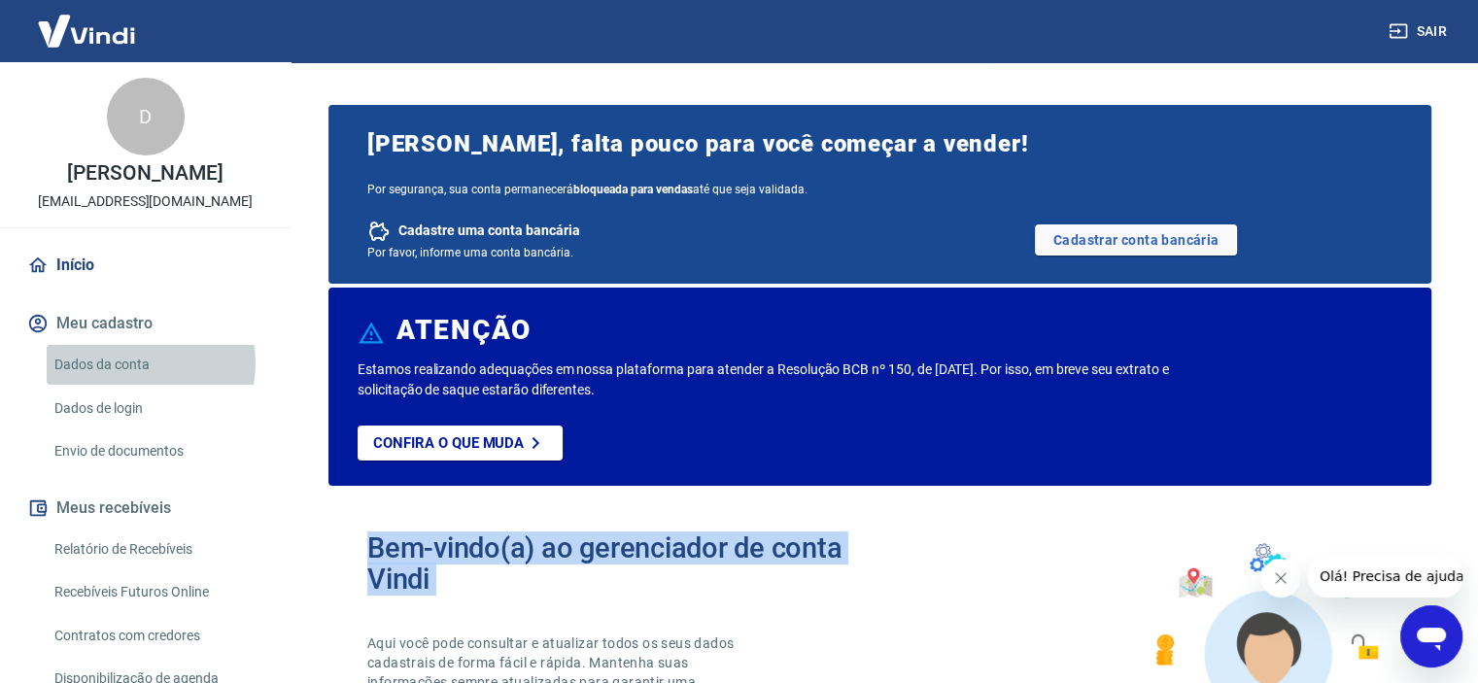
click at [134, 384] on link "Dados da conta" at bounding box center [157, 365] width 221 height 40
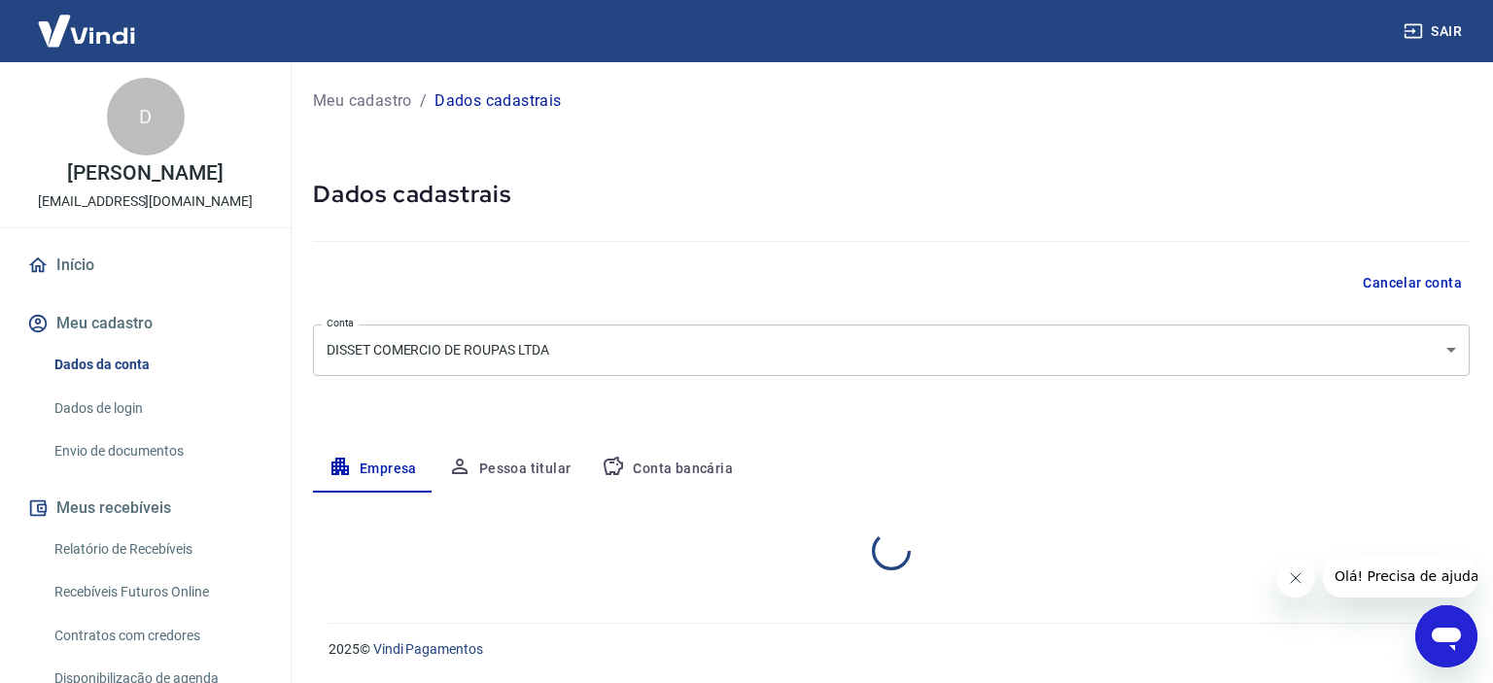
select select "SP"
select select "business"
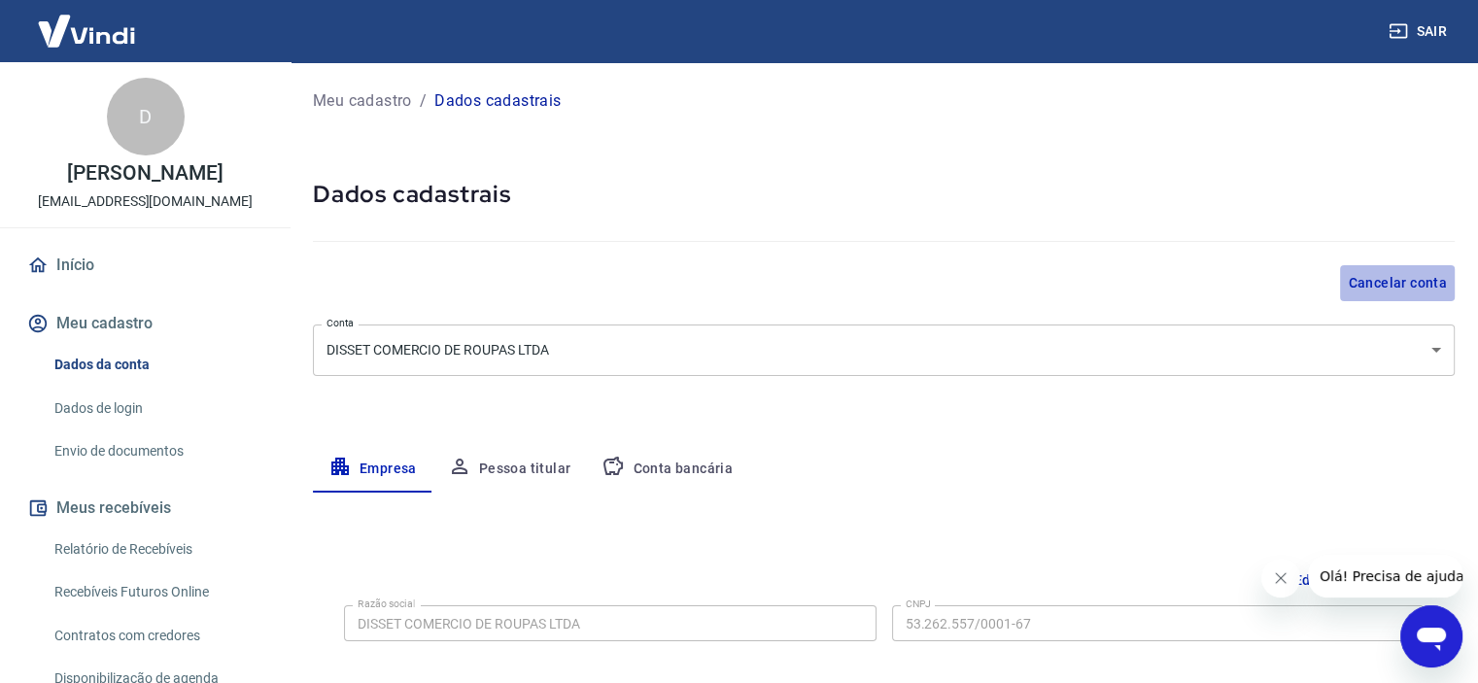
click at [1429, 282] on button "Cancelar conta" at bounding box center [1397, 283] width 115 height 36
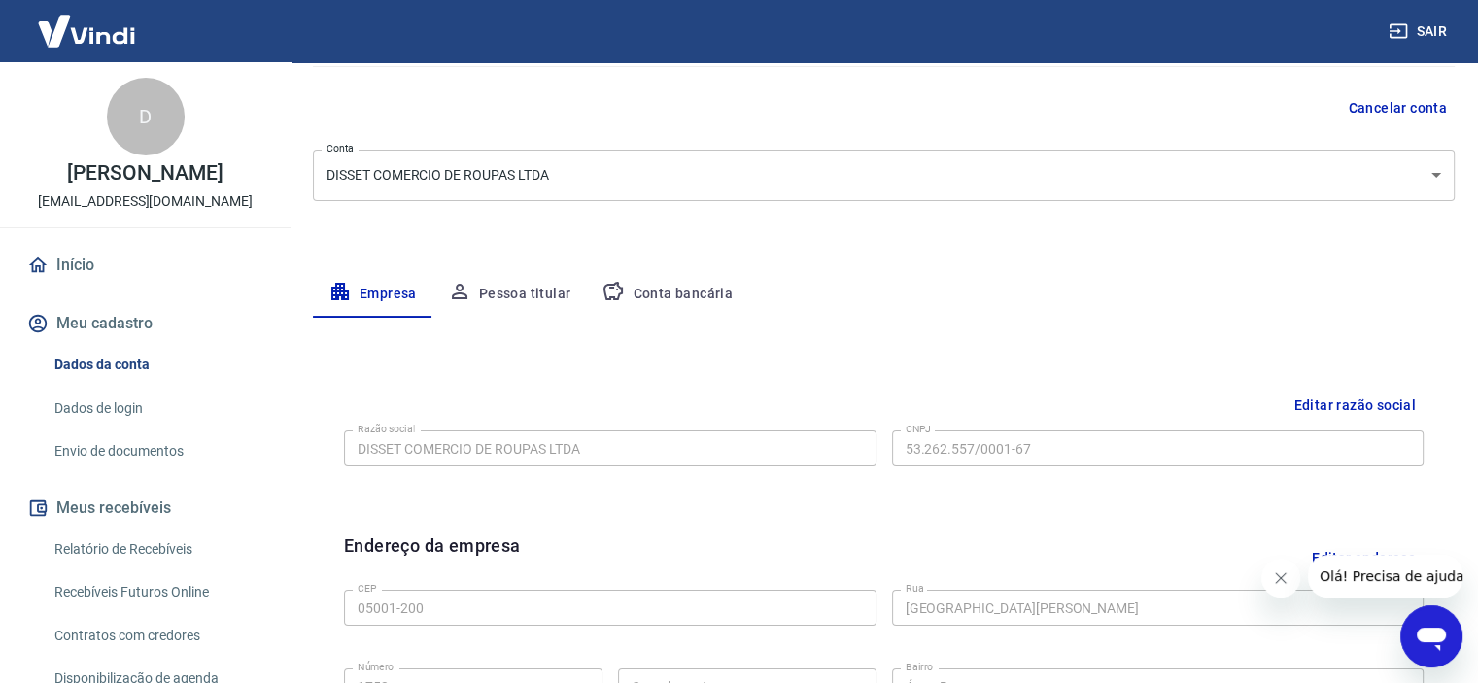
scroll to position [171, 0]
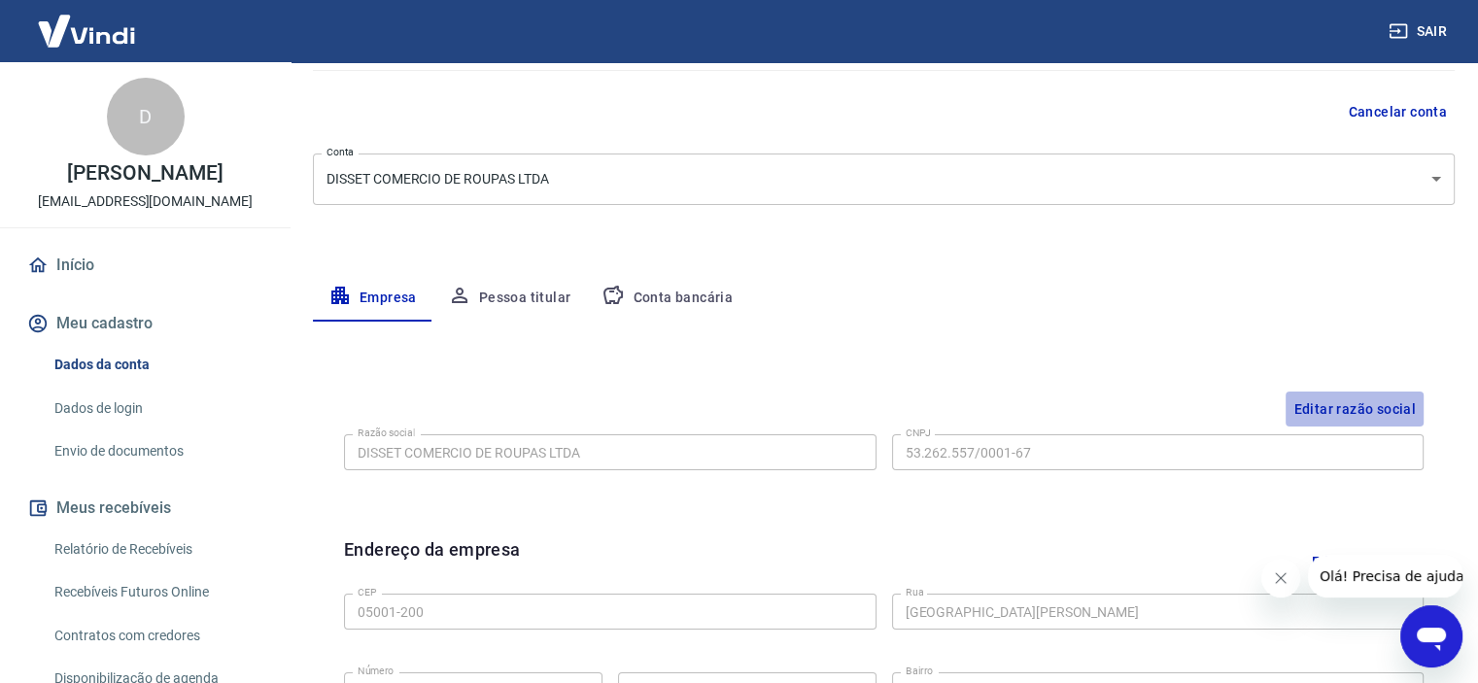
click at [1360, 402] on button "Editar razão social" at bounding box center [1355, 410] width 138 height 36
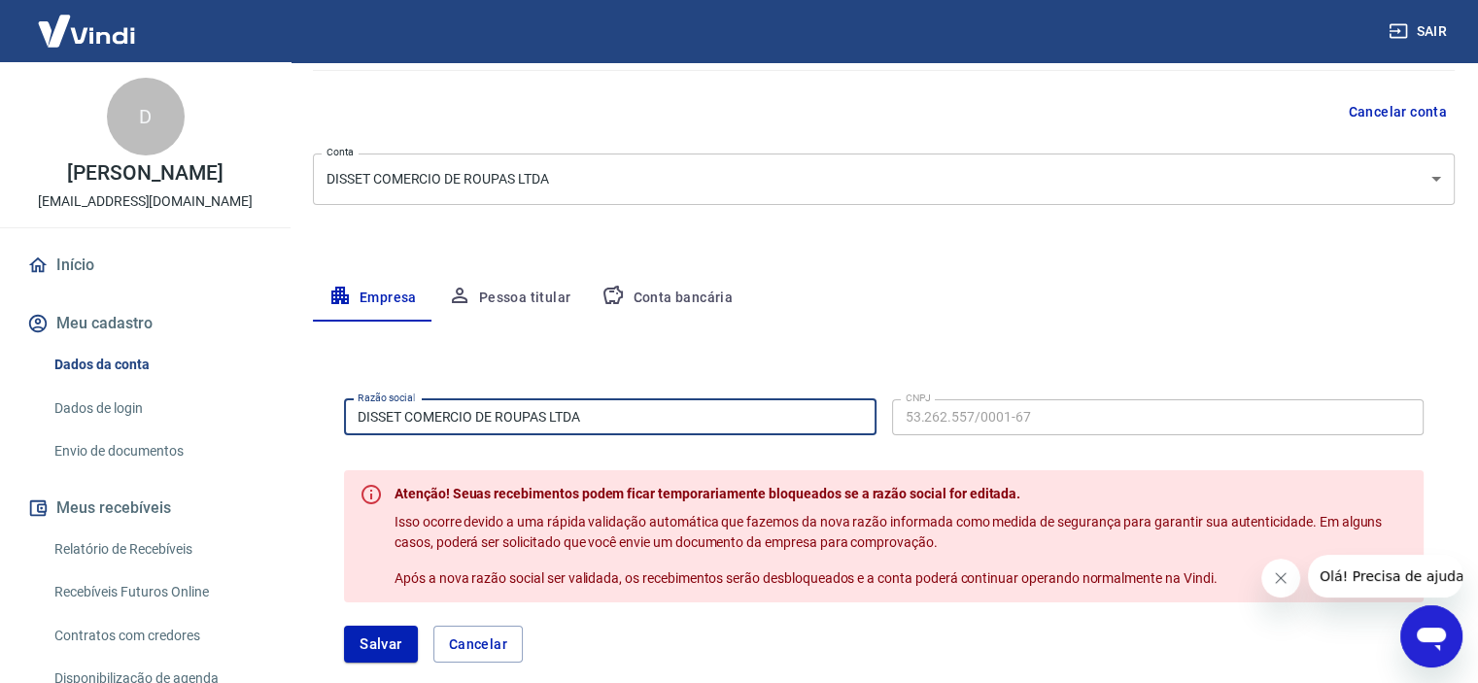
click at [698, 430] on input "DISSET COMERCIO DE ROUPAS LTDA" at bounding box center [610, 417] width 533 height 36
type input "DISSET II COMERCIO DE ROUPAS LTDA"
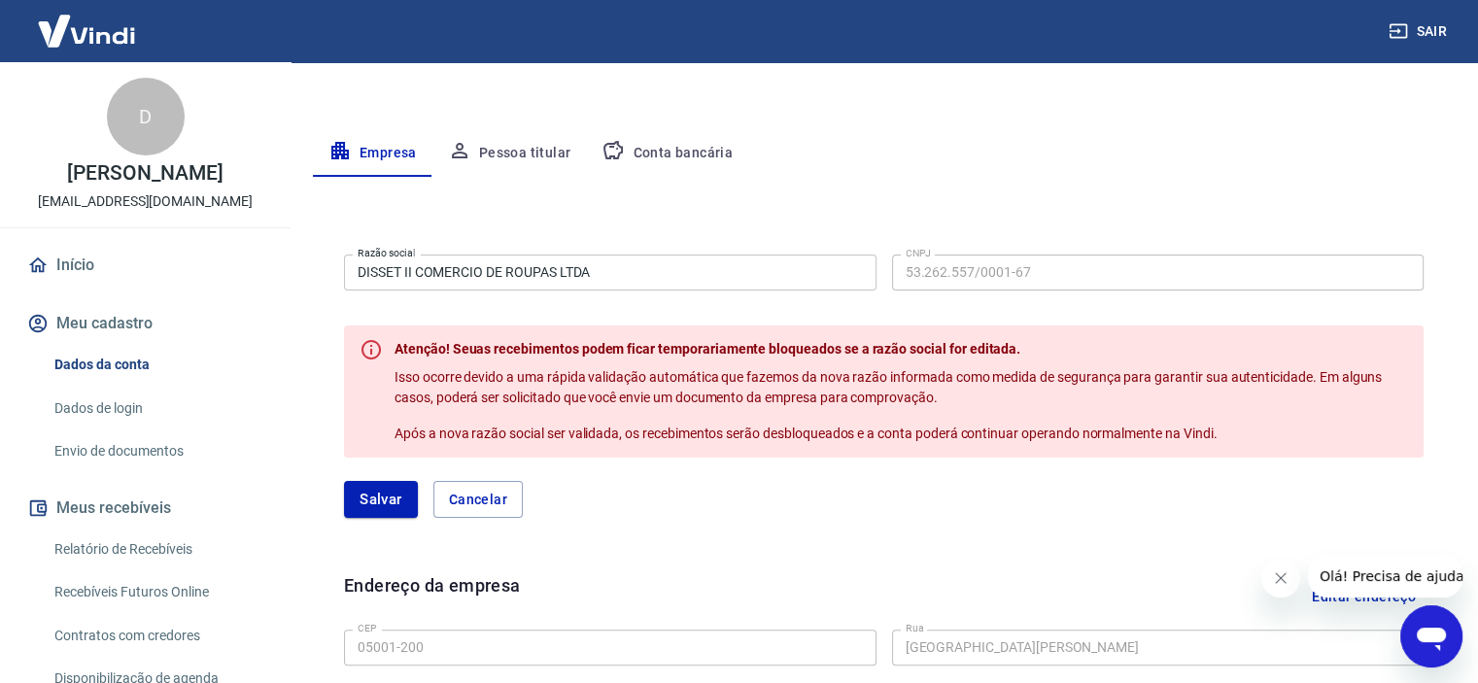
scroll to position [315, 0]
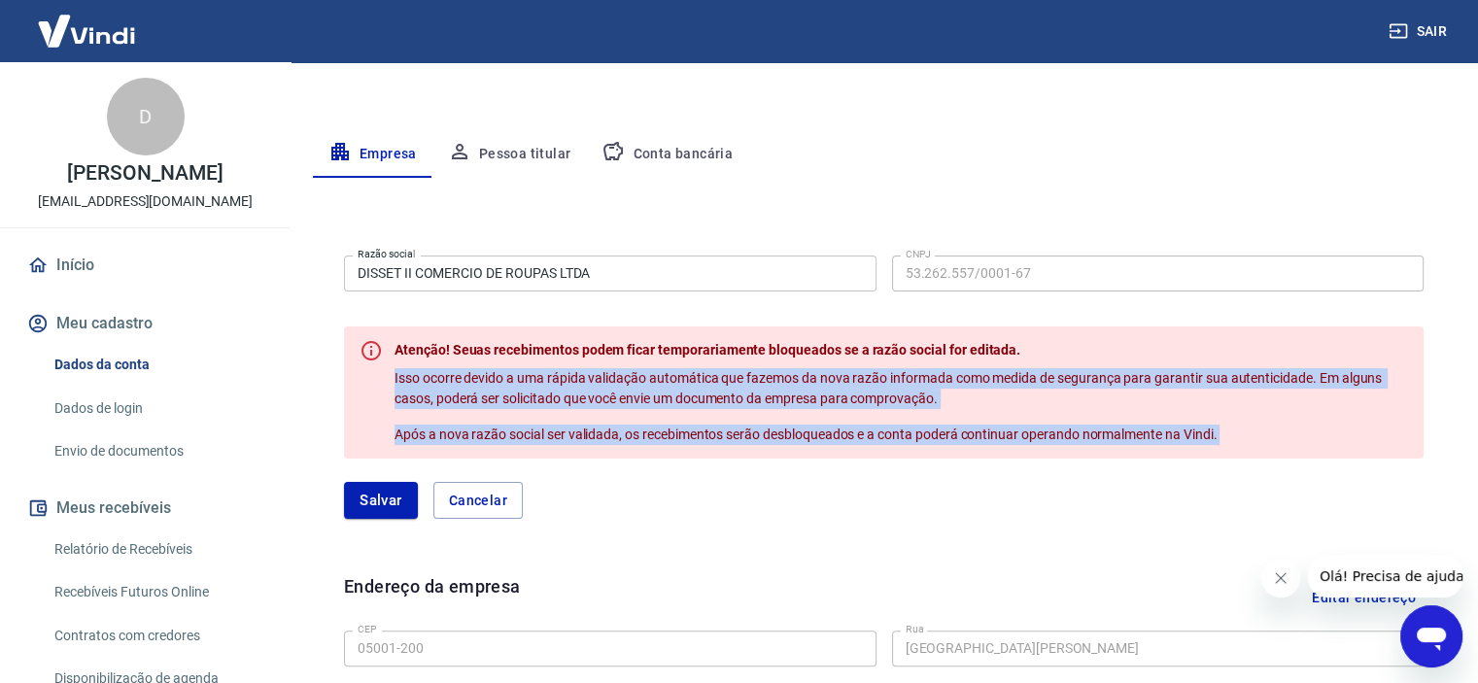
drag, startPoint x: 1477, startPoint y: 353, endPoint x: 1443, endPoint y: 465, distance: 117.7
click at [1443, 465] on div "Meu cadastro / Dados cadastrais Dados cadastrais Cancelar conta Conta DISSET CO…" at bounding box center [884, 464] width 1189 height 1435
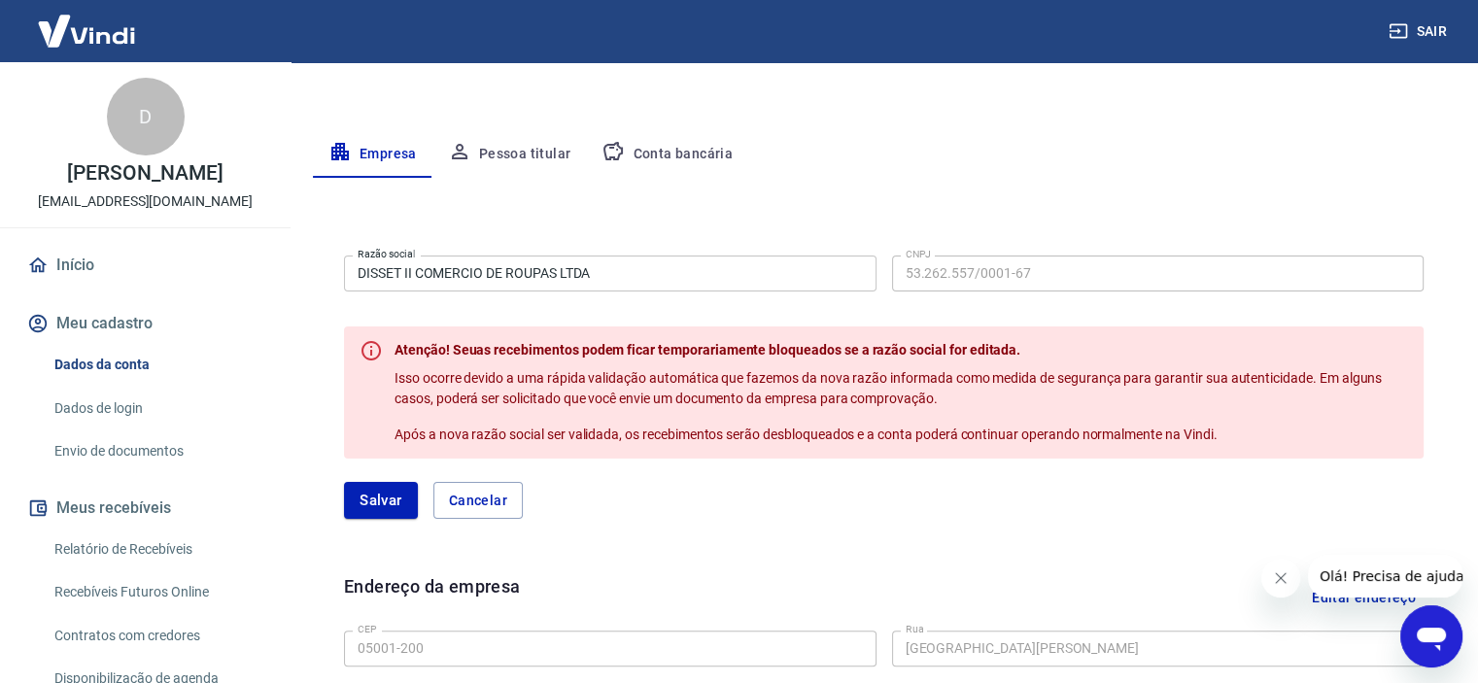
click at [1099, 584] on div "Endereço da empresa Editar endereço" at bounding box center [884, 598] width 1080 height 50
click at [477, 154] on button "Pessoa titular" at bounding box center [509, 154] width 155 height 47
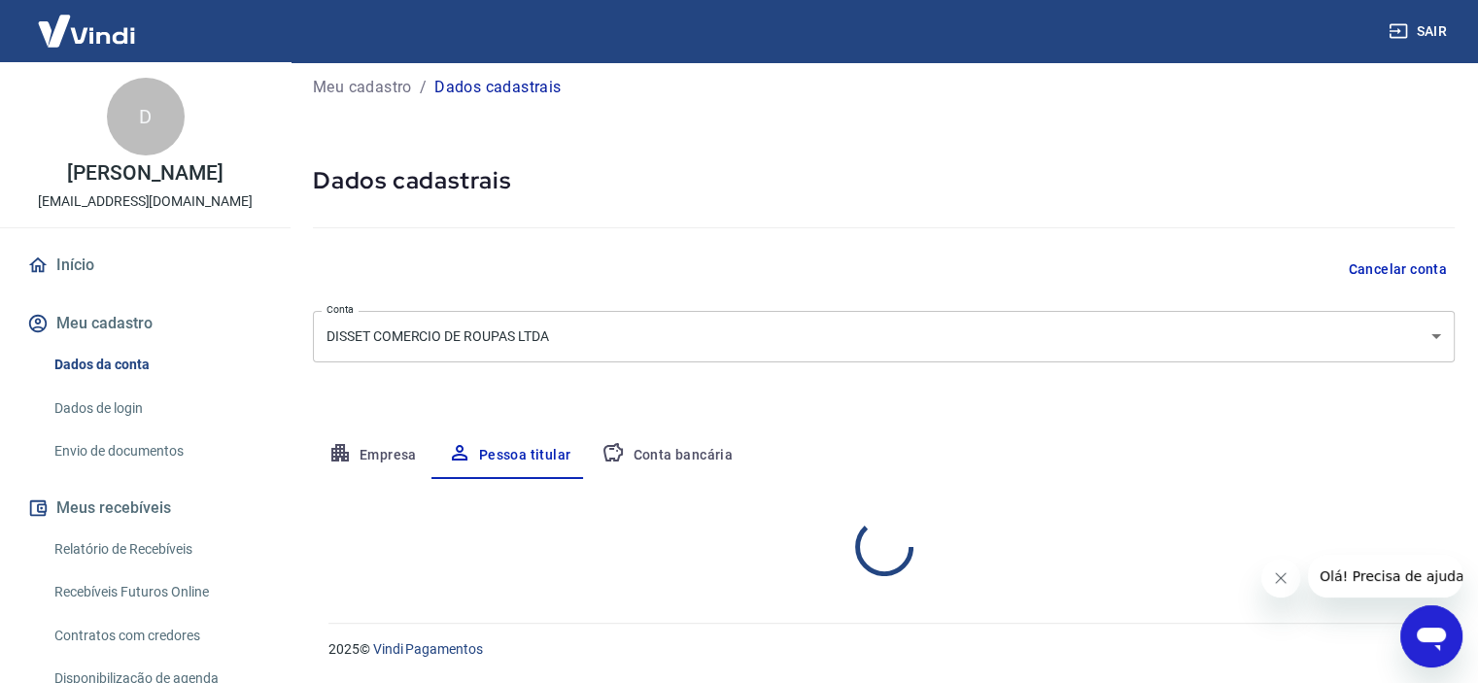
scroll to position [93, 0]
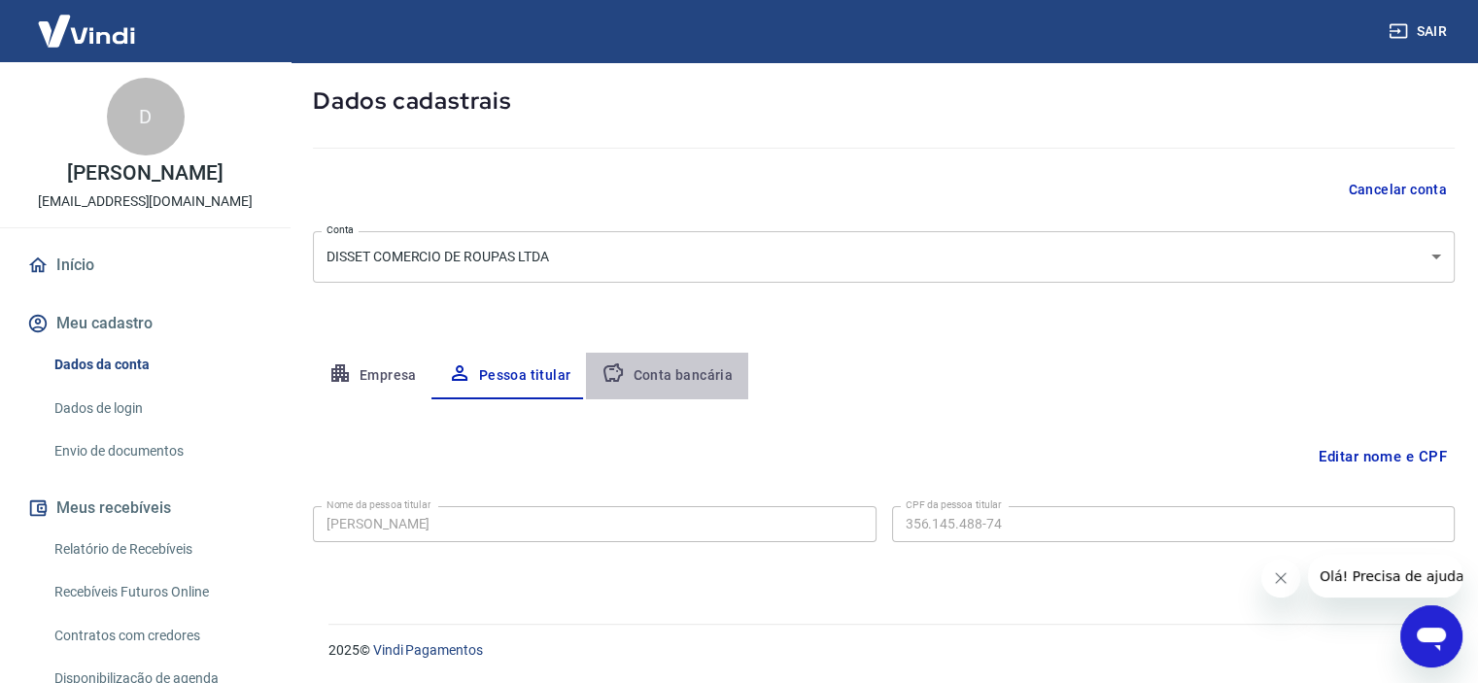
click at [672, 368] on button "Conta bancária" at bounding box center [667, 376] width 162 height 47
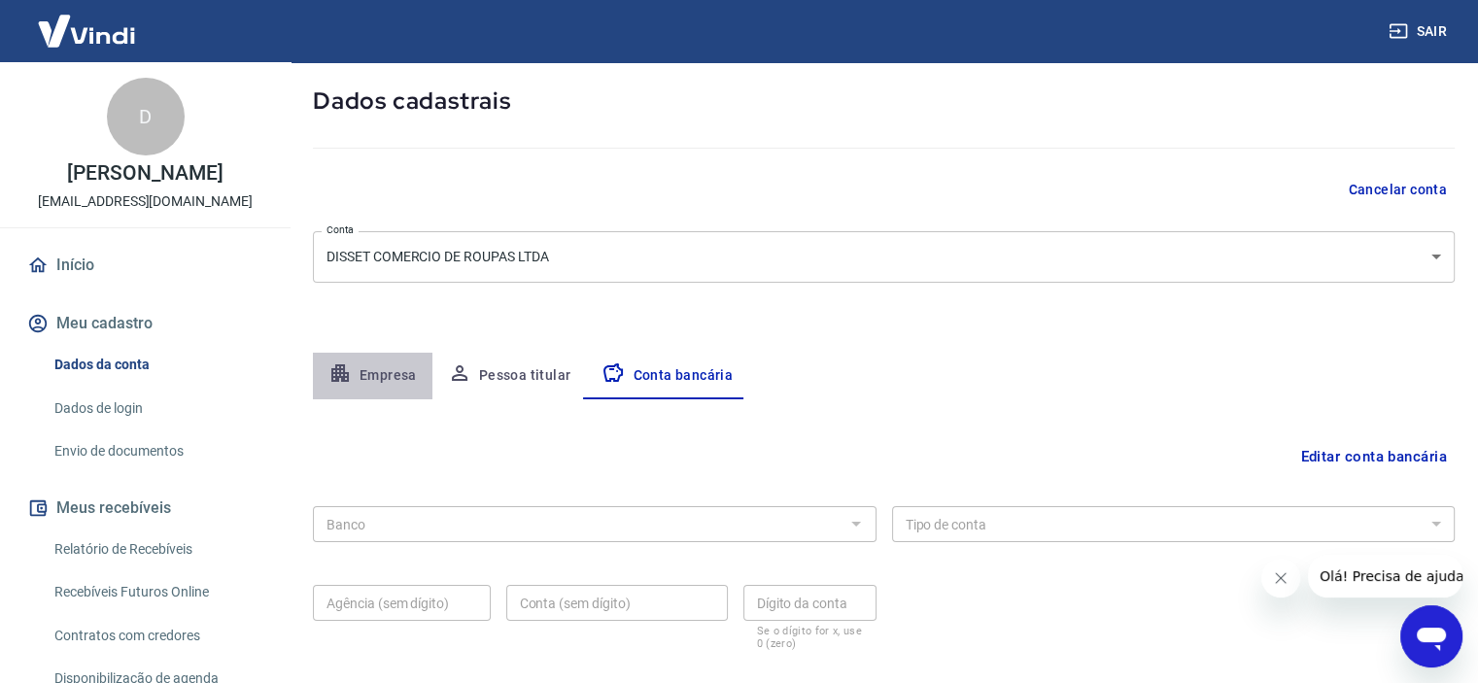
click at [400, 375] on button "Empresa" at bounding box center [373, 376] width 120 height 47
select select "SP"
select select "business"
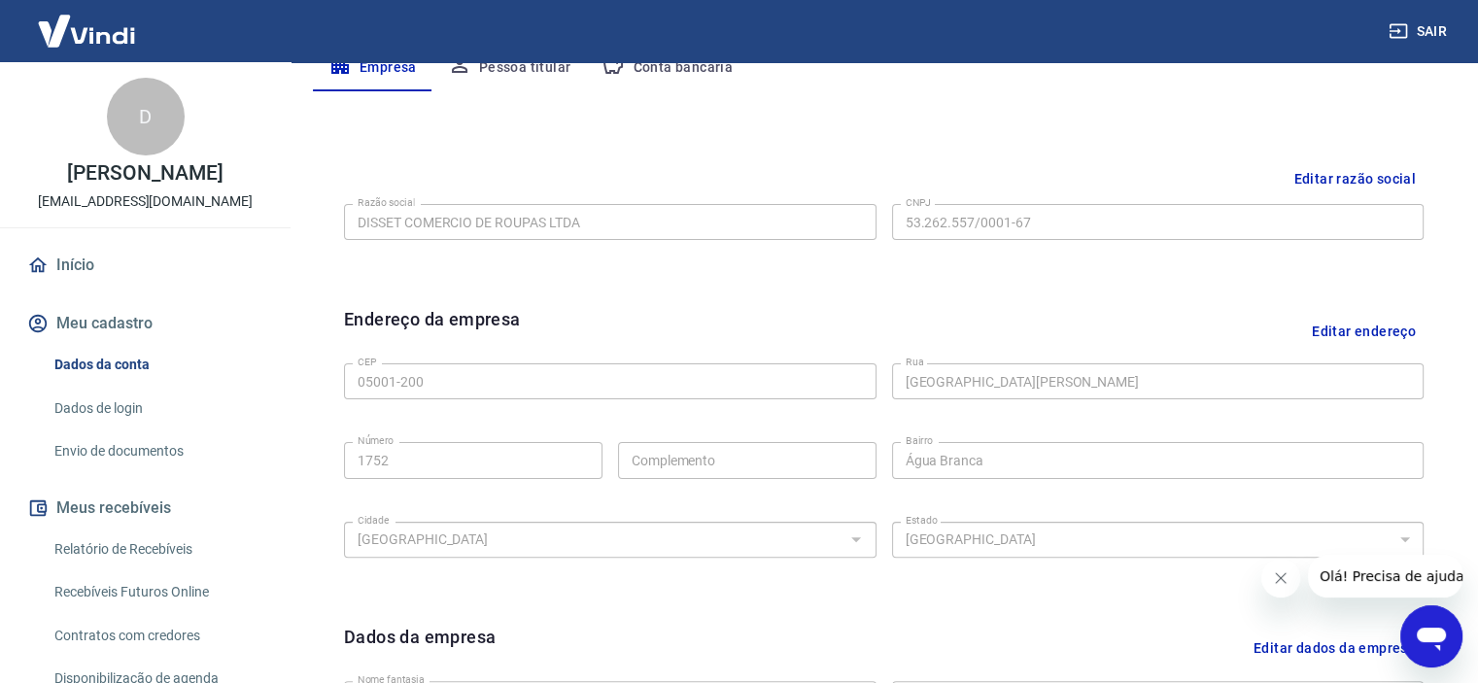
scroll to position [407, 0]
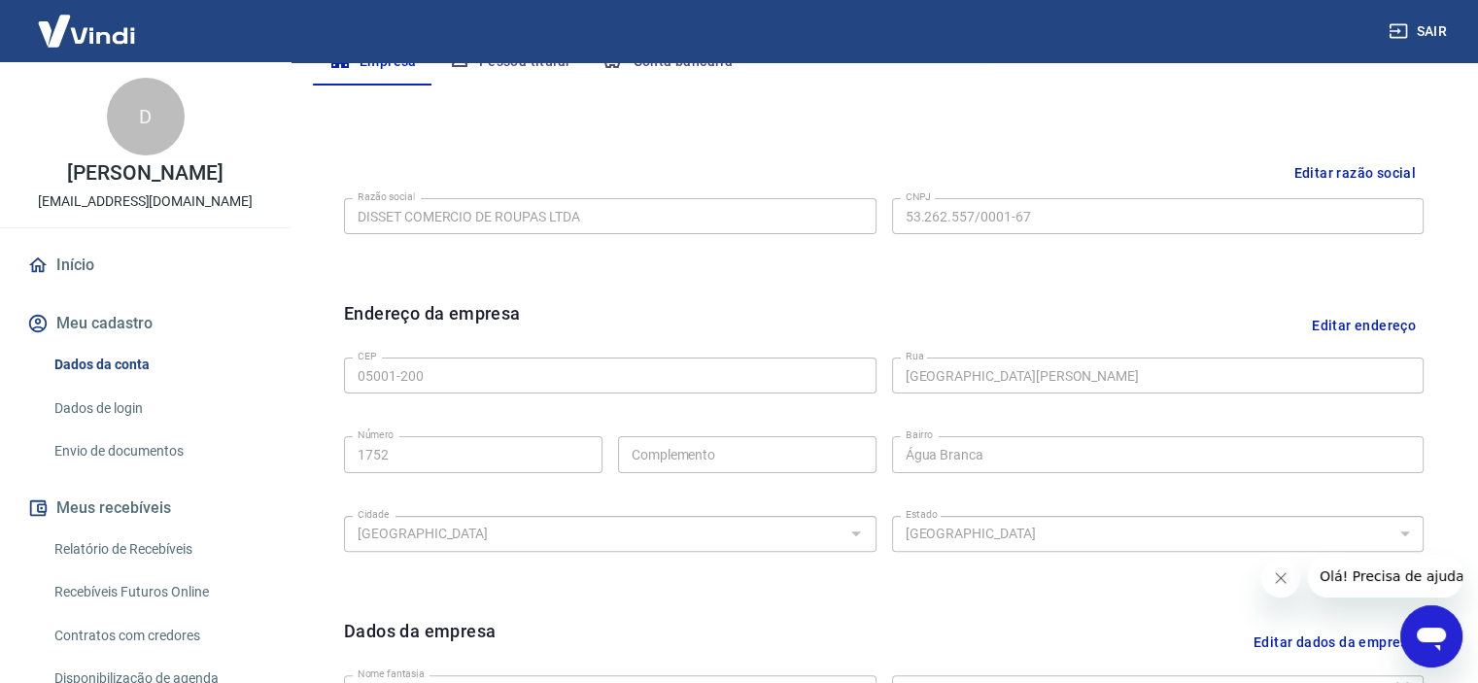
drag, startPoint x: 1473, startPoint y: 419, endPoint x: 1475, endPoint y: 531, distance: 111.8
click at [1475, 528] on div "Meu cadastro / Dados cadastrais Dados cadastrais Cancelar conta Conta DISSET CO…" at bounding box center [884, 283] width 1189 height 1256
click at [1475, 532] on div "Meu cadastro / Dados cadastrais Dados cadastrais Cancelar conta Conta DISSET CO…" at bounding box center [884, 283] width 1189 height 1256
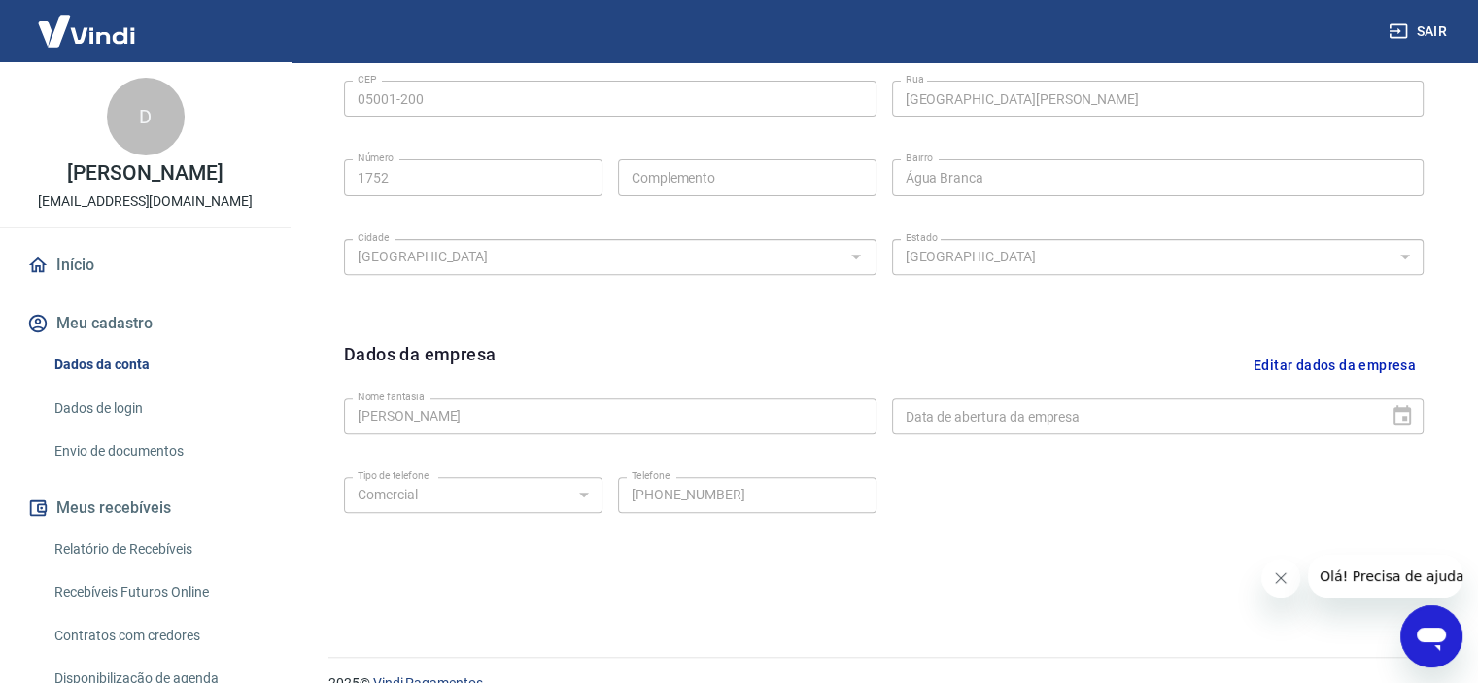
scroll to position [717, 0]
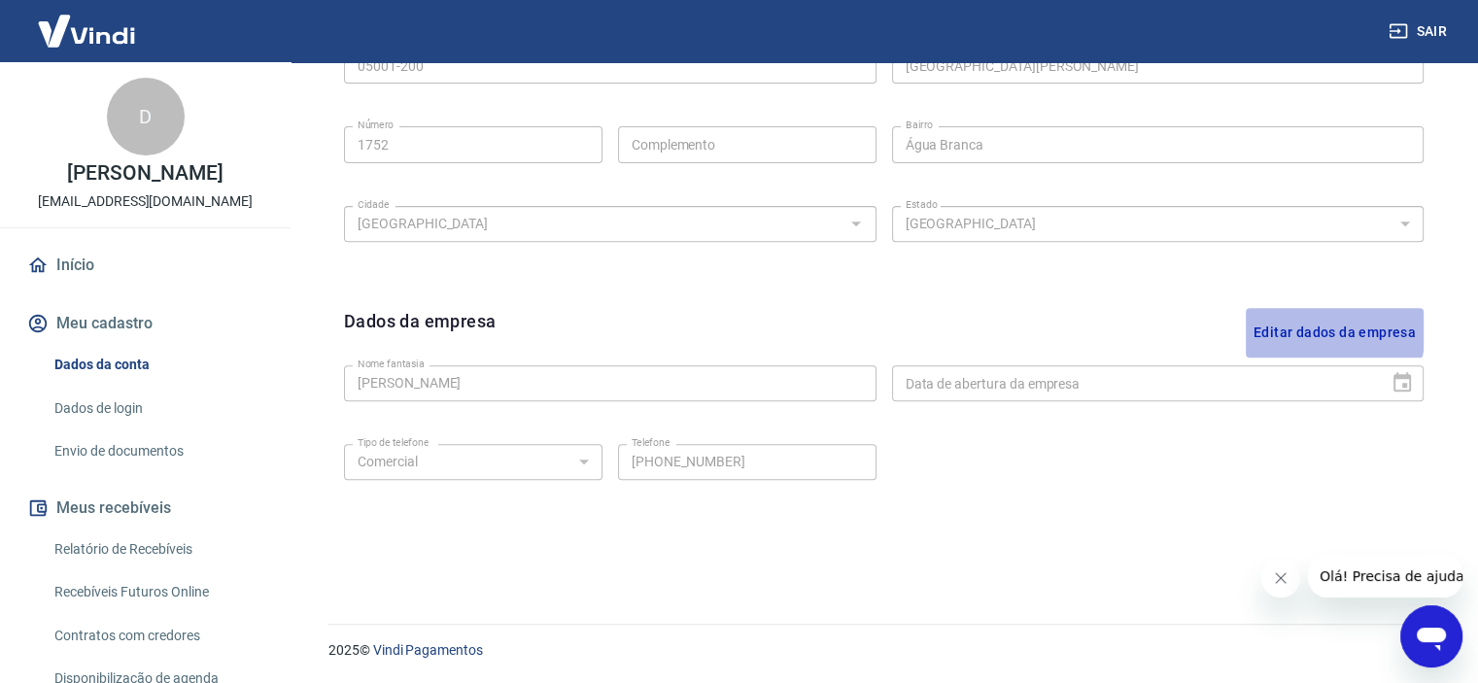
click at [1315, 329] on button "Editar dados da empresa" at bounding box center [1335, 333] width 178 height 50
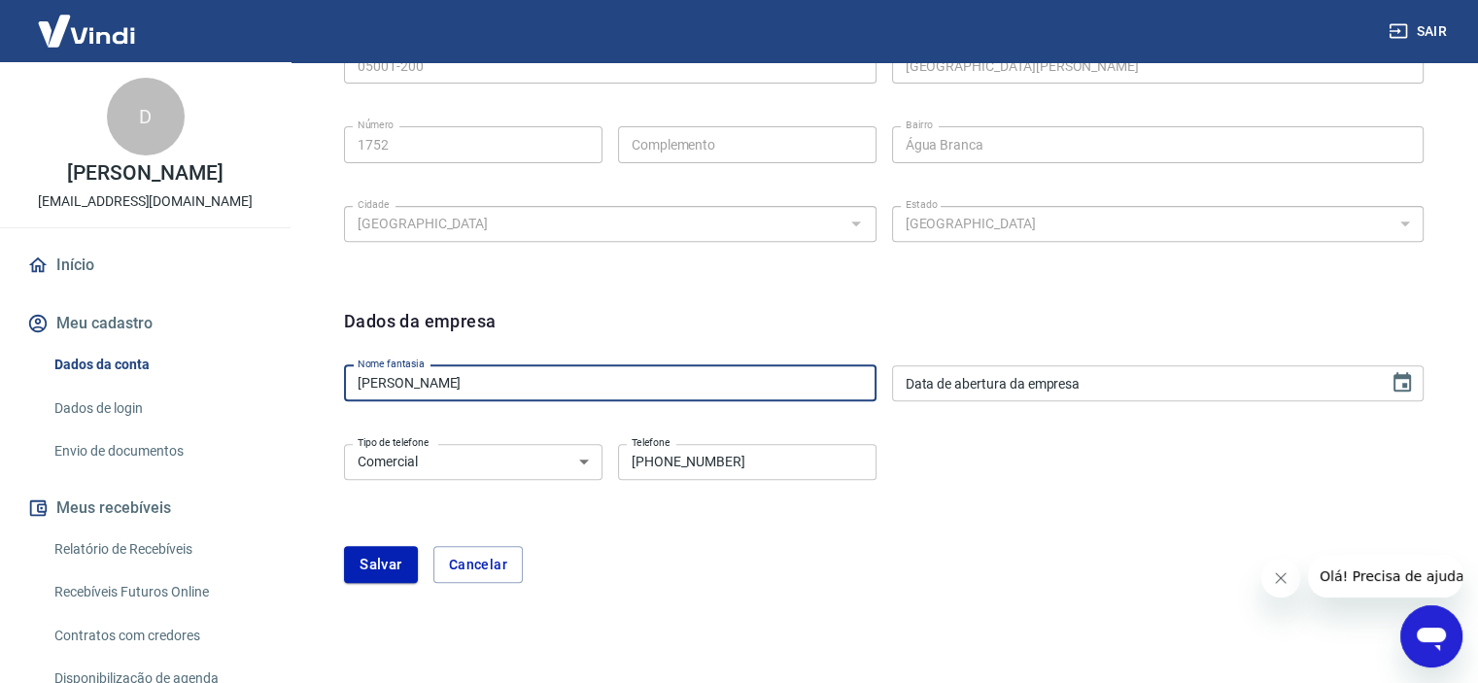
click at [536, 392] on input "[PERSON_NAME]" at bounding box center [610, 383] width 533 height 36
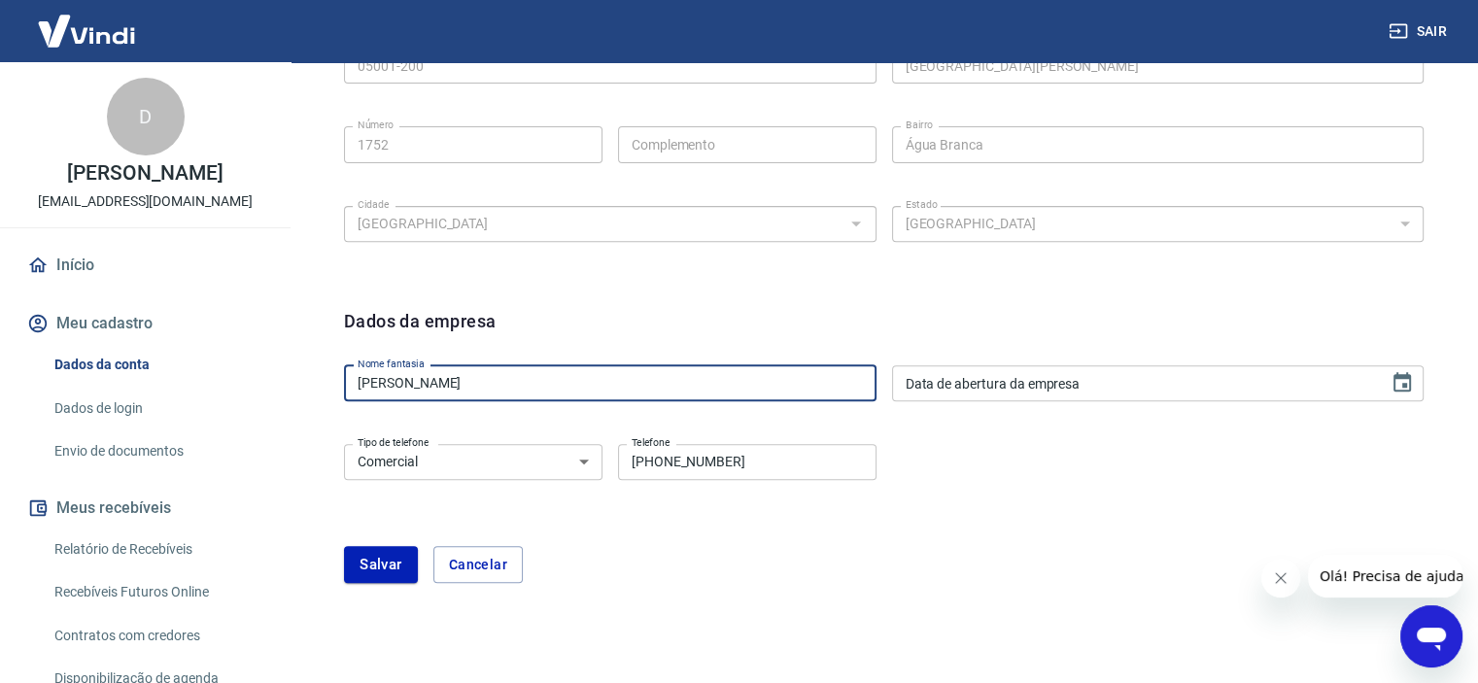
type input "l"
type input "Laeva"
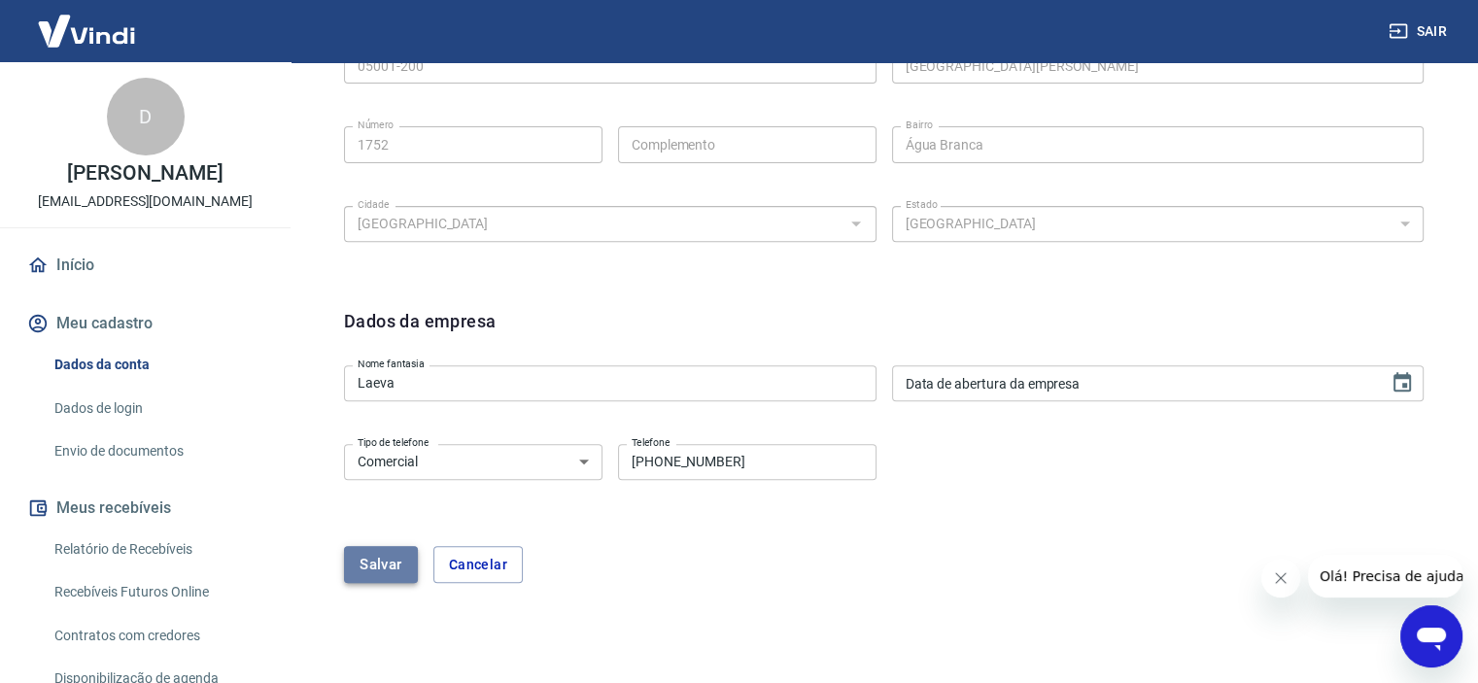
click at [385, 567] on button "Salvar" at bounding box center [381, 564] width 74 height 37
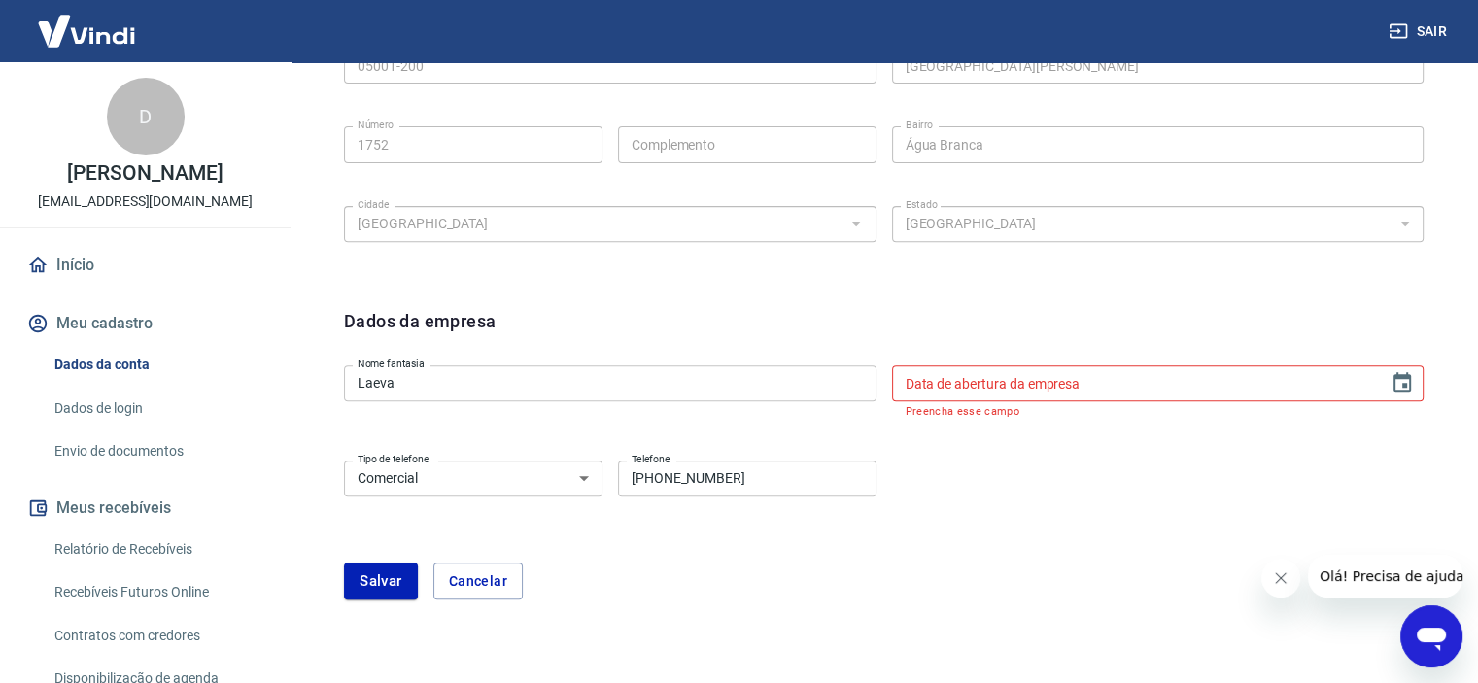
type input "DD/MM/YYYY"
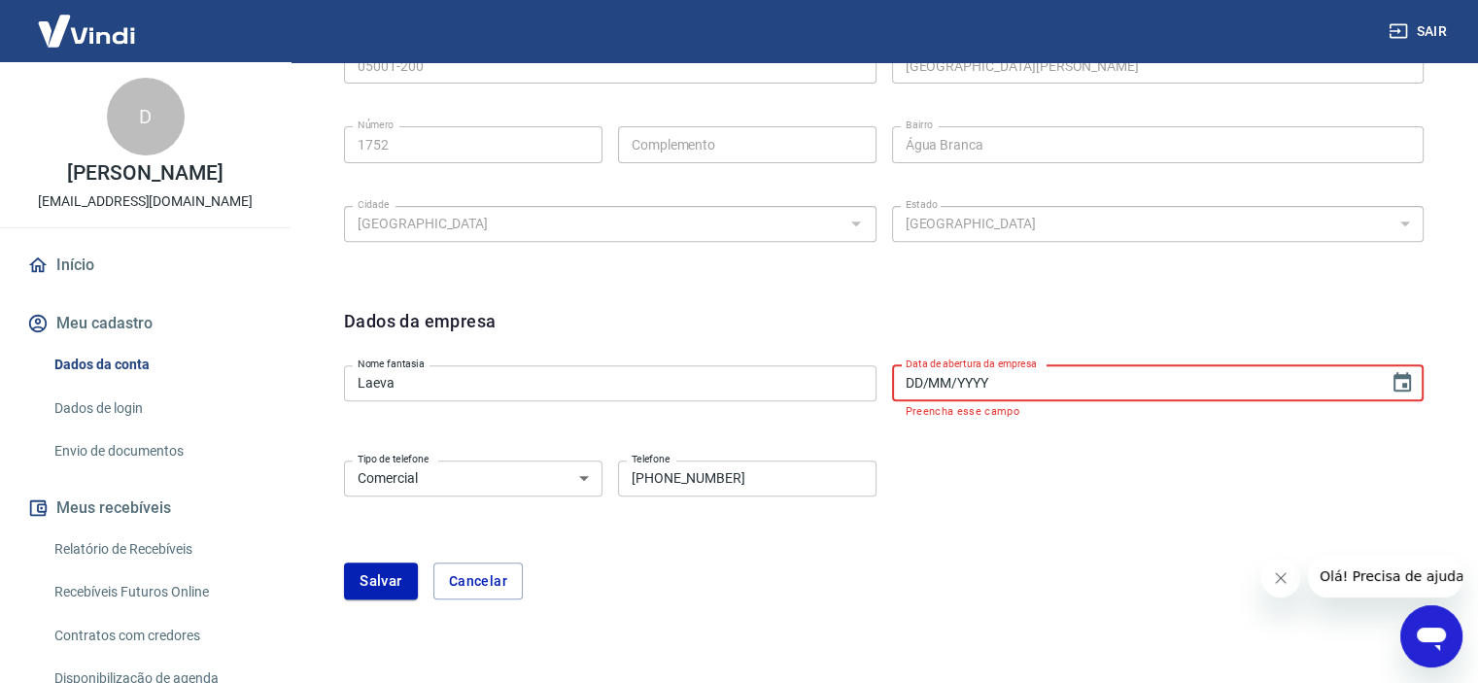
click at [1293, 396] on input "DD/MM/YYYY" at bounding box center [1134, 383] width 484 height 36
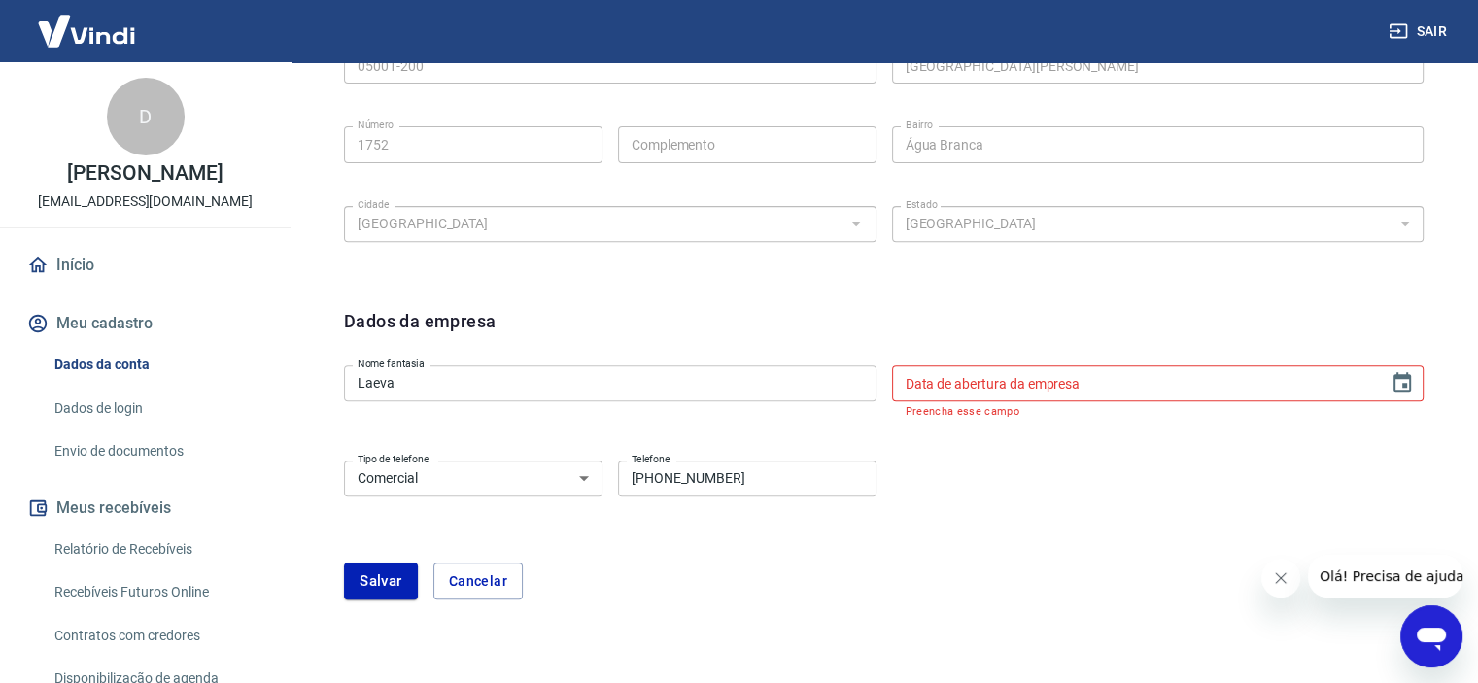
click at [1409, 638] on div "Abrir janela de mensagens" at bounding box center [1431, 636] width 58 height 58
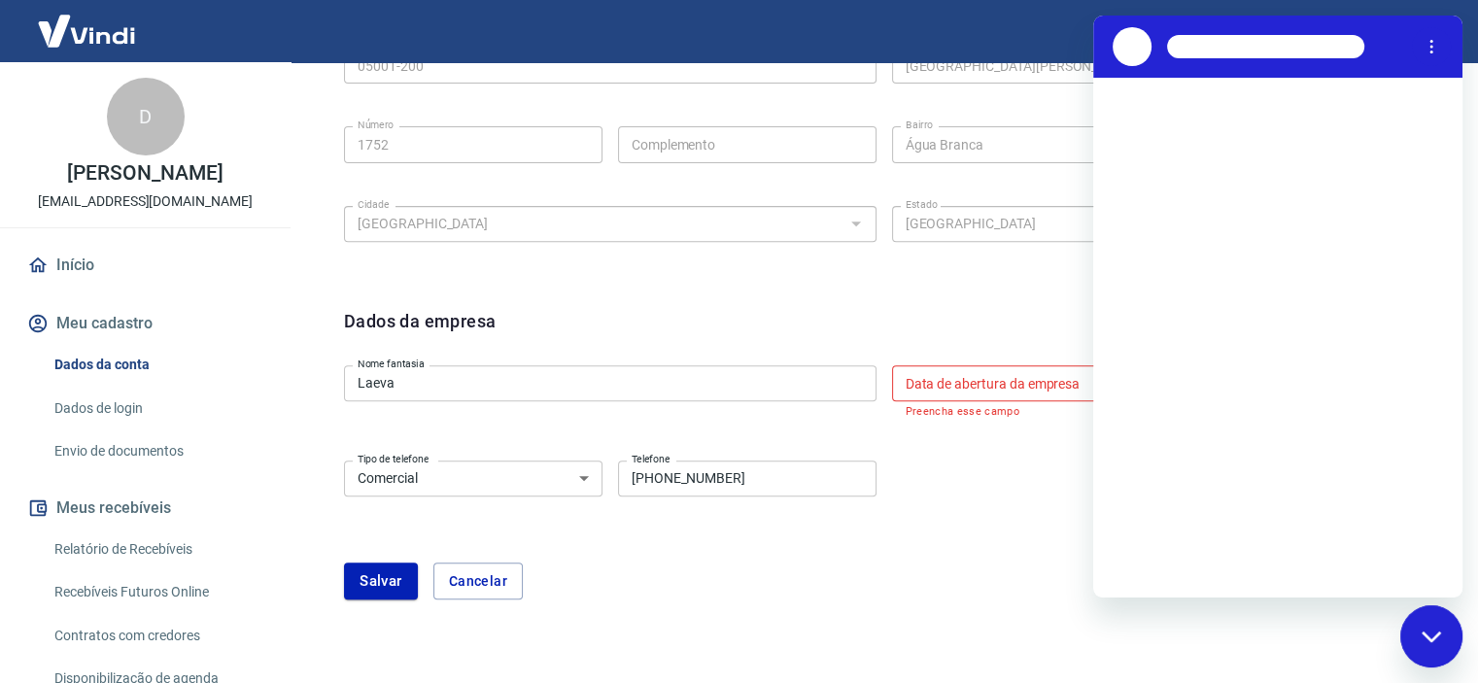
scroll to position [0, 0]
click at [972, 495] on div "Tipo de telefone Residencial Comercial Tipo de telefone Telefone (11) 99215-876…" at bounding box center [884, 492] width 1080 height 79
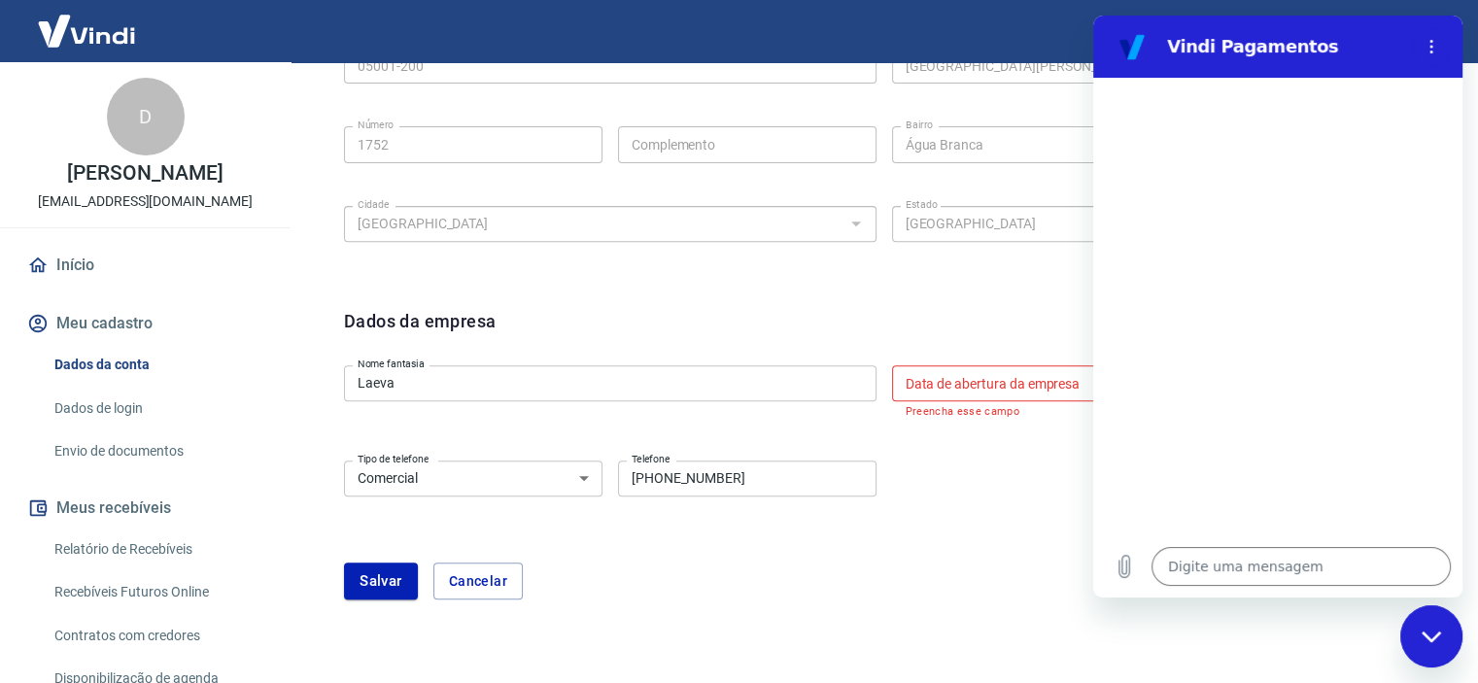
click at [946, 660] on div "Meu cadastro / Dados cadastrais Dados cadastrais Cancelar conta Conta DISSET CO…" at bounding box center [884, 11] width 1189 height 1332
click at [117, 471] on link "Envio de documentos" at bounding box center [157, 451] width 221 height 40
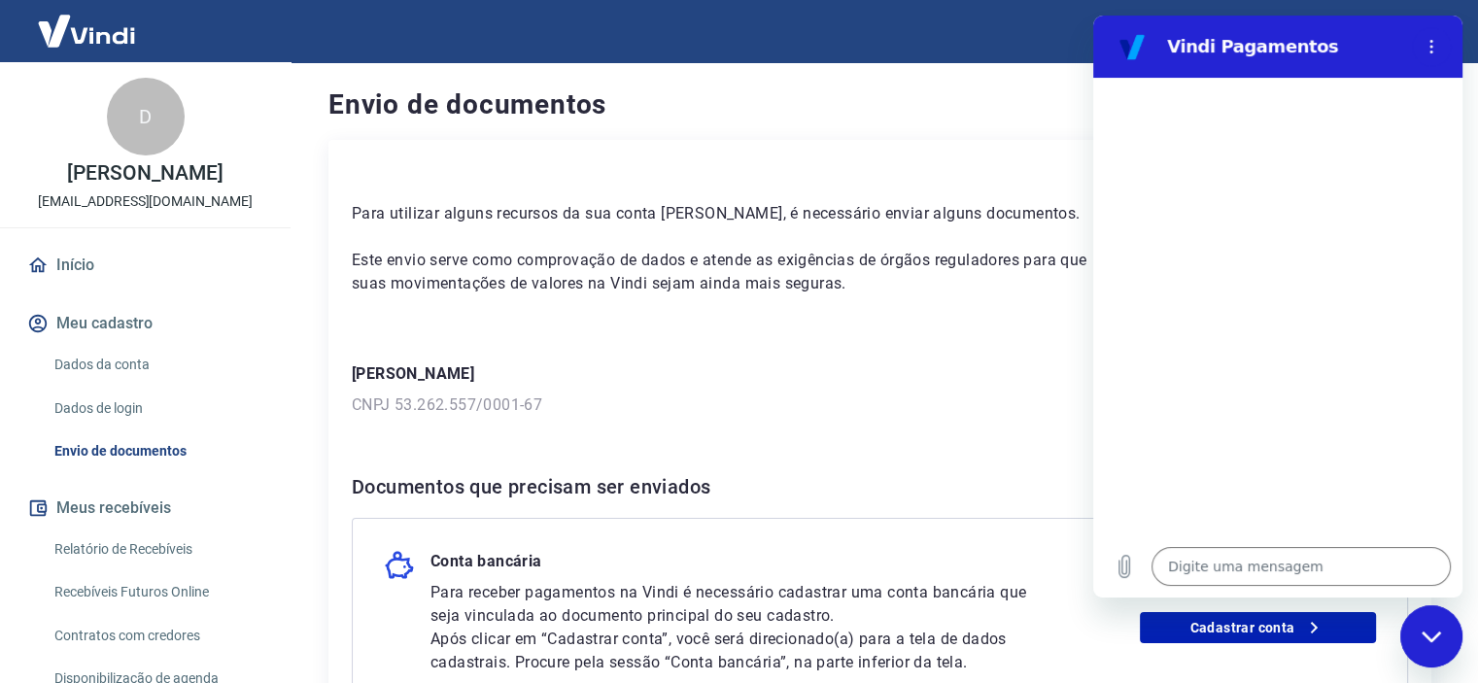
click at [828, 427] on div "Para utilizar alguns recursos da sua conta Vindi, é necessário enviar alguns do…" at bounding box center [879, 477] width 1103 height 675
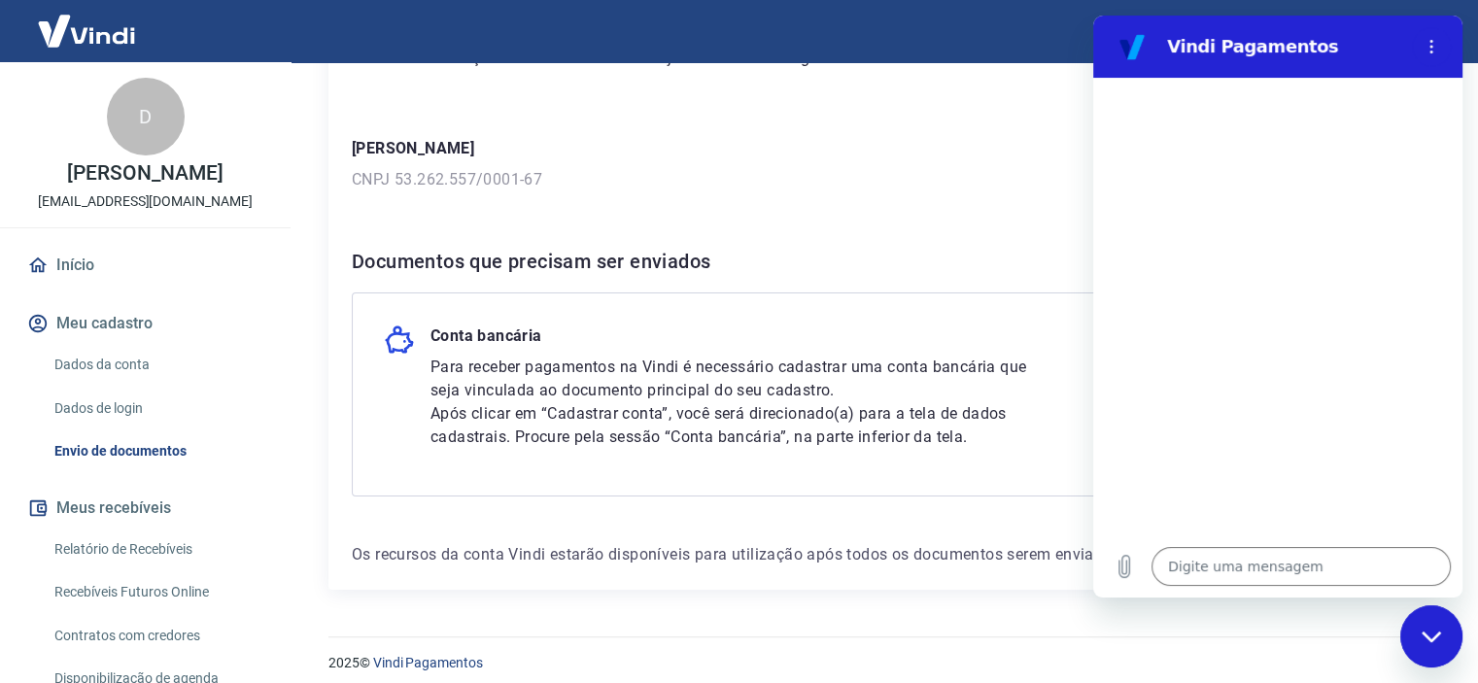
scroll to position [238, 0]
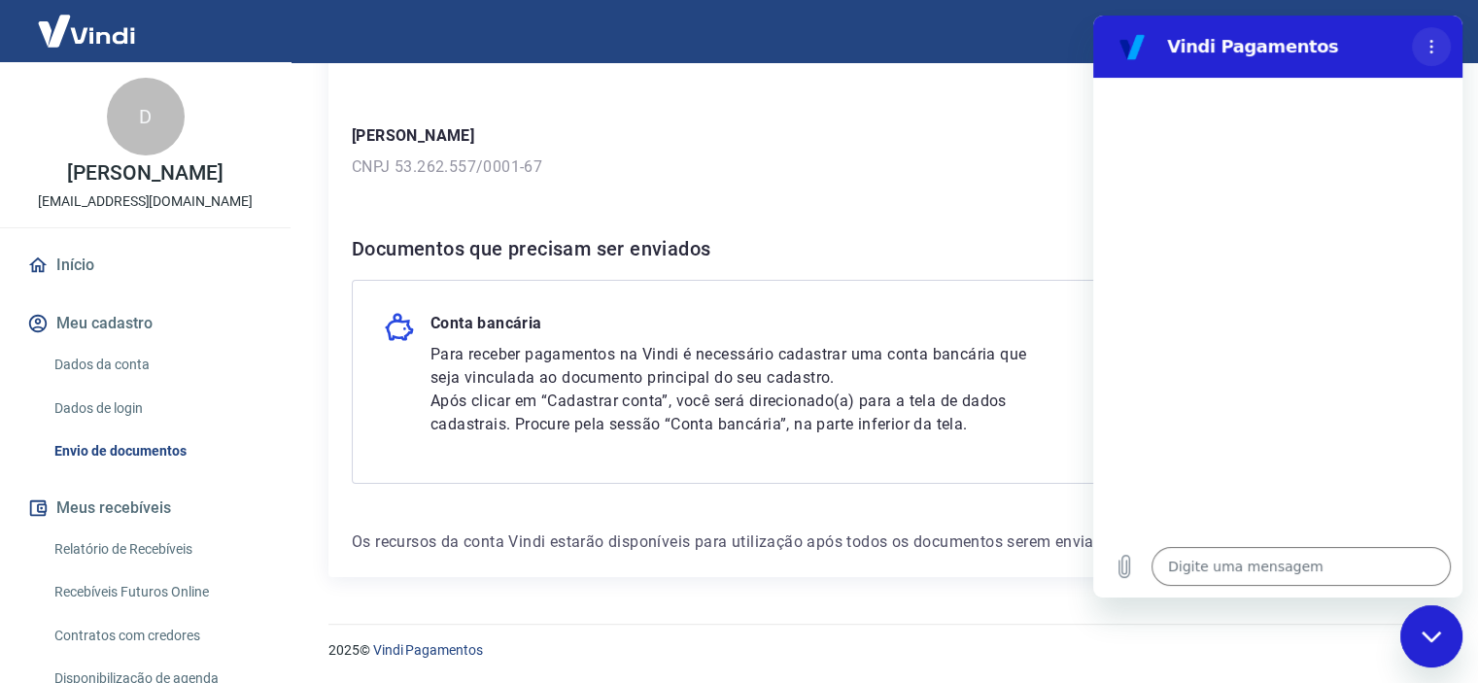
click at [1429, 51] on icon "Menu de opções" at bounding box center [1432, 47] width 16 height 16
click at [1011, 349] on p "Para receber pagamentos na Vindi é necessário cadastrar uma conta bancária que …" at bounding box center [738, 366] width 614 height 47
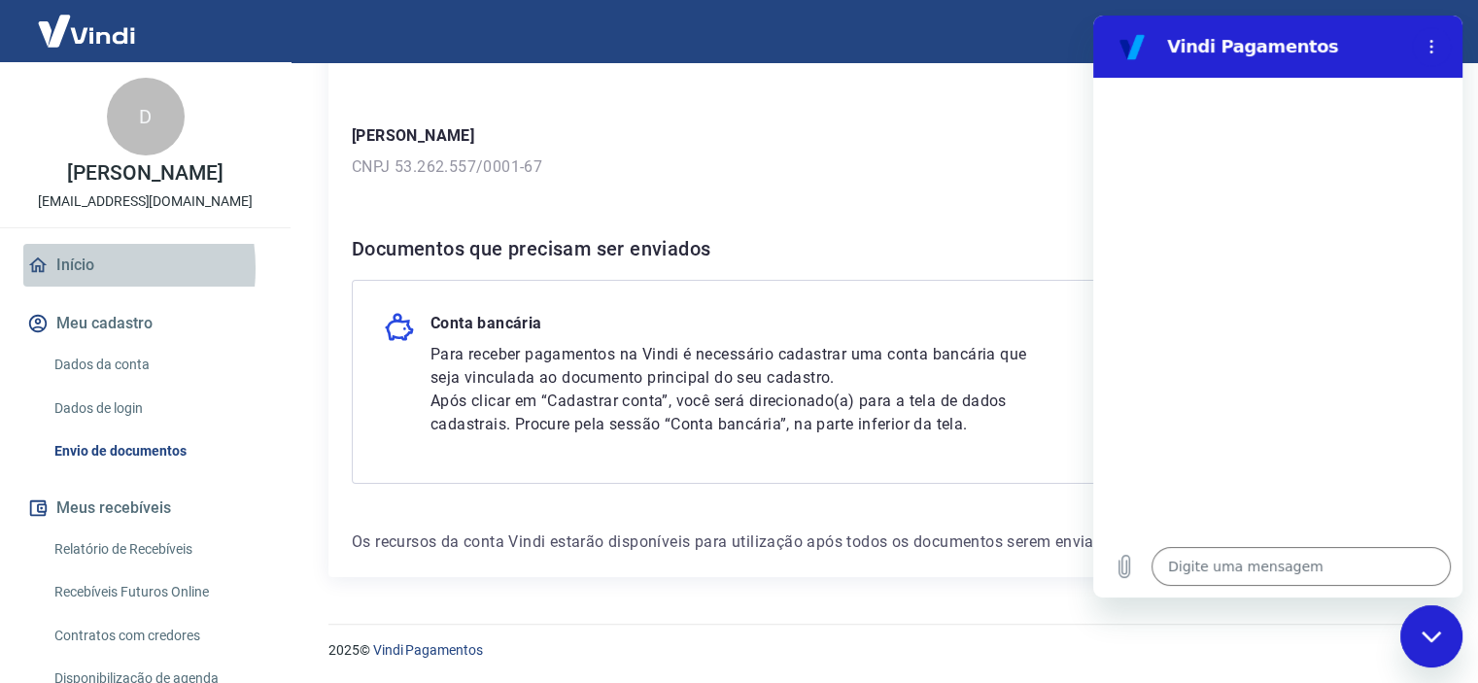
click at [70, 287] on link "Início" at bounding box center [145, 265] width 244 height 43
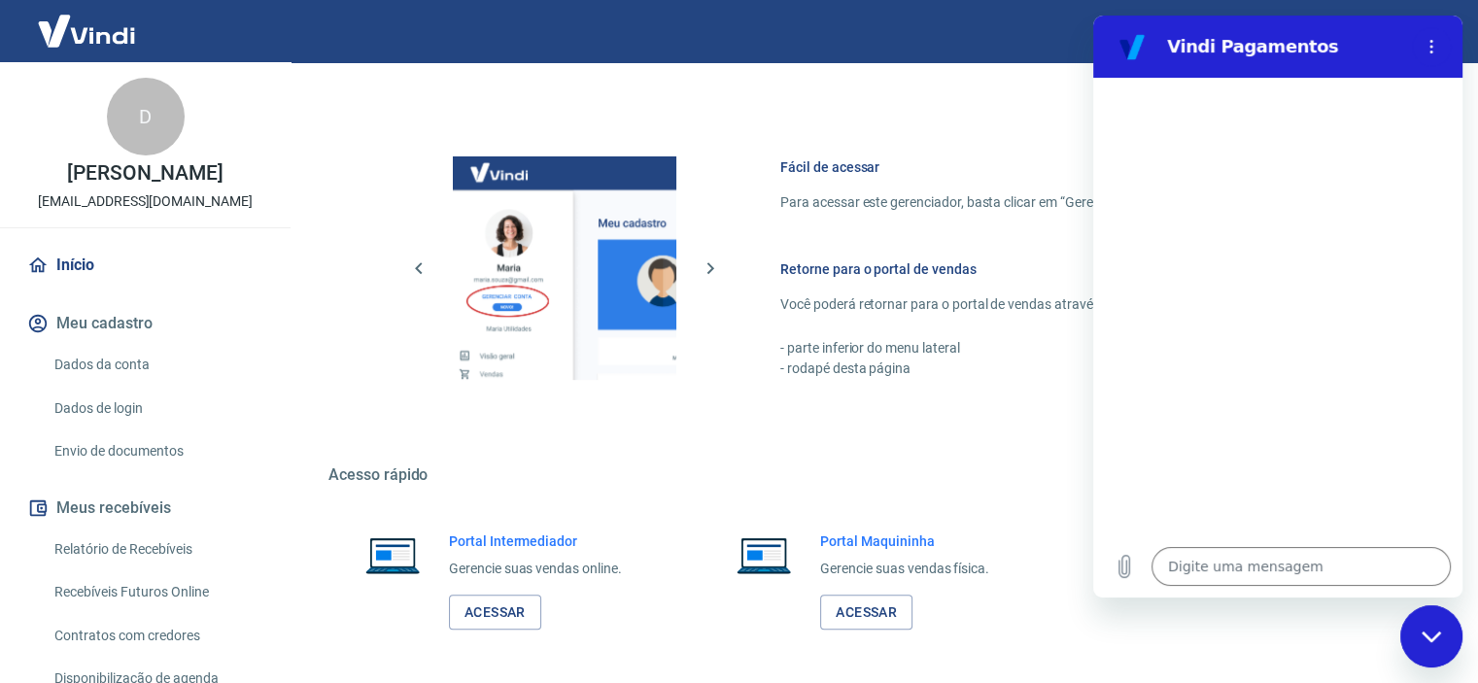
scroll to position [1236, 0]
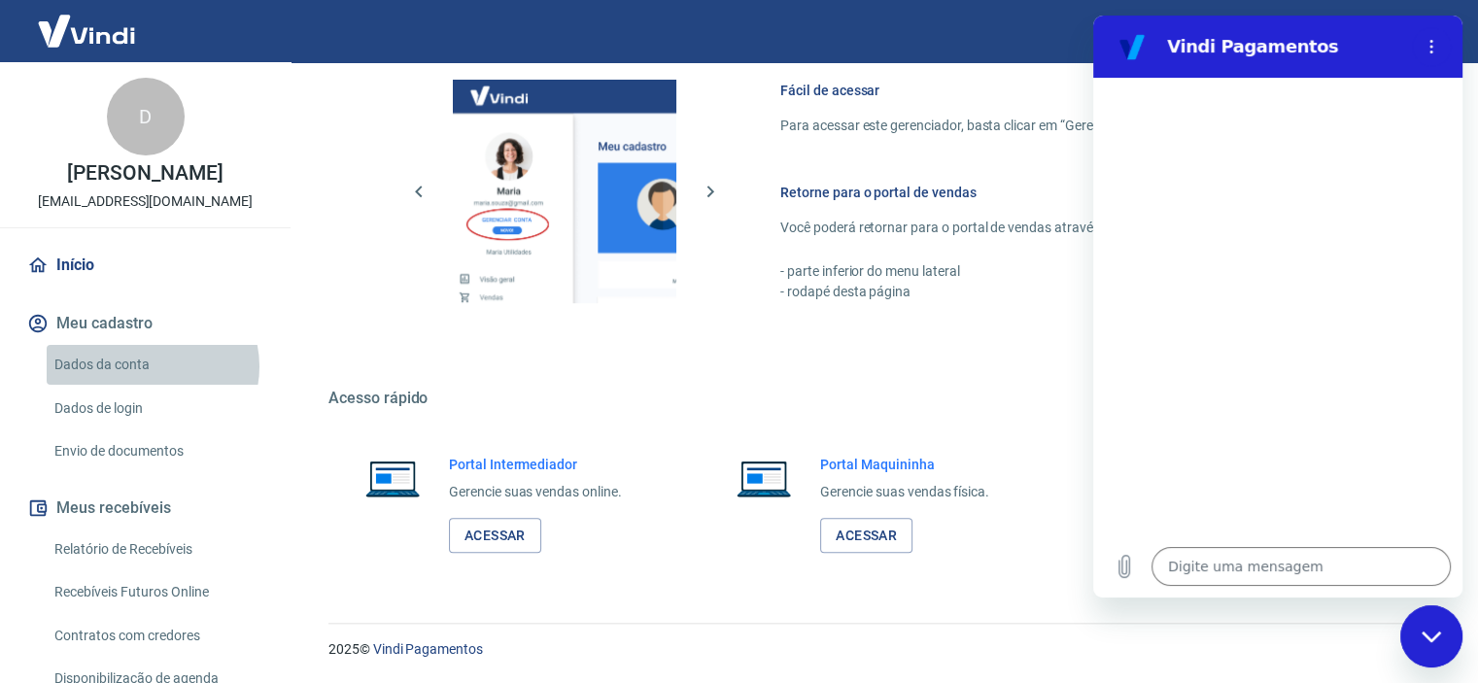
click at [152, 385] on link "Dados da conta" at bounding box center [157, 365] width 221 height 40
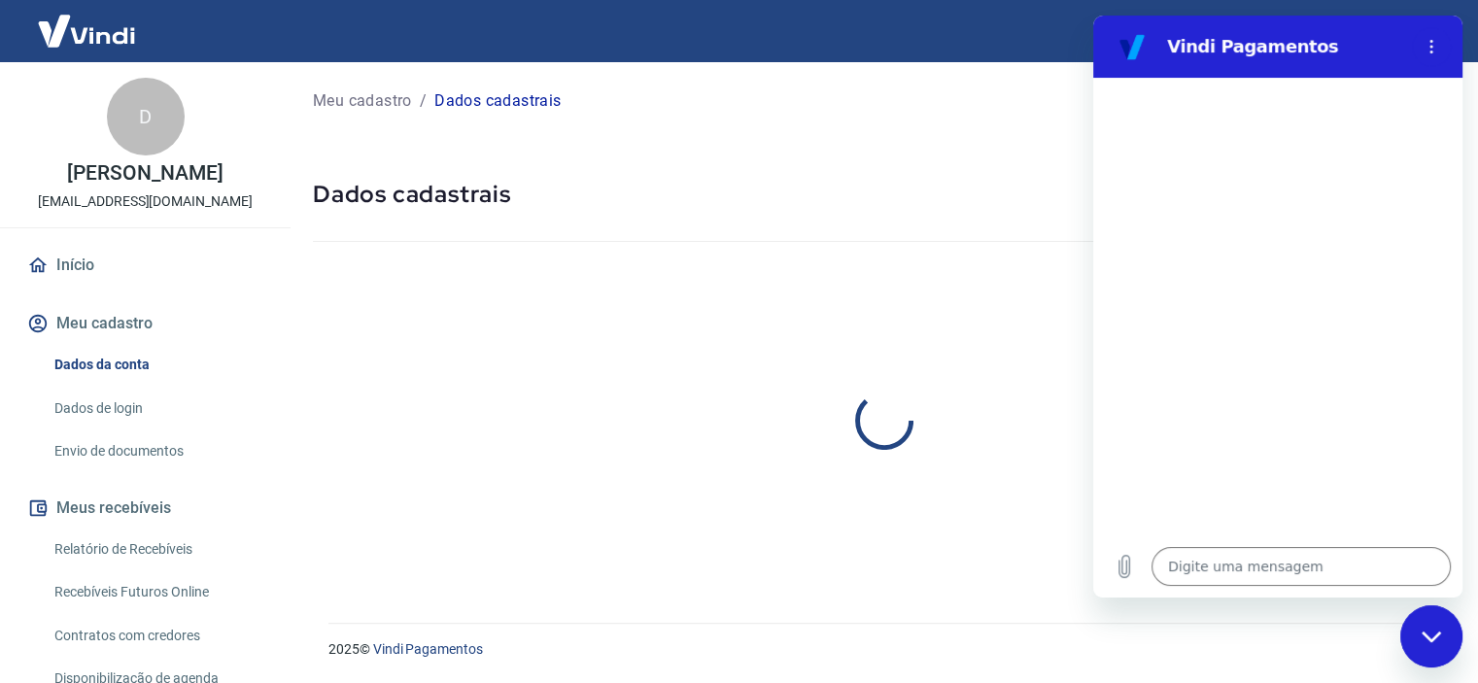
select select "SP"
select select "business"
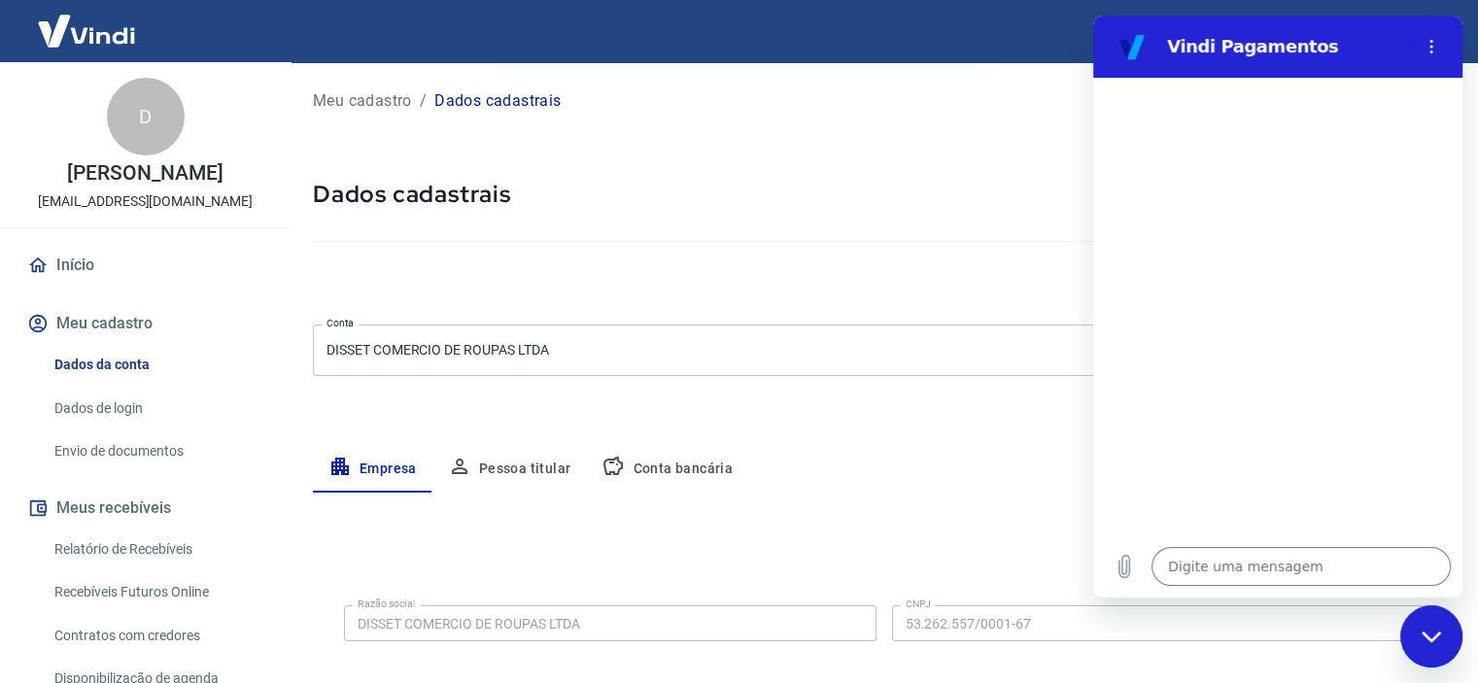
click at [872, 418] on div "Meu cadastro / Dados cadastrais Dados cadastrais Cancelar conta Conta DISSET CO…" at bounding box center [884, 690] width 1189 height 1256
click at [1433, 46] on icon "Menu de opções" at bounding box center [1432, 47] width 16 height 16
click at [1438, 643] on div "Fechar janela de mensagens" at bounding box center [1431, 636] width 58 height 58
type textarea "x"
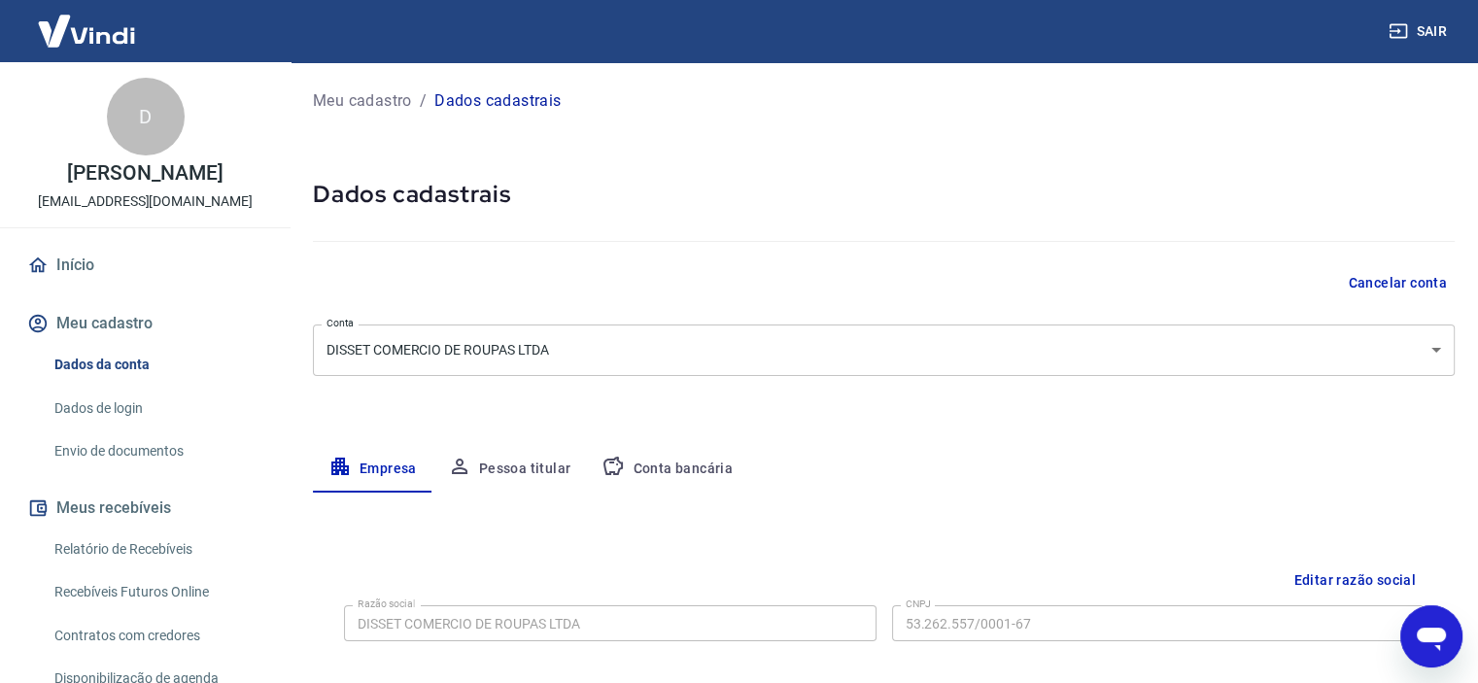
click at [1266, 464] on div "Empresa Pessoa titular Conta bancária" at bounding box center [884, 469] width 1142 height 47
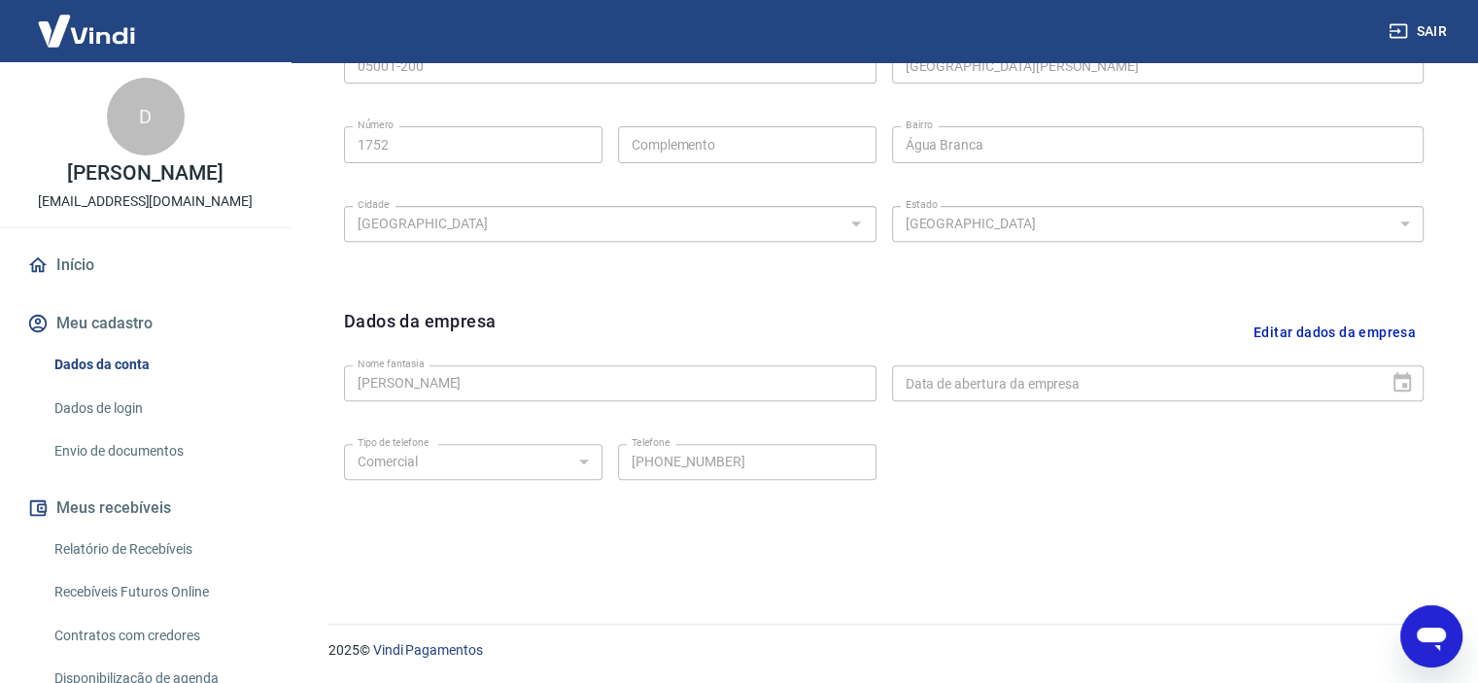
scroll to position [678, 0]
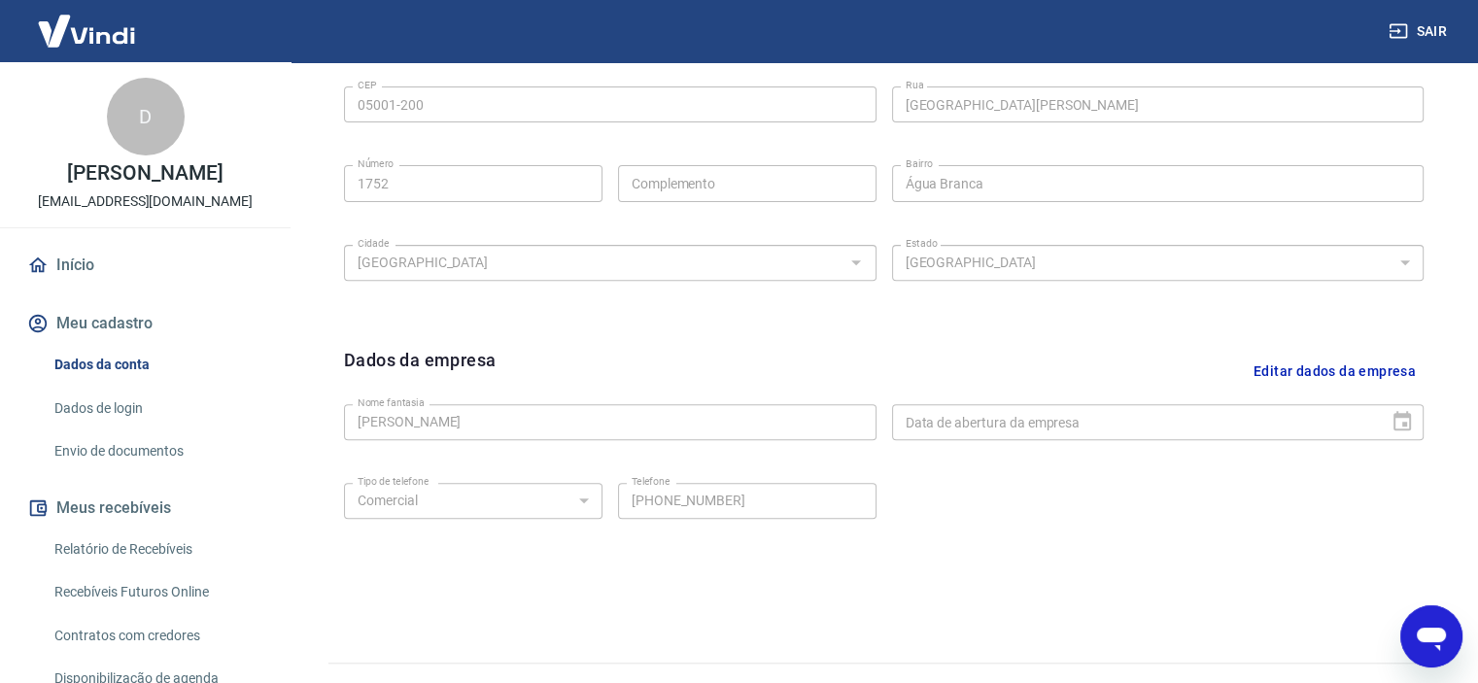
click at [1385, 364] on button "Editar dados da empresa" at bounding box center [1335, 372] width 178 height 50
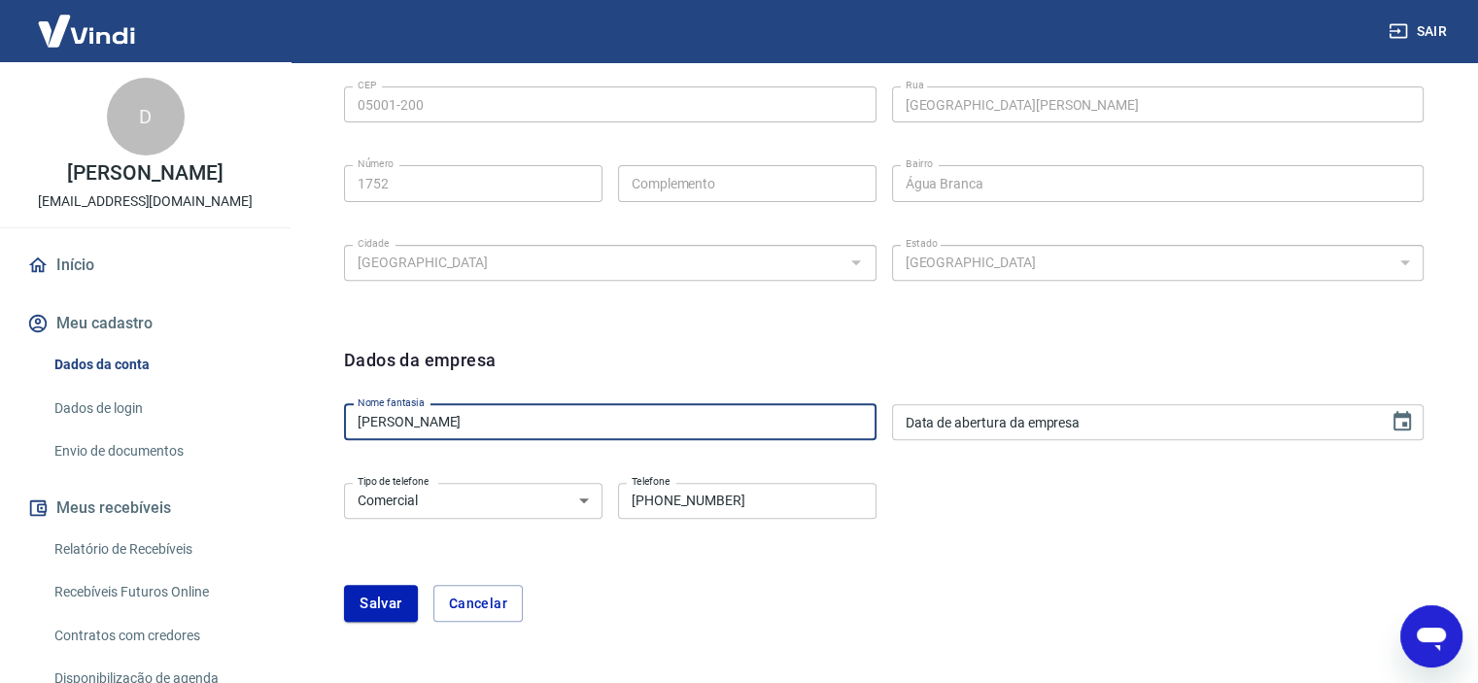
click at [595, 418] on input "Donata Lustosa de Figueiredo" at bounding box center [610, 422] width 533 height 36
type input "Laeva"
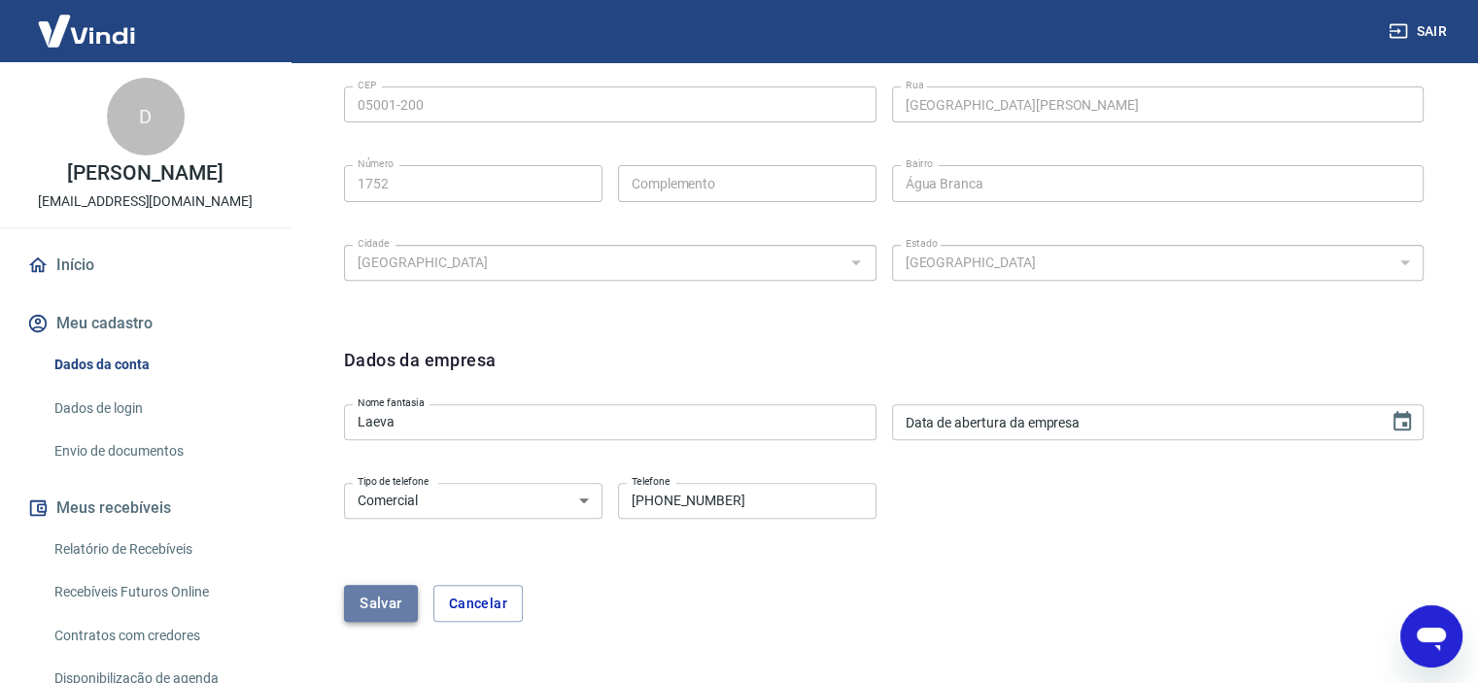
click at [369, 606] on button "Salvar" at bounding box center [381, 603] width 74 height 37
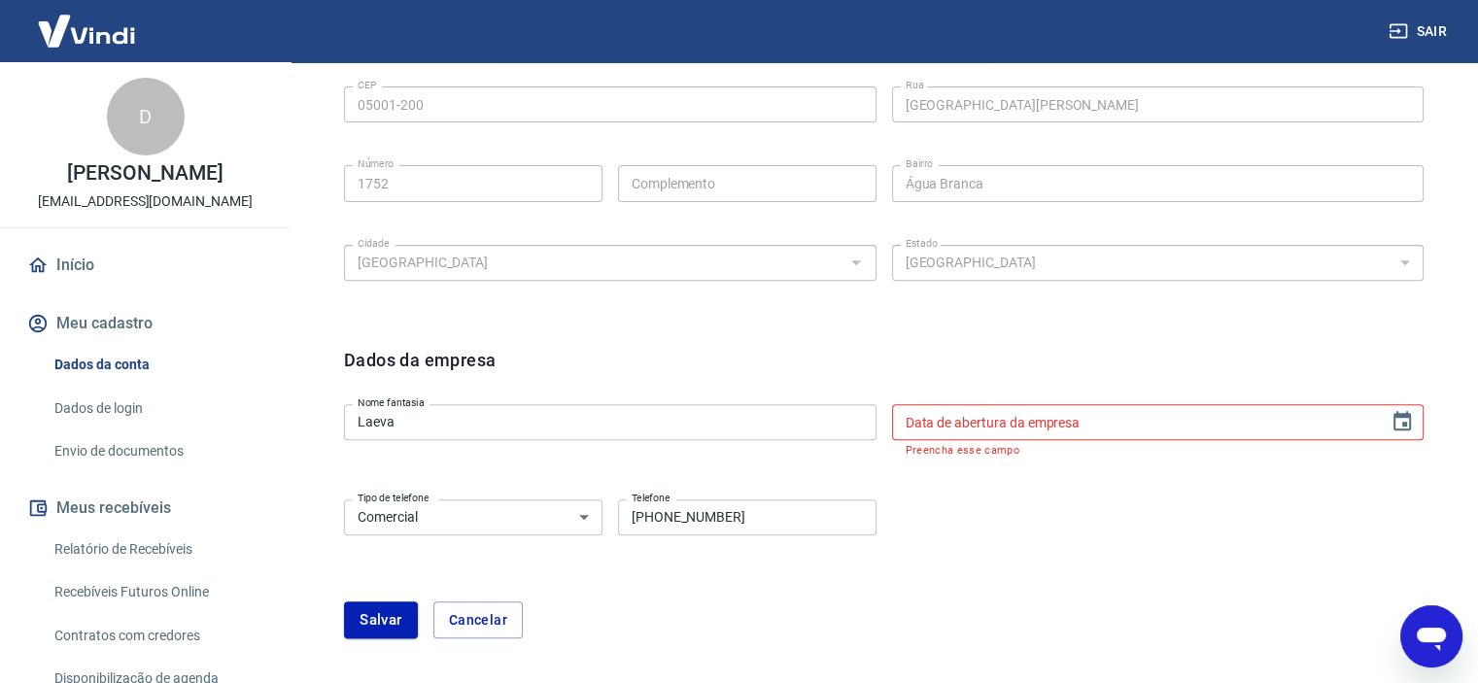
type input "DD/MM/YYYY"
click at [1045, 432] on input "DD/MM/YYYY" at bounding box center [1134, 422] width 484 height 36
click at [1401, 429] on icon "Choose date" at bounding box center [1402, 420] width 17 height 19
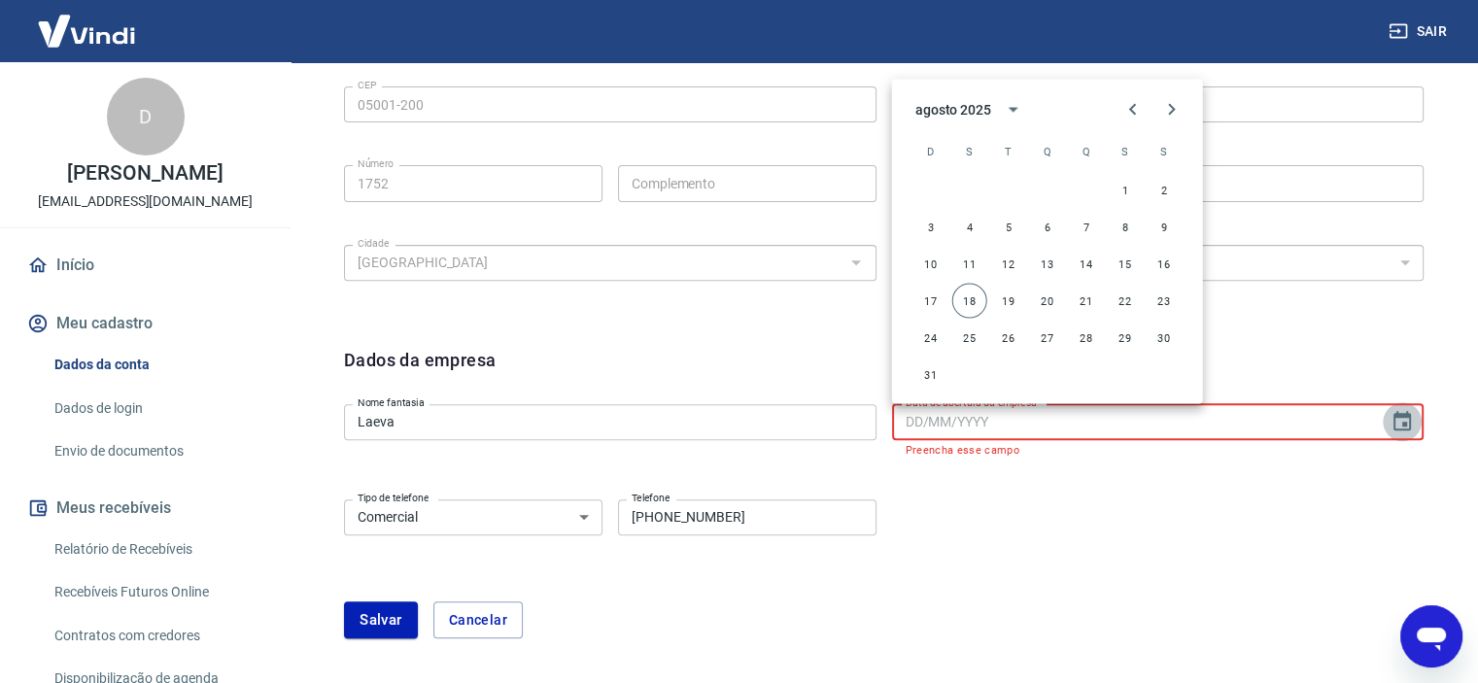
click at [1401, 429] on icon "Choose date" at bounding box center [1402, 420] width 17 height 19
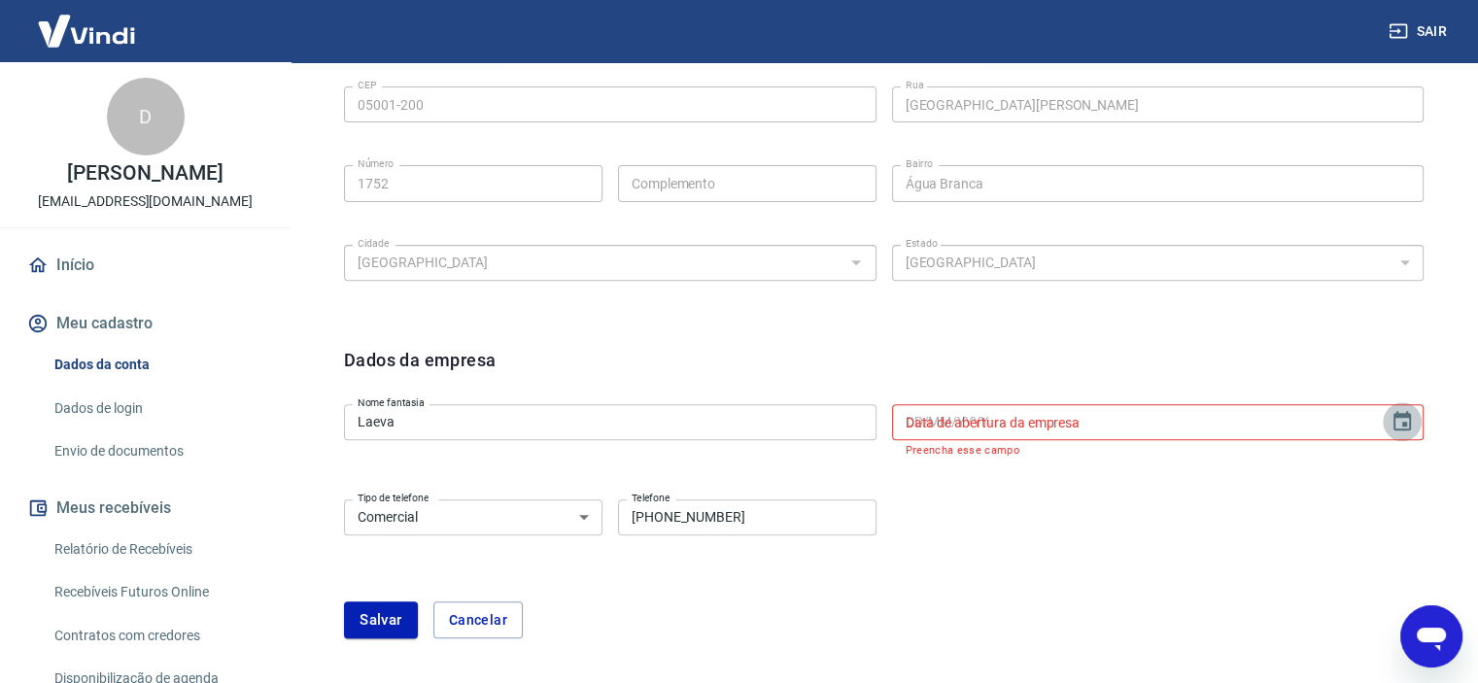
click at [1401, 429] on icon "Choose date" at bounding box center [1402, 420] width 17 height 19
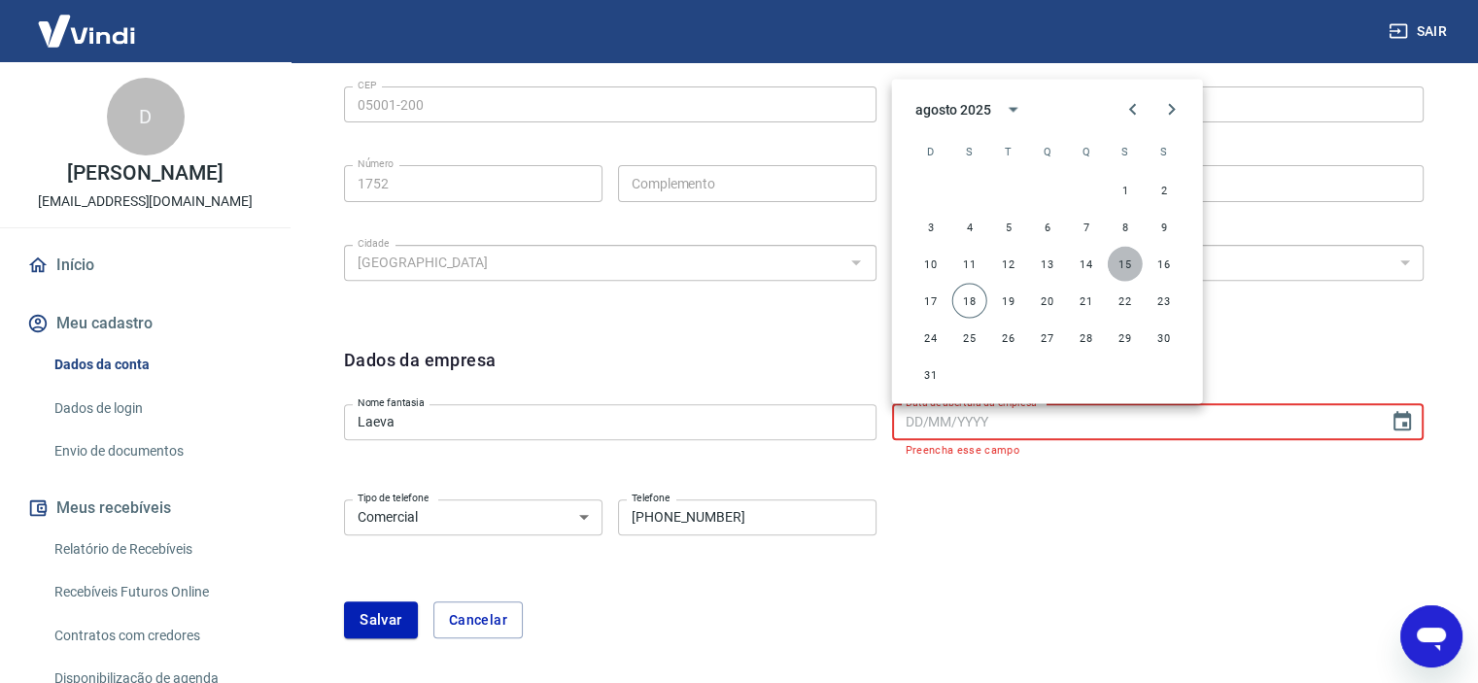
click at [1122, 248] on button "15" at bounding box center [1125, 263] width 35 height 35
type input "15/08/2025"
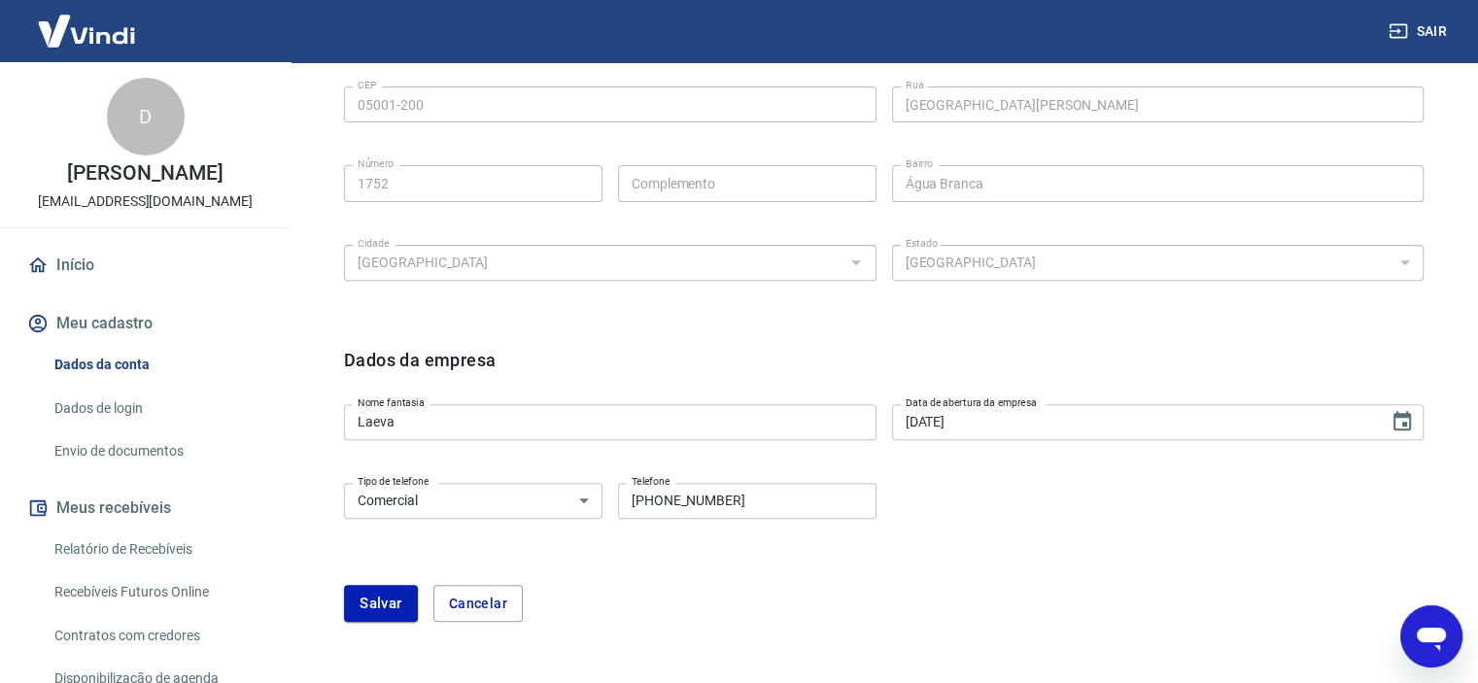
click at [945, 509] on div "Tipo de telefone Residencial Comercial Tipo de telefone Telefone (11) 99215-876…" at bounding box center [884, 514] width 1080 height 79
click at [374, 590] on button "Salvar" at bounding box center [381, 603] width 74 height 37
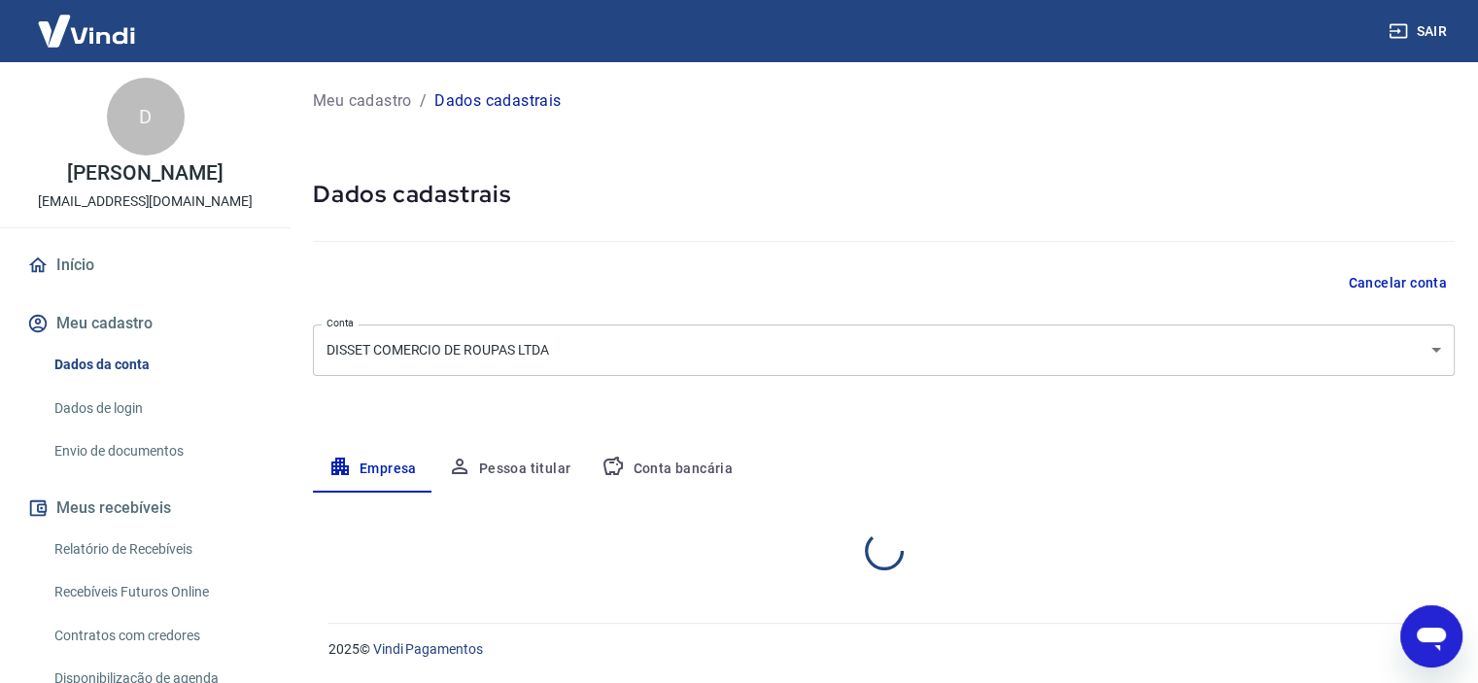
scroll to position [0, 0]
select select "SP"
select select "business"
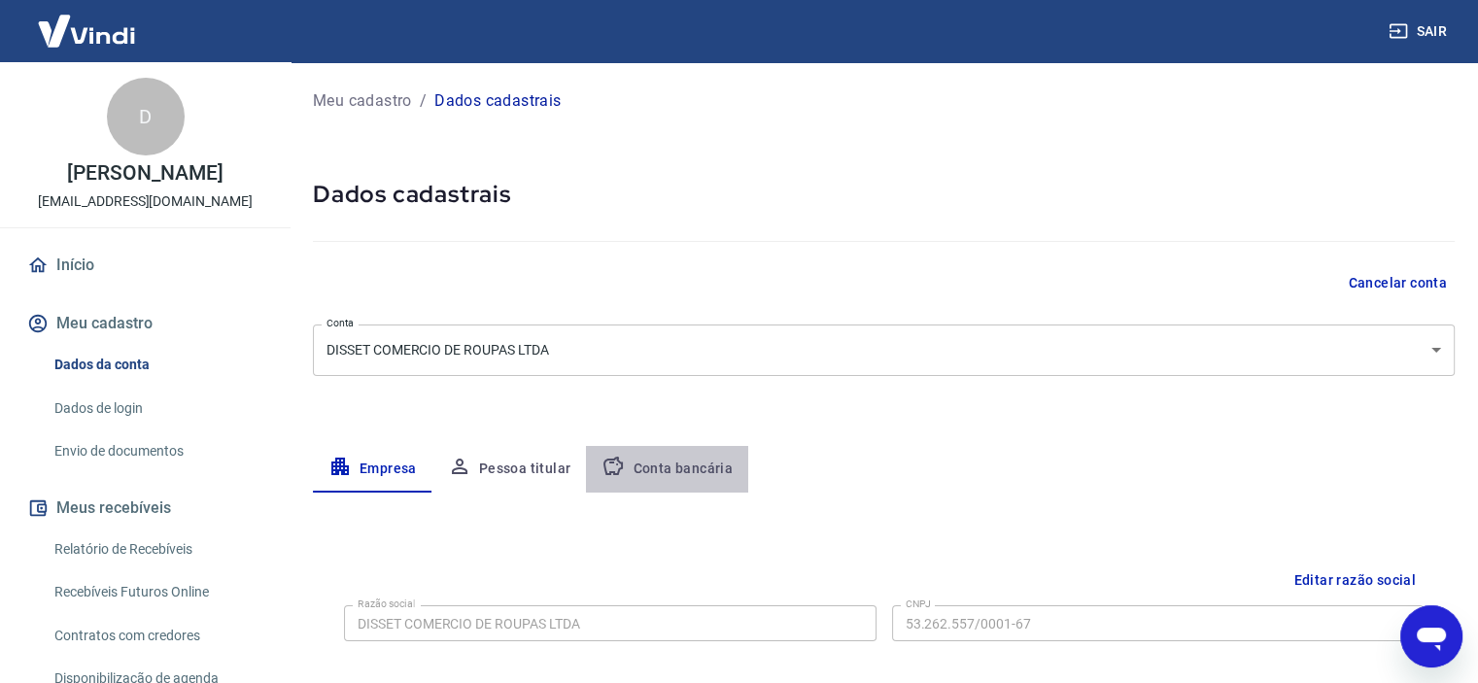
click at [696, 469] on button "Conta bancária" at bounding box center [667, 469] width 162 height 47
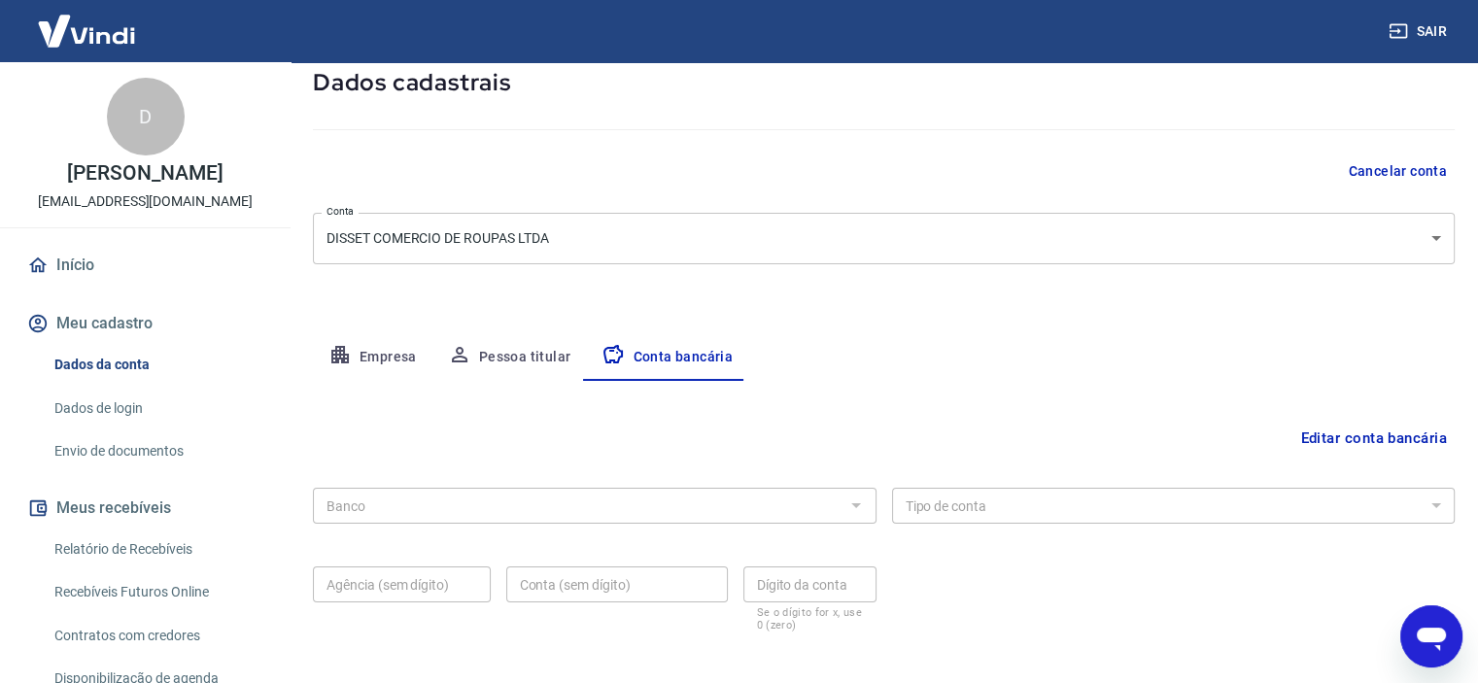
scroll to position [120, 0]
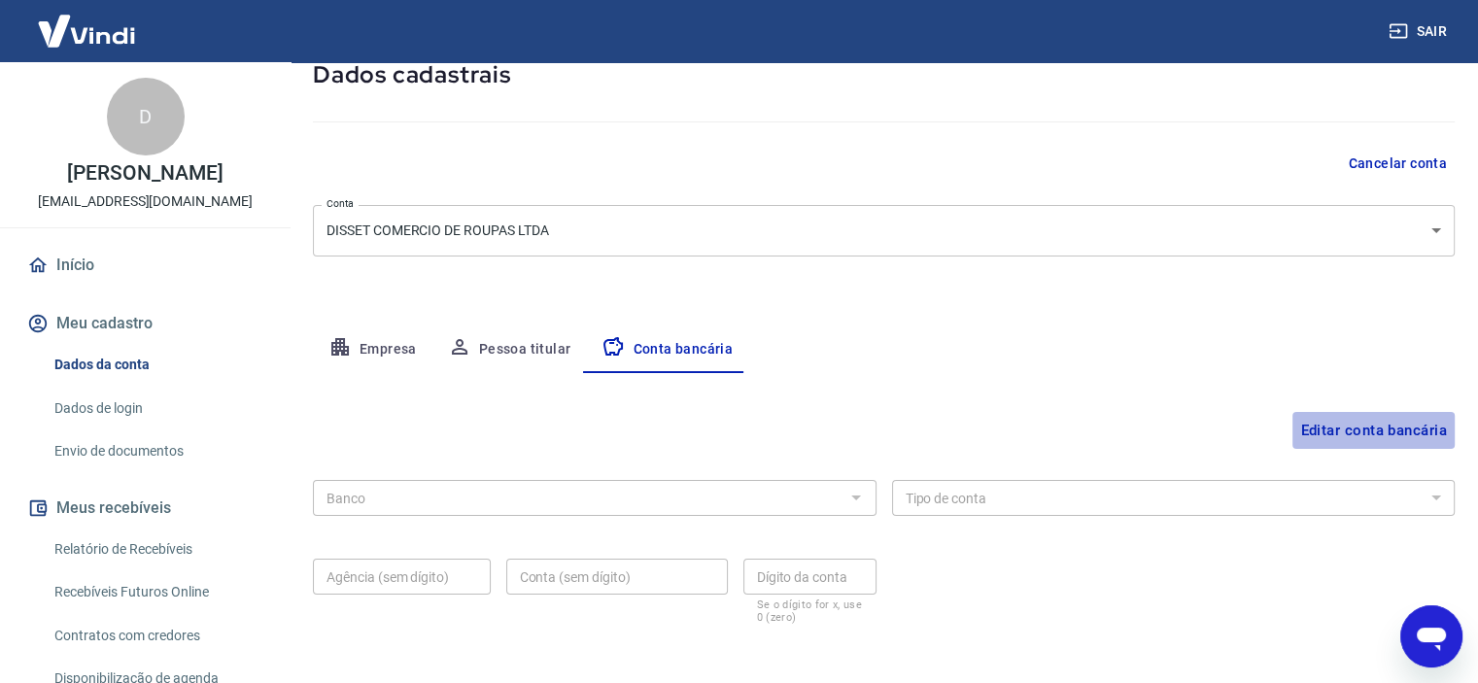
click at [1304, 431] on button "Editar conta bancária" at bounding box center [1373, 430] width 162 height 37
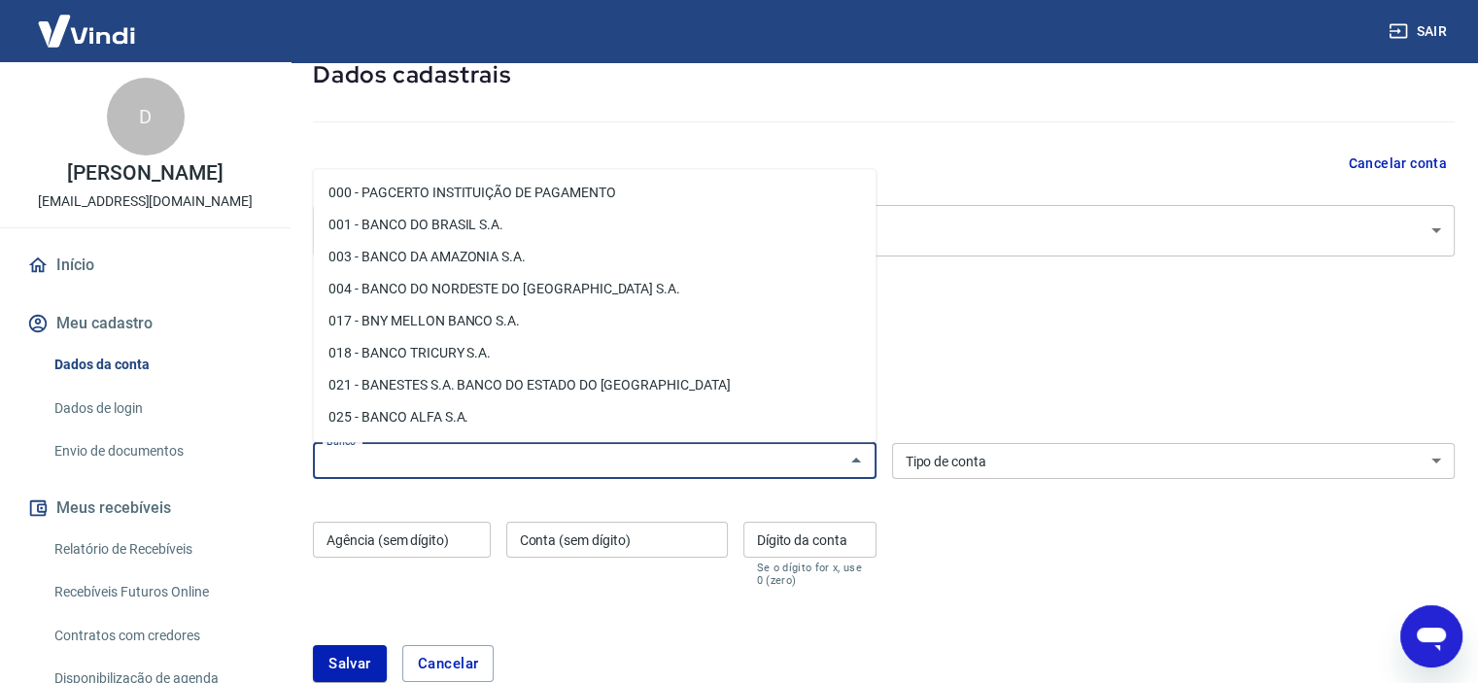
click at [607, 463] on input "Banco" at bounding box center [579, 461] width 520 height 24
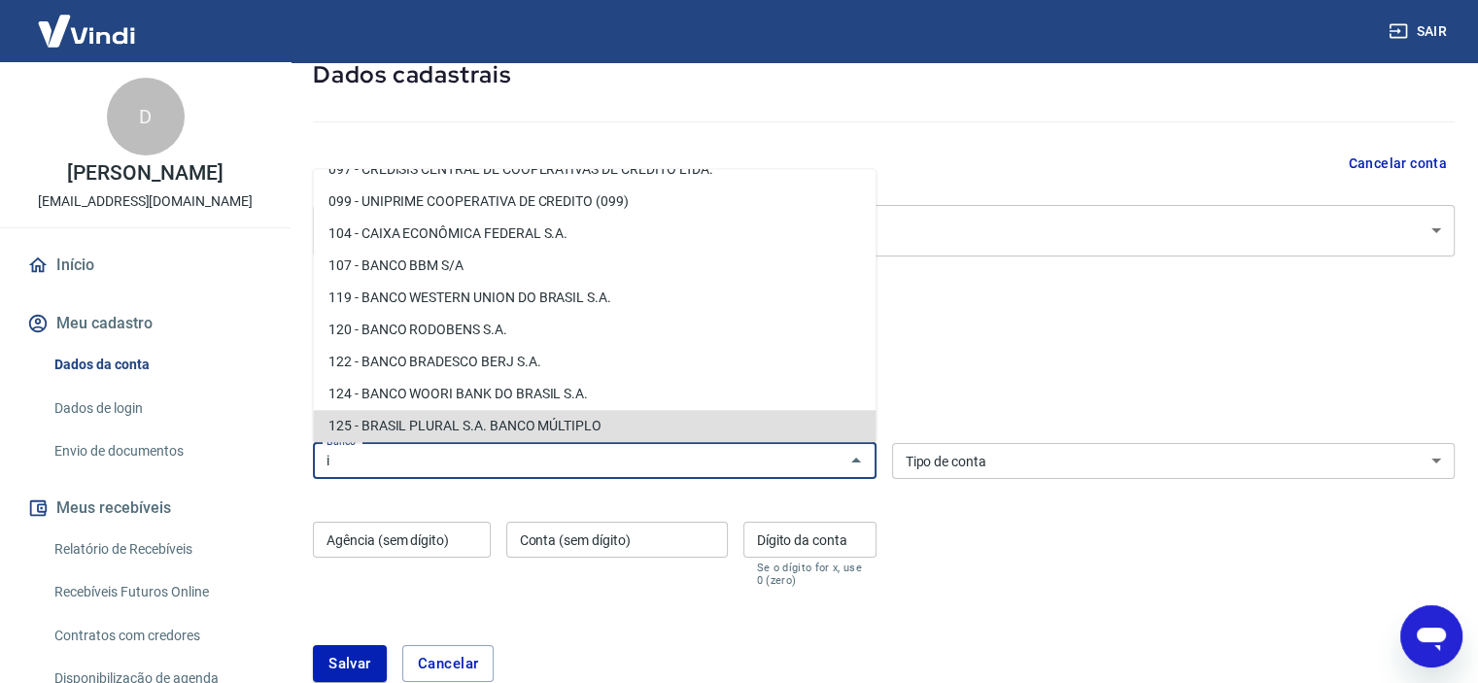
scroll to position [0, 0]
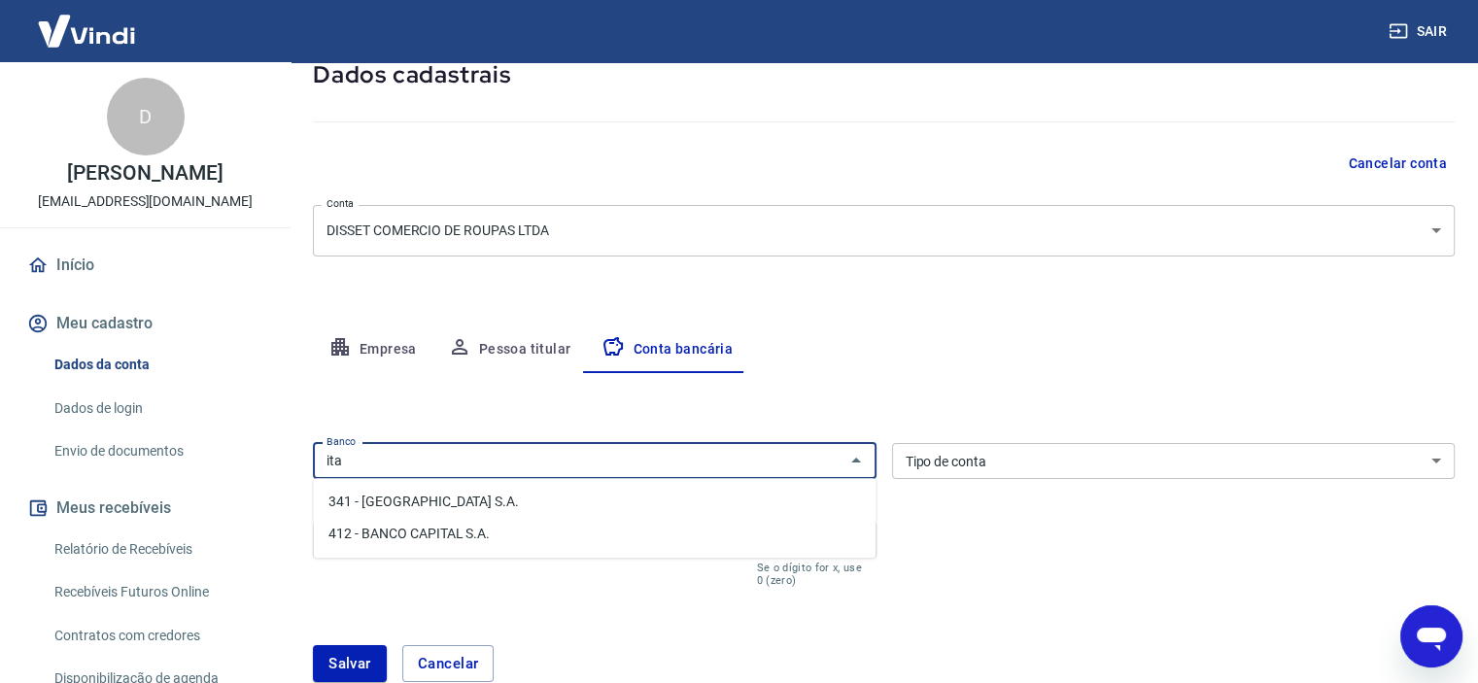
click at [463, 500] on li "341 - ITAÚ UNIBANCO S.A." at bounding box center [594, 502] width 563 height 32
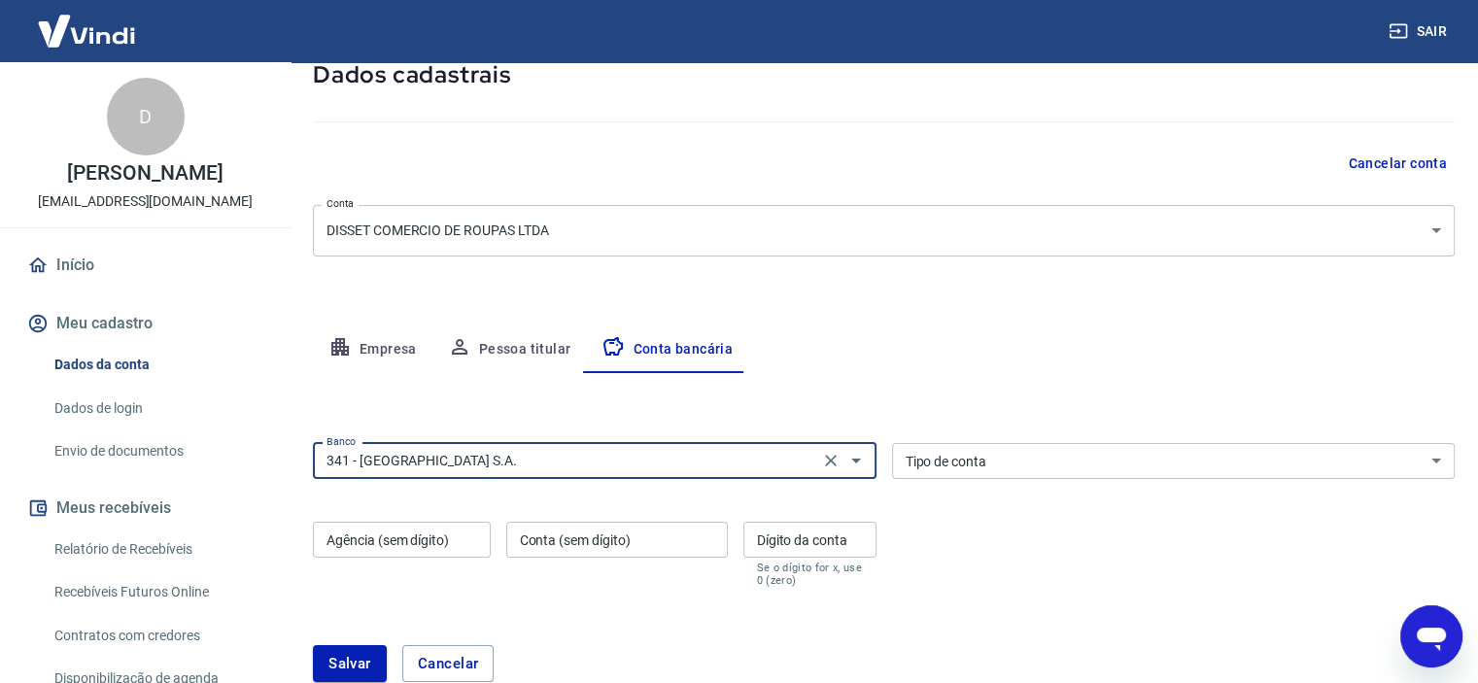
type input "341 - ITAÚ UNIBANCO S.A."
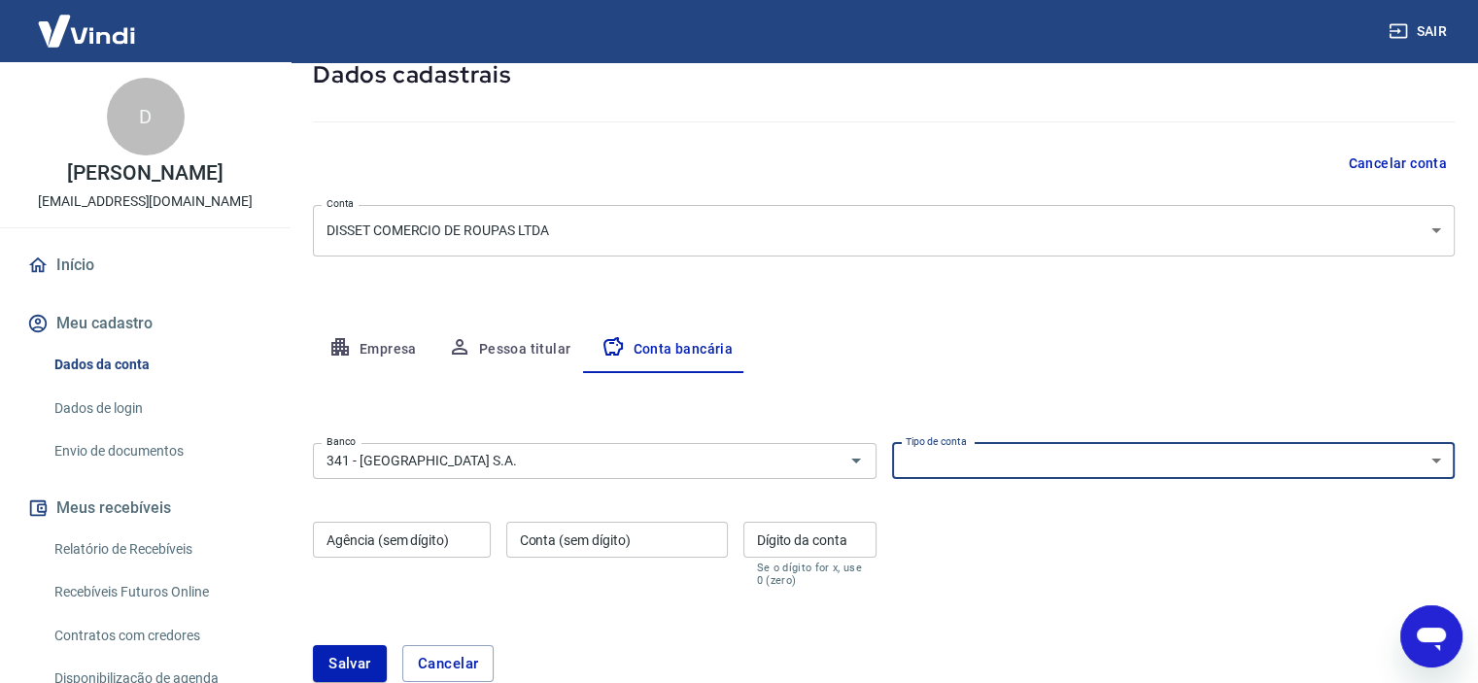
click at [997, 465] on select "Conta Corrente Conta Poupança" at bounding box center [1174, 461] width 564 height 36
select select "1"
click at [892, 443] on select "Conta Corrente Conta Poupança" at bounding box center [1174, 461] width 564 height 36
click at [413, 536] on input "Agência (sem dígito)" at bounding box center [402, 540] width 178 height 36
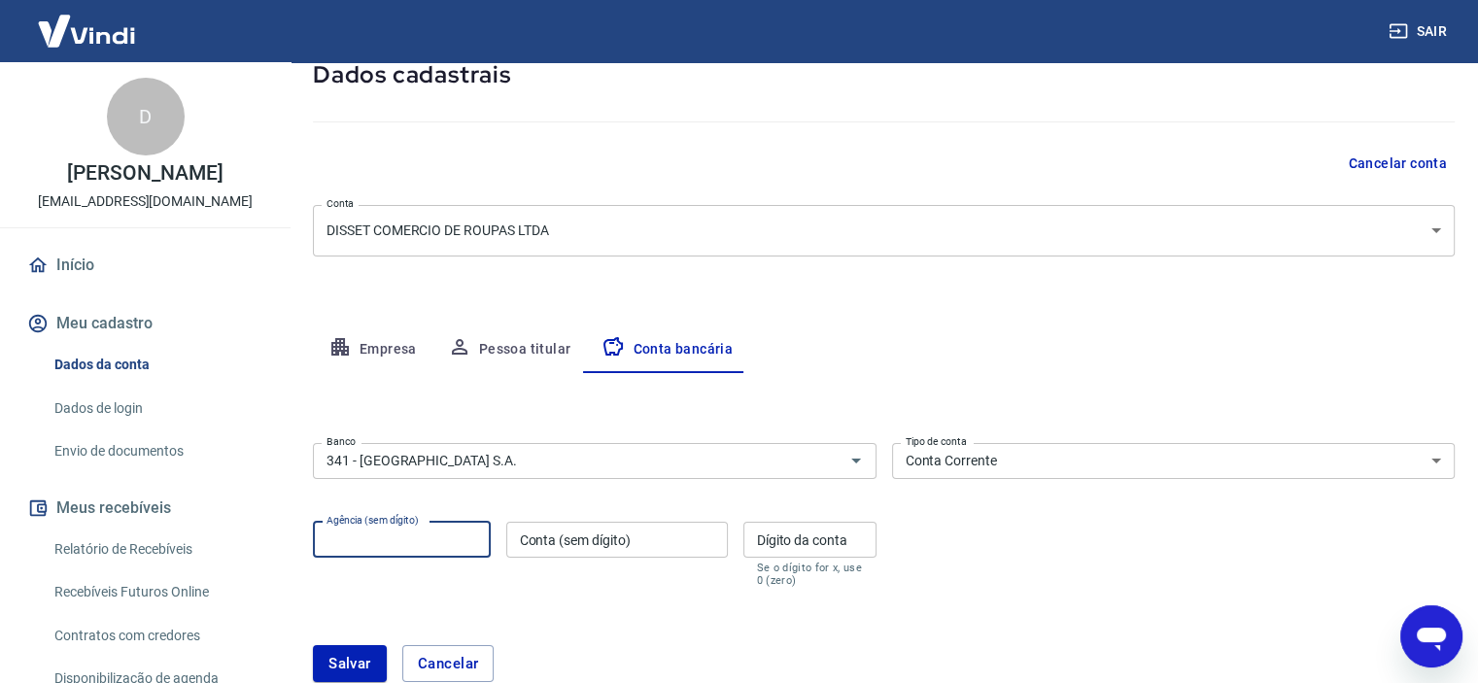
click at [413, 536] on input "Agência (sem dígito)" at bounding box center [402, 540] width 178 height 36
type input "0758"
click at [632, 531] on input "Conta (sem dígito)" at bounding box center [617, 540] width 222 height 36
type input "98489"
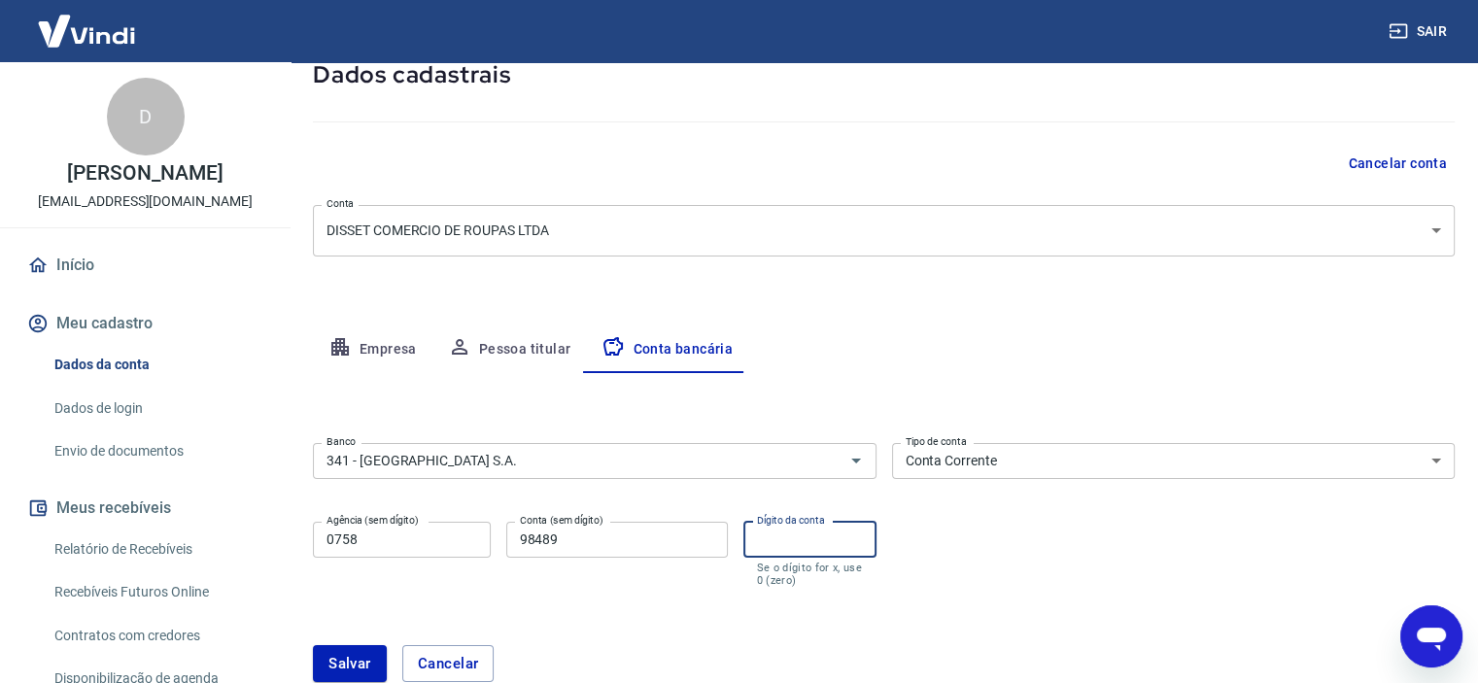
click at [779, 536] on input "Dígito da conta" at bounding box center [809, 540] width 133 height 36
type input "2"
click at [355, 652] on button "Salvar" at bounding box center [350, 663] width 74 height 37
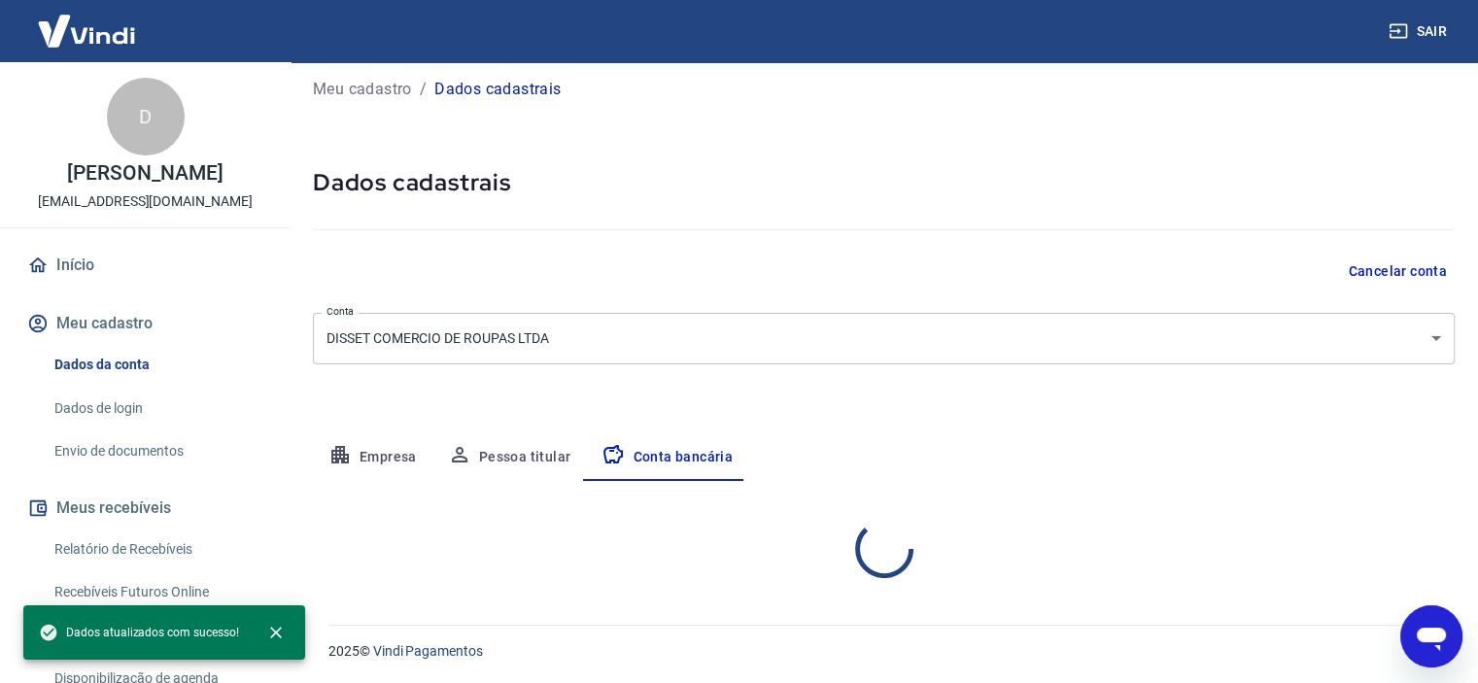
select select "1"
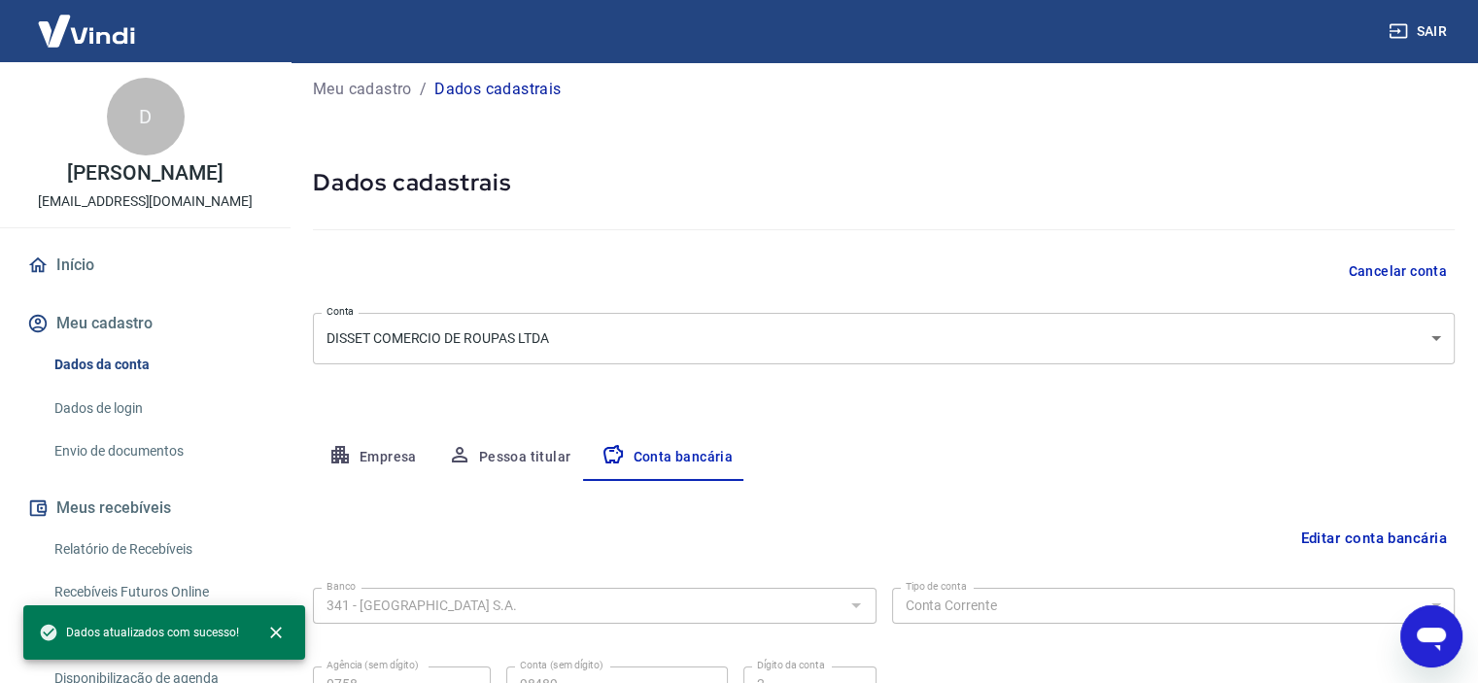
scroll to position [120, 0]
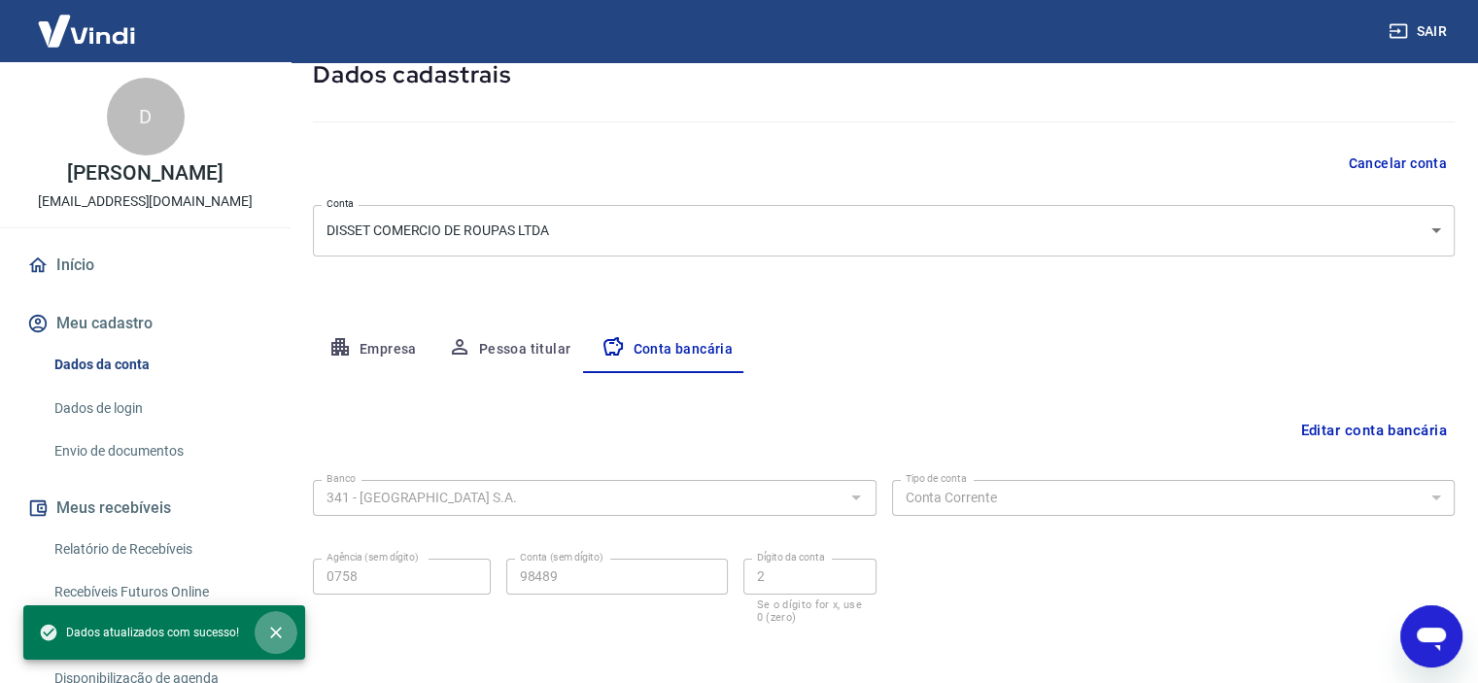
click at [278, 637] on icon "close" at bounding box center [276, 633] width 12 height 12
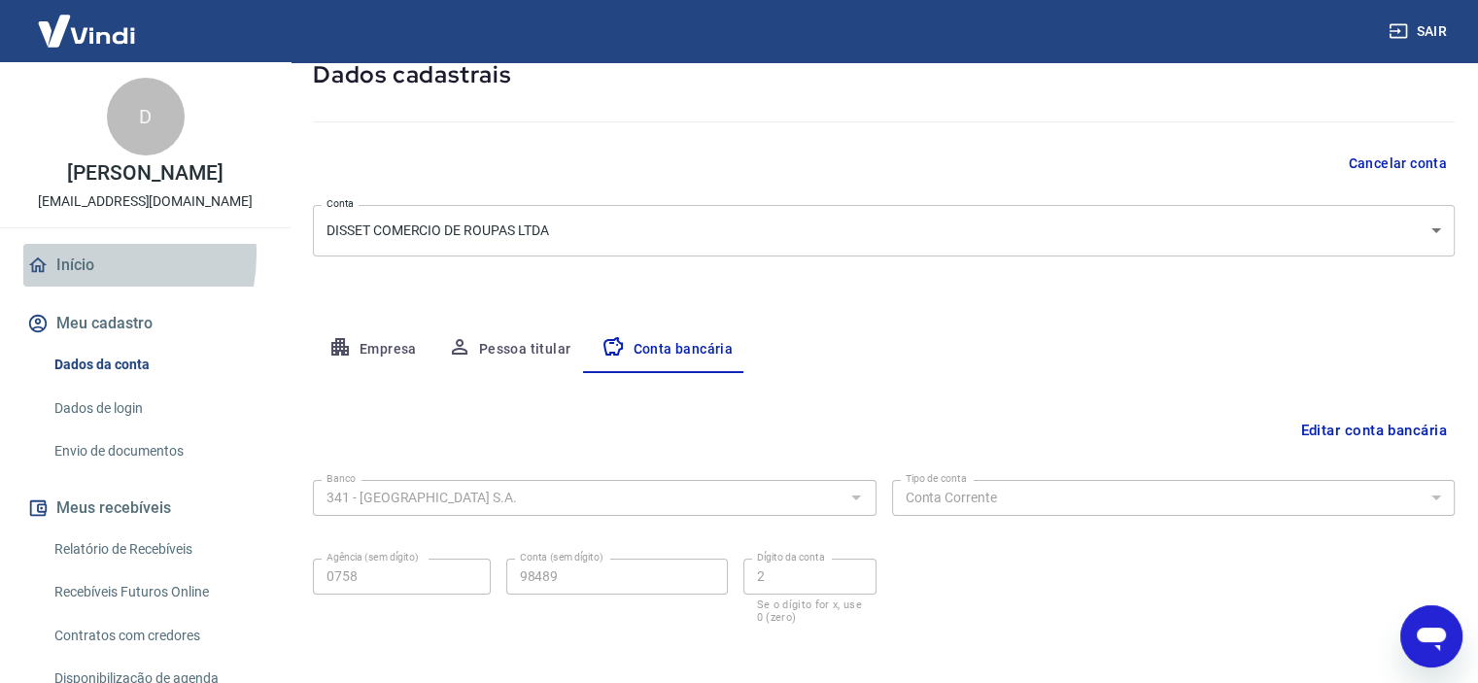
click at [83, 275] on link "Início" at bounding box center [145, 265] width 244 height 43
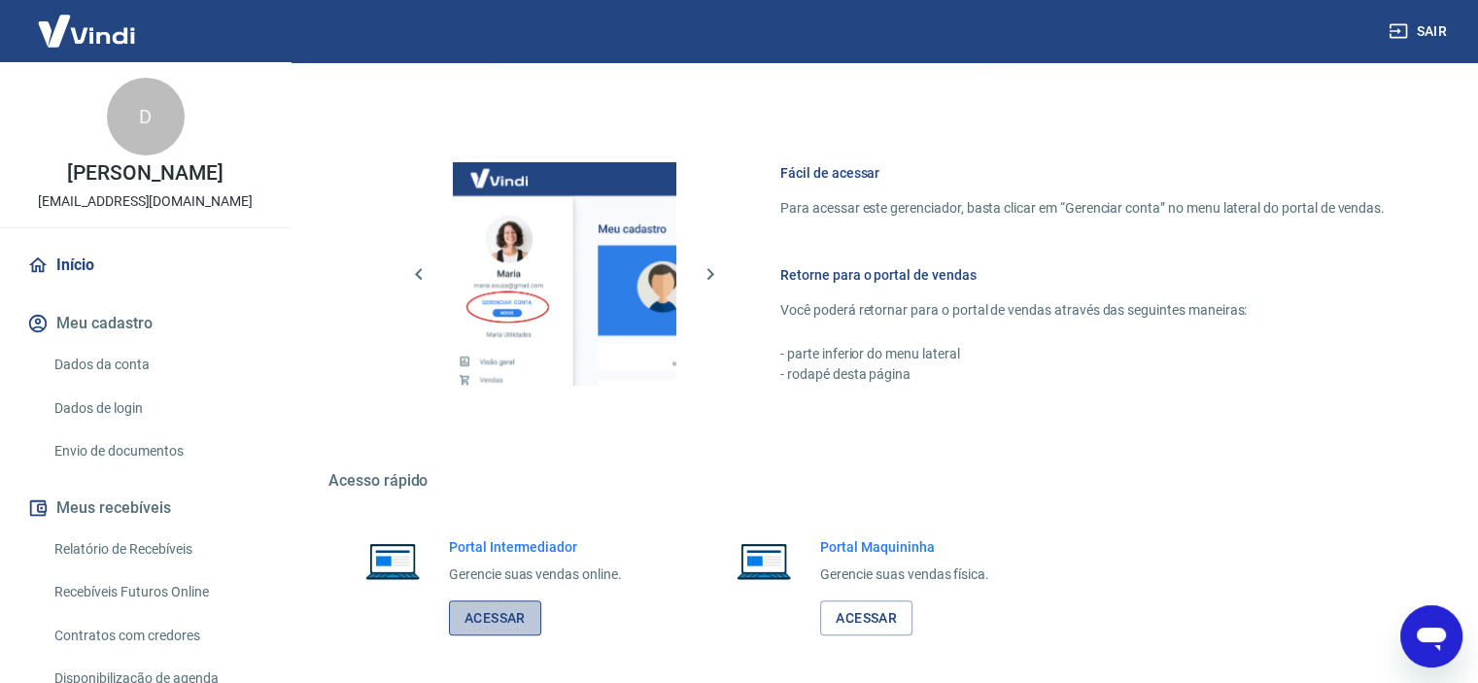
click at [489, 619] on link "Acessar" at bounding box center [495, 619] width 92 height 36
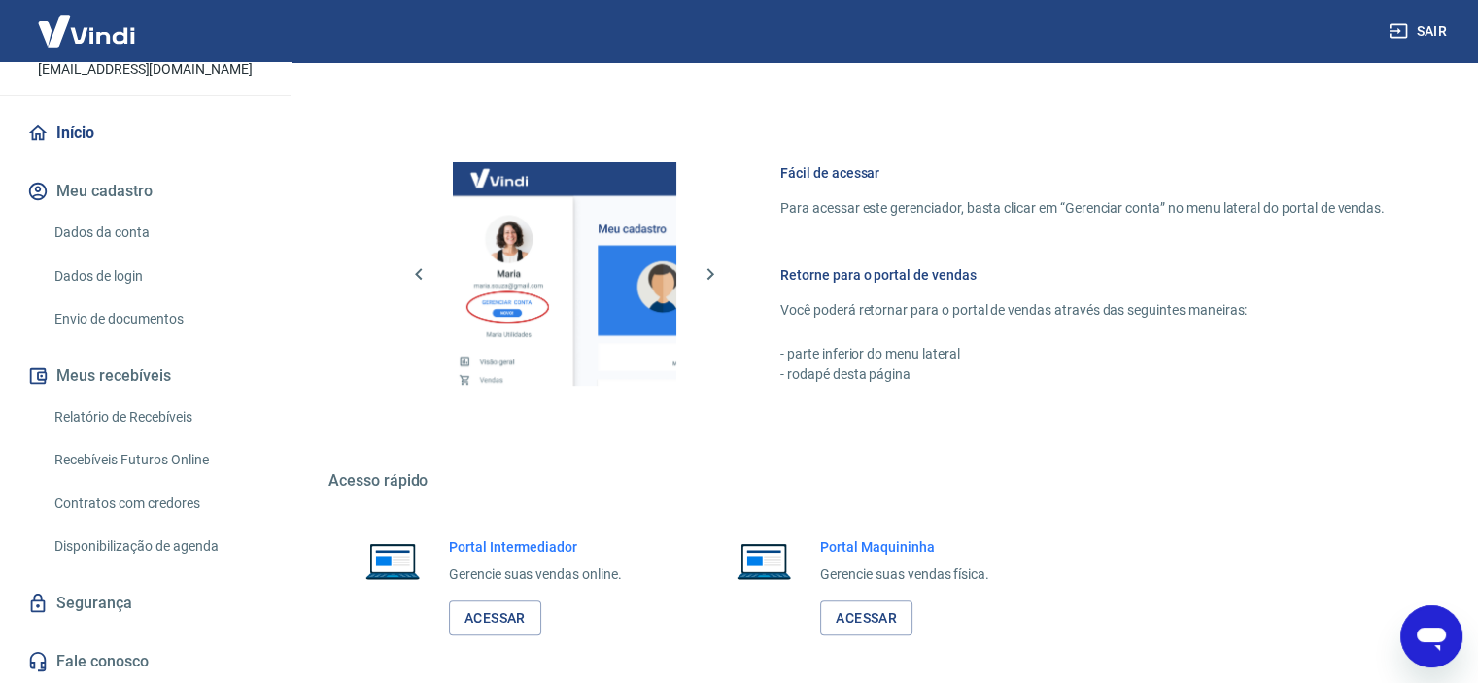
click at [70, 135] on link "Início" at bounding box center [145, 133] width 244 height 43
click at [511, 629] on link "Acessar" at bounding box center [495, 619] width 92 height 36
click at [482, 618] on link "Acessar" at bounding box center [495, 619] width 92 height 36
click at [505, 617] on link "Acessar" at bounding box center [495, 619] width 92 height 36
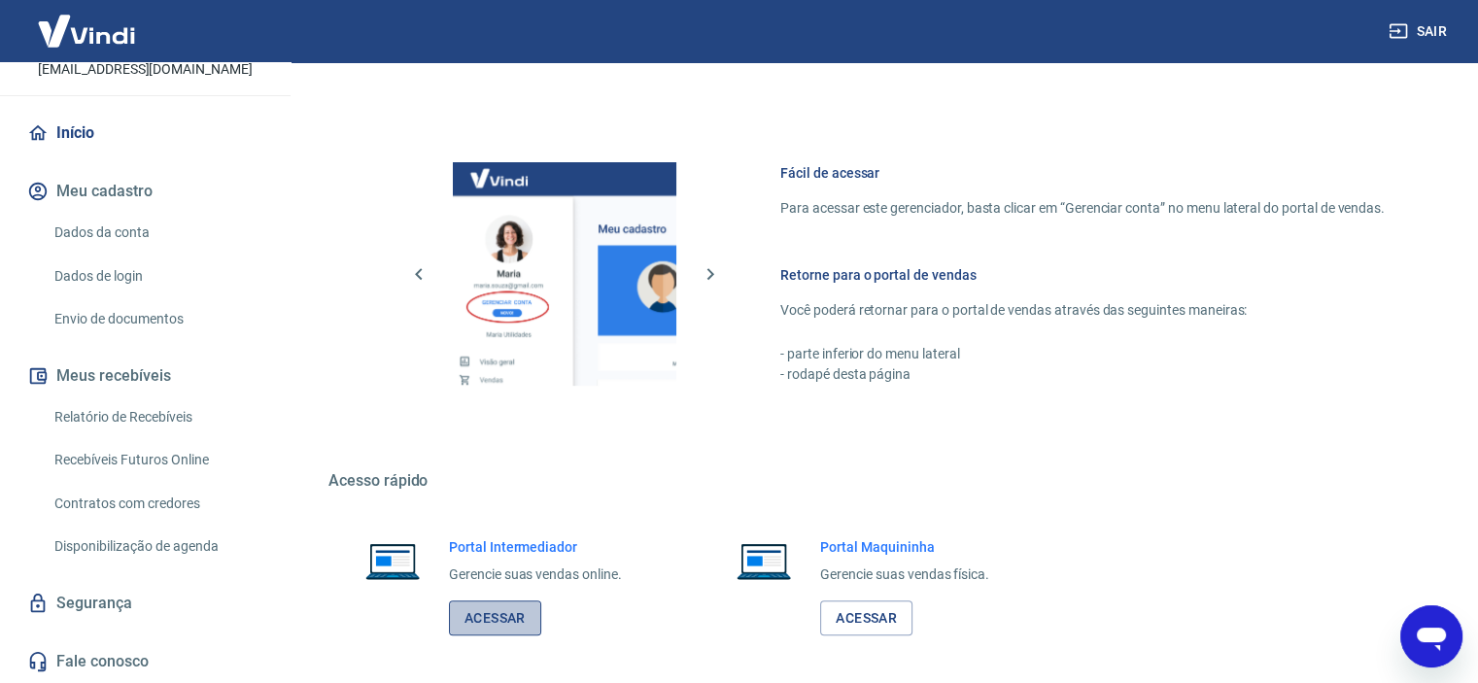
click at [505, 606] on link "Acessar" at bounding box center [495, 619] width 92 height 36
type textarea "x"
click at [109, 135] on link "Início" at bounding box center [145, 133] width 244 height 43
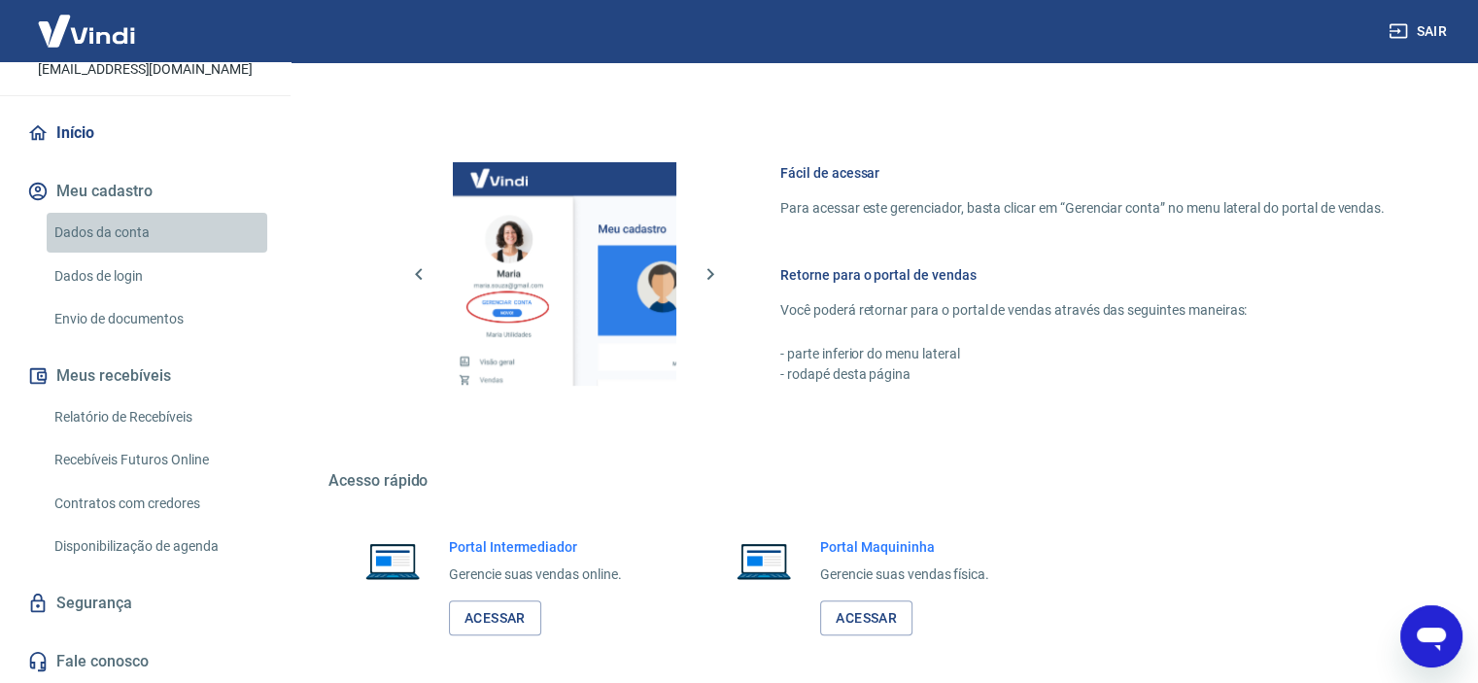
click at [157, 231] on link "Dados da conta" at bounding box center [157, 233] width 221 height 40
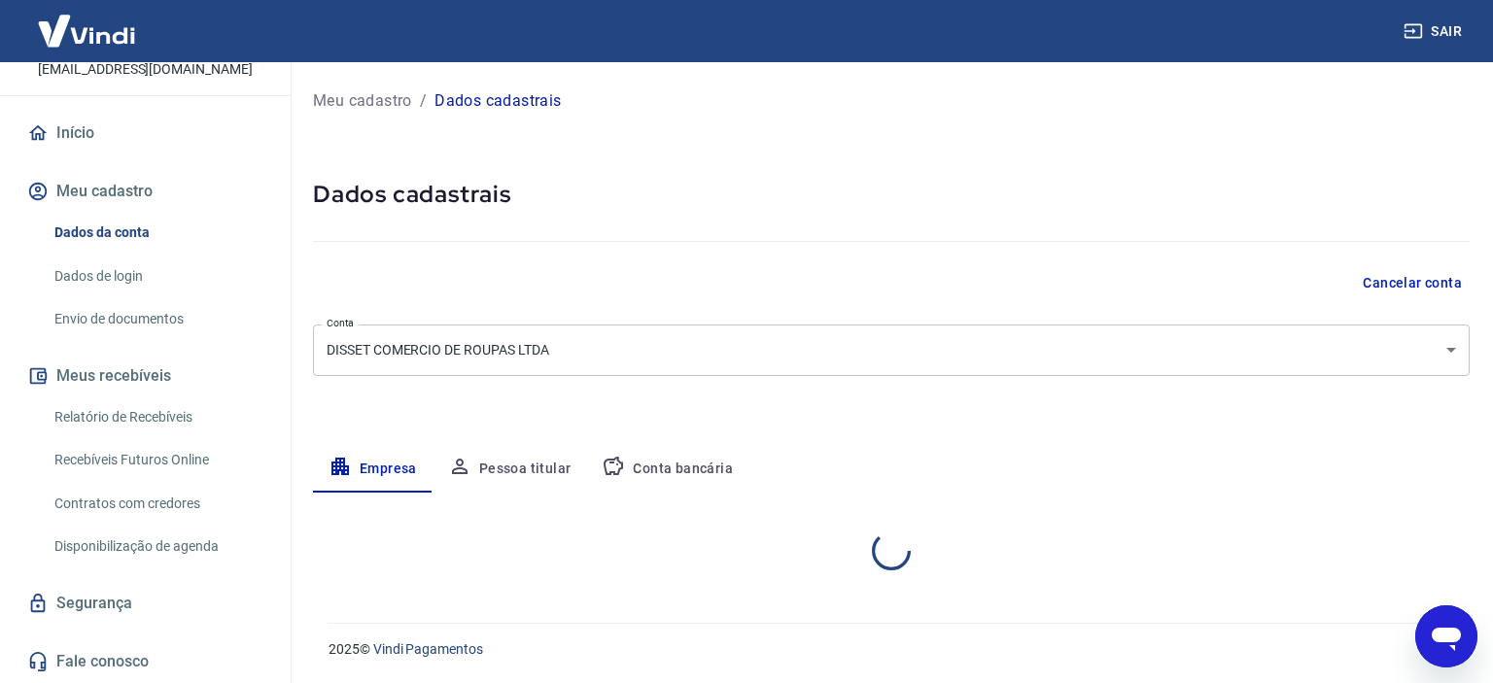
select select "SP"
select select "business"
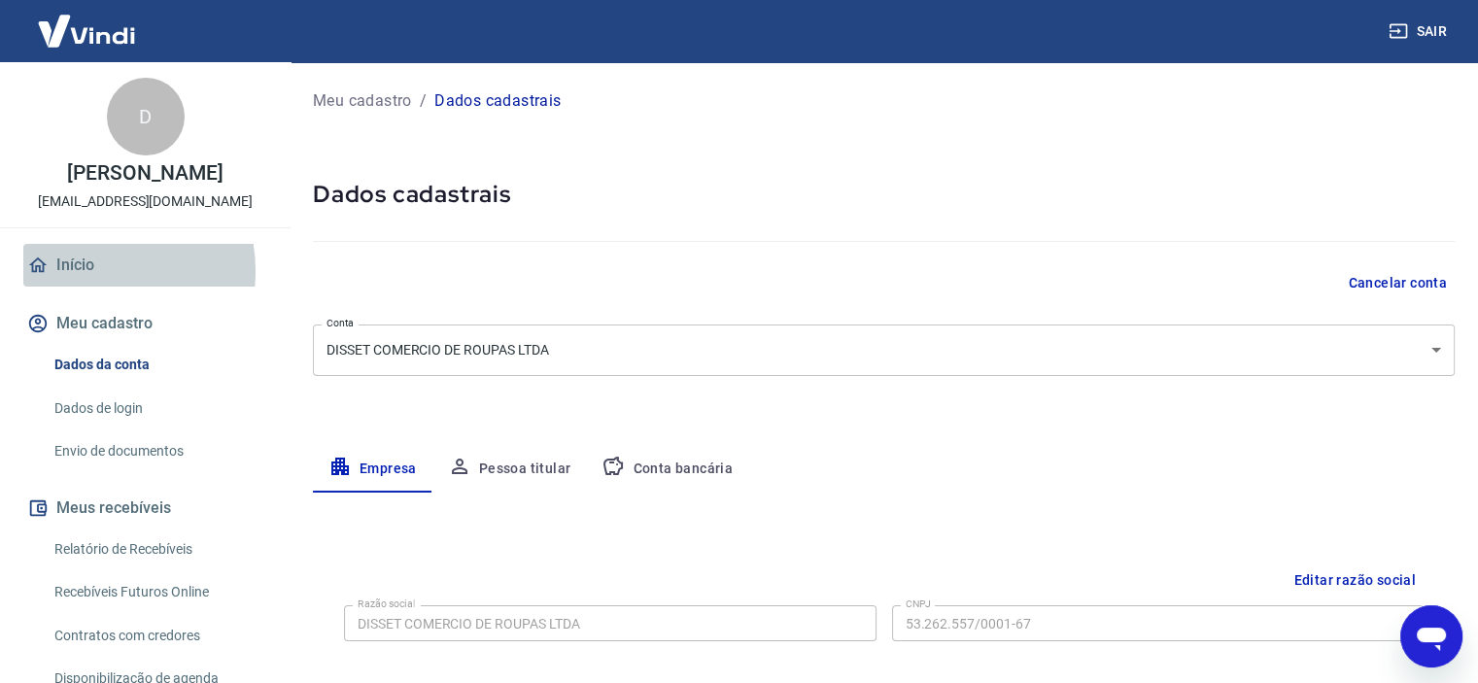
click at [85, 287] on link "Início" at bounding box center [145, 265] width 244 height 43
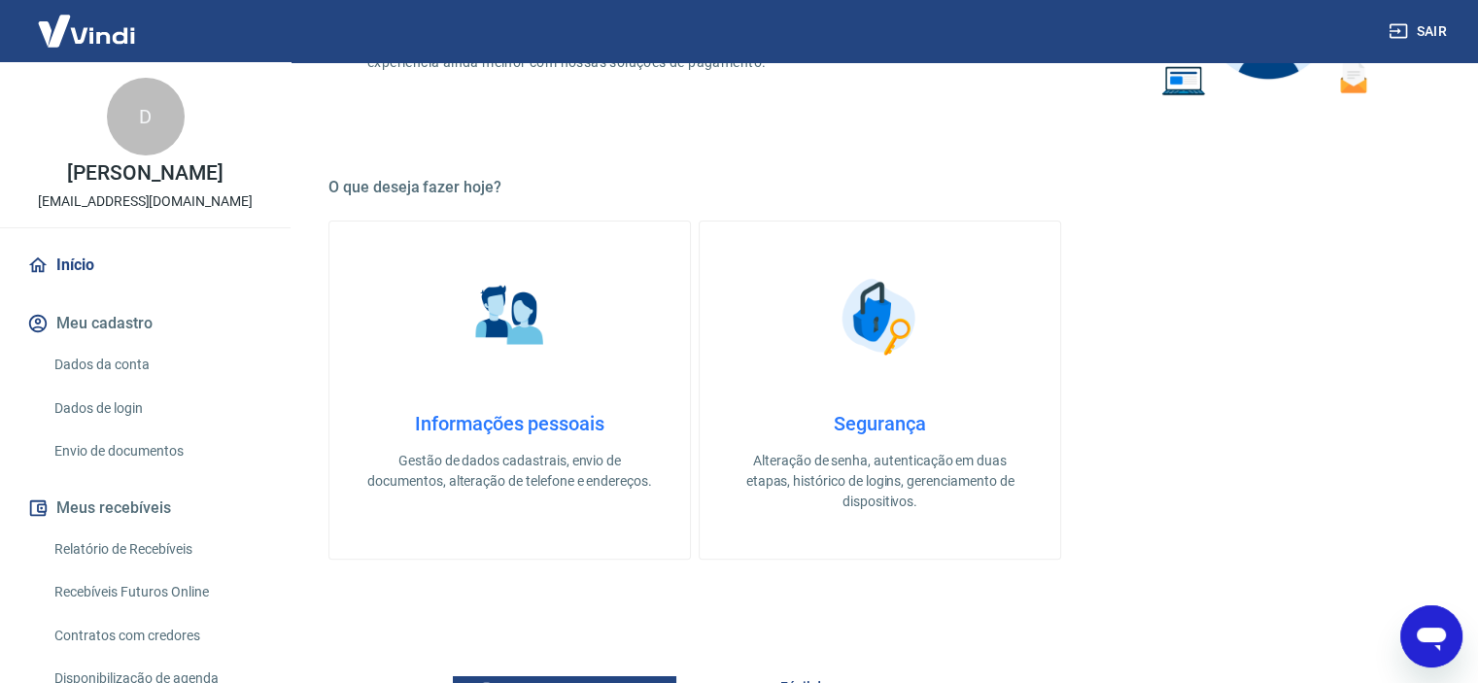
scroll to position [643, 0]
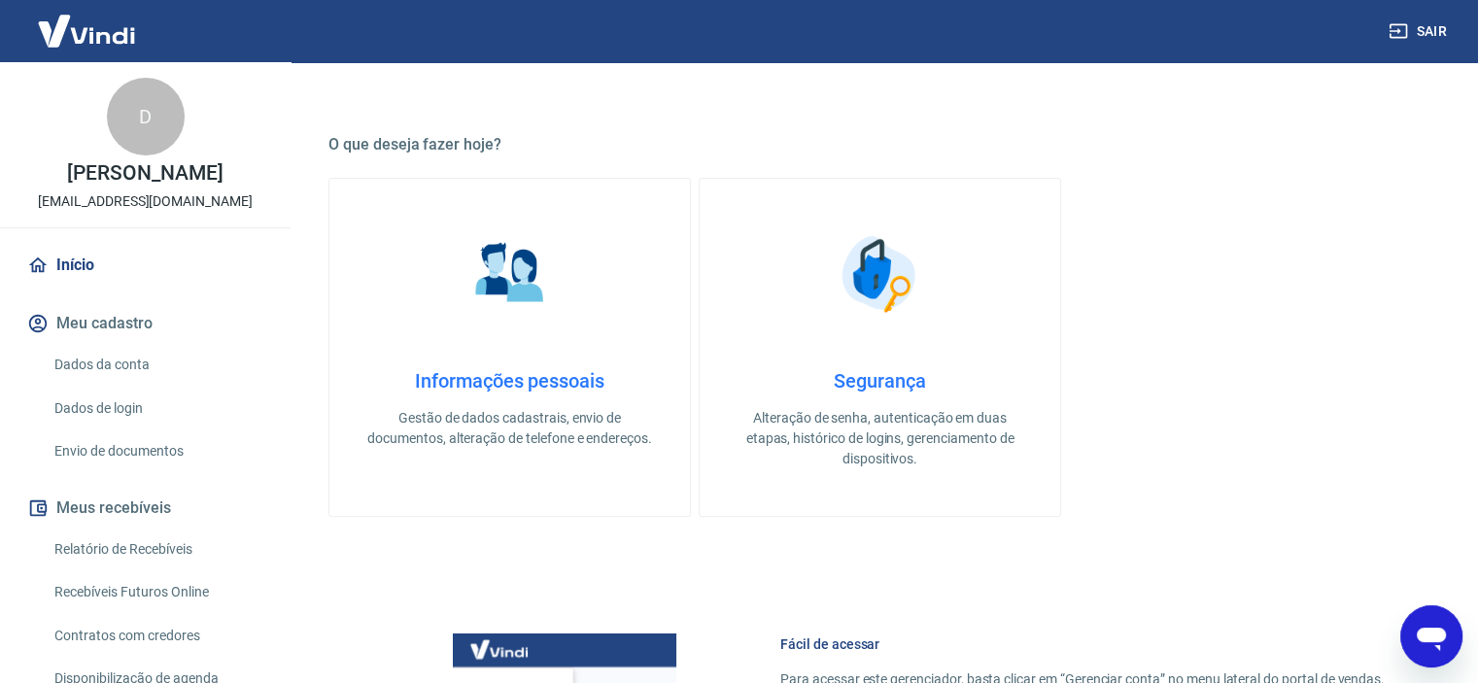
click at [1326, 447] on div "Informações pessoais Gestão de dados cadastrais, envio de documentos, alteração…" at bounding box center [879, 347] width 1103 height 339
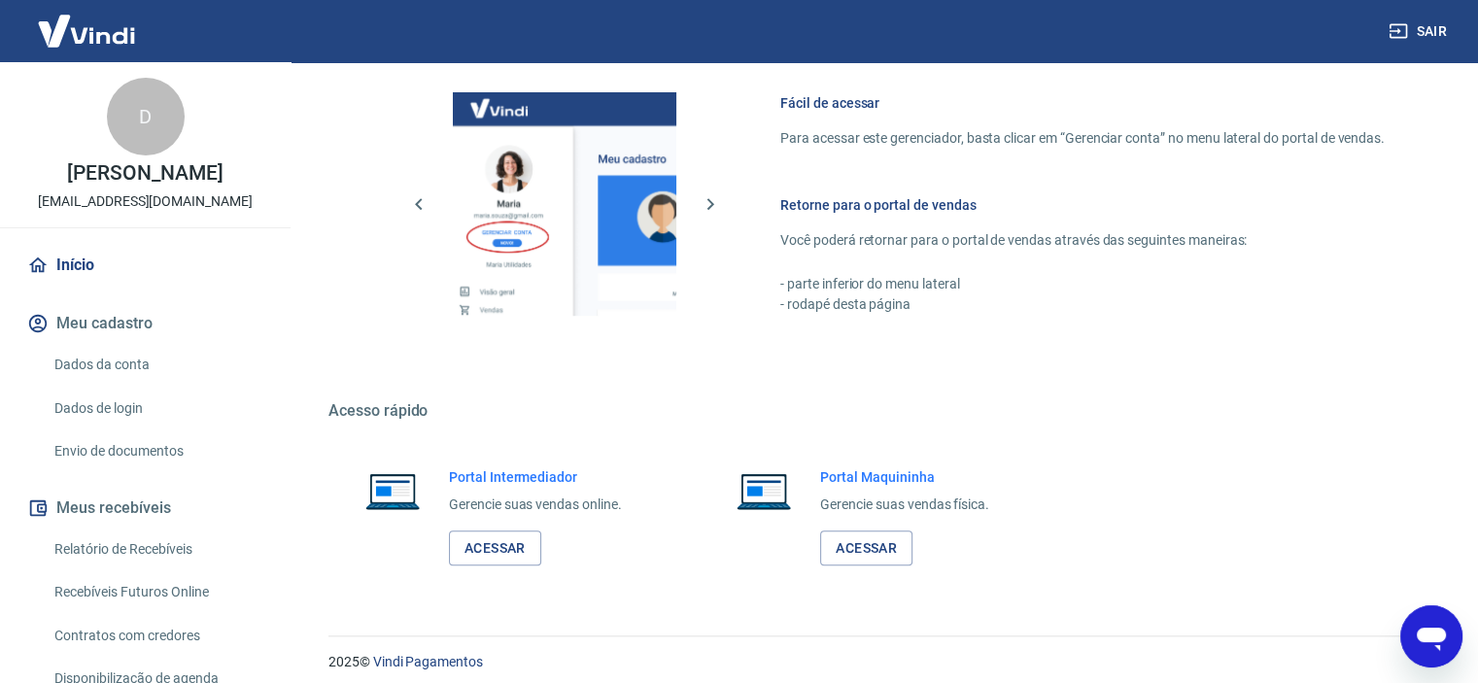
scroll to position [1188, 0]
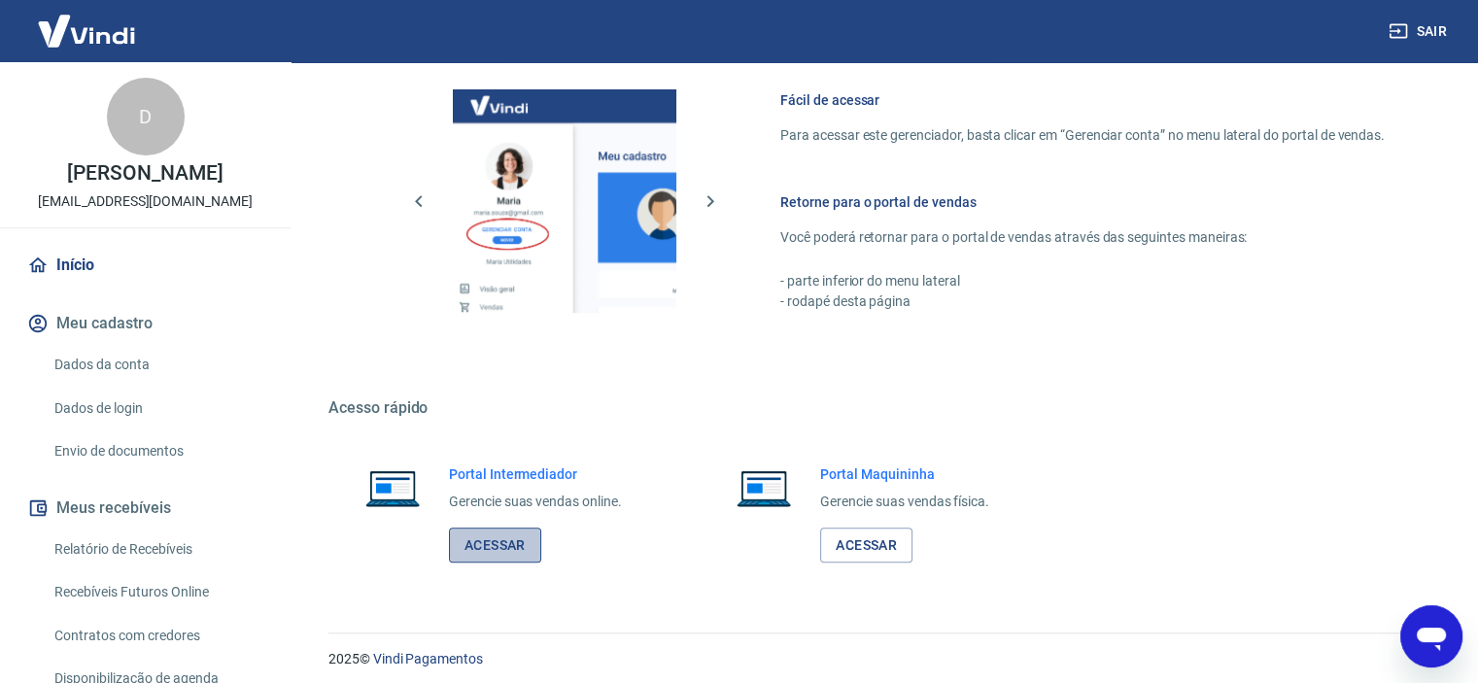
click at [506, 547] on link "Acessar" at bounding box center [495, 546] width 92 height 36
type textarea "x"
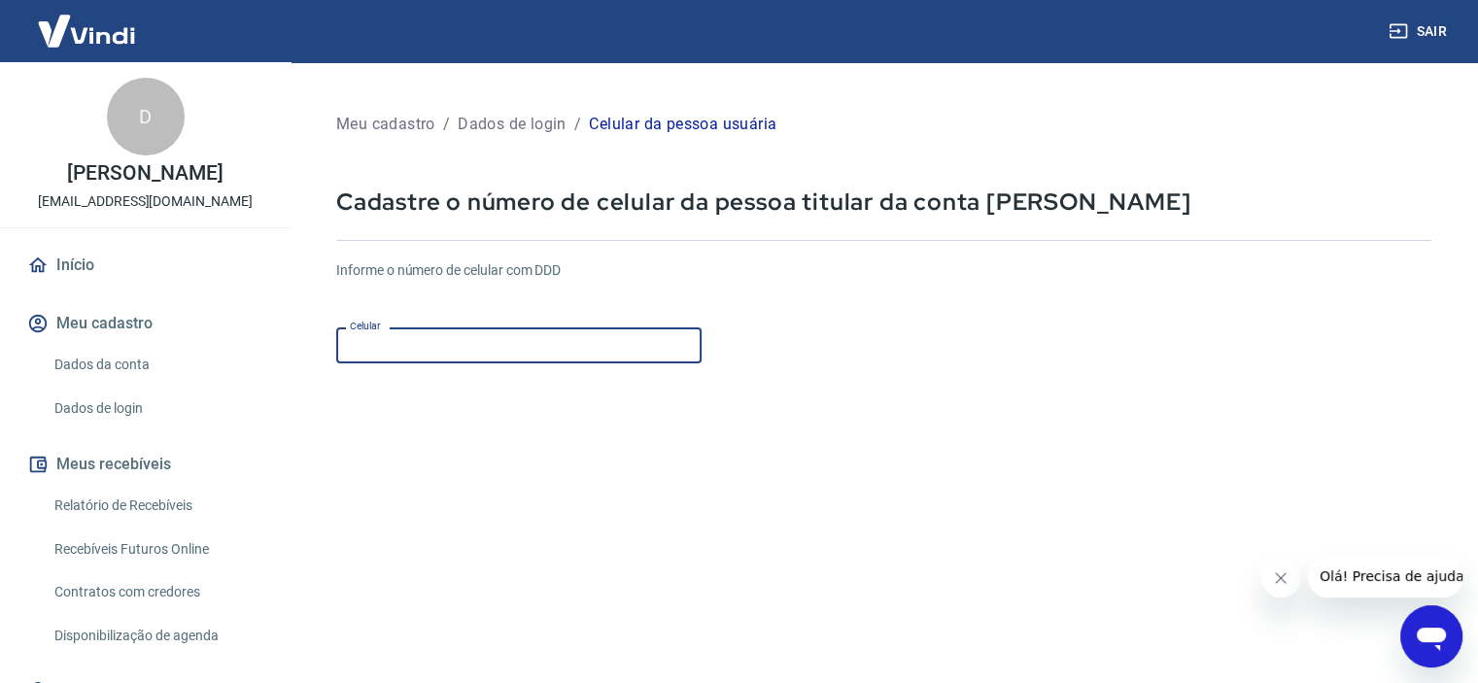
click at [530, 340] on input "Celular" at bounding box center [518, 345] width 365 height 36
type input "[PHONE_NUMBER]"
click at [1039, 414] on form "Informe o número de celular com DDD Celular [PHONE_NUMBER] Celular Continuar Ca…" at bounding box center [883, 529] width 1095 height 568
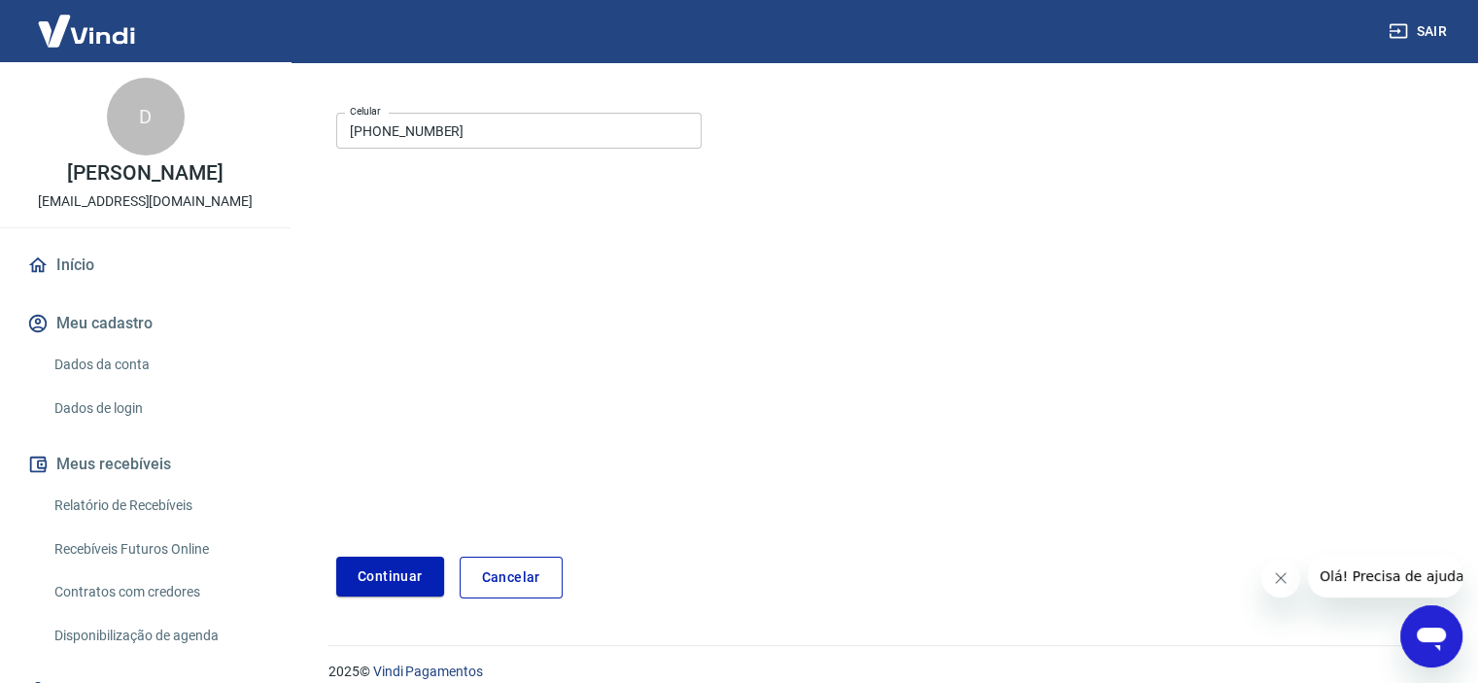
scroll to position [236, 0]
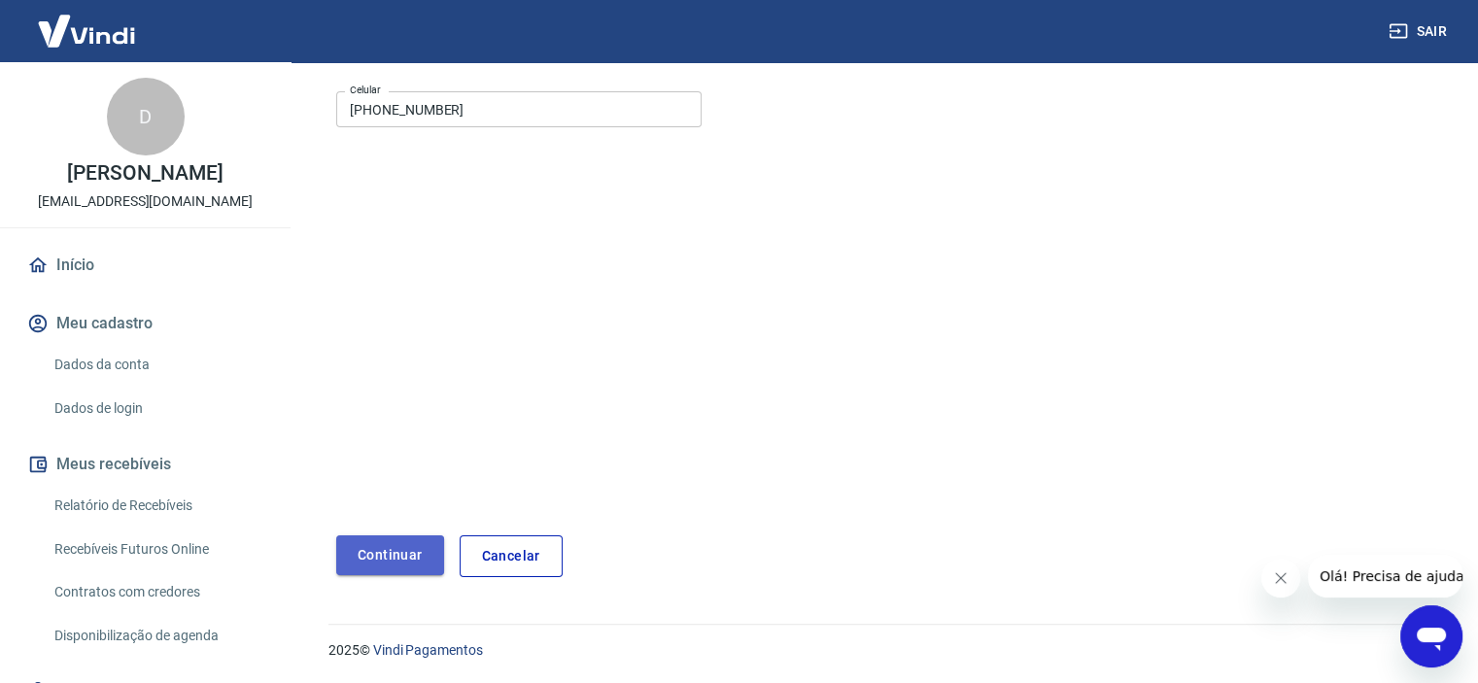
click at [396, 548] on button "Continuar" at bounding box center [390, 555] width 108 height 40
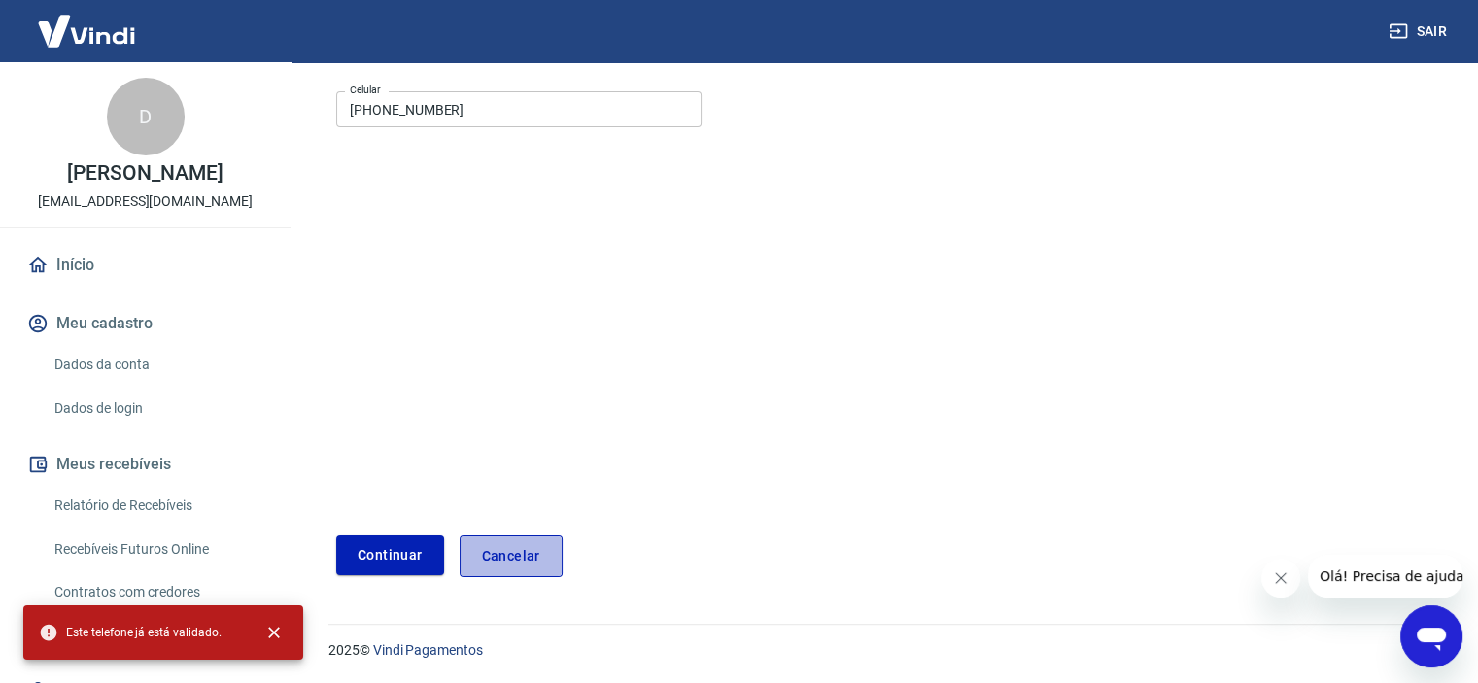
click at [508, 543] on link "Cancelar" at bounding box center [511, 556] width 103 height 42
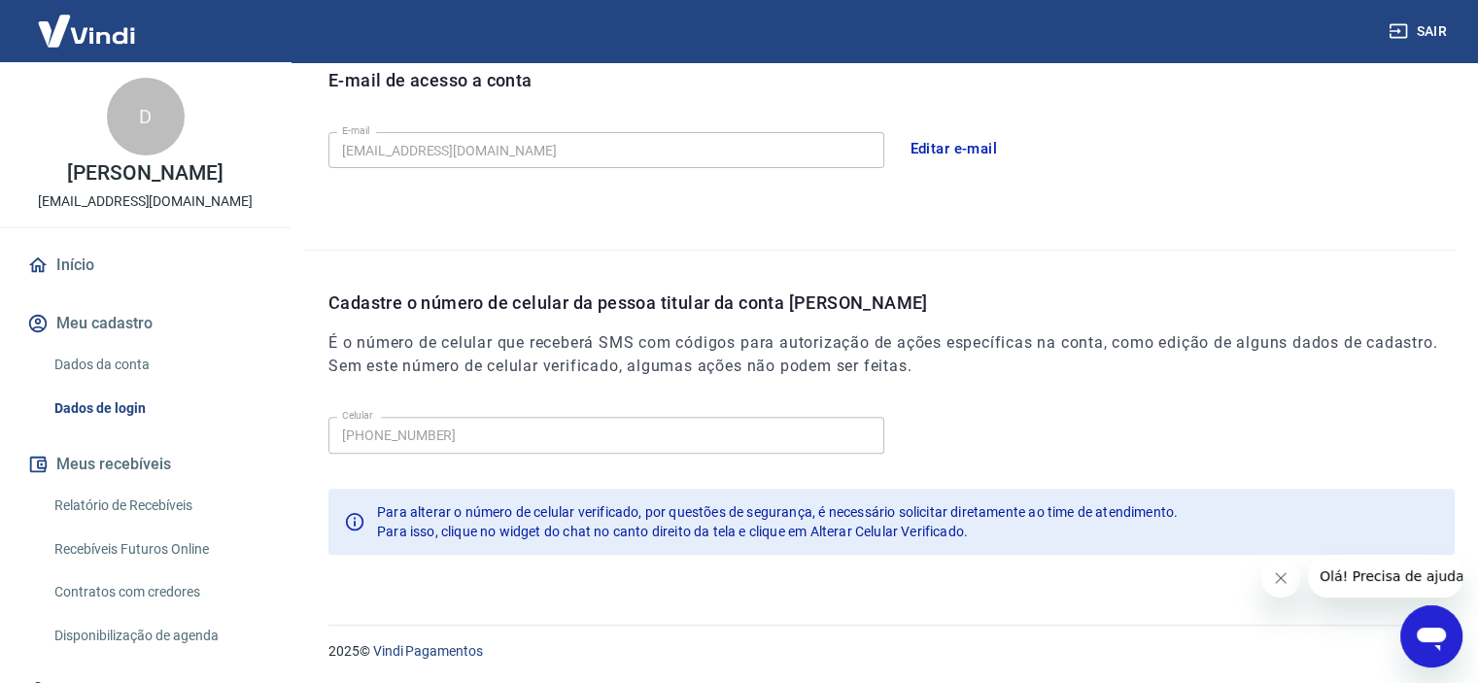
click at [1068, 231] on div "E-mail de acesso a conta E-mail [EMAIL_ADDRESS][DOMAIN_NAME] E-mail Editar e-ma…" at bounding box center [880, 139] width 1150 height 222
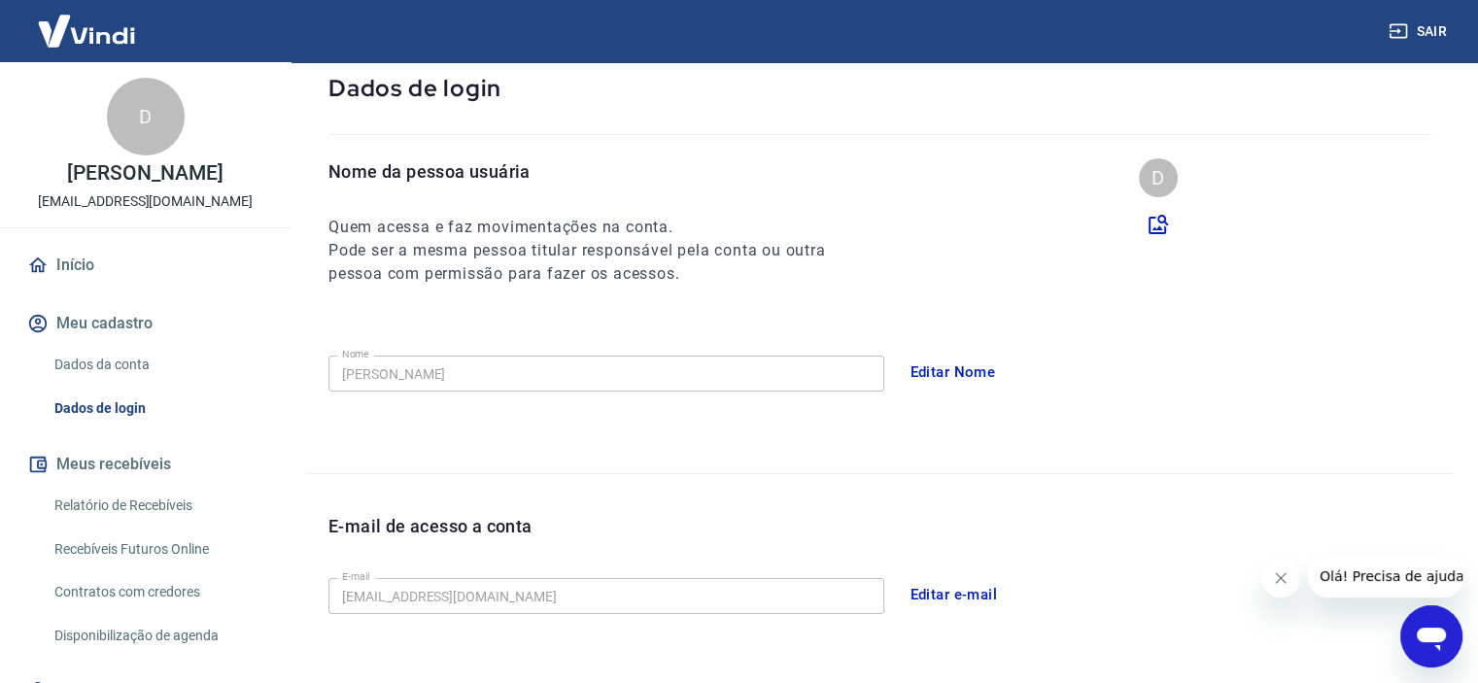
scroll to position [93, 0]
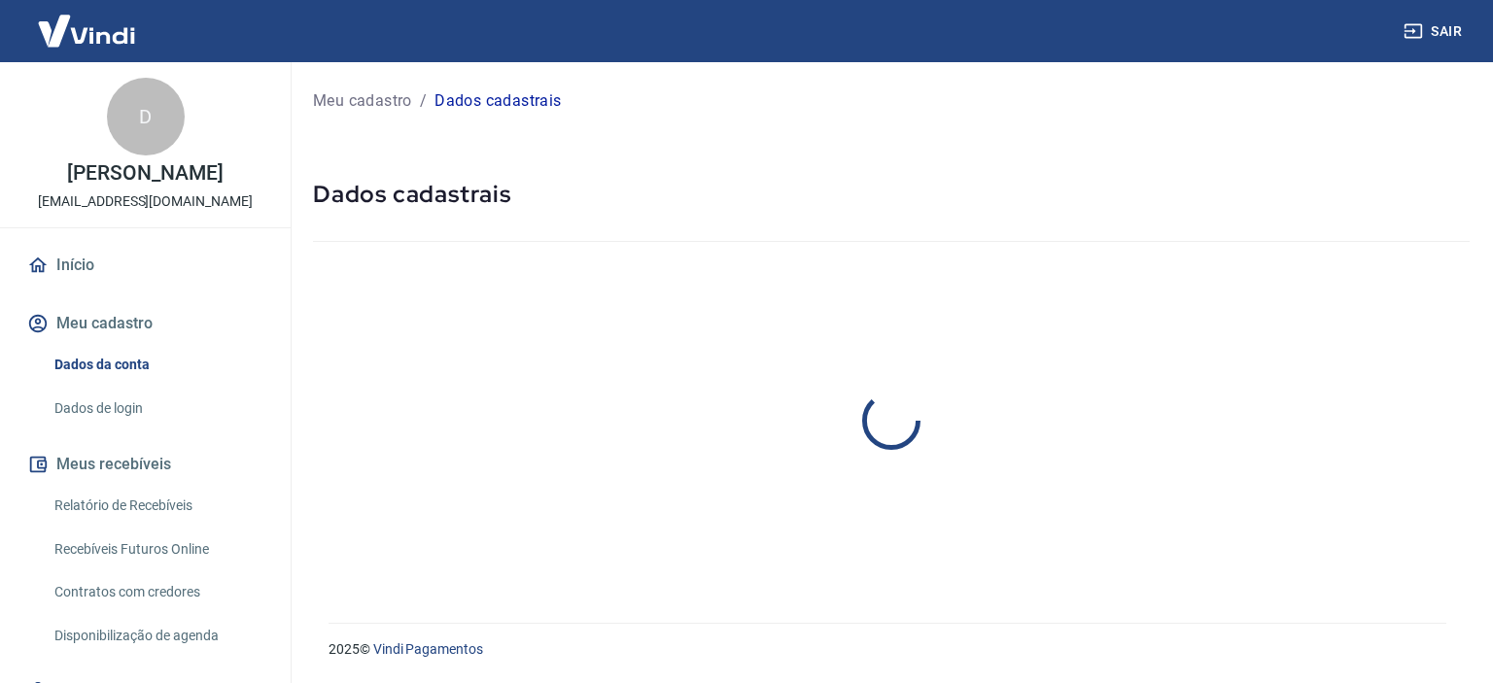
select select "SP"
select select "business"
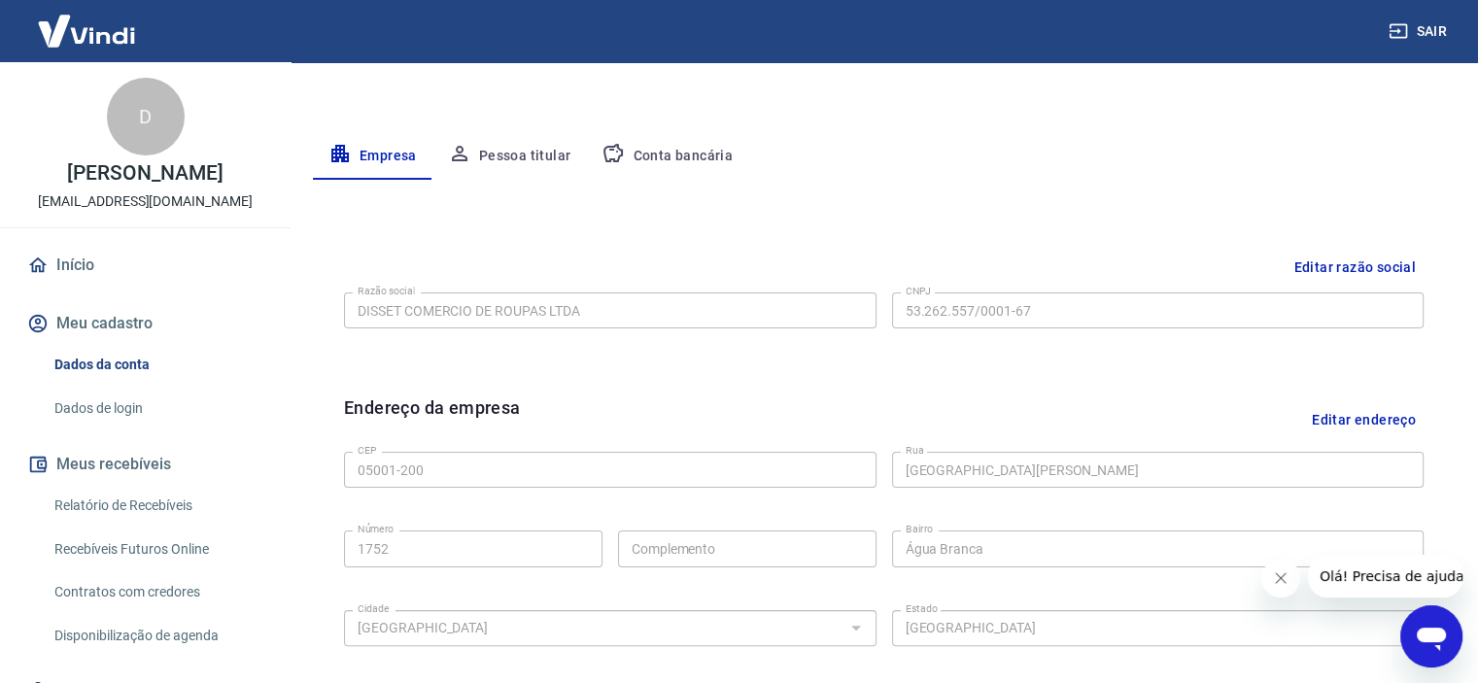
scroll to position [325, 0]
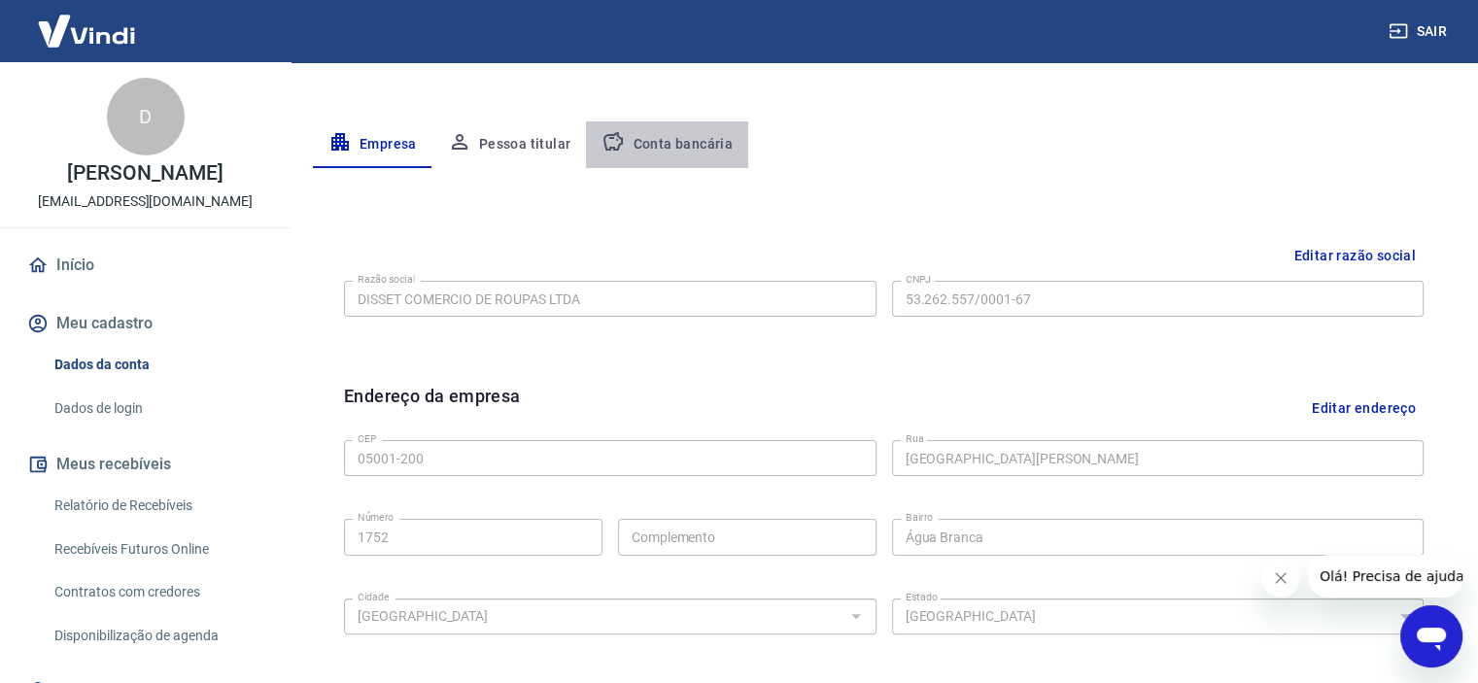
click at [707, 143] on button "Conta bancária" at bounding box center [667, 144] width 162 height 47
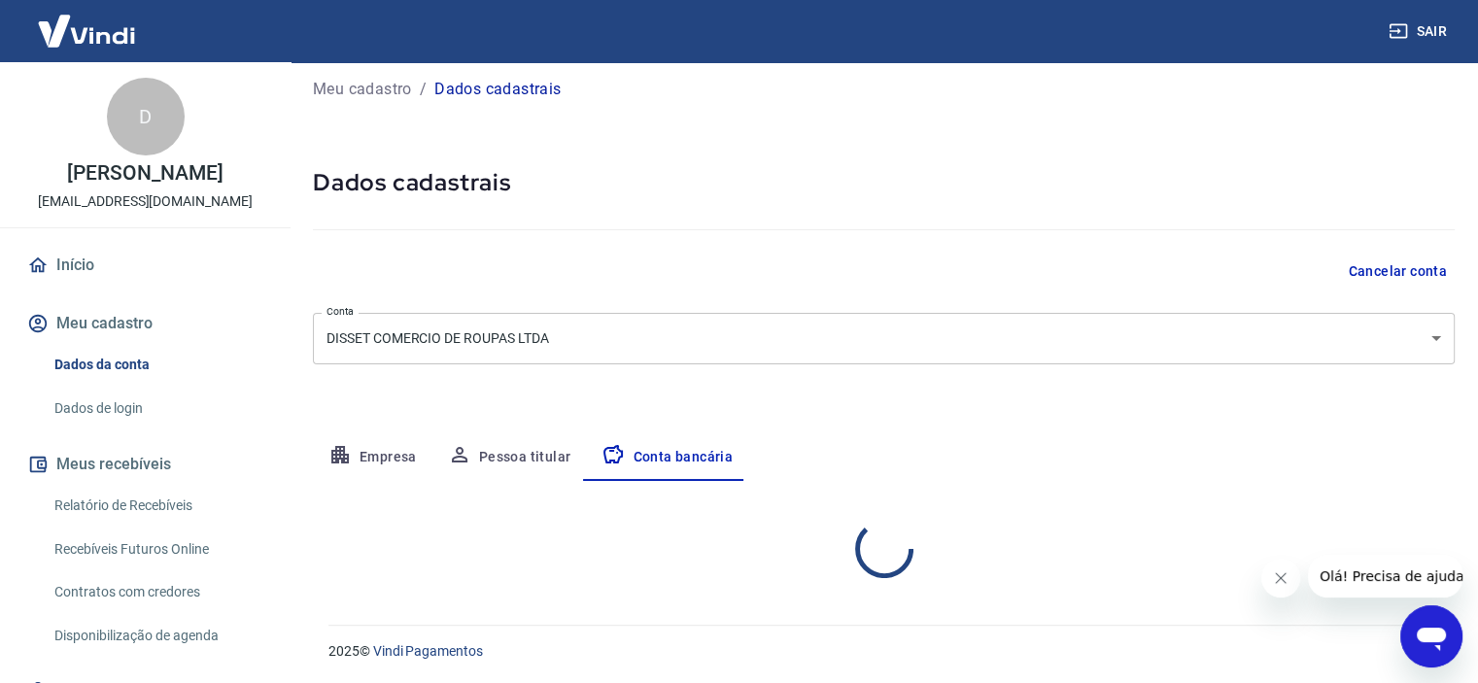
select select "1"
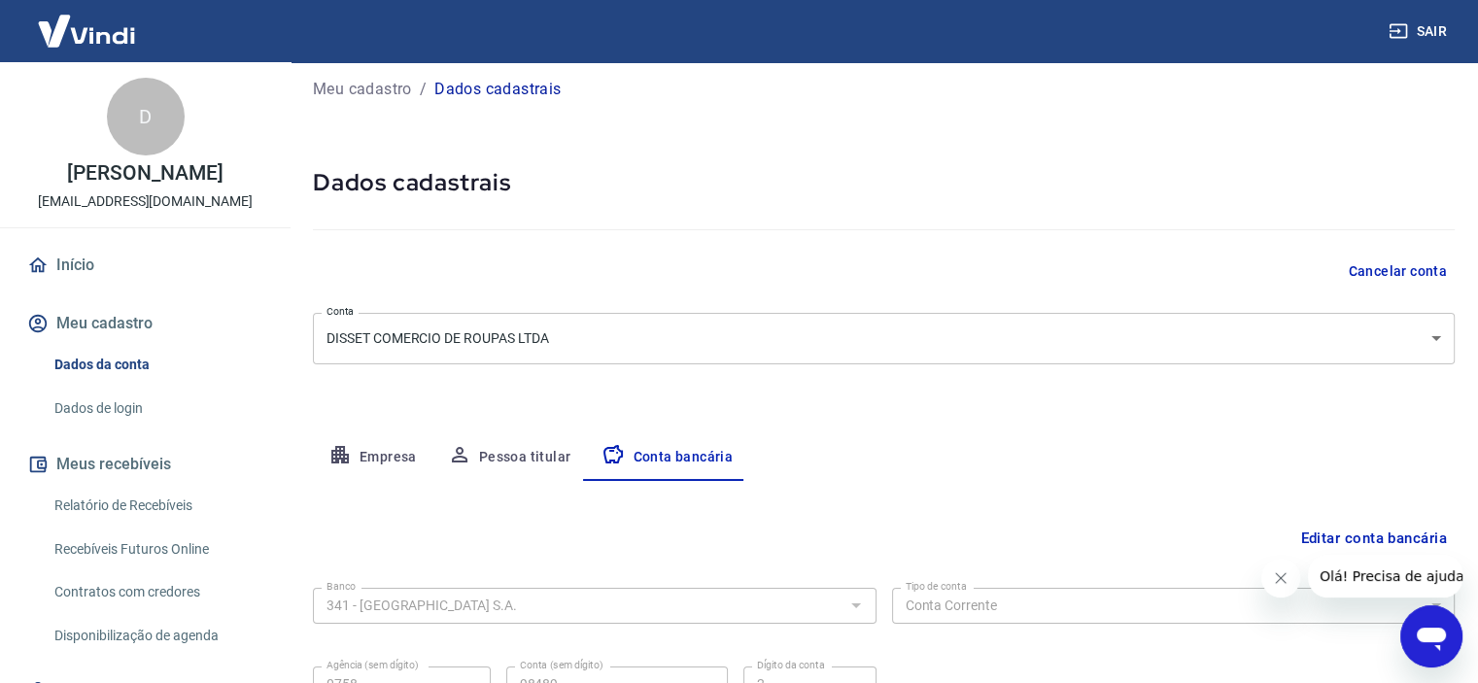
scroll to position [201, 0]
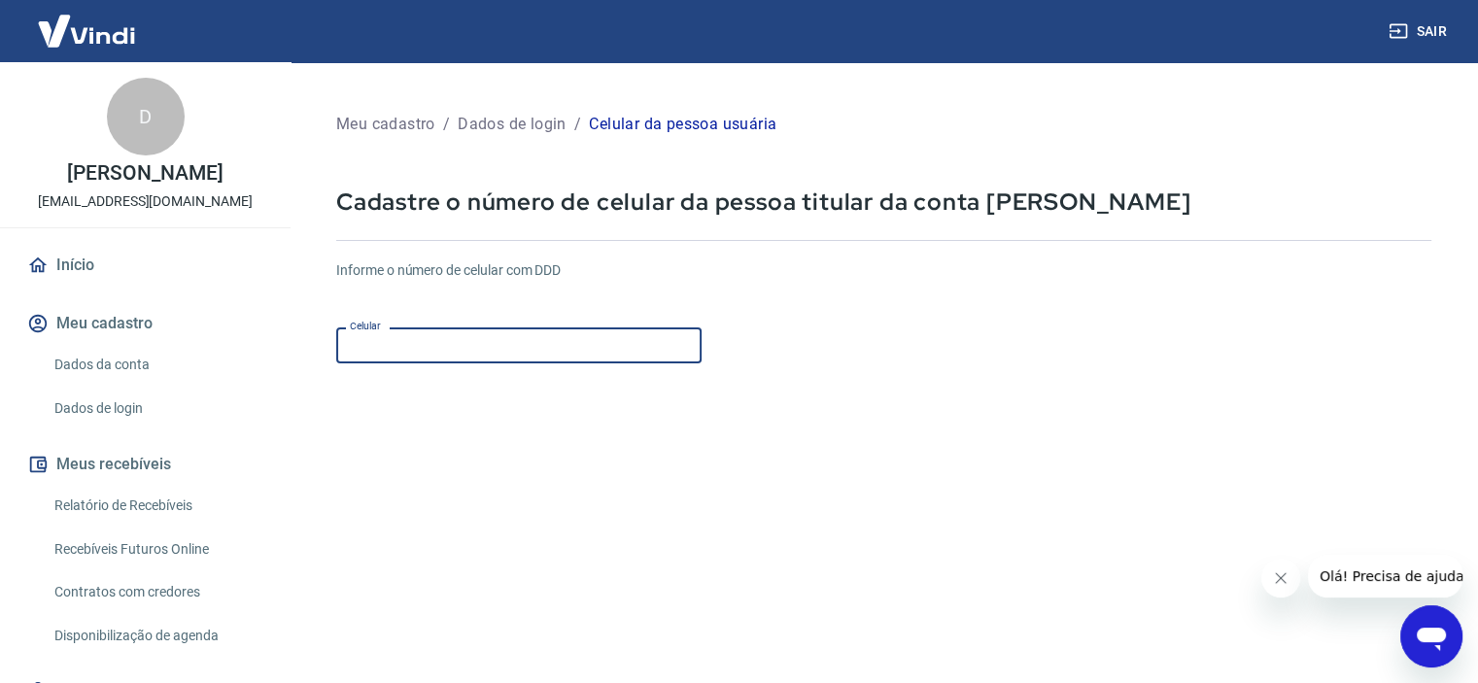
click at [473, 354] on input "Celular" at bounding box center [518, 345] width 365 height 36
type input "[PHONE_NUMBER]"
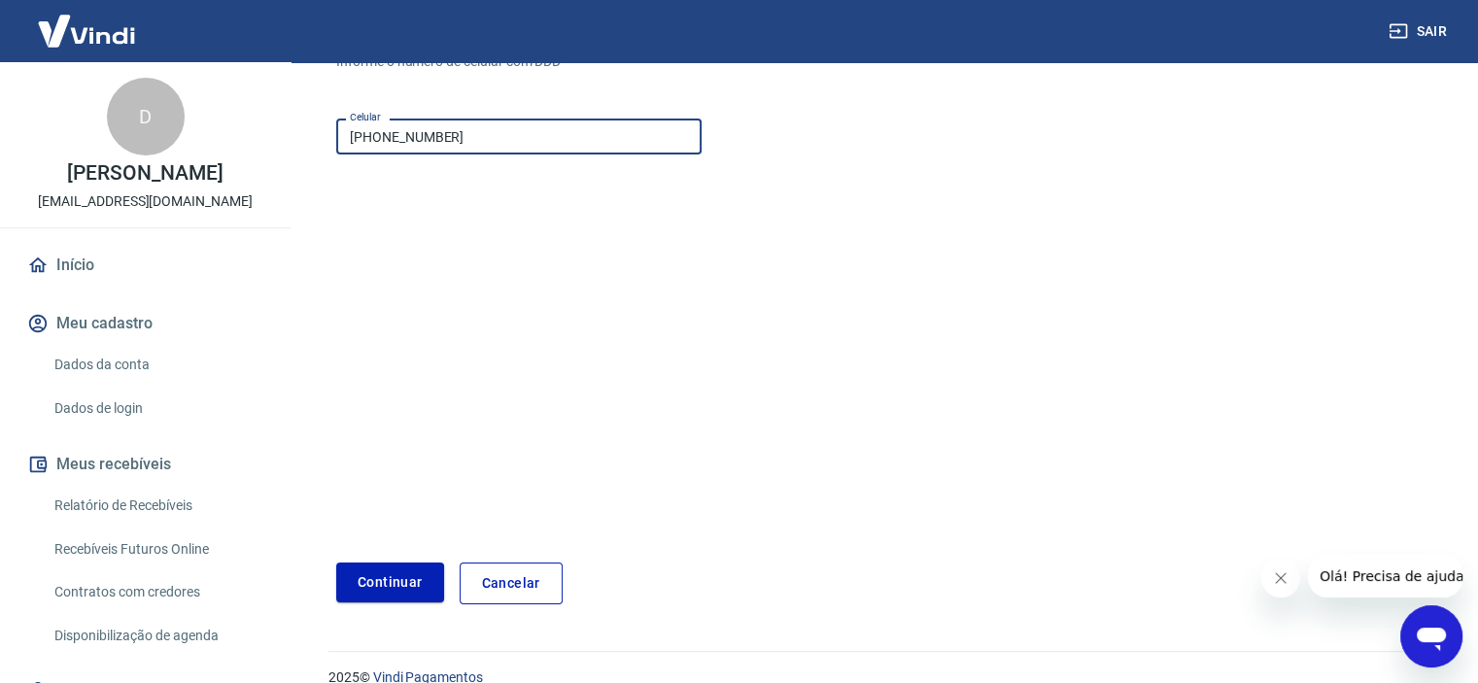
scroll to position [236, 0]
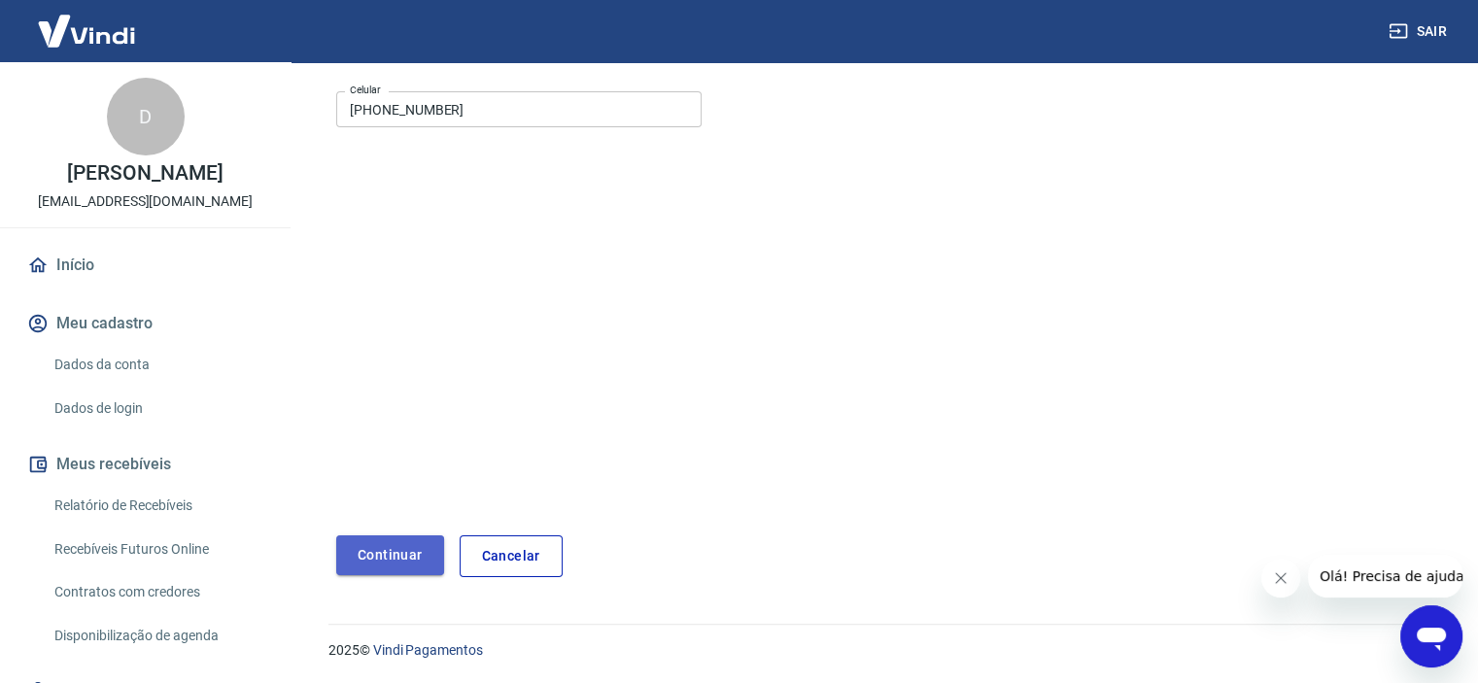
click at [396, 559] on button "Continuar" at bounding box center [390, 555] width 108 height 40
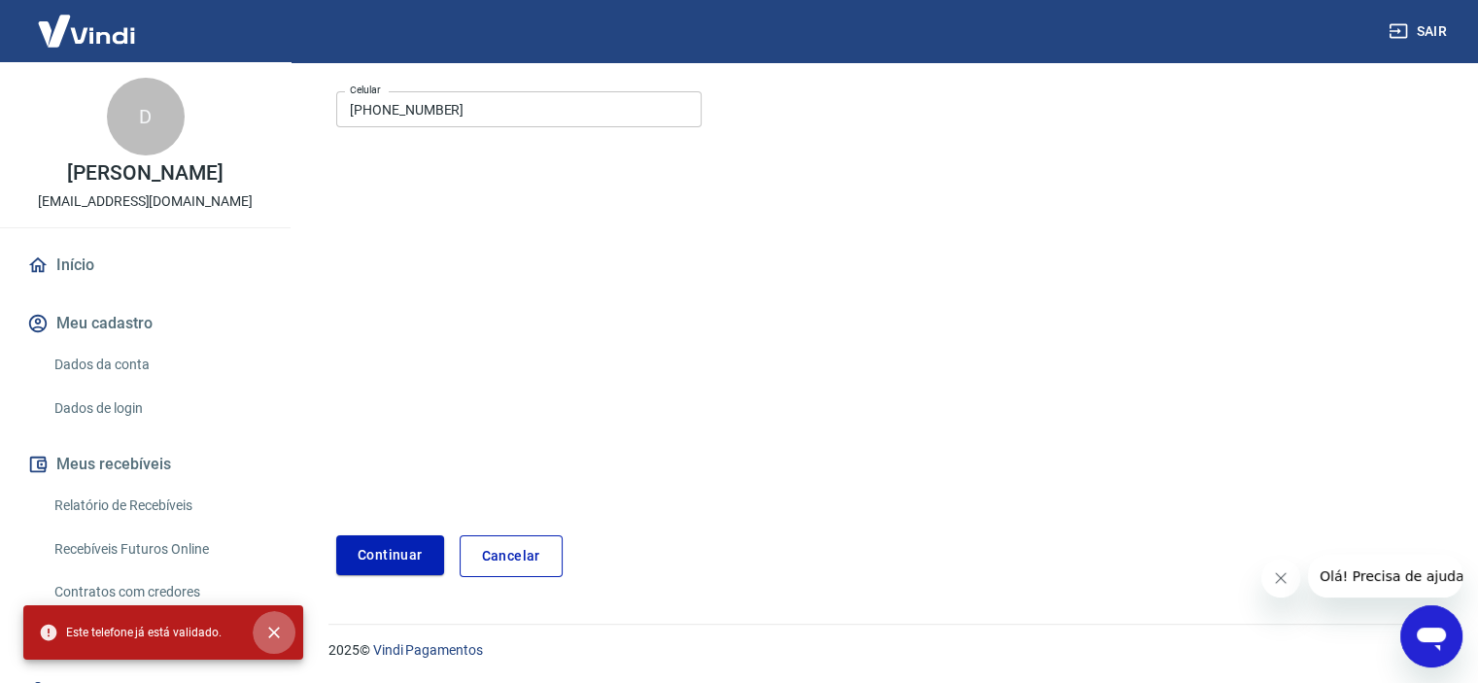
click at [276, 633] on icon "close" at bounding box center [273, 632] width 19 height 19
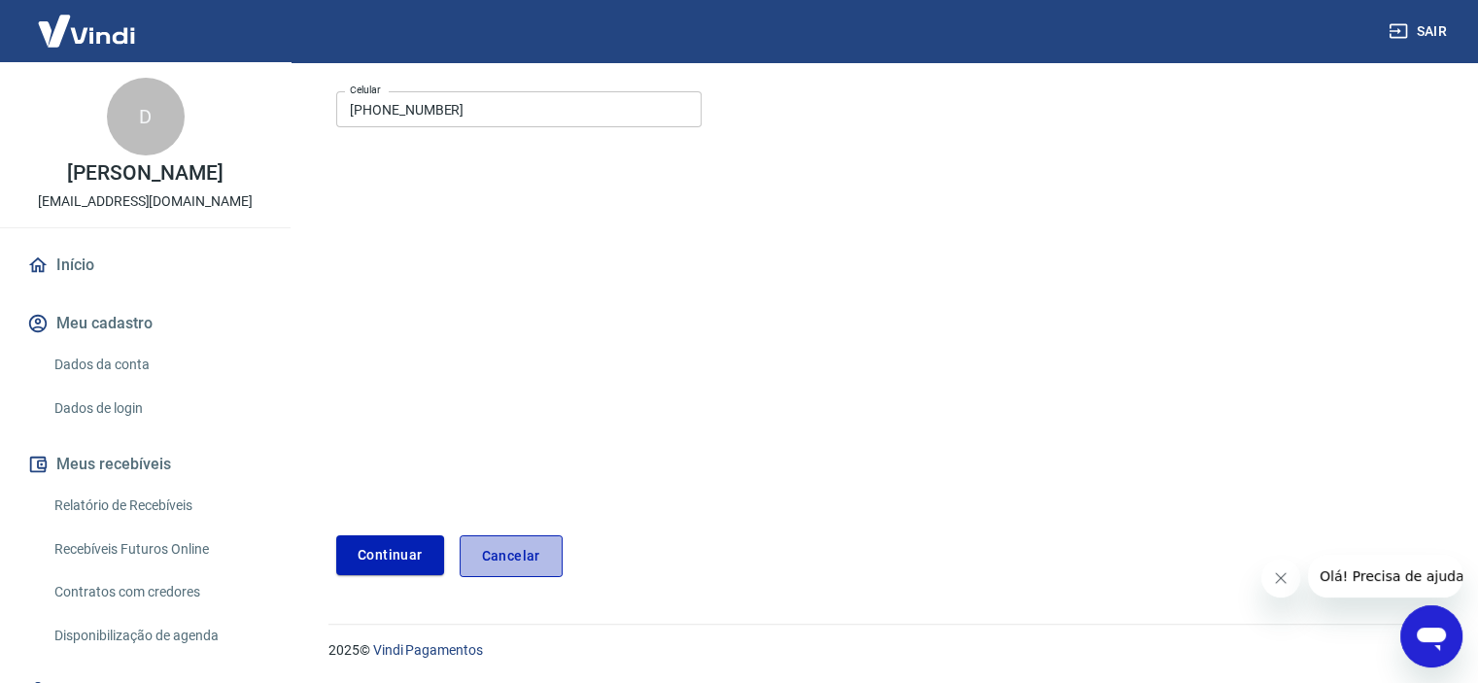
click at [502, 551] on link "Cancelar" at bounding box center [511, 556] width 103 height 42
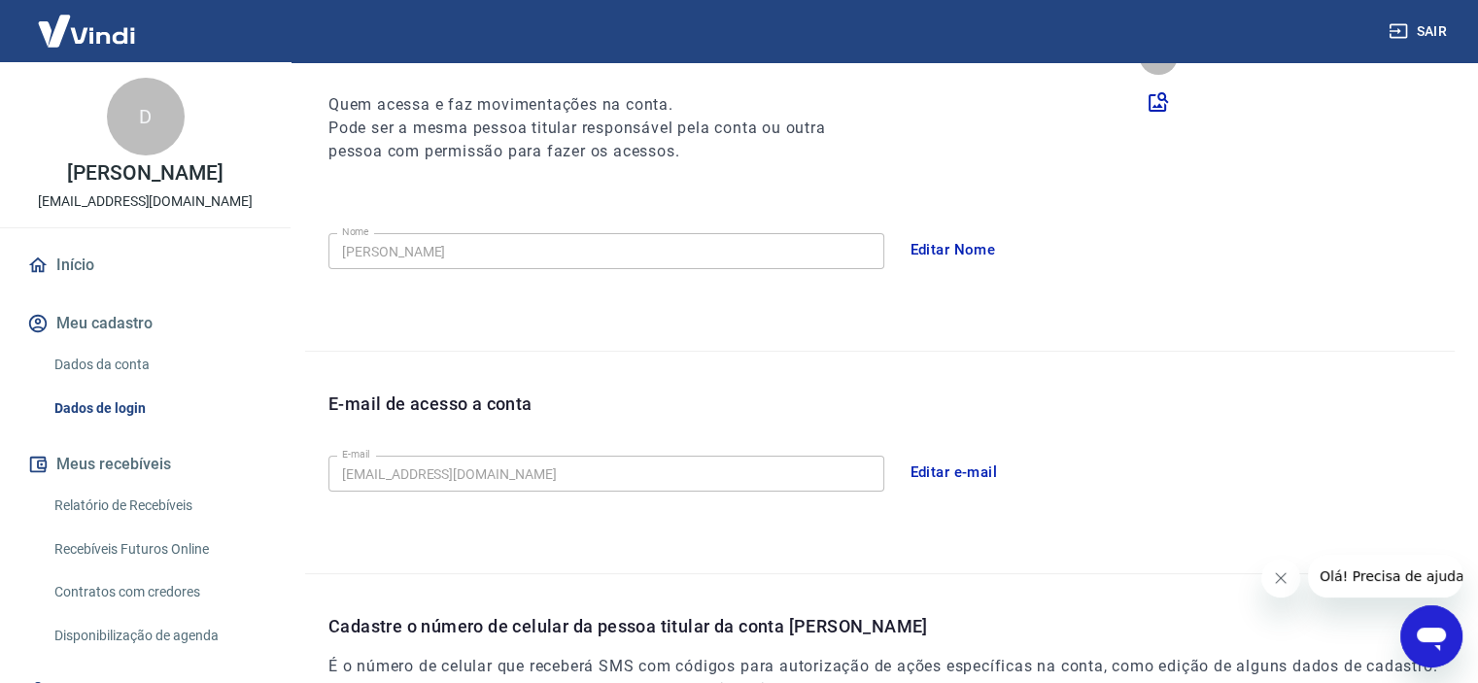
scroll to position [560, 0]
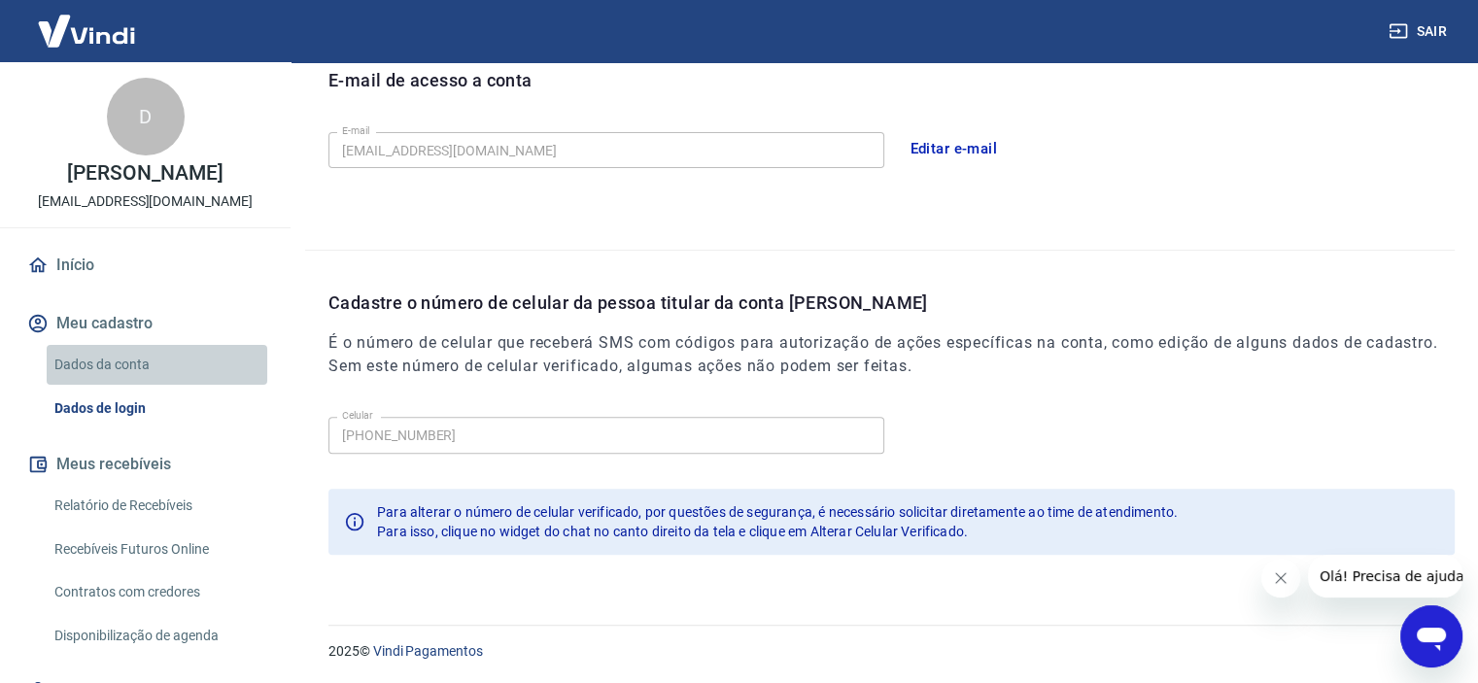
click at [175, 377] on link "Dados da conta" at bounding box center [157, 365] width 221 height 40
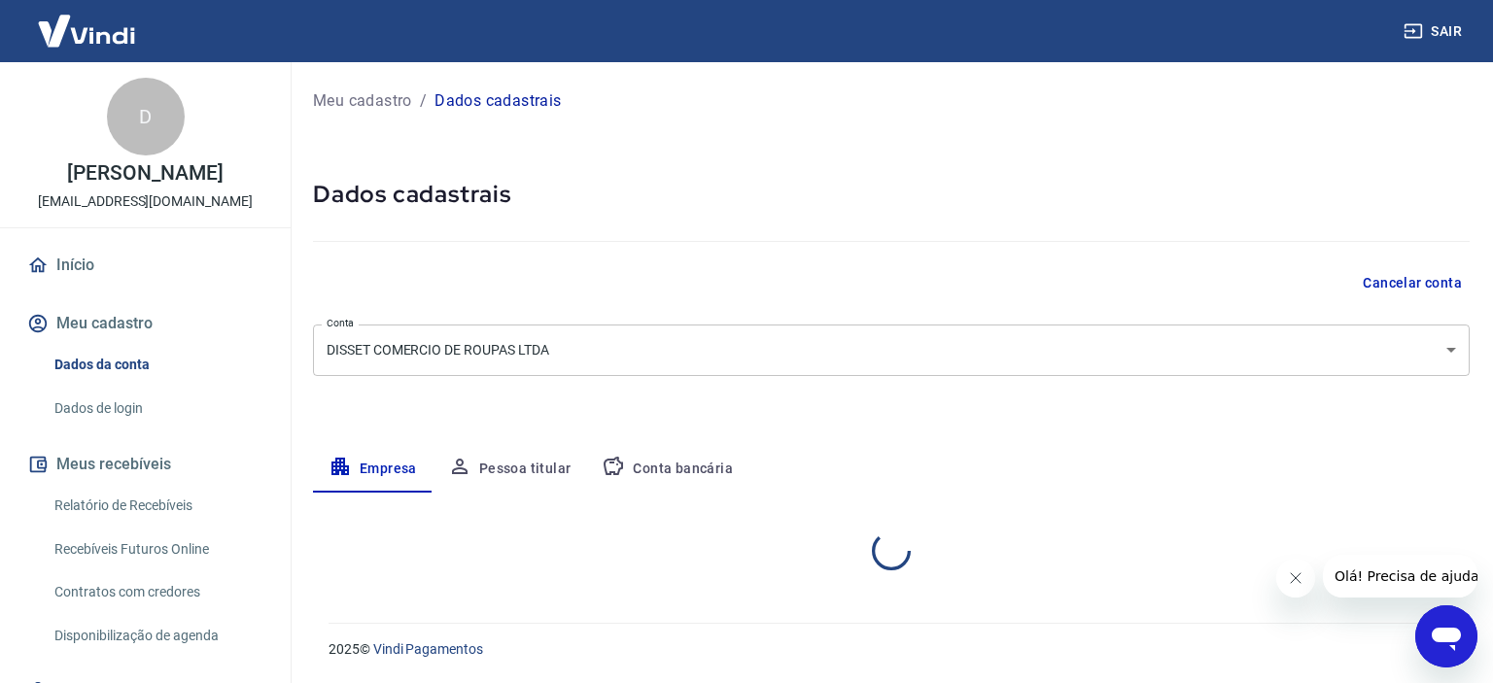
select select "SP"
select select "business"
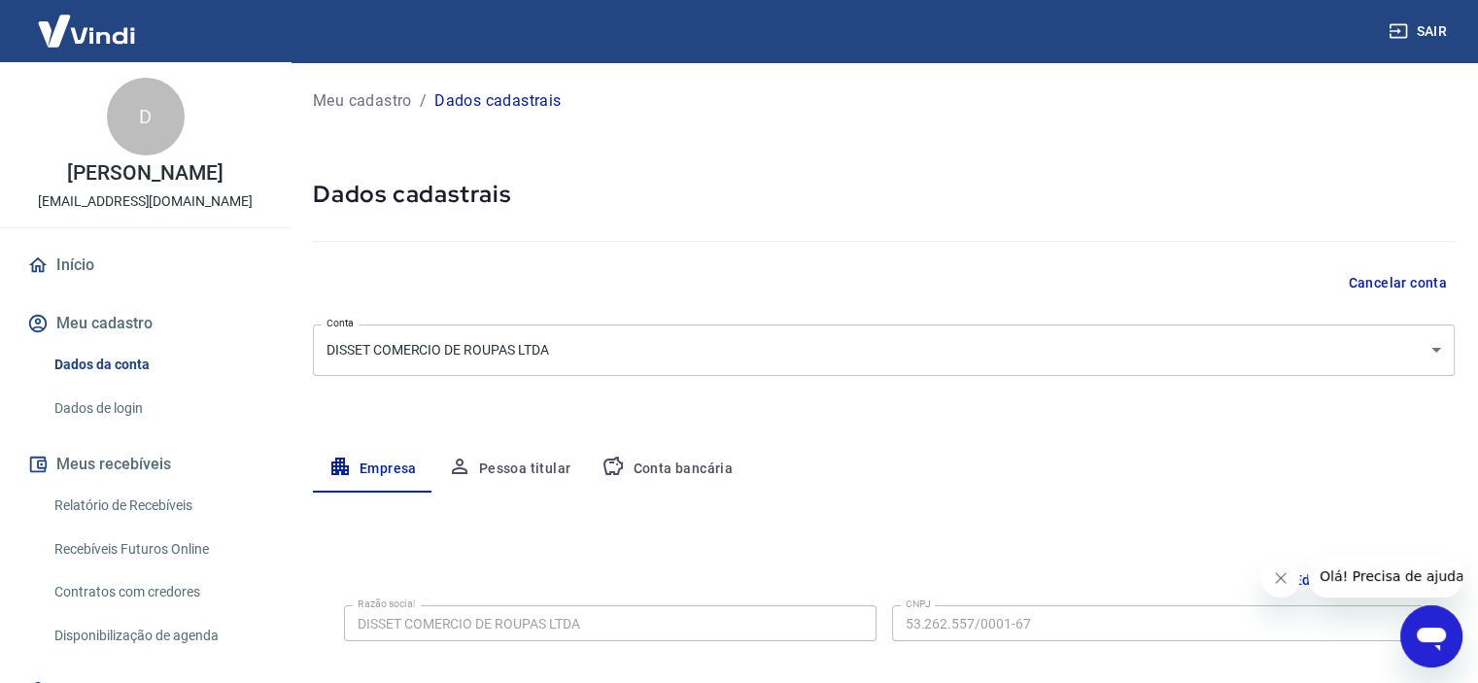
click at [152, 423] on link "Dados de login" at bounding box center [157, 409] width 221 height 40
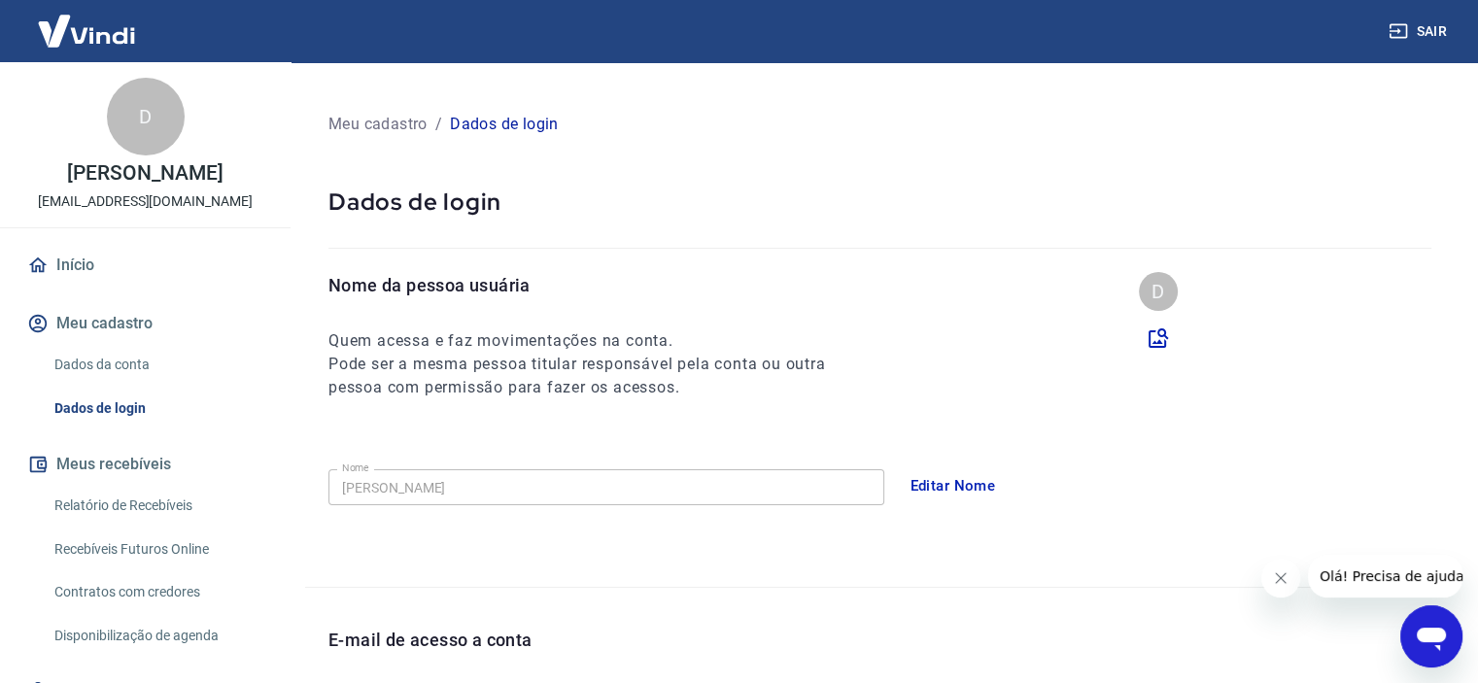
drag, startPoint x: 291, startPoint y: 286, endPoint x: 262, endPoint y: 430, distance: 146.6
click at [262, 430] on div "D [PERSON_NAME] de Figueiredo [EMAIL_ADDRESS][DOMAIN_NAME] Início Meu cadastro …" at bounding box center [146, 372] width 292 height 621
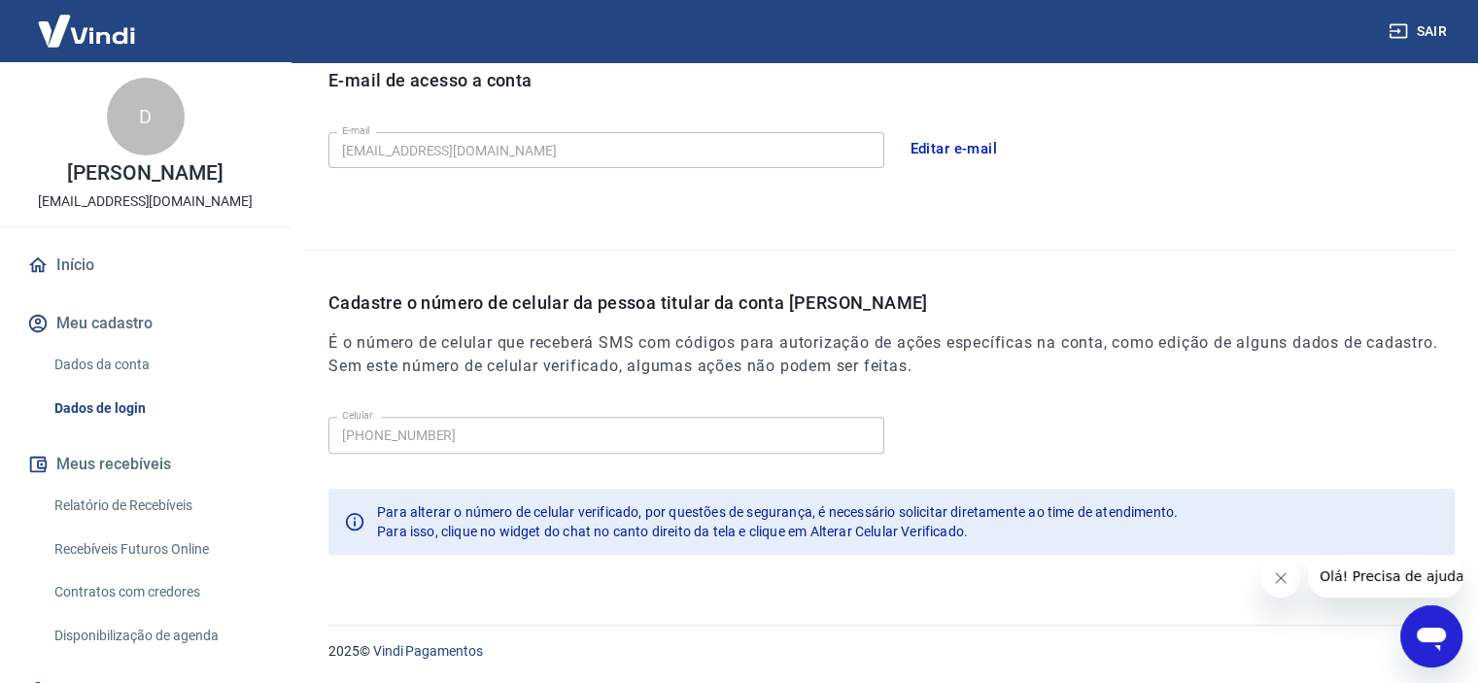
scroll to position [109, 0]
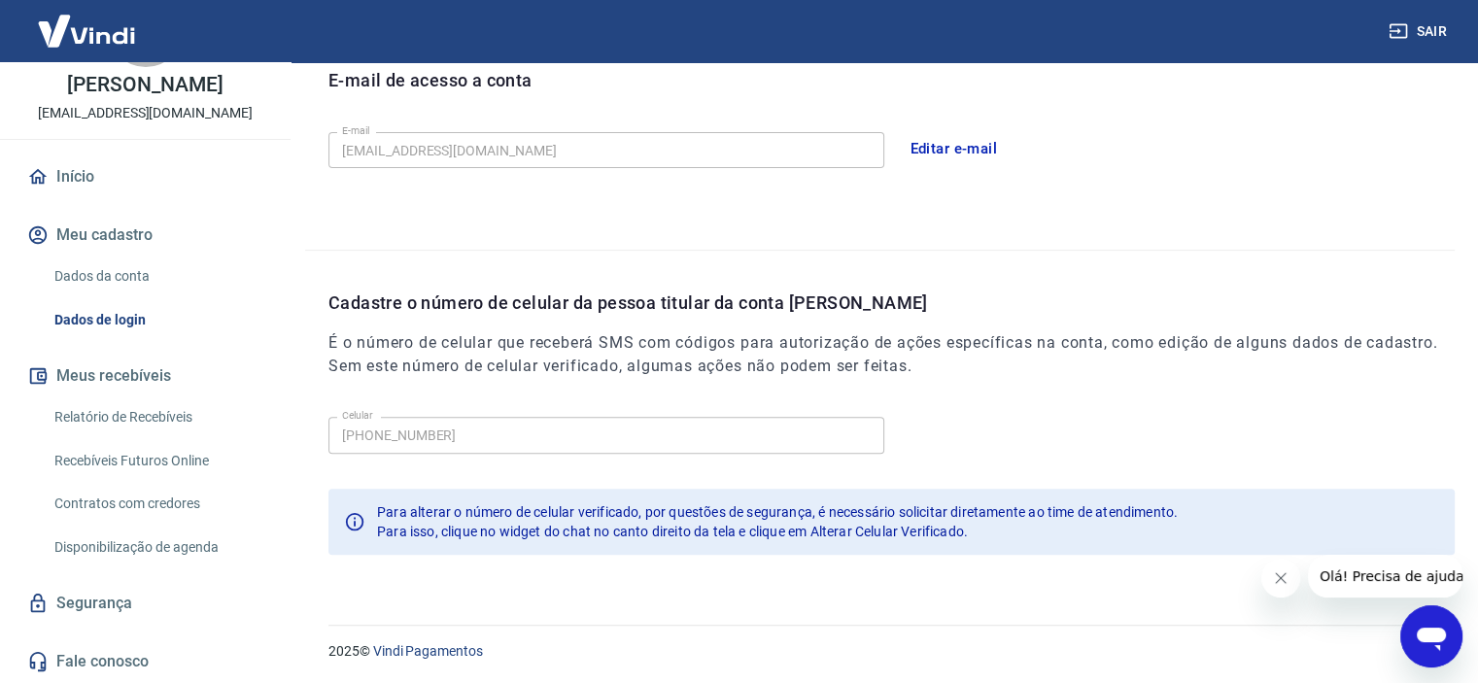
click at [140, 462] on link "Recebíveis Futuros Online" at bounding box center [157, 461] width 221 height 40
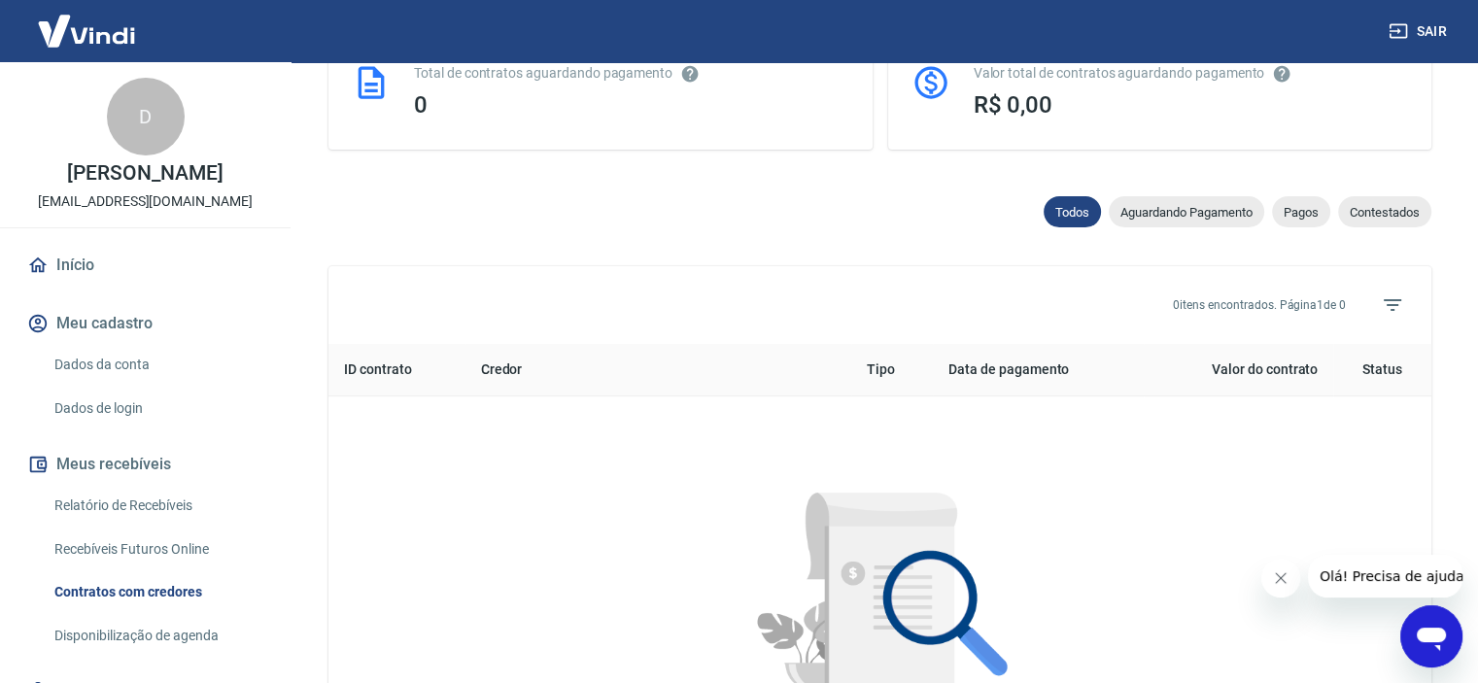
scroll to position [523, 0]
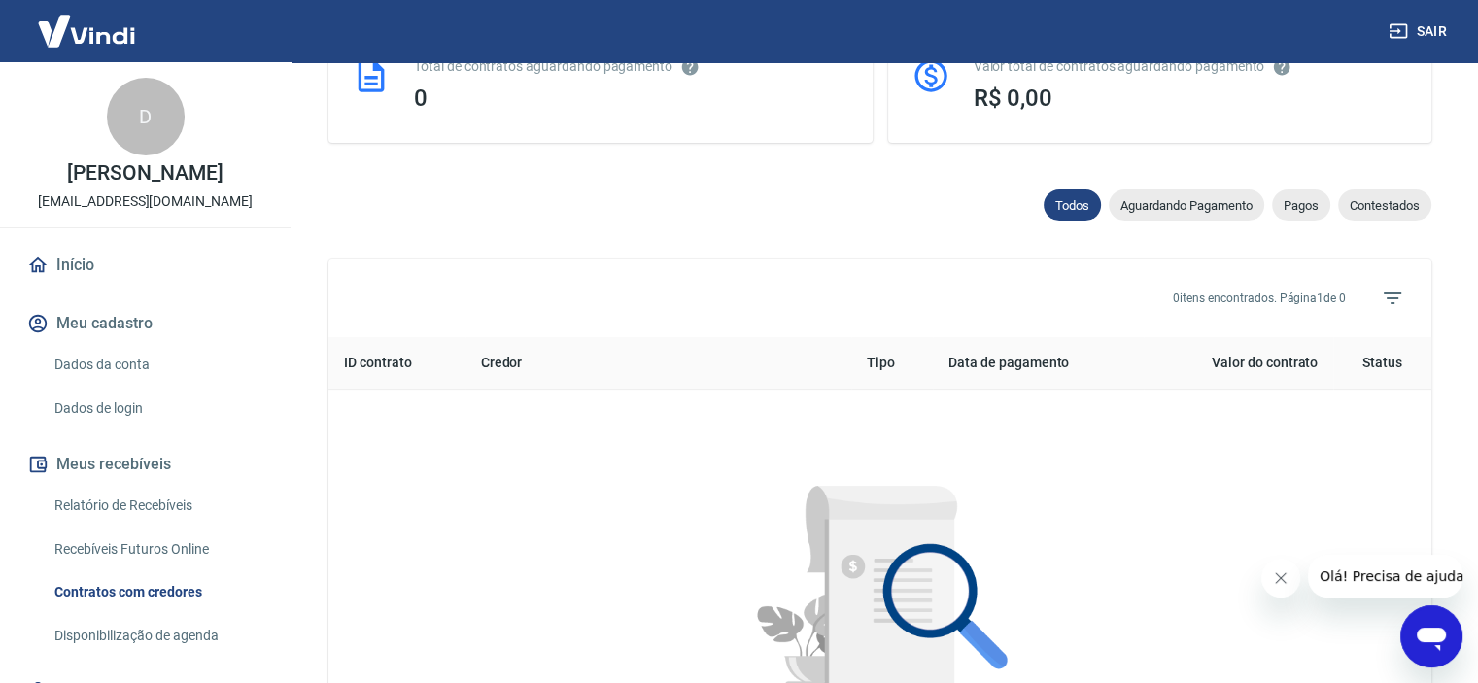
drag, startPoint x: 1469, startPoint y: 261, endPoint x: 1463, endPoint y: 497, distance: 235.3
click at [1463, 497] on div "Contratos com credores Conforme Resolução 4.734 do Banco Central, é possível co…" at bounding box center [880, 257] width 1196 height 1437
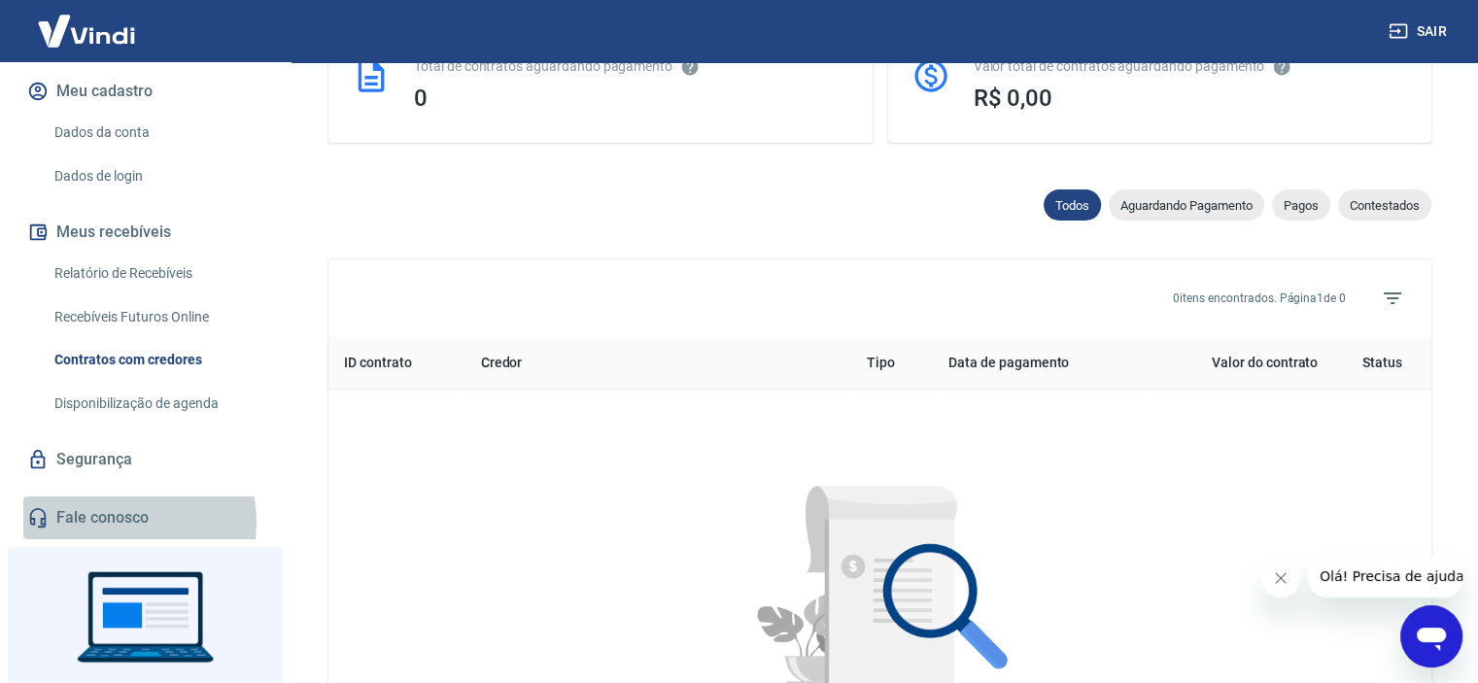
click at [125, 539] on link "Fale conosco" at bounding box center [145, 518] width 244 height 43
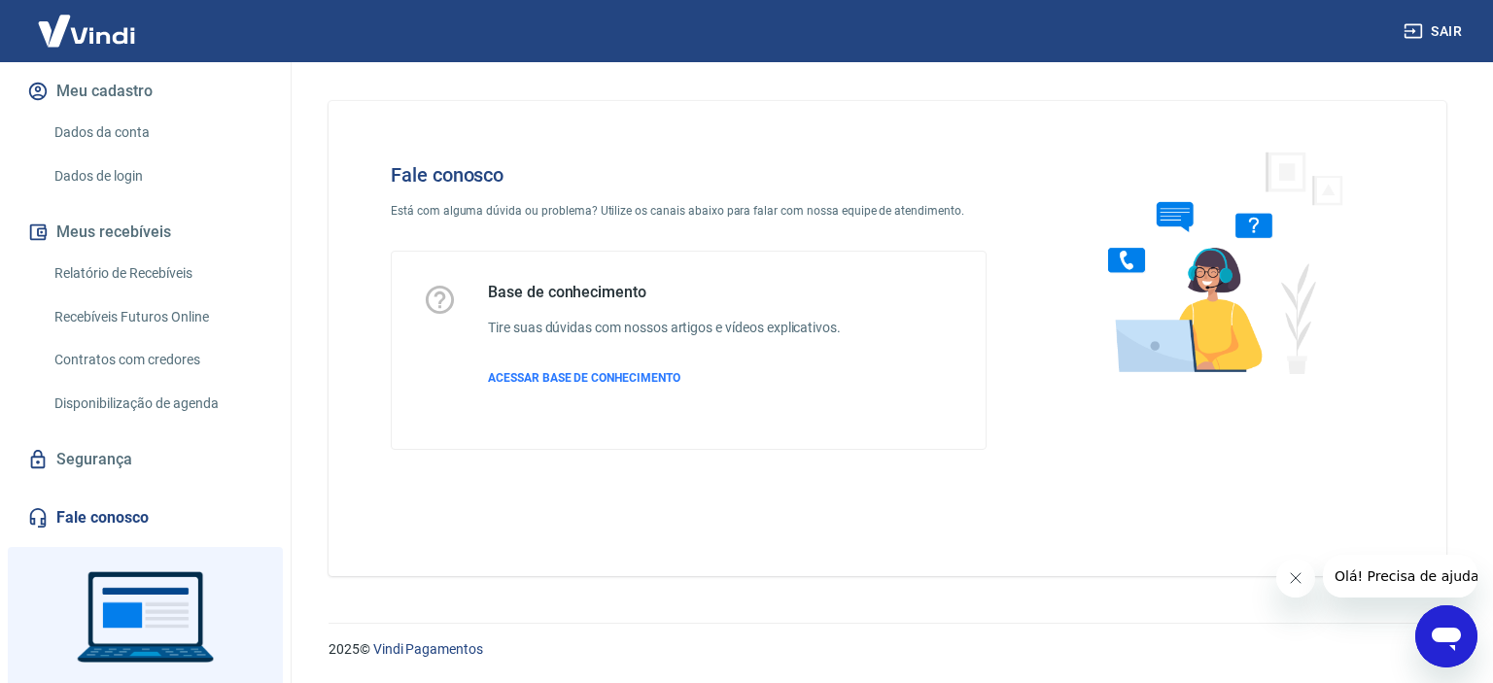
click at [1448, 637] on icon "Abrir janela de mensagens" at bounding box center [1445, 639] width 29 height 23
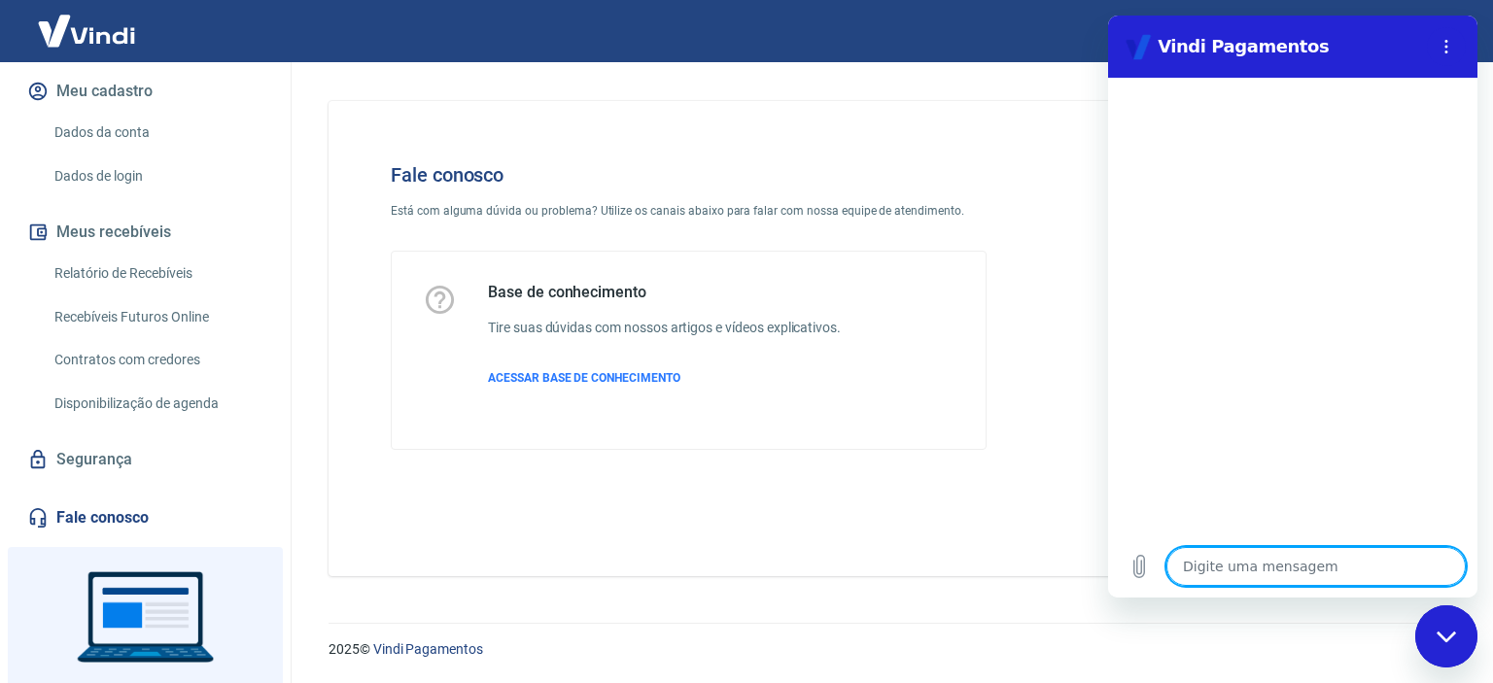
click at [1292, 573] on textarea at bounding box center [1315, 566] width 299 height 39
type textarea "N"
type textarea "x"
type textarea "Nç"
type textarea "x"
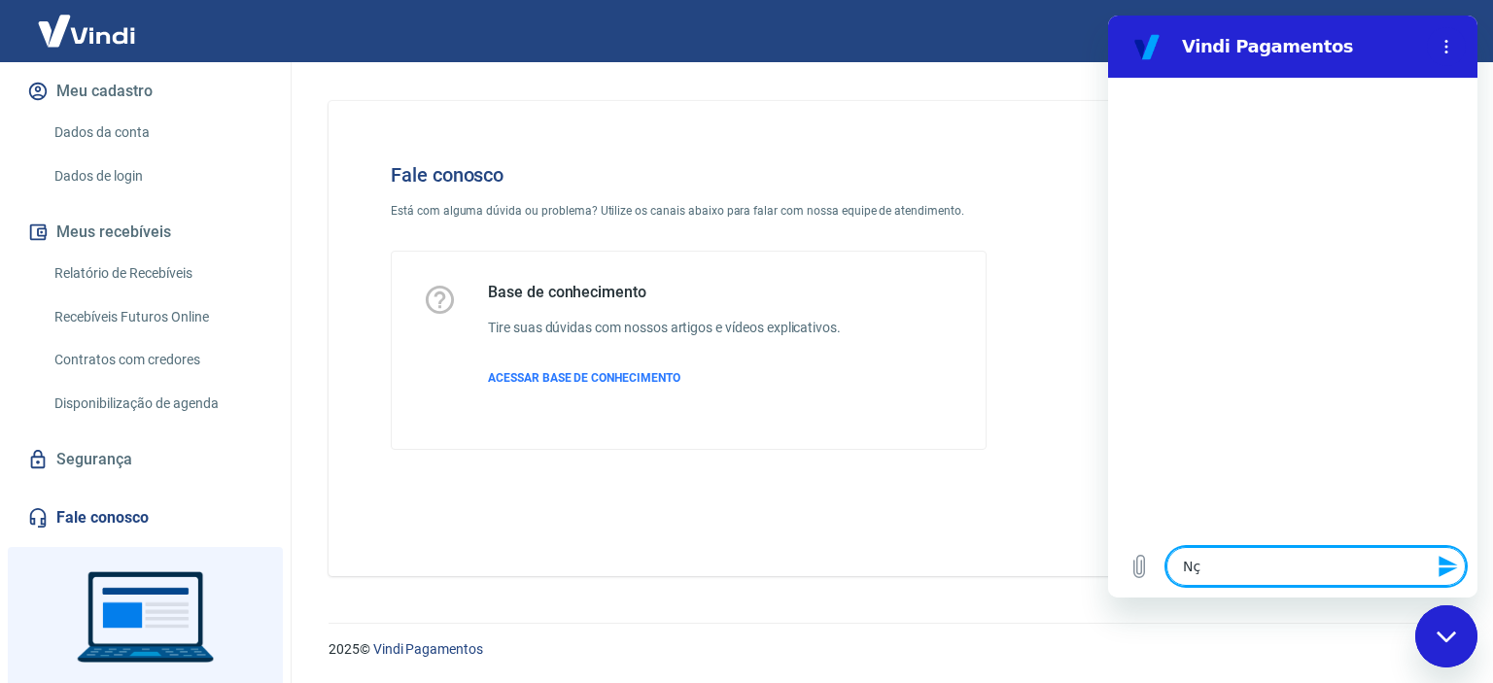
type textarea "Nça"
type textarea "x"
type textarea "Nç"
type textarea "x"
type textarea "N"
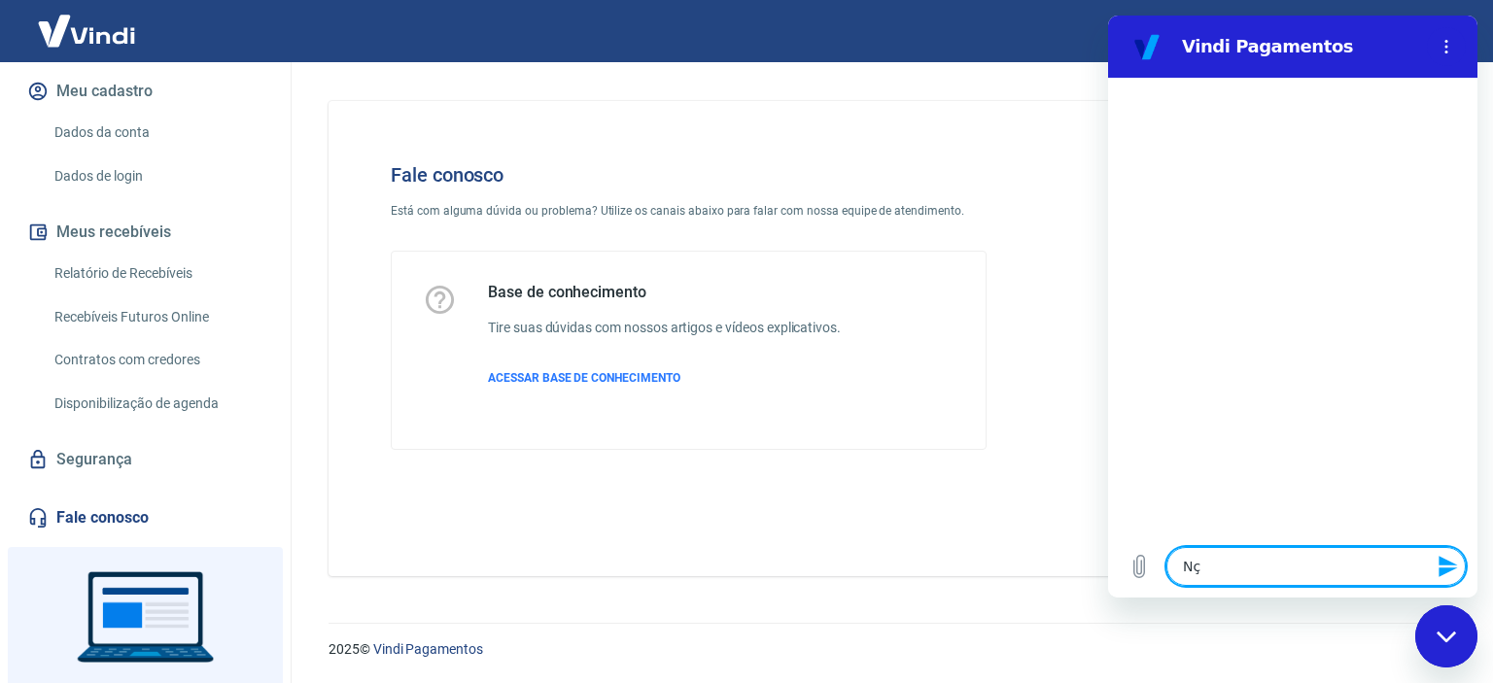
type textarea "x"
type textarea "Nã"
type textarea "x"
type textarea "Não"
type textarea "x"
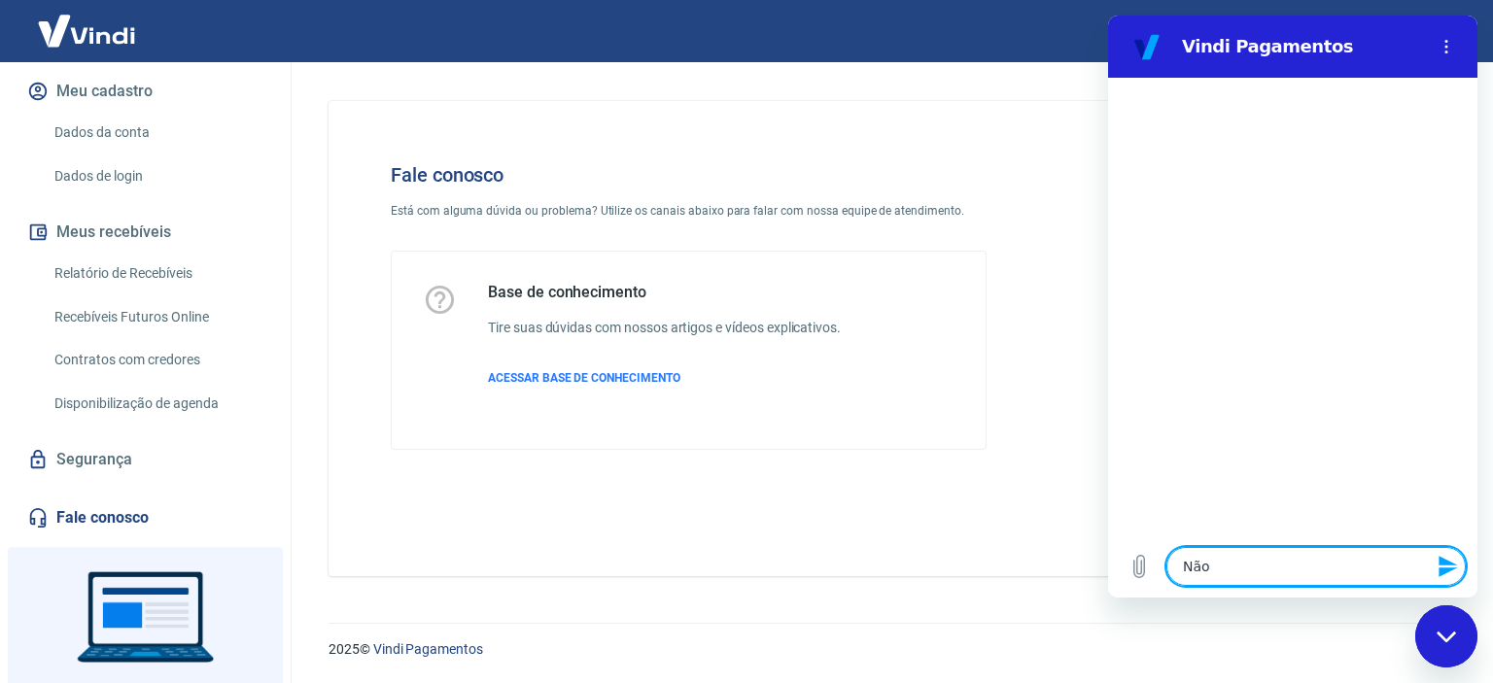
type textarea "Não"
type textarea "x"
type textarea "Não e"
type textarea "x"
type textarea "Não es"
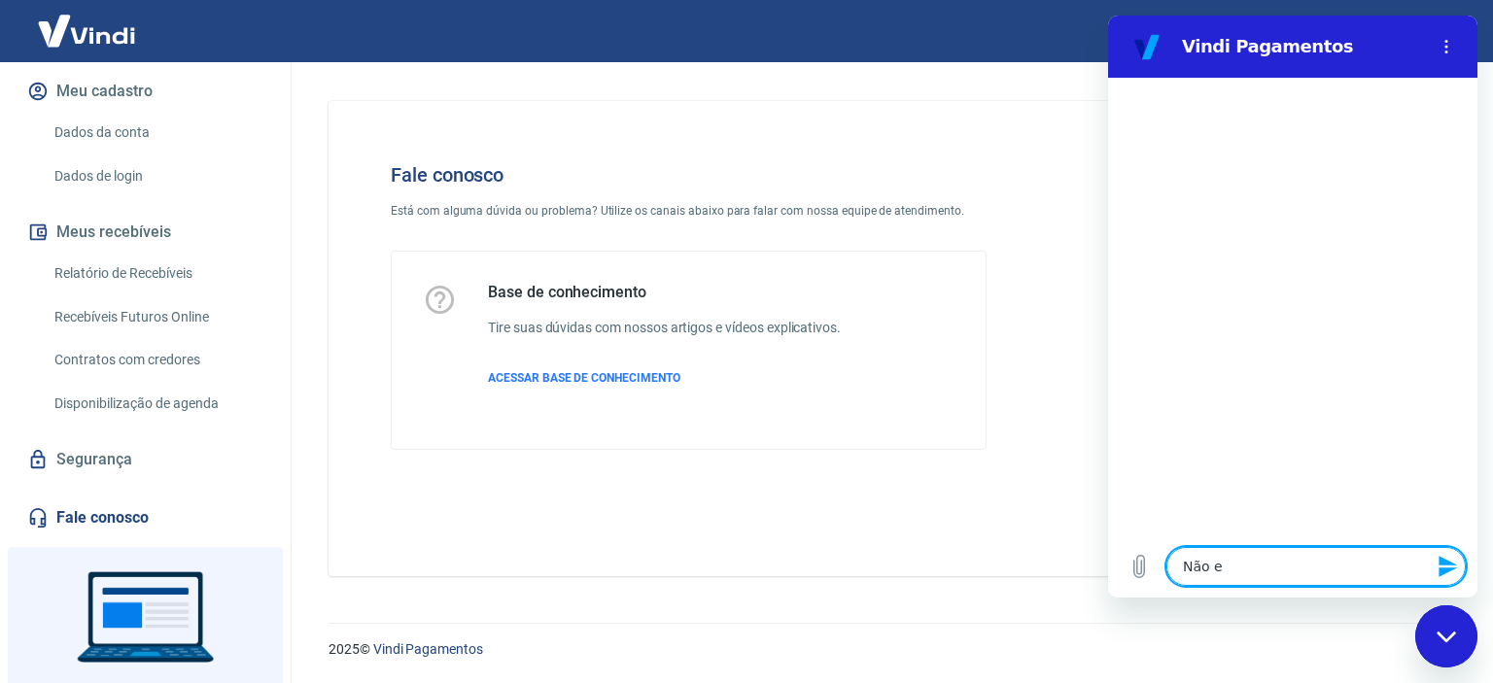
type textarea "x"
type textarea "Não est"
type textarea "x"
type textarea "Não está"
type textarea "x"
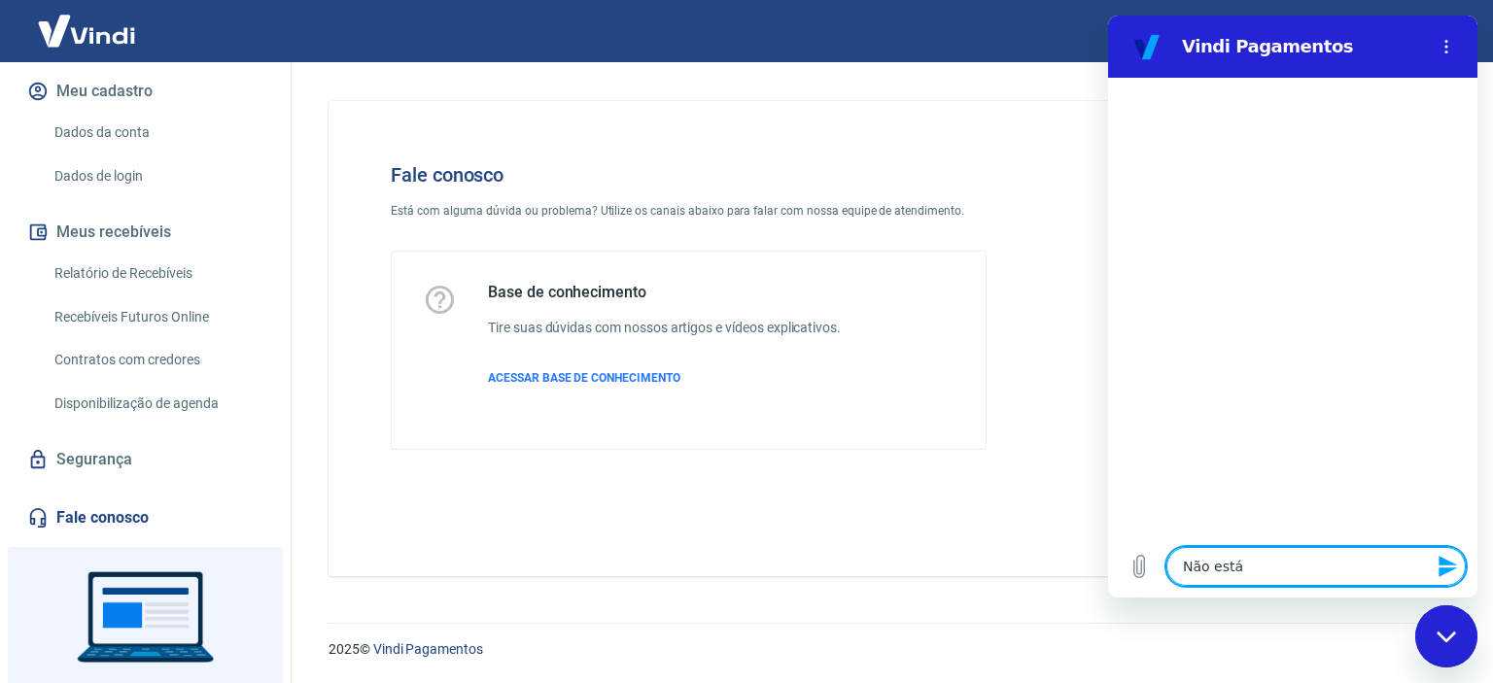
type textarea "Não está"
type textarea "x"
type textarea "Não está e"
type textarea "x"
type textarea "Não está en"
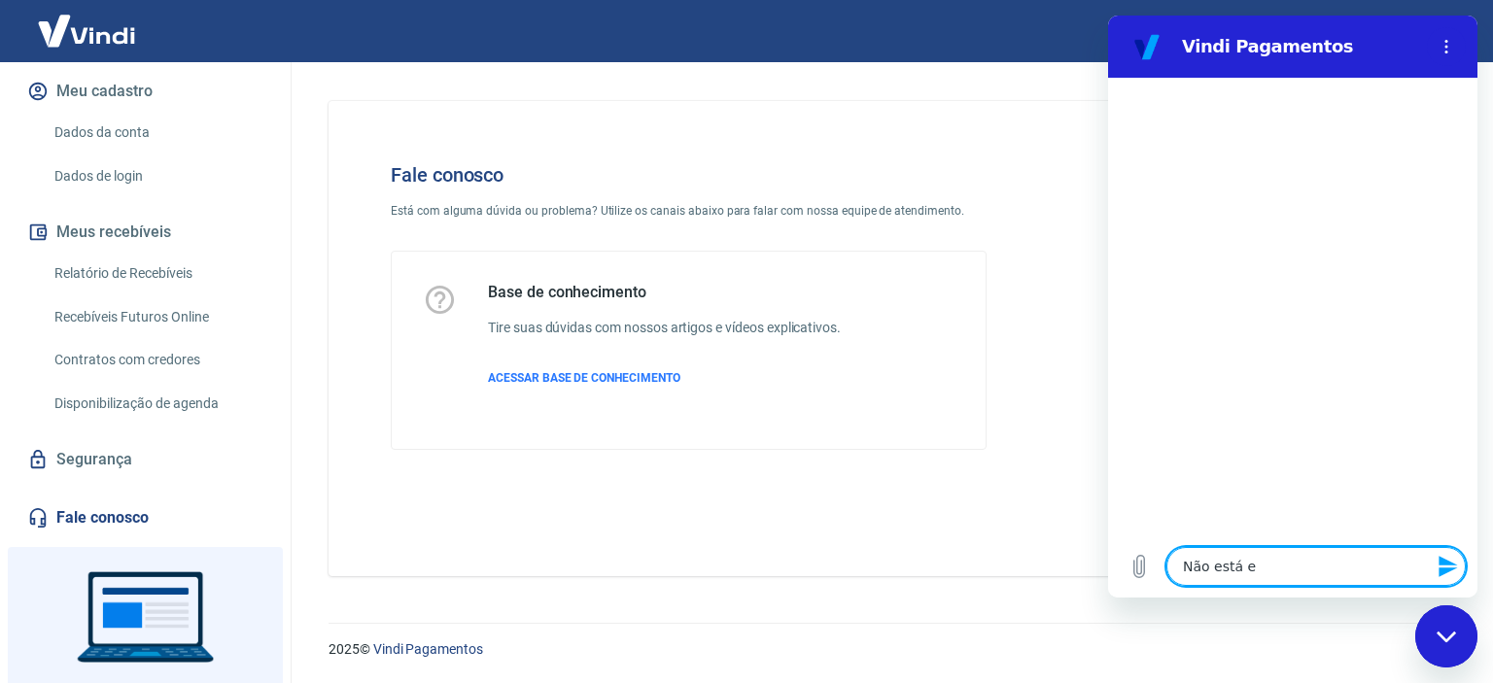
type textarea "x"
type textarea "Não está ent"
type textarea "x"
type textarea "Não está entr"
type textarea "x"
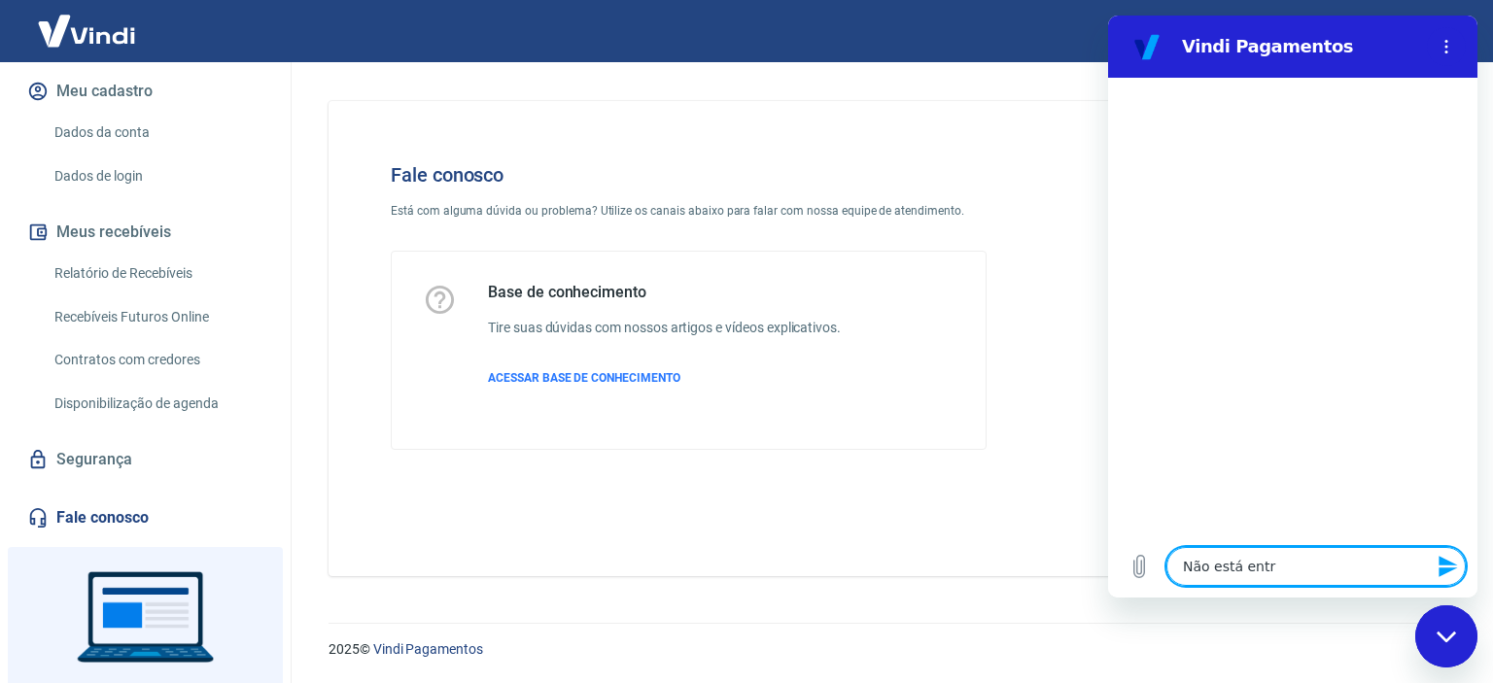
type textarea "Não está entra"
type textarea "x"
type textarea "Não está entrad"
type textarea "x"
type textarea "Não está entrad="
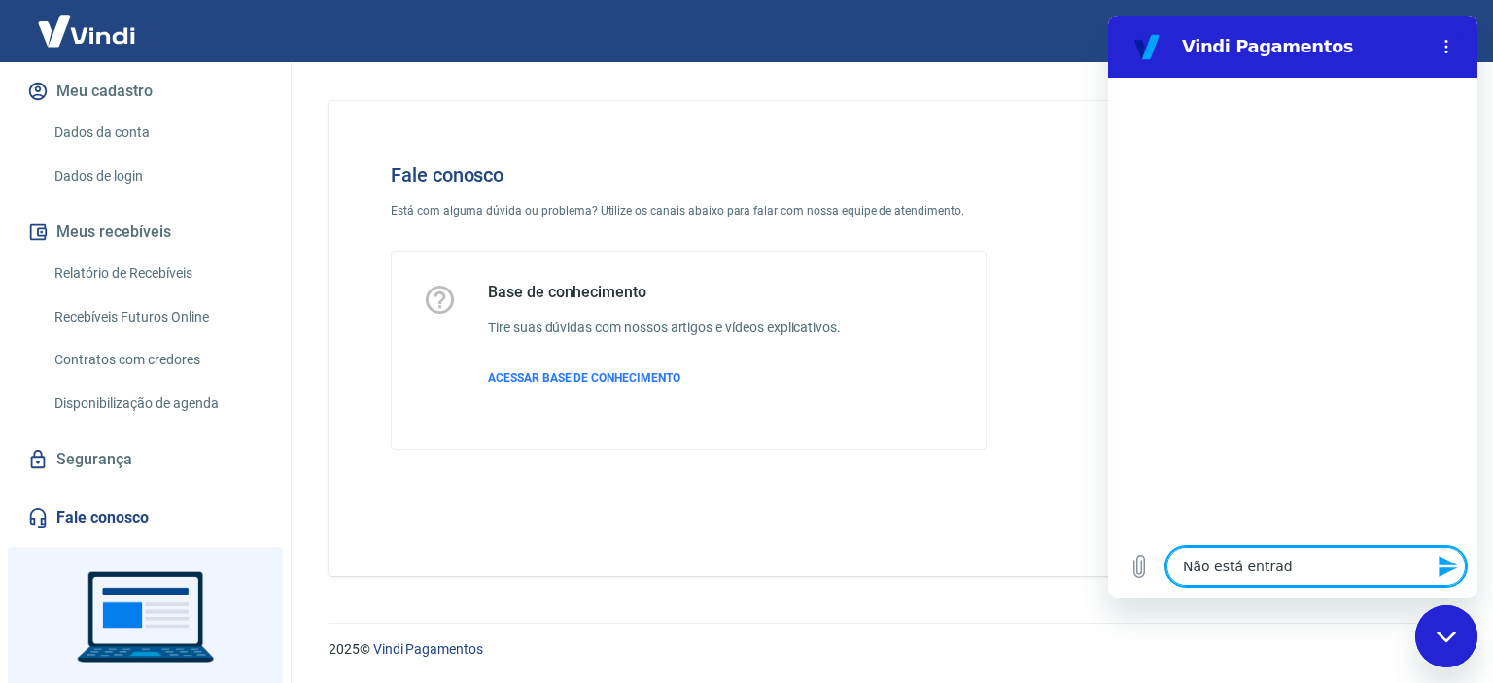
type textarea "x"
type textarea "Não está entrad=b"
type textarea "x"
type textarea "Não está entrad="
type textarea "x"
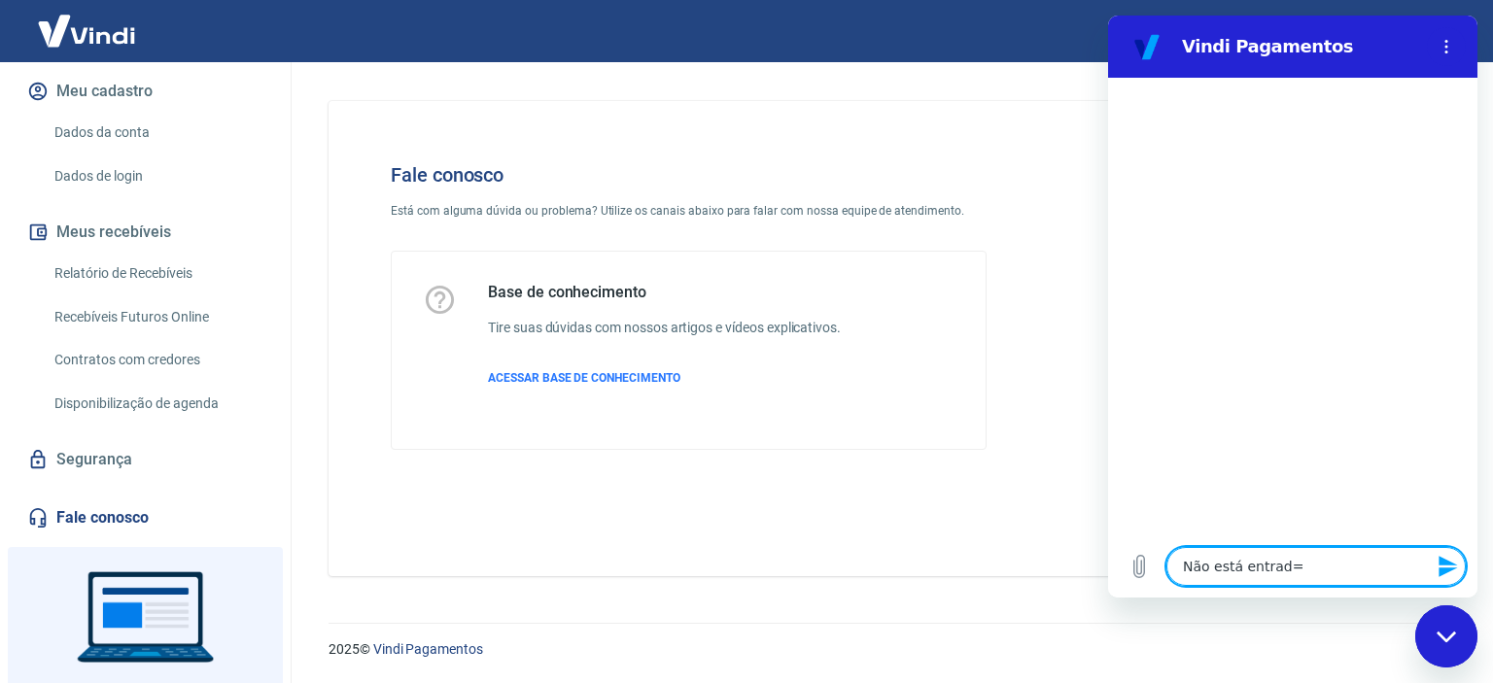
type textarea "Não está entrad"
type textarea "x"
type textarea "Não está entra"
type textarea "x"
type textarea "Não está entran"
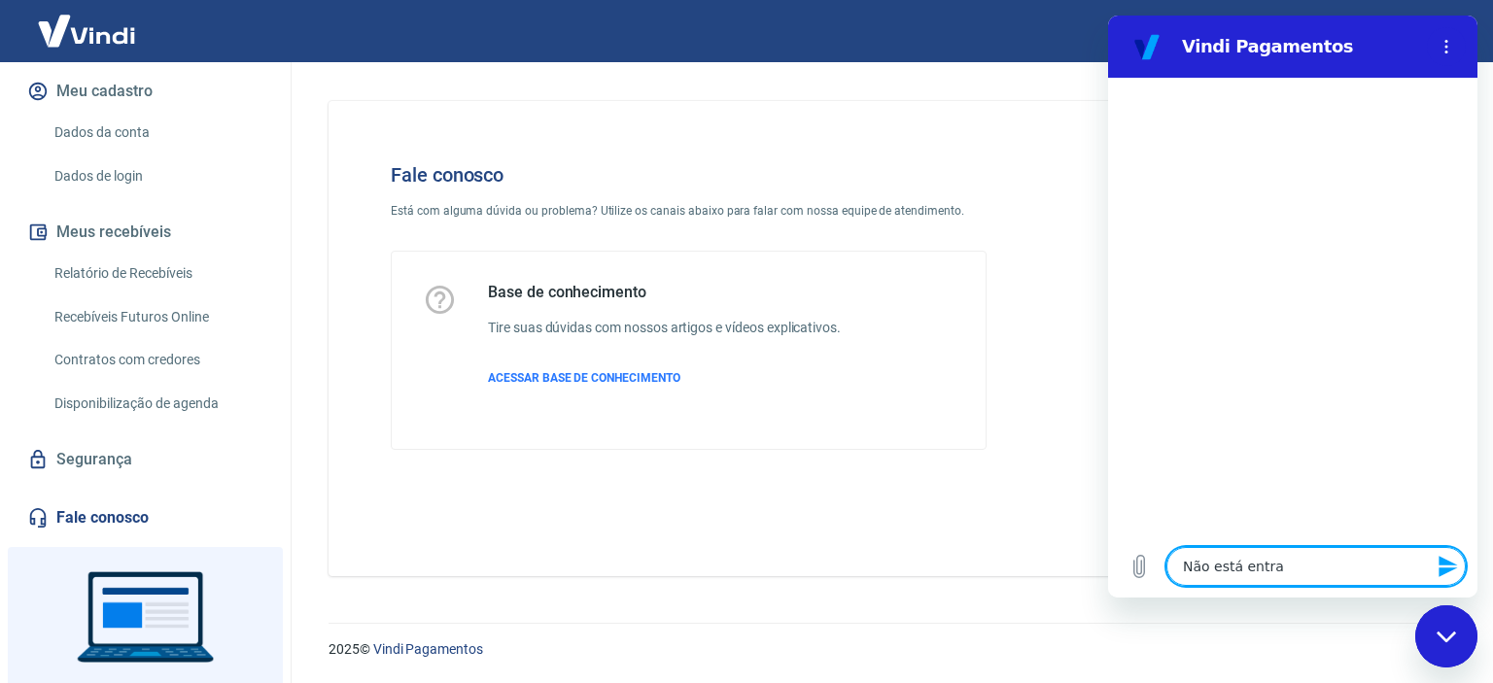
type textarea "x"
type textarea "Não está entrand"
type textarea "x"
type textarea "Não está entrando"
type textarea "x"
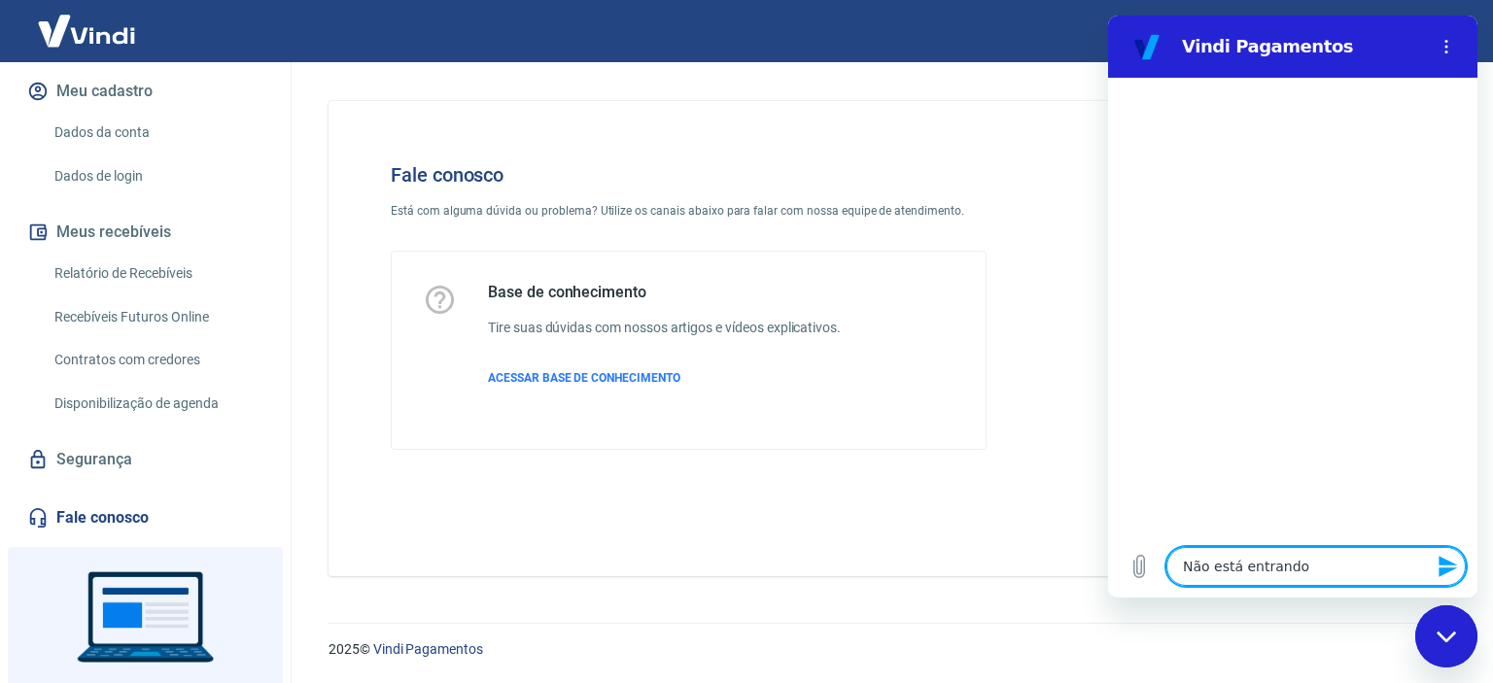
type textarea "Não está entrando"
type textarea "x"
type textarea "Não está entrando o"
type textarea "x"
type textarea "Não está entrando o"
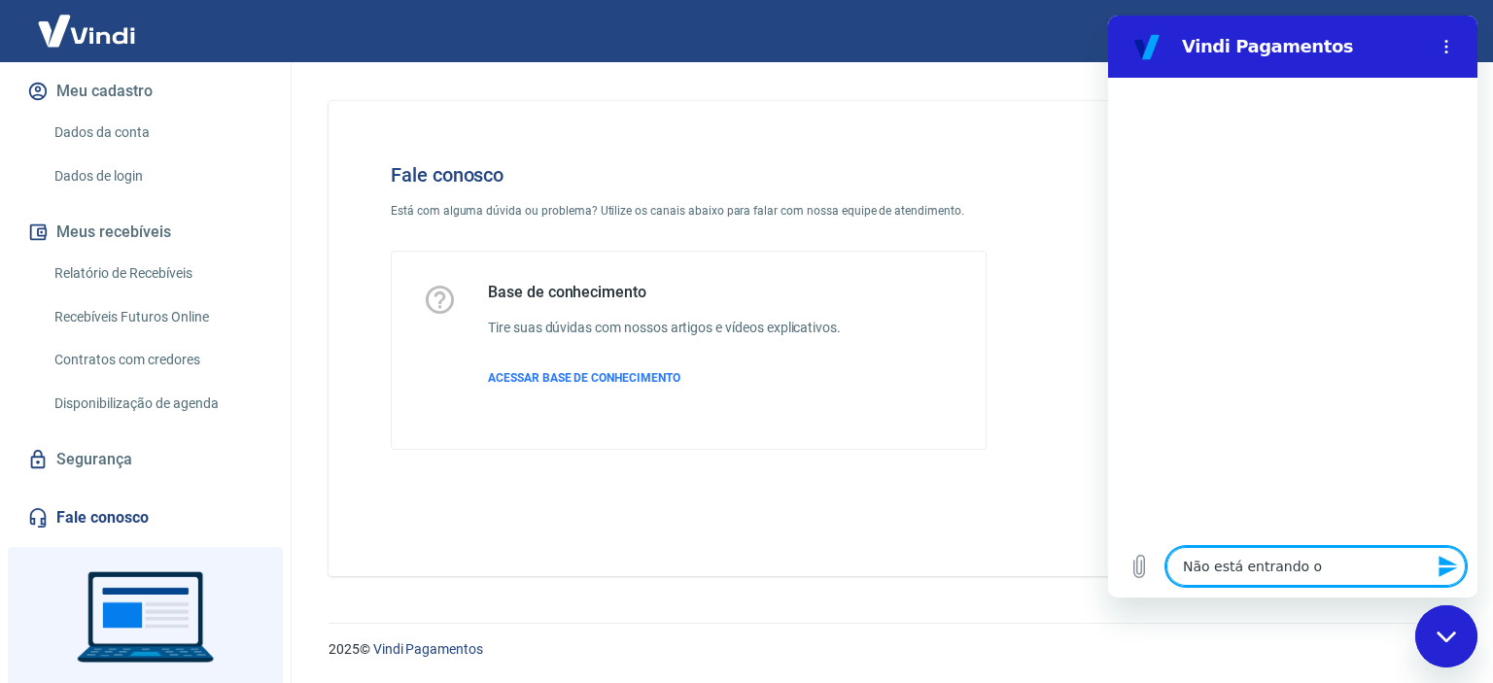
type textarea "x"
type textarea "Não está entrando o p"
type textarea "x"
type textarea "Não está entrando o pa"
type textarea "x"
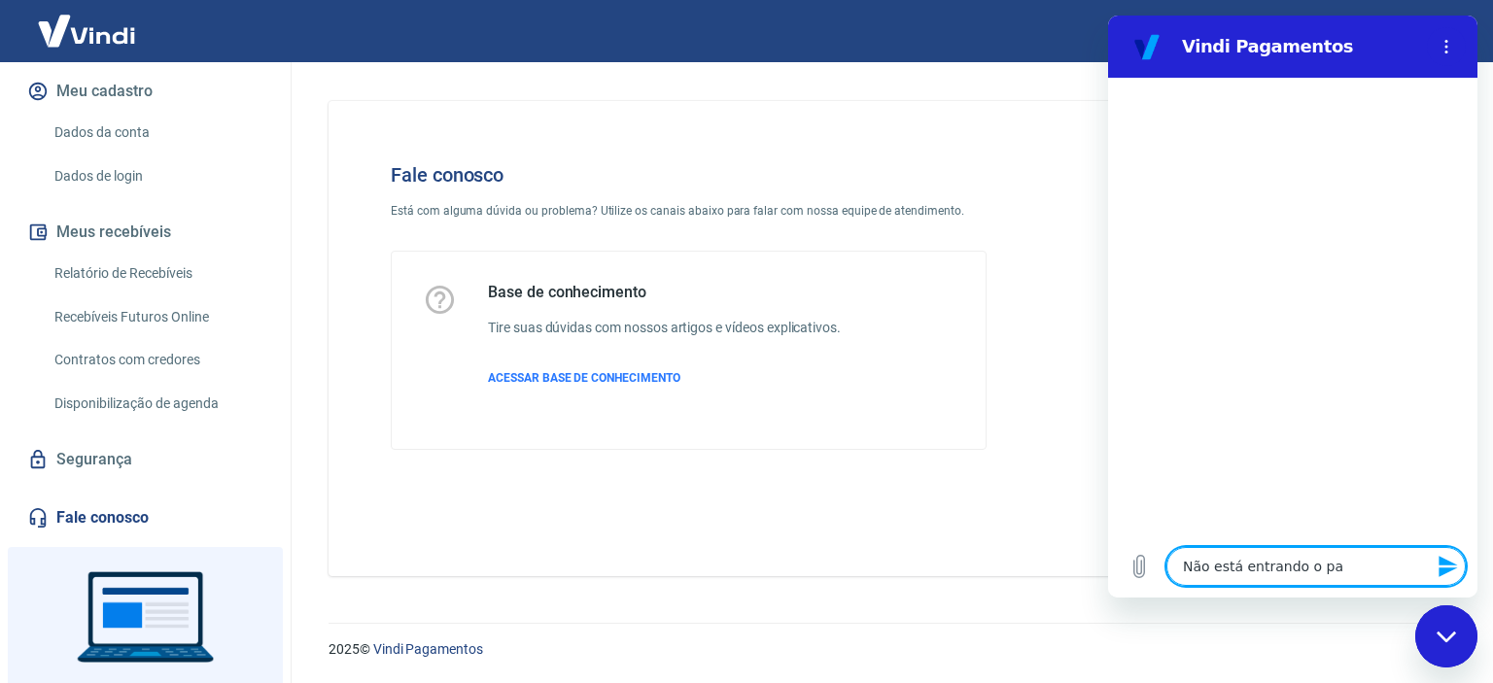
type textarea "Não está entrando o pag"
type textarea "x"
type textarea "Não está entrando o paga"
type textarea "x"
type textarea "Não está entrando o pagam"
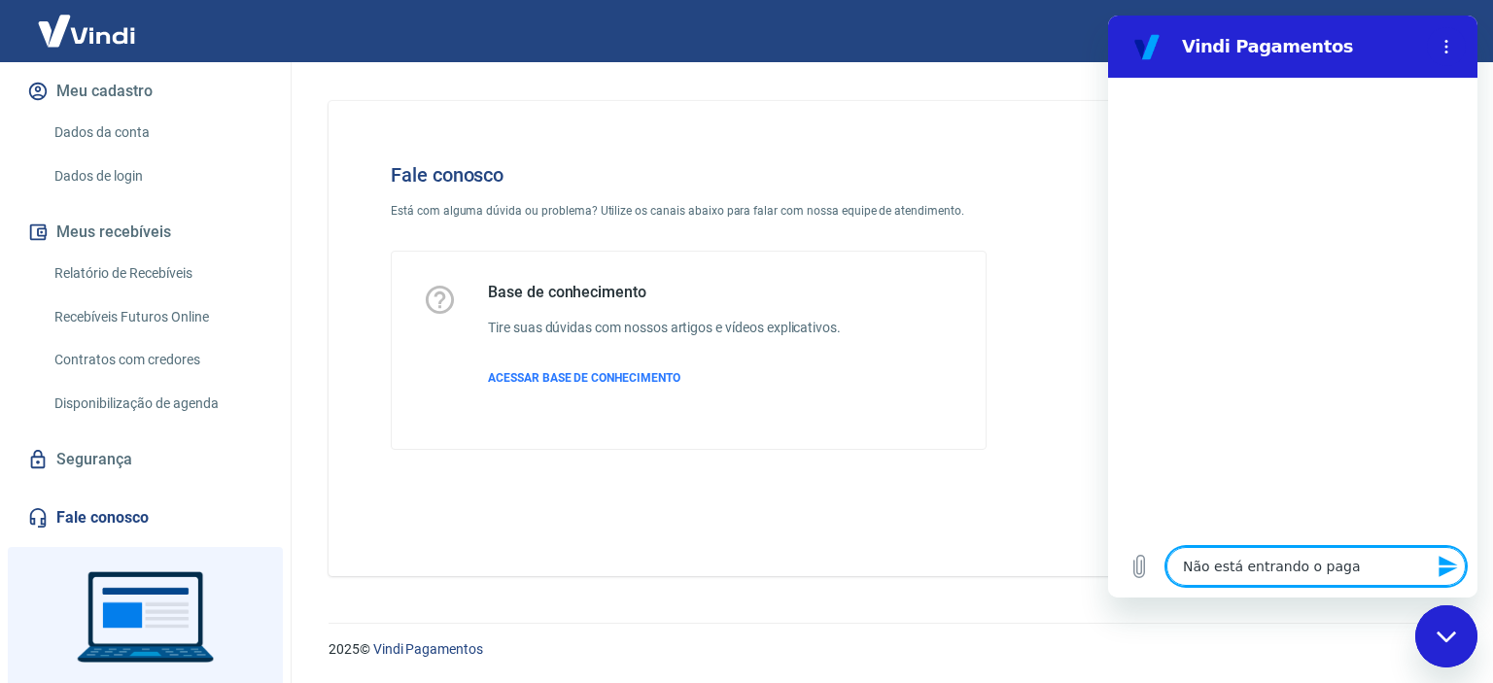
type textarea "x"
type textarea "Não está entrando o pagame"
type textarea "x"
type textarea "Não está entrando o pagamen"
type textarea "x"
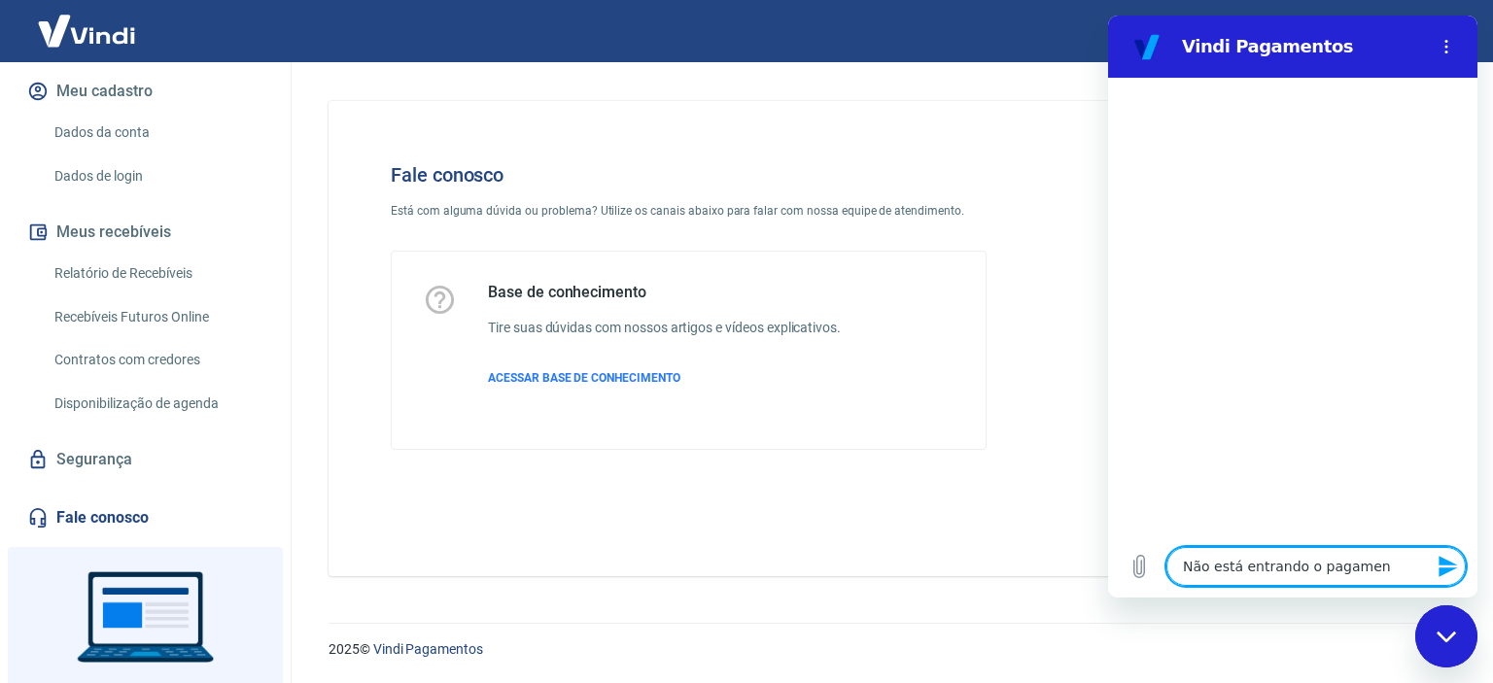
type textarea "Não está entrando o pagament"
type textarea "x"
type textarea "Não está entrando o pagamento"
type textarea "x"
type textarea "Não está entrando o pagamento"
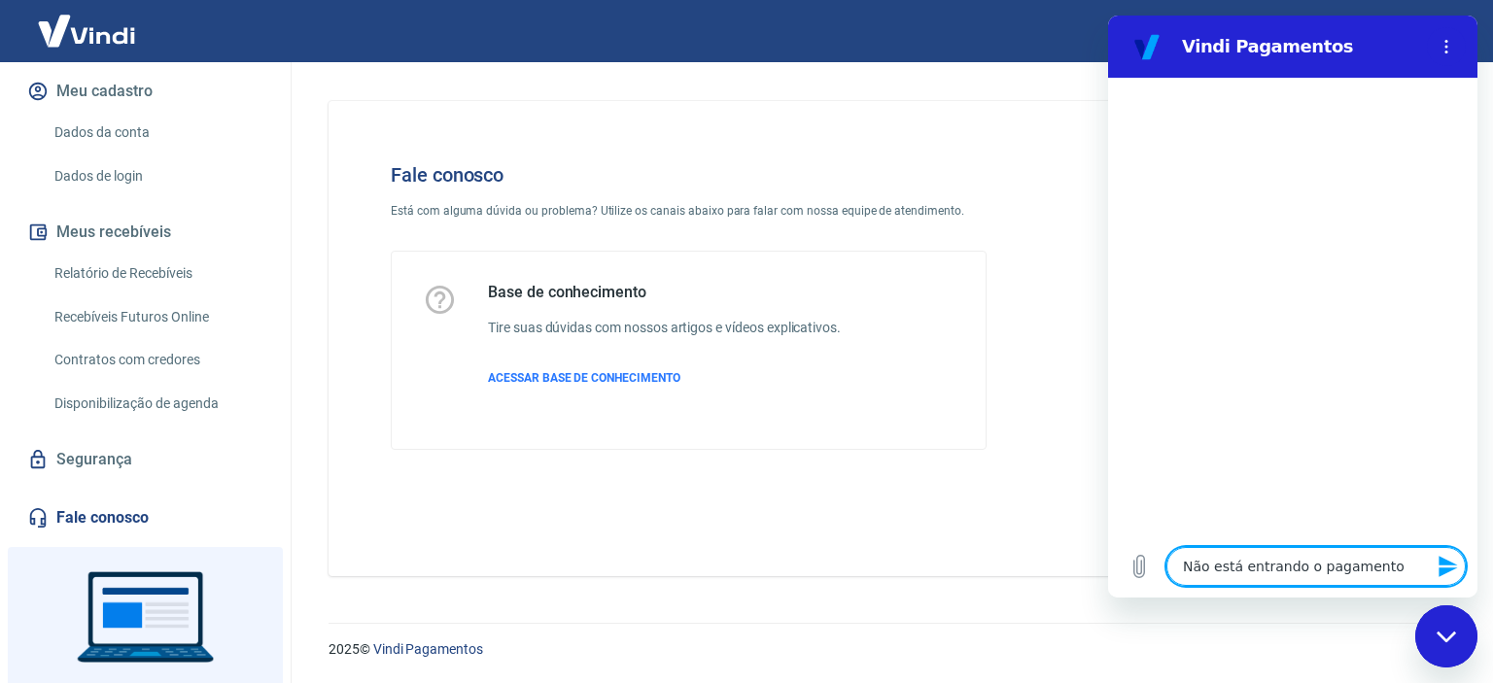
type textarea "x"
type textarea "Não está entrando o pagamento d"
type textarea "x"
type textarea "Não está entrando o pagamento do"
type textarea "x"
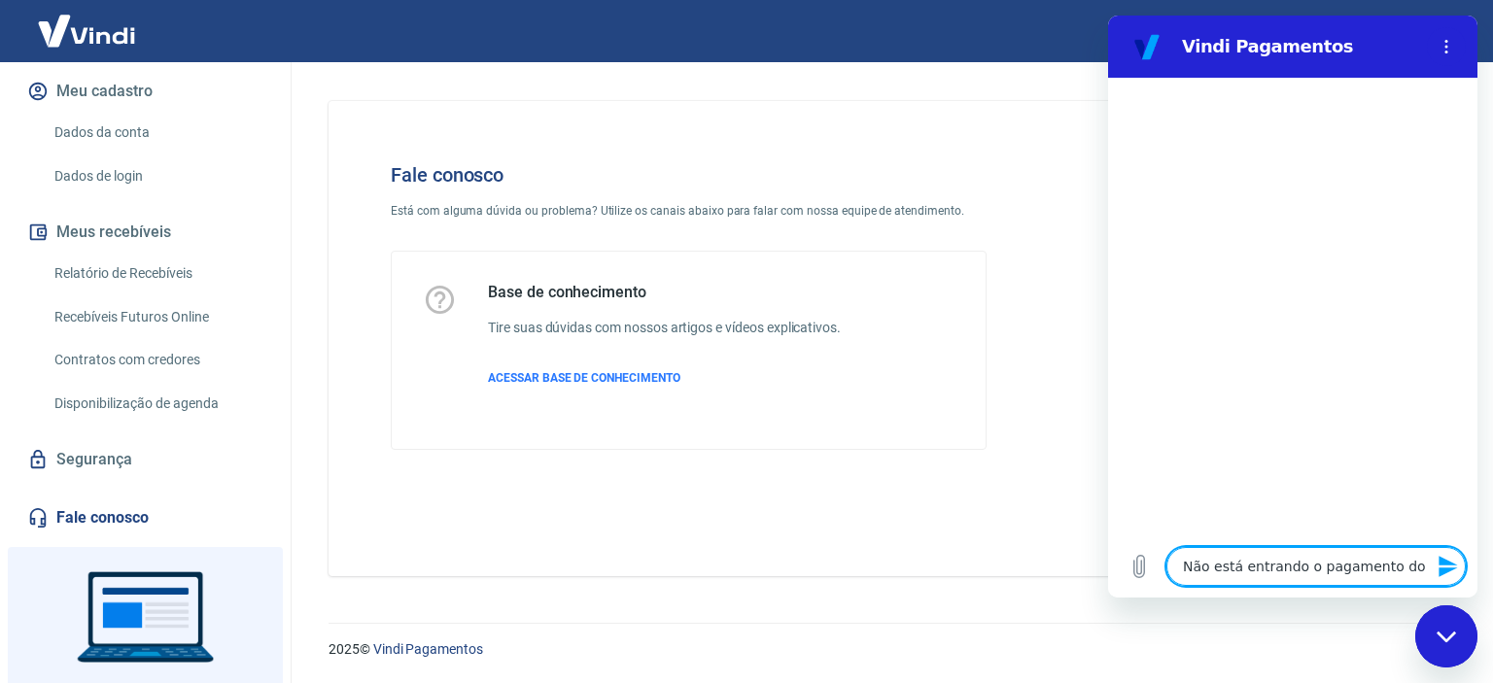
type textarea "Não está entrando o pagamento do"
type textarea "x"
type textarea "Não está entrando o pagamento do m"
type textarea "x"
type textarea "Não está entrando o pagamento do me"
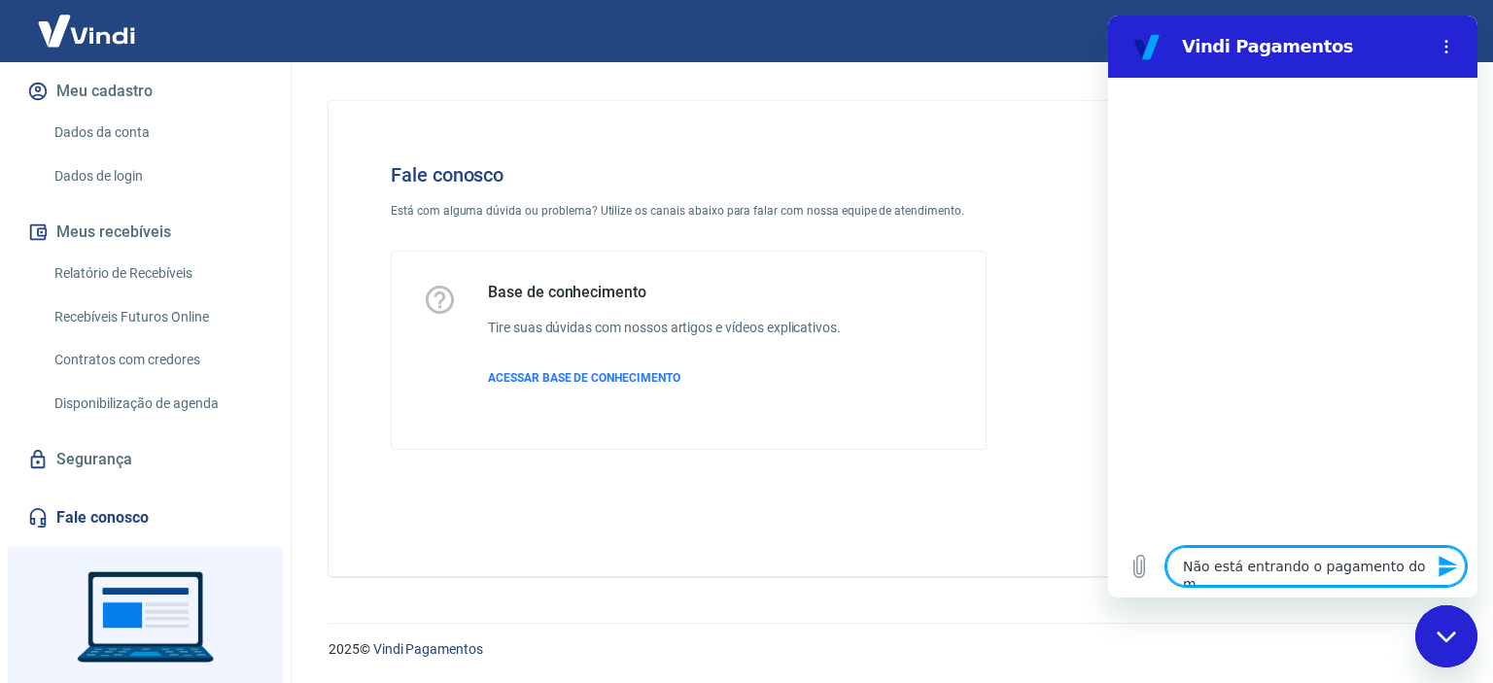
type textarea "x"
type textarea "Não está entrando o pagamento do meu"
type textarea "x"
type textarea "Não está entrando o pagamento do meu"
type textarea "x"
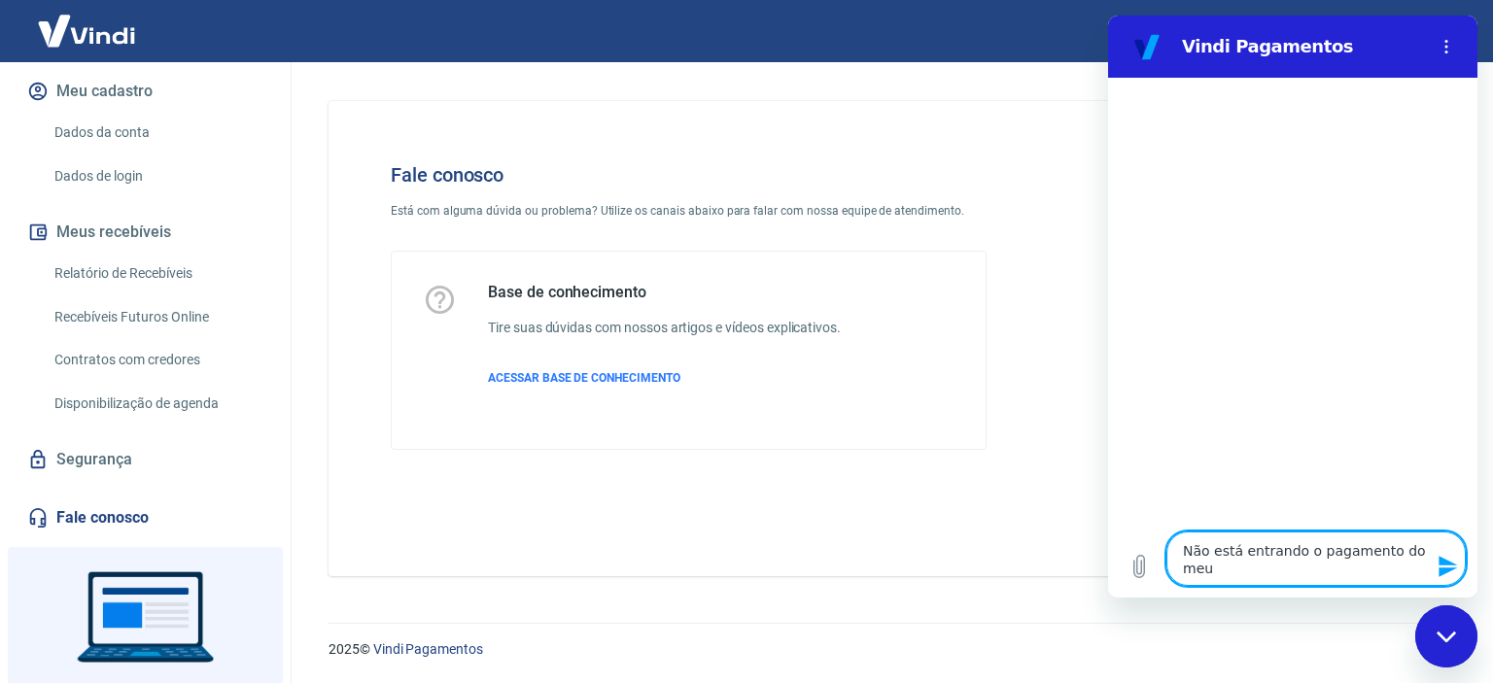
type textarea "Não está entrando o pagamento do meu s"
type textarea "x"
type textarea "Não está entrando o pagamento do meu si"
type textarea "x"
type textarea "Não está entrando o pagamento do meu sit"
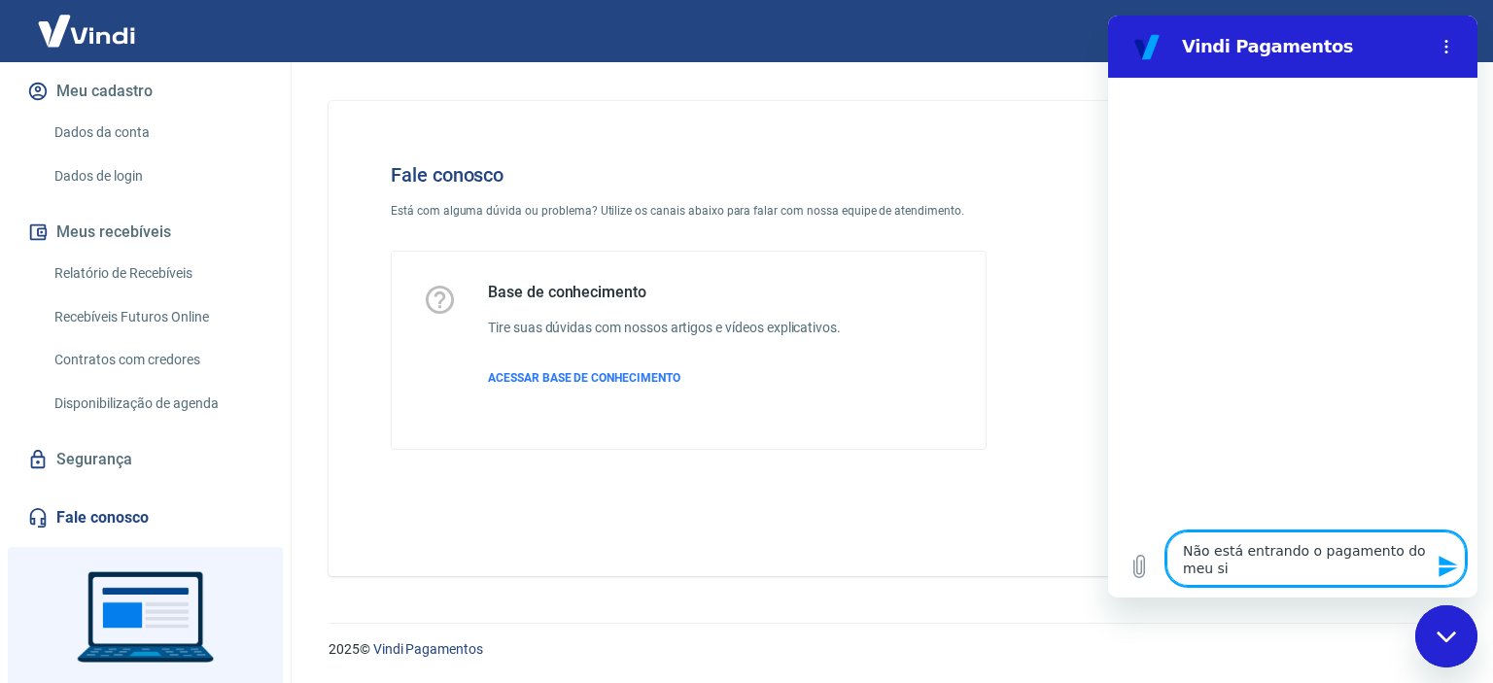
type textarea "x"
type textarea "Não está entrando o pagamento do meu site"
type textarea "x"
type textarea "Não está entrando o pagamento do meu site"
type textarea "x"
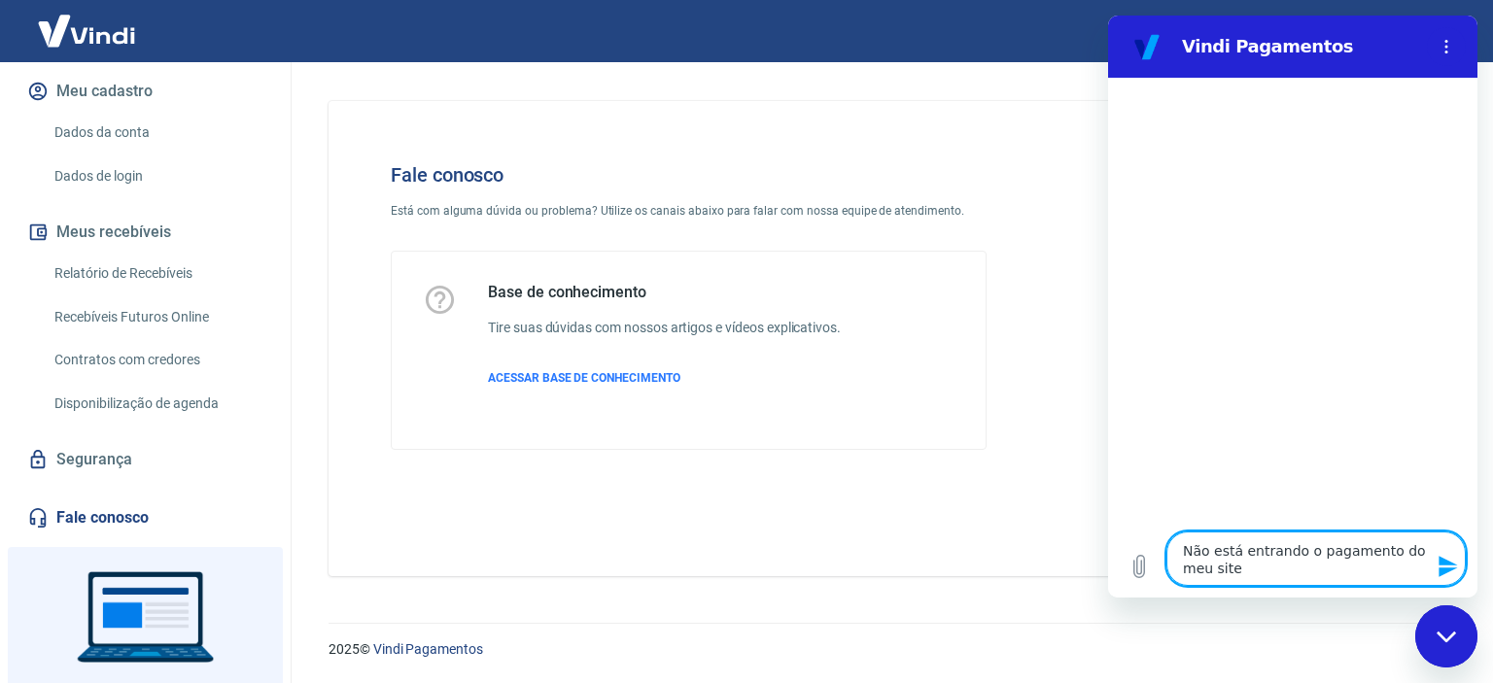
type textarea "Não está entrando o pagamento do meu site n"
type textarea "x"
type textarea "Não está entrando o pagamento do meu site na"
type textarea "x"
type textarea "Não está entrando o pagamento do meu site na"
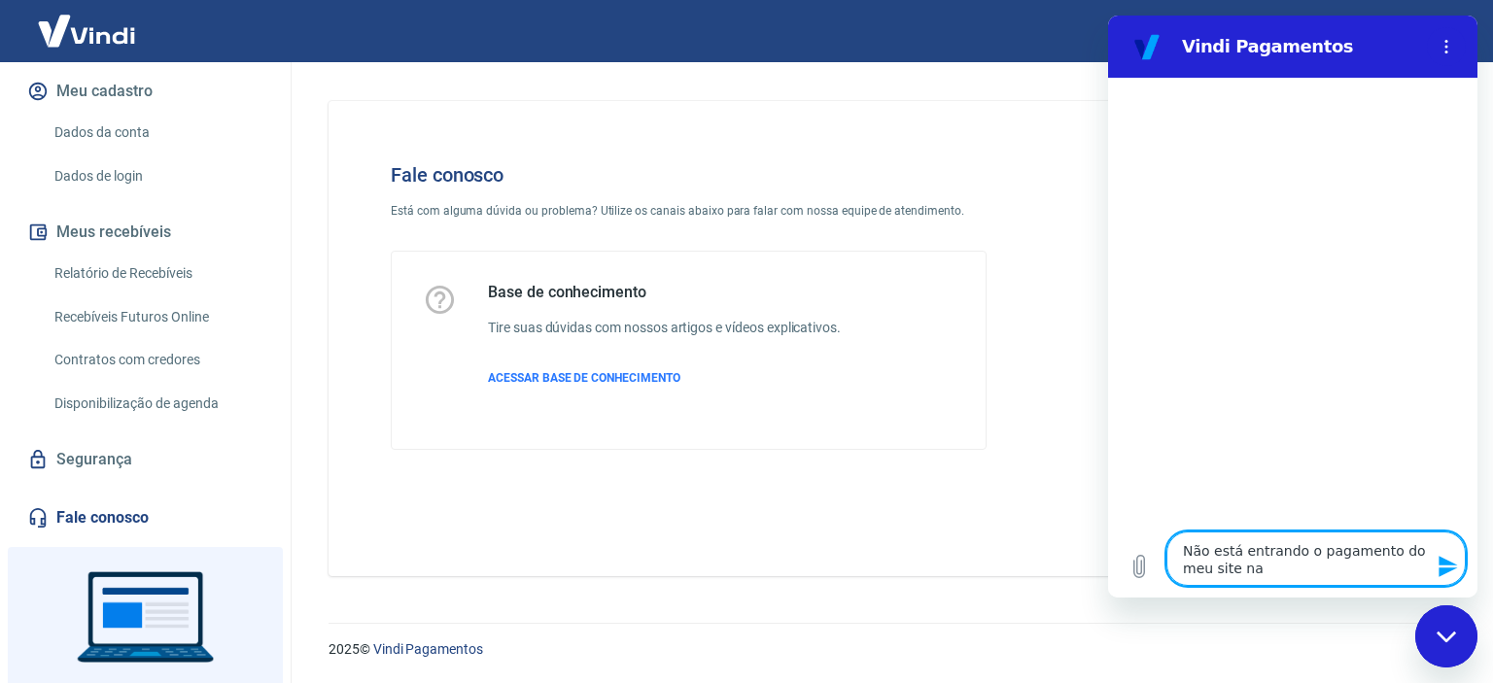
type textarea "x"
type textarea "Não está entrando o pagamento do meu site na v"
type textarea "x"
type textarea "Não está entrando o pagamento do meu site na vi"
type textarea "x"
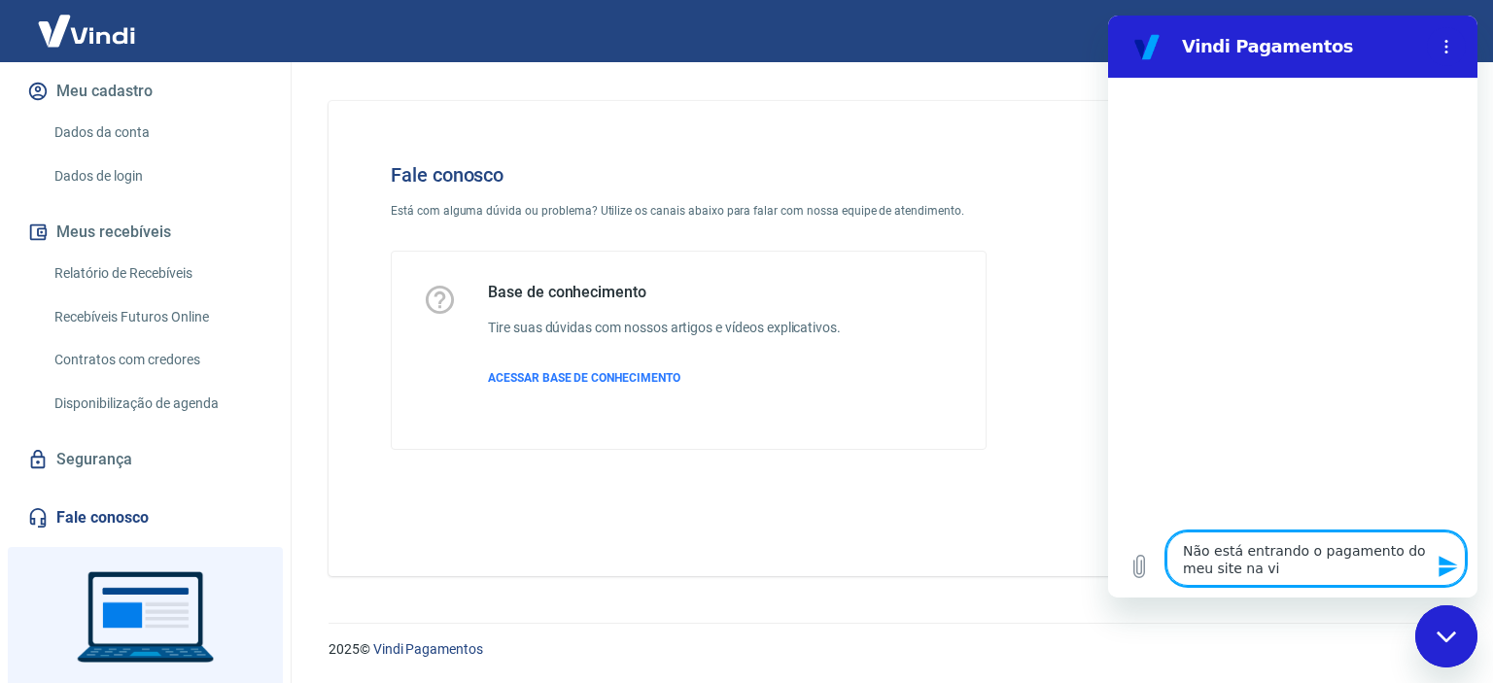
type textarea "Não está entrando o pagamento do meu site na vin"
type textarea "x"
type textarea "Não está entrando o pagamento do meu site na vind"
type textarea "x"
type textarea "Não está entrando o pagamento do meu site na vindi"
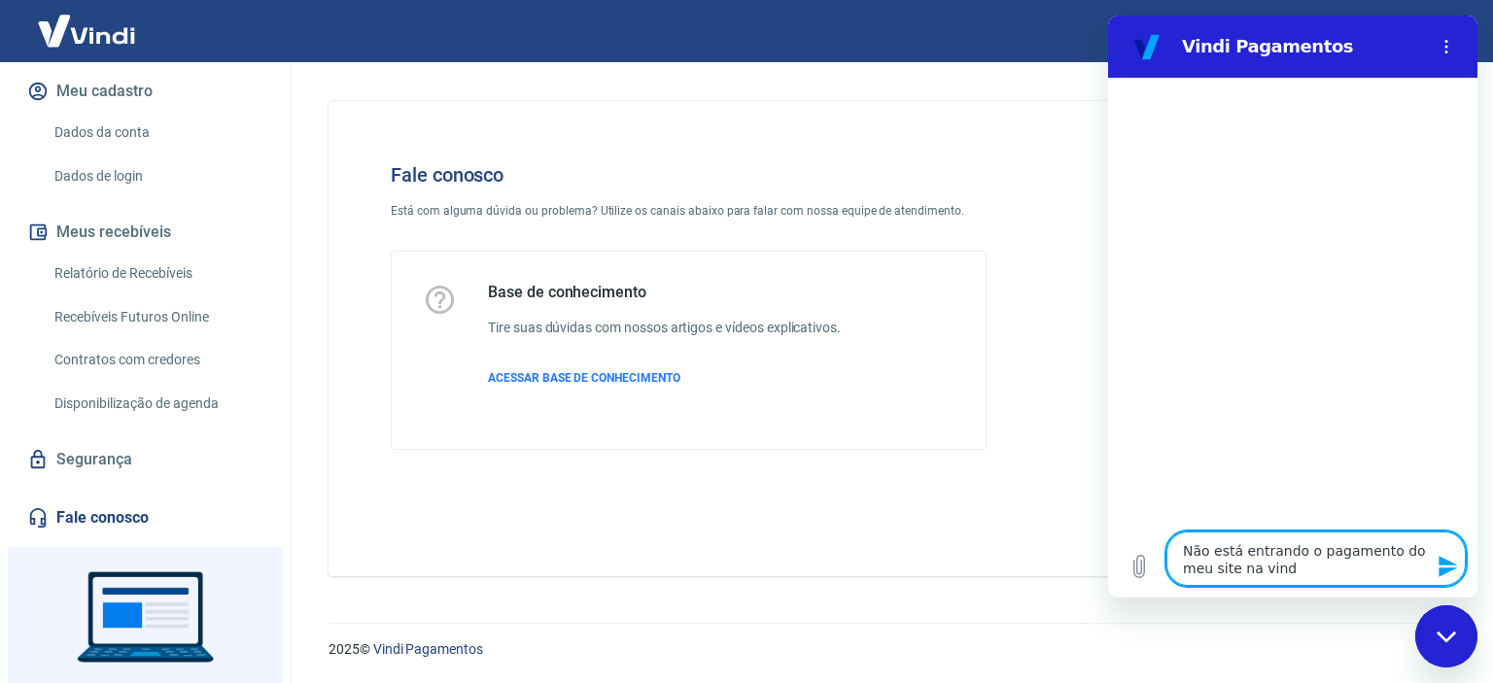
type textarea "x"
type textarea "Não está entrando o pagamento do meu site na vindi"
click at [1454, 568] on icon "Enviar mensagem" at bounding box center [1447, 566] width 18 height 21
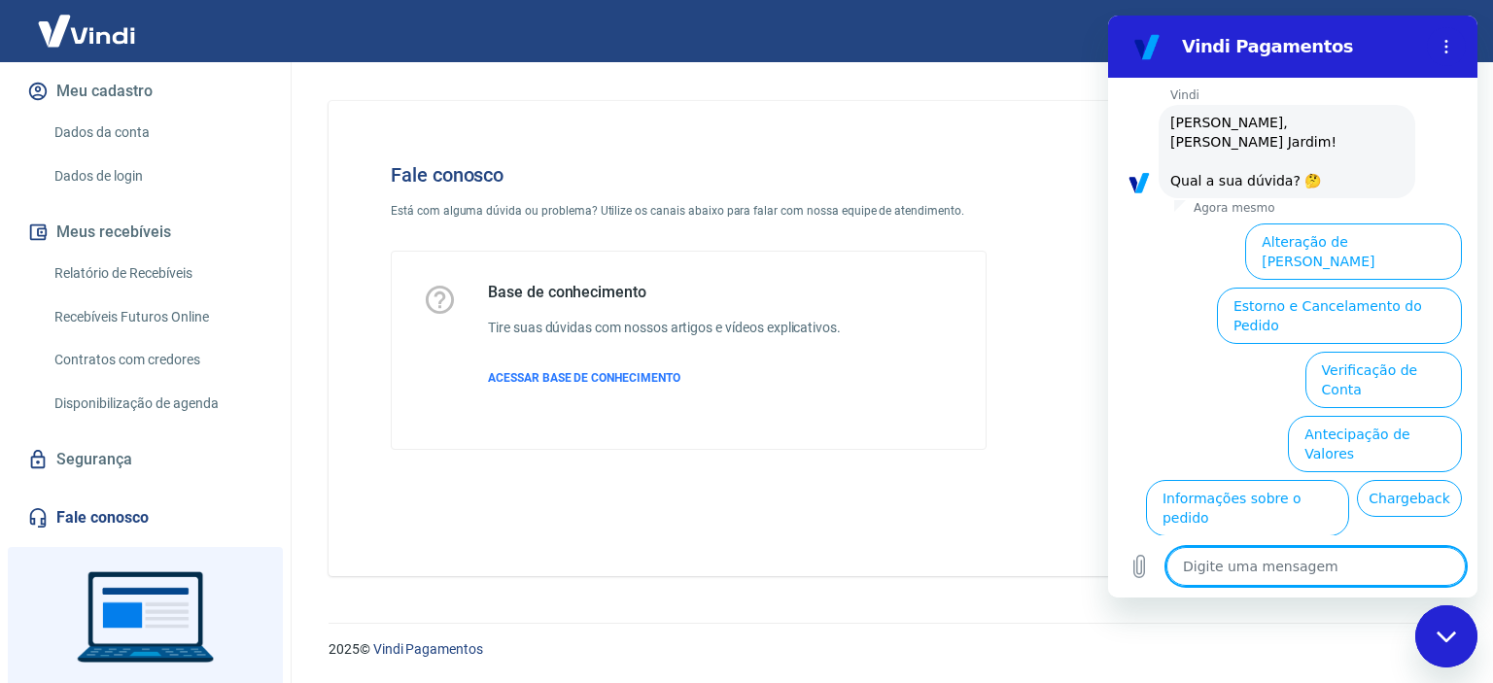
scroll to position [159, 0]
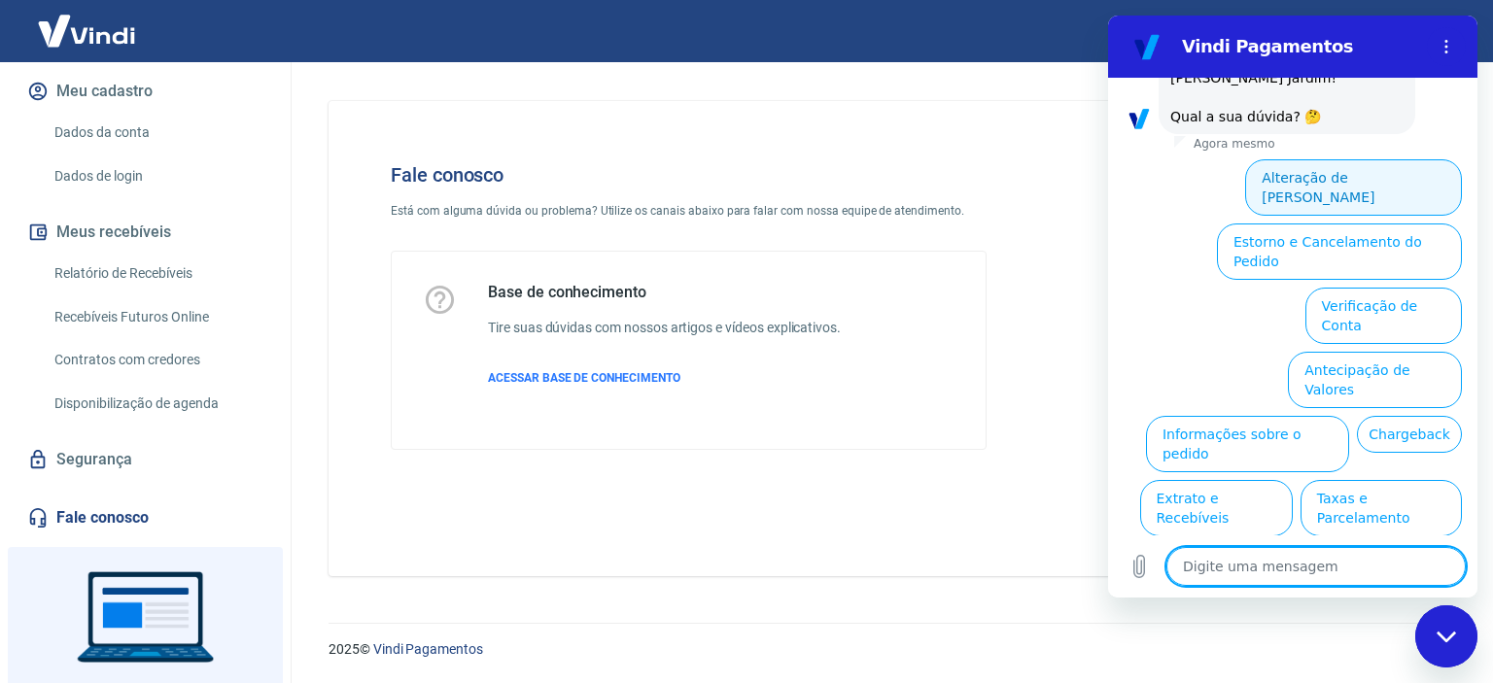
click at [1308, 159] on button "Alteração de Dados Cadastrais" at bounding box center [1353, 187] width 217 height 56
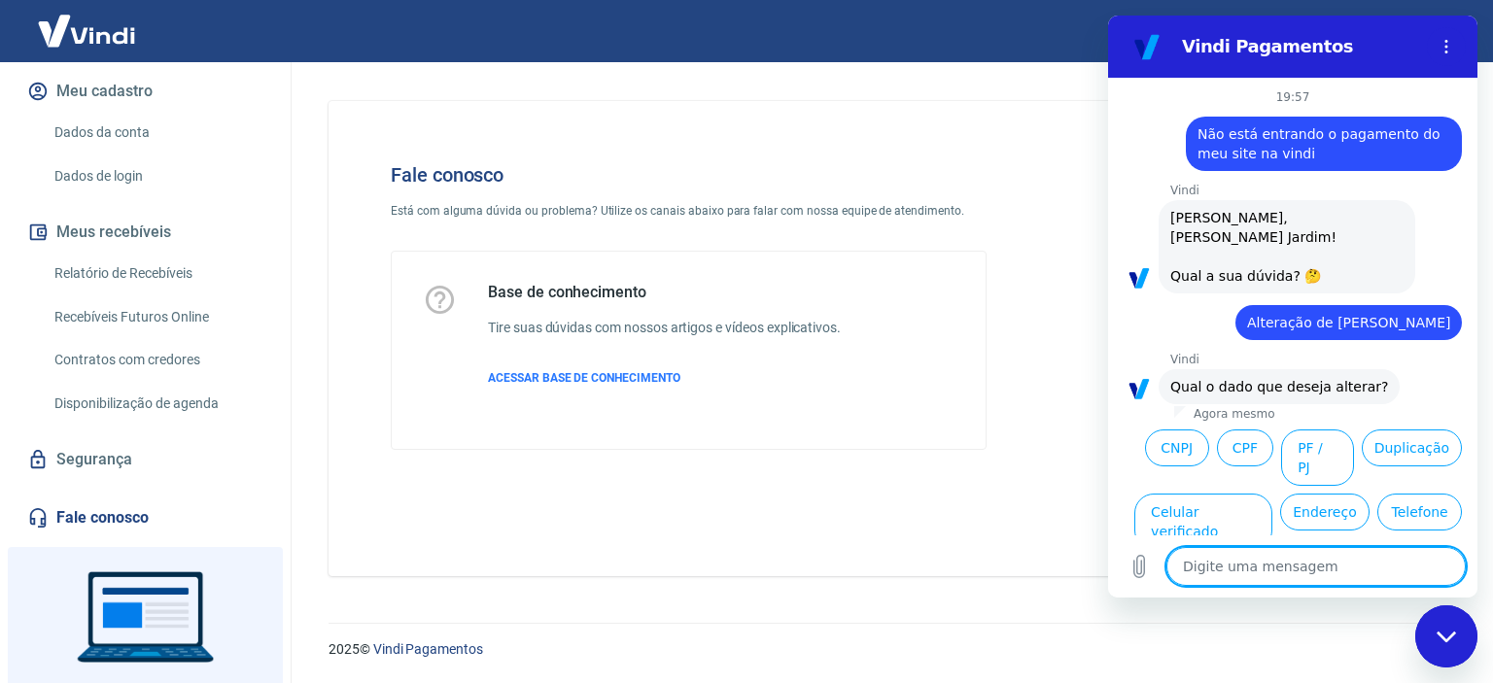
scroll to position [49, 0]
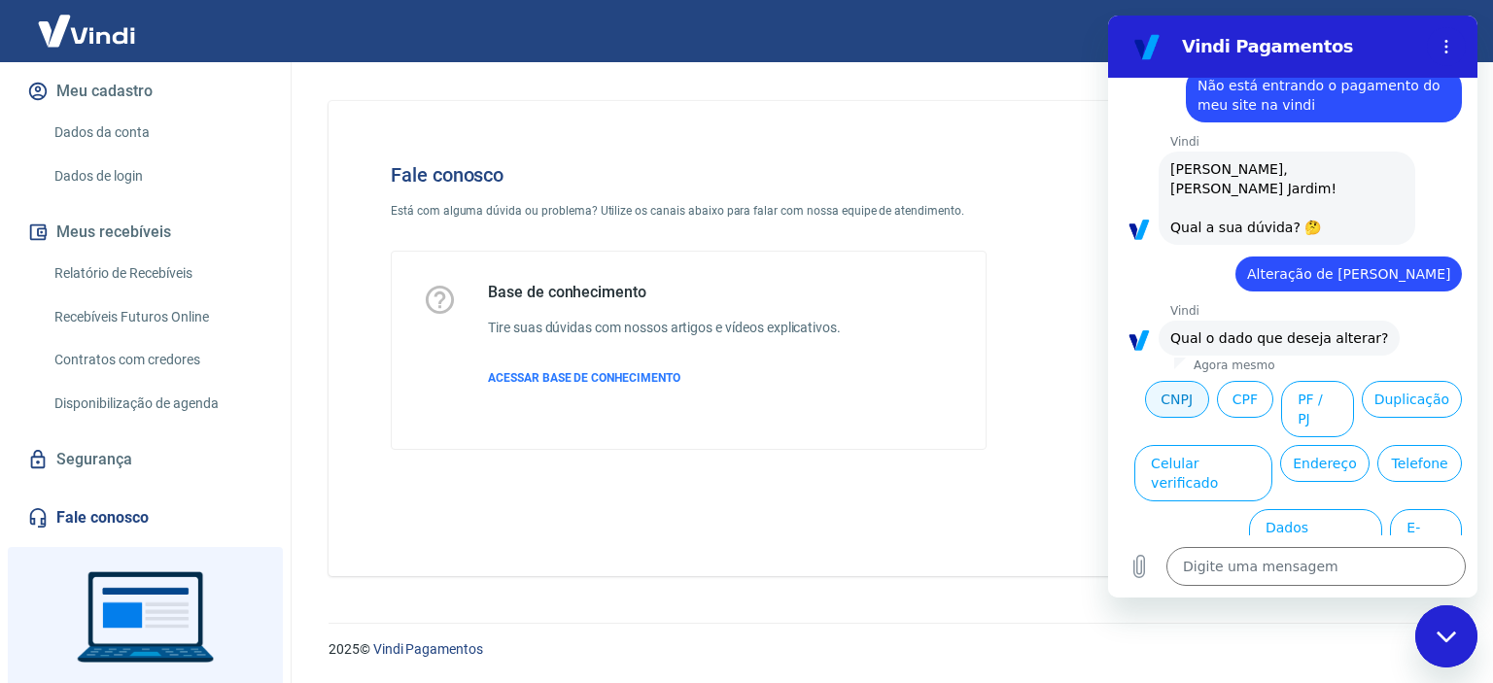
click at [1149, 381] on button "CNPJ" at bounding box center [1177, 399] width 64 height 37
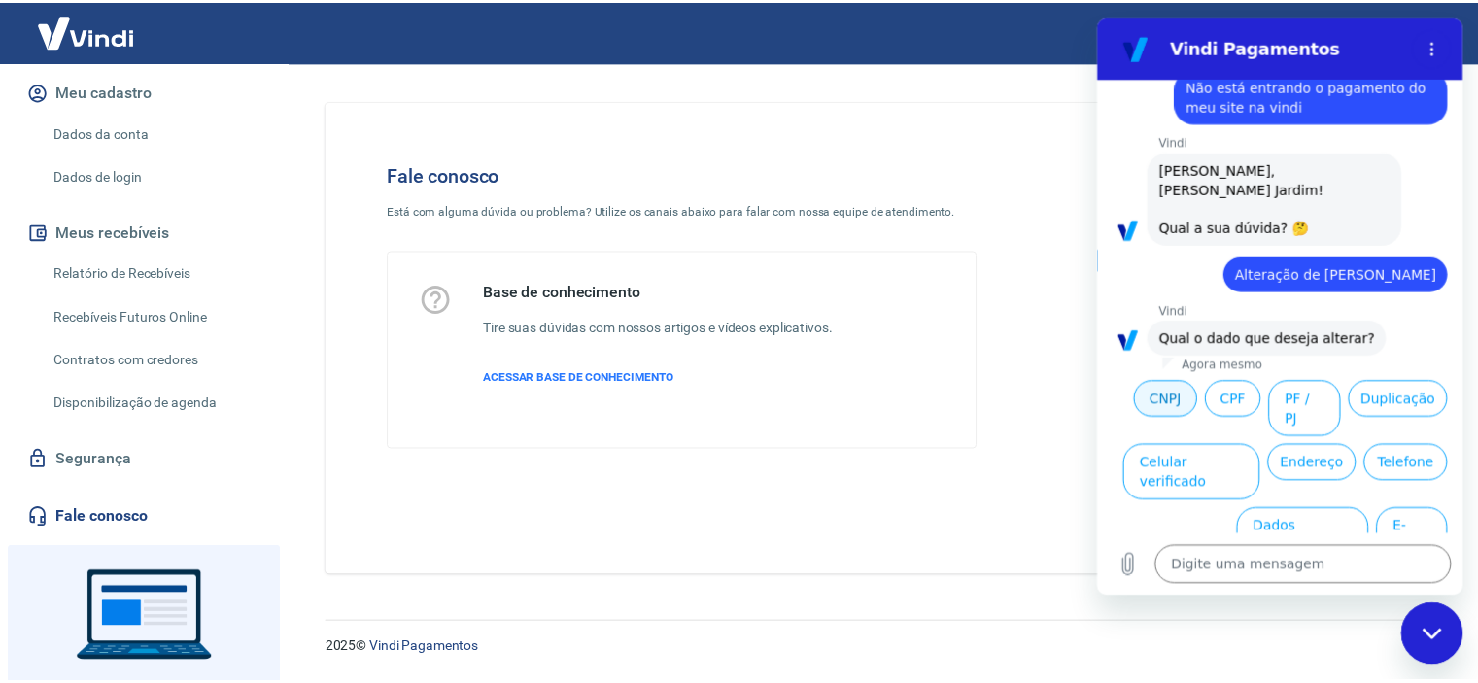
scroll to position [0, 0]
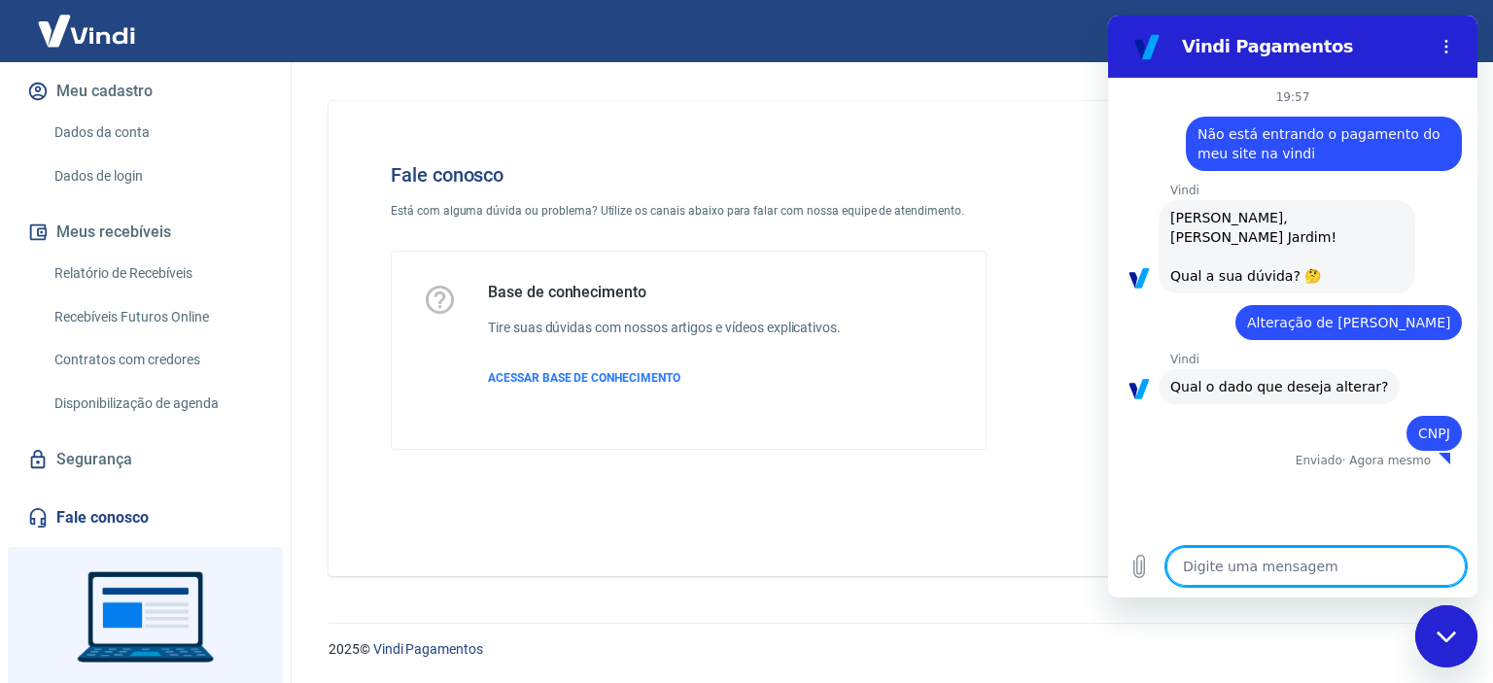
type textarea "x"
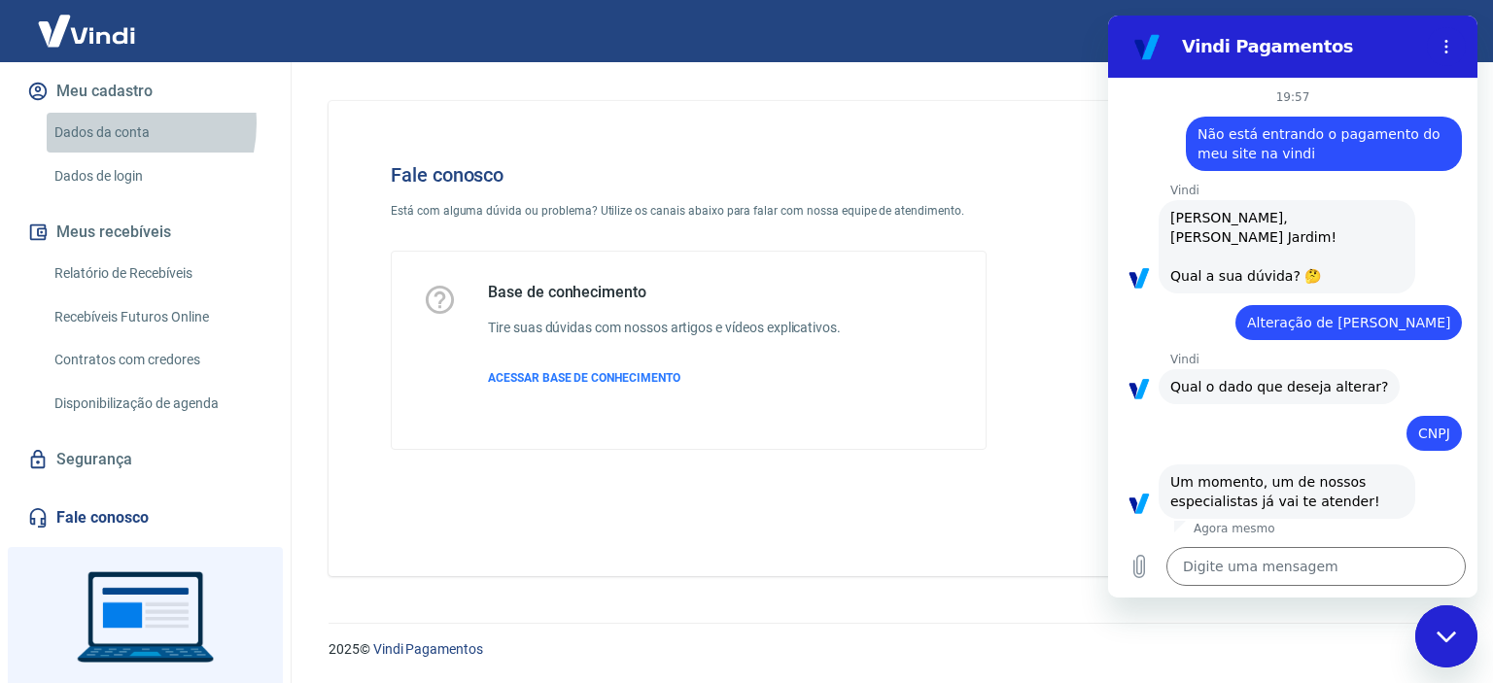
click at [109, 144] on link "Dados da conta" at bounding box center [157, 133] width 221 height 40
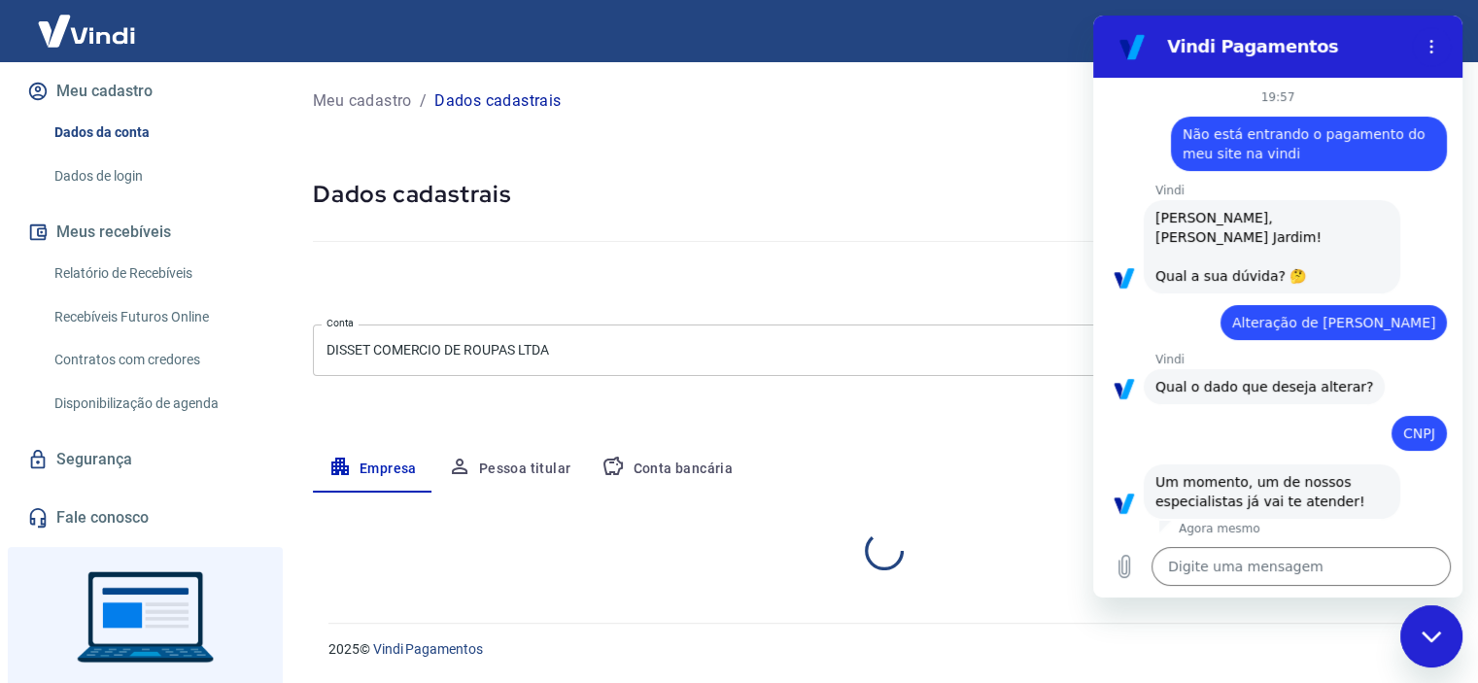
select select "SP"
select select "business"
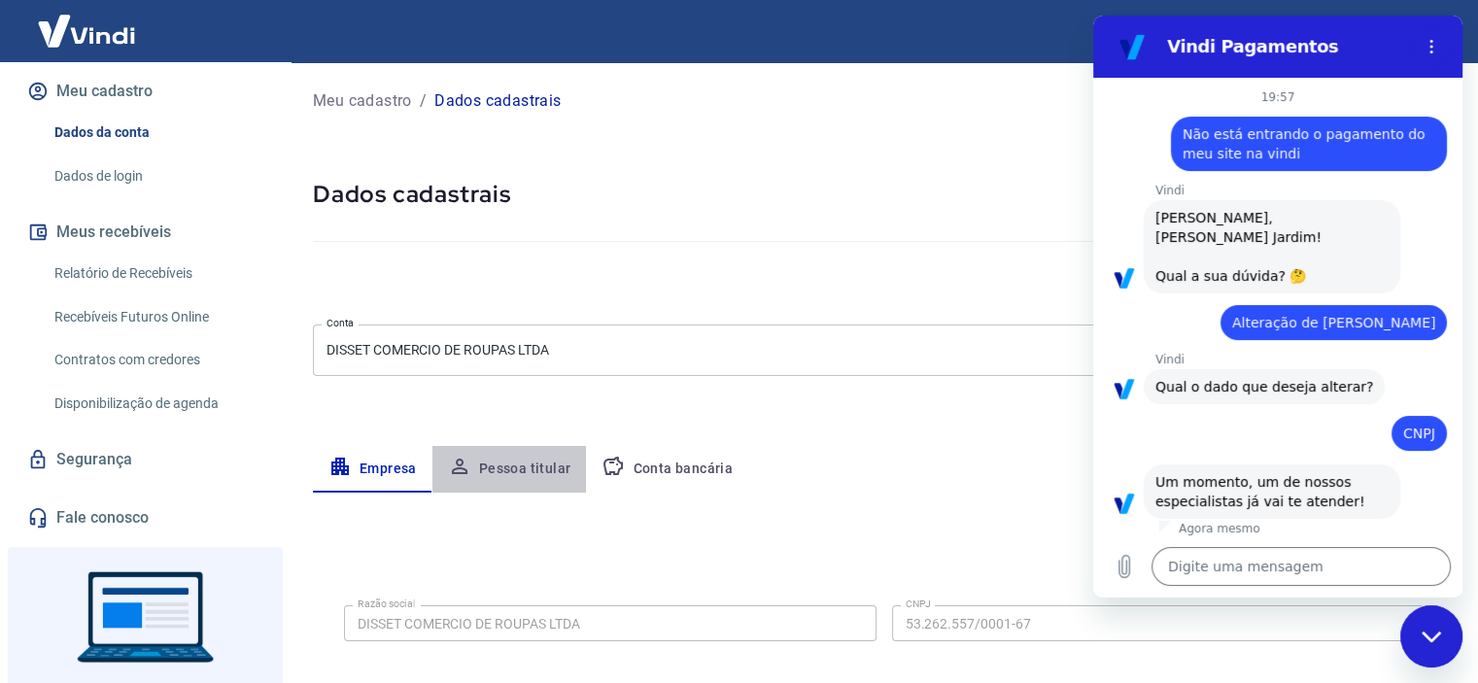
click at [549, 469] on button "Pessoa titular" at bounding box center [509, 469] width 155 height 47
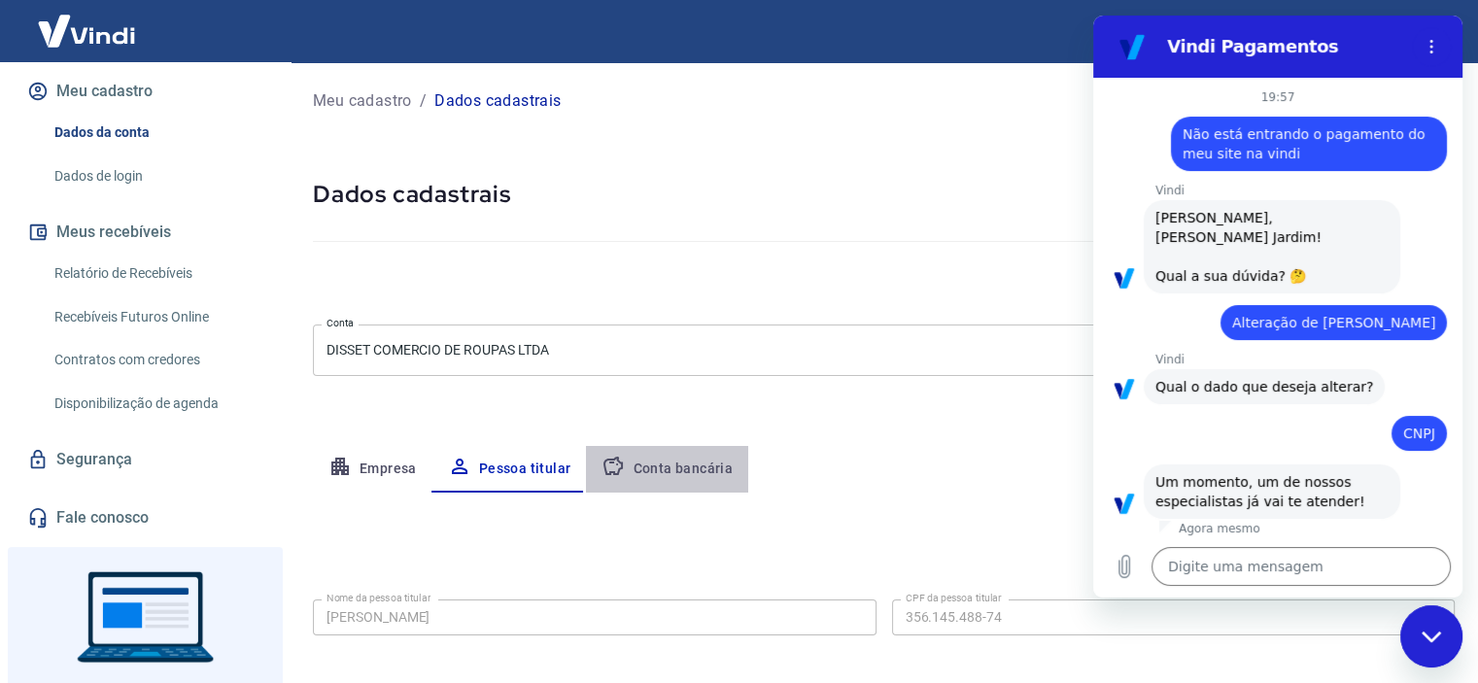
click at [690, 458] on button "Conta bancária" at bounding box center [667, 469] width 162 height 47
select select "1"
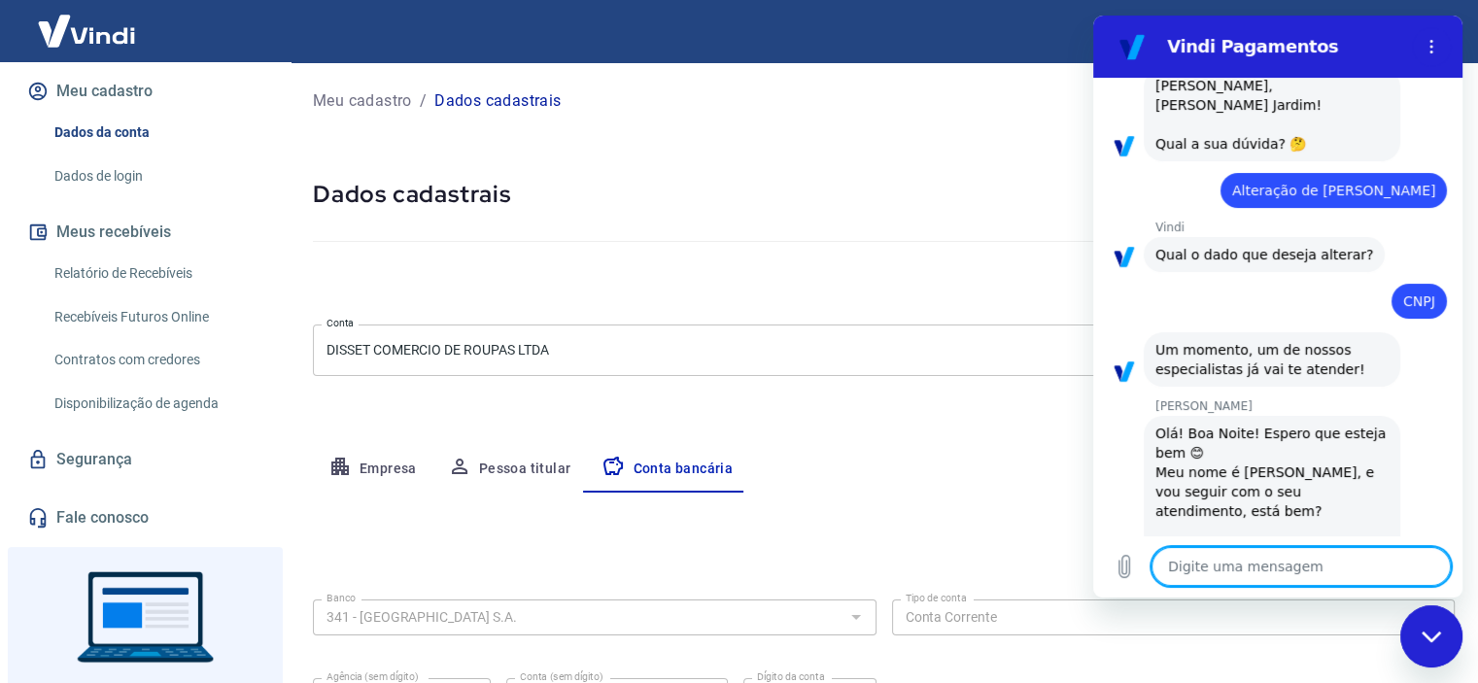
scroll to position [148, 0]
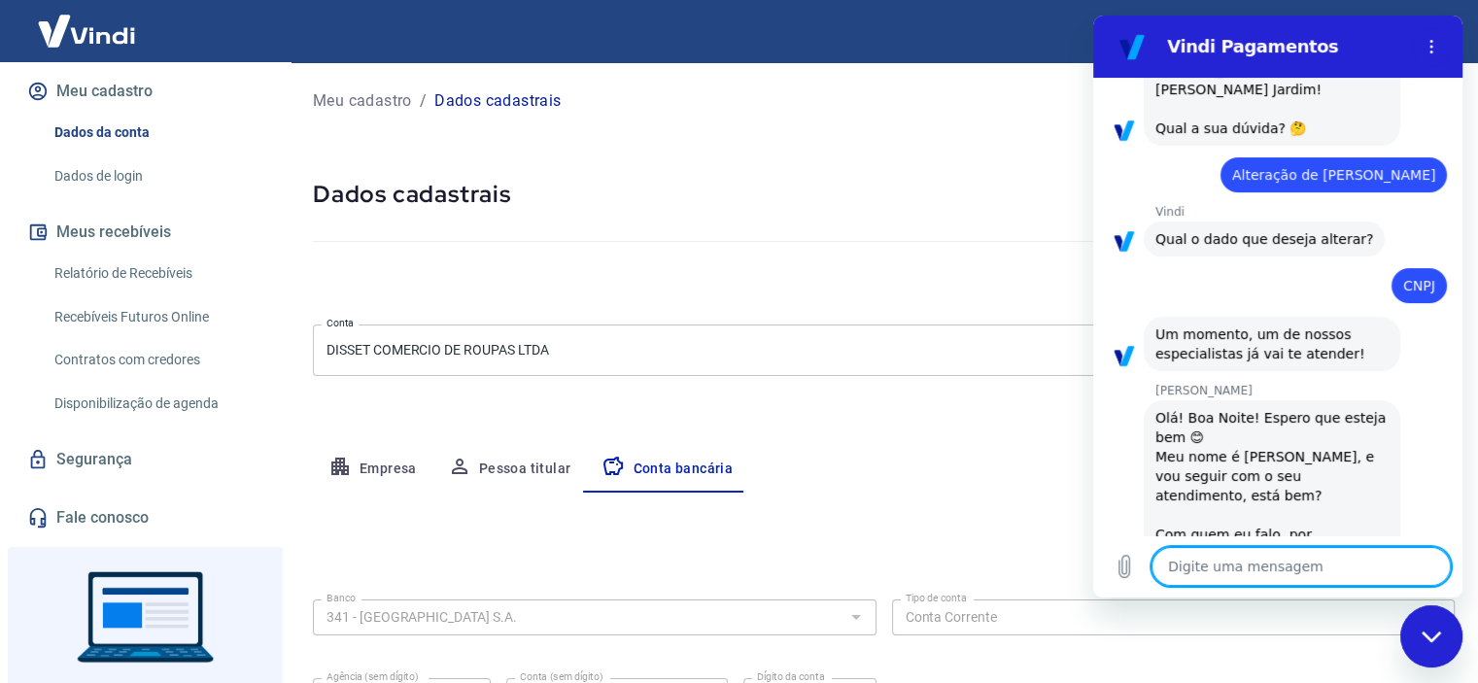
type textarea "x"
type textarea "O"
type textarea "x"
type textarea "Ol"
type textarea "x"
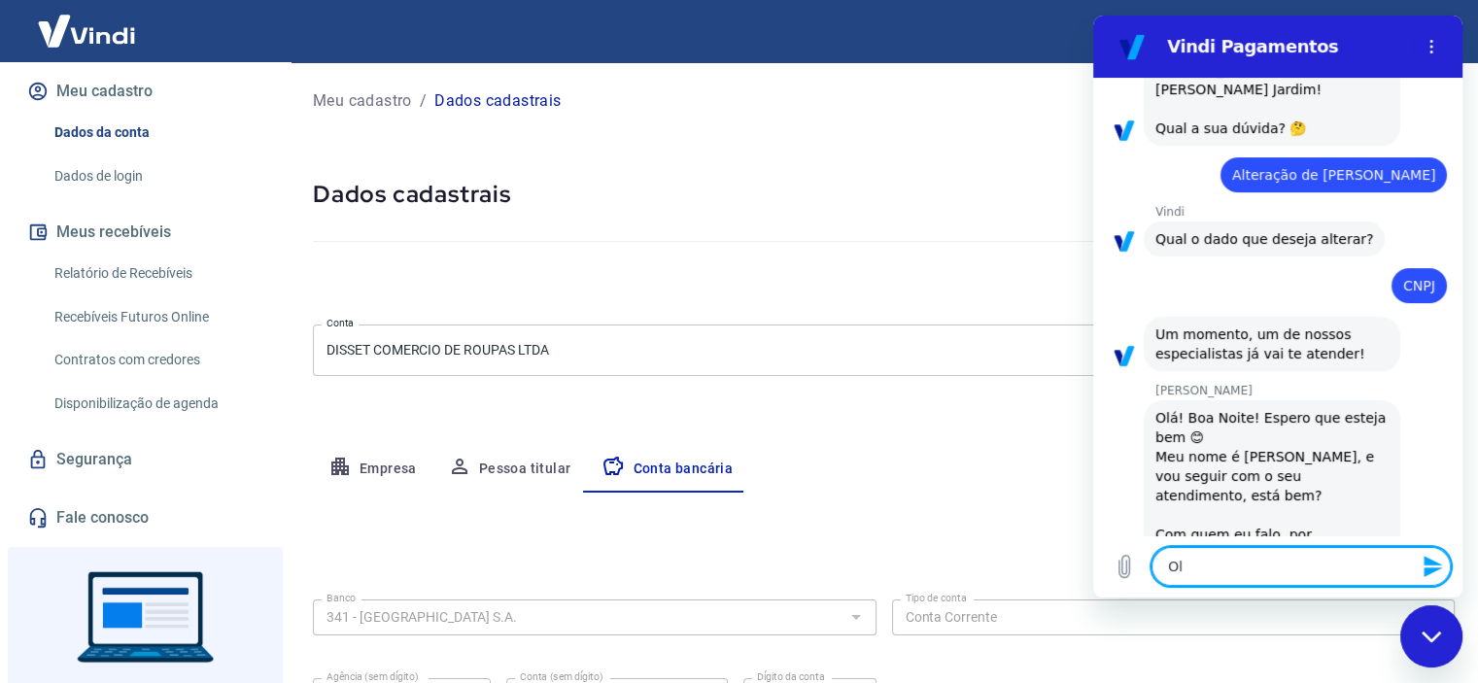
type textarea "Olp"
type textarea "x"
type textarea "Olpa"
type textarea "x"
type textarea "Olpa"
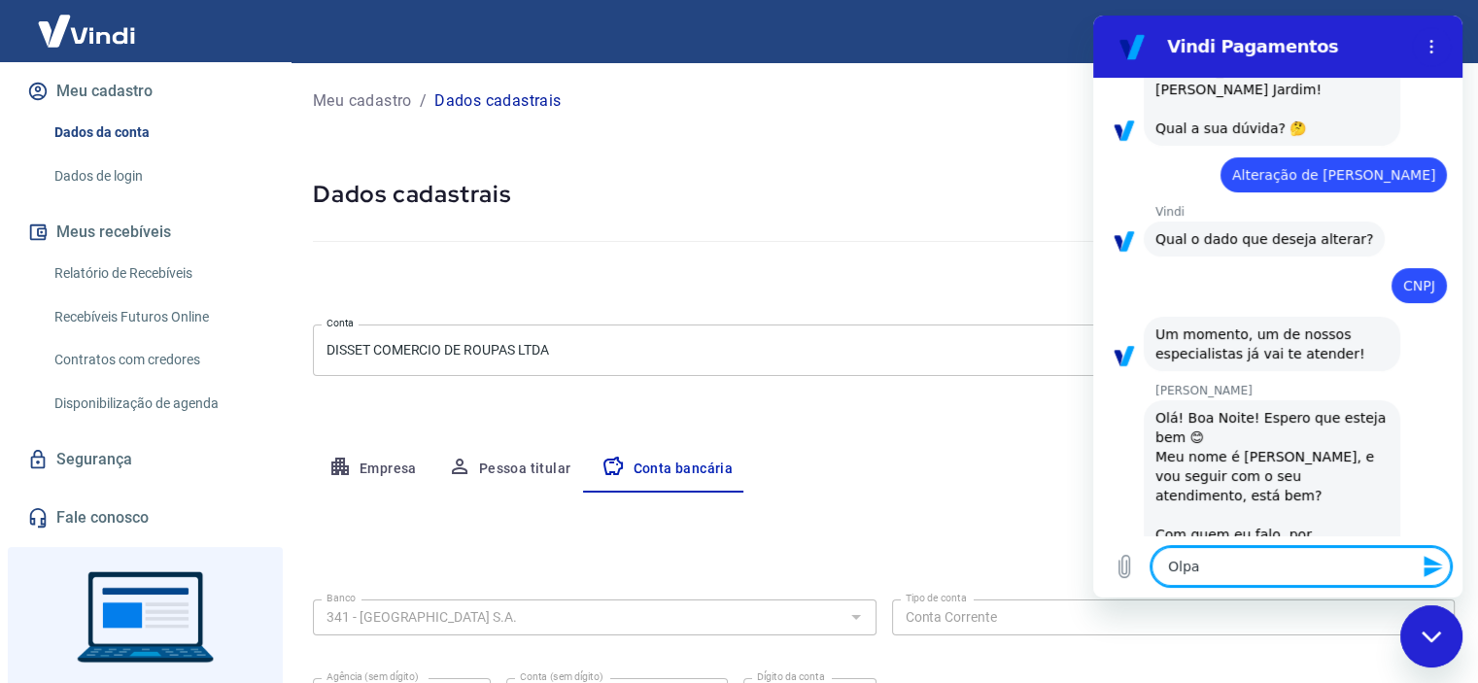
type textarea "x"
type textarea "Olpa"
type textarea "x"
type textarea "Olp"
type textarea "x"
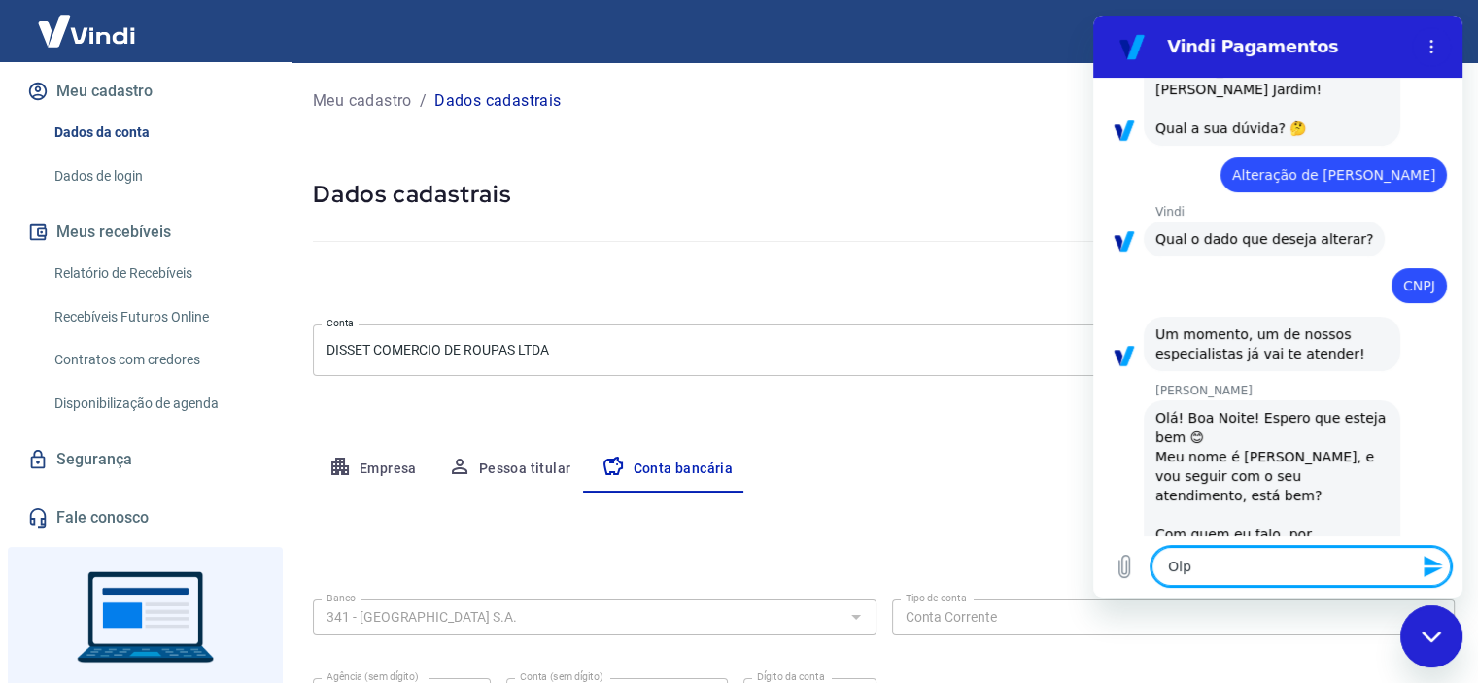
type textarea "Ol"
type textarea "x"
type textarea "O"
type textarea "x"
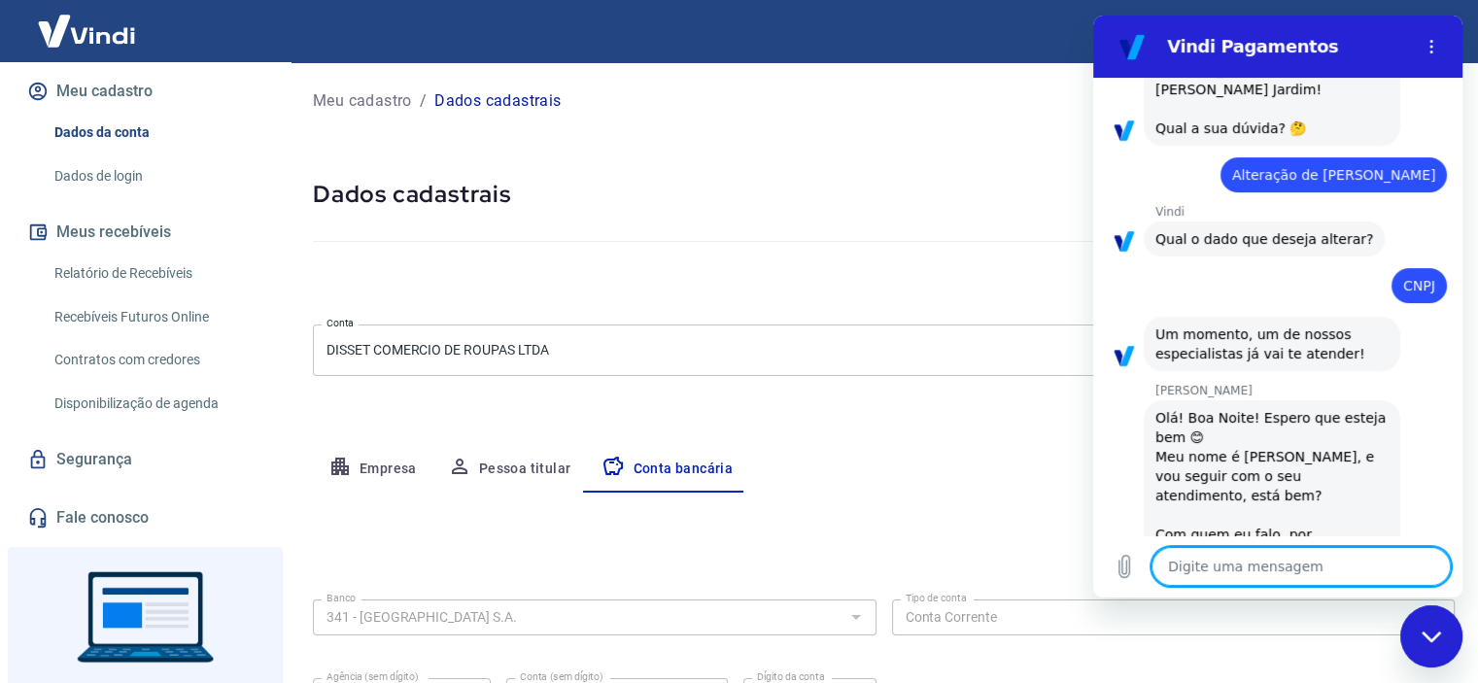
type textarea "B"
type textarea "x"
type textarea "Bo"
type textarea "x"
type textarea "Boa"
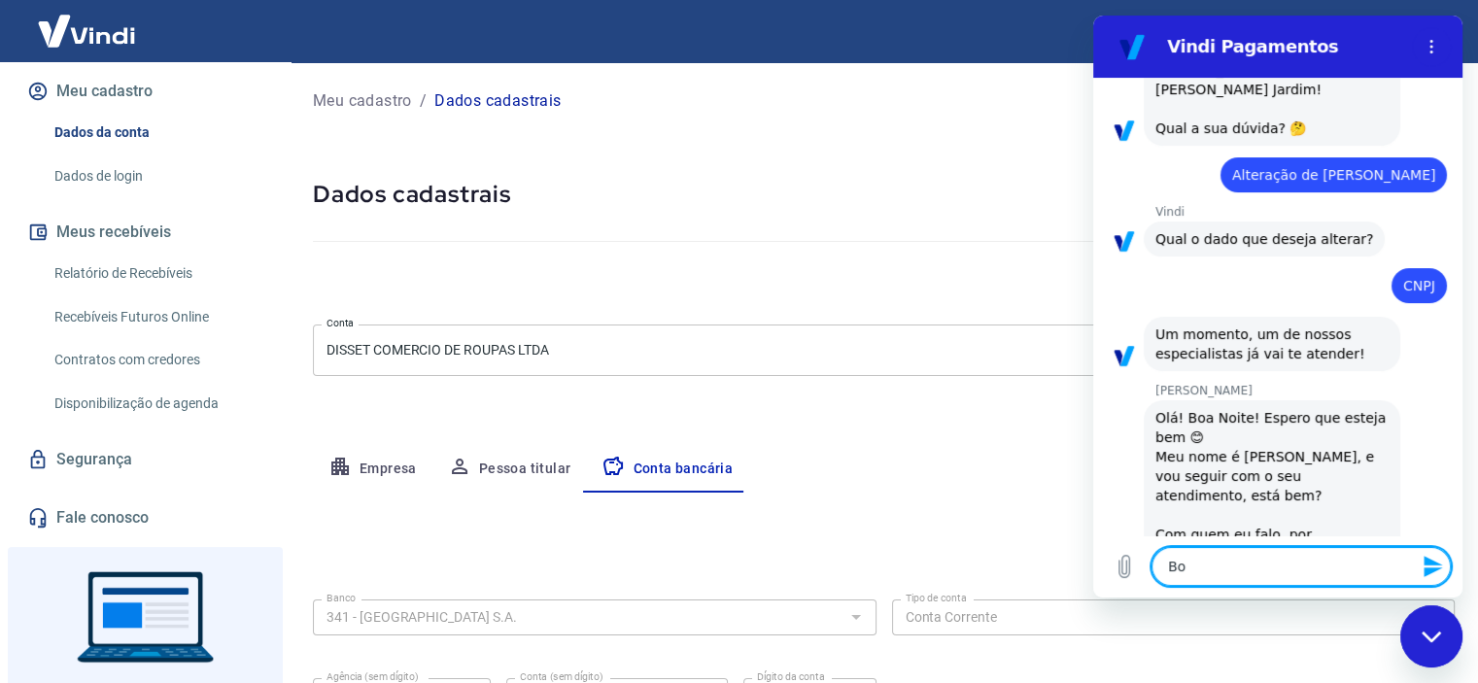
type textarea "x"
type textarea "Boa"
type textarea "x"
type textarea "Boa n"
type textarea "x"
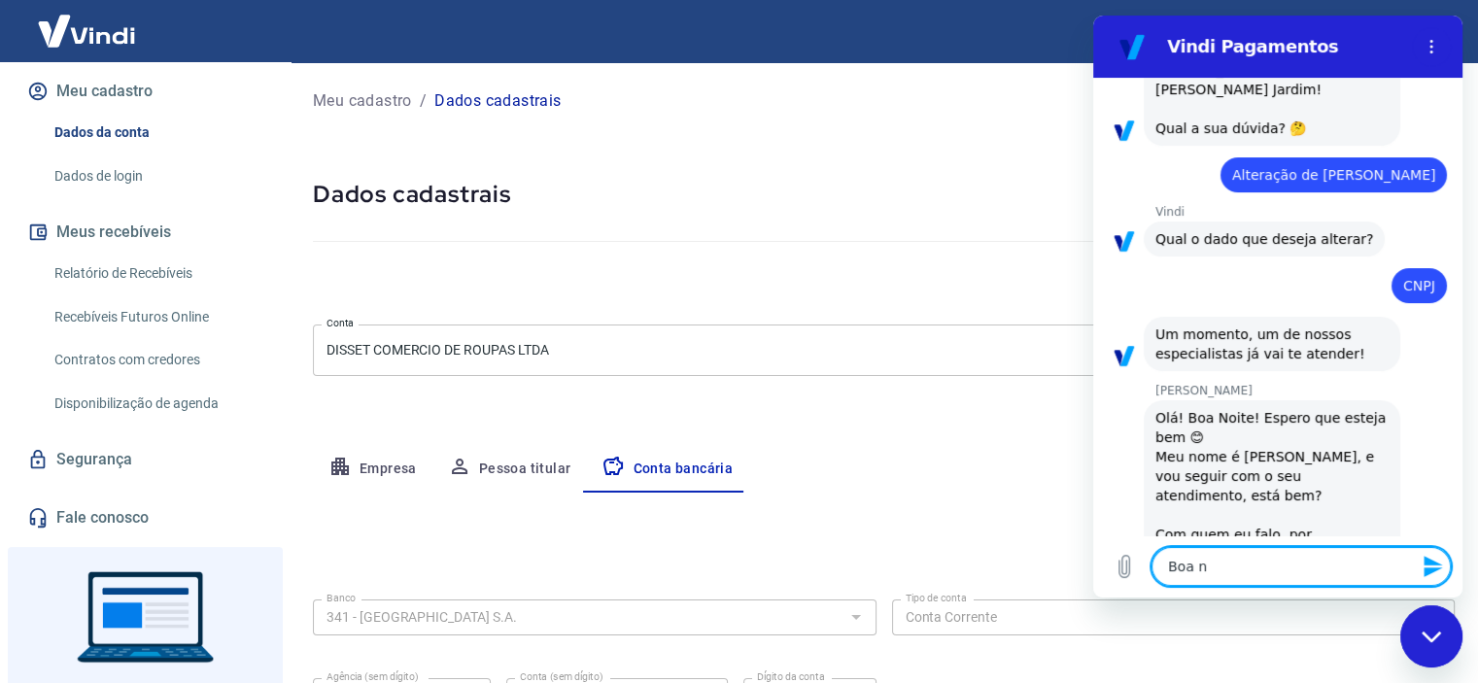
type textarea "Boa no"
type textarea "x"
type textarea "Boa noi"
type textarea "x"
type textarea "Boa noit"
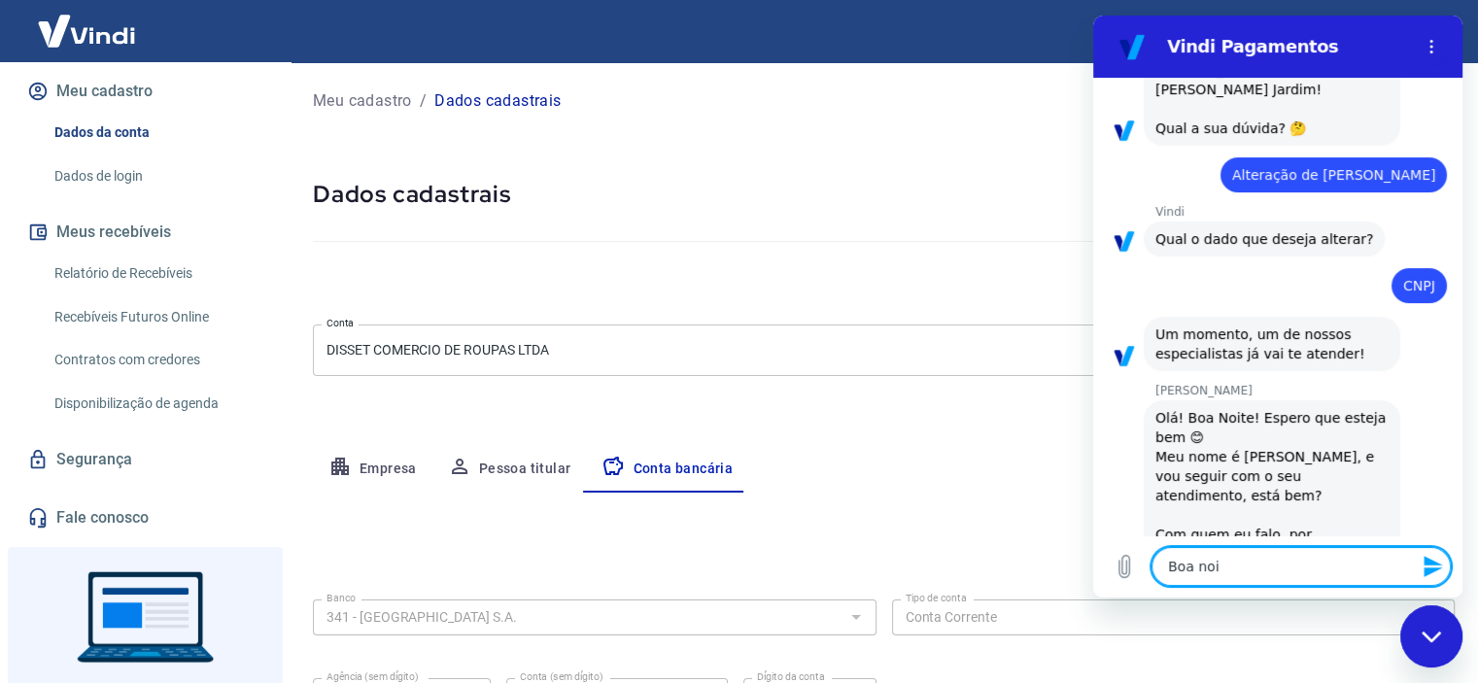
type textarea "x"
type textarea "Boa noite"
type textarea "x"
type textarea "Boa noite."
type textarea "x"
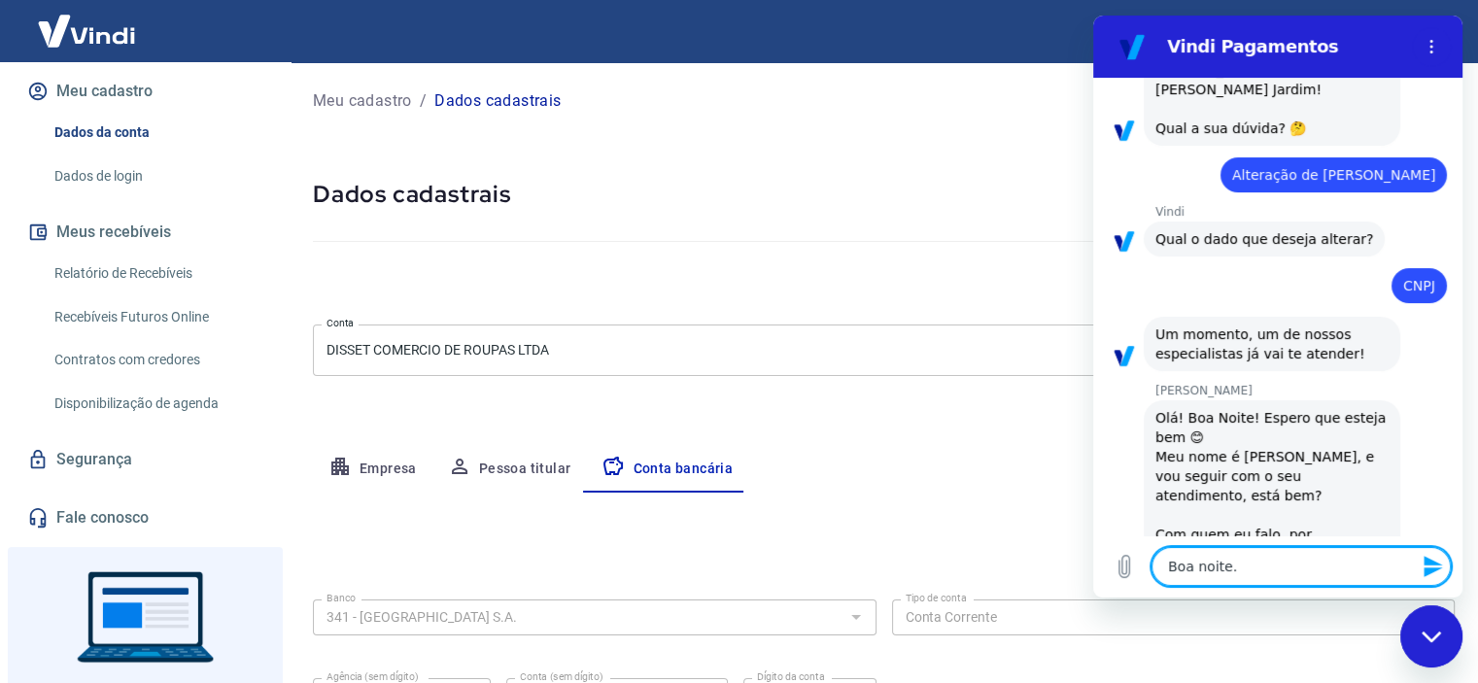
type textarea "Boa noite."
type textarea "x"
type textarea "Boa noite. M"
type textarea "x"
type textarea "Boa noite. Me"
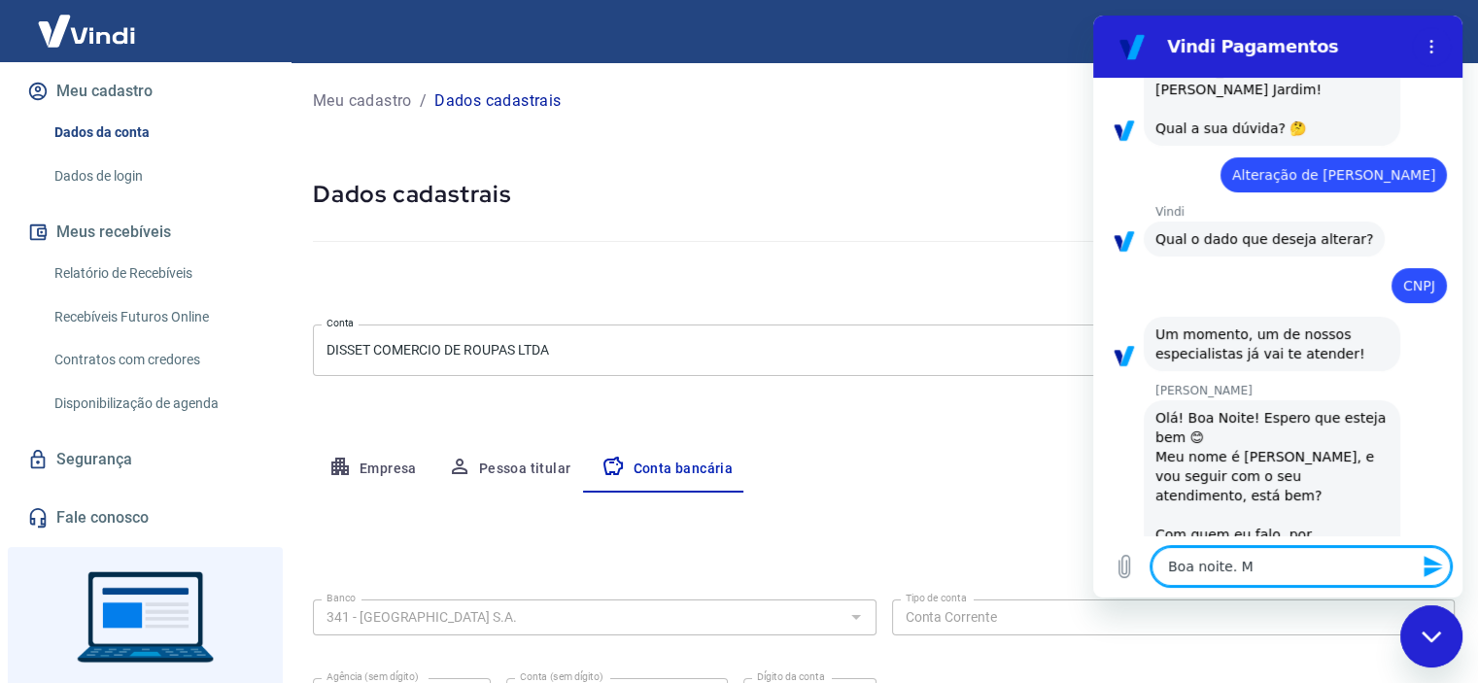
type textarea "x"
type textarea "Boa noite. Me"
type textarea "x"
type textarea "Boa noite. Me c"
type textarea "x"
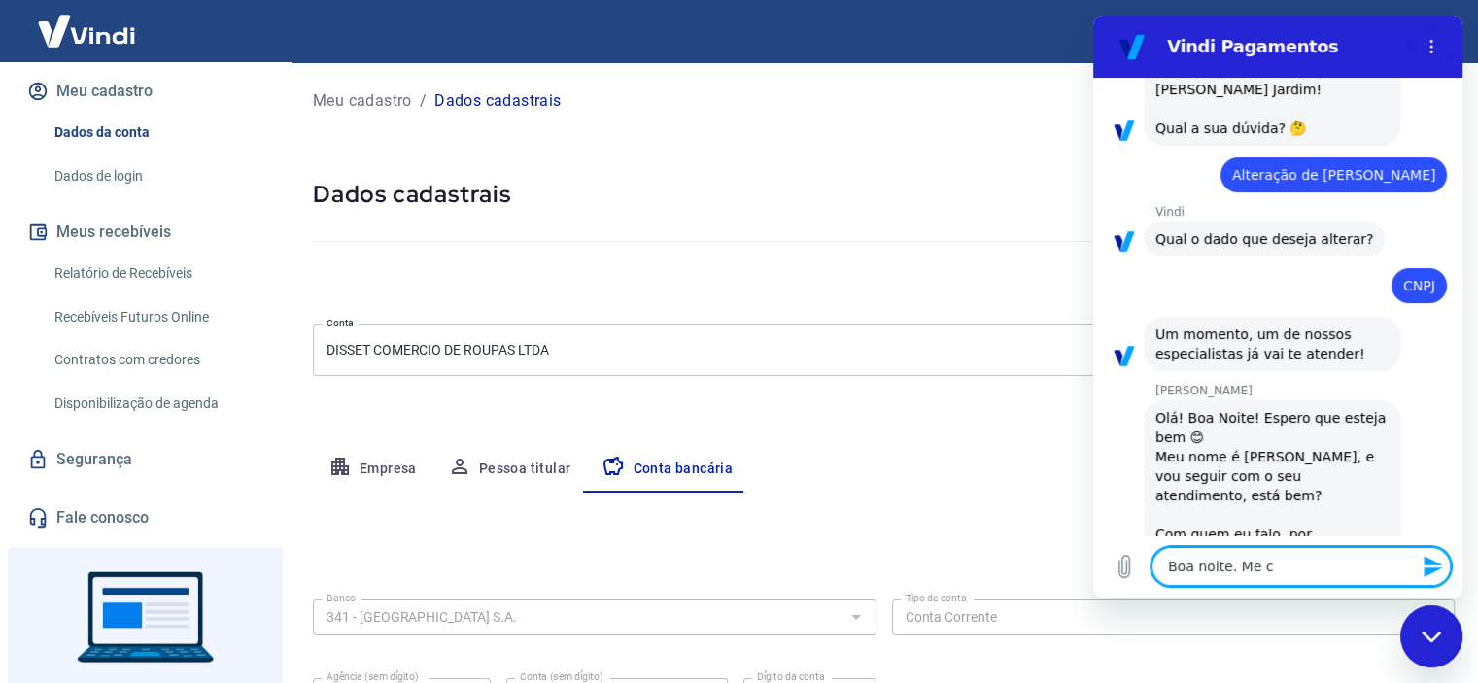
type textarea "Boa noite. Me ch"
type textarea "x"
type textarea "Boa noite. Me cha"
type textarea "x"
type textarea "Boa noite. Me cham"
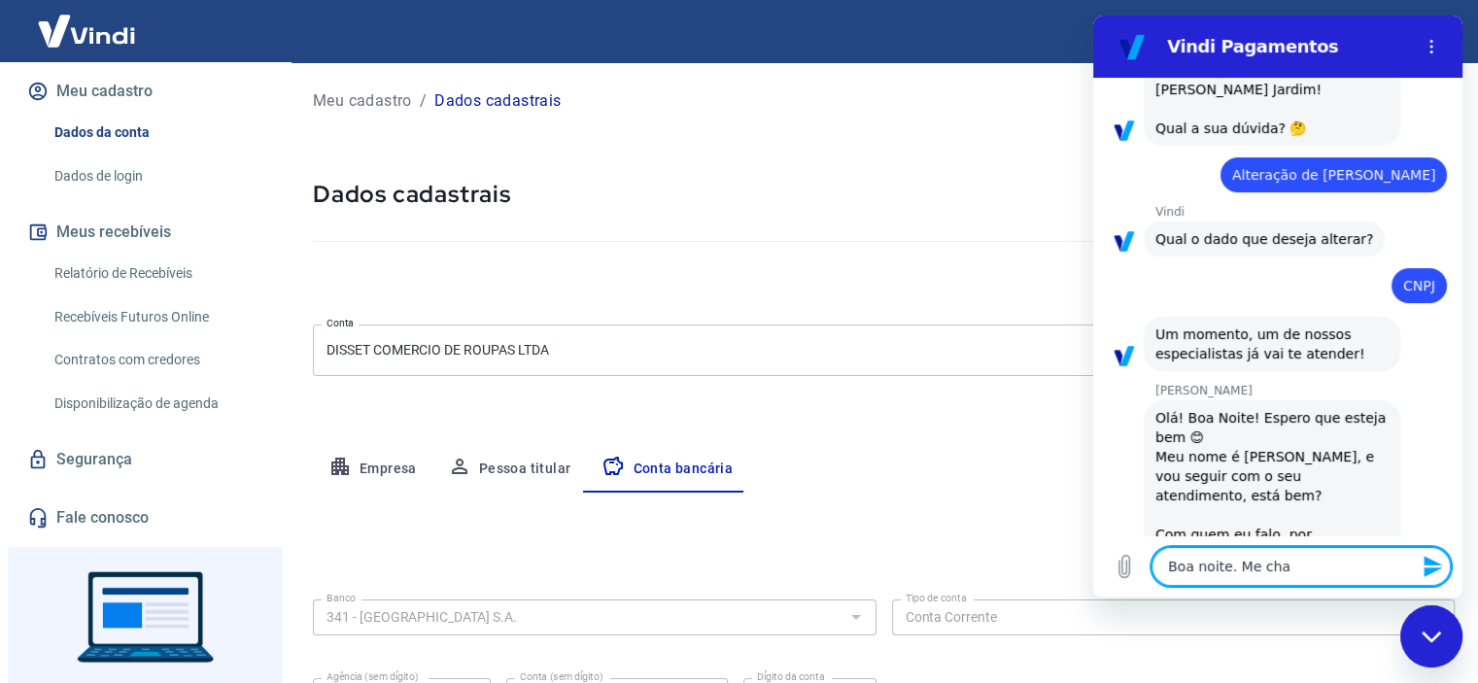
type textarea "x"
type textarea "Boa noite. Me chamo"
type textarea "x"
type textarea "Boa noite. Me chamo"
type textarea "x"
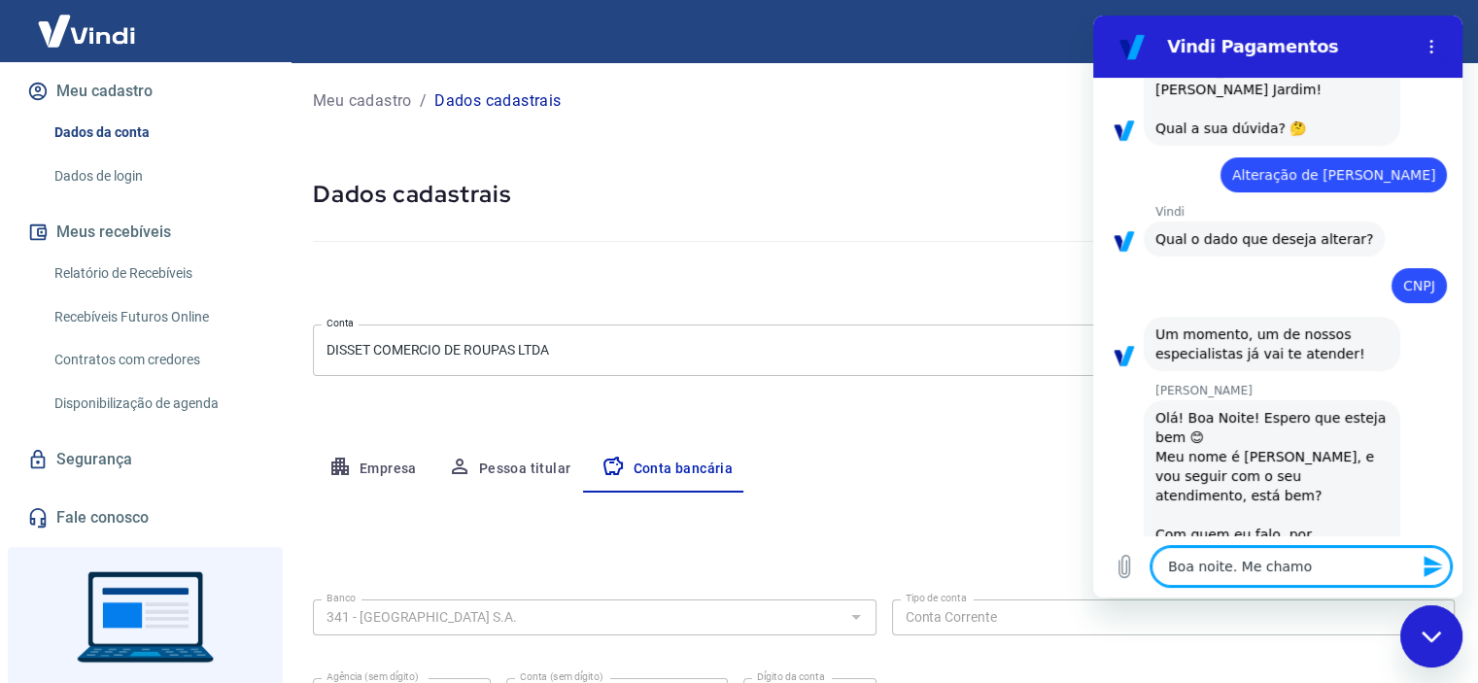
type textarea "Boa noite. Me chamo D"
type textarea "x"
type textarea "Boa noite. Me chamo Dn"
type textarea "x"
type textarea "Boa noite. Me chamo D"
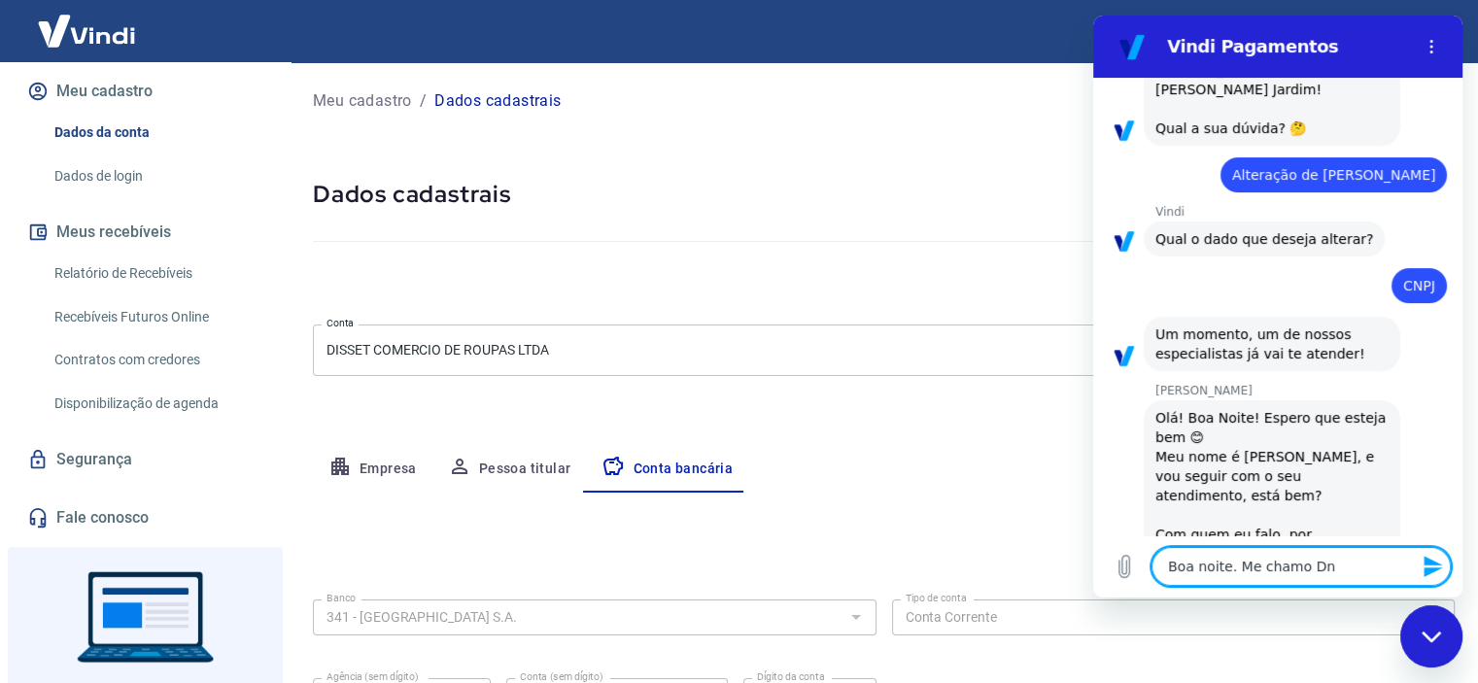
type textarea "x"
type textarea "Boa noite. Me chamo Do"
type textarea "x"
type textarea "Boa noite. Me chamo Don"
type textarea "x"
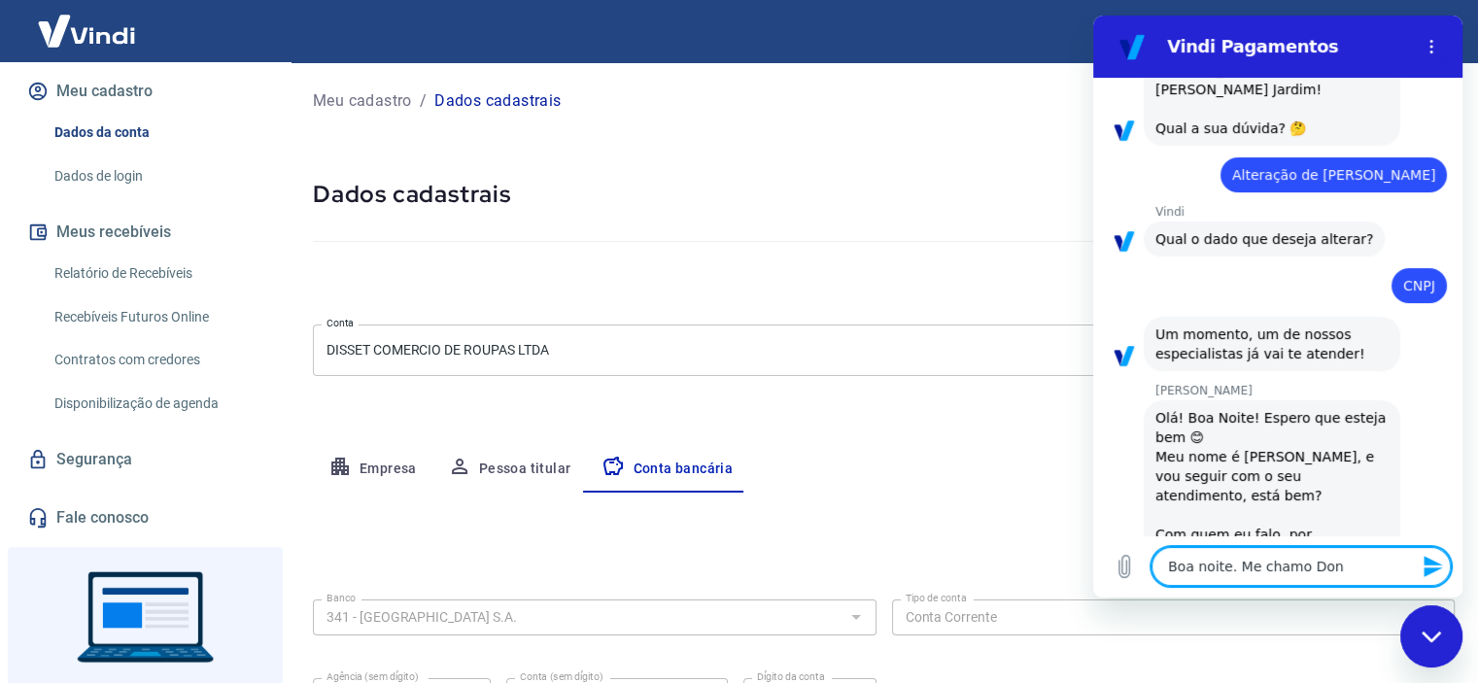
type textarea "Boa noite. Me chamo Dona"
type textarea "x"
type textarea "Boa noite. Me chamo Donat"
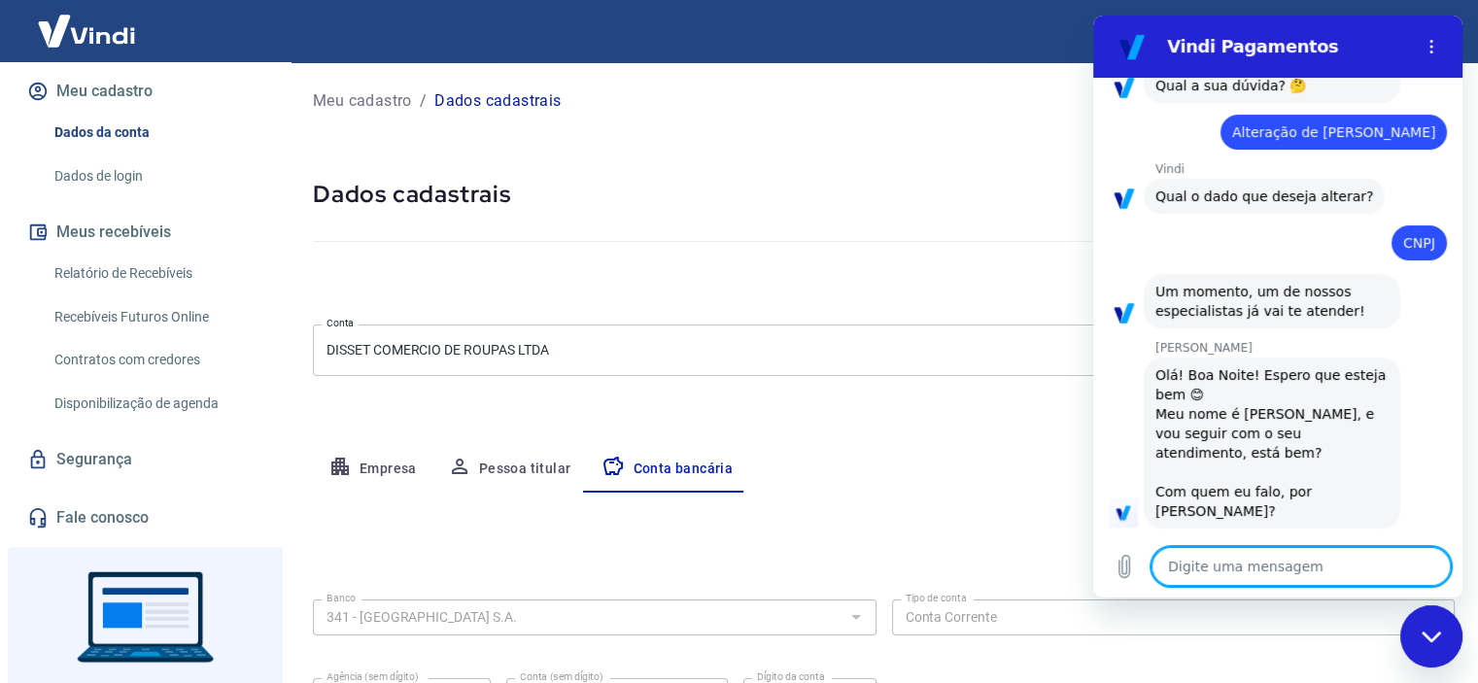
scroll to position [194, 0]
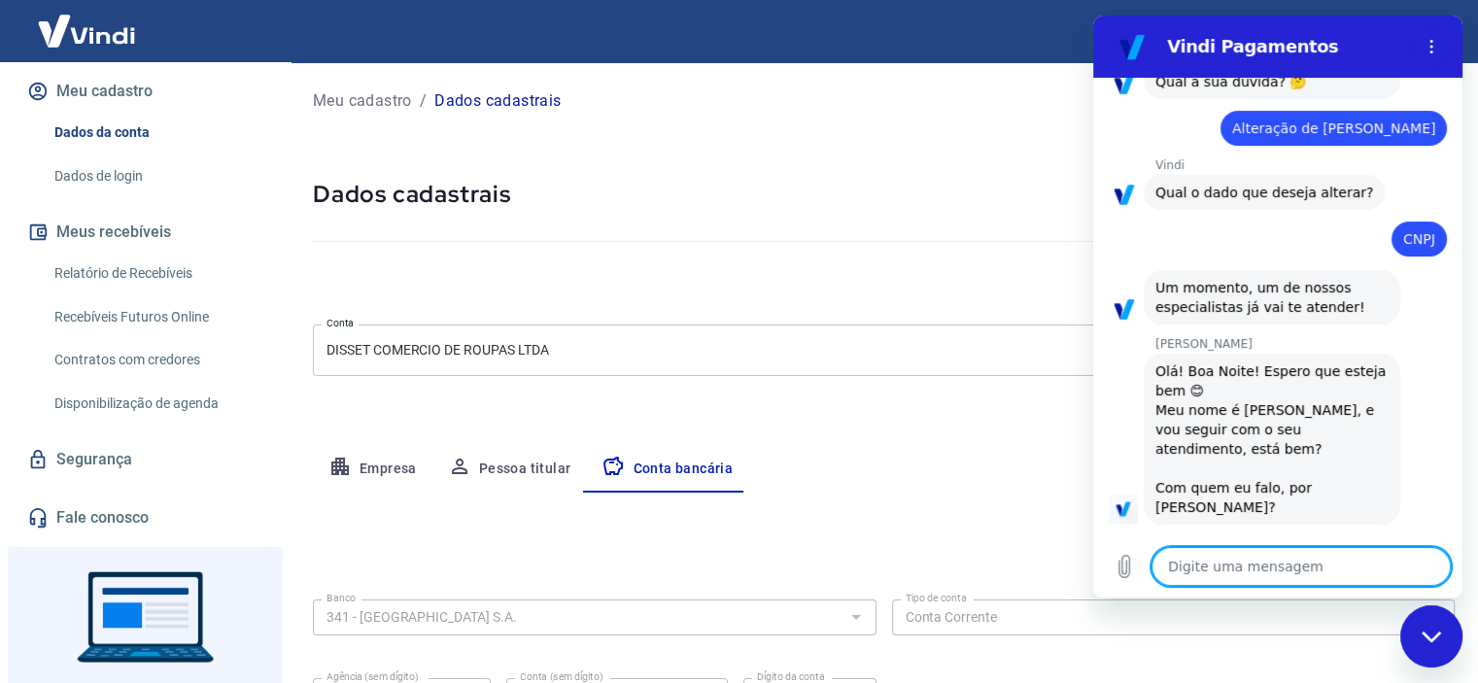
click at [1252, 572] on textarea at bounding box center [1301, 566] width 299 height 39
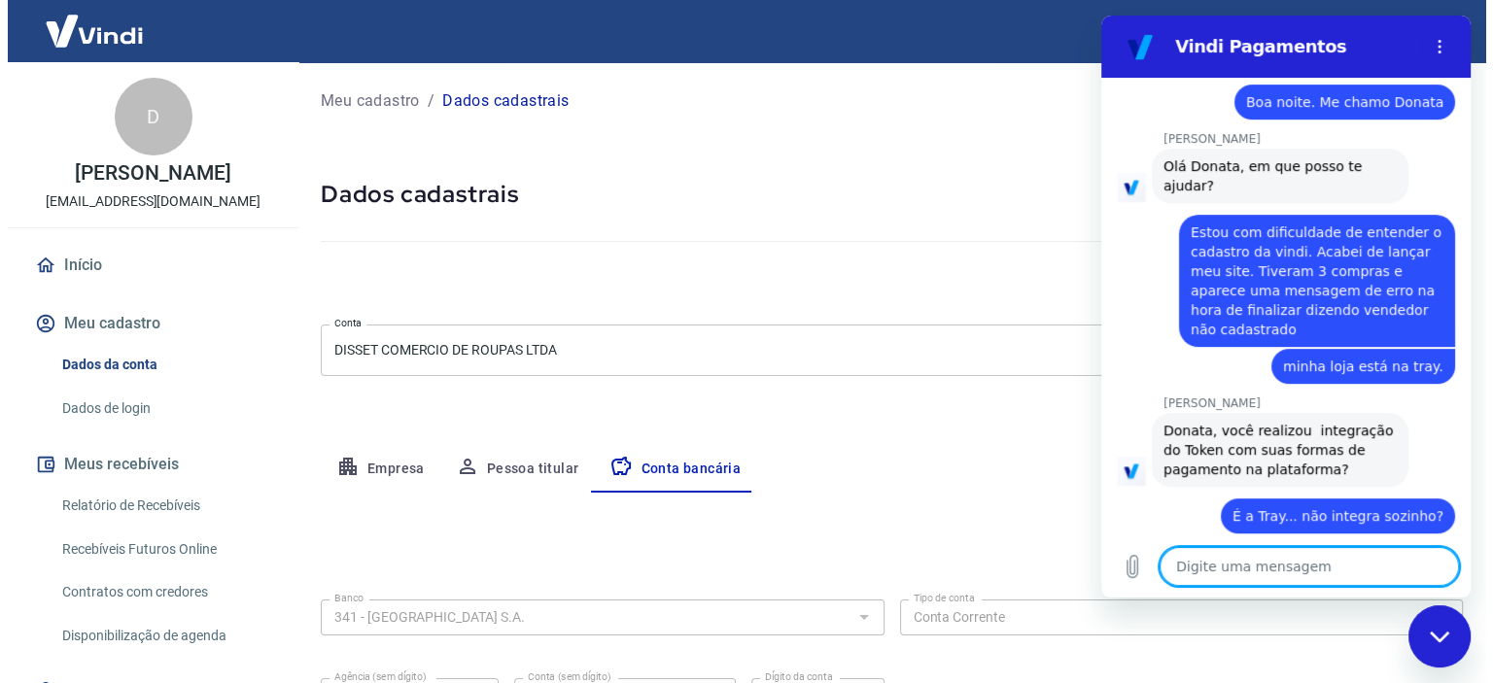
scroll to position [645, 0]
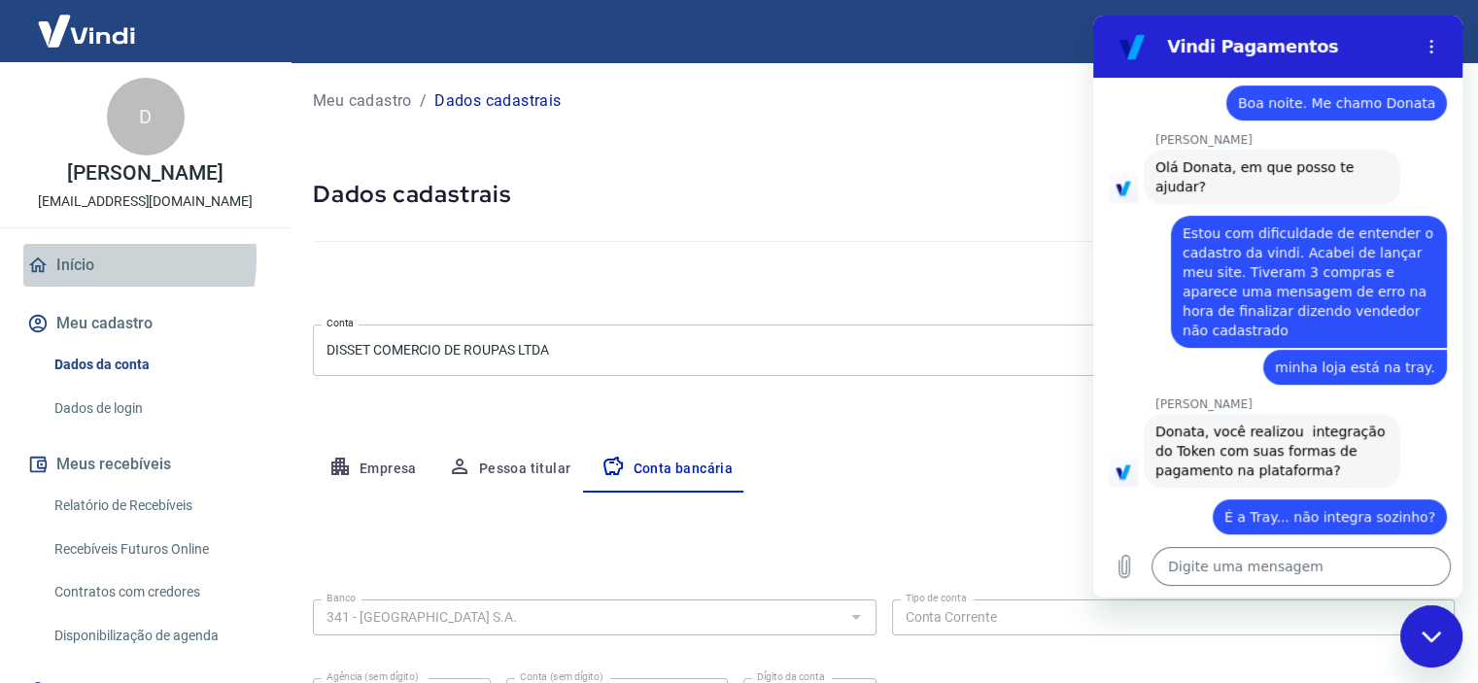
click at [76, 278] on link "Início" at bounding box center [145, 265] width 244 height 43
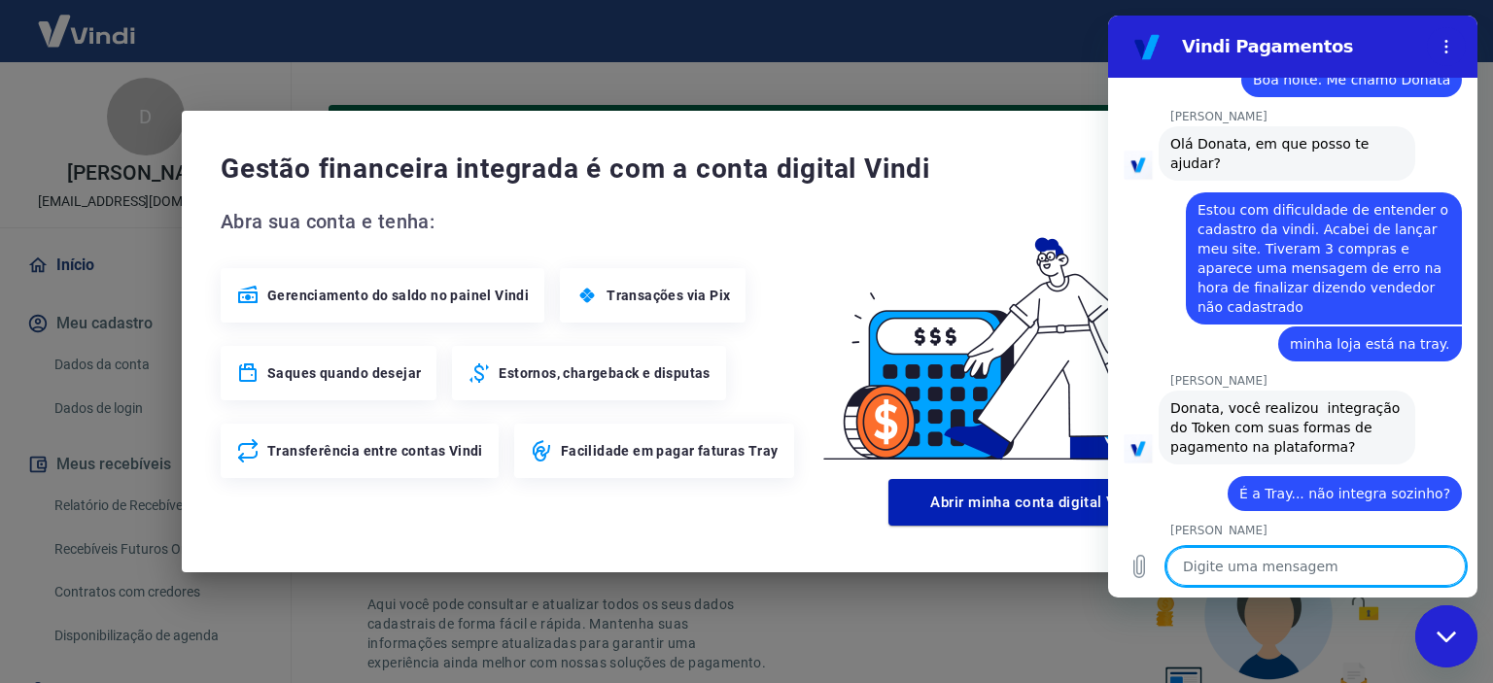
scroll to position [672, 0]
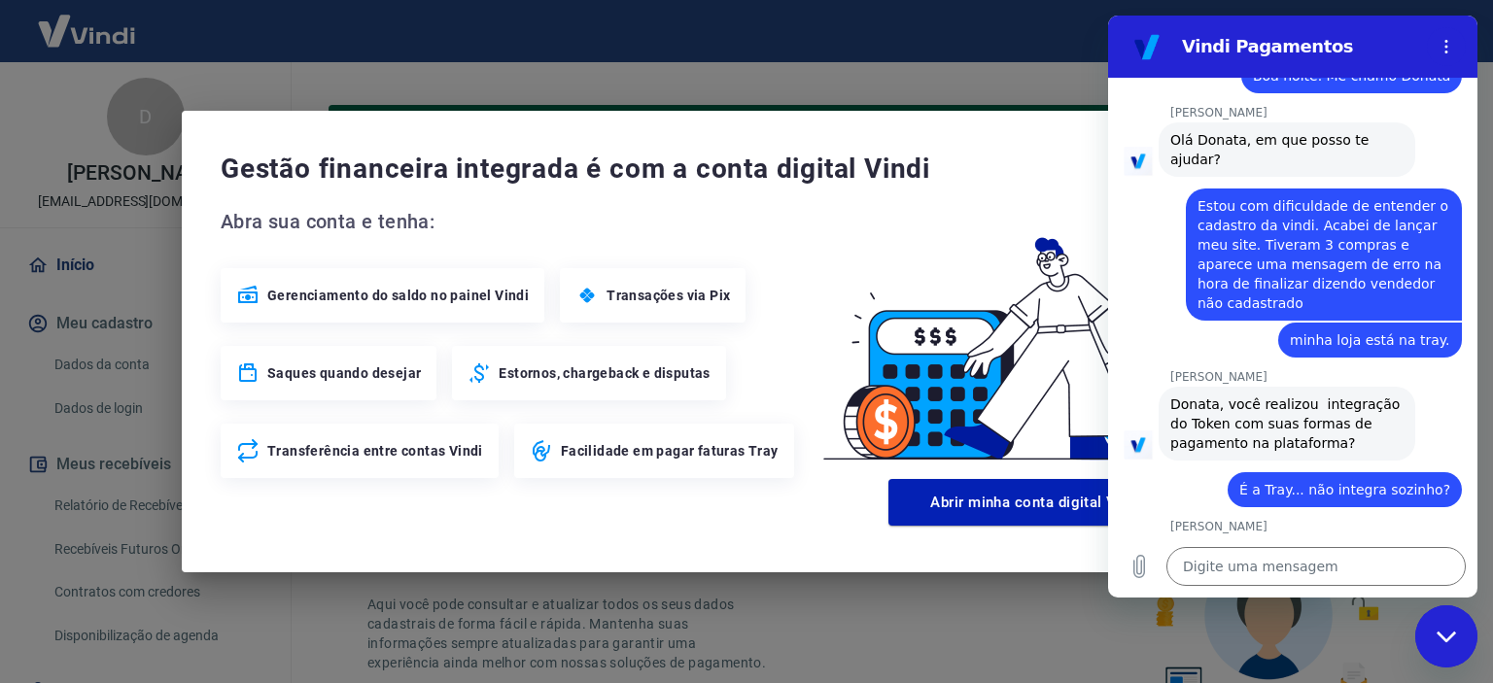
click at [1033, 160] on span "Gestão financeira integrada é com a conta digital Vindi" at bounding box center [726, 169] width 1011 height 39
click at [1291, 560] on textarea at bounding box center [1315, 566] width 299 height 39
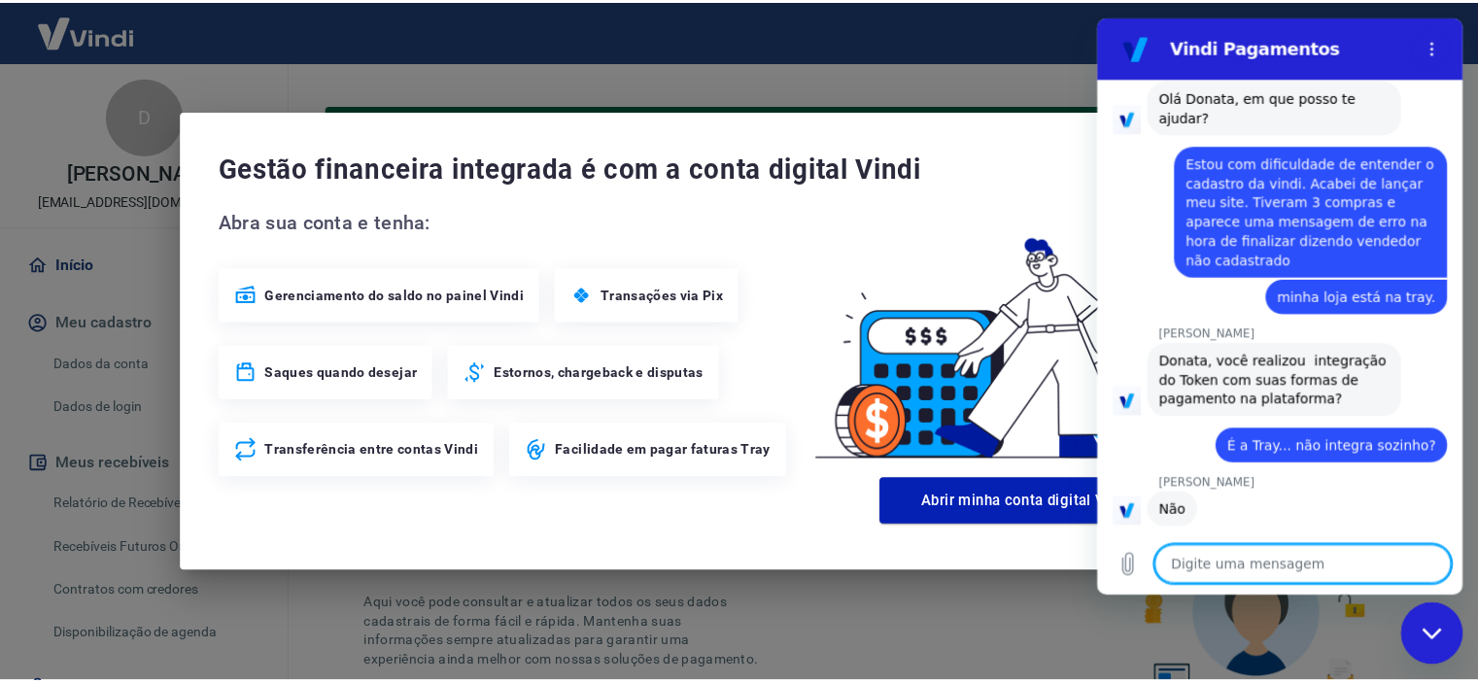
scroll to position [719, 0]
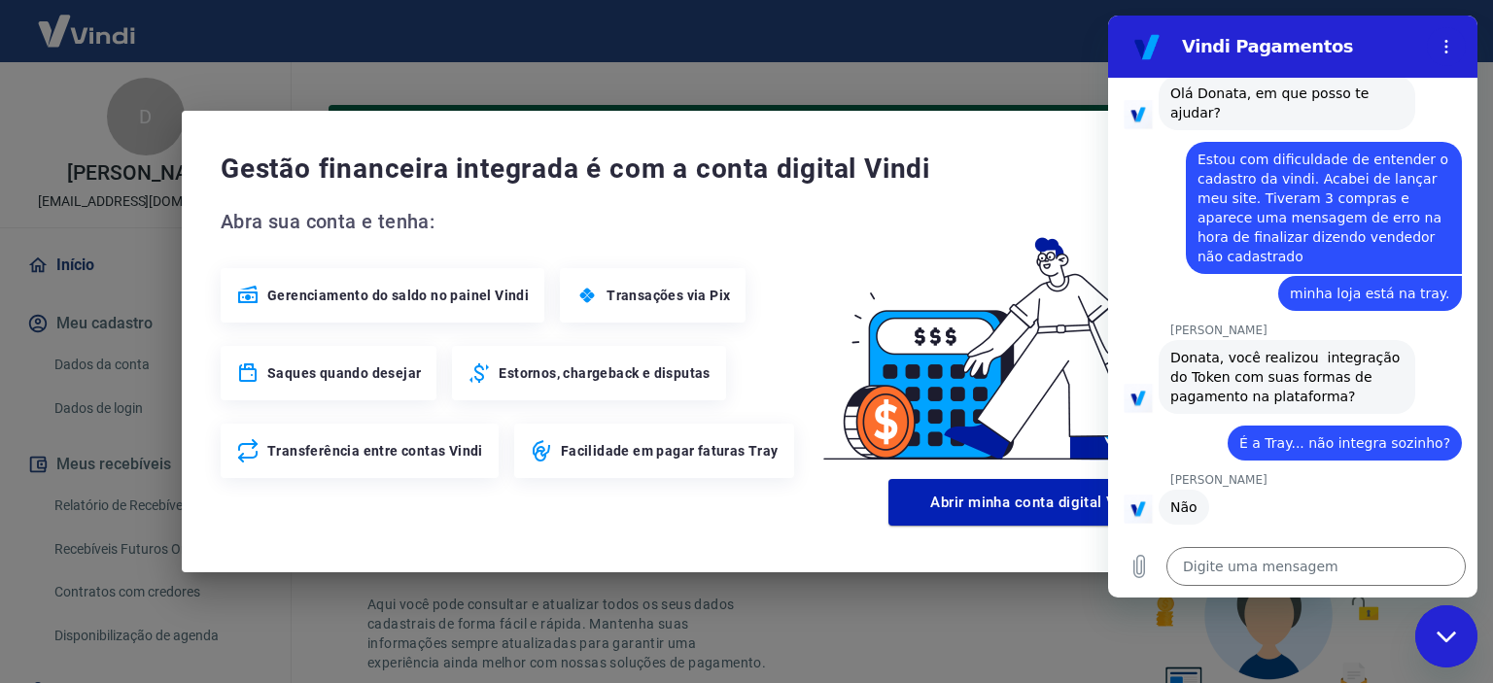
click at [1078, 224] on img at bounding box center [1036, 338] width 472 height 265
click at [814, 594] on div "Gestão financeira integrada é com a conta digital Vindi Abra sua conta e tenha:…" at bounding box center [746, 341] width 1493 height 683
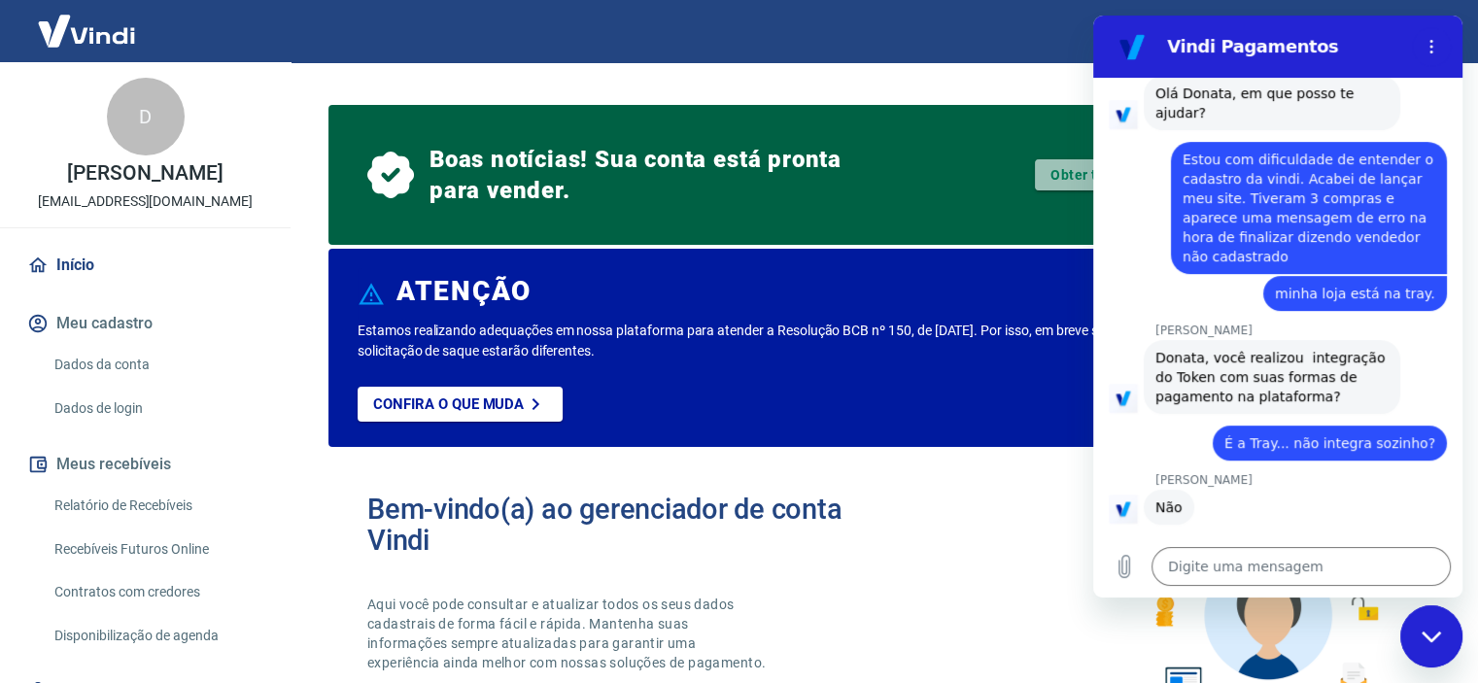
click at [1061, 175] on link "Obter token de integração" at bounding box center [1136, 174] width 202 height 31
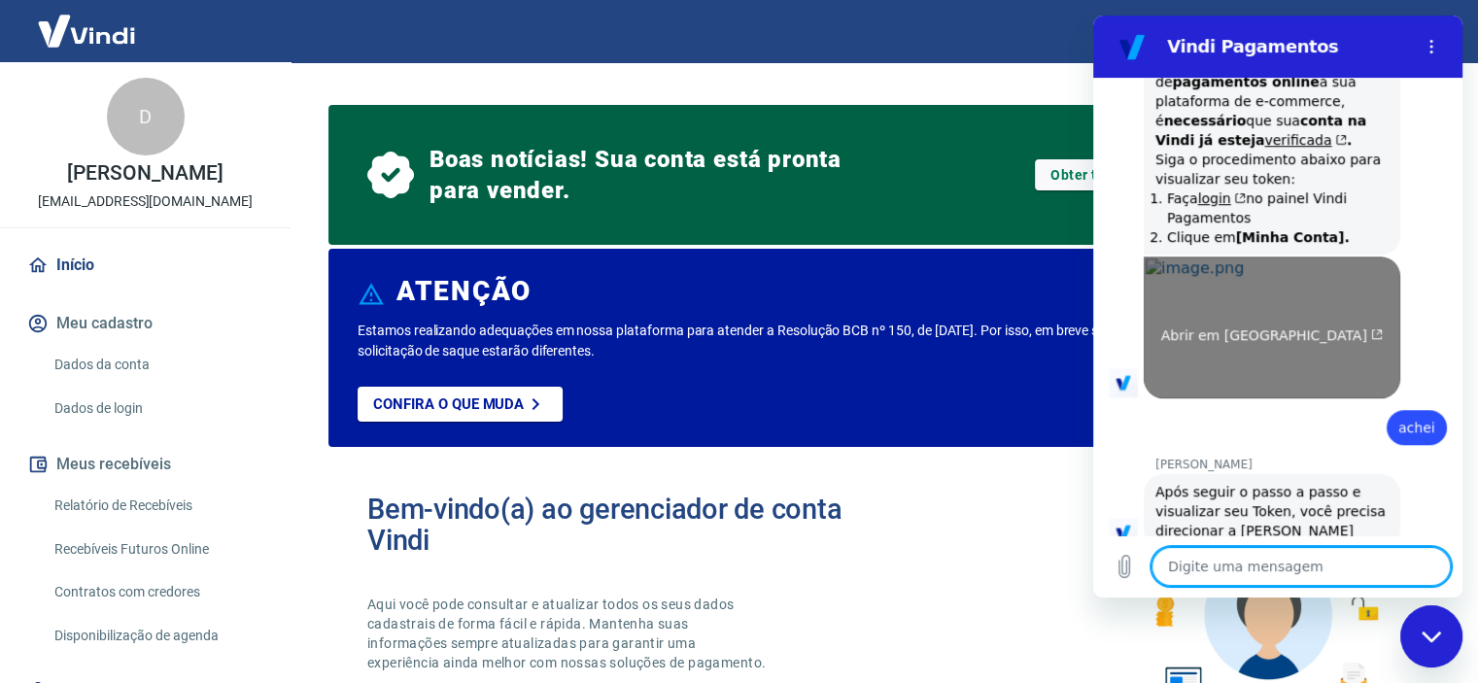
scroll to position [1357, 0]
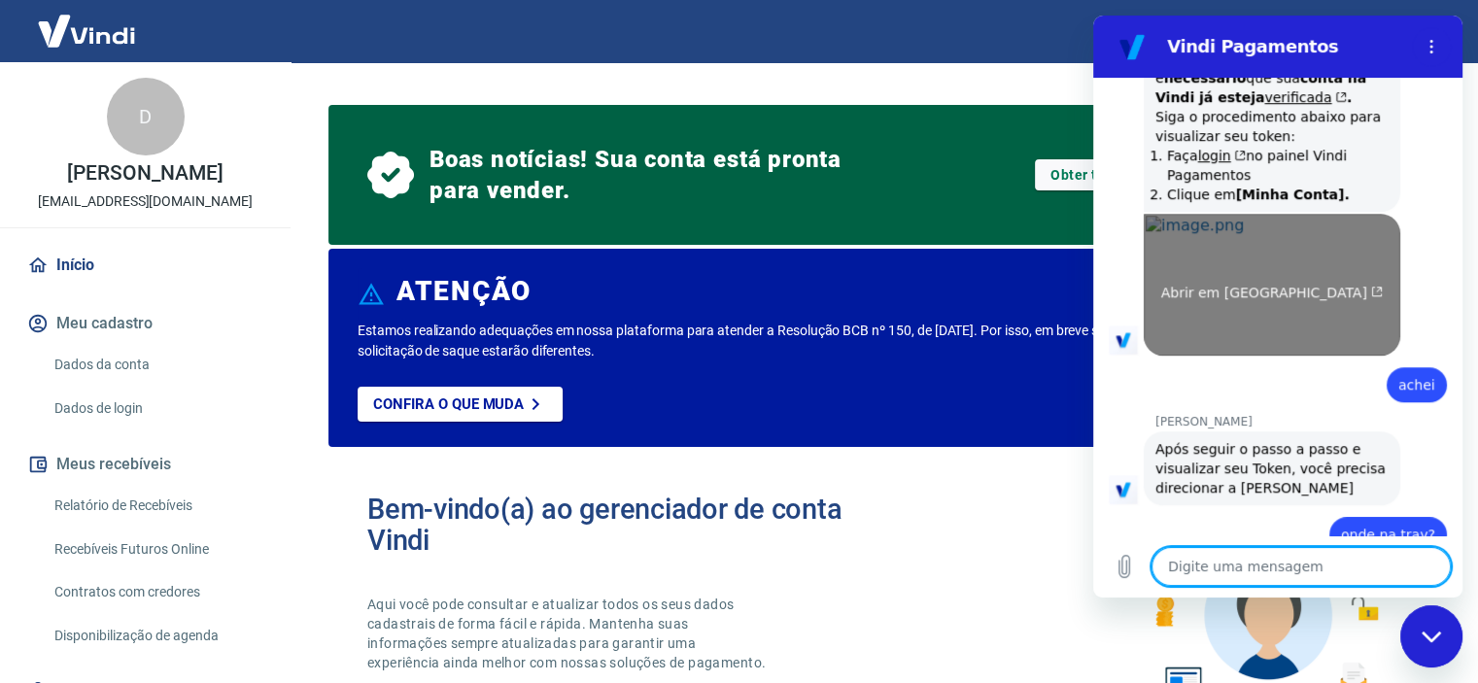
click at [1228, 214] on link "Abrir em nova aba" at bounding box center [1272, 285] width 257 height 142
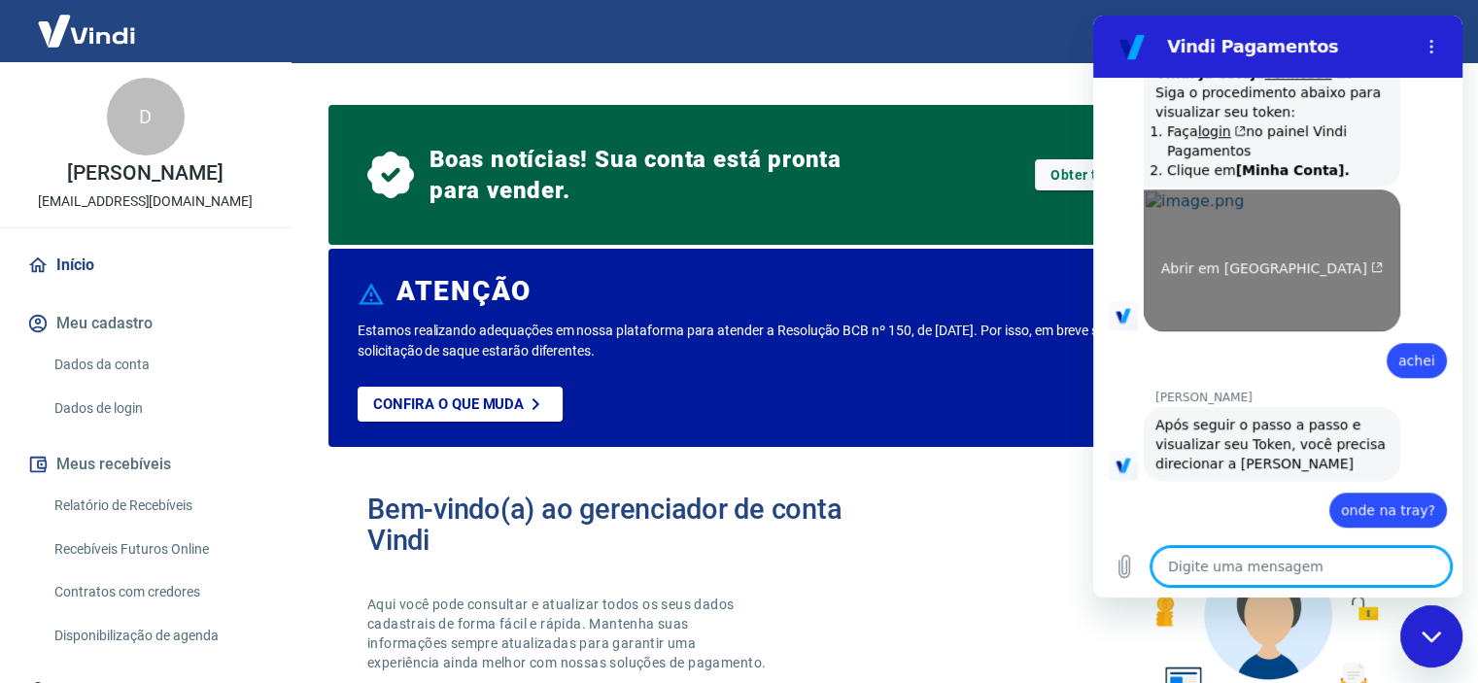
scroll to position [1392, 0]
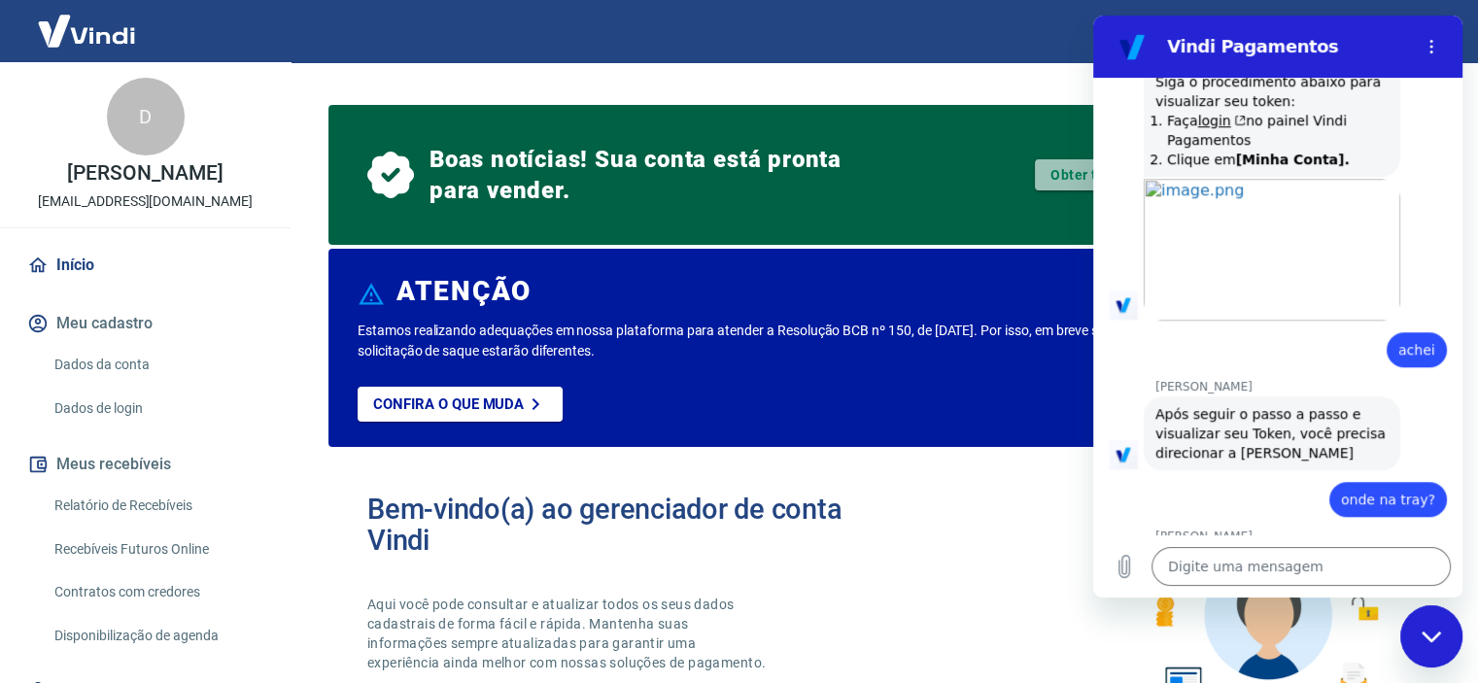
click at [1065, 181] on link "Obter token de integração" at bounding box center [1136, 174] width 202 height 31
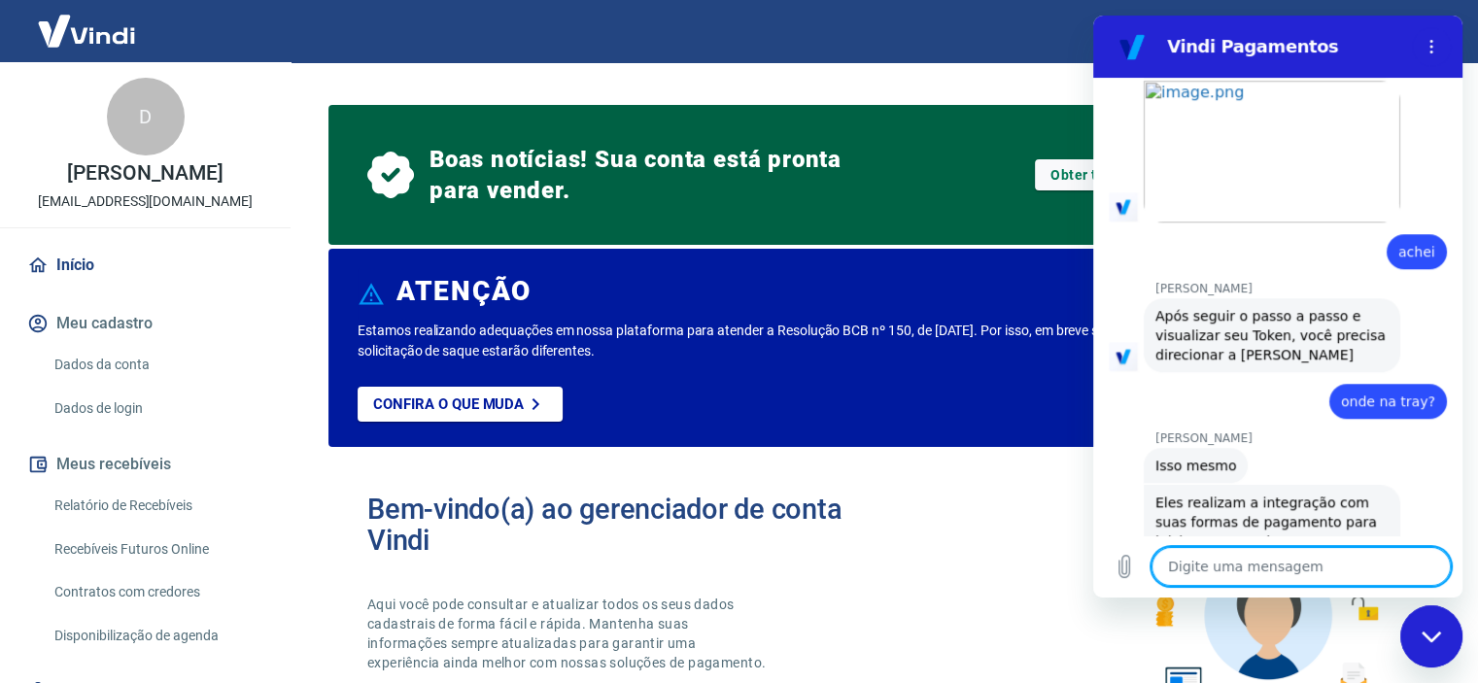
scroll to position [1494, 0]
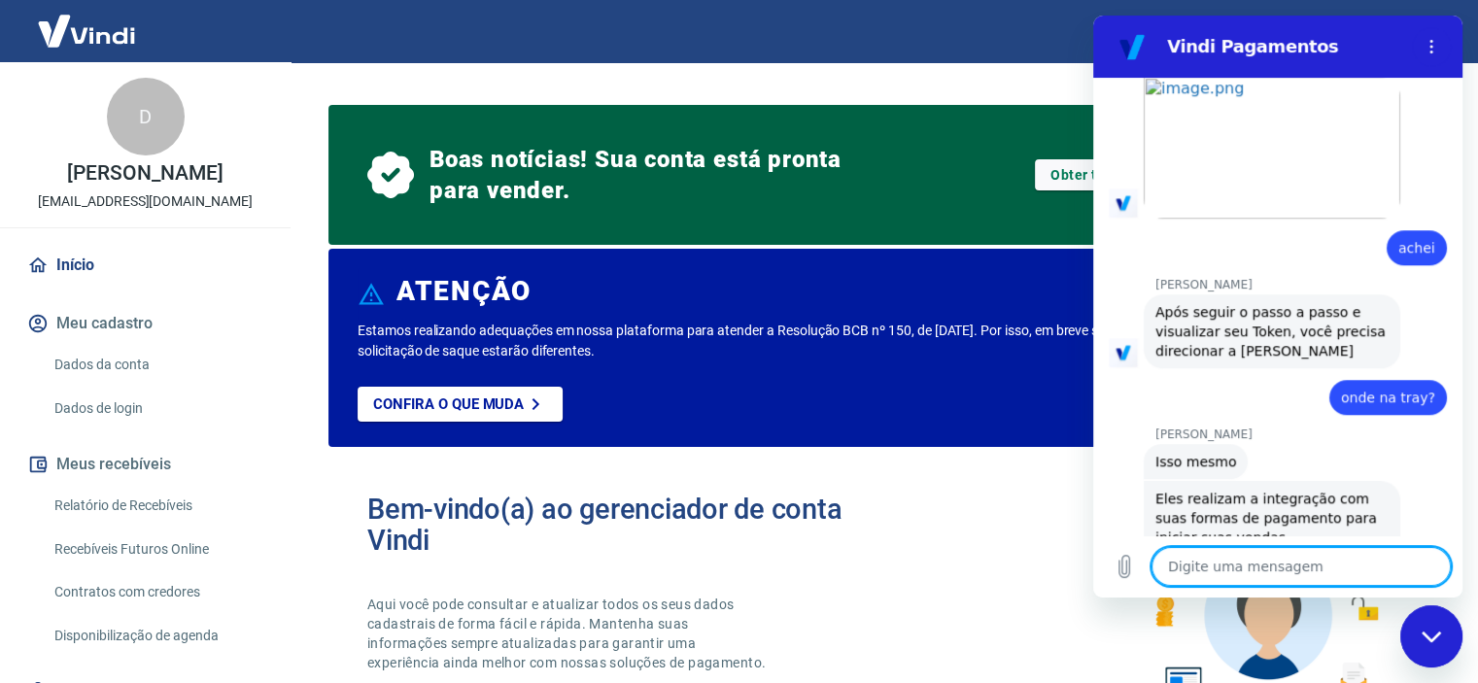
click at [1303, 578] on textarea at bounding box center [1301, 566] width 299 height 39
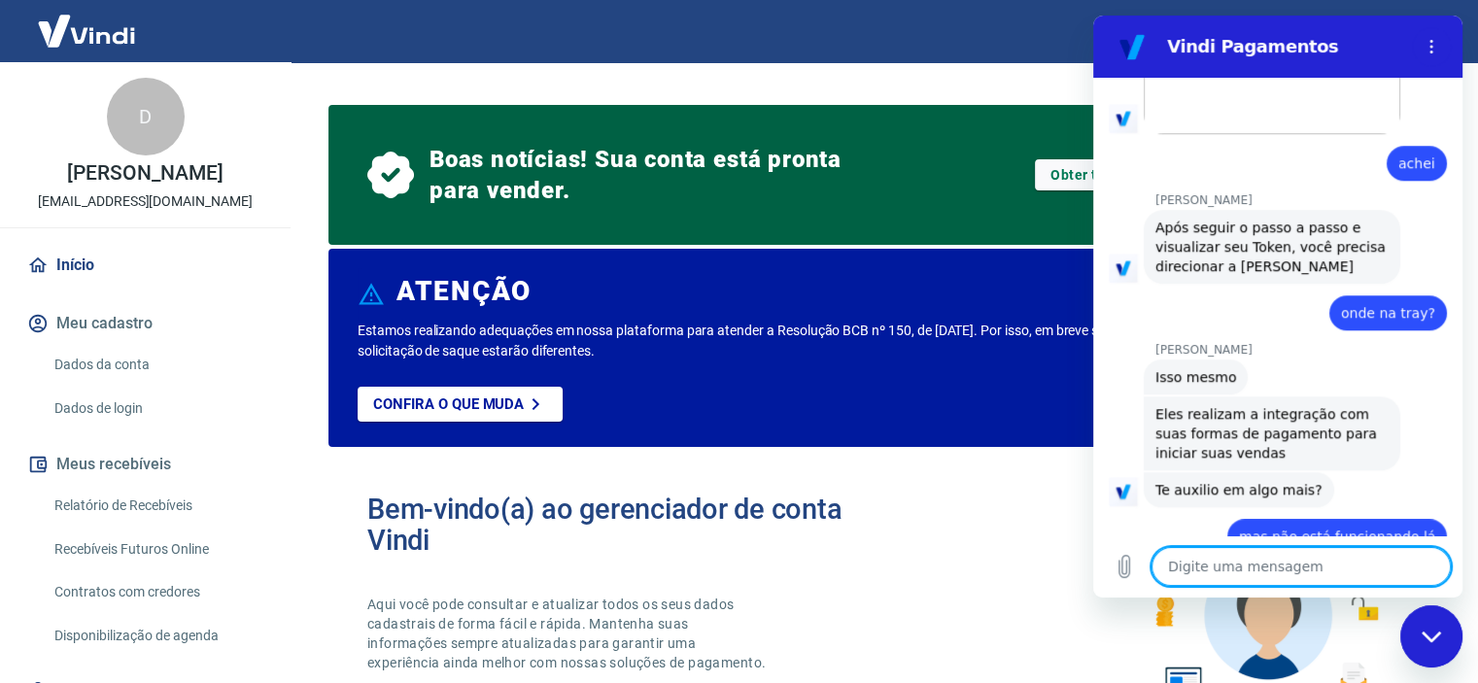
scroll to position [1614, 0]
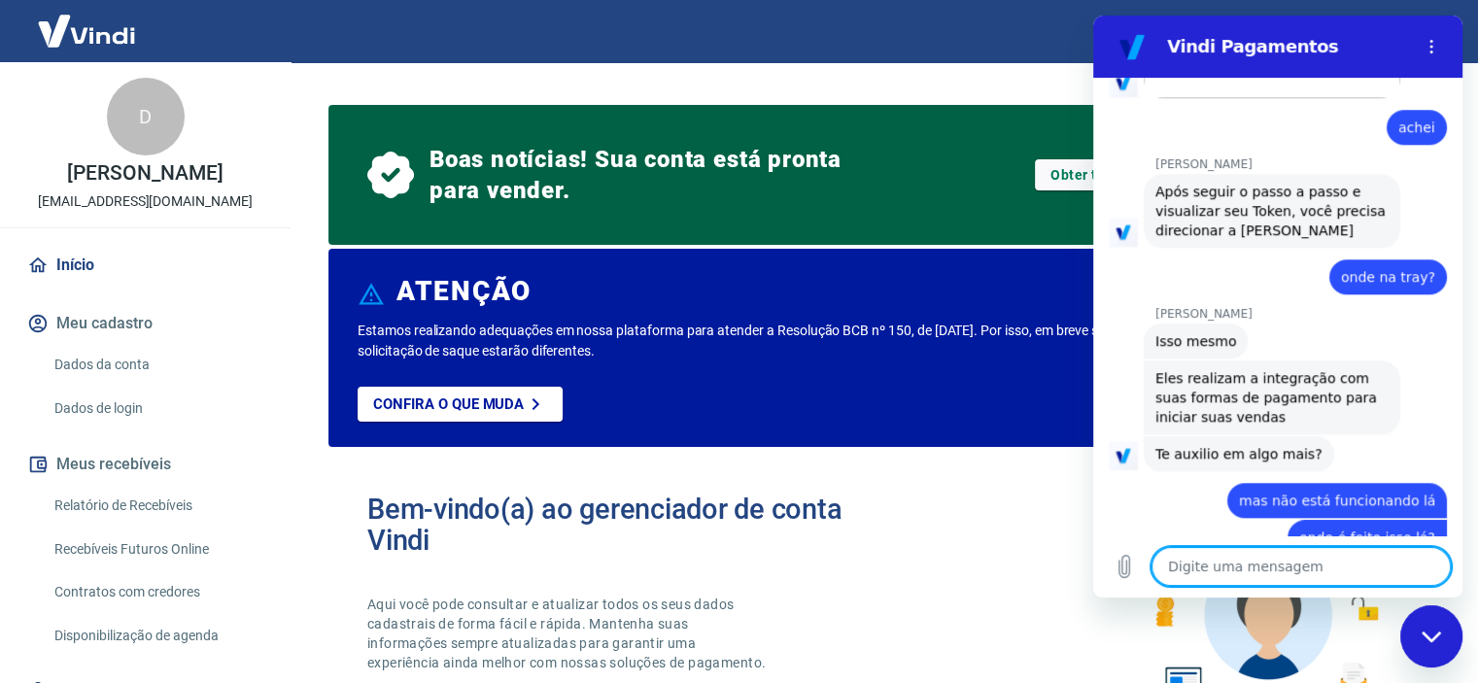
click at [1257, 567] on textarea at bounding box center [1301, 566] width 299 height 39
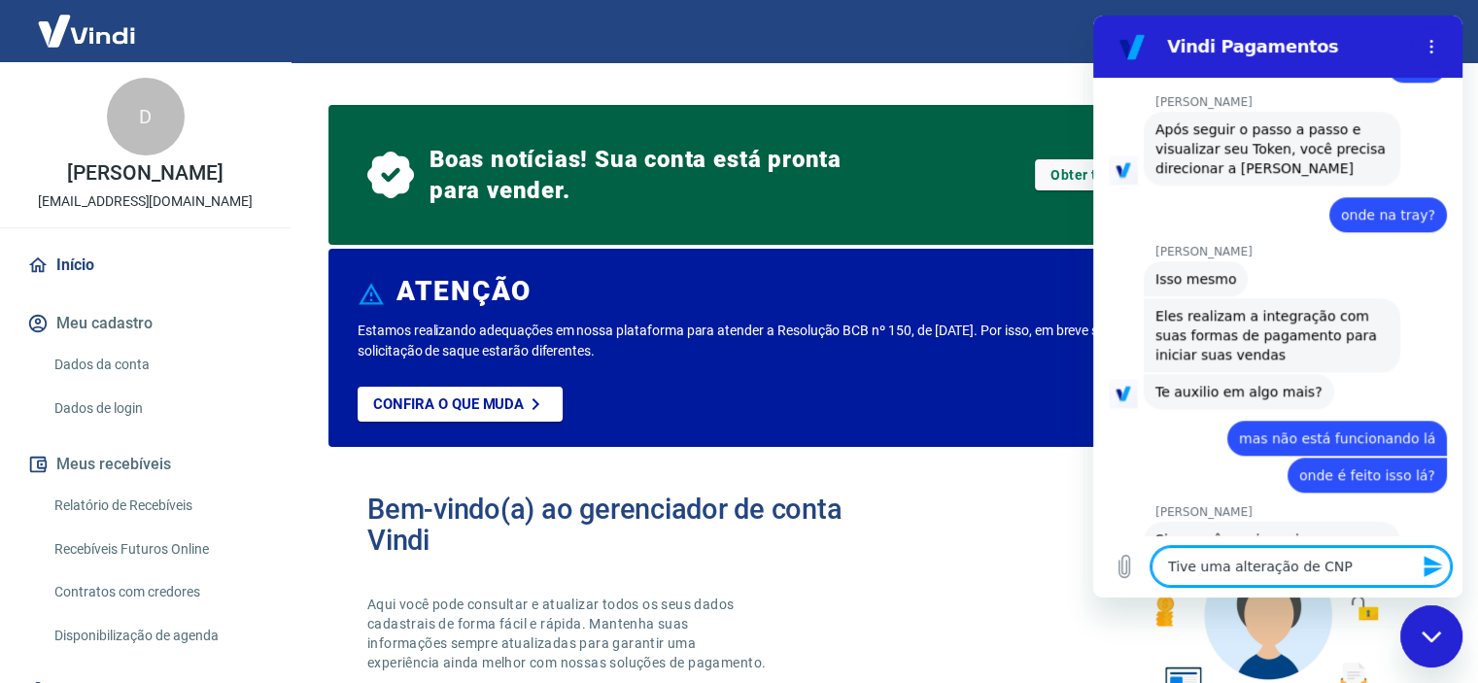
scroll to position [1680, 0]
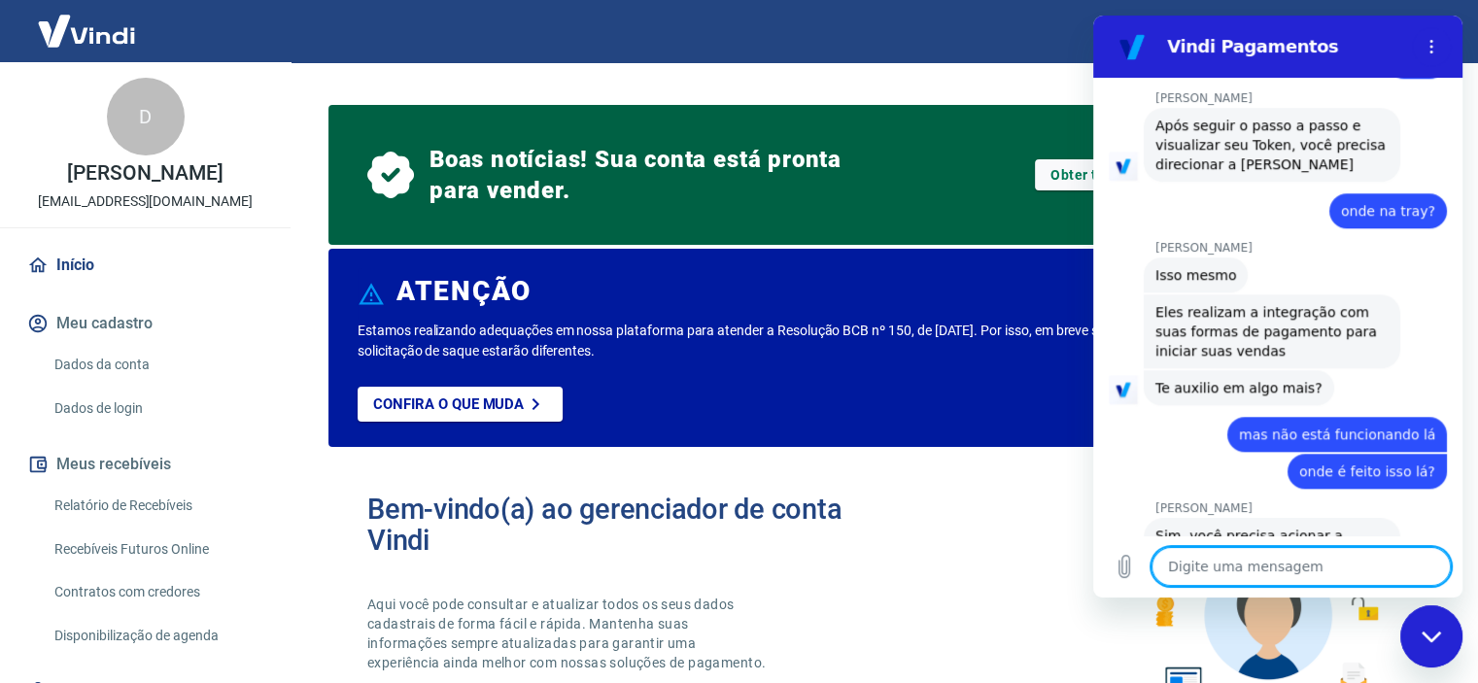
click at [1257, 567] on textarea at bounding box center [1301, 566] width 299 height 39
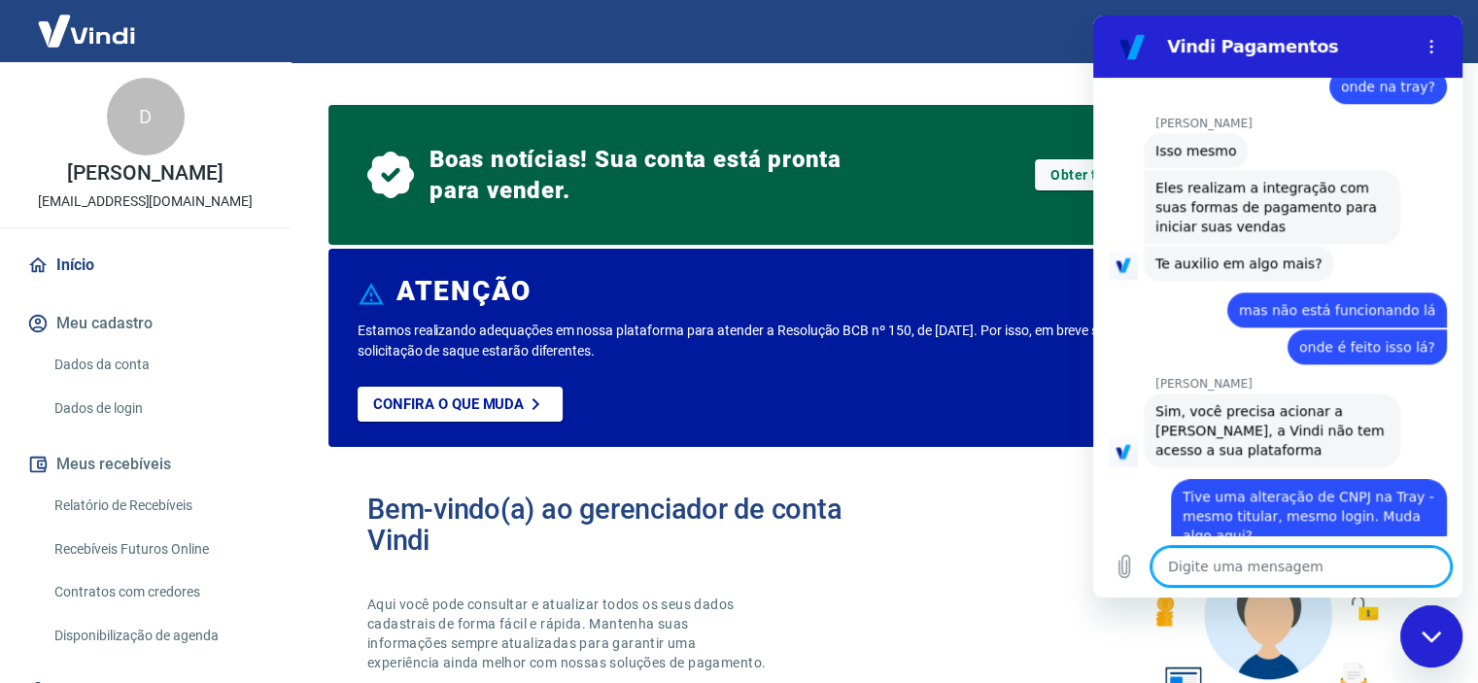
scroll to position [1804, 0]
click at [1260, 572] on textarea at bounding box center [1301, 566] width 299 height 39
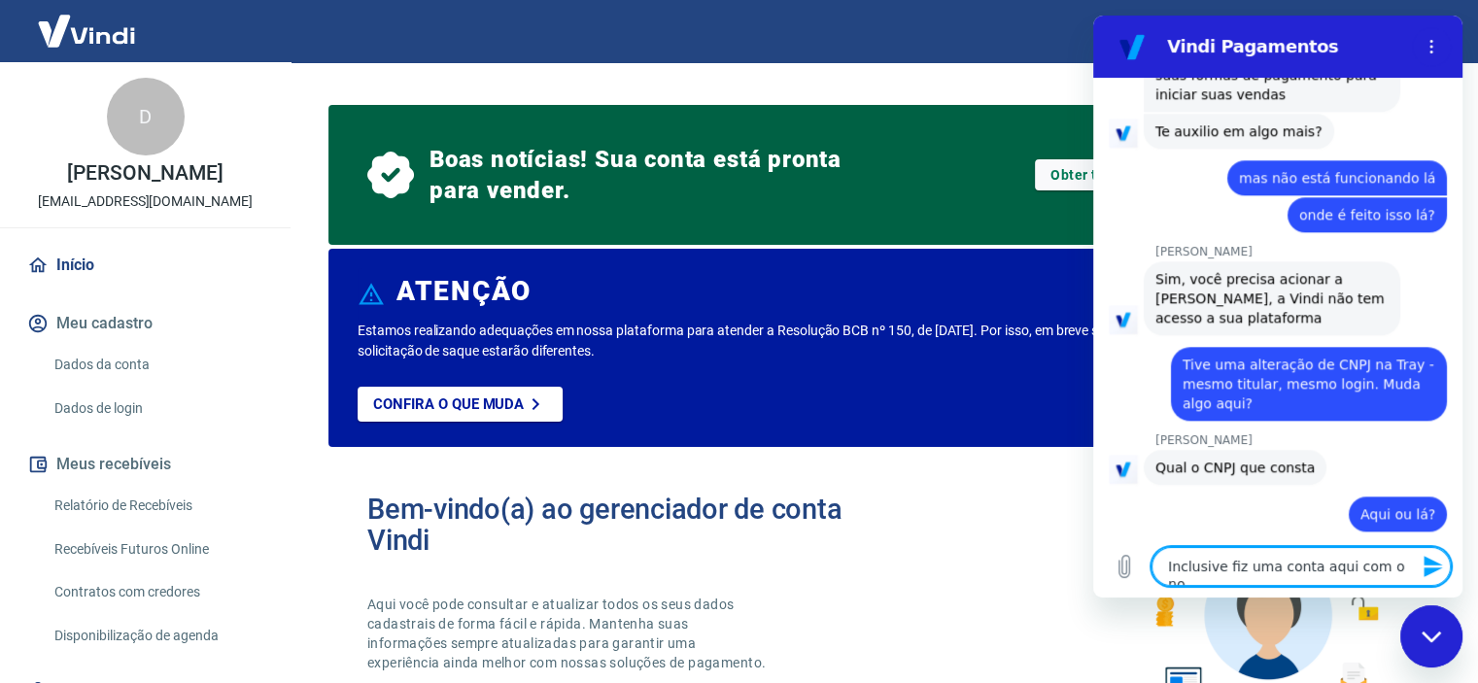
scroll to position [1941, 0]
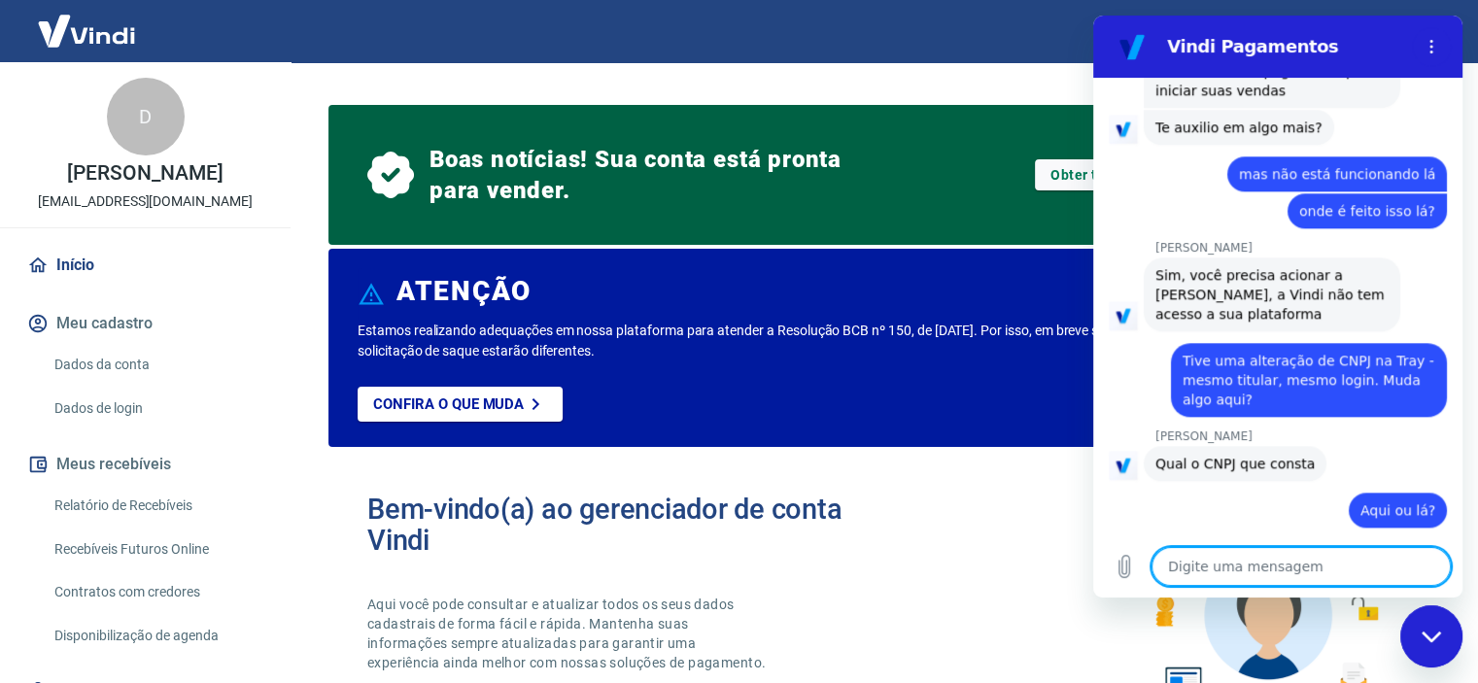
paste textarea "61.995.285/0001-32"
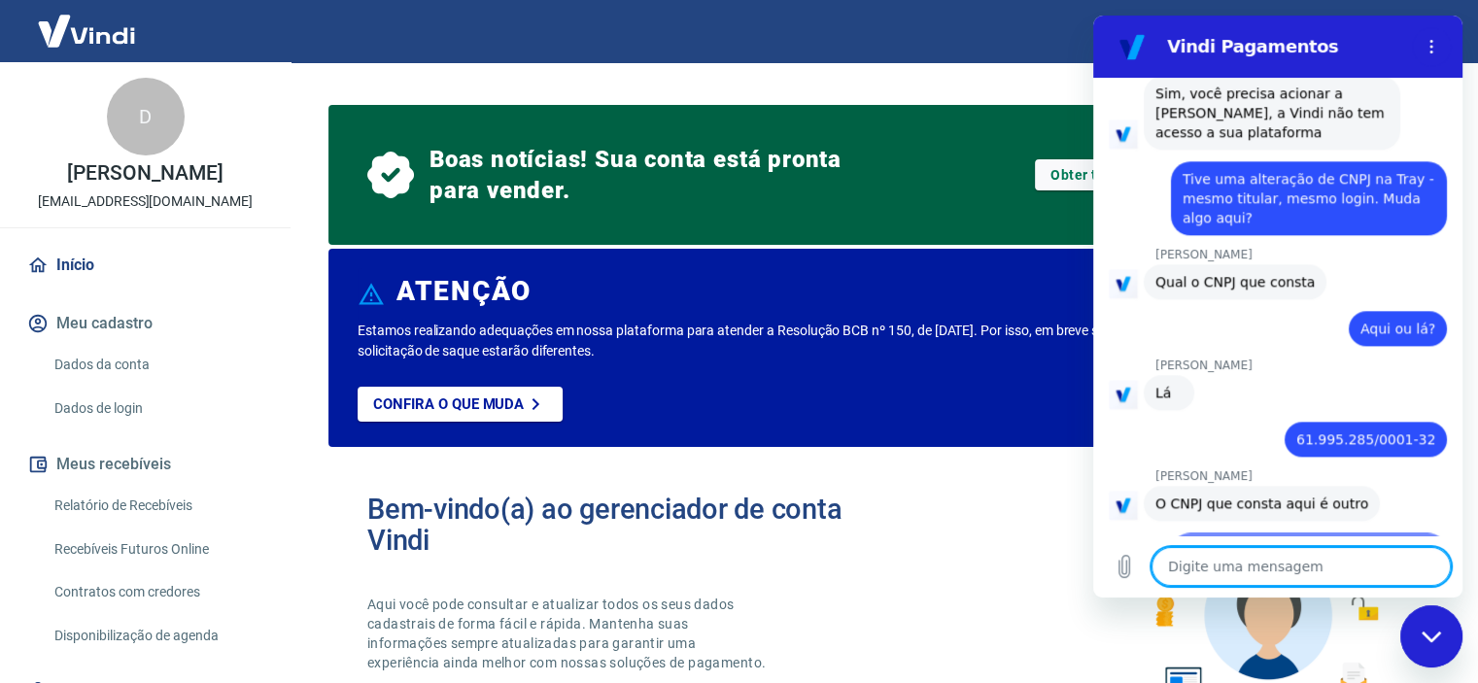
scroll to position [2174, 0]
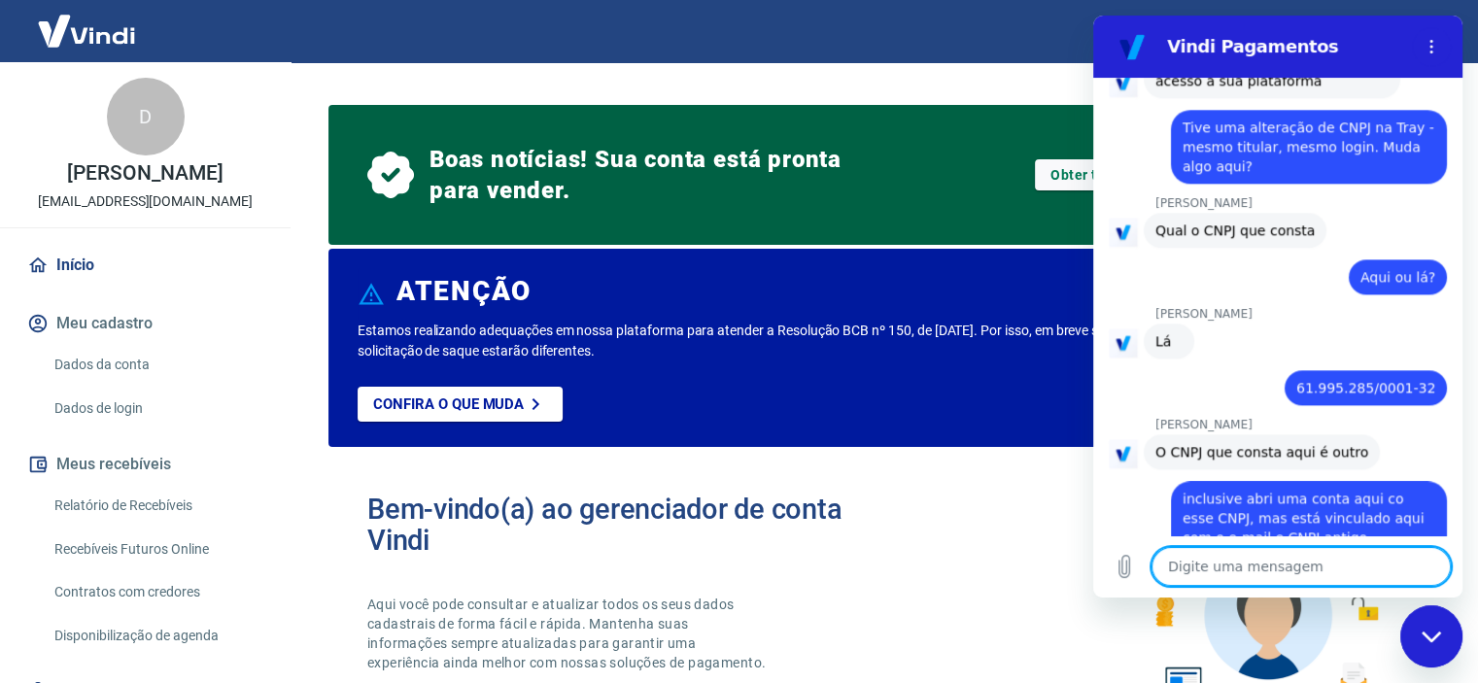
click at [1265, 563] on textarea at bounding box center [1301, 566] width 299 height 39
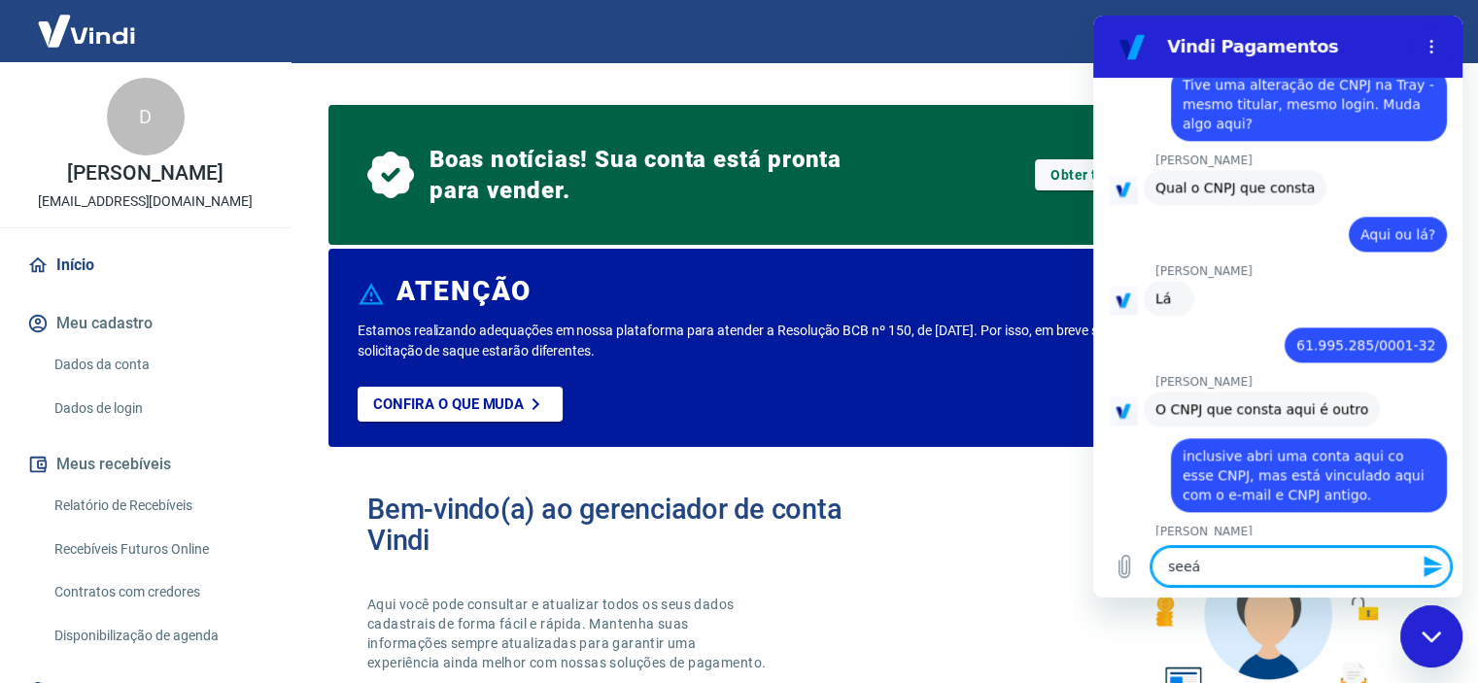
scroll to position [2221, 0]
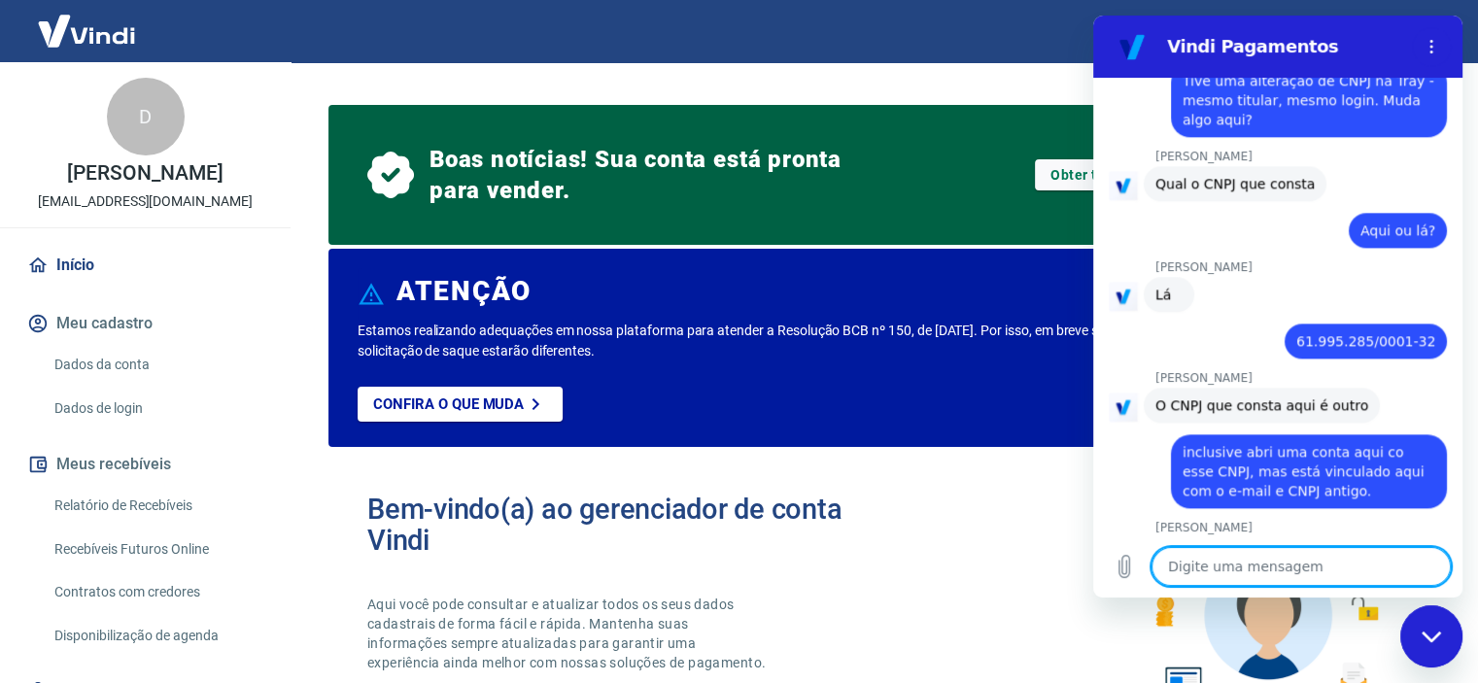
paste textarea "61.995.285/0001-32"
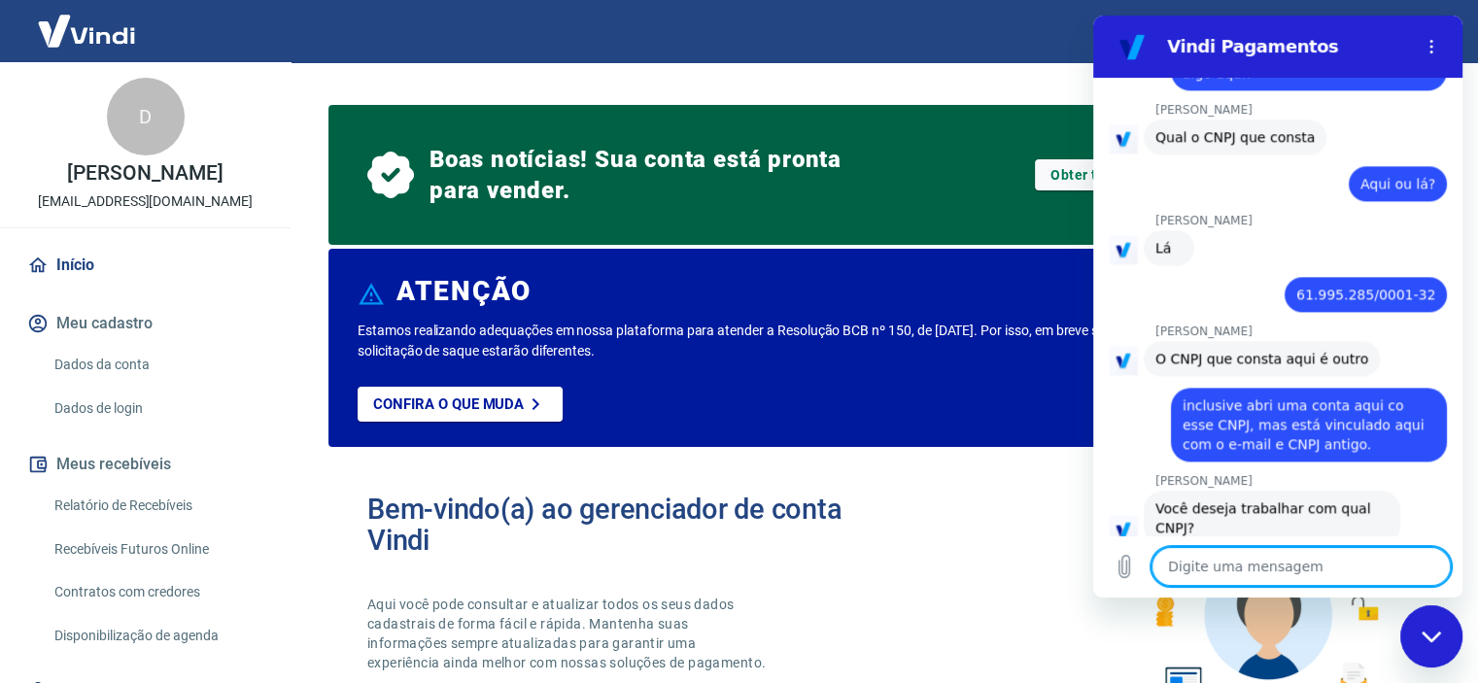
scroll to position [2352, 0]
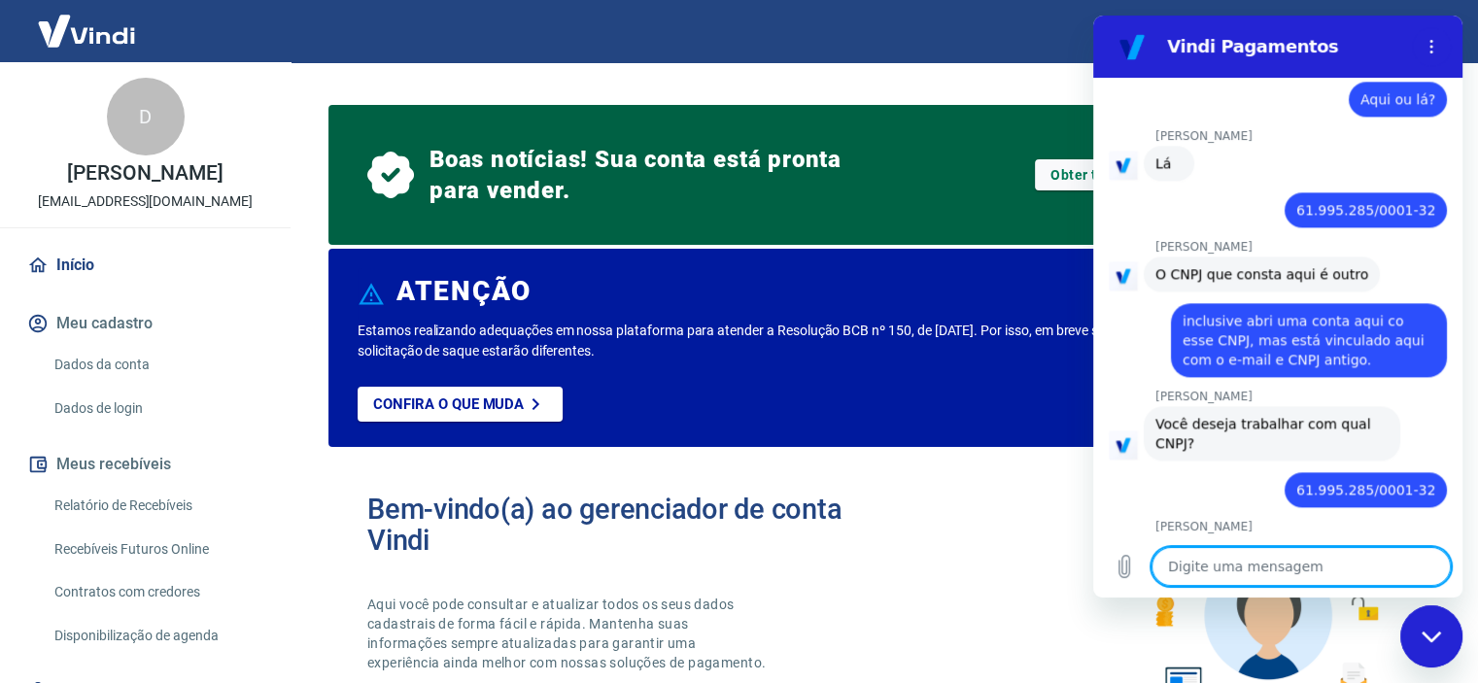
paste textarea "1401014"
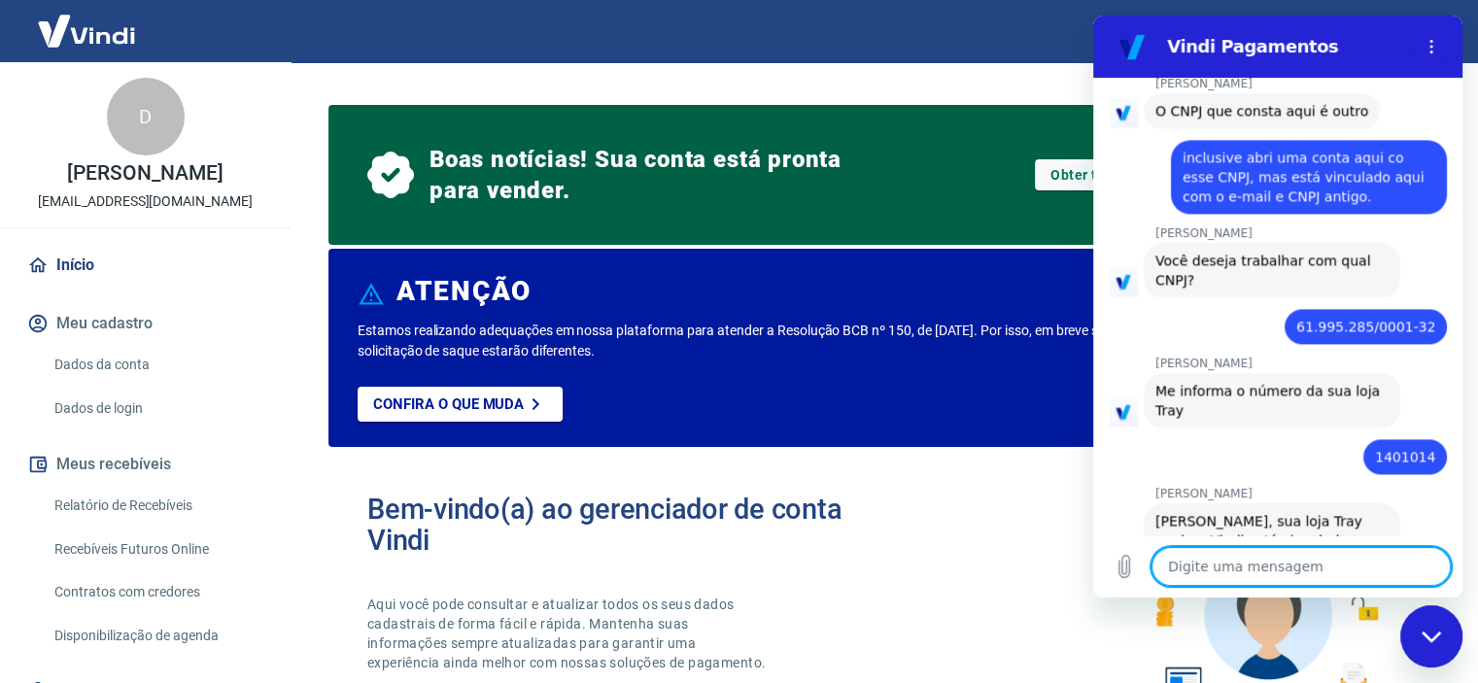
scroll to position [2617, 0]
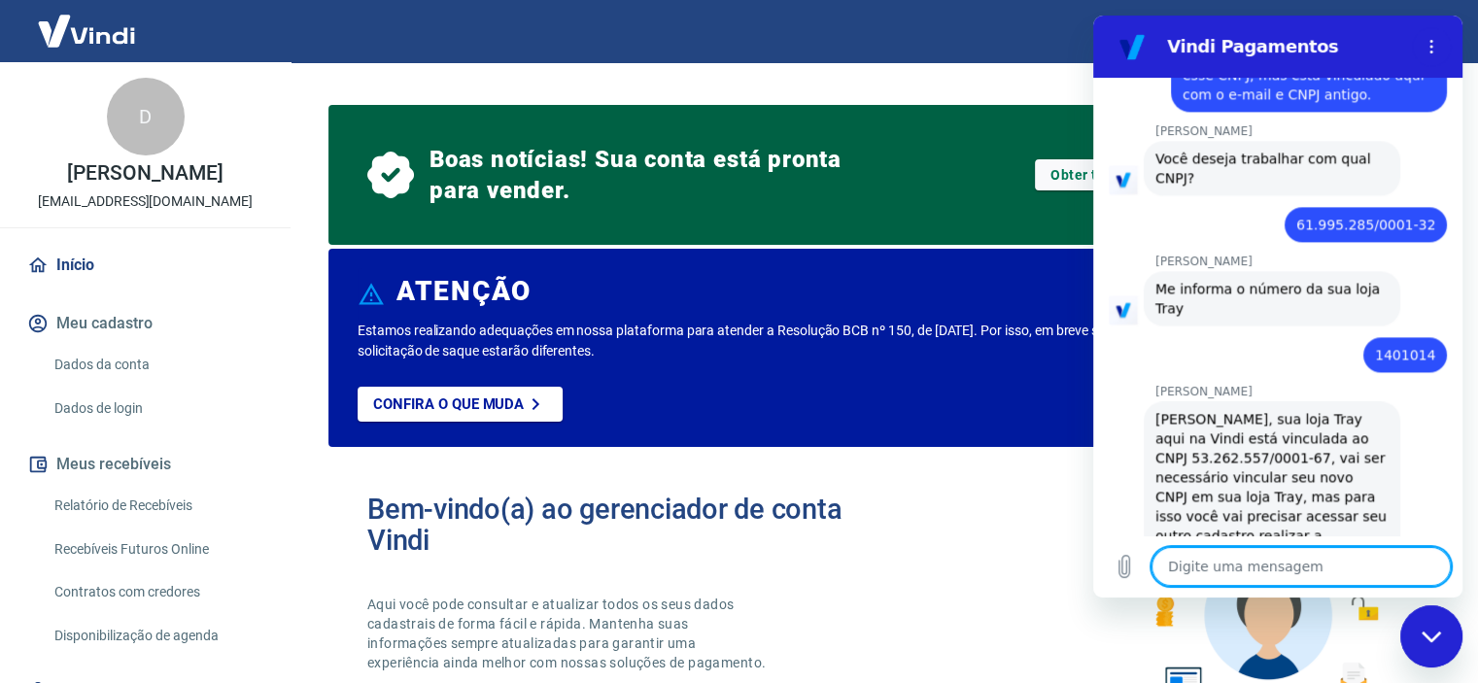
click at [1323, 574] on textarea at bounding box center [1301, 566] width 299 height 39
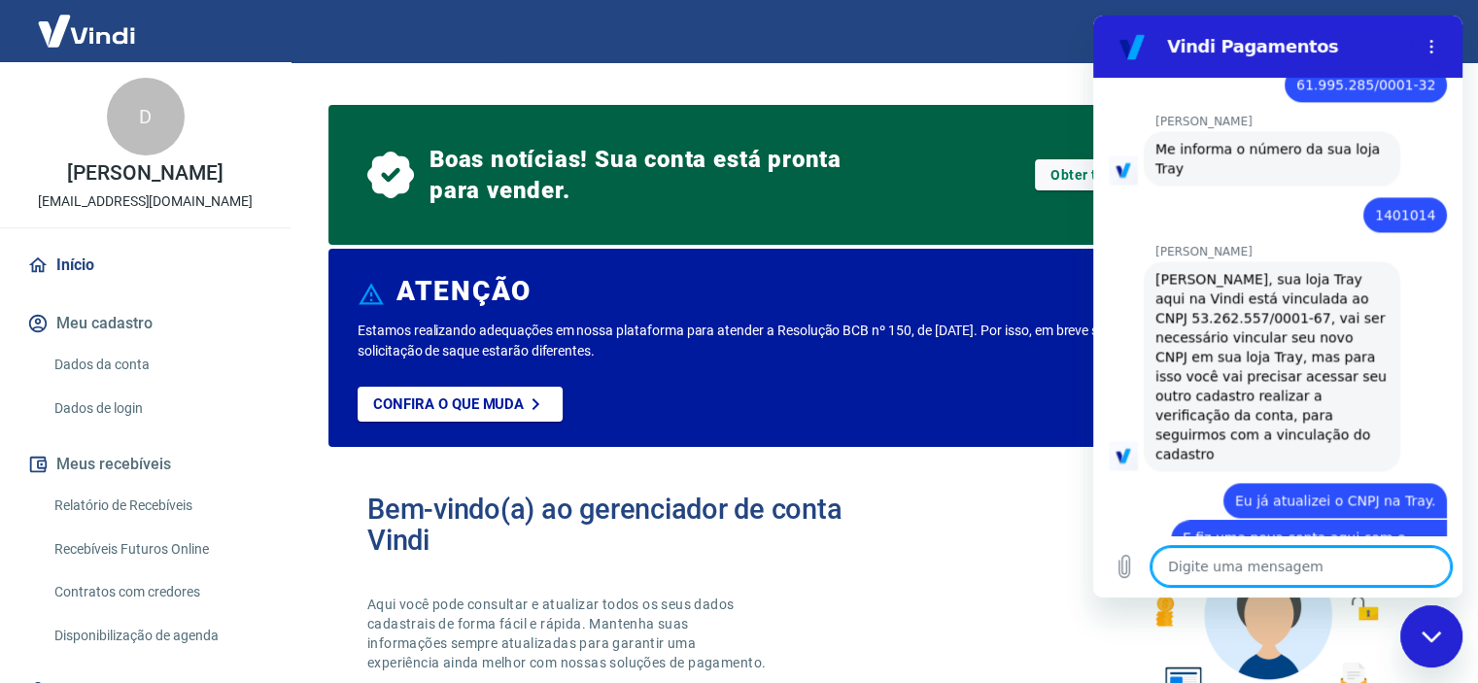
scroll to position [2814, 0]
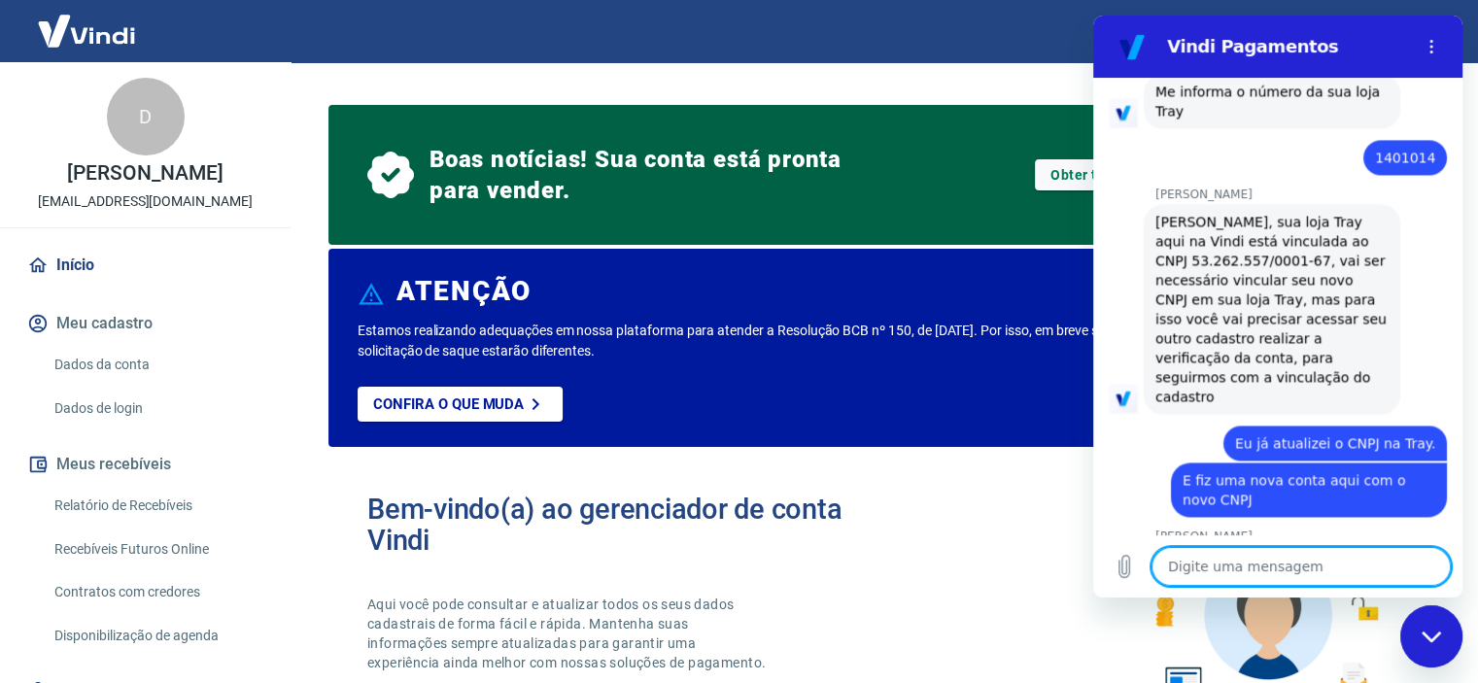
click at [1299, 573] on textarea at bounding box center [1301, 566] width 299 height 39
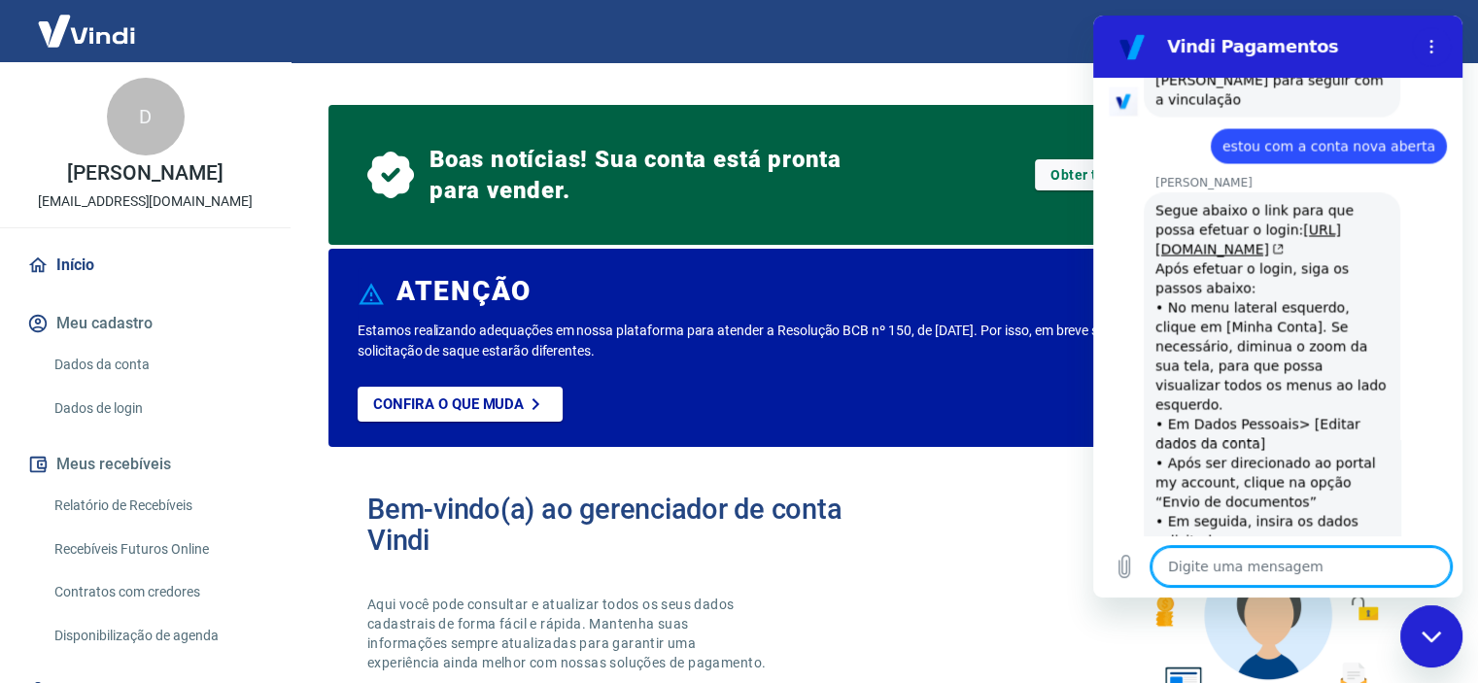
scroll to position [3663, 0]
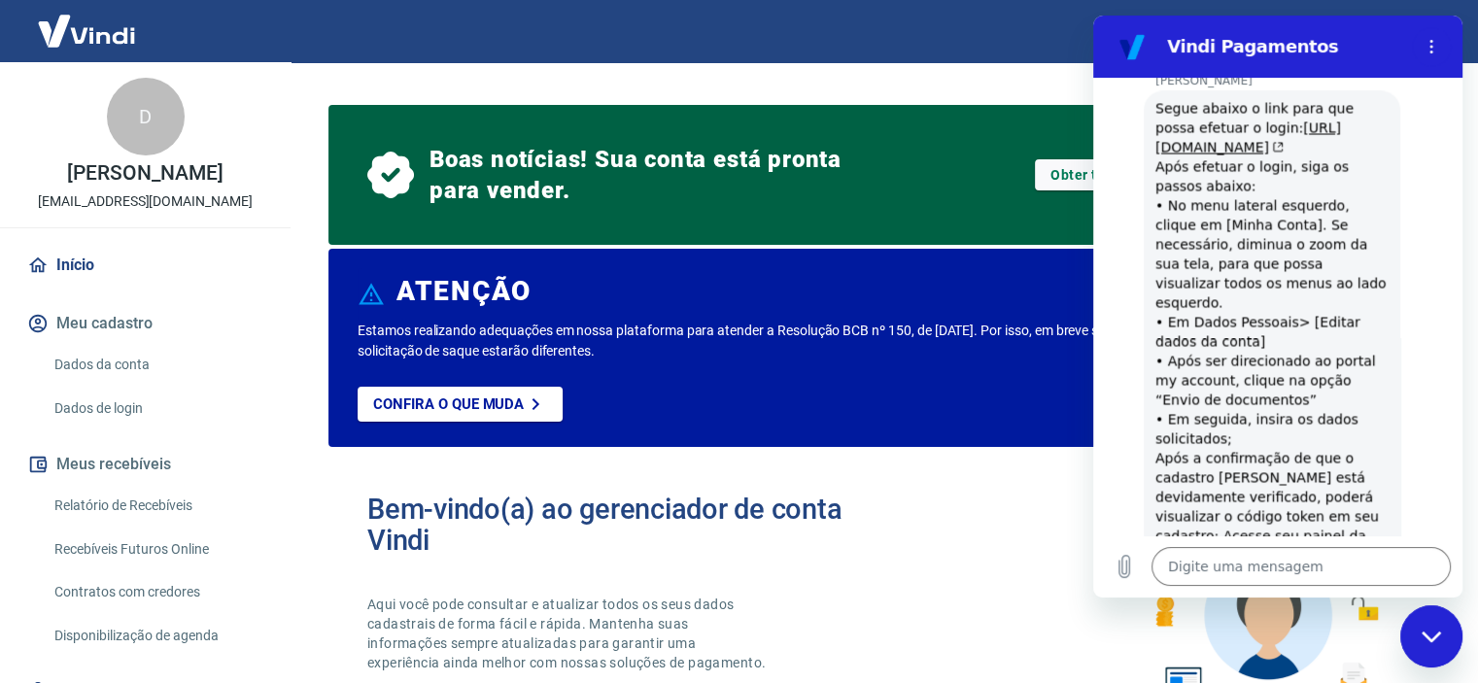
click at [1429, 372] on div "Marcele dos Santos diz: Segue abaixo o link para que possa efetuar o login: htt…" at bounding box center [1286, 369] width 354 height 562
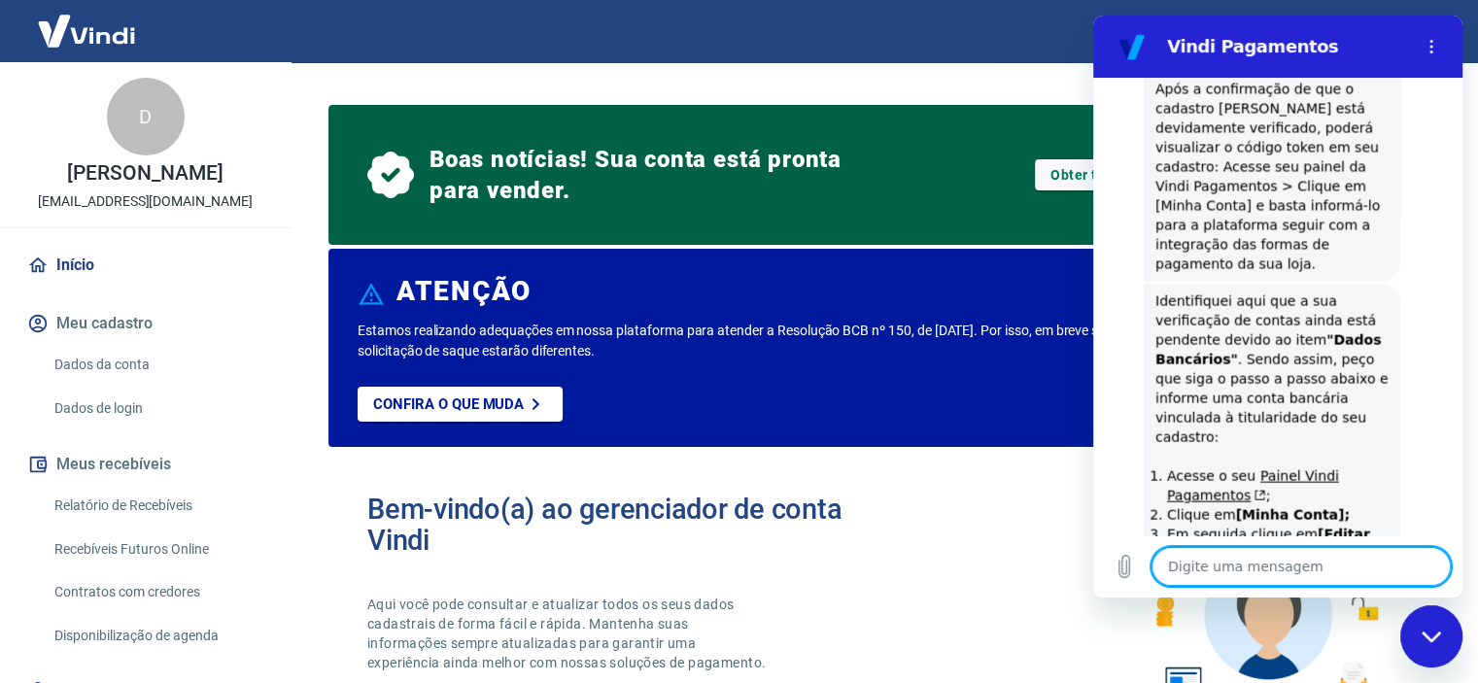
scroll to position [4086, 0]
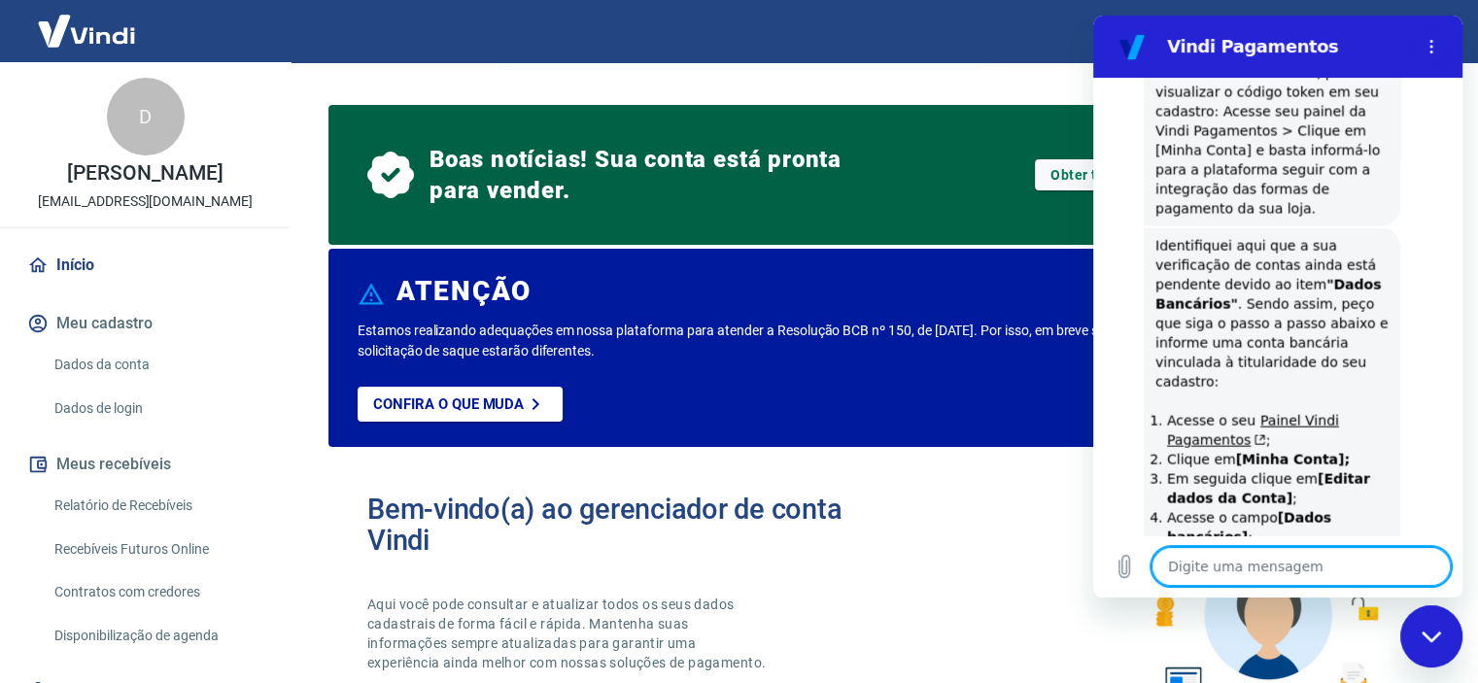
click at [1342, 556] on textarea at bounding box center [1301, 566] width 299 height 39
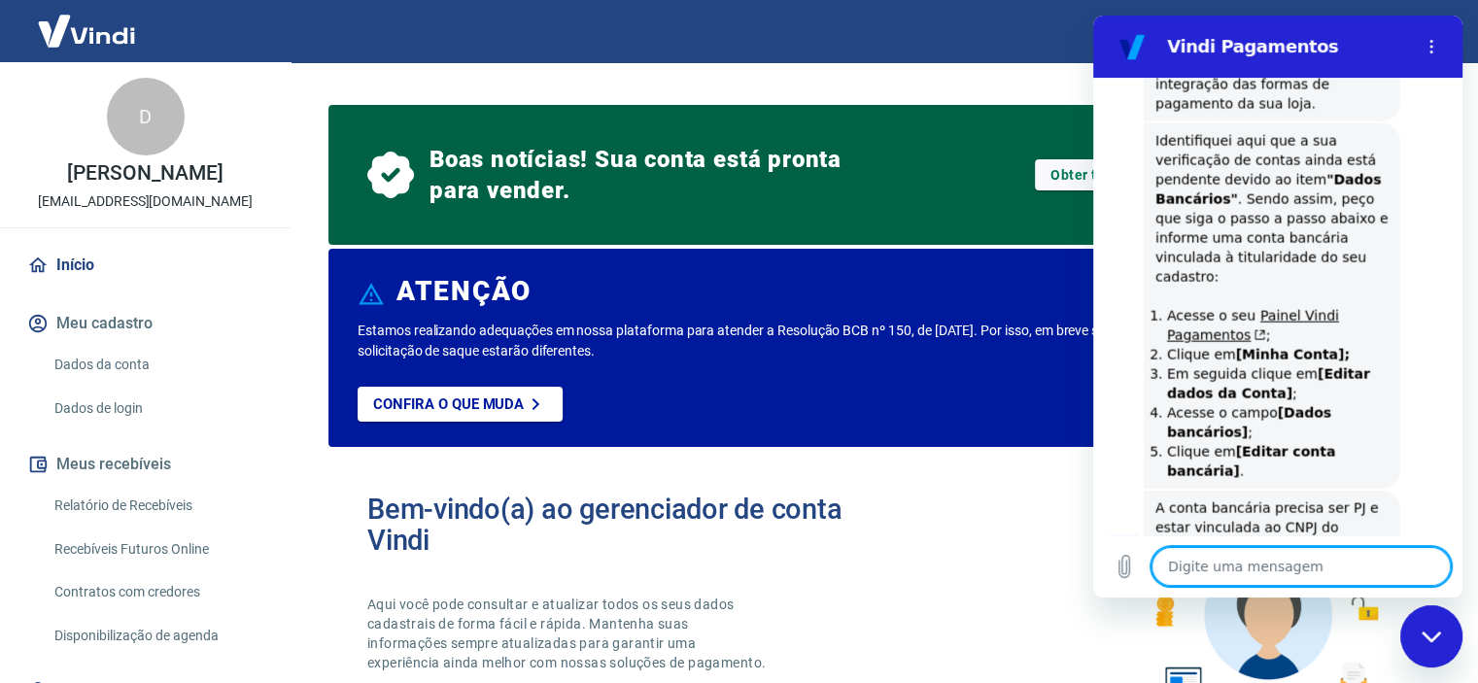
scroll to position [4218, 0]
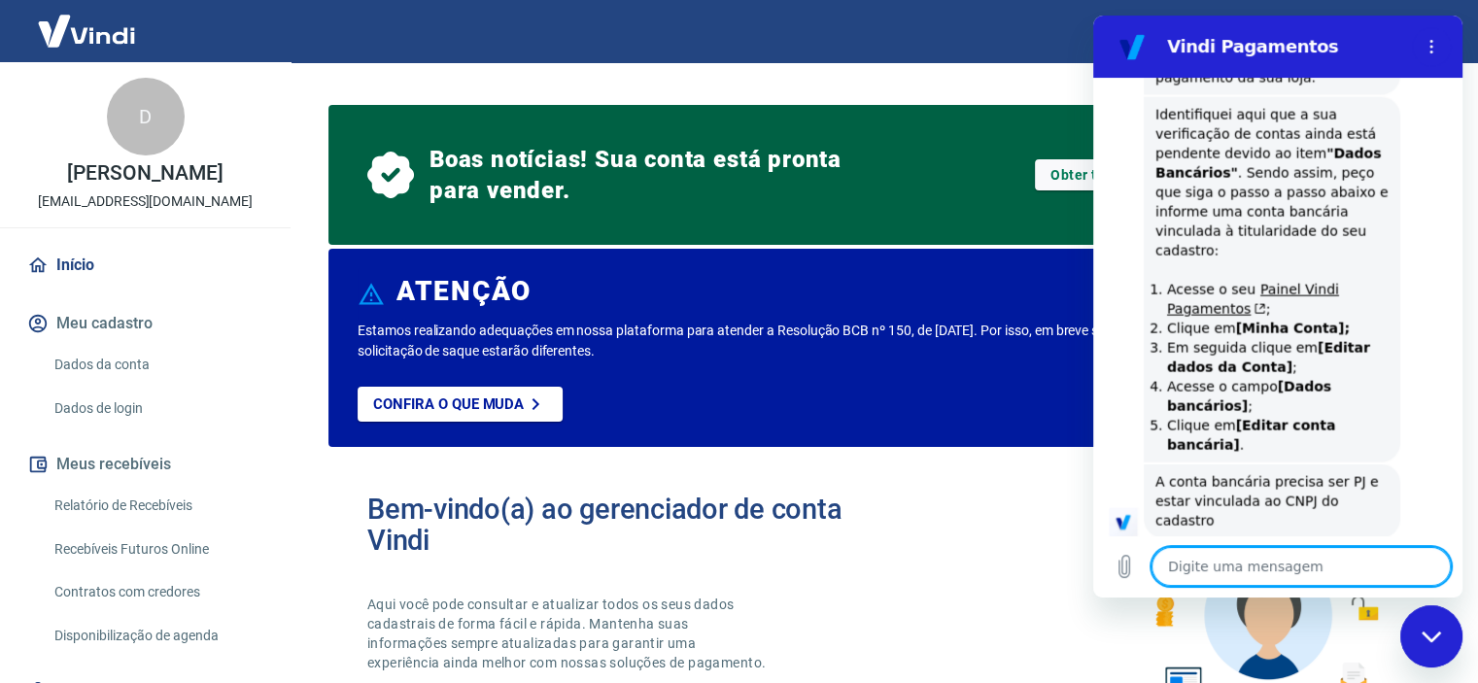
click at [1336, 568] on textarea at bounding box center [1301, 566] width 299 height 39
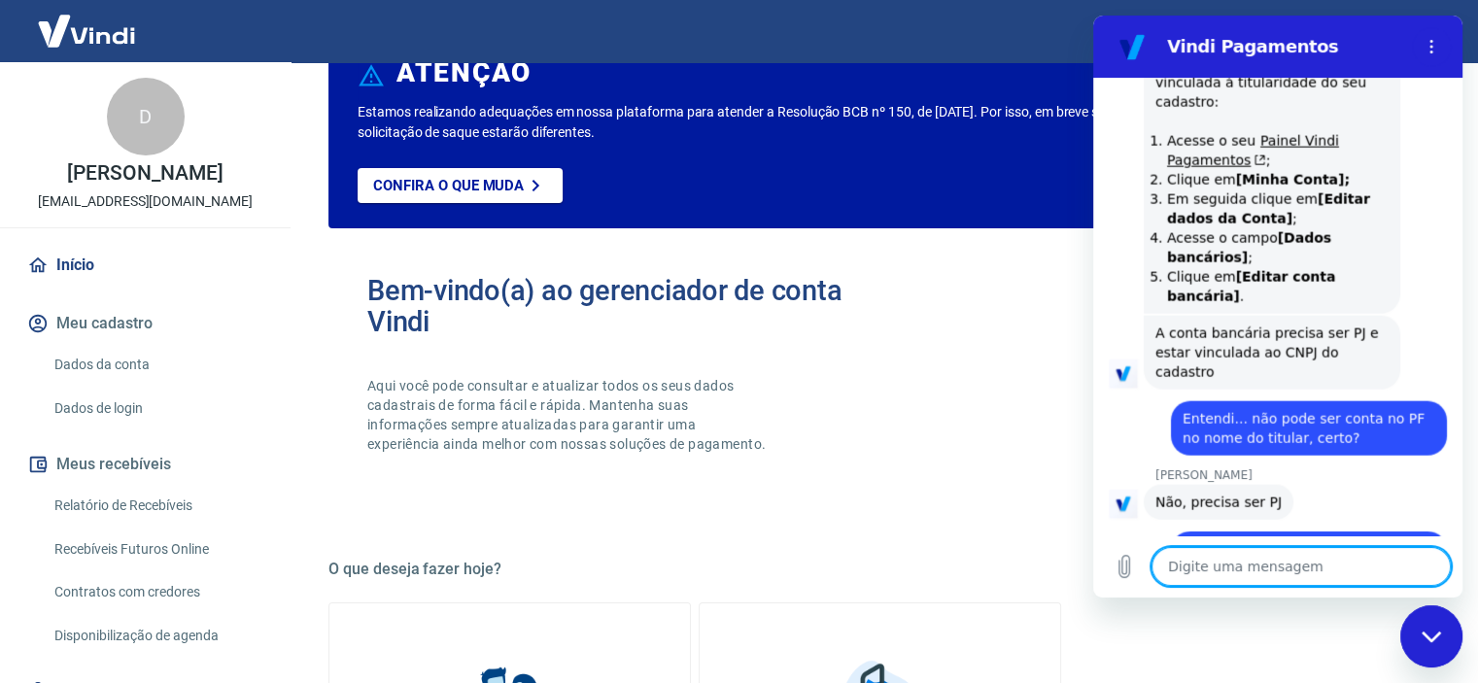
scroll to position [4435, 0]
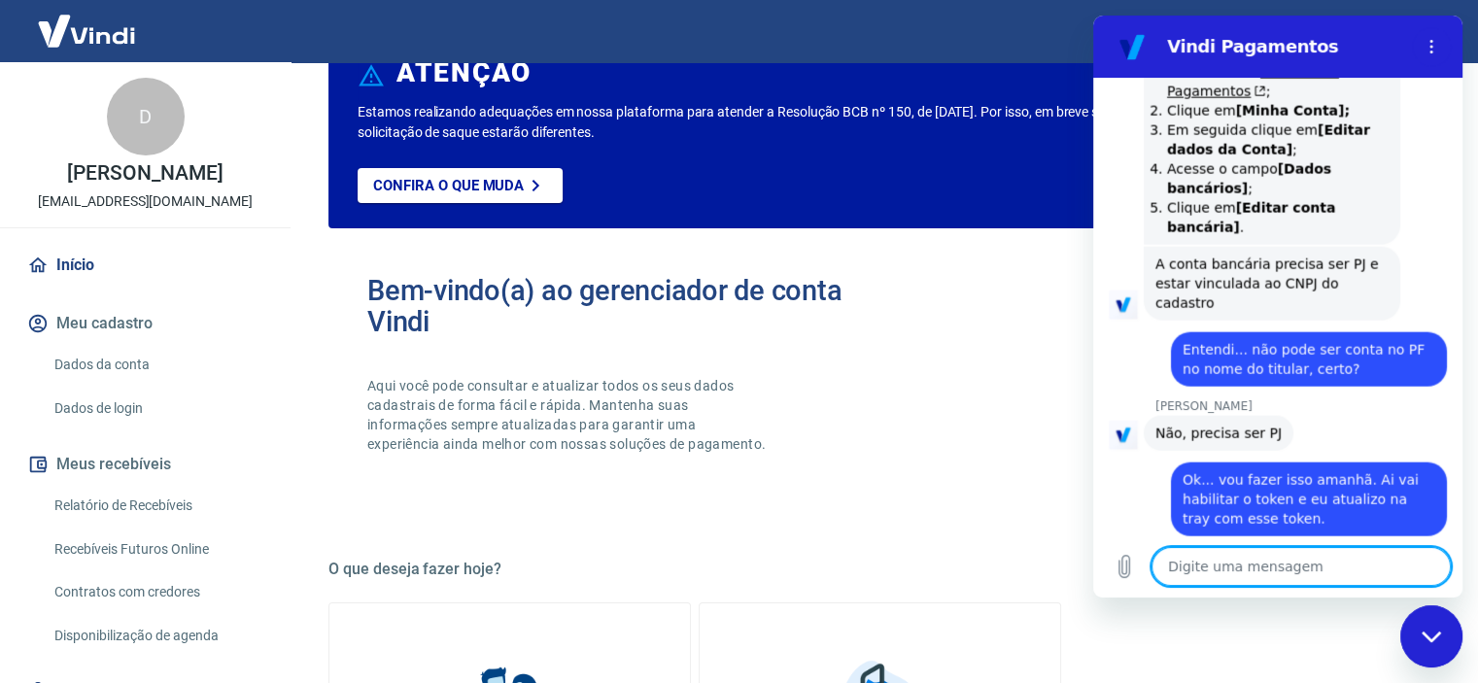
click at [1289, 559] on textarea at bounding box center [1301, 566] width 299 height 39
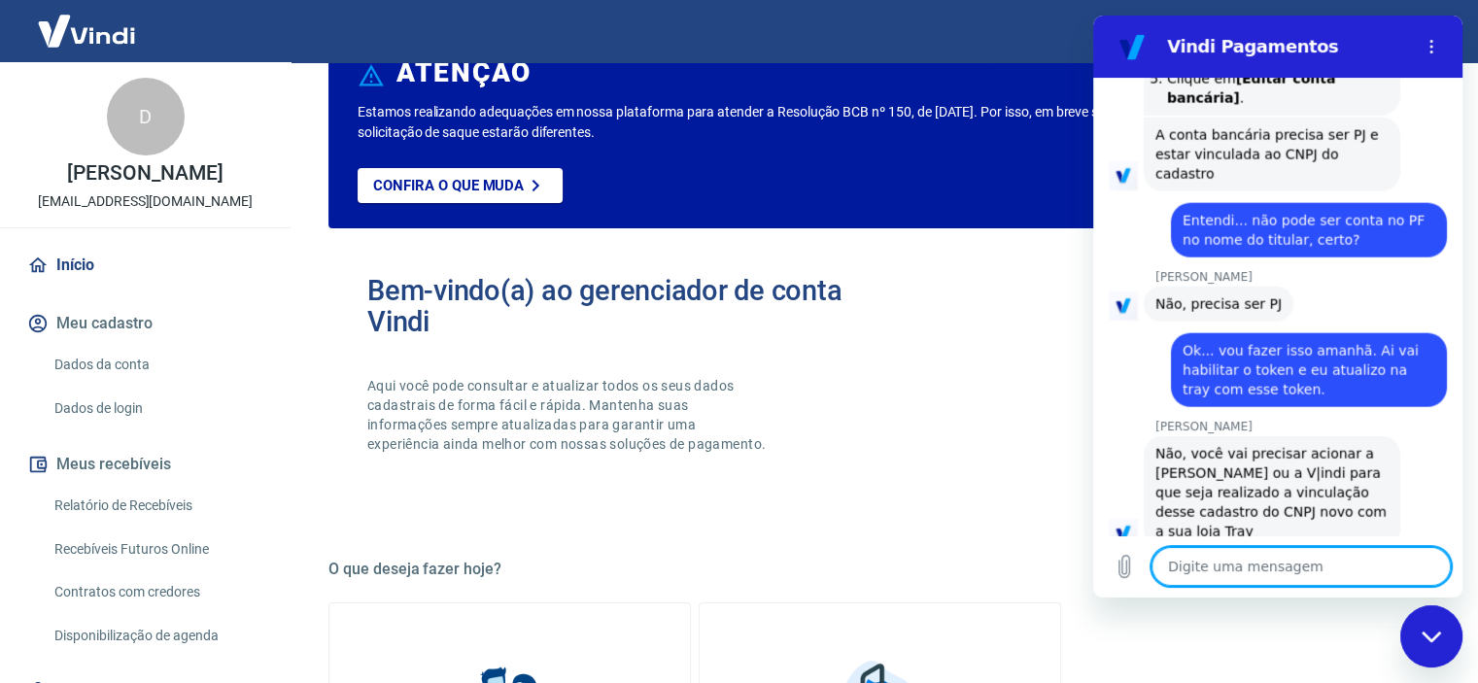
scroll to position [4631, 0]
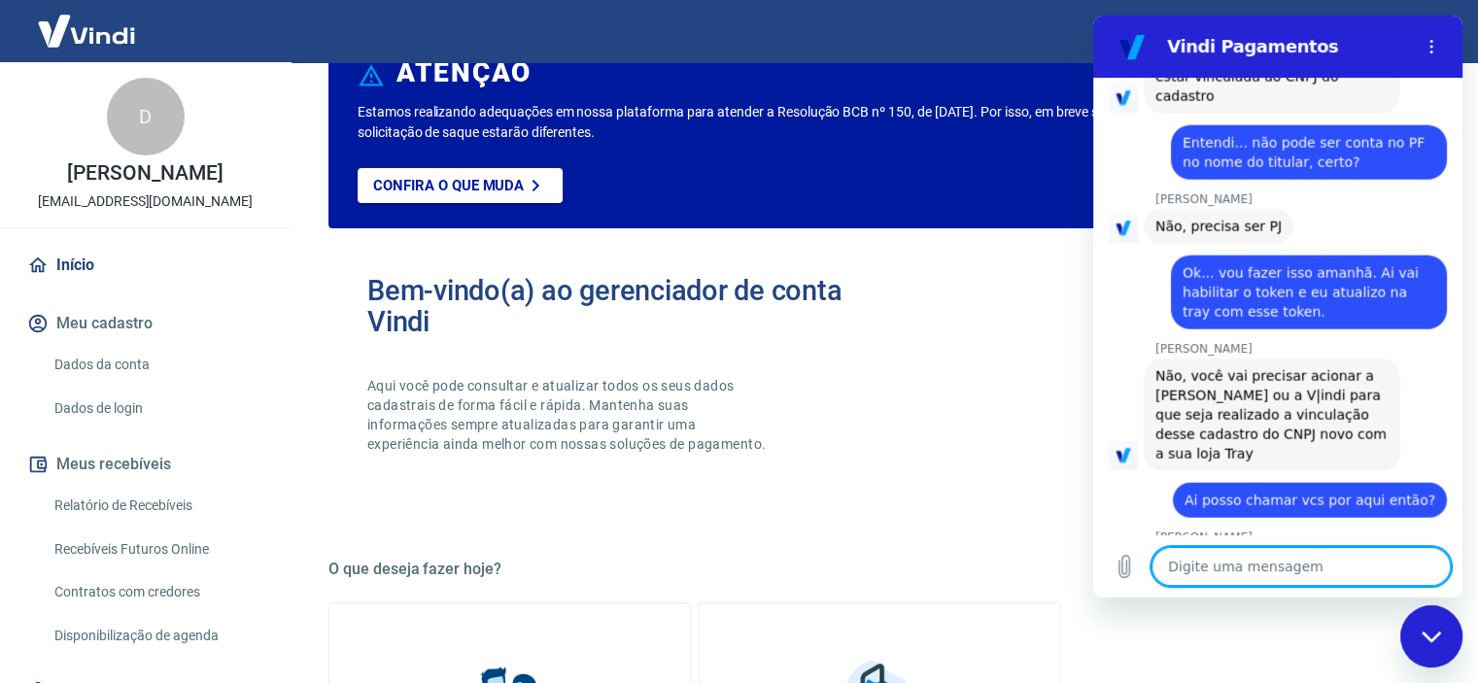
click at [1389, 580] on textarea at bounding box center [1301, 566] width 299 height 39
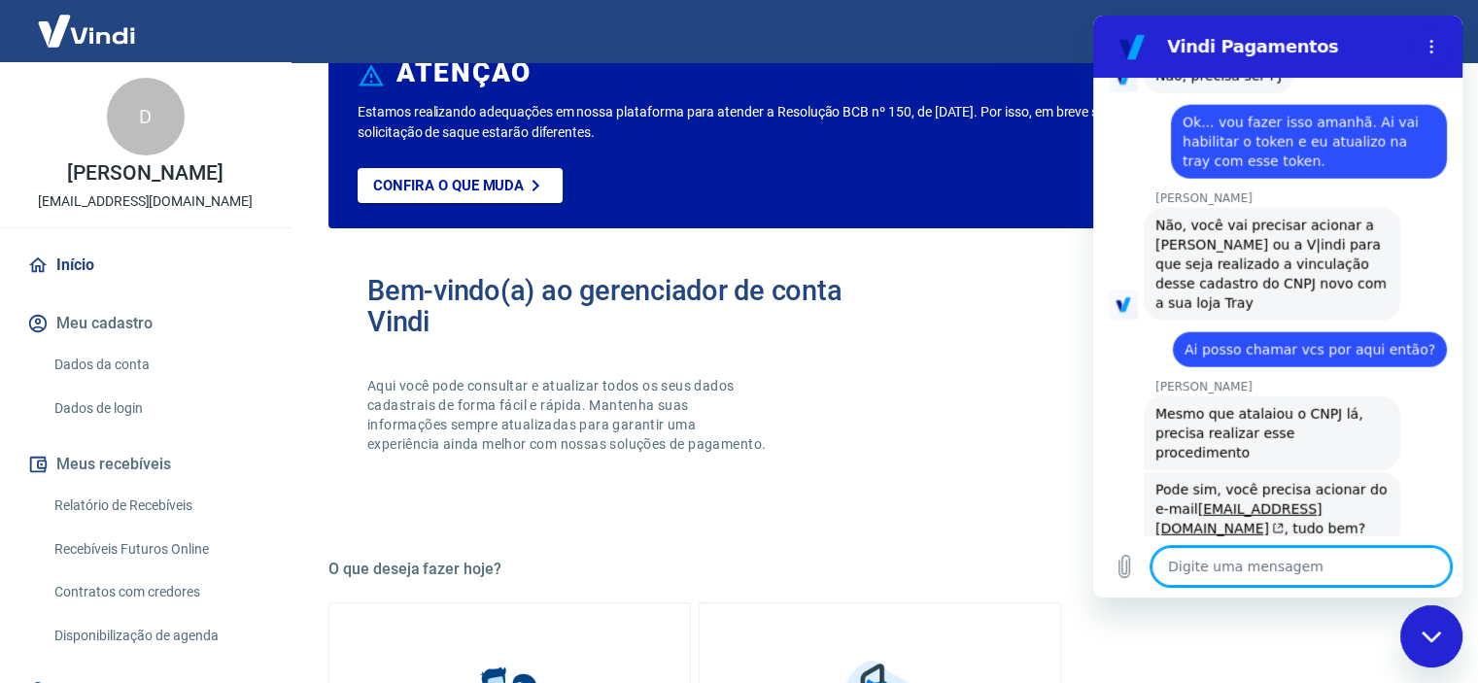
scroll to position [4790, 0]
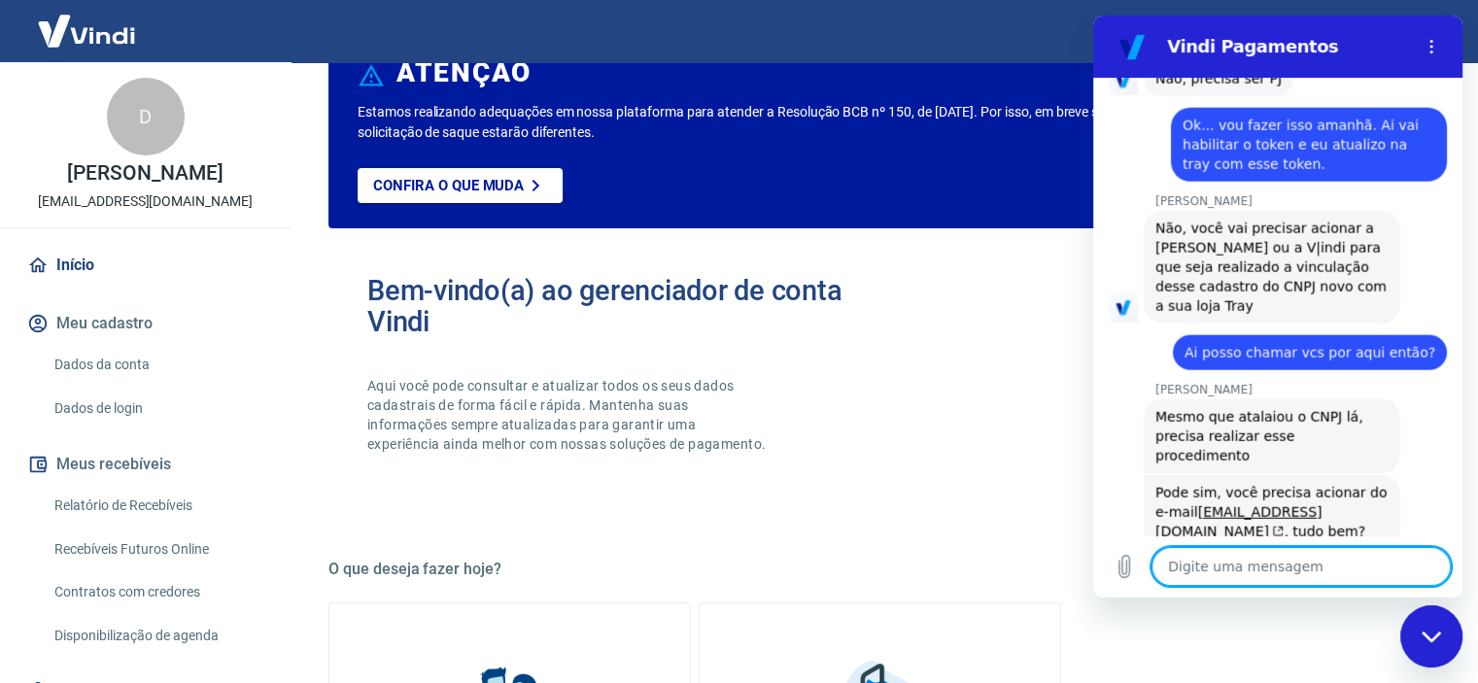
click at [1381, 568] on textarea at bounding box center [1301, 566] width 299 height 39
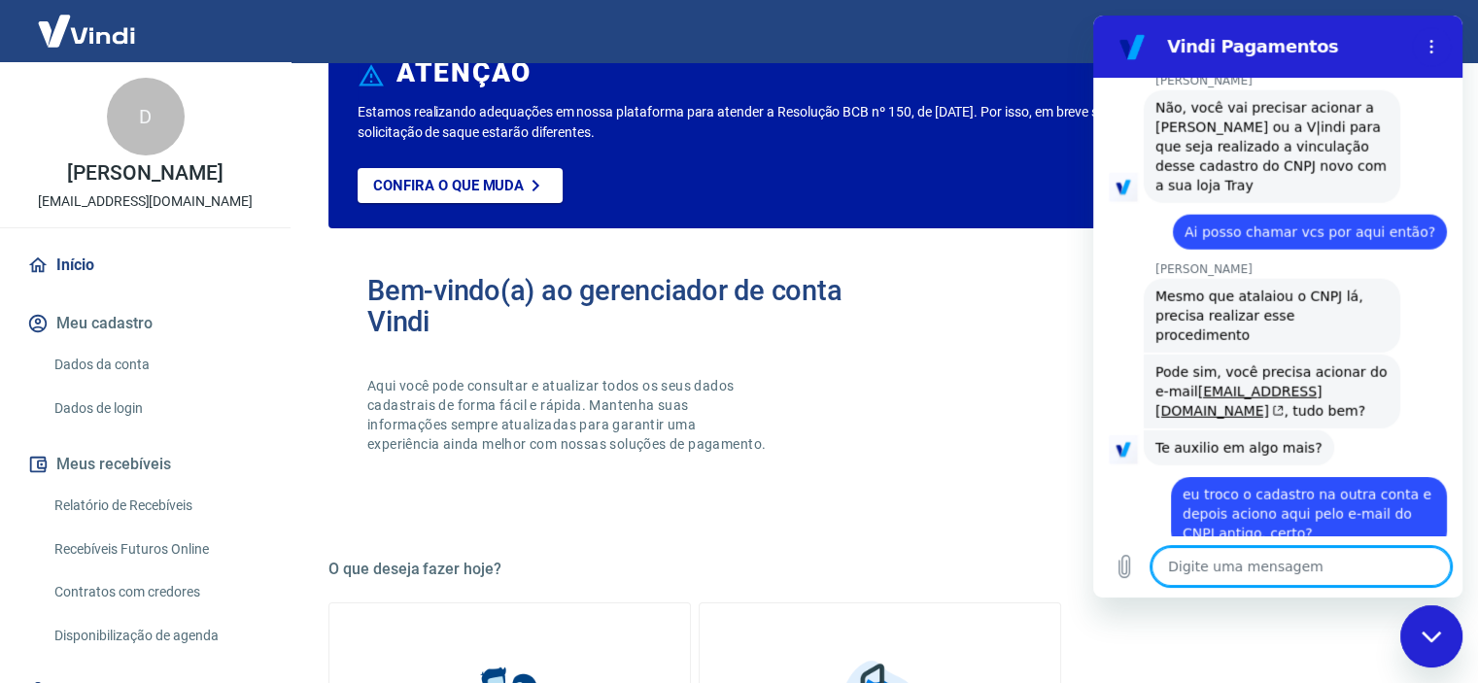
scroll to position [4914, 0]
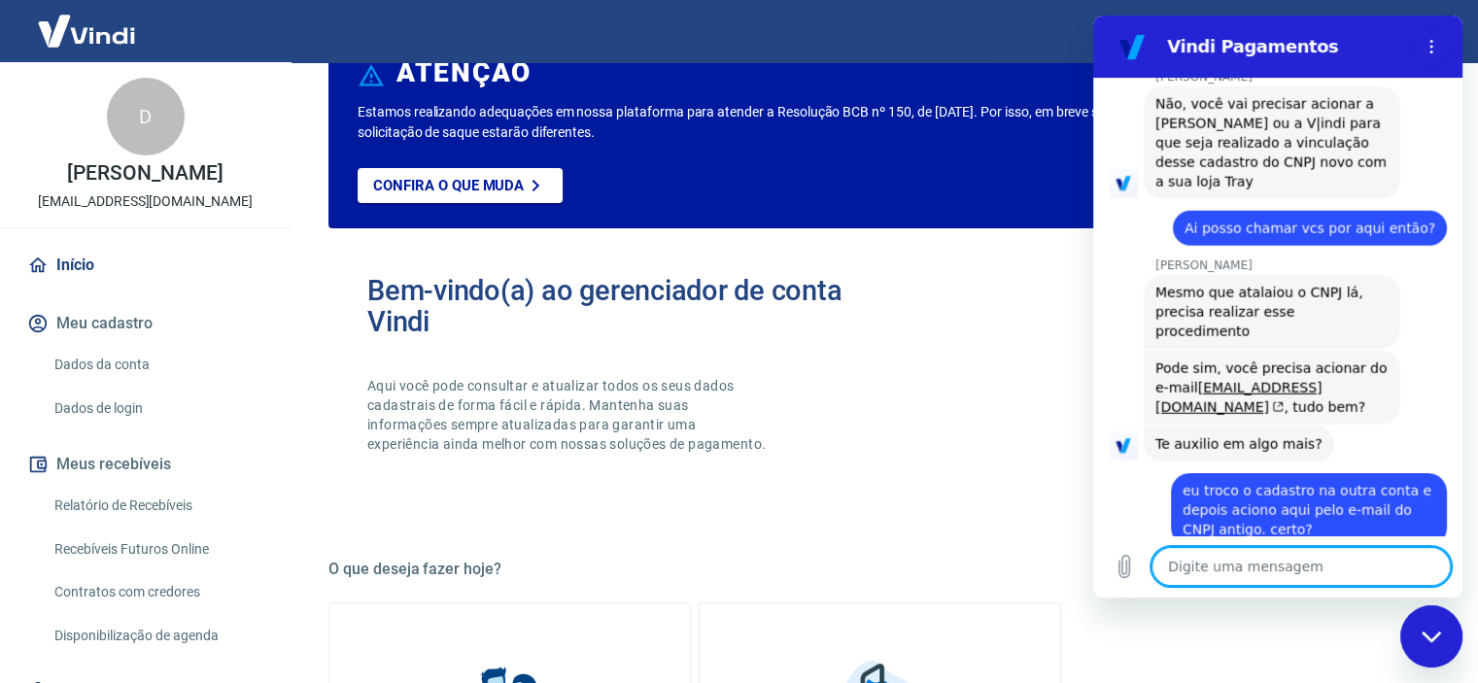
click at [1286, 574] on textarea at bounding box center [1301, 566] width 299 height 39
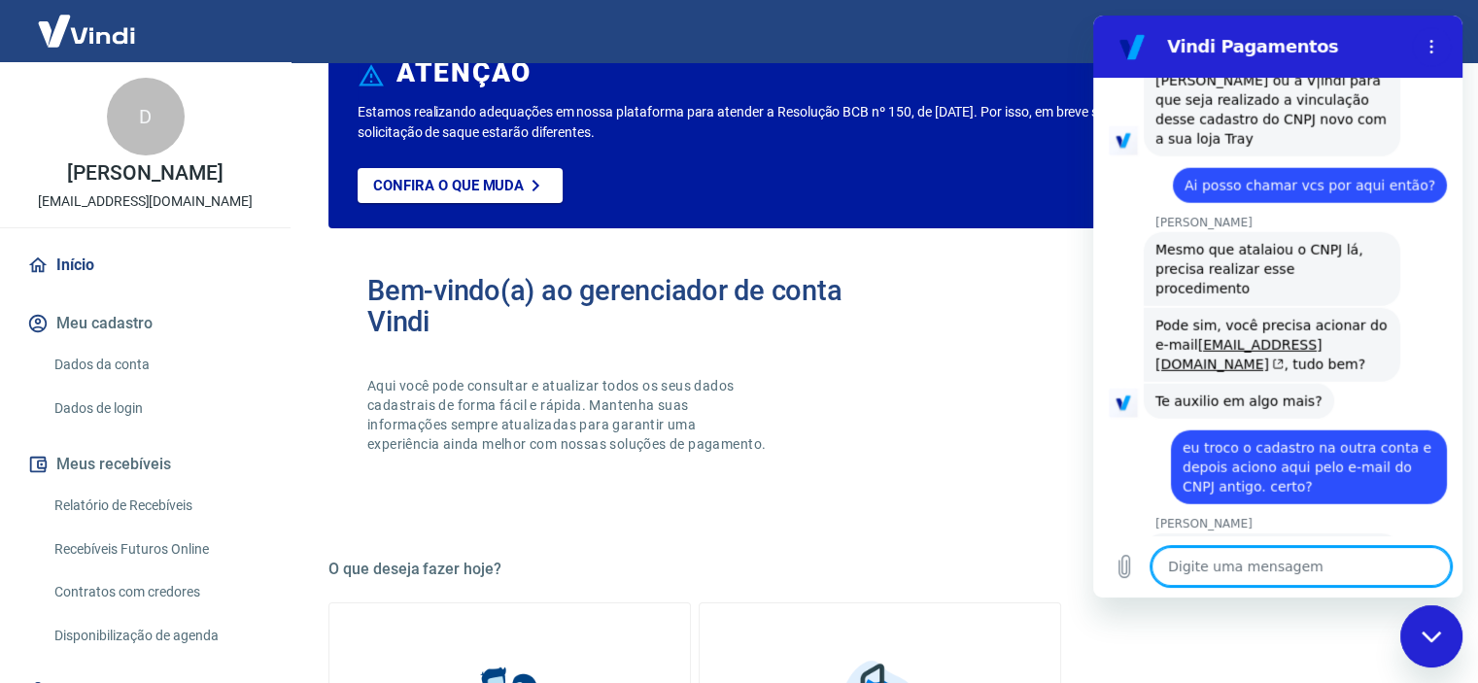
scroll to position [4961, 0]
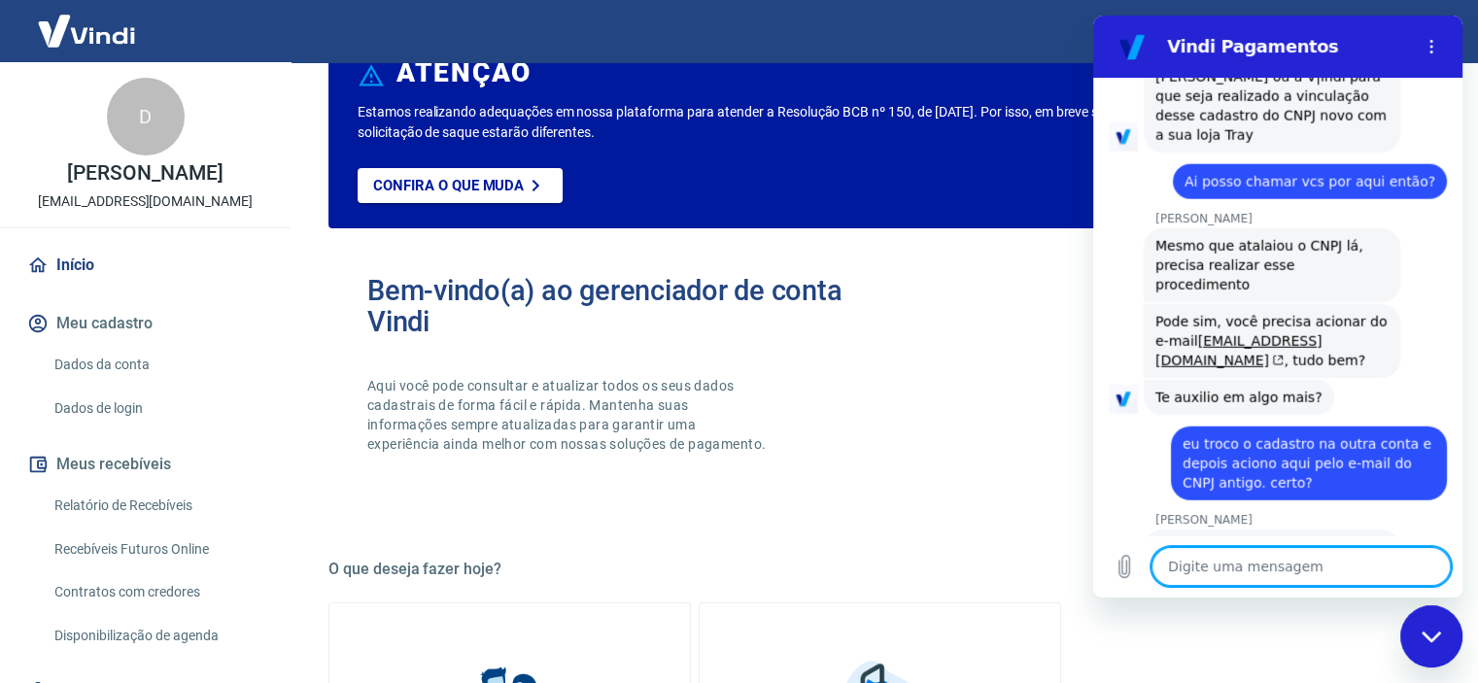
click at [1288, 567] on textarea at bounding box center [1301, 566] width 299 height 39
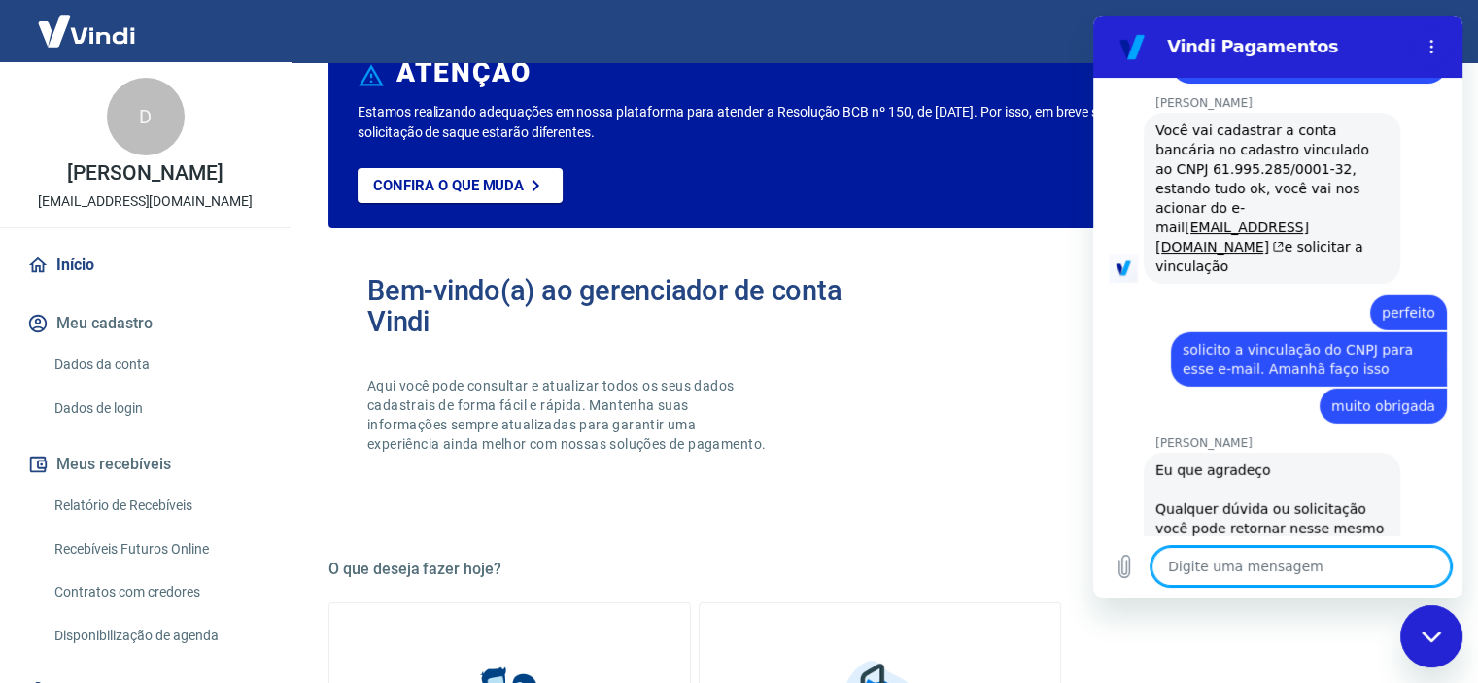
scroll to position [5383, 0]
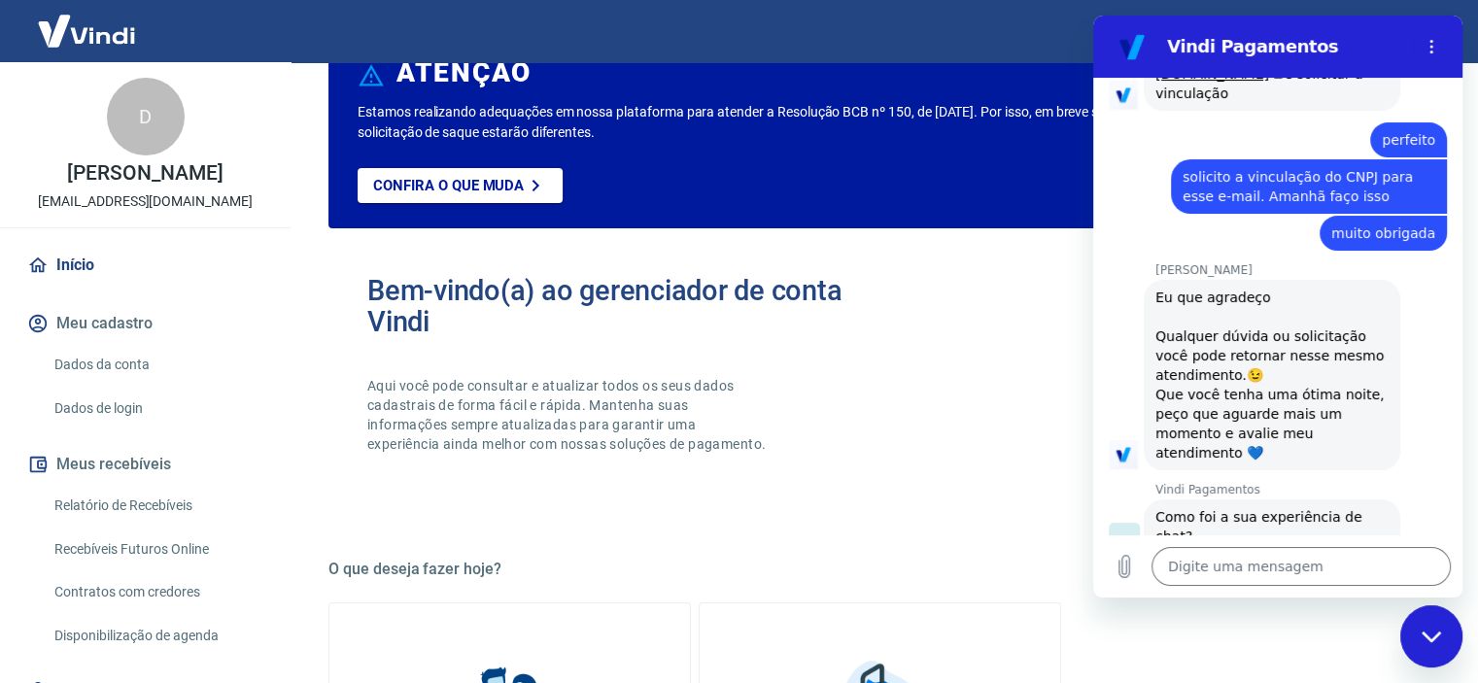
scroll to position [5550, 0]
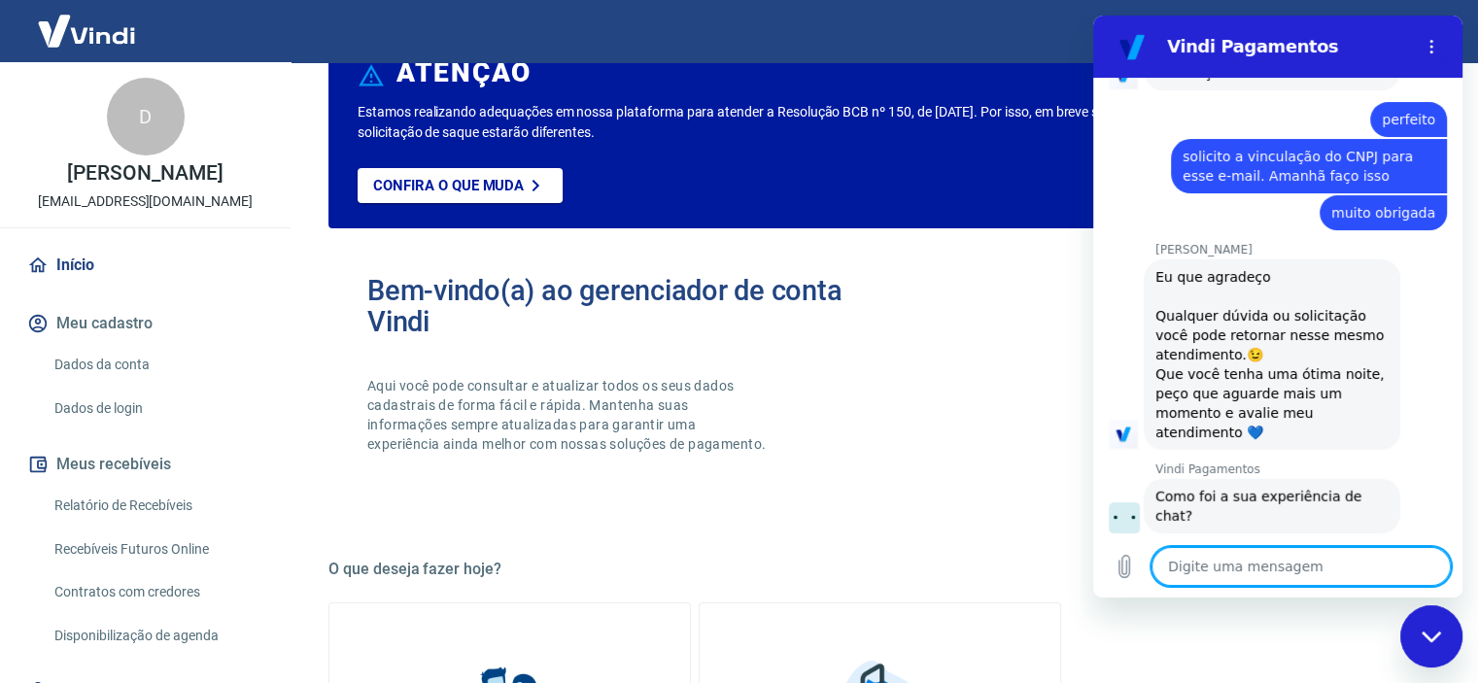
scroll to position [5575, 0]
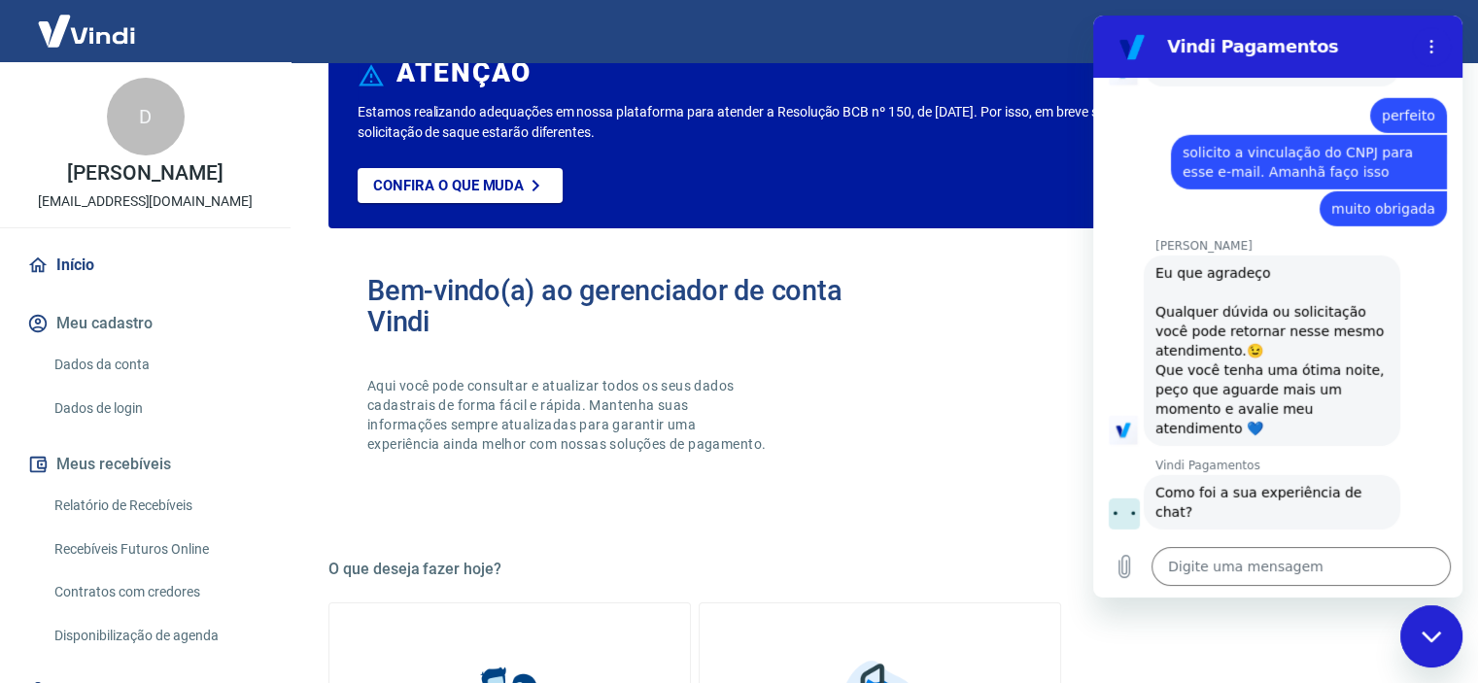
click at [1431, 628] on div "Fechar janela de mensagens" at bounding box center [1431, 636] width 58 height 58
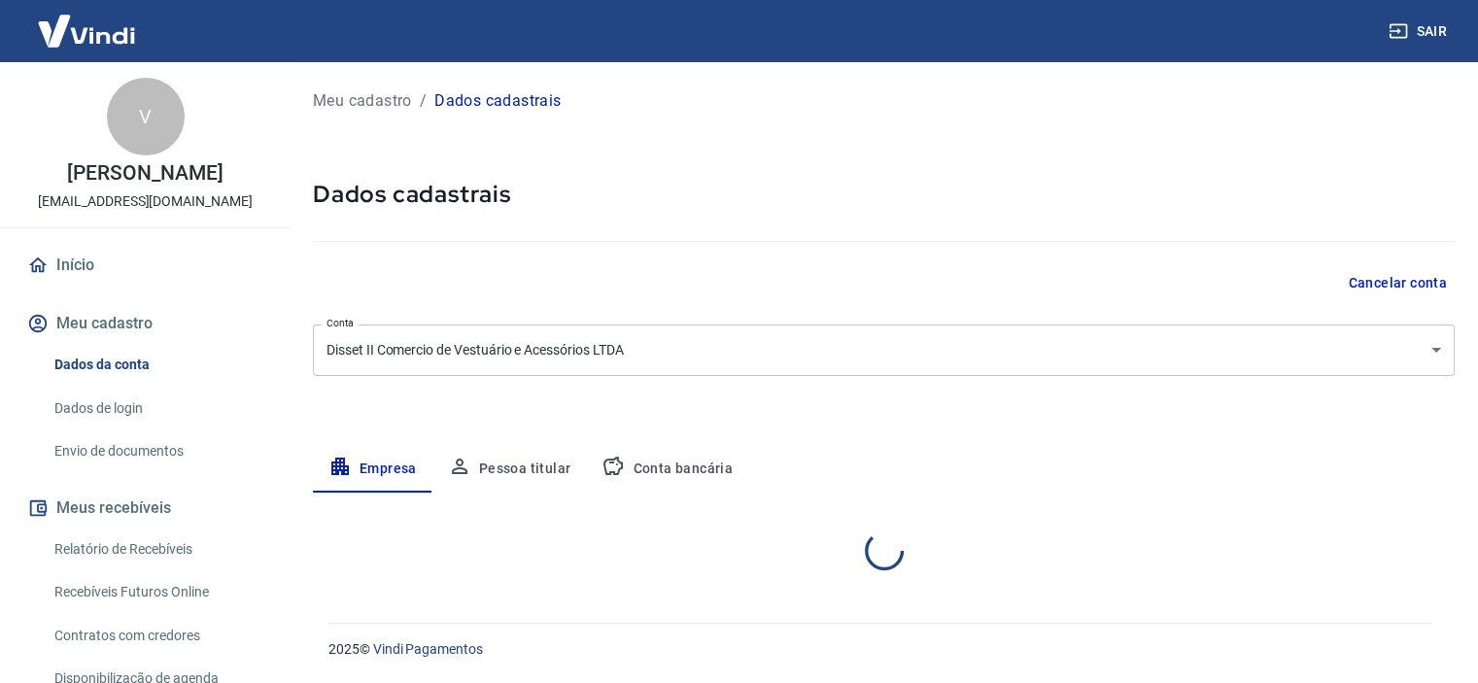
select select "SP"
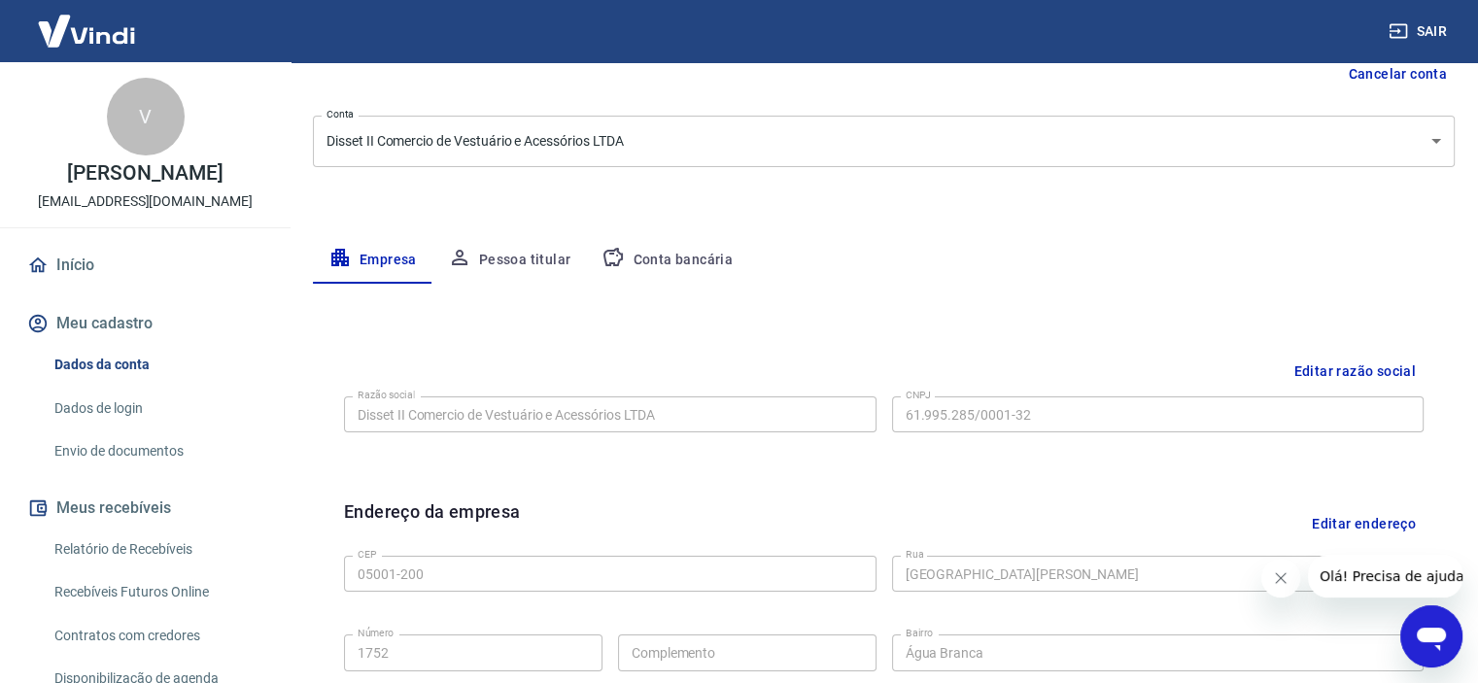
scroll to position [92, 0]
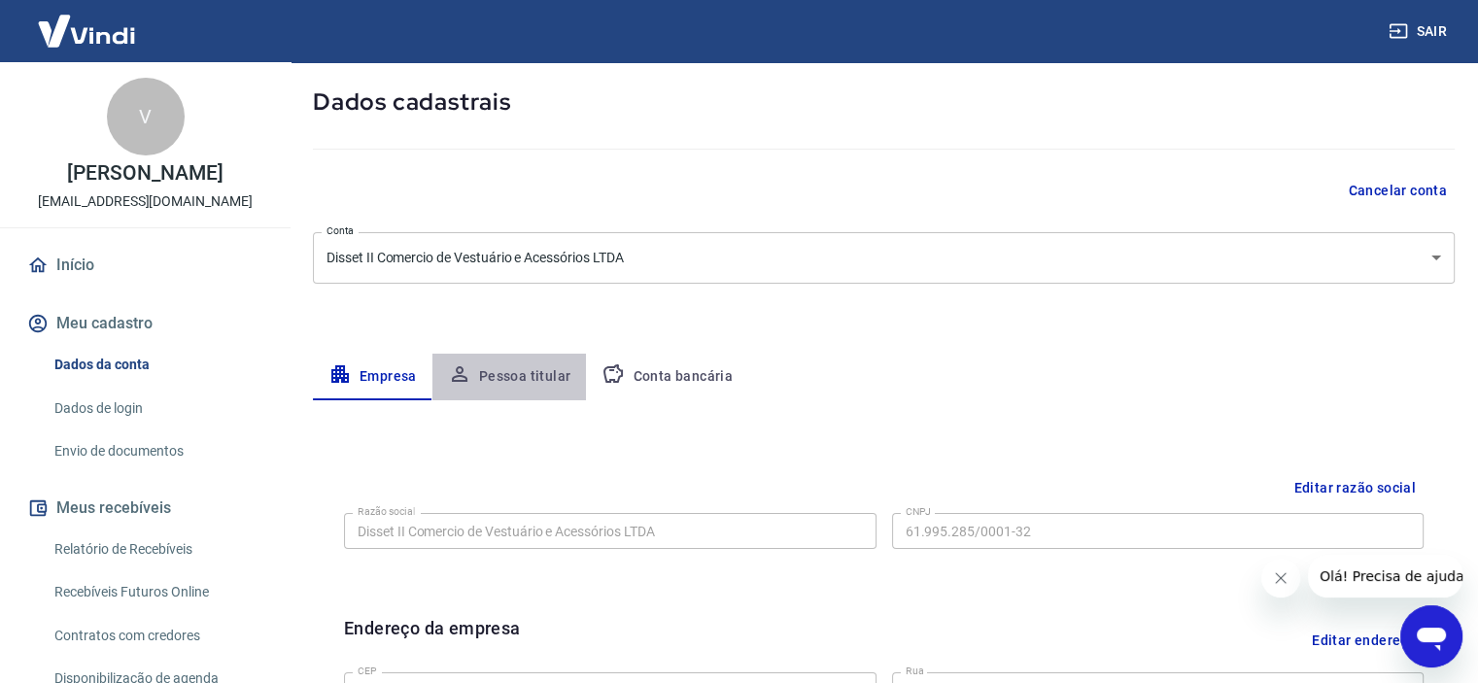
click at [523, 376] on button "Pessoa titular" at bounding box center [509, 377] width 155 height 47
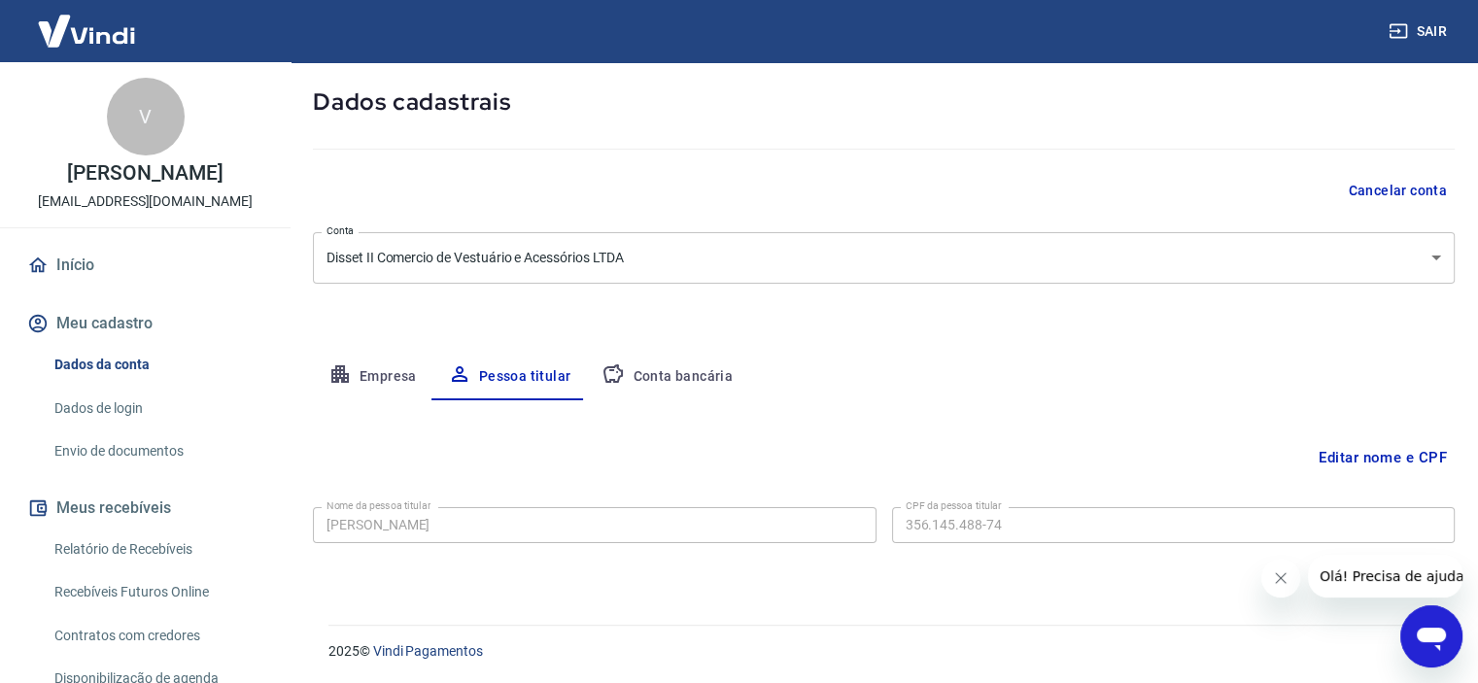
click at [677, 375] on button "Conta bancária" at bounding box center [667, 377] width 162 height 47
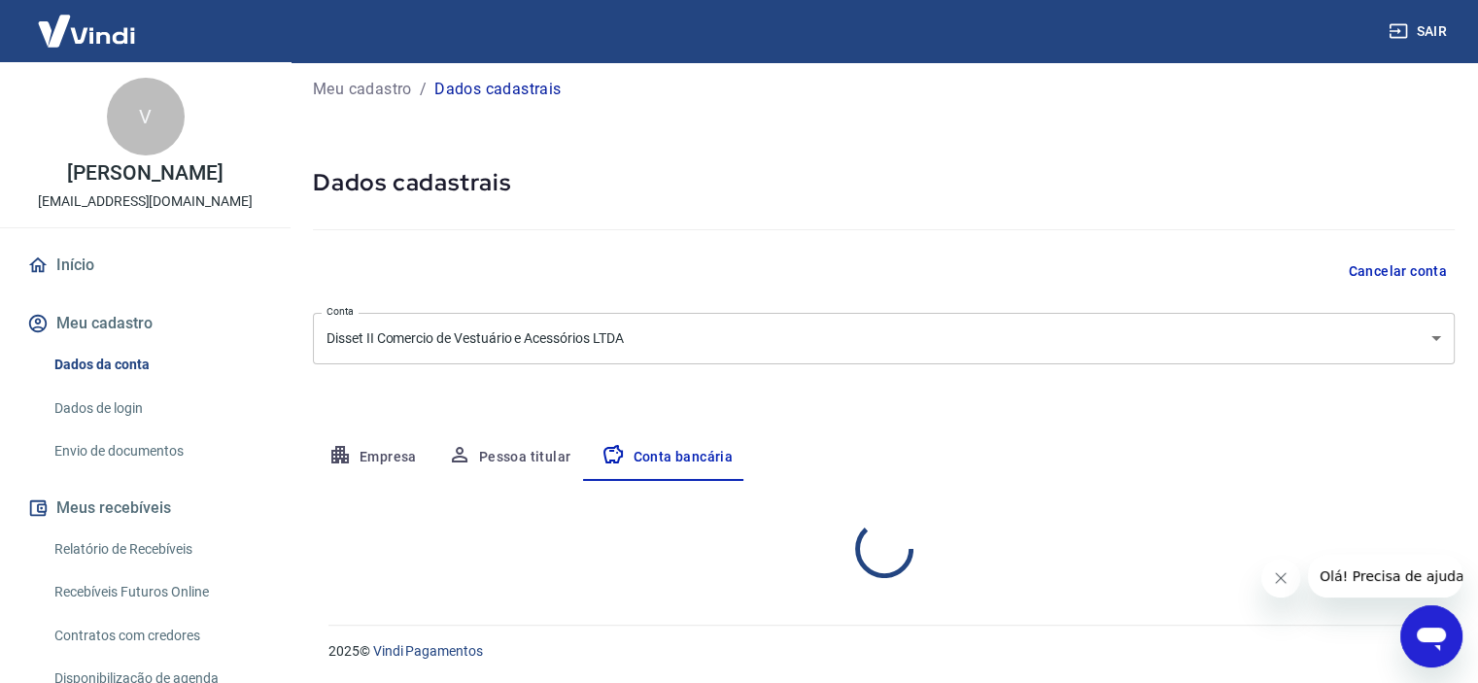
select select "1"
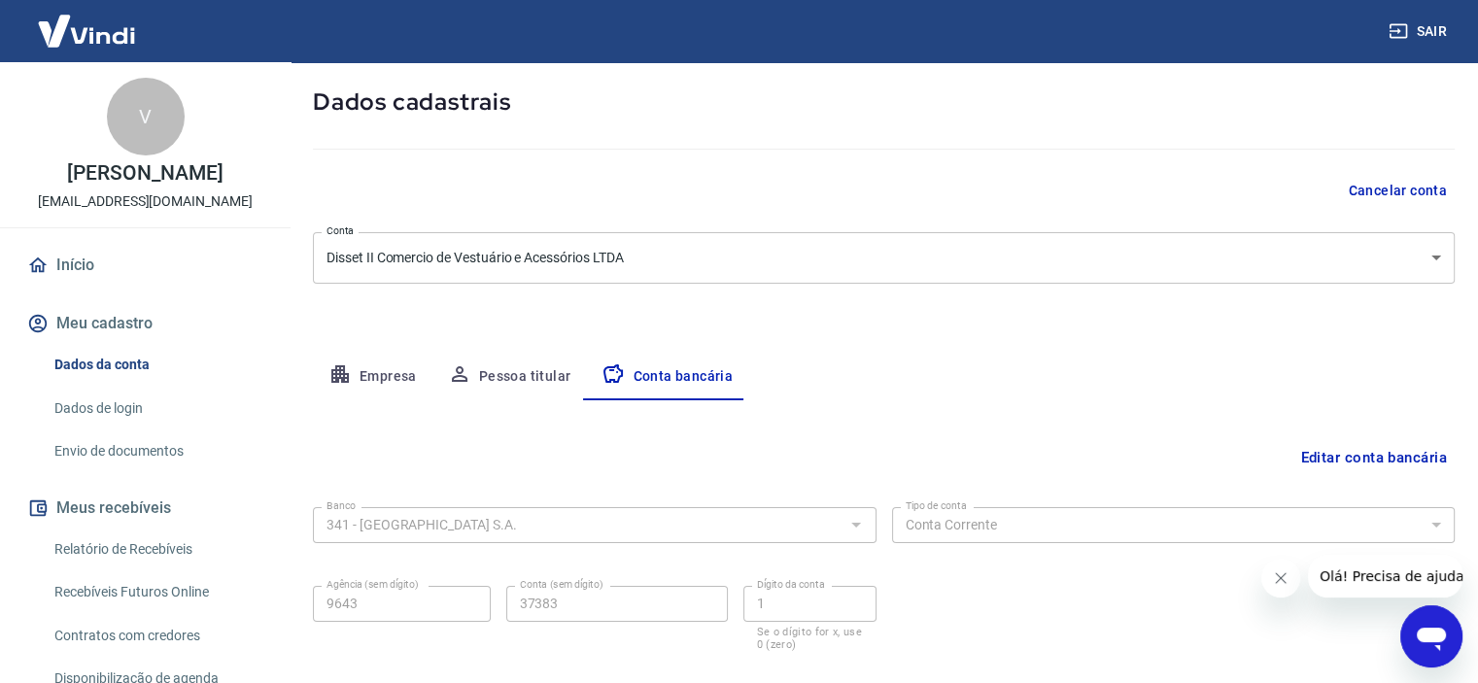
scroll to position [201, 0]
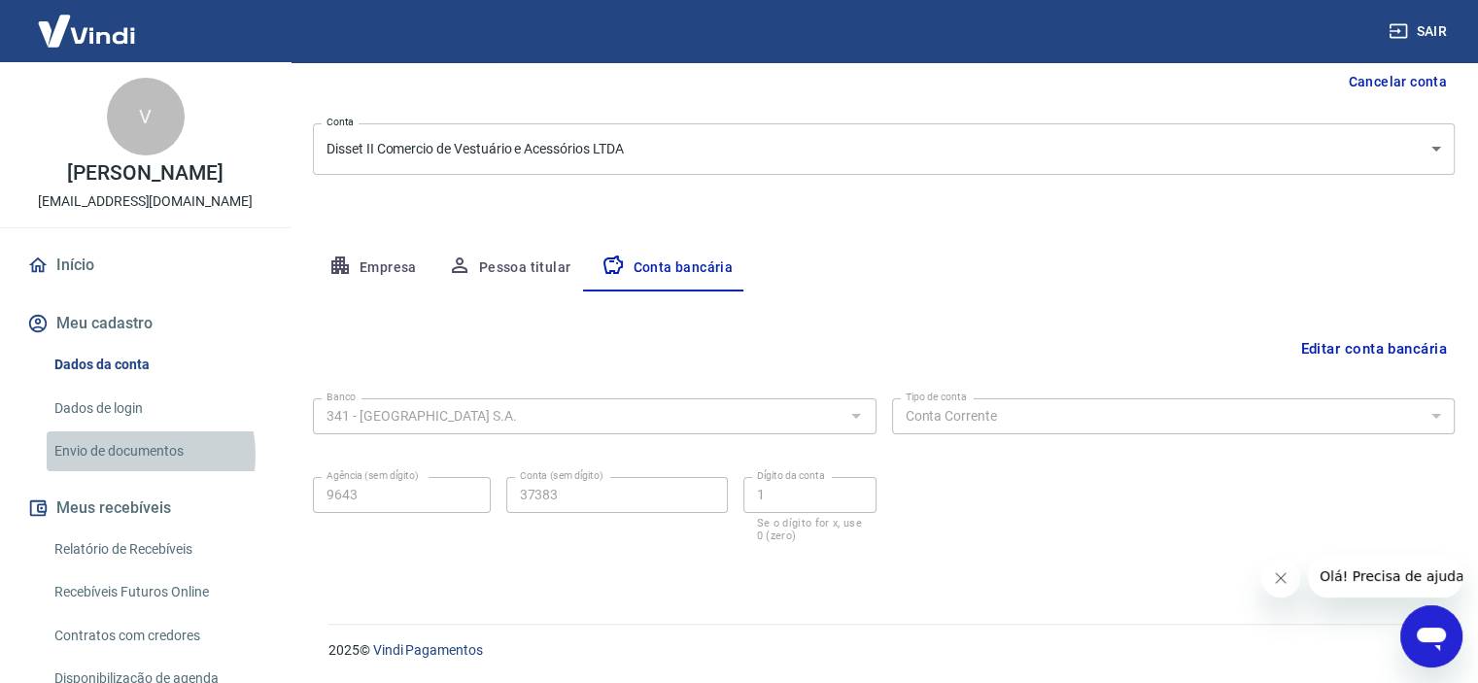
click at [124, 455] on link "Envio de documentos" at bounding box center [157, 451] width 221 height 40
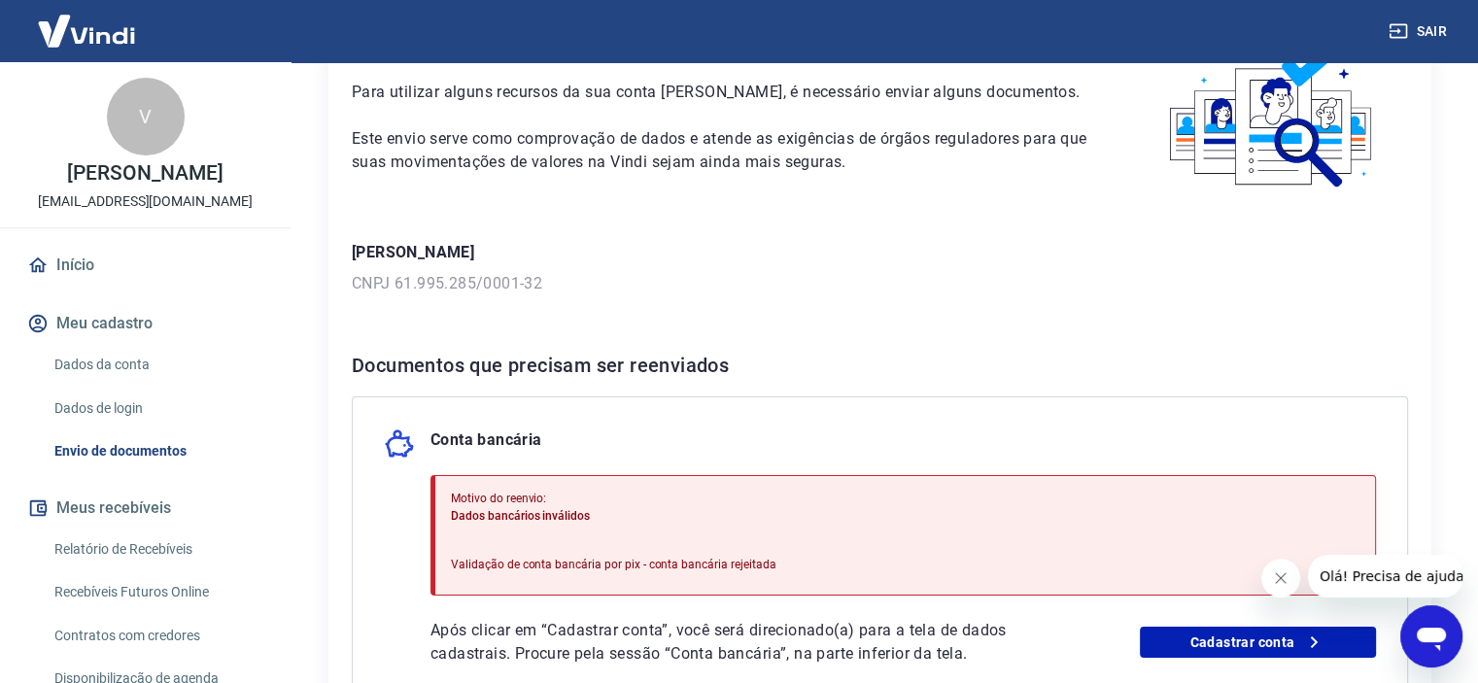
scroll to position [292, 0]
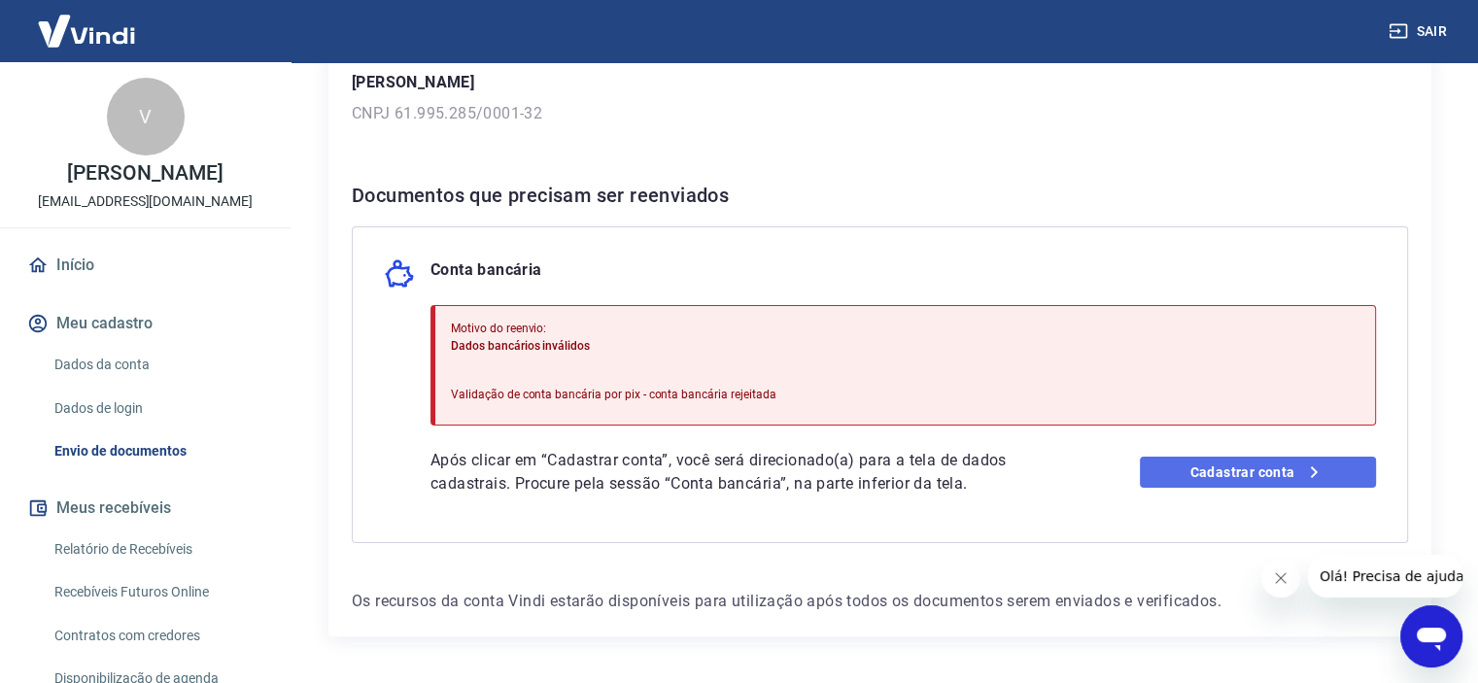
click at [1245, 469] on link "Cadastrar conta" at bounding box center [1258, 472] width 236 height 31
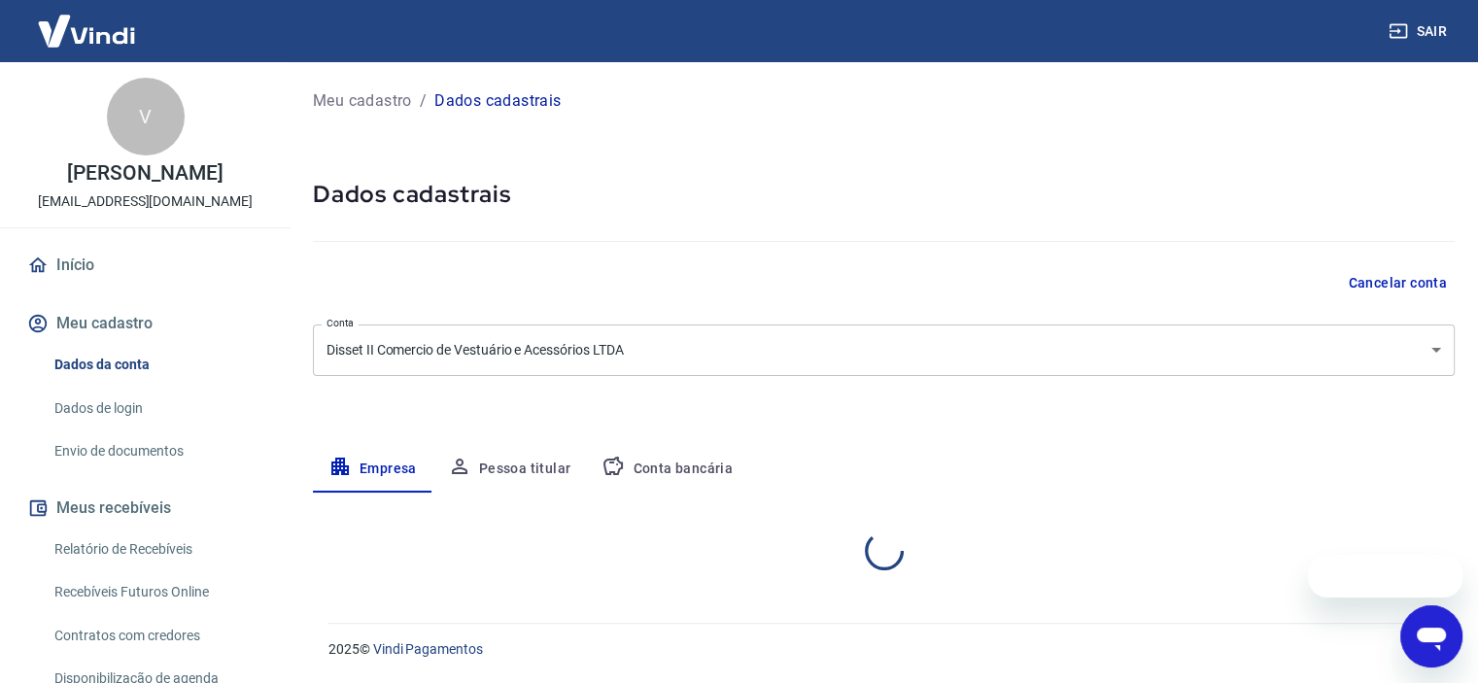
select select "SP"
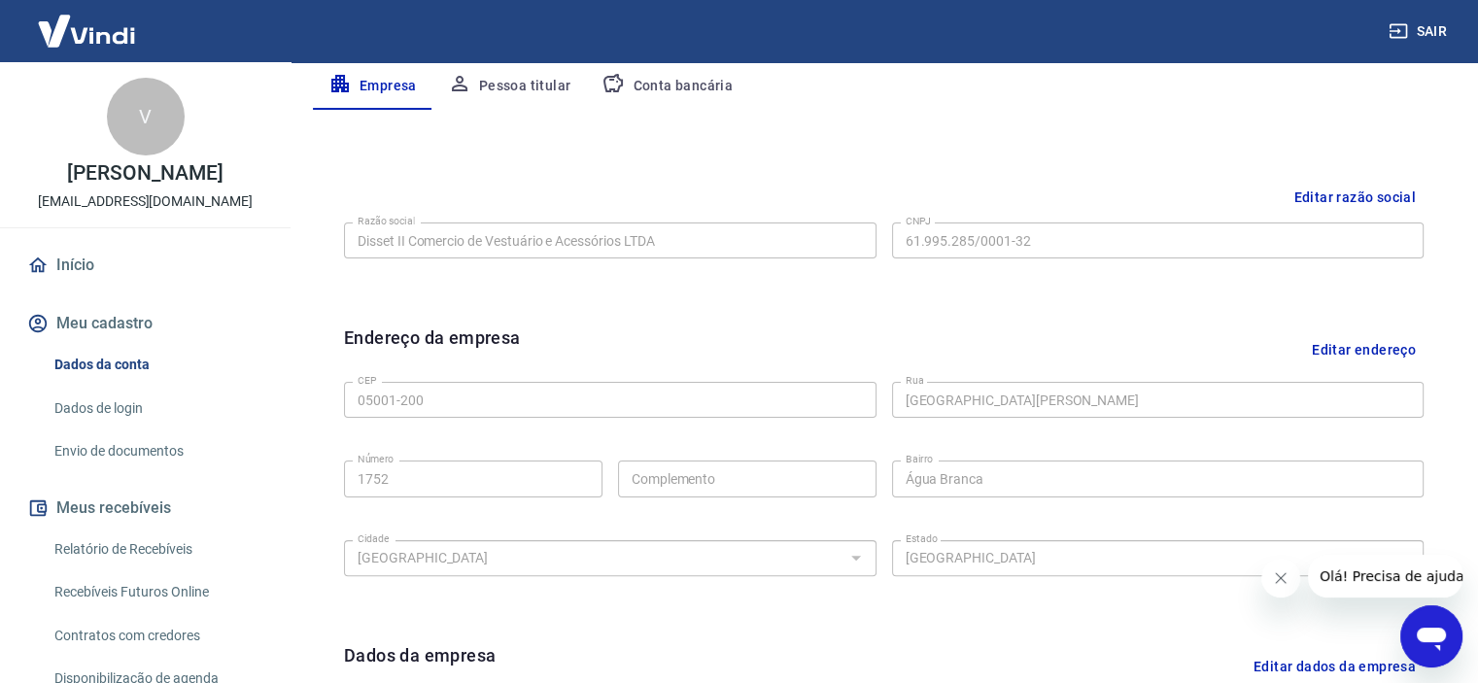
scroll to position [392, 0]
